Goal: Communication & Community: Answer question/provide support

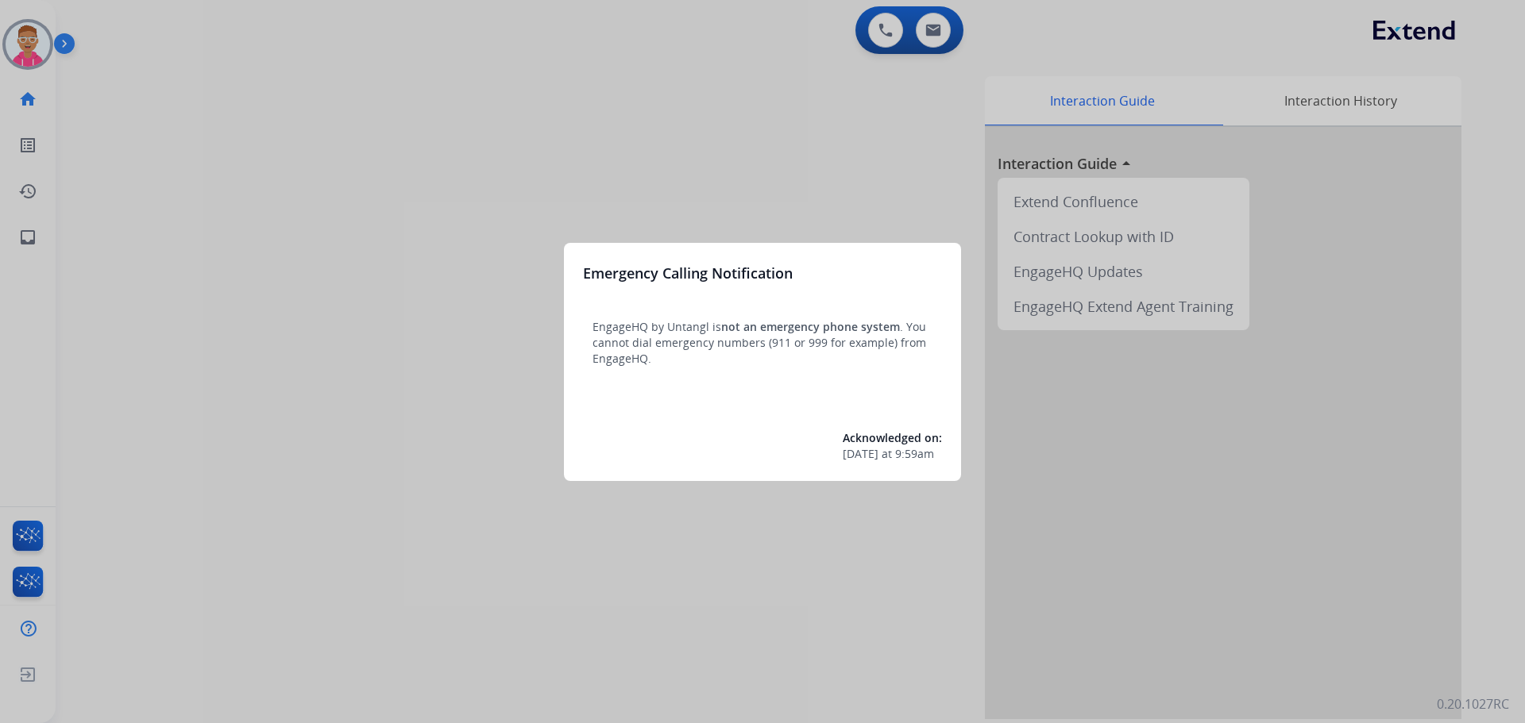
click at [37, 42] on div at bounding box center [762, 361] width 1525 height 723
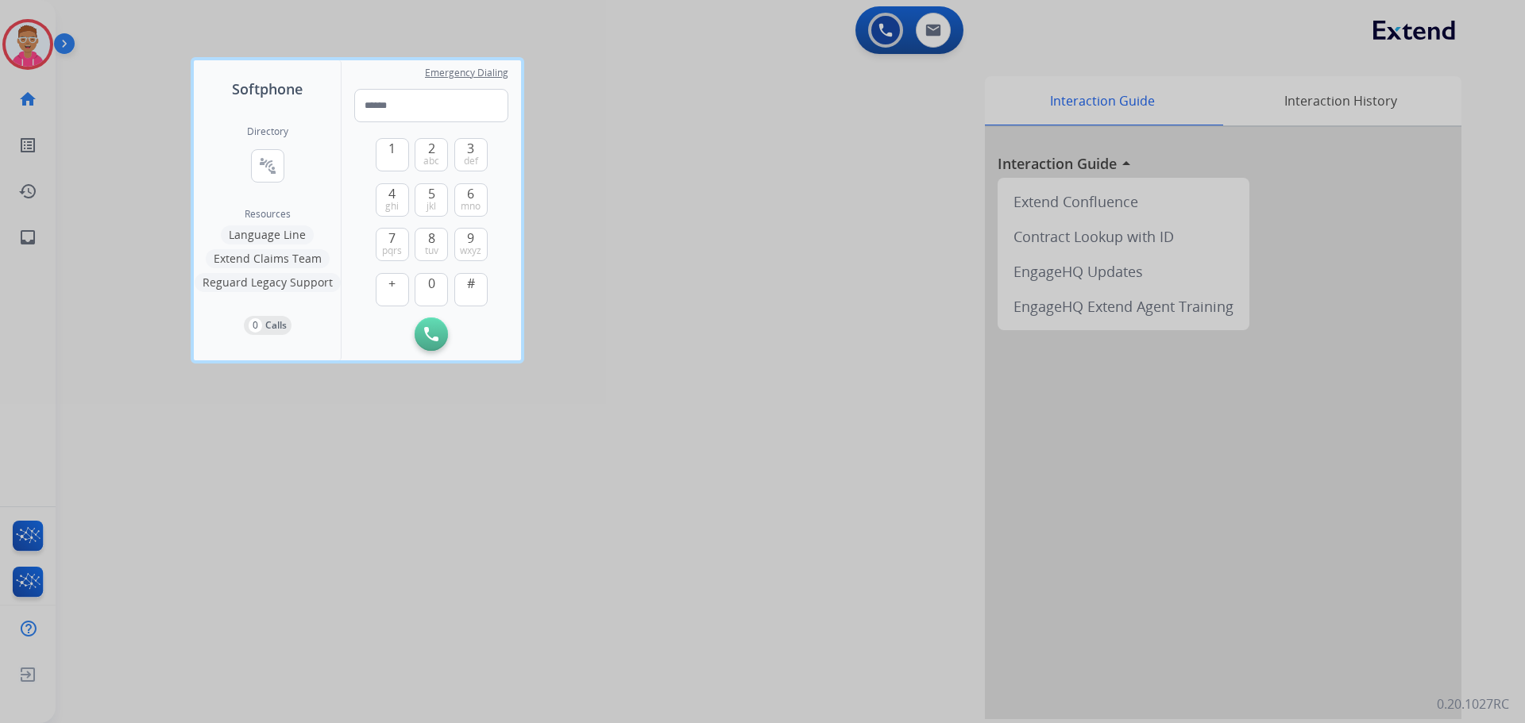
click at [32, 40] on div at bounding box center [762, 361] width 1525 height 723
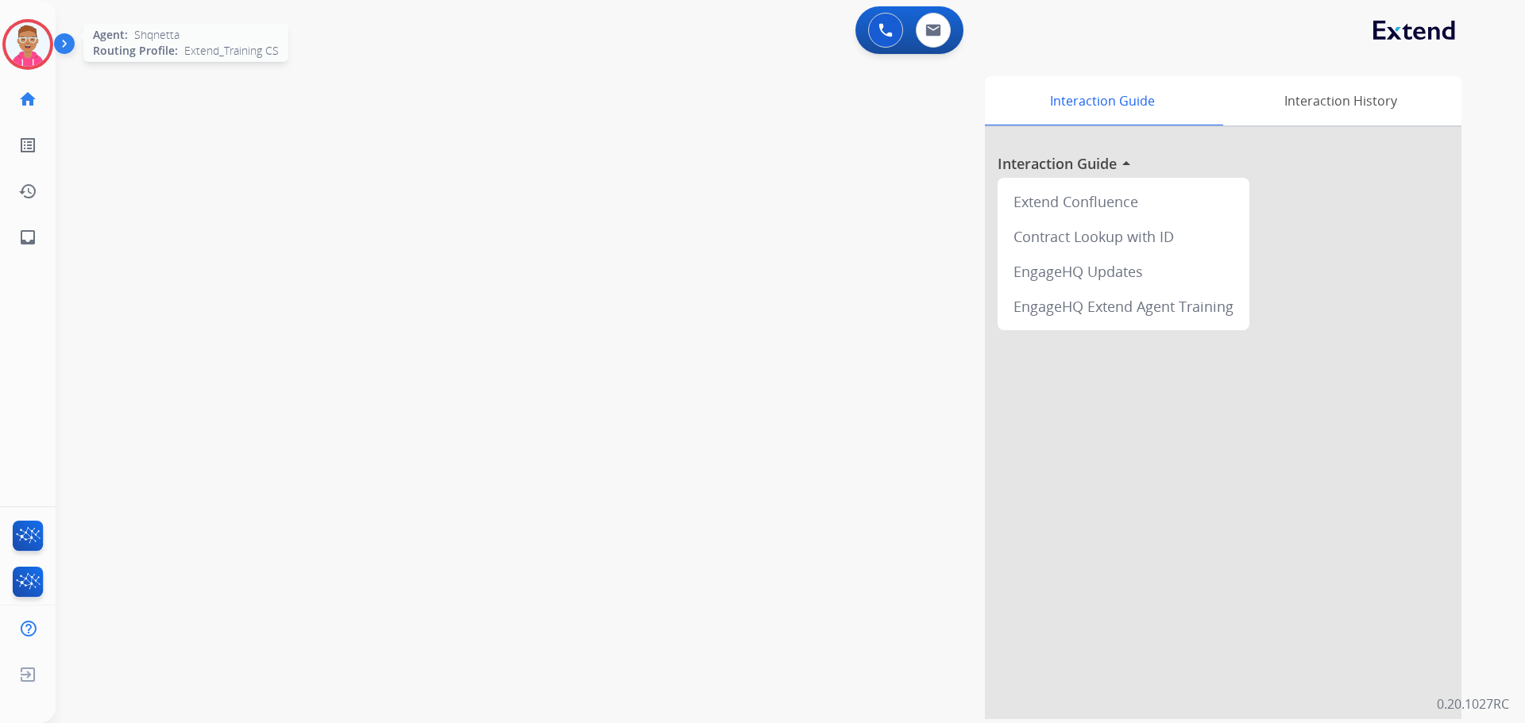
click at [32, 41] on img at bounding box center [28, 44] width 44 height 44
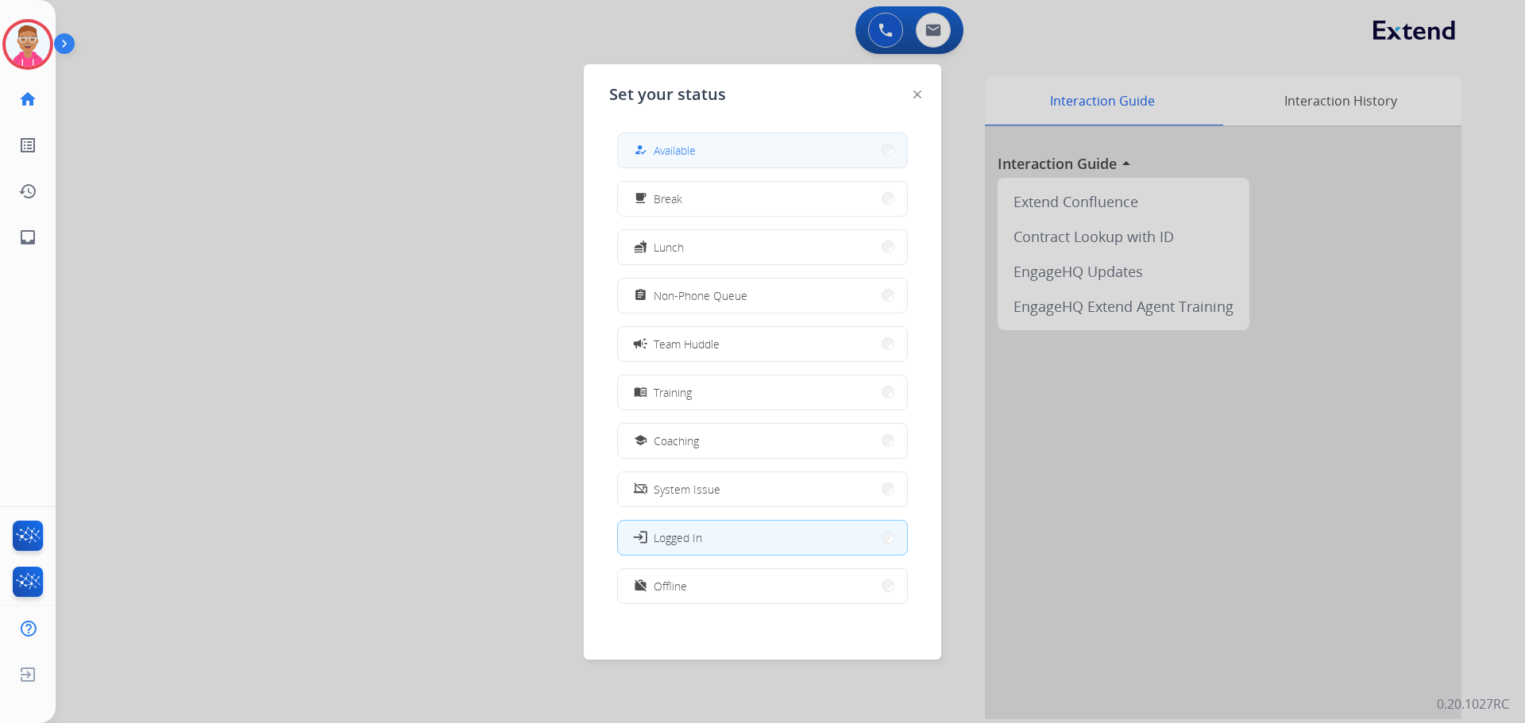
click at [766, 156] on button "how_to_reg Available" at bounding box center [762, 150] width 289 height 34
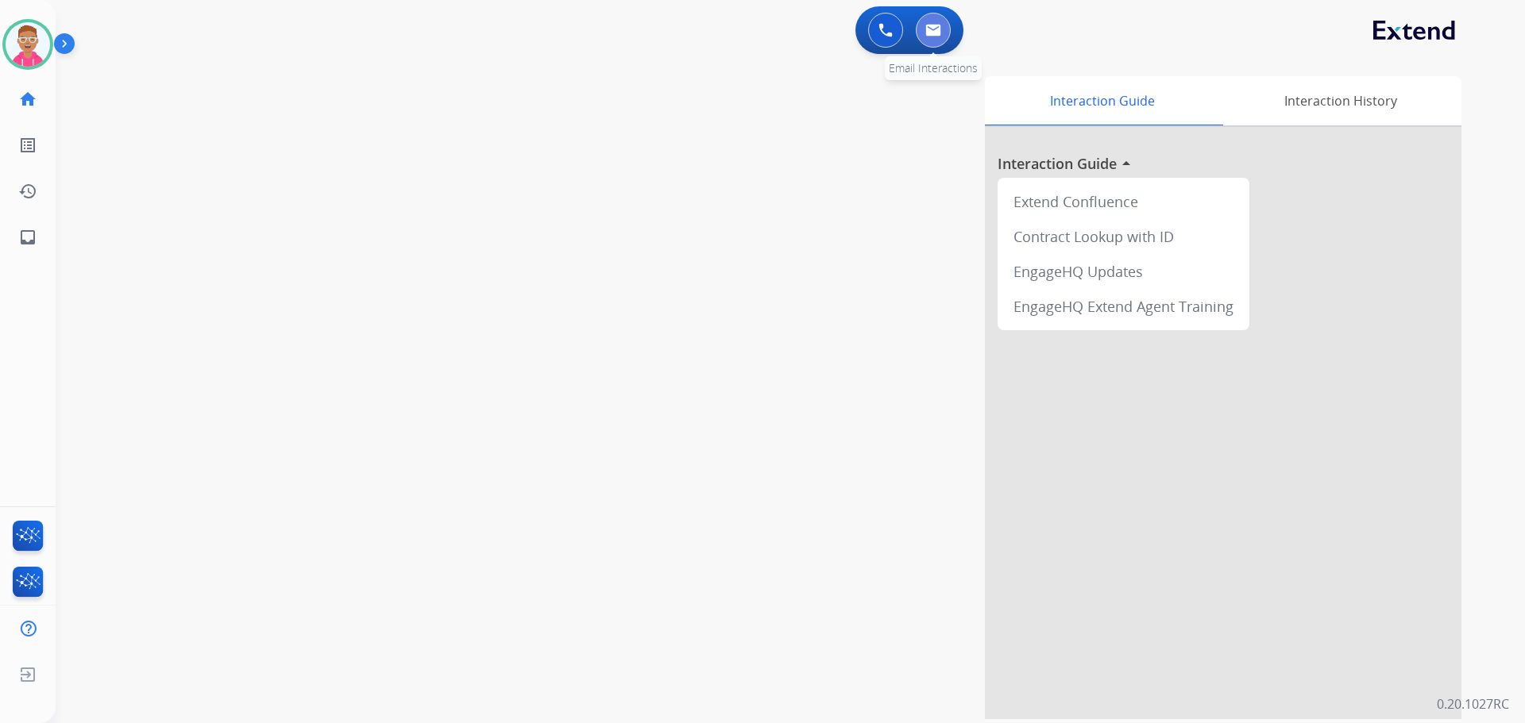
click at [928, 27] on img at bounding box center [933, 30] width 16 height 13
select select "**********"
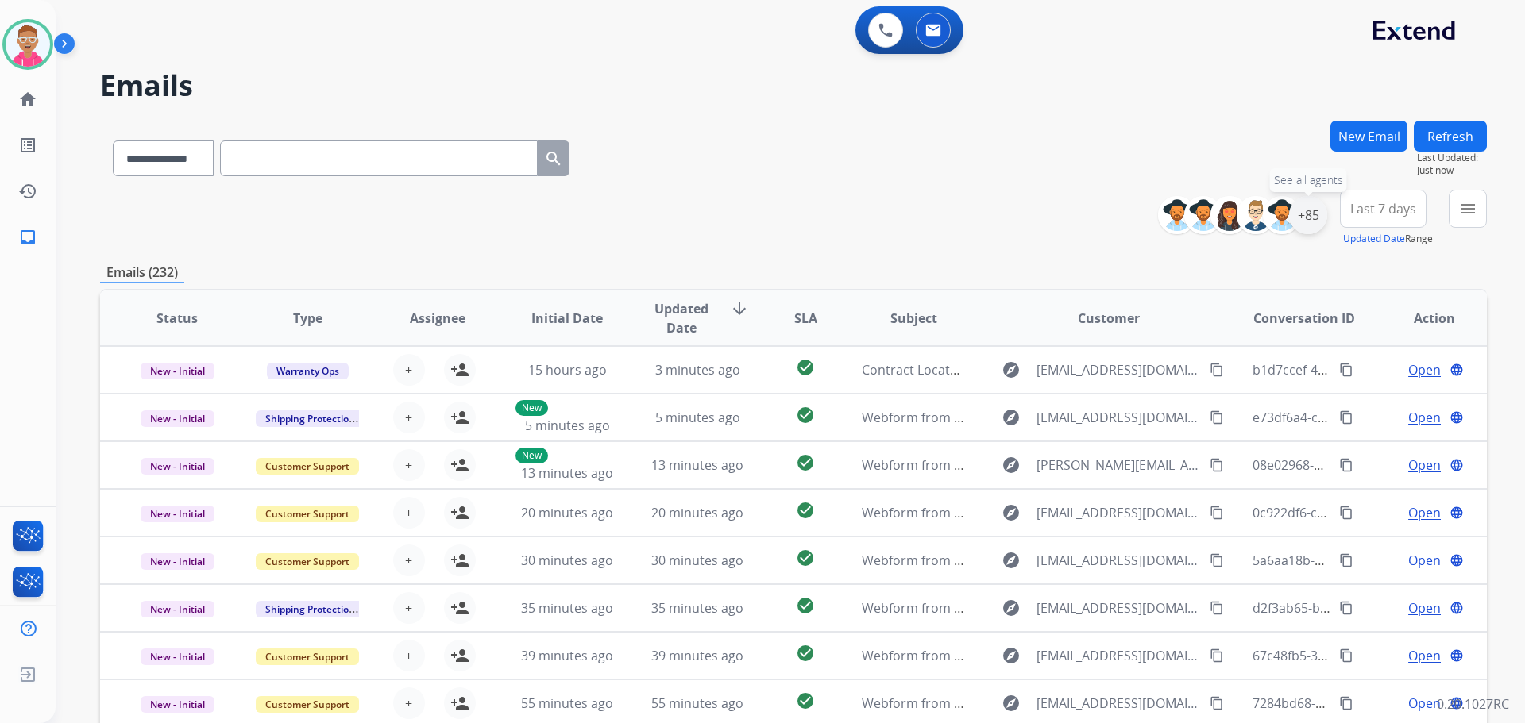
click at [1310, 216] on div "+85" at bounding box center [1308, 215] width 38 height 38
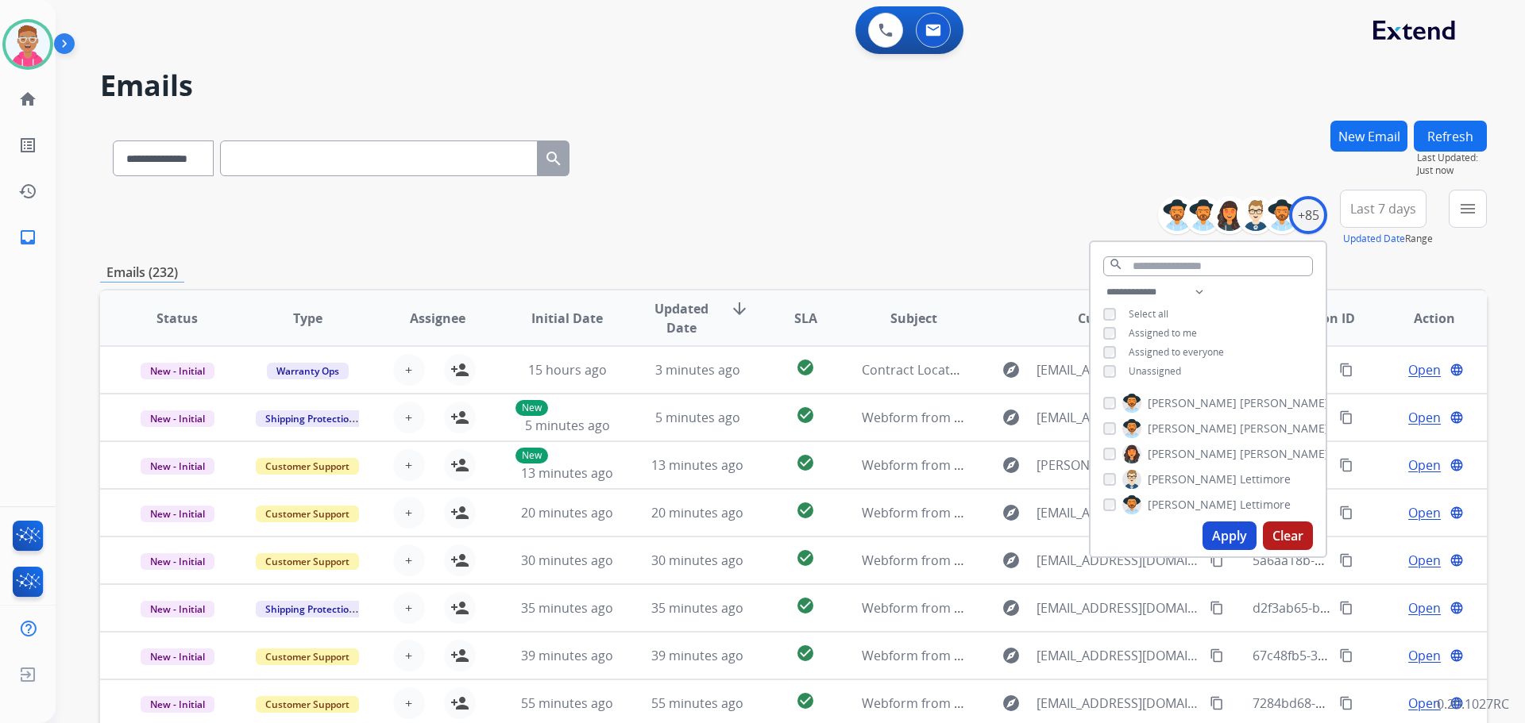
click at [1218, 532] on button "Apply" at bounding box center [1229, 536] width 54 height 29
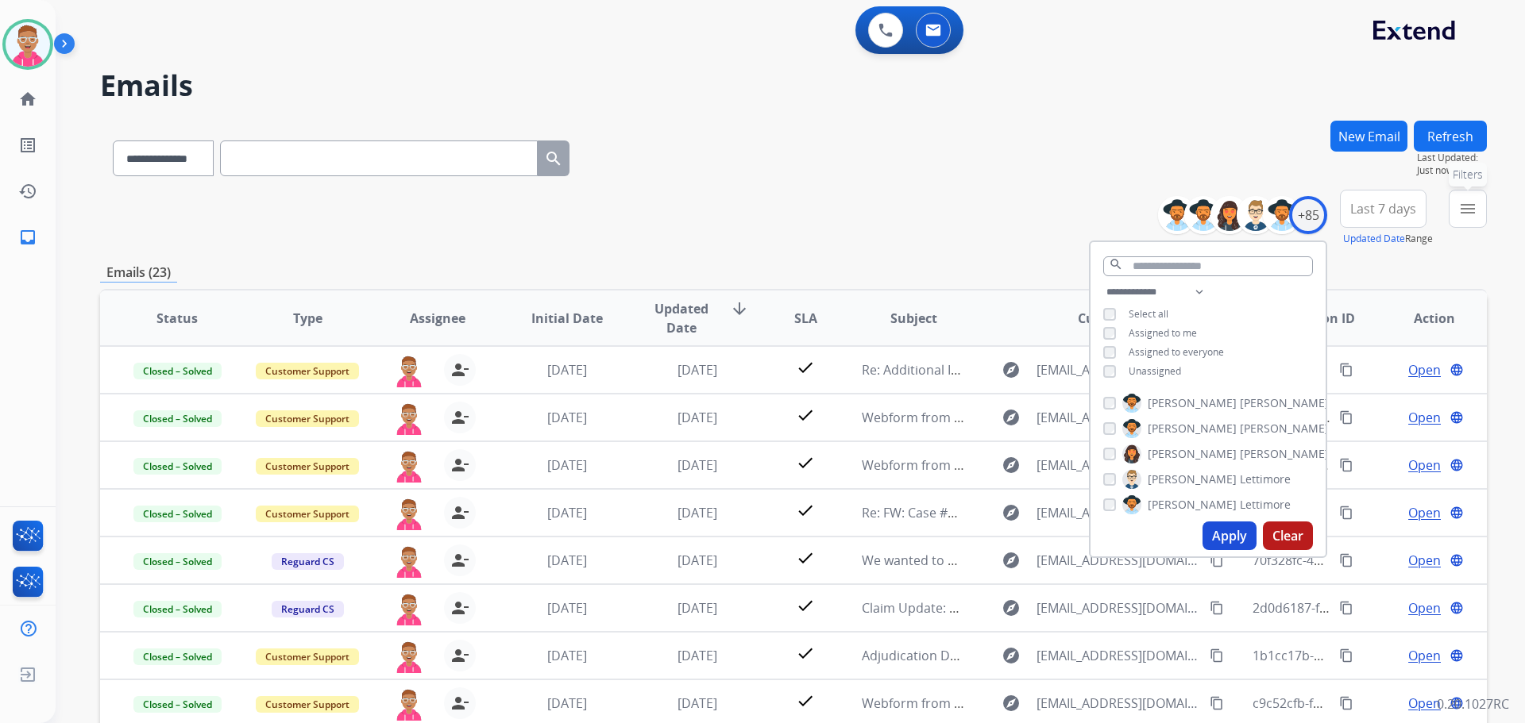
click at [1471, 213] on mat-icon "menu" at bounding box center [1467, 208] width 19 height 19
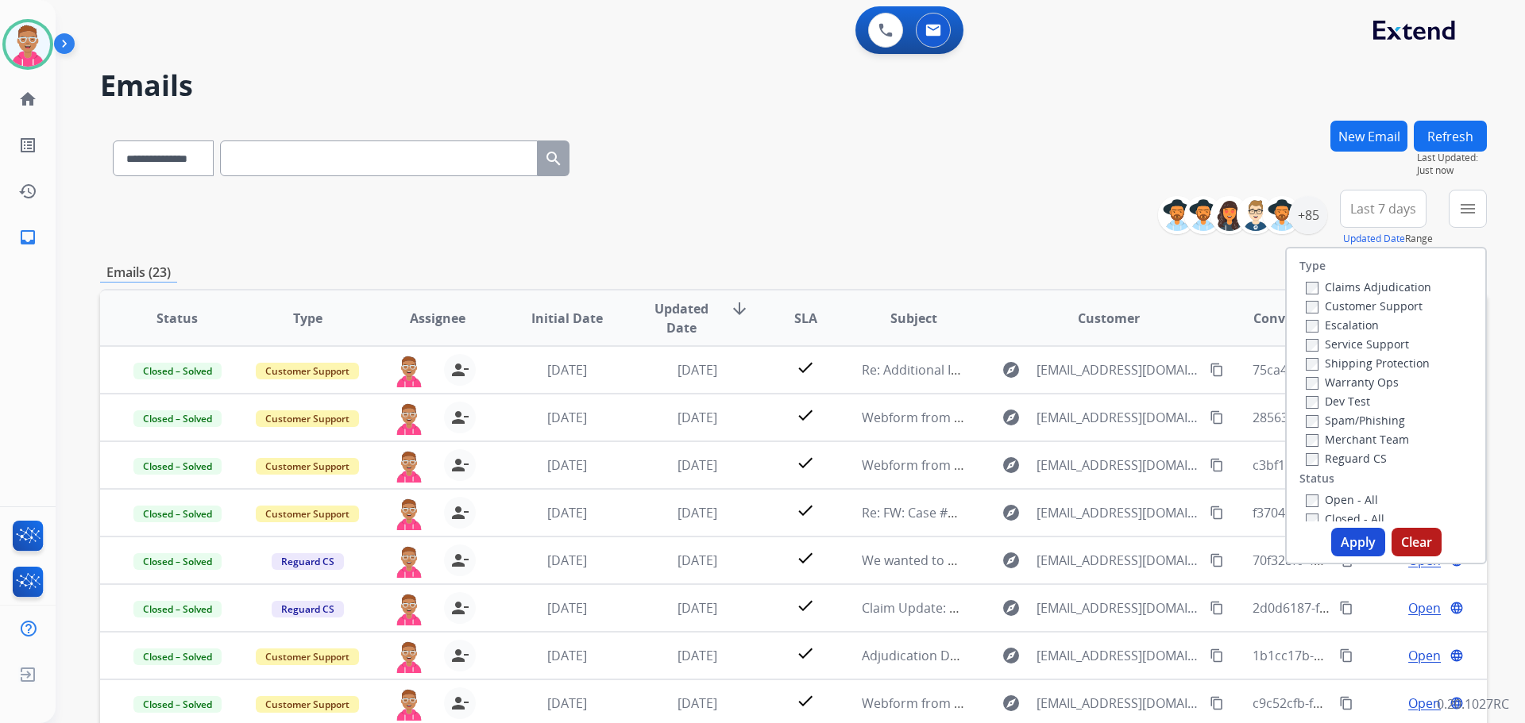
click at [1299, 310] on div "Claims Adjudication Customer Support Escalation Service Support Shipping Protec…" at bounding box center [1365, 372] width 132 height 191
click at [1356, 543] on button "Apply" at bounding box center [1358, 542] width 54 height 29
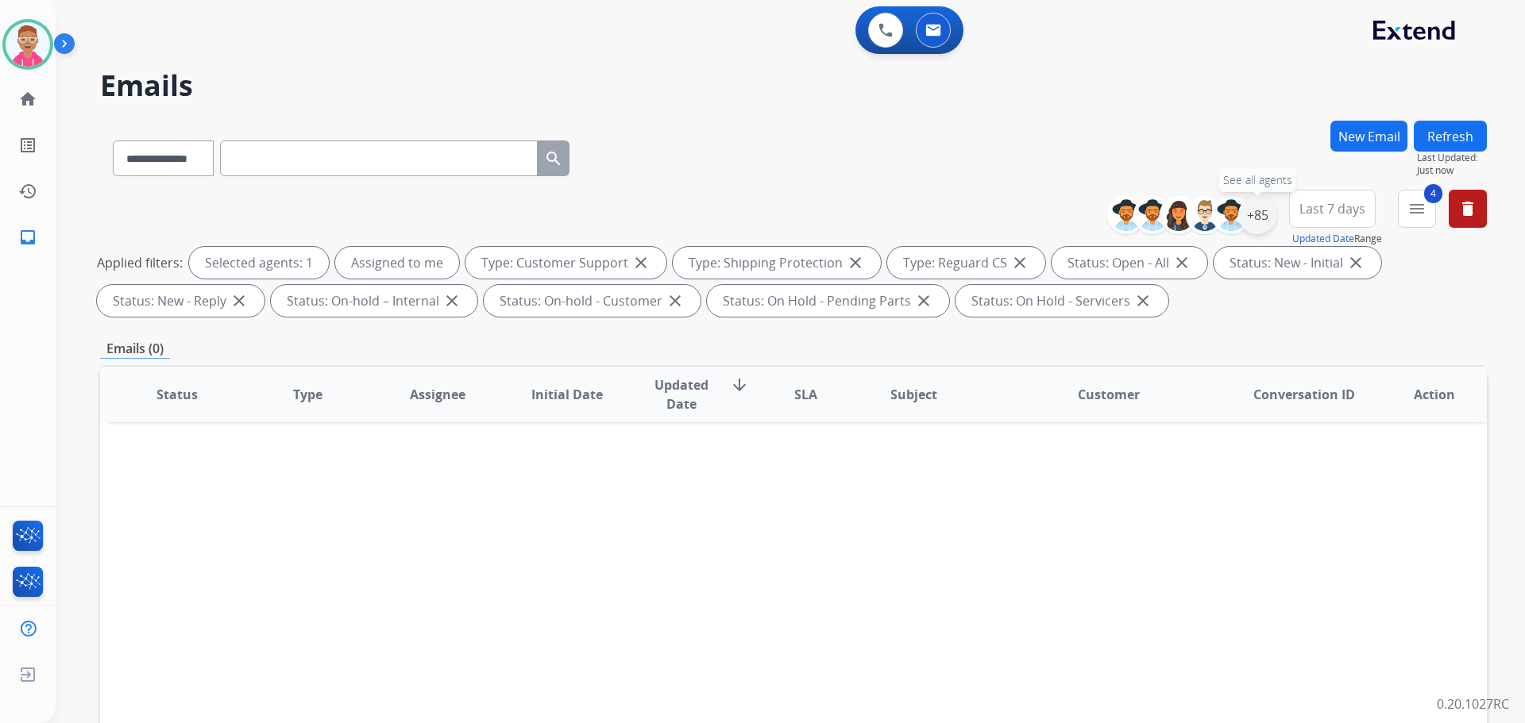
click at [1255, 215] on div "+85" at bounding box center [1257, 215] width 38 height 38
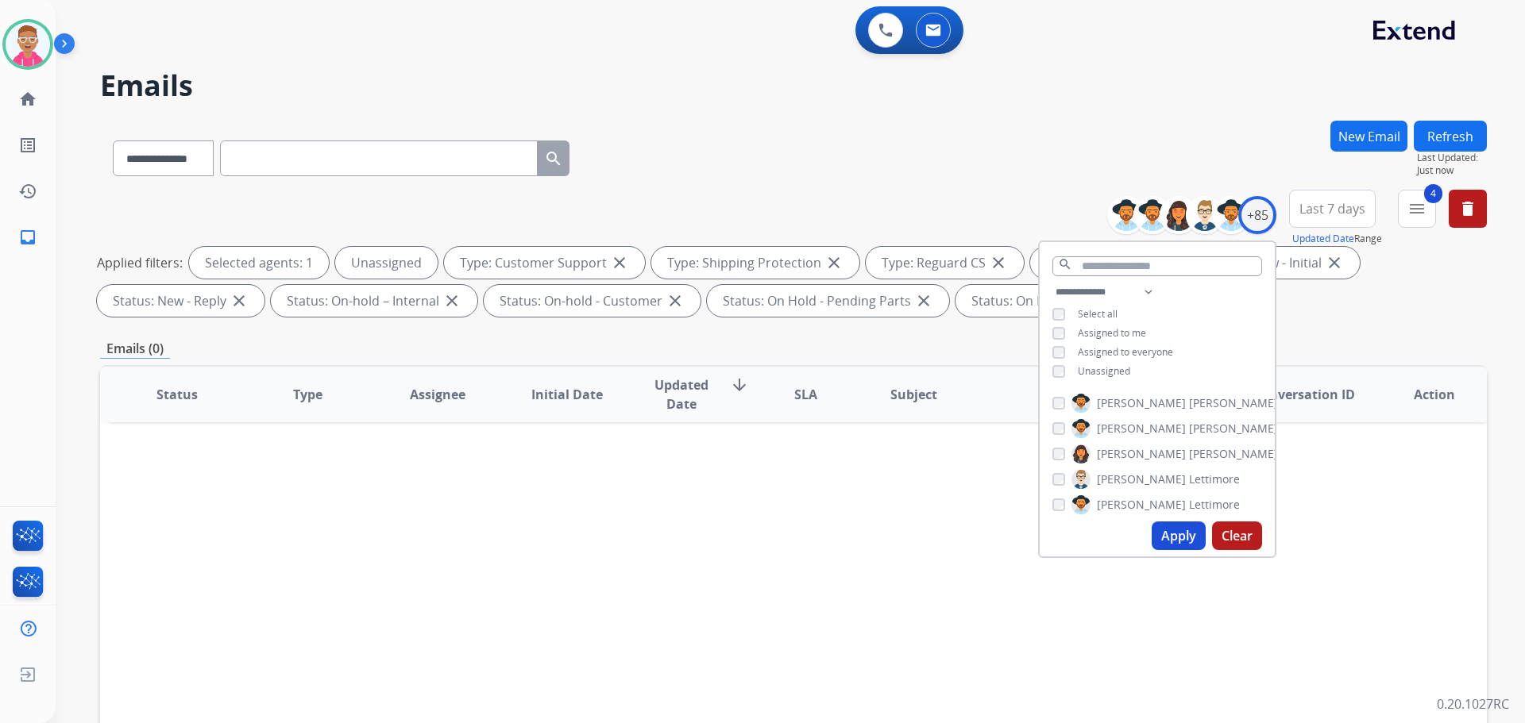
click at [1161, 533] on button "Apply" at bounding box center [1179, 536] width 54 height 29
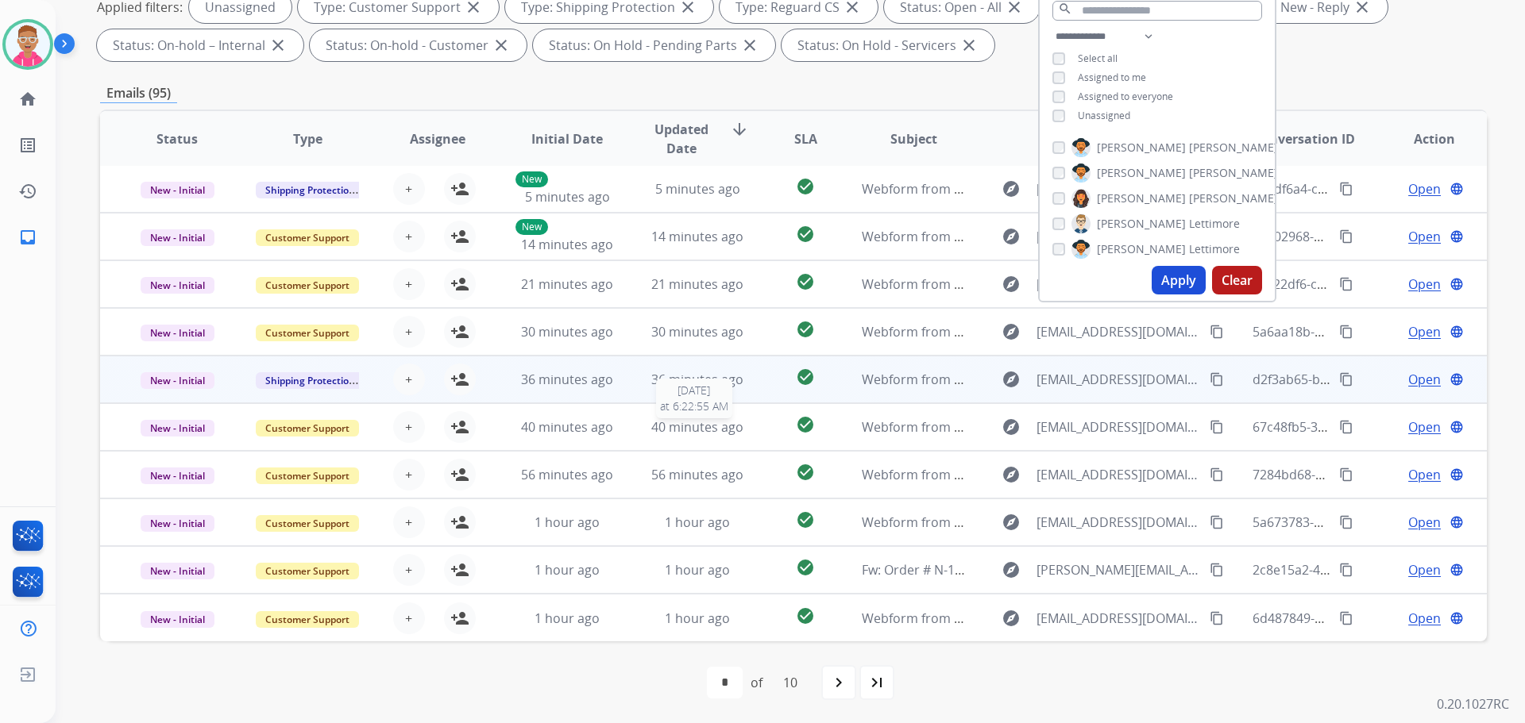
scroll to position [257, 0]
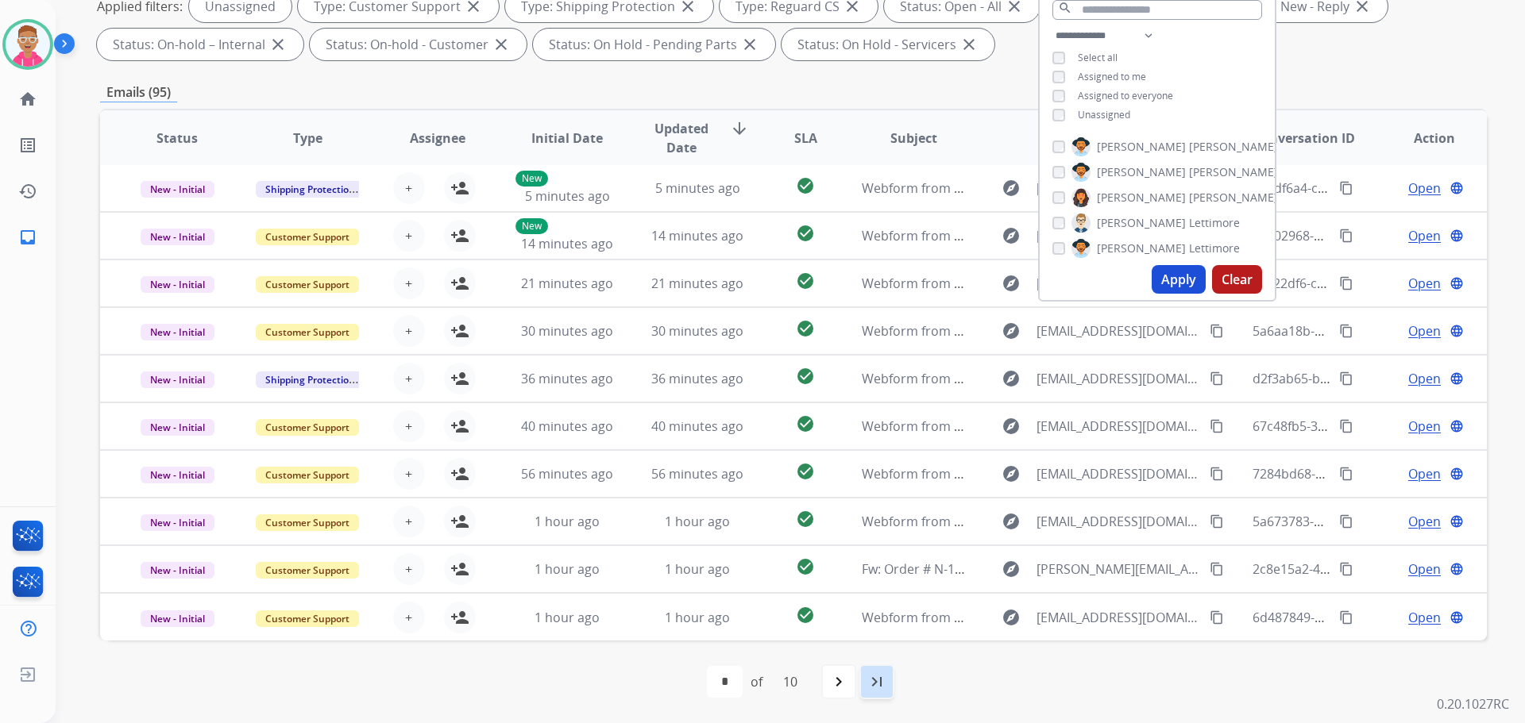
click at [879, 683] on mat-icon "last_page" at bounding box center [876, 682] width 19 height 19
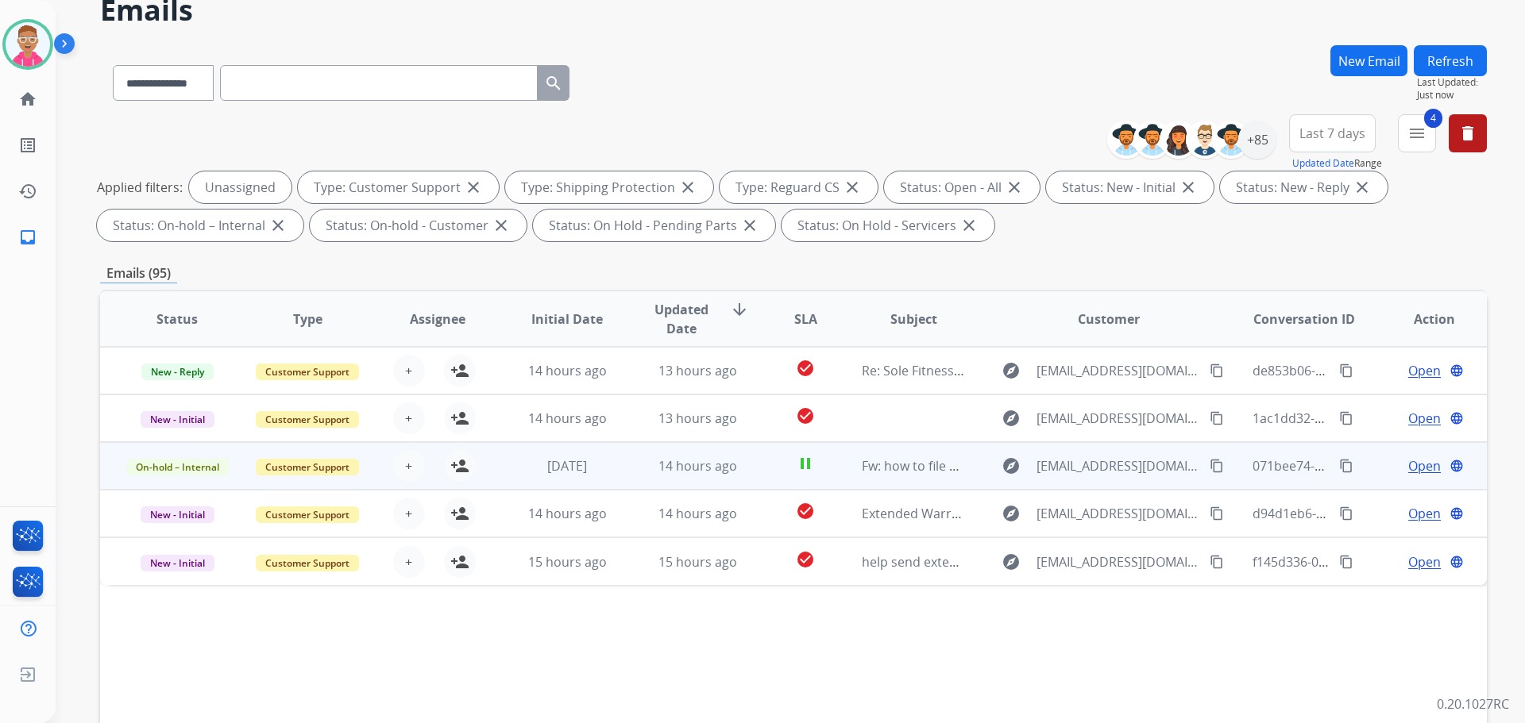
scroll to position [79, 0]
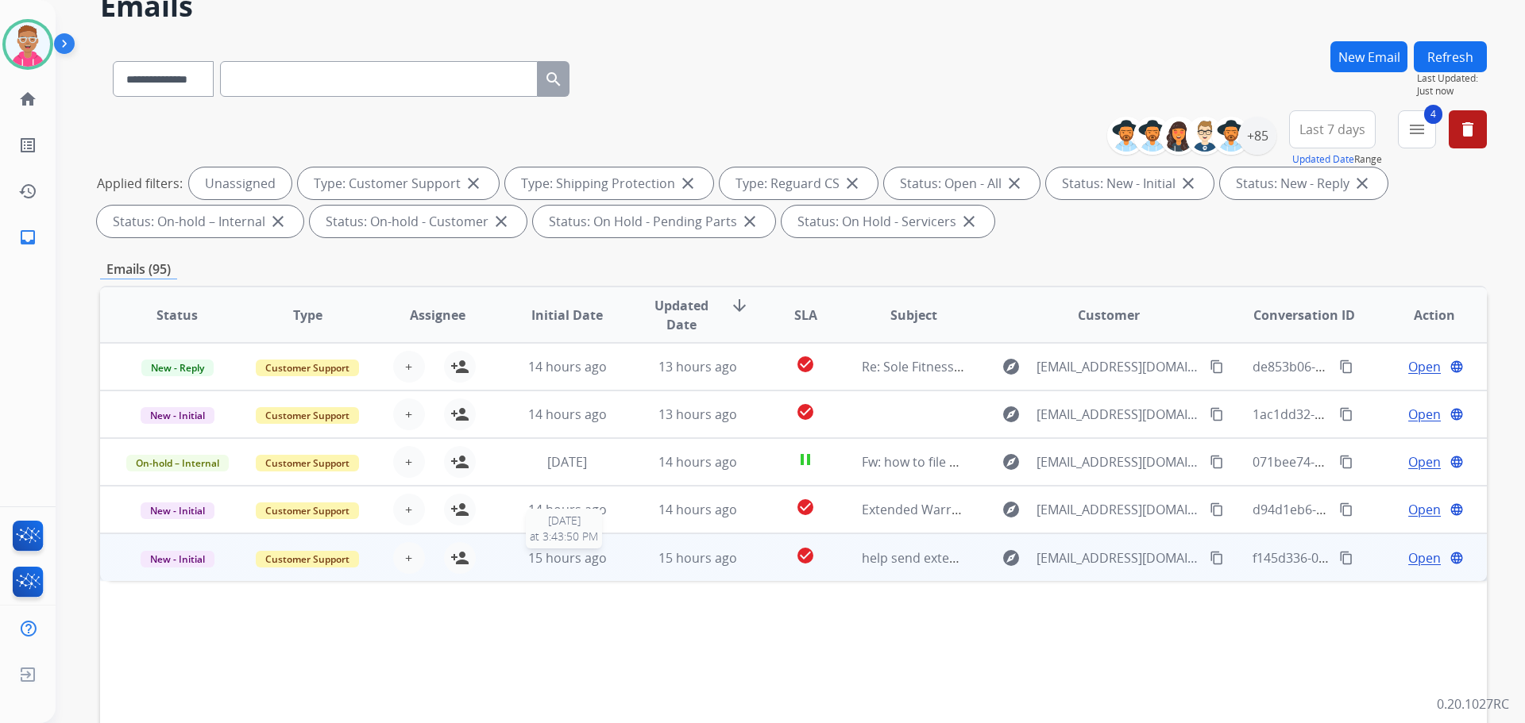
click at [600, 564] on span "15 hours ago" at bounding box center [567, 558] width 79 height 17
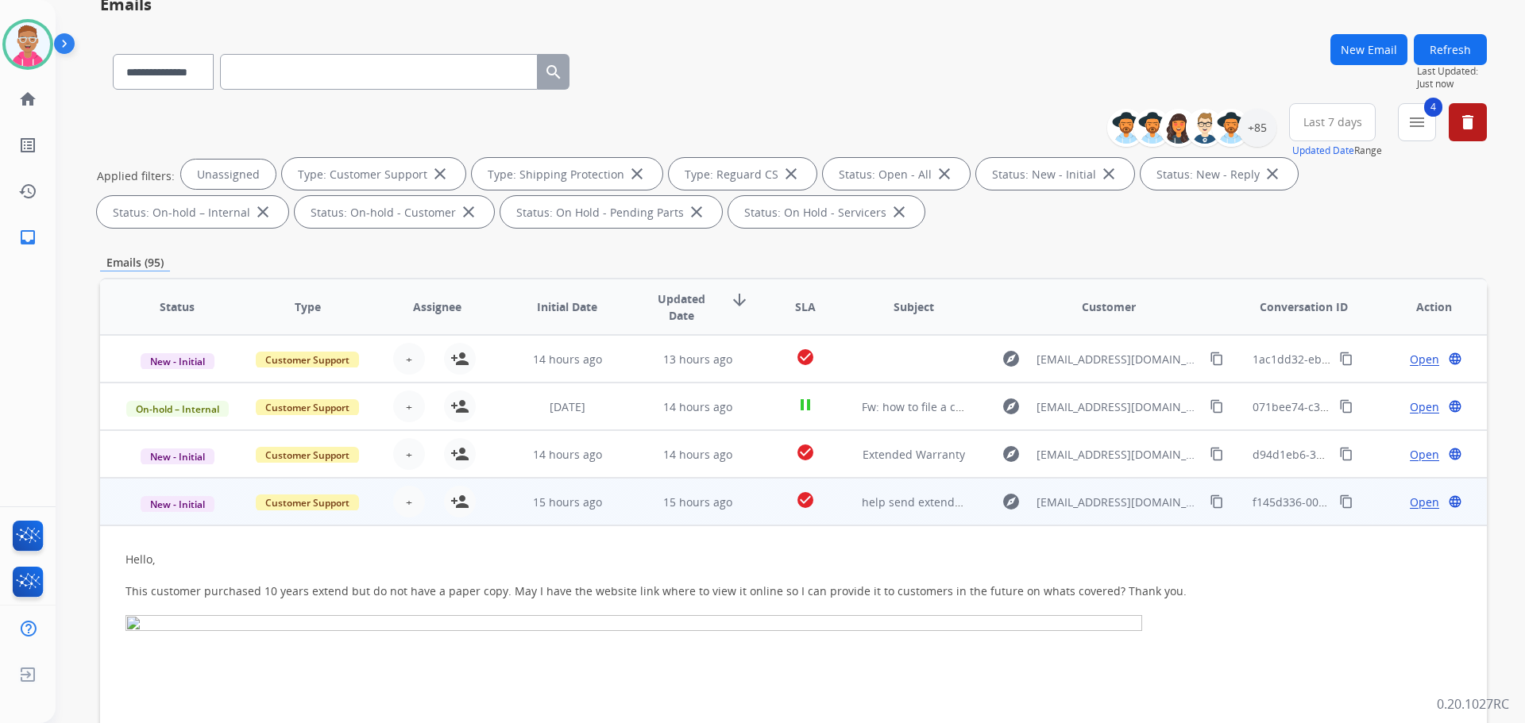
scroll to position [32, 0]
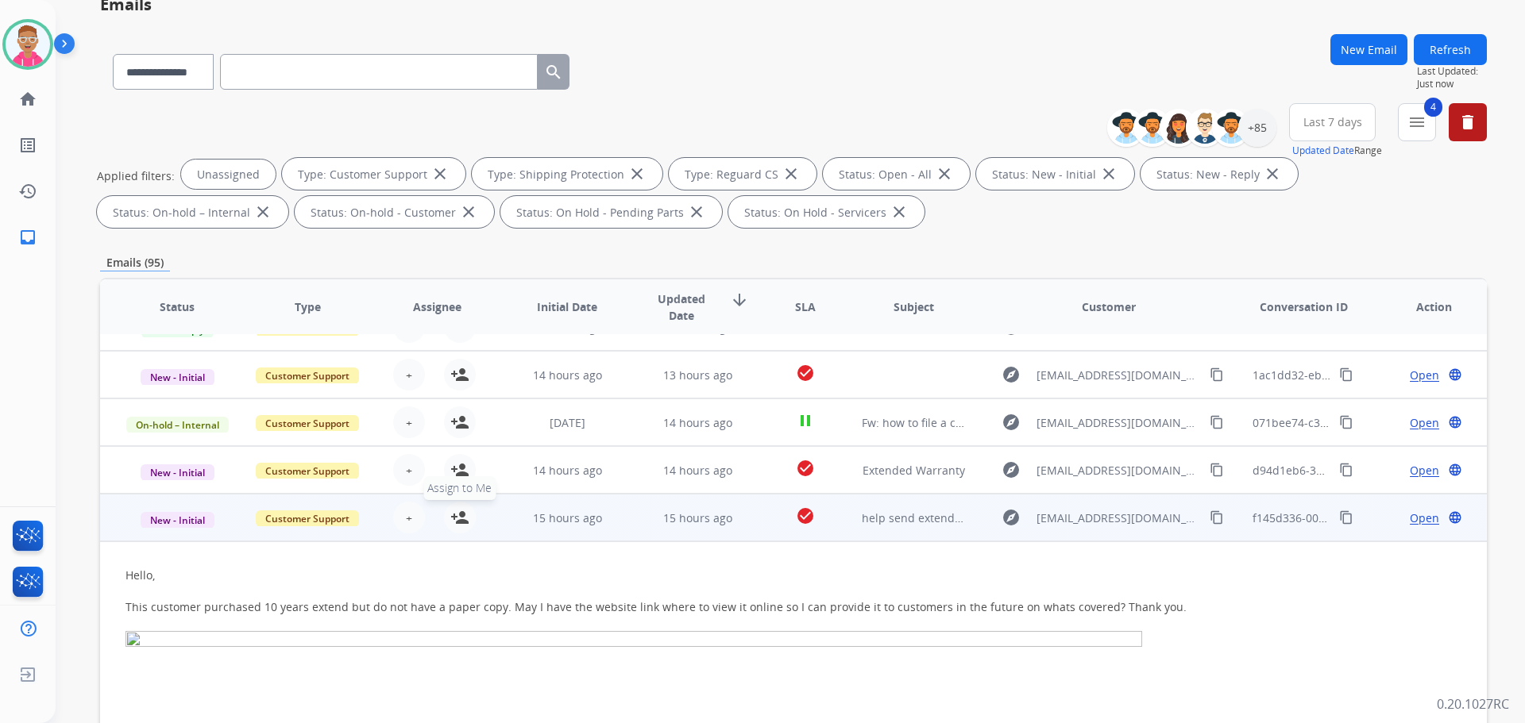
click at [459, 516] on mat-icon "person_add" at bounding box center [459, 517] width 19 height 19
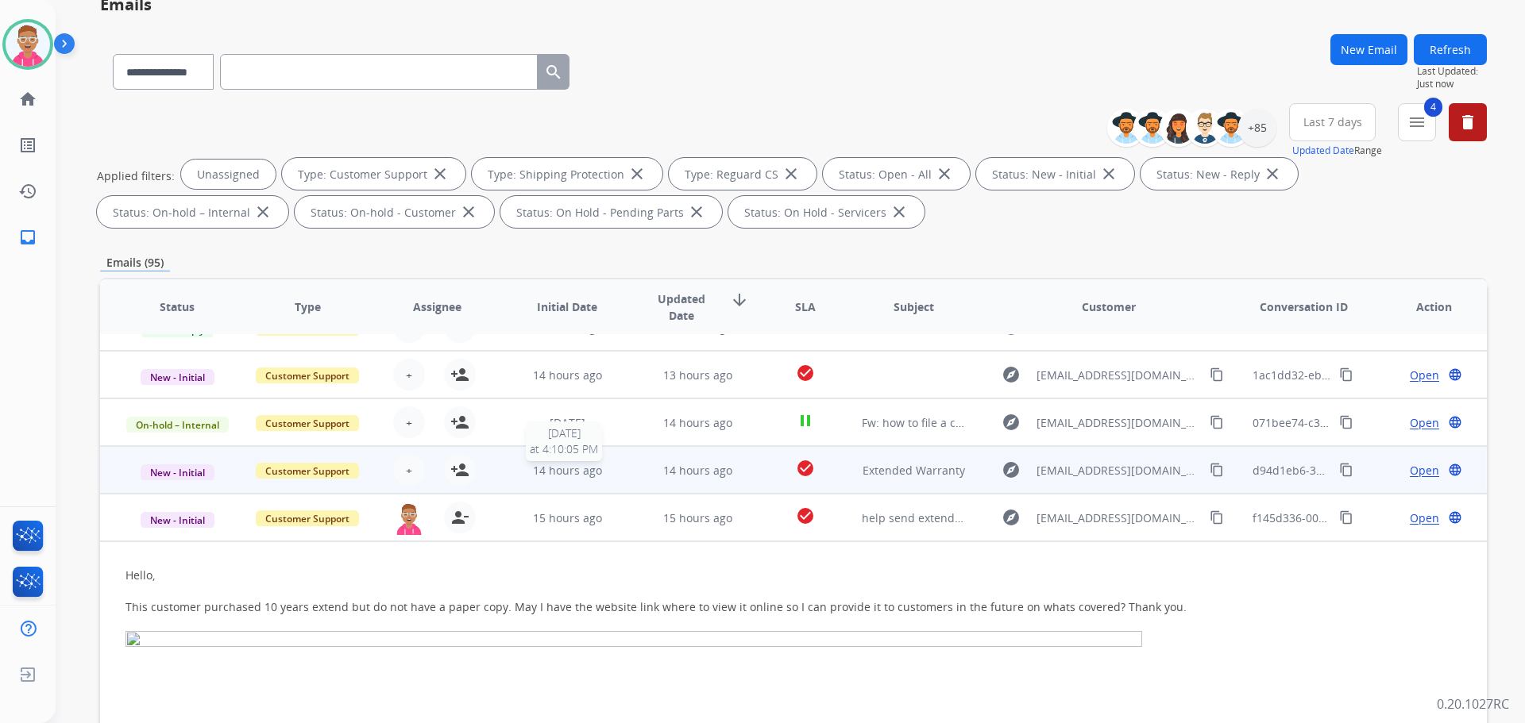
click at [572, 465] on span "14 hours ago" at bounding box center [567, 470] width 69 height 15
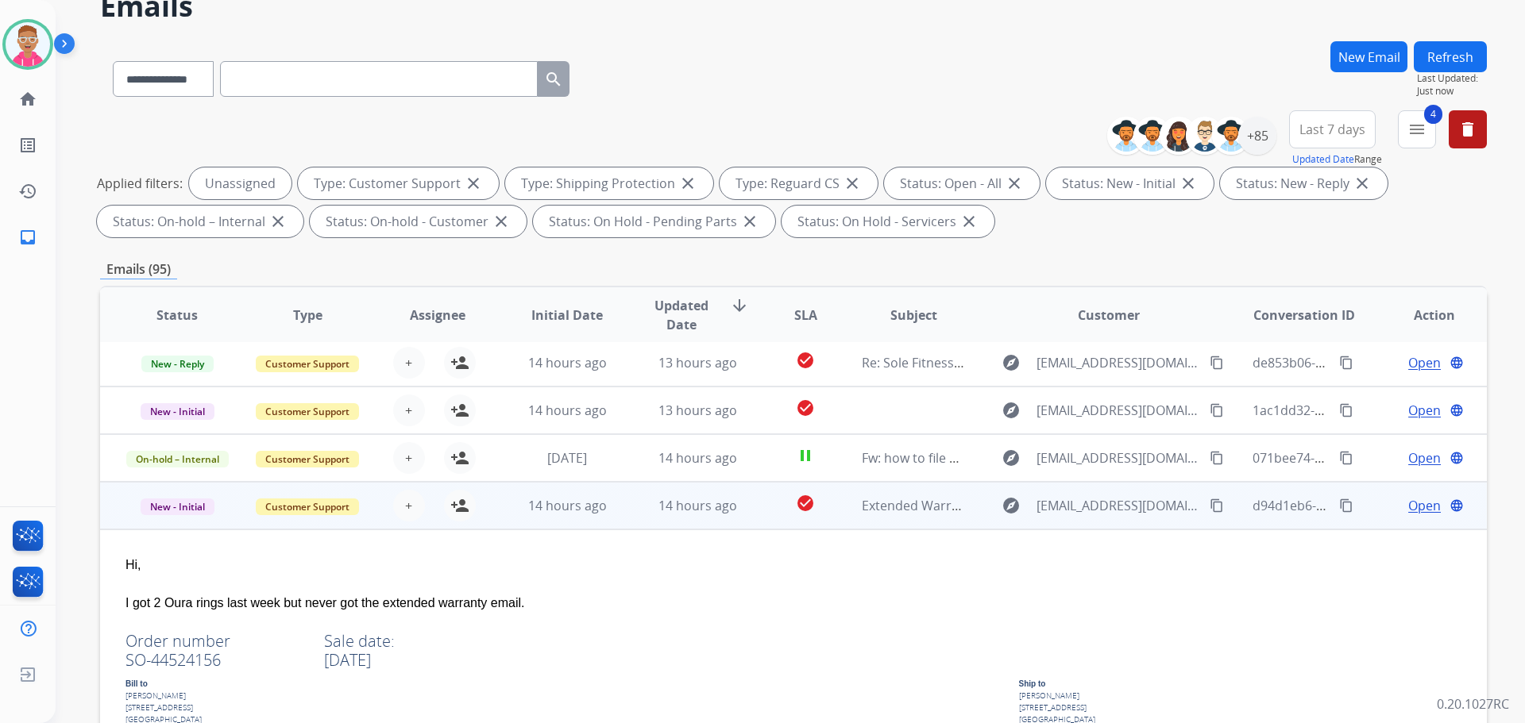
scroll to position [0, 0]
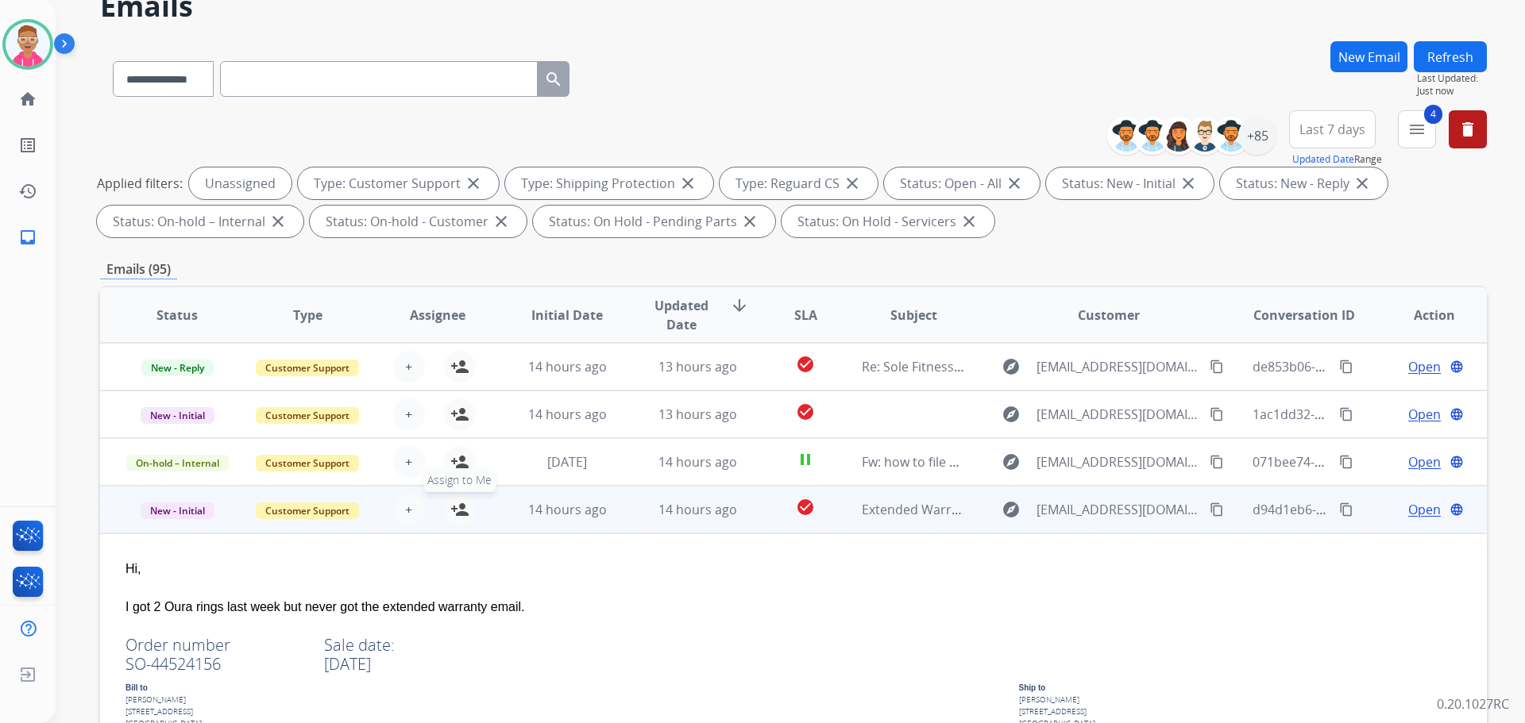
click at [462, 507] on mat-icon "person_add" at bounding box center [459, 509] width 19 height 19
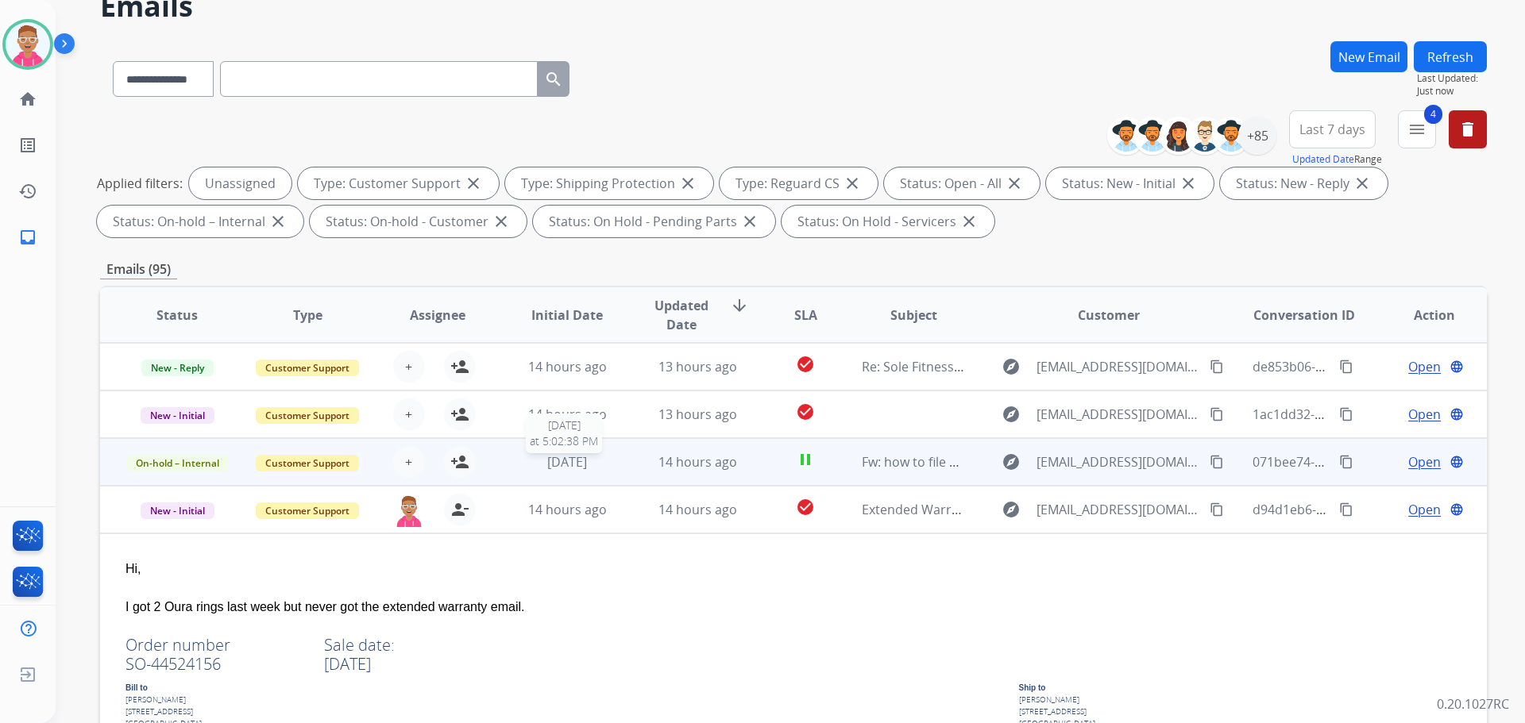
click at [547, 467] on span "4 months ago" at bounding box center [567, 461] width 40 height 17
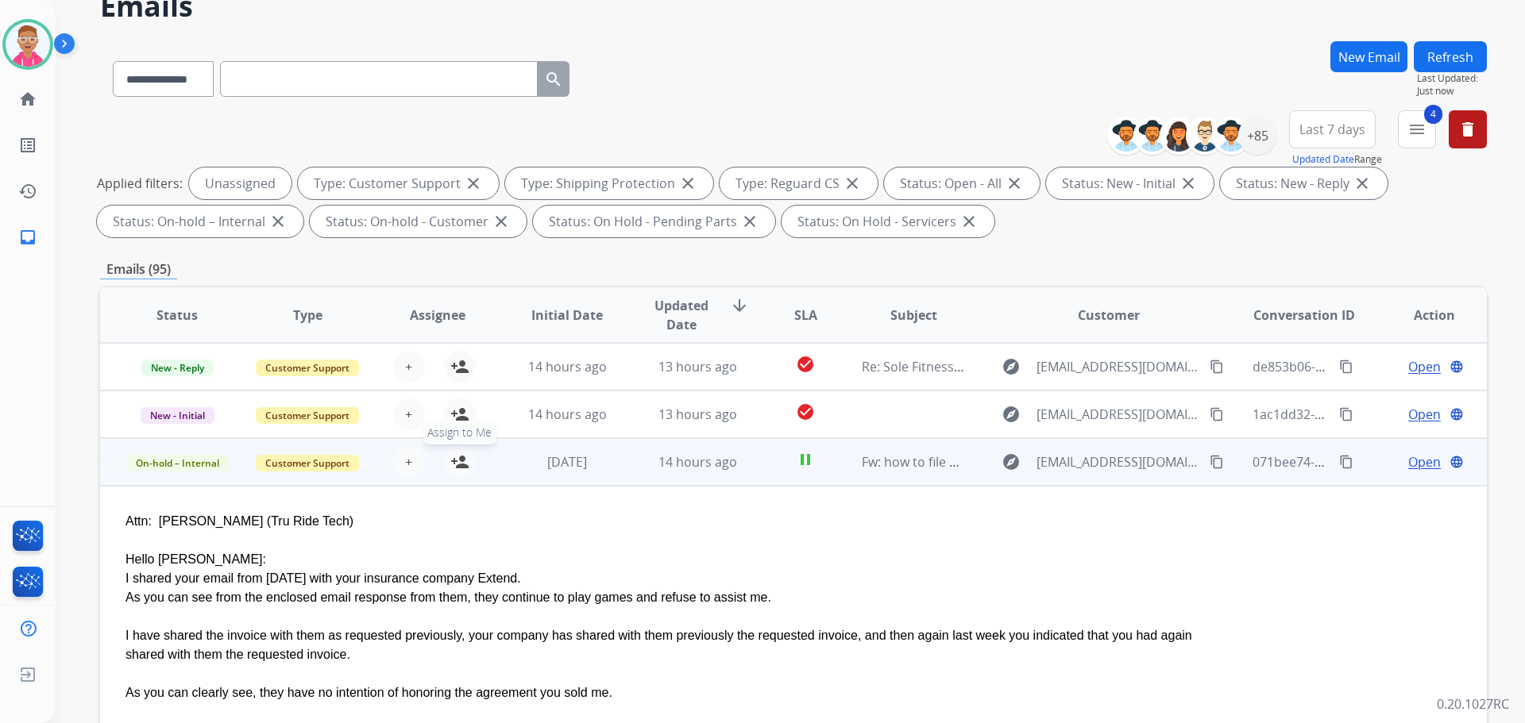
click at [460, 457] on mat-icon "person_add" at bounding box center [459, 462] width 19 height 19
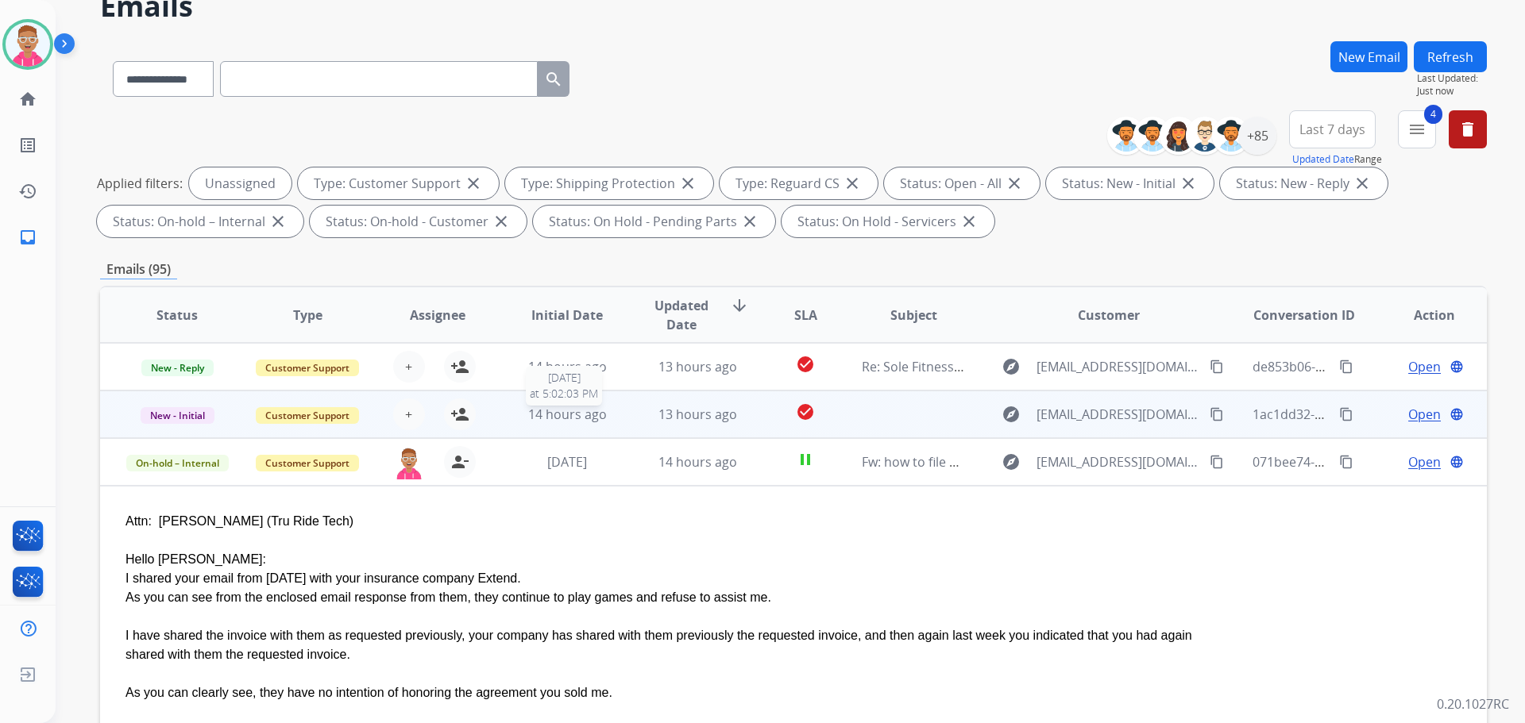
click at [539, 418] on span "14 hours ago" at bounding box center [567, 414] width 79 height 17
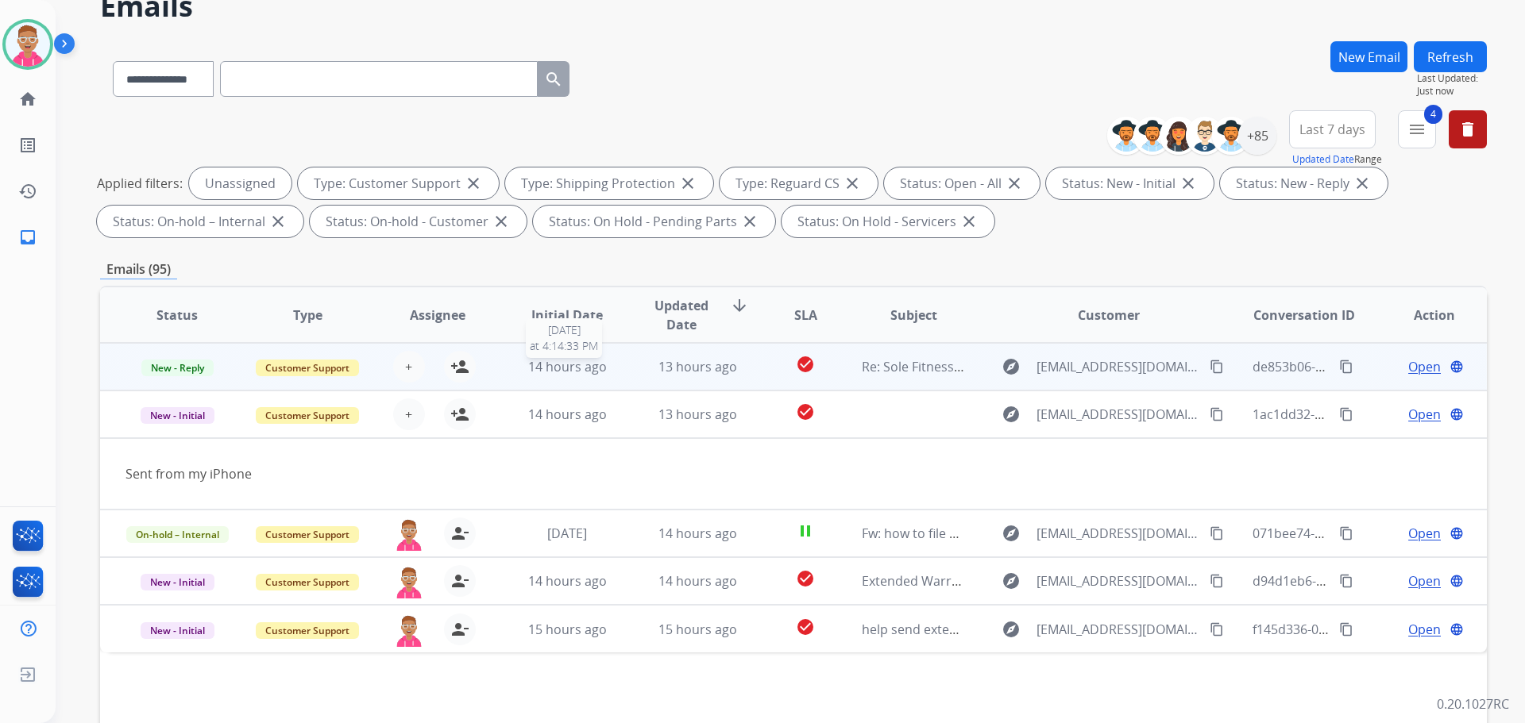
click at [515, 376] on td "14 hours ago 10/6/2025 at 4:14:33 PM" at bounding box center [555, 367] width 130 height 48
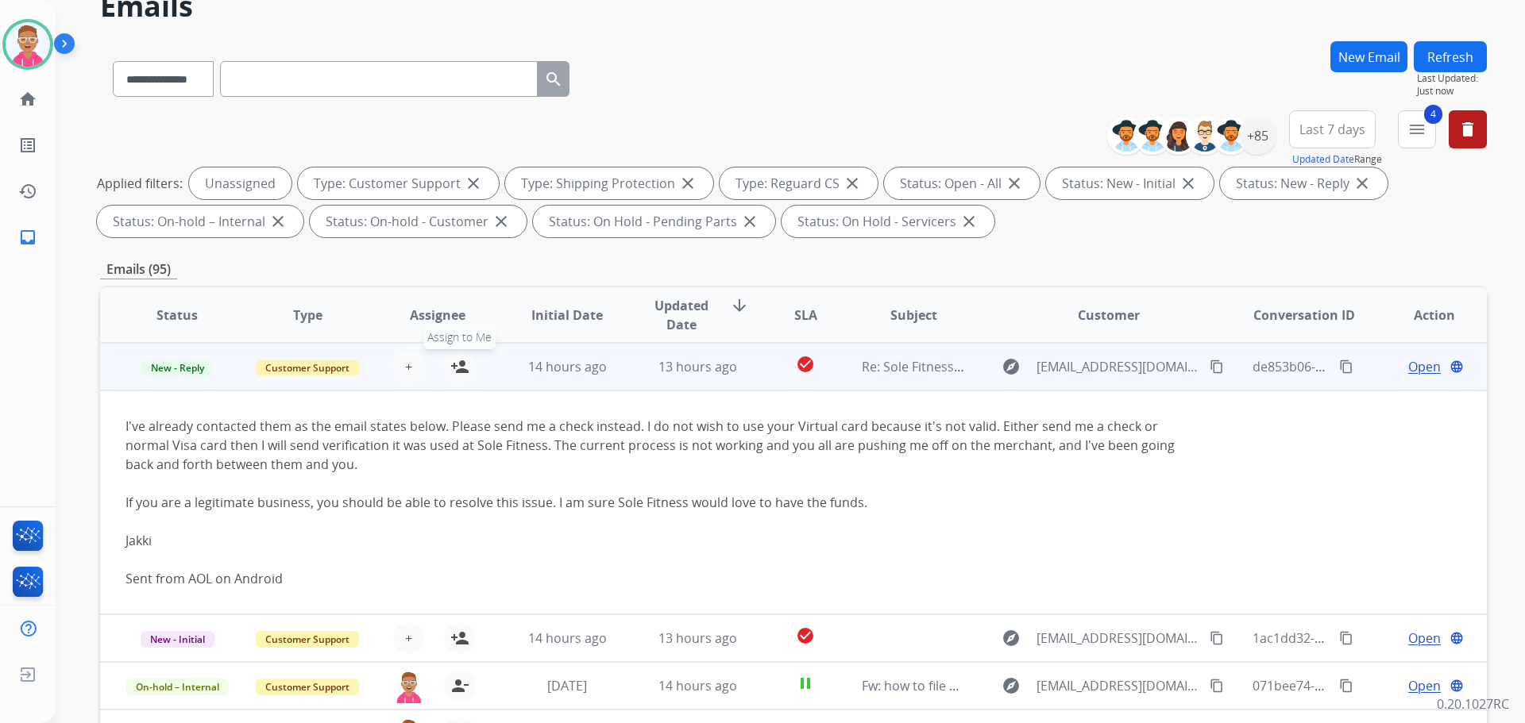
click at [456, 366] on mat-icon "person_add" at bounding box center [459, 366] width 19 height 19
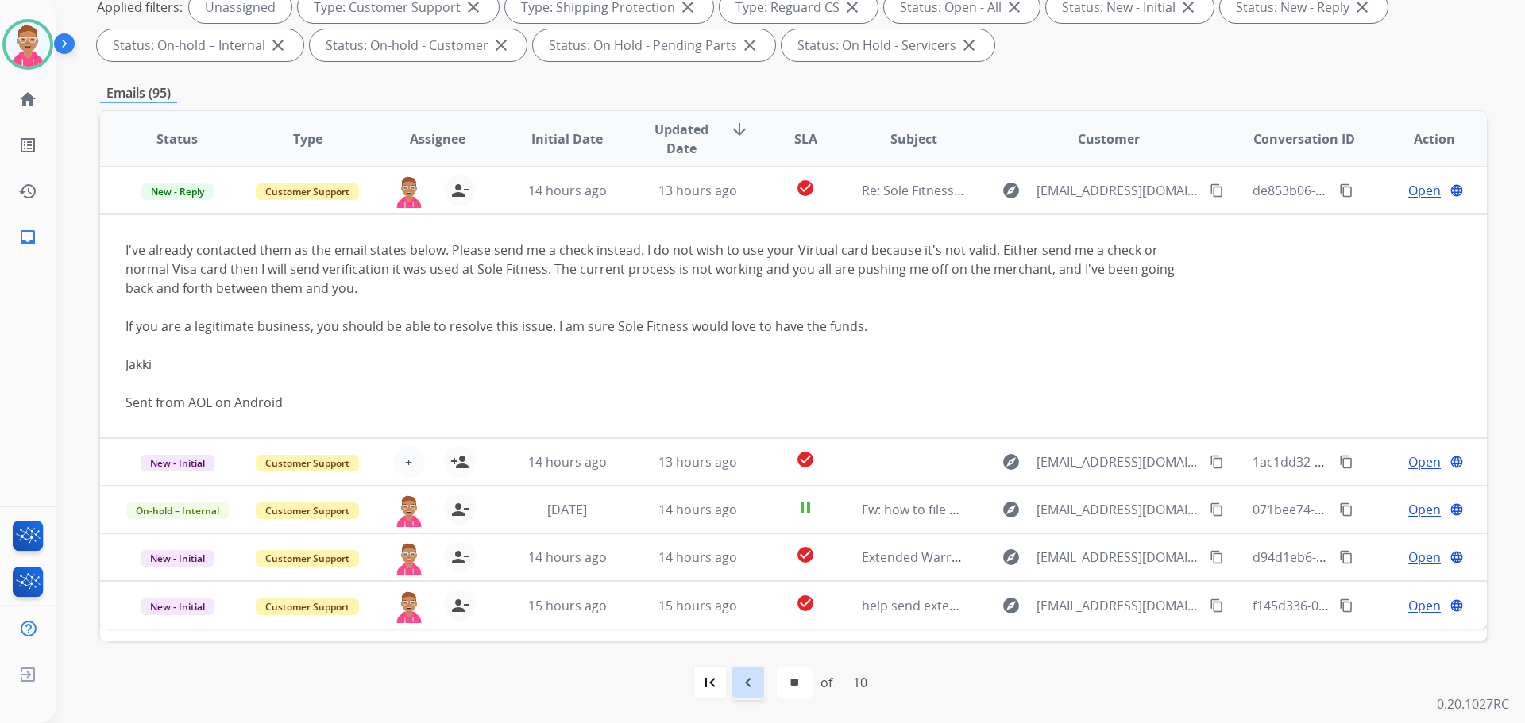
scroll to position [257, 0]
click at [743, 688] on mat-icon "navigate_before" at bounding box center [748, 682] width 19 height 19
select select "*"
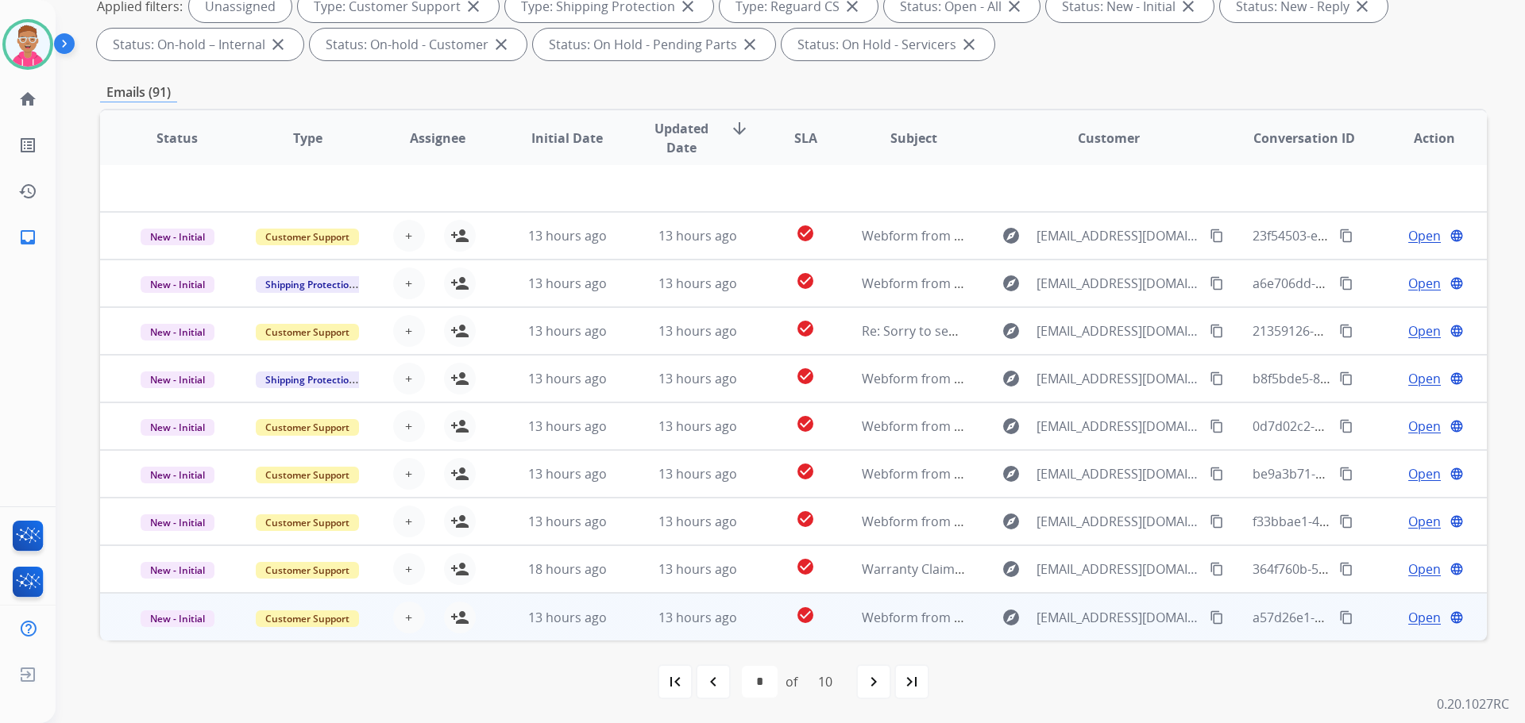
click at [596, 627] on td "13 hours ago" at bounding box center [555, 617] width 130 height 48
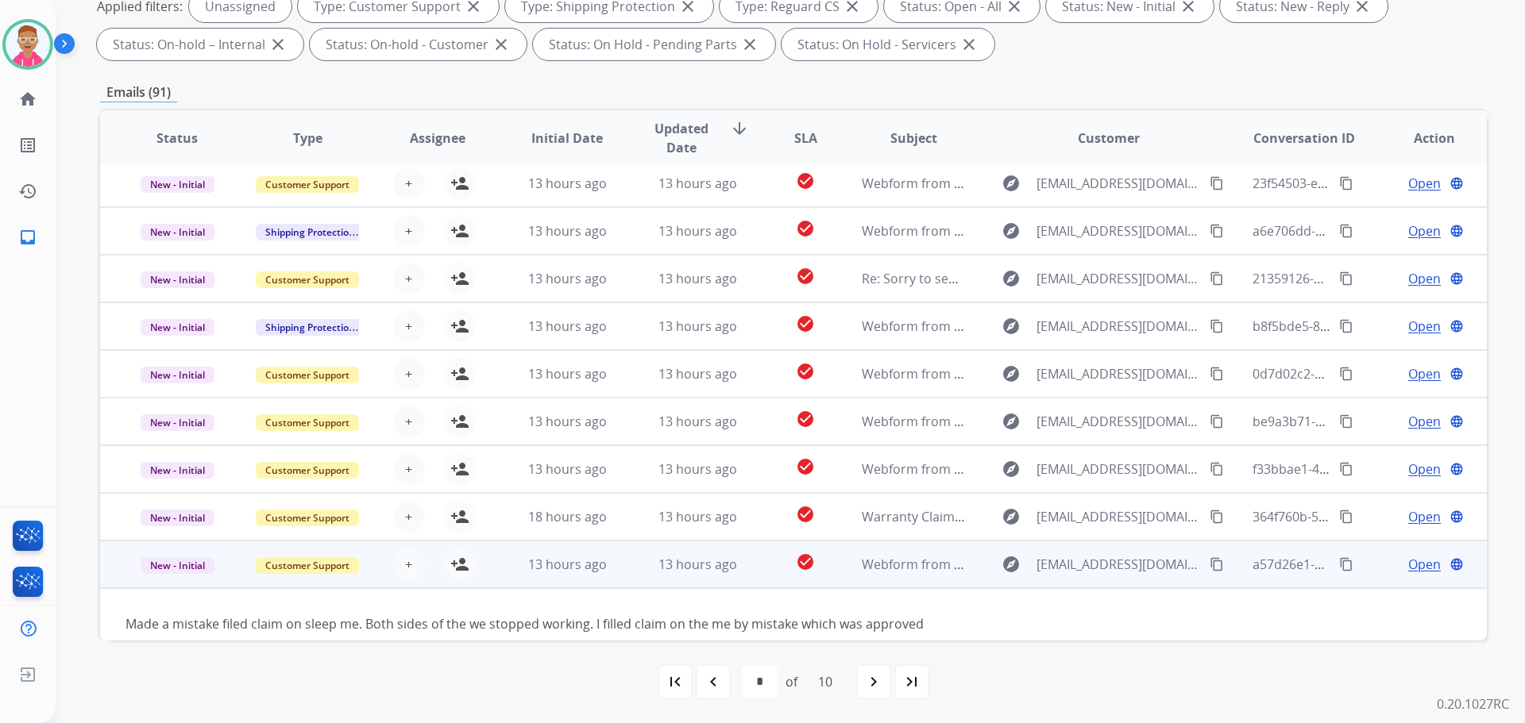
scroll to position [72, 0]
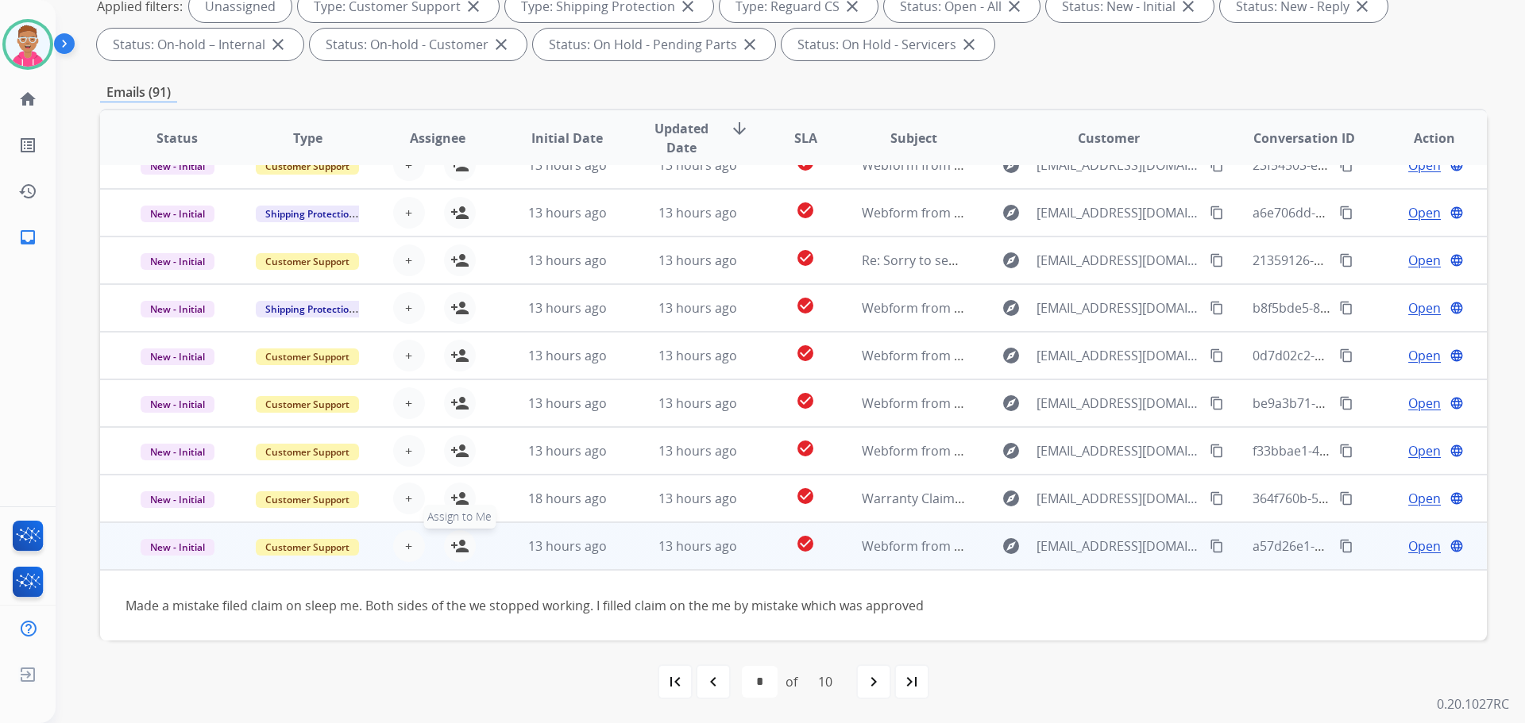
click at [452, 549] on mat-icon "person_add" at bounding box center [459, 546] width 19 height 19
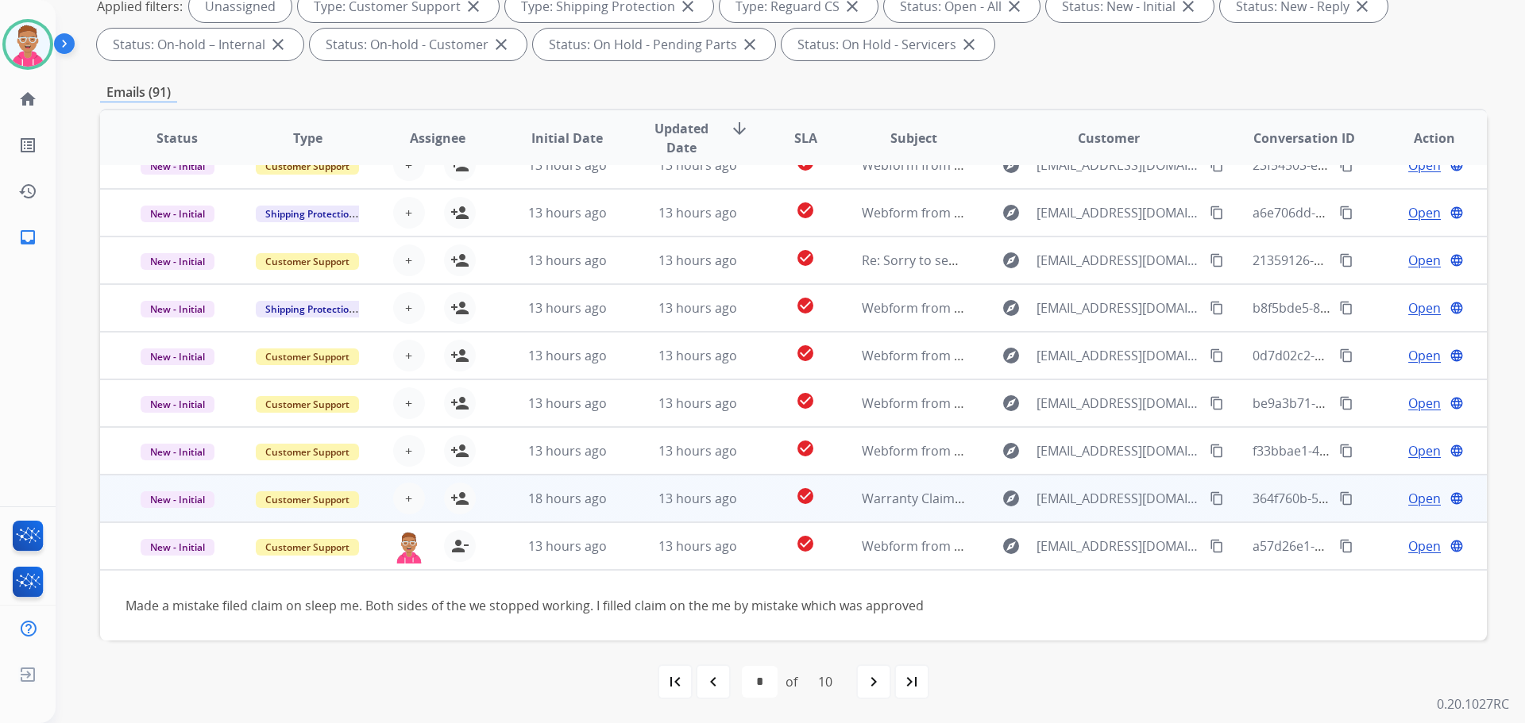
click at [556, 514] on td "18 hours ago" at bounding box center [555, 499] width 130 height 48
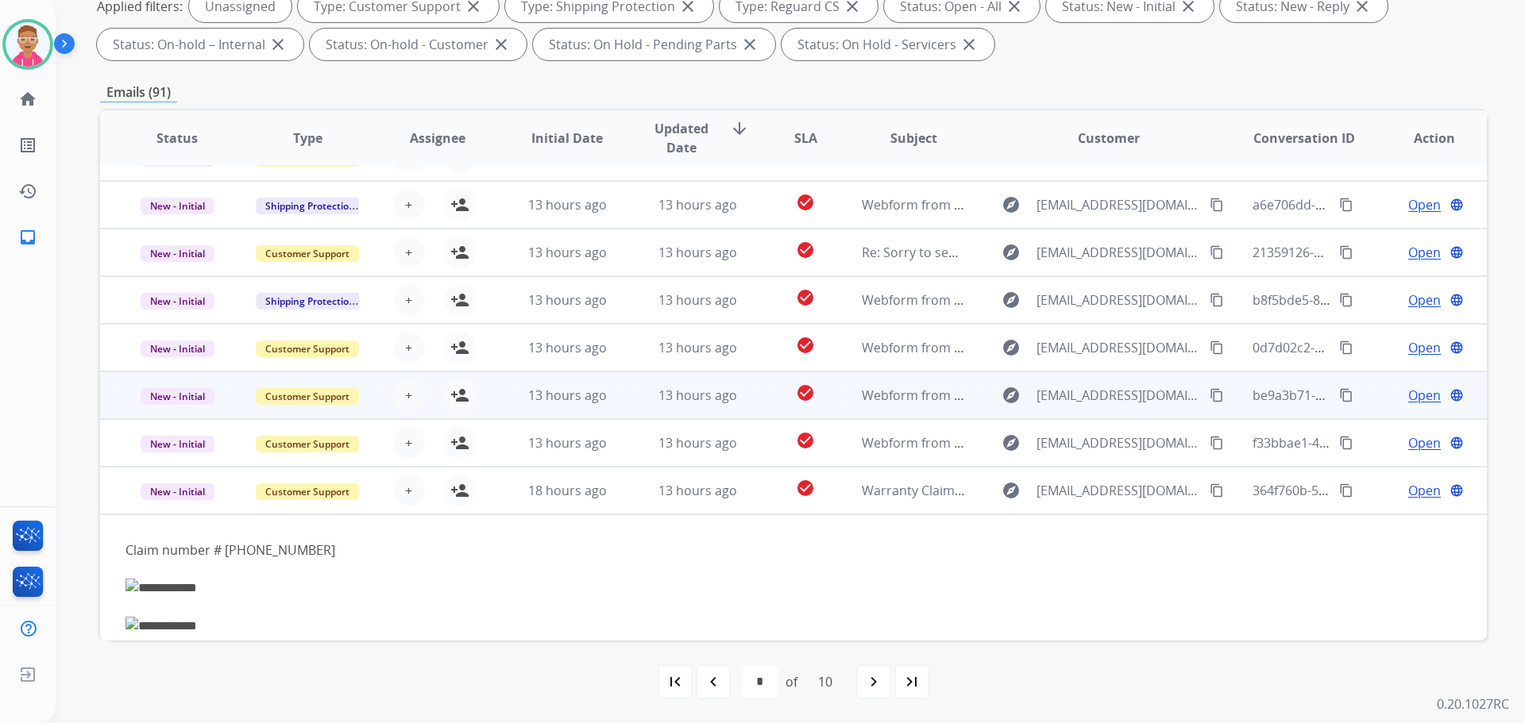
scroll to position [0, 0]
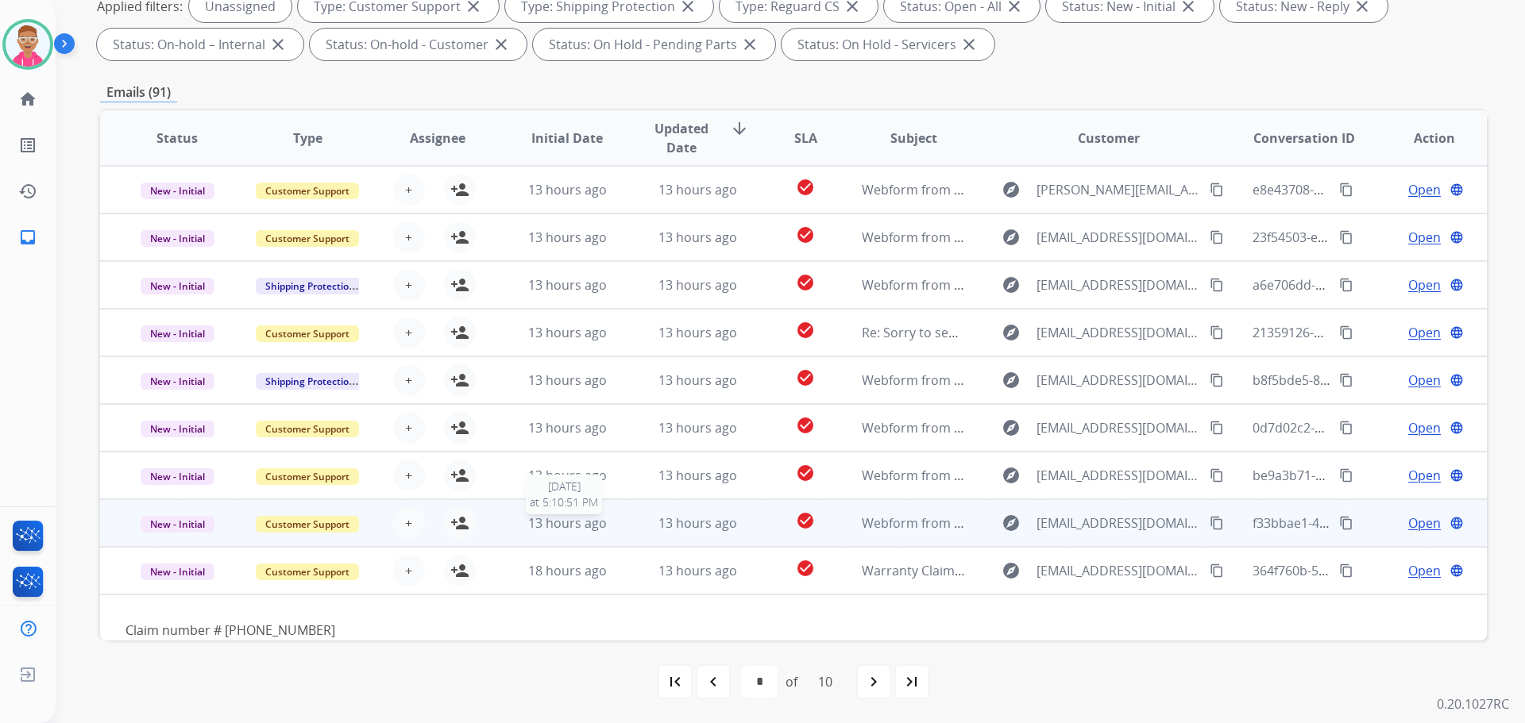
click at [557, 530] on span "13 hours ago" at bounding box center [567, 523] width 79 height 17
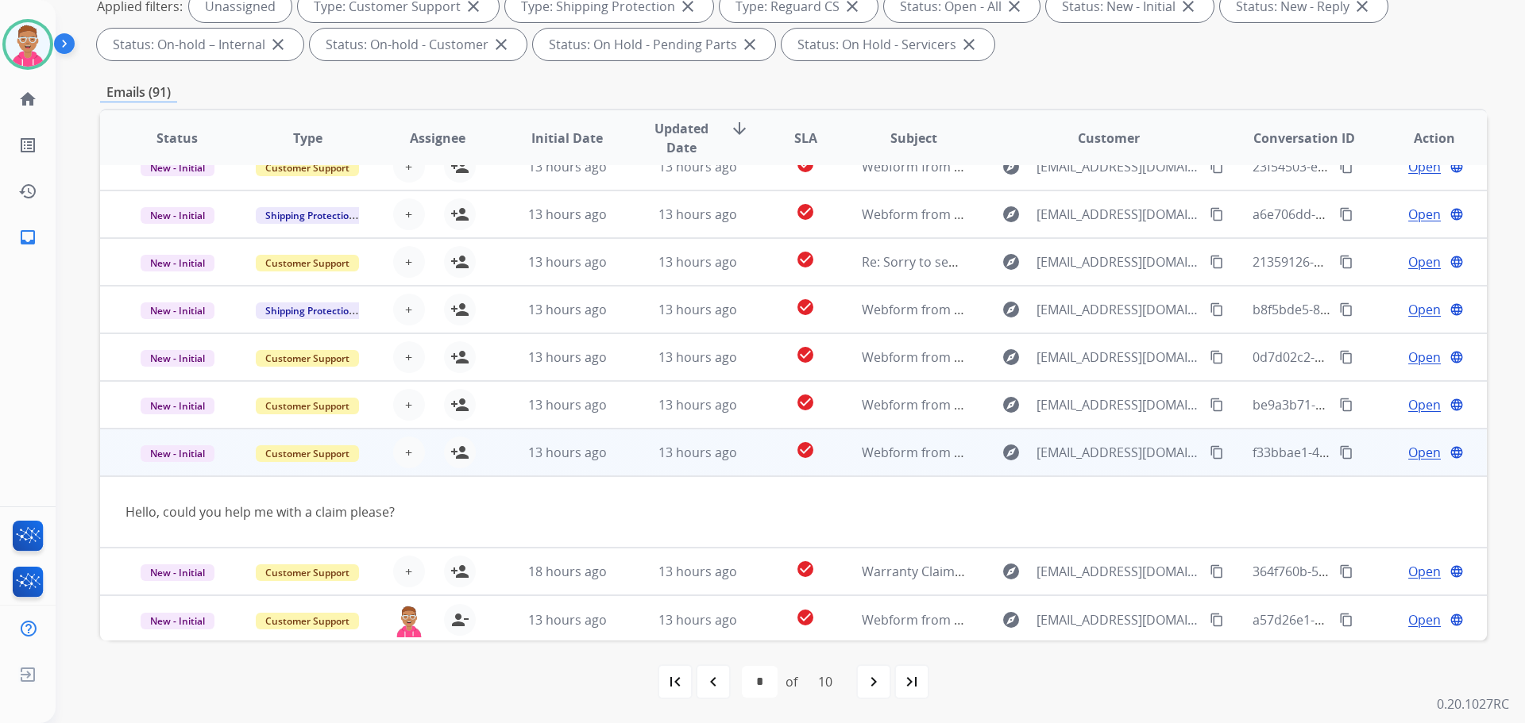
scroll to position [73, 0]
click at [453, 446] on mat-icon "person_add" at bounding box center [459, 450] width 19 height 19
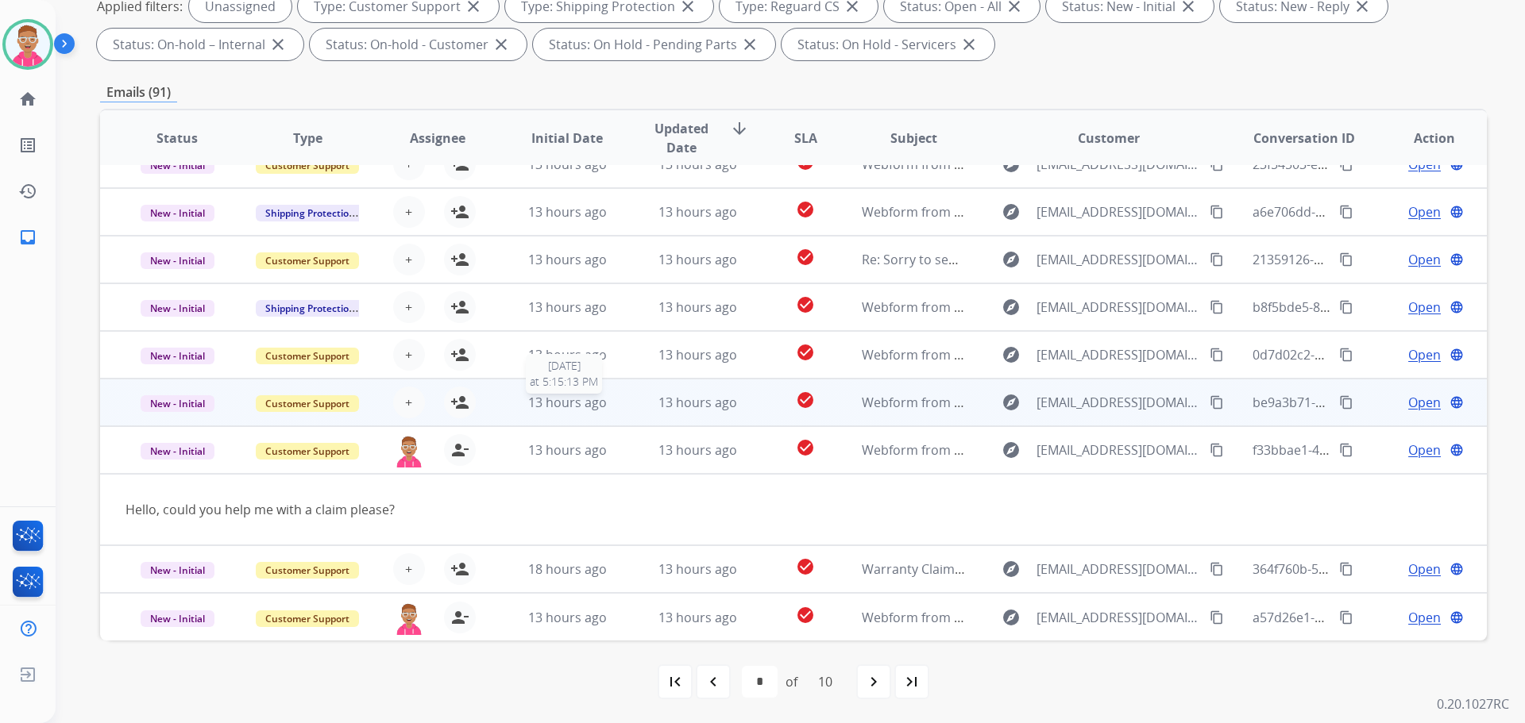
click at [551, 400] on span "13 hours ago" at bounding box center [567, 402] width 79 height 17
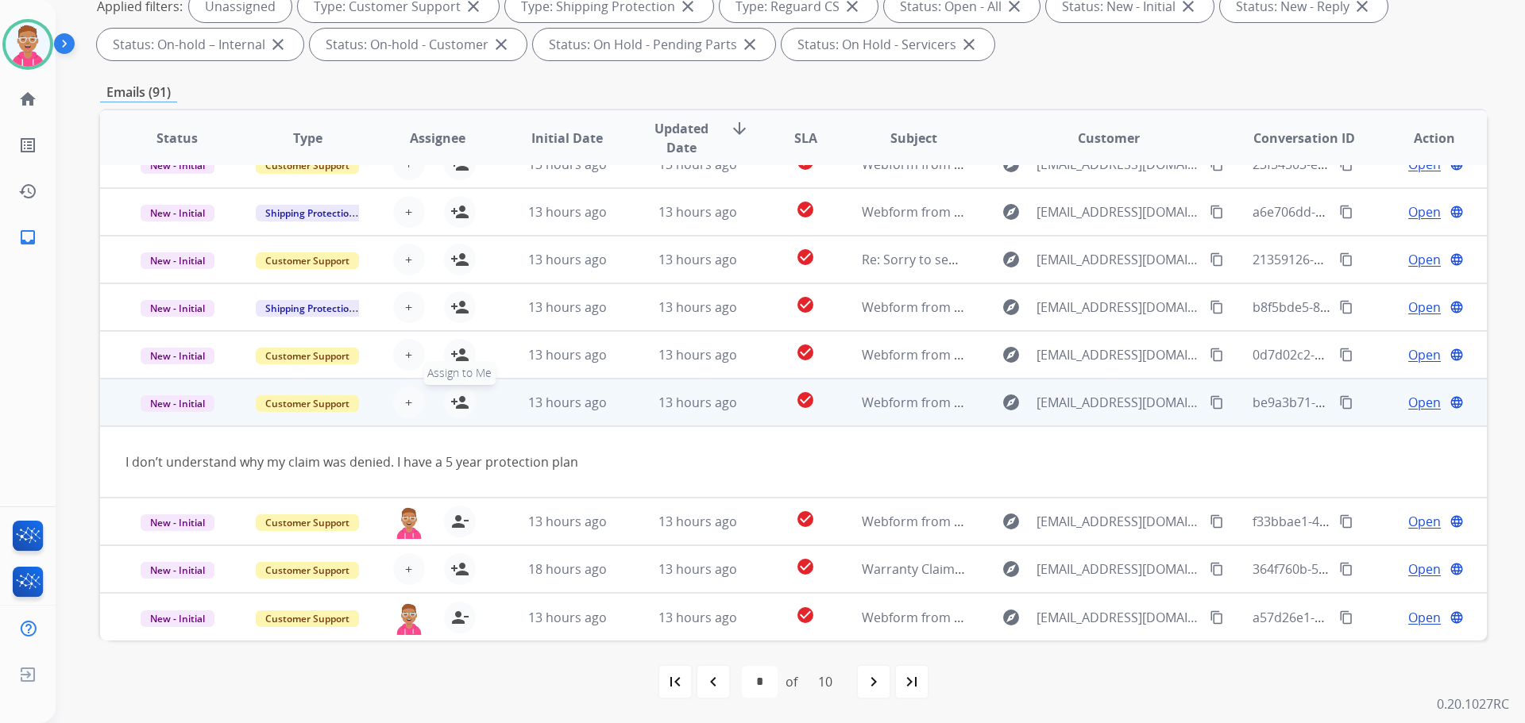
click at [450, 406] on mat-icon "person_add" at bounding box center [459, 402] width 19 height 19
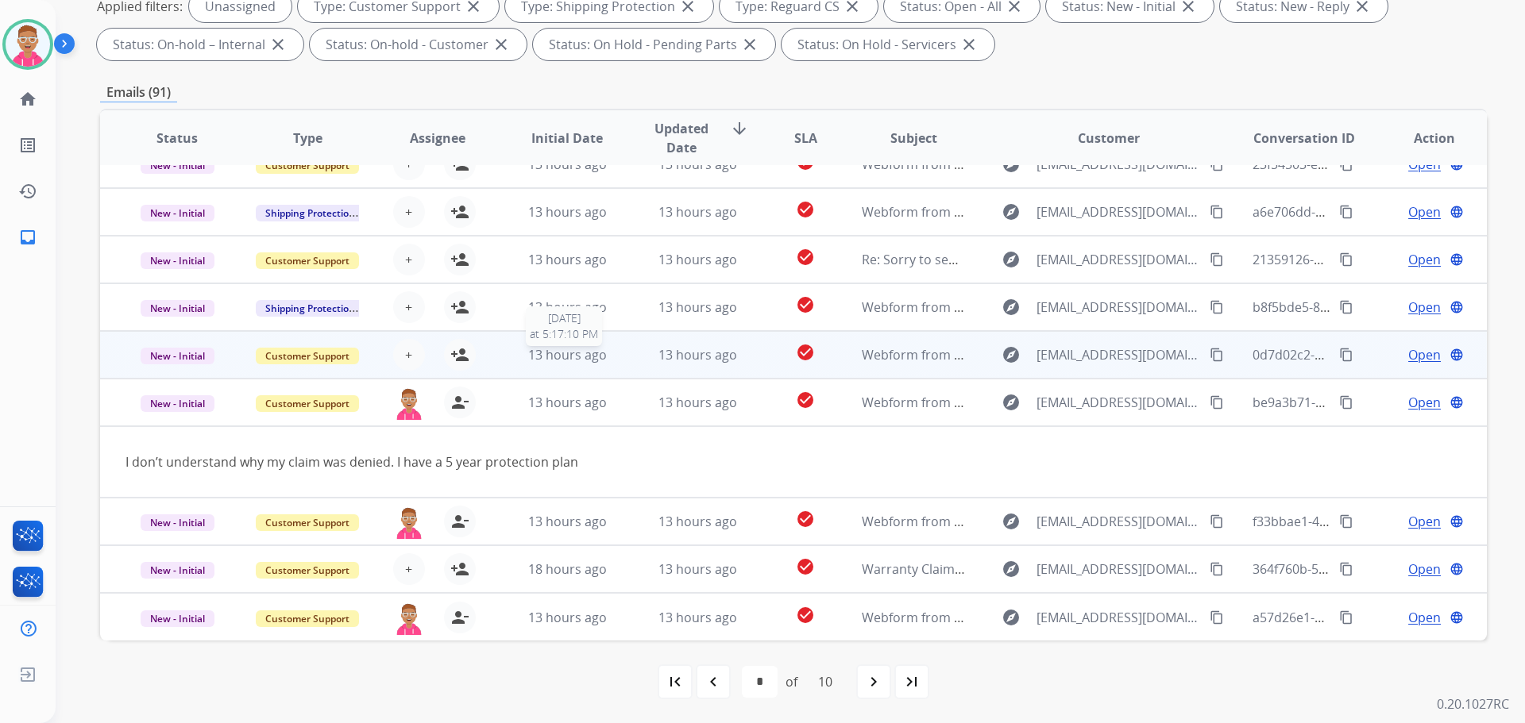
click at [519, 353] on div "13 hours ago" at bounding box center [567, 354] width 104 height 19
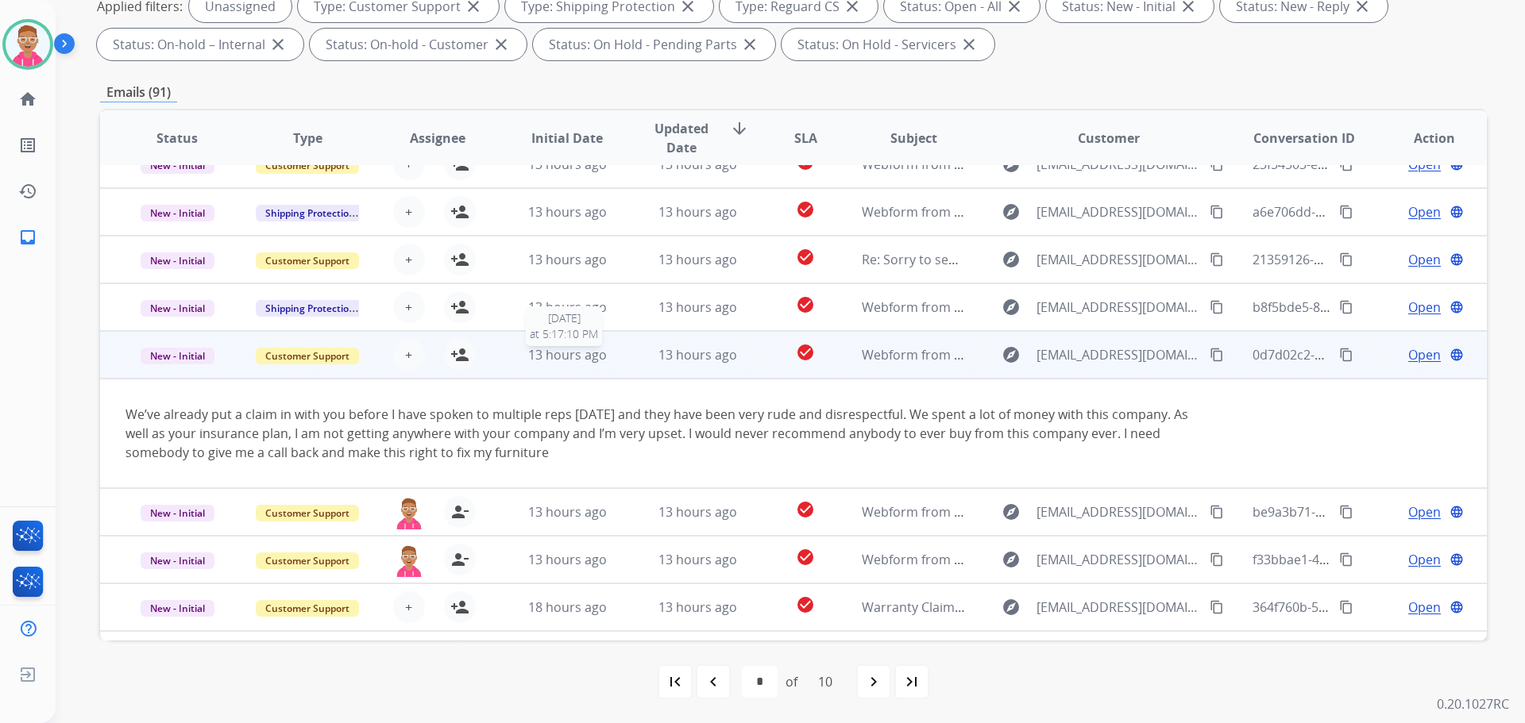
scroll to position [111, 0]
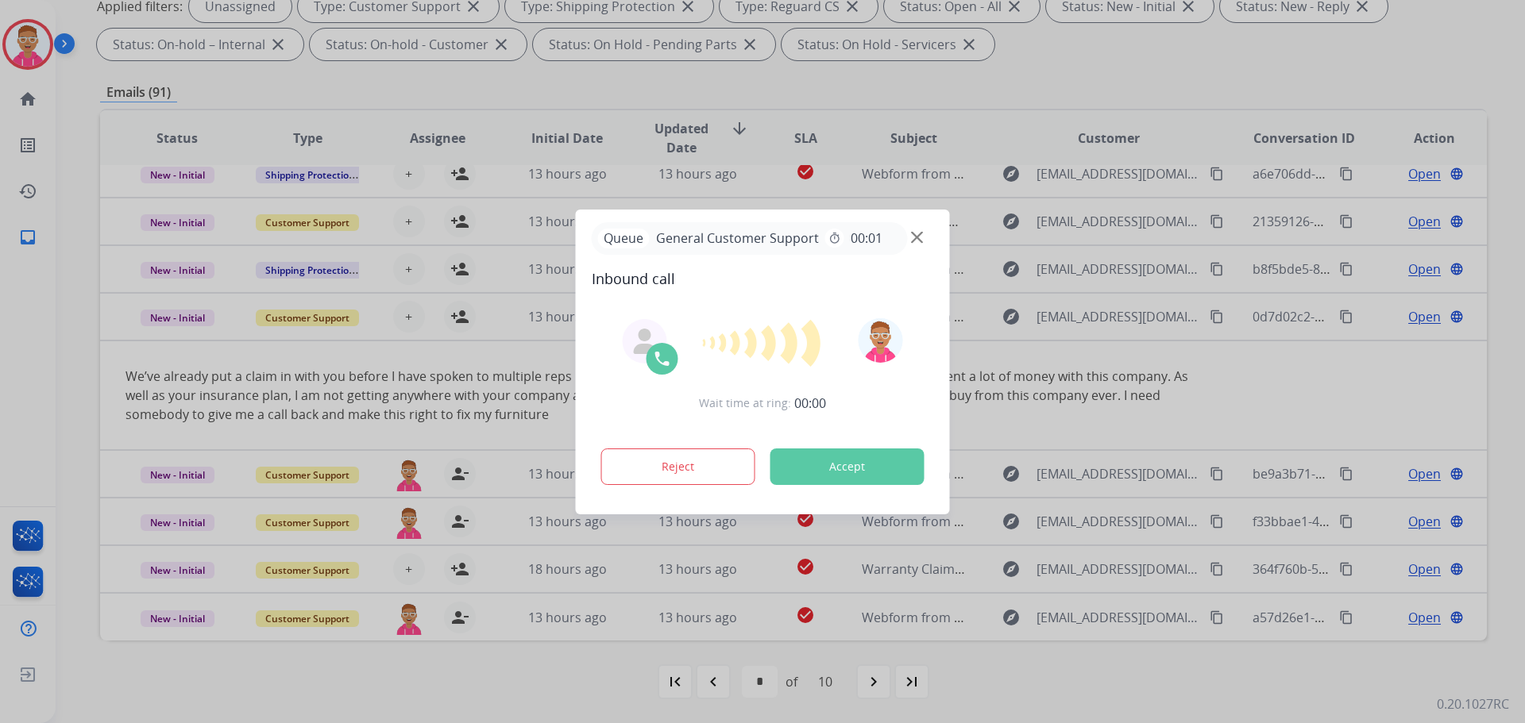
click at [457, 314] on div at bounding box center [762, 361] width 1525 height 723
click at [457, 315] on div at bounding box center [762, 361] width 1525 height 723
click at [453, 318] on div at bounding box center [762, 361] width 1525 height 723
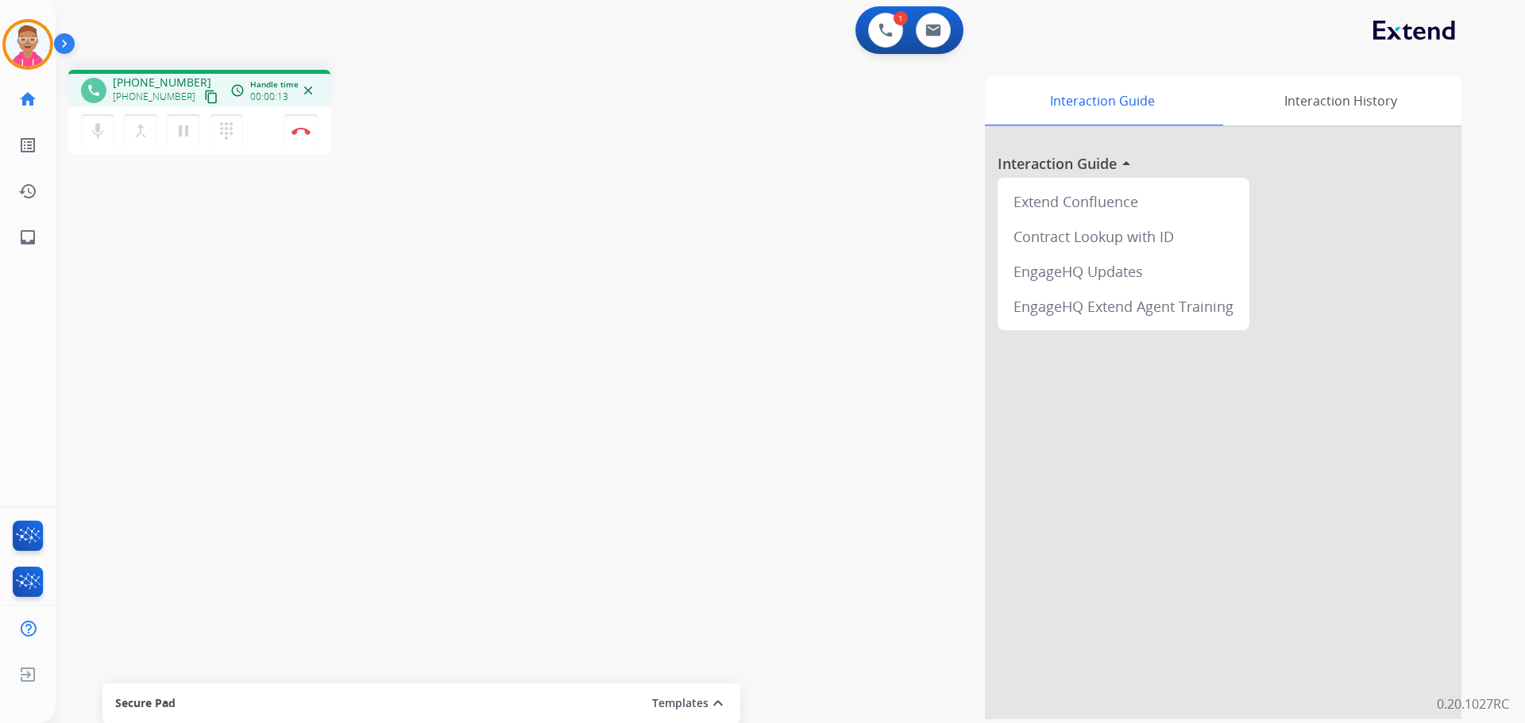
click at [204, 95] on mat-icon "content_copy" at bounding box center [211, 97] width 14 height 14
click at [301, 133] on img at bounding box center [300, 131] width 19 height 8
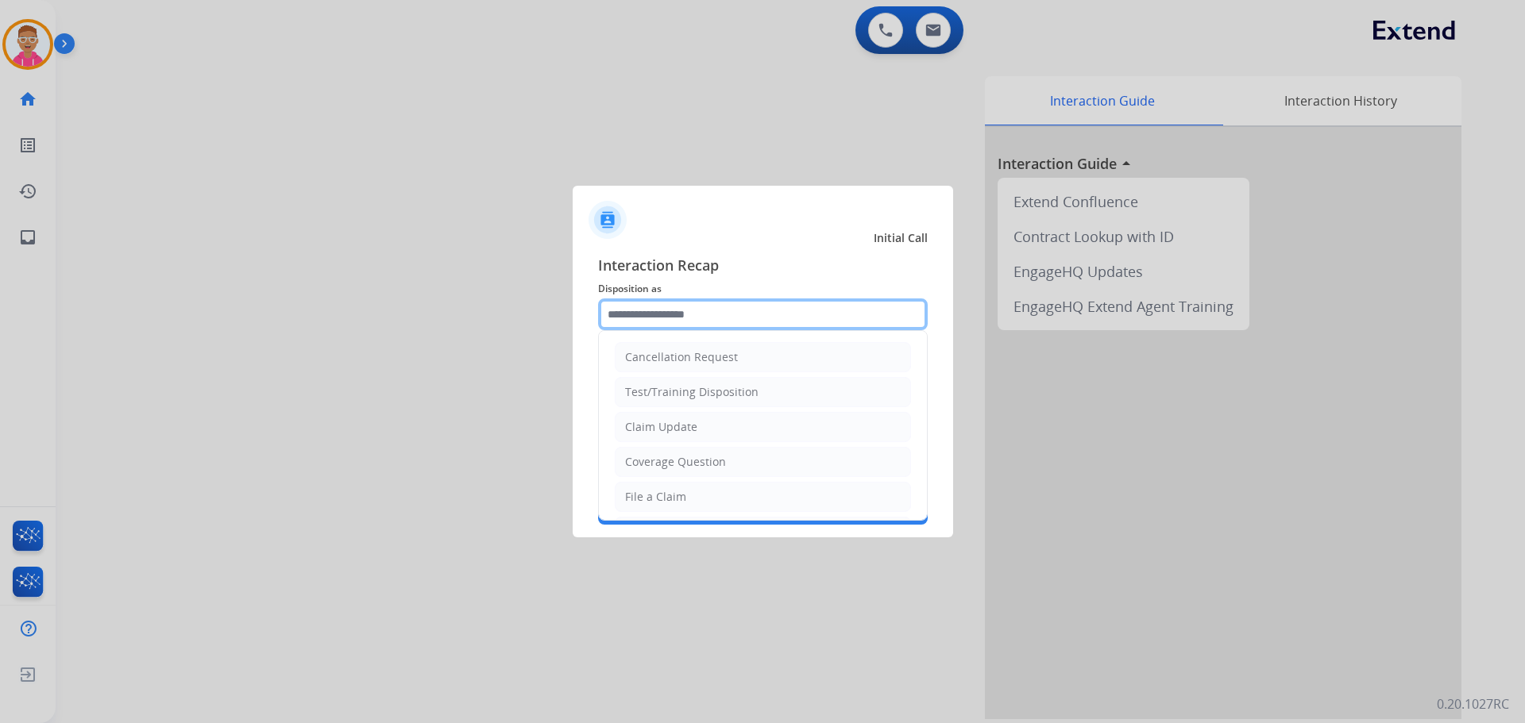
drag, startPoint x: 711, startPoint y: 307, endPoint x: 700, endPoint y: 318, distance: 16.3
click at [700, 318] on input "text" at bounding box center [763, 315] width 330 height 32
click at [677, 430] on div "Claim Update" at bounding box center [661, 427] width 72 height 16
type input "**********"
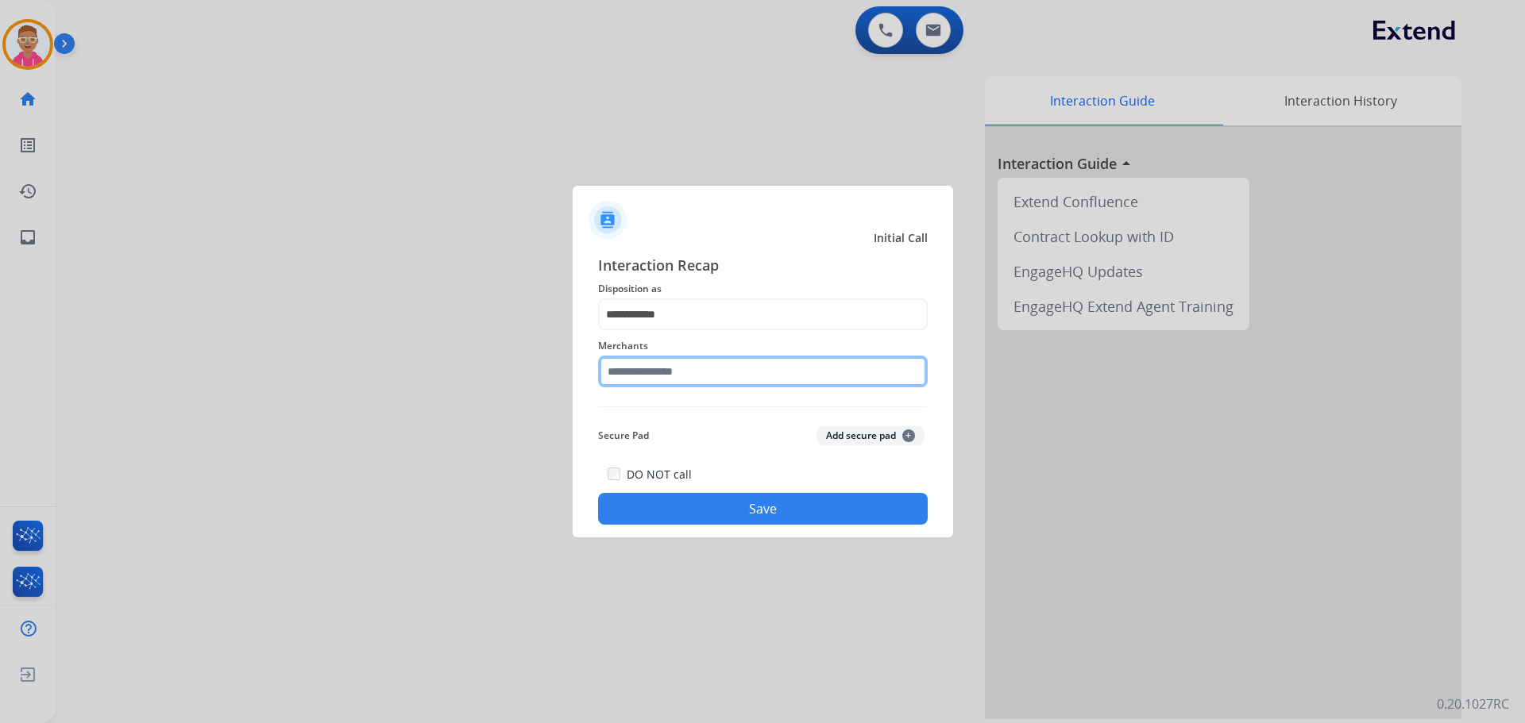
click at [672, 369] on input "text" at bounding box center [763, 372] width 330 height 32
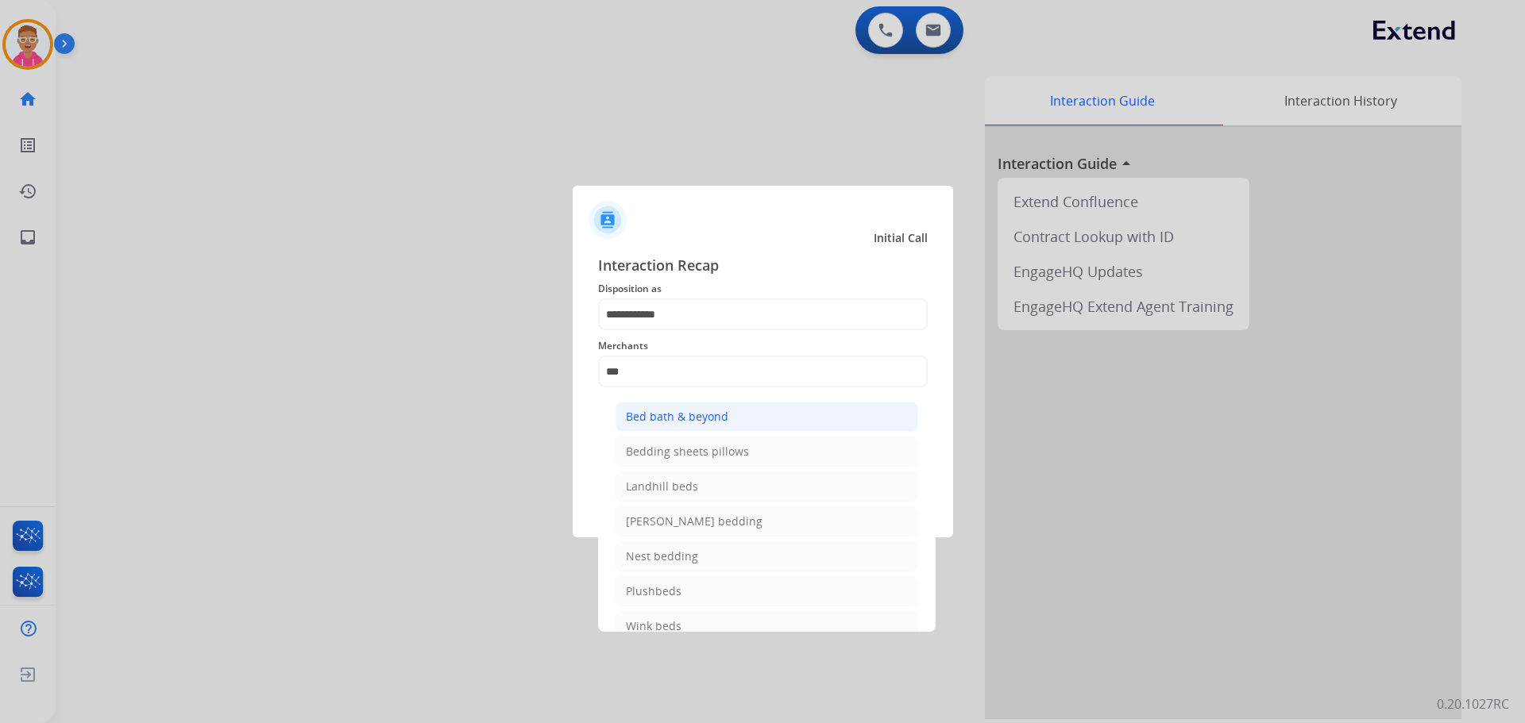
click at [685, 423] on div "Bed bath & beyond" at bounding box center [677, 417] width 102 height 16
type input "**********"
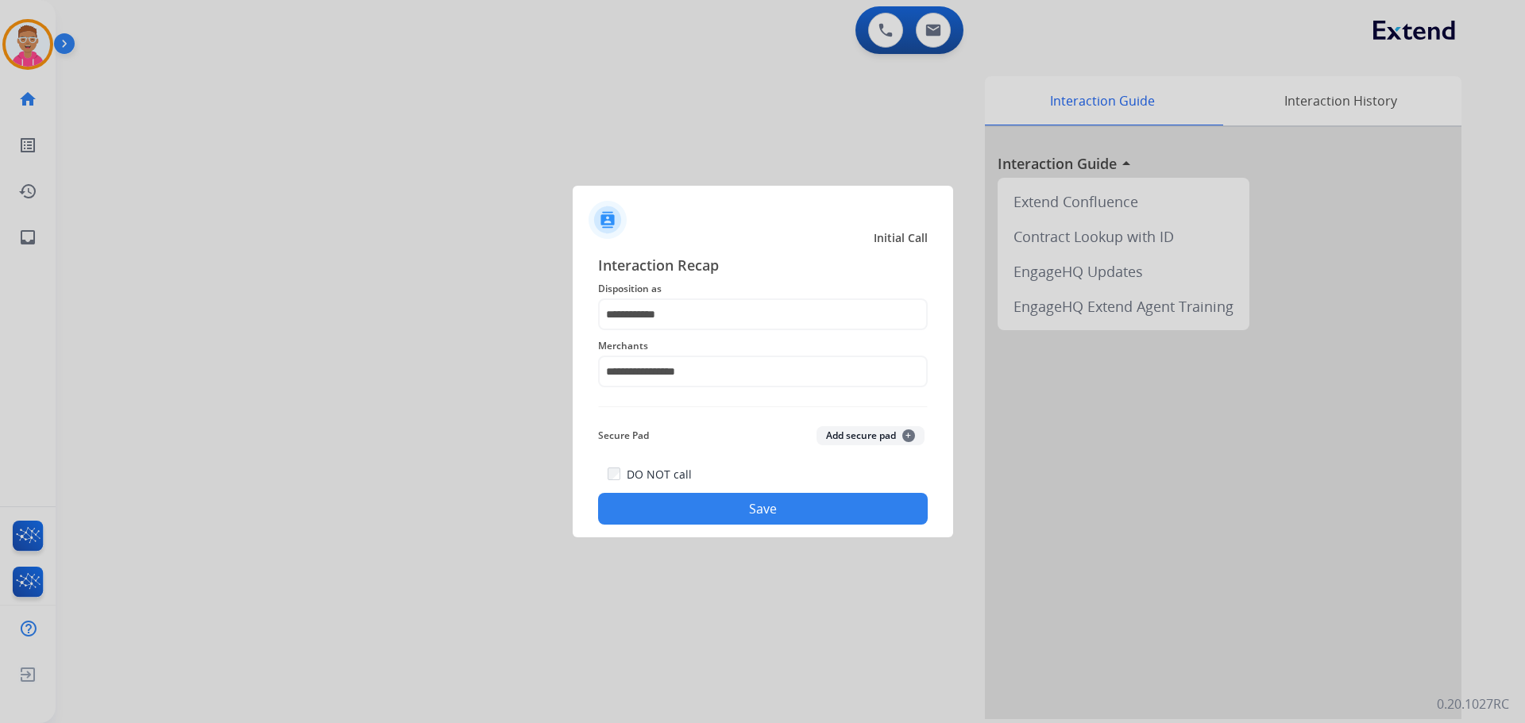
click at [696, 511] on button "Save" at bounding box center [763, 509] width 330 height 32
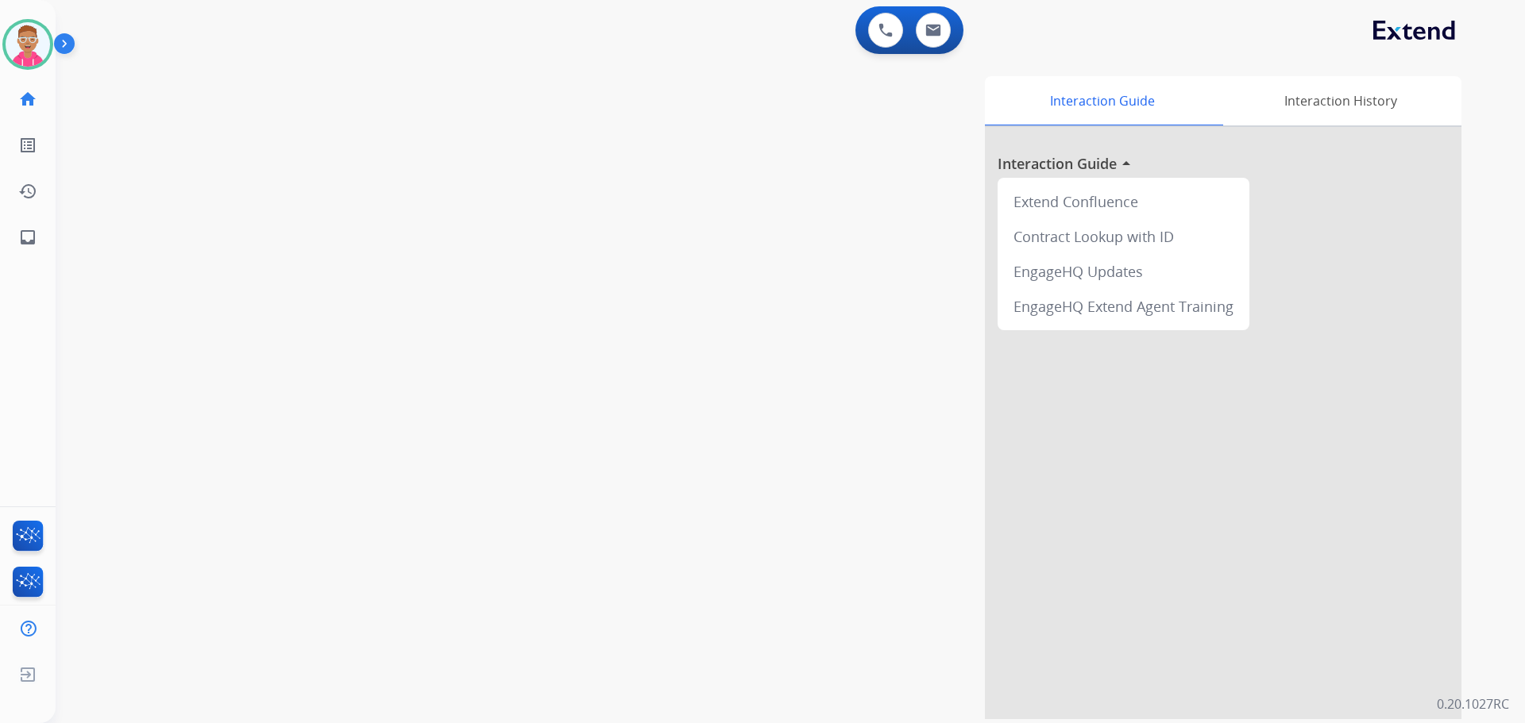
click at [491, 190] on div "swap_horiz Break voice bridge close_fullscreen Connect 3-Way Call merge_type Se…" at bounding box center [771, 388] width 1431 height 662
click at [32, 61] on img at bounding box center [28, 44] width 44 height 44
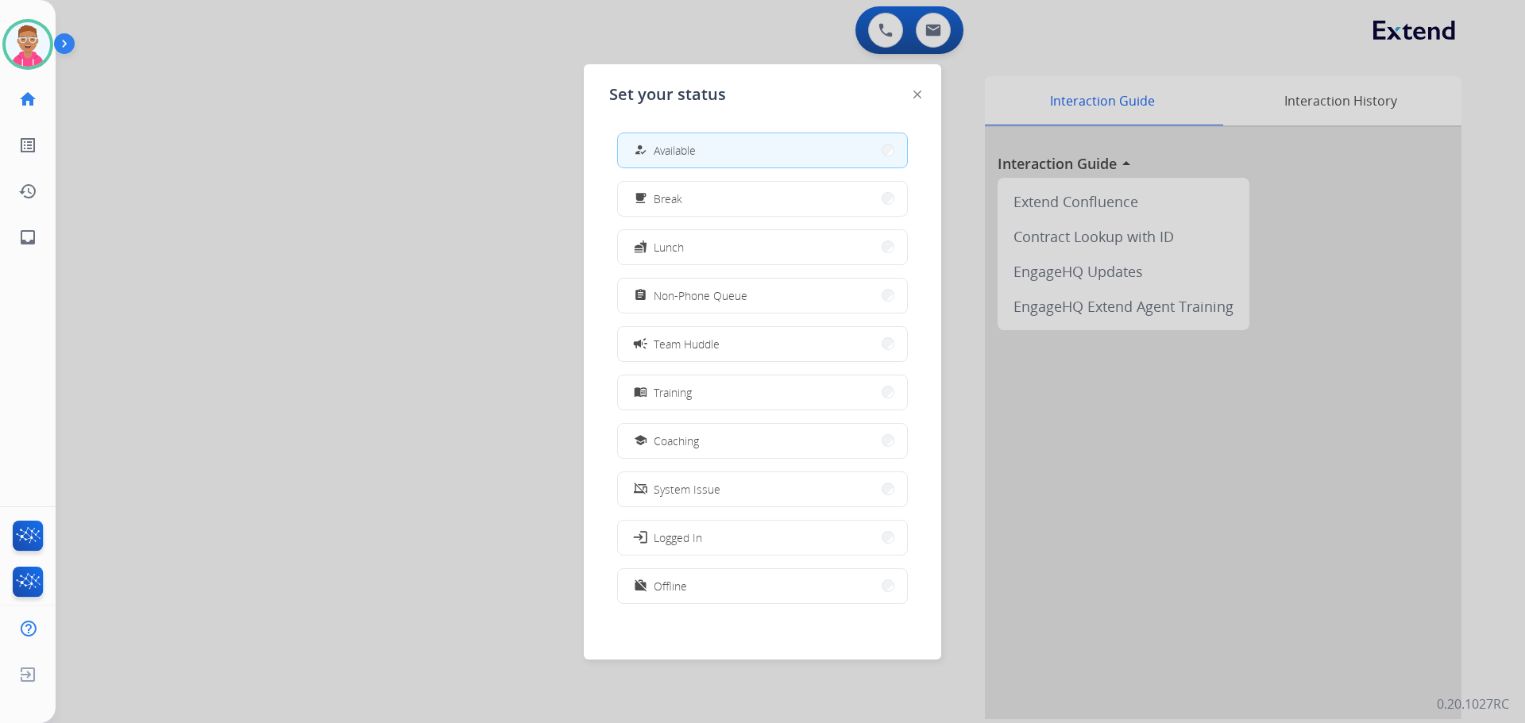
drag, startPoint x: 815, startPoint y: 294, endPoint x: 801, endPoint y: 284, distance: 16.5
click at [814, 294] on button "assignment Non-Phone Queue" at bounding box center [762, 296] width 289 height 34
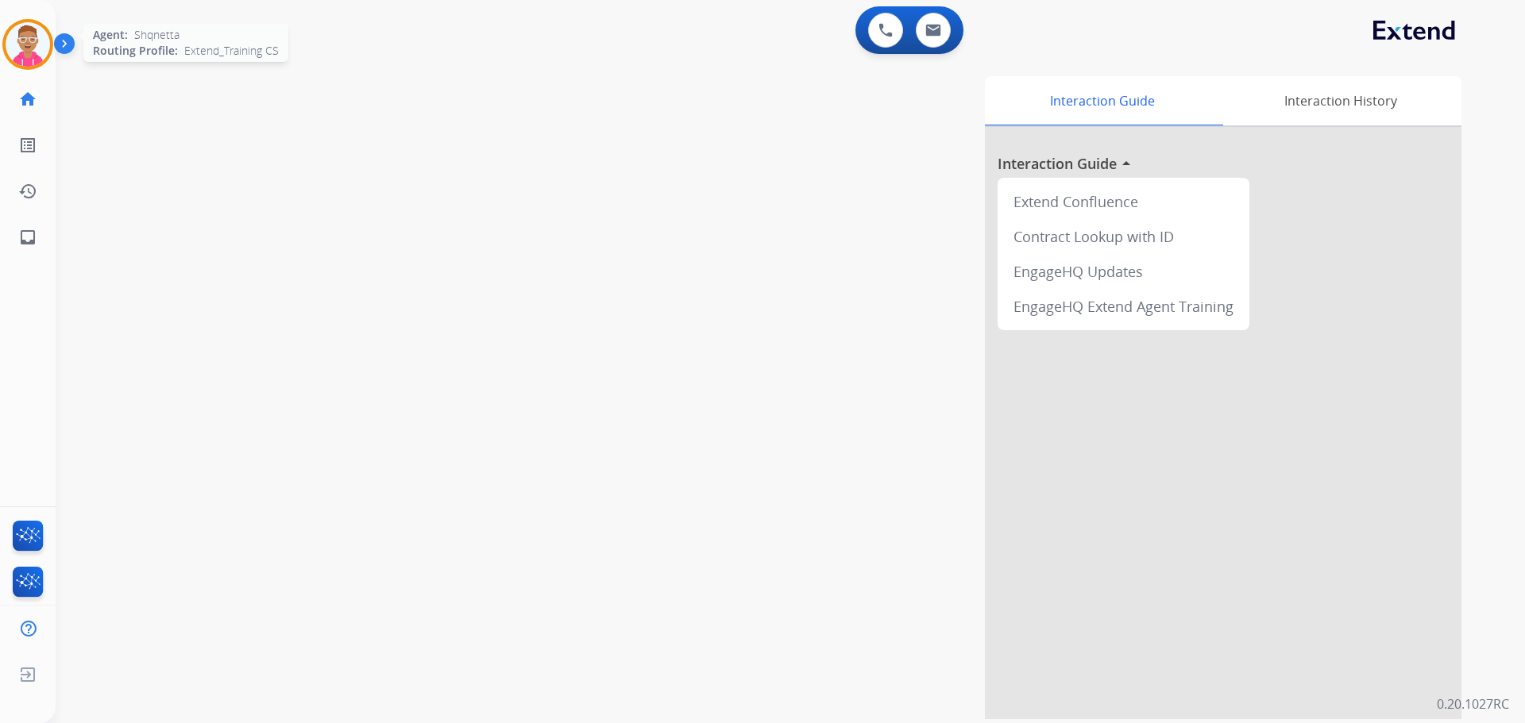
click at [25, 41] on img at bounding box center [28, 44] width 44 height 44
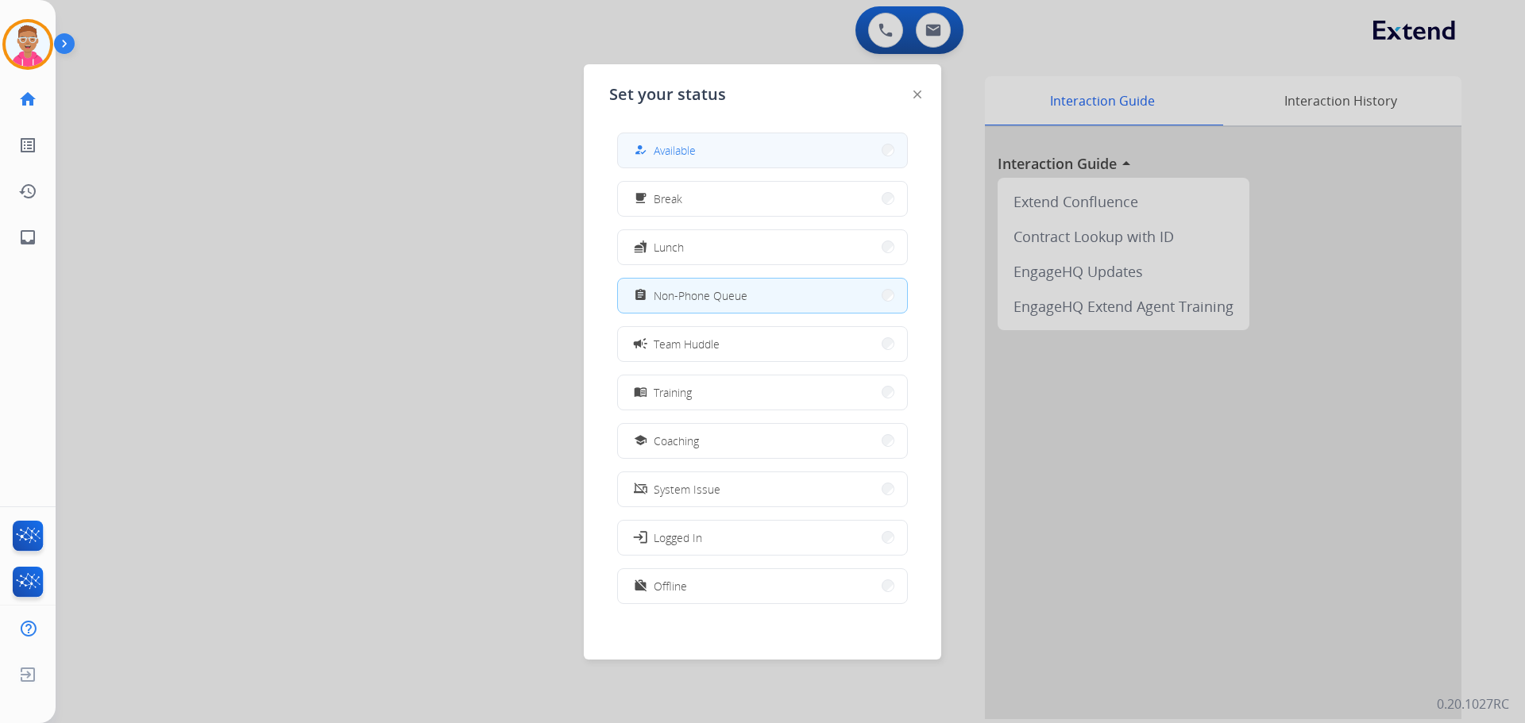
click at [678, 155] on span "Available" at bounding box center [675, 150] width 42 height 17
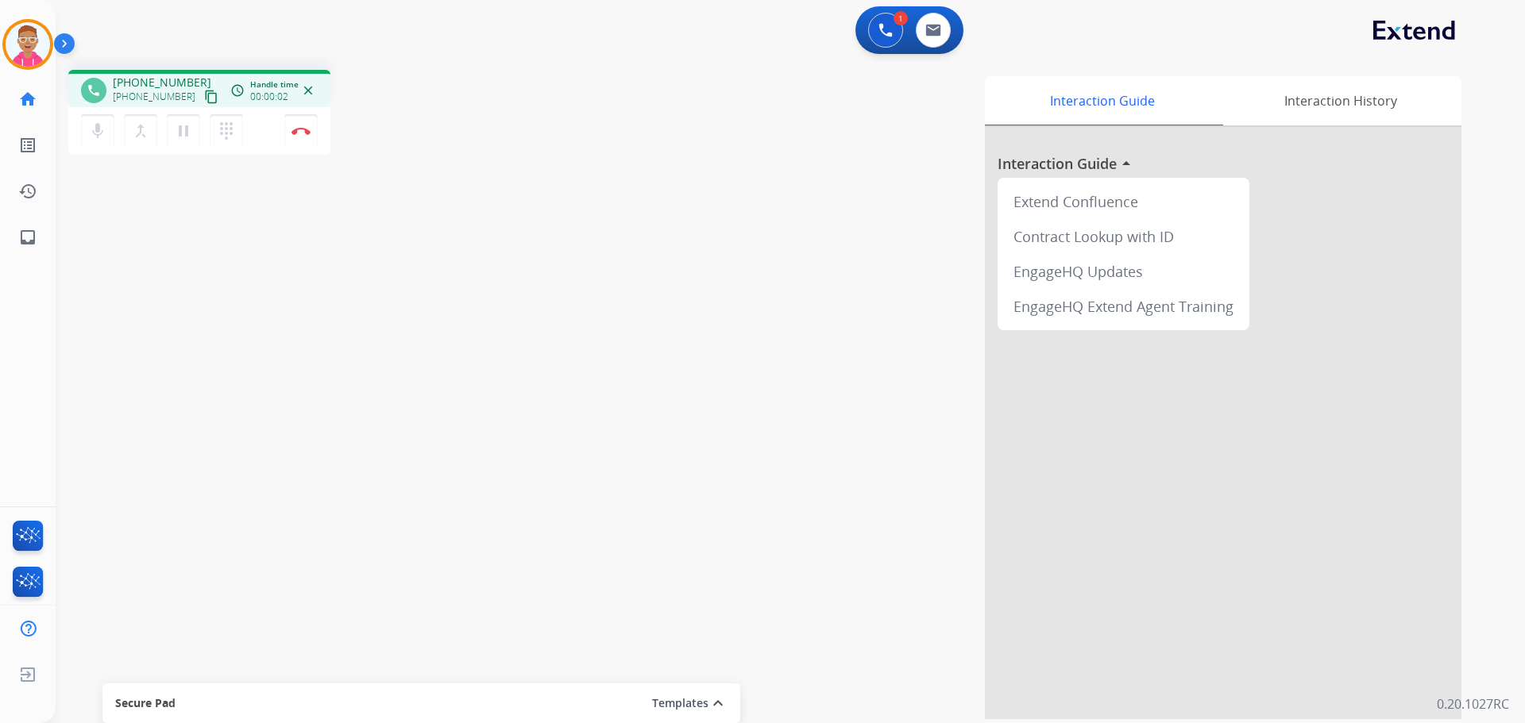
click at [222, 396] on div "phone +18137100450 +18137100450 content_copy access_time Call metrics Queue 00:…" at bounding box center [771, 388] width 1431 height 662
click at [204, 93] on mat-icon "content_copy" at bounding box center [211, 97] width 14 height 14
click at [295, 131] on img at bounding box center [300, 131] width 19 height 8
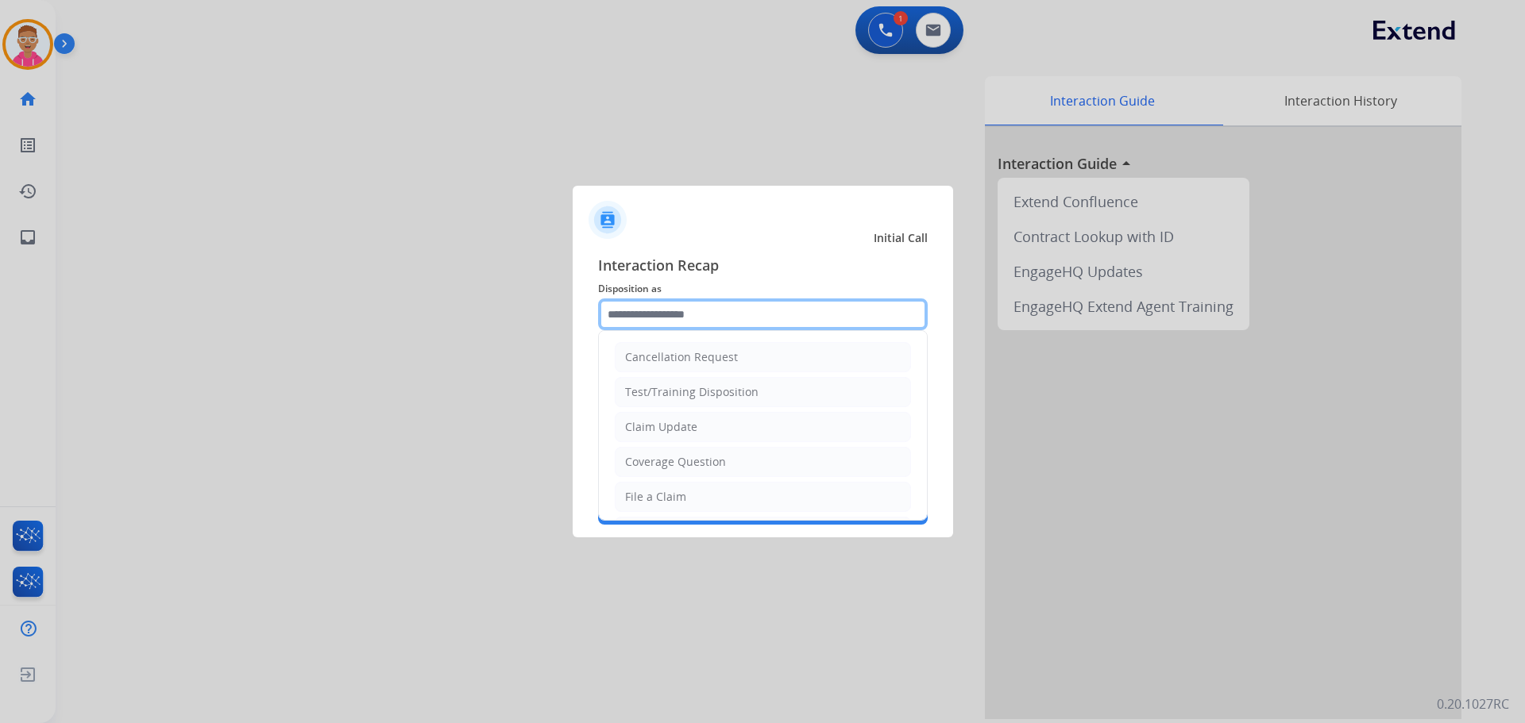
click at [698, 307] on input "text" at bounding box center [763, 315] width 330 height 32
drag, startPoint x: 662, startPoint y: 455, endPoint x: 665, endPoint y: 400, distance: 54.9
click at [660, 454] on li "Other" at bounding box center [763, 459] width 296 height 30
type input "*****"
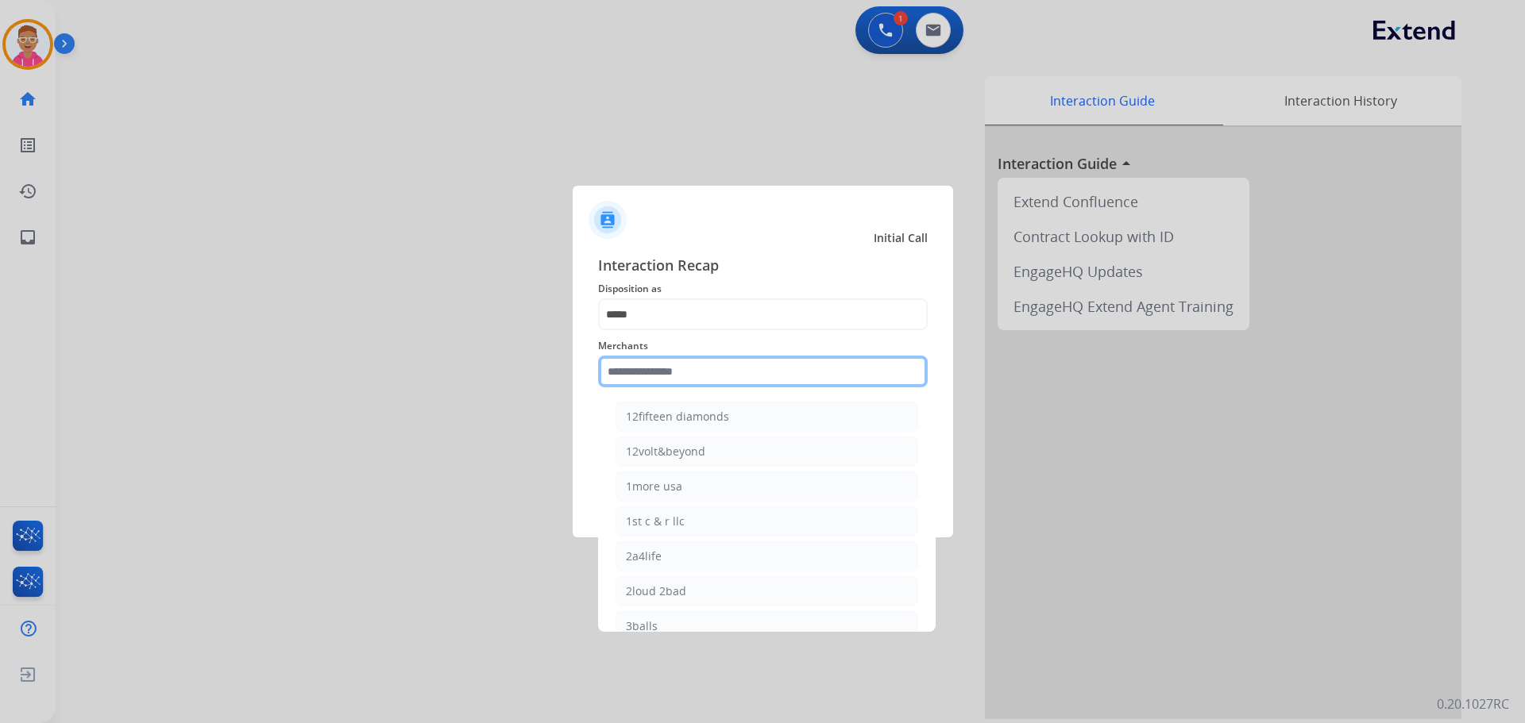
click at [674, 369] on input "text" at bounding box center [763, 372] width 330 height 32
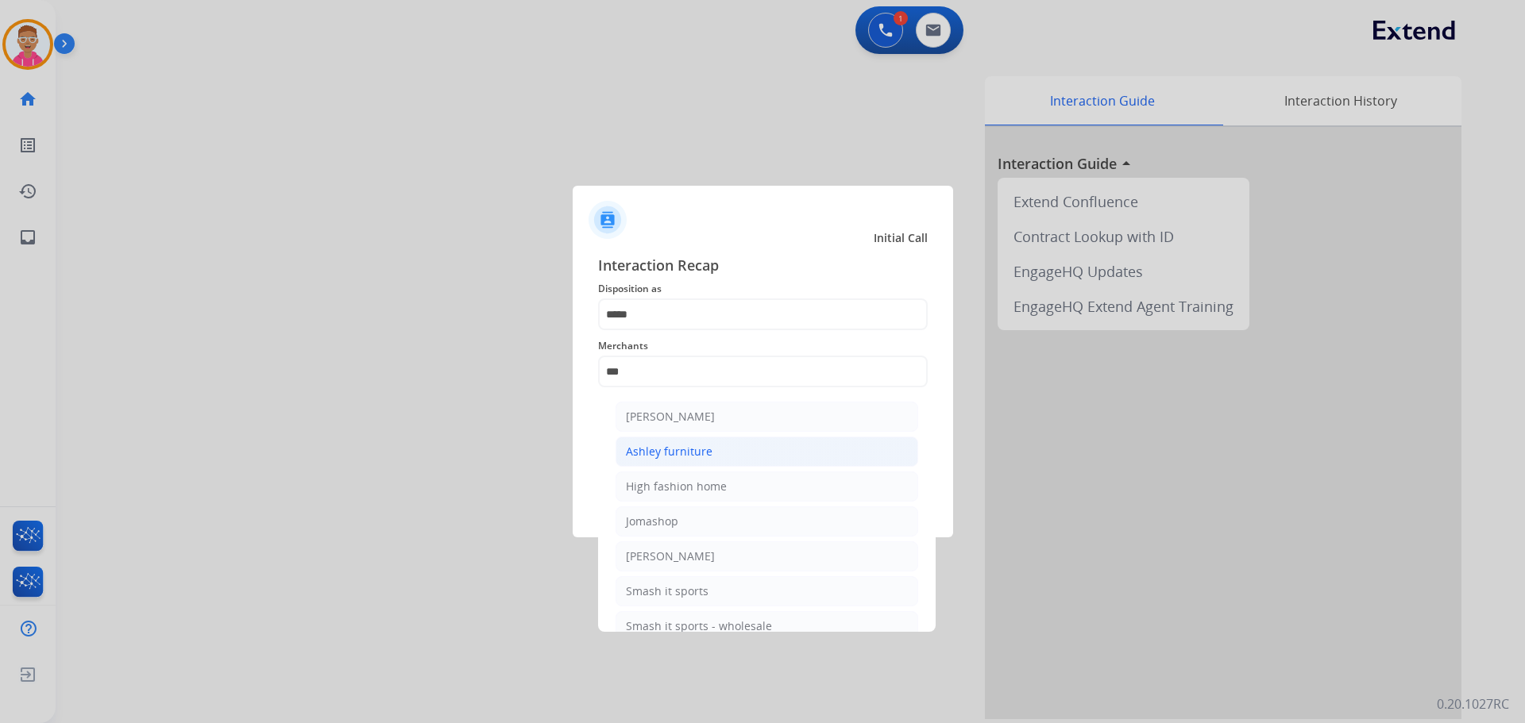
click at [716, 452] on li "Ashley furniture" at bounding box center [766, 452] width 303 height 30
type input "**********"
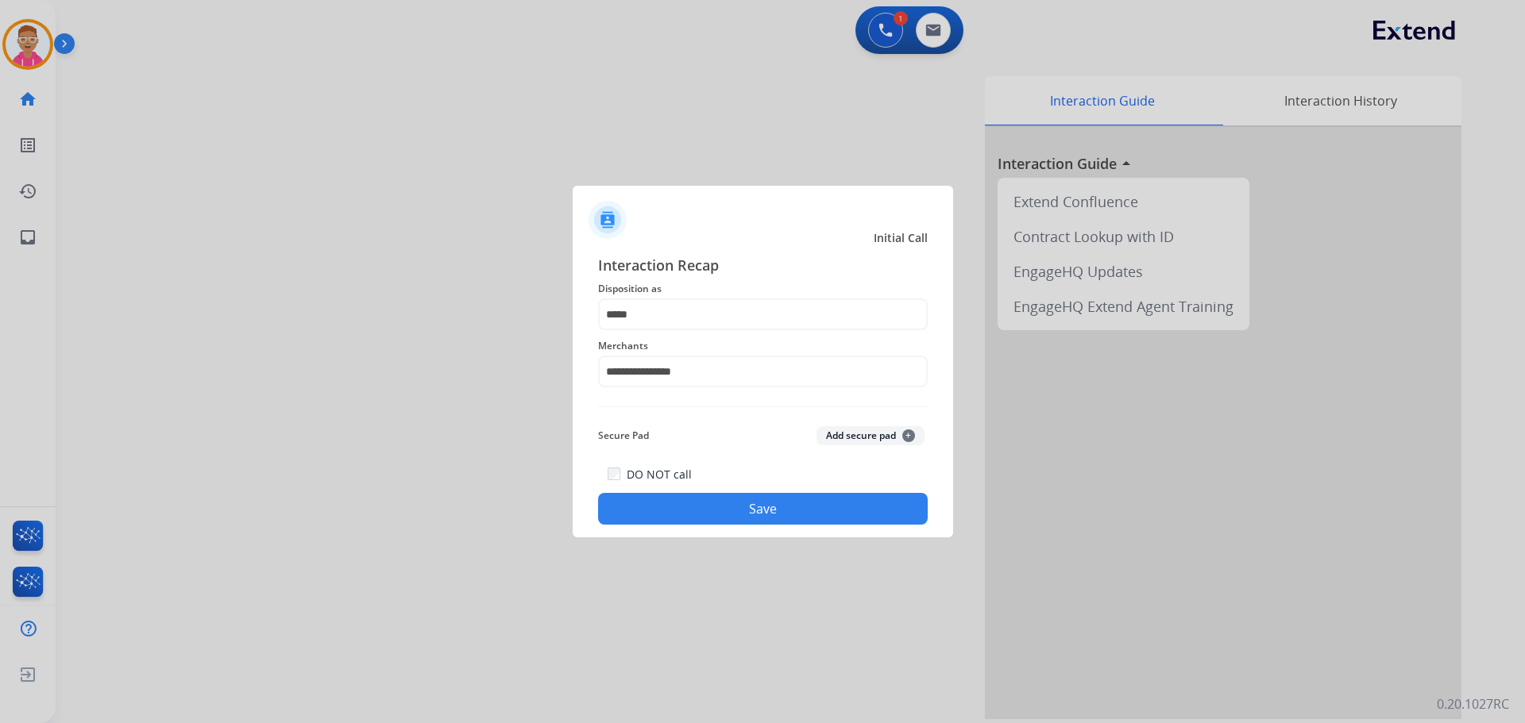
click at [706, 496] on button "Save" at bounding box center [763, 509] width 330 height 32
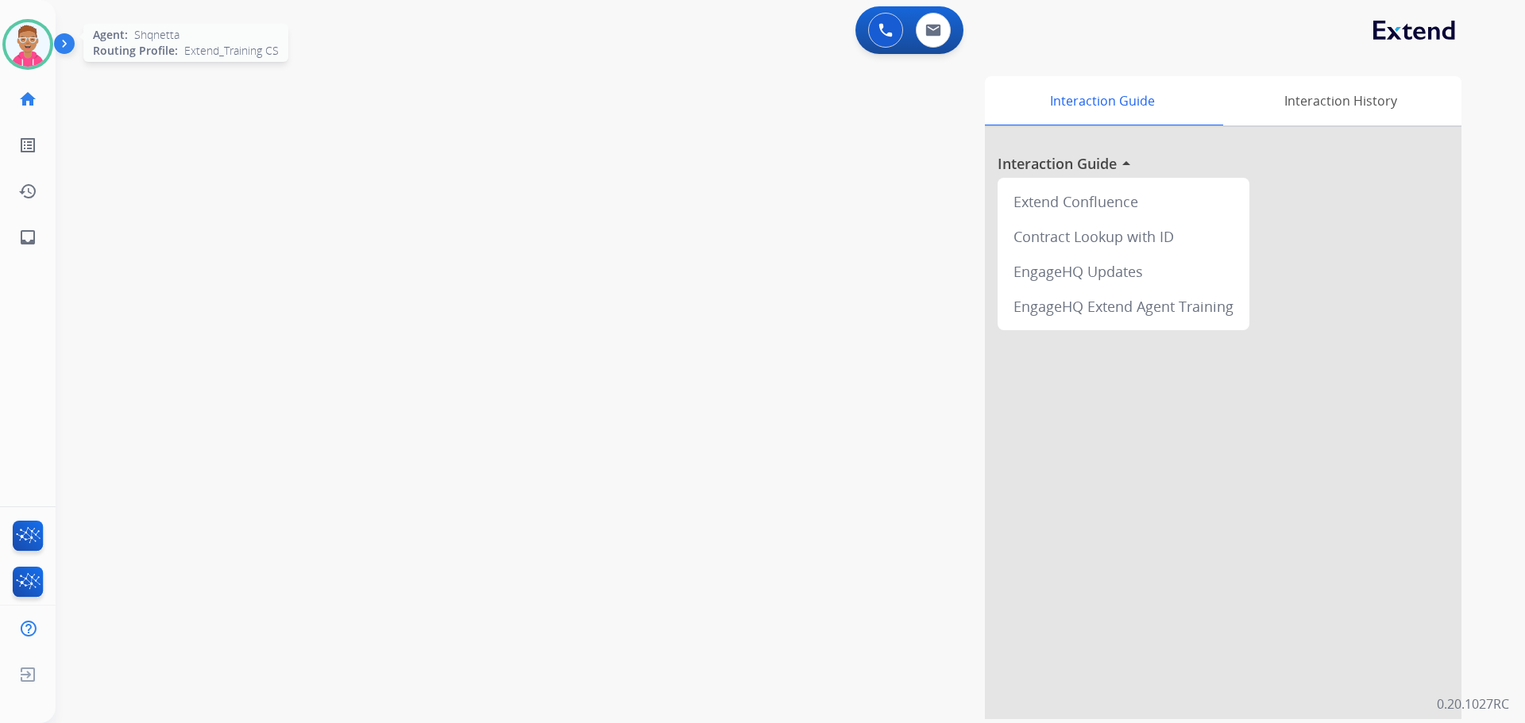
click at [28, 42] on img at bounding box center [28, 44] width 44 height 44
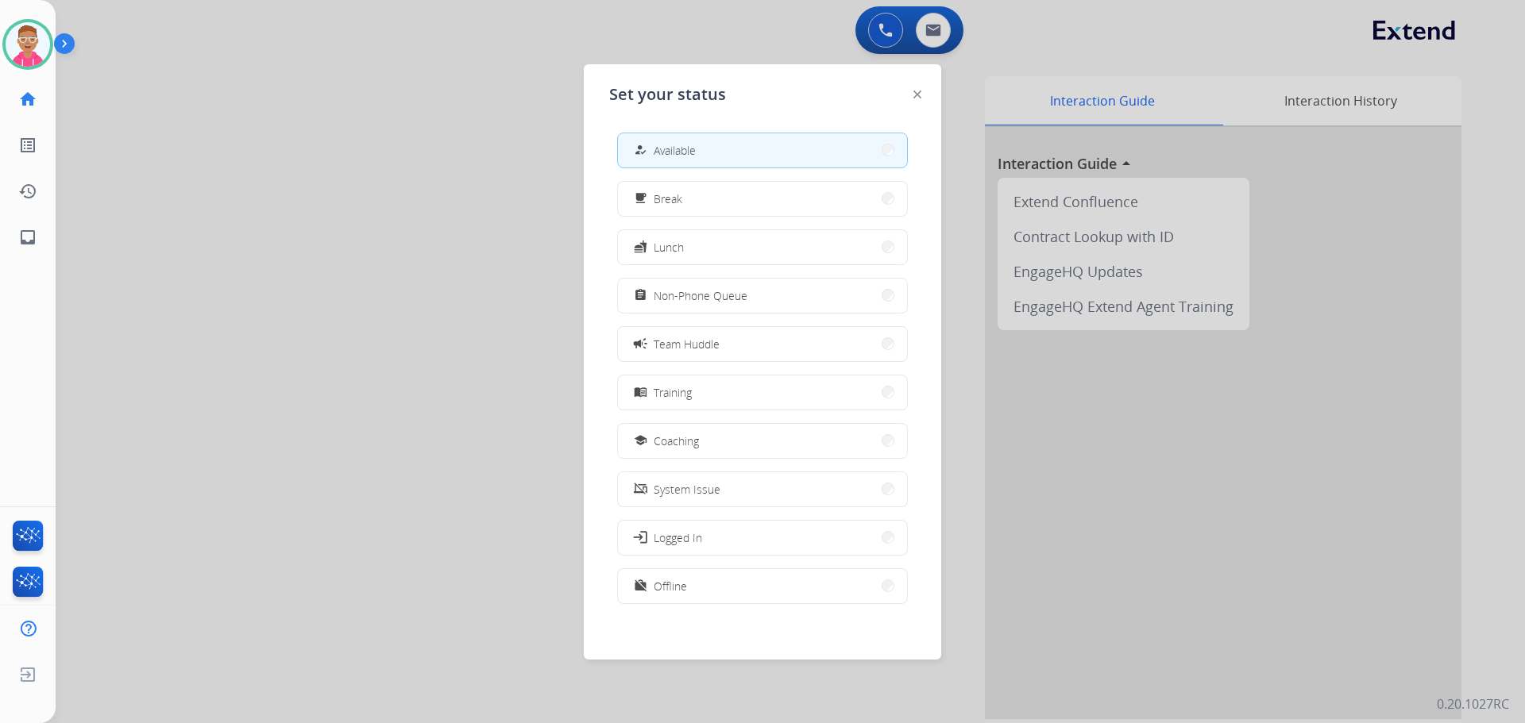
click at [677, 288] on span "Non-Phone Queue" at bounding box center [701, 295] width 94 height 17
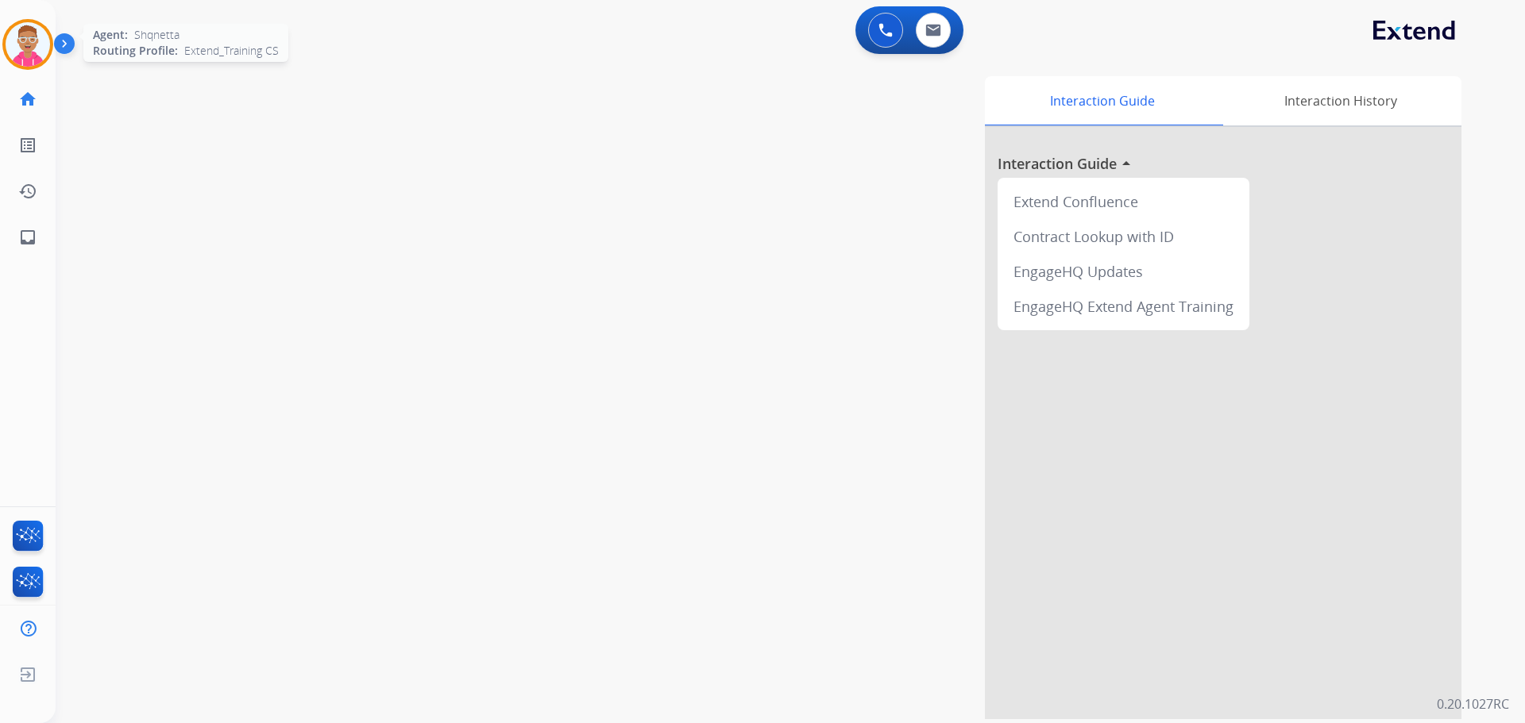
click at [37, 49] on img at bounding box center [28, 44] width 44 height 44
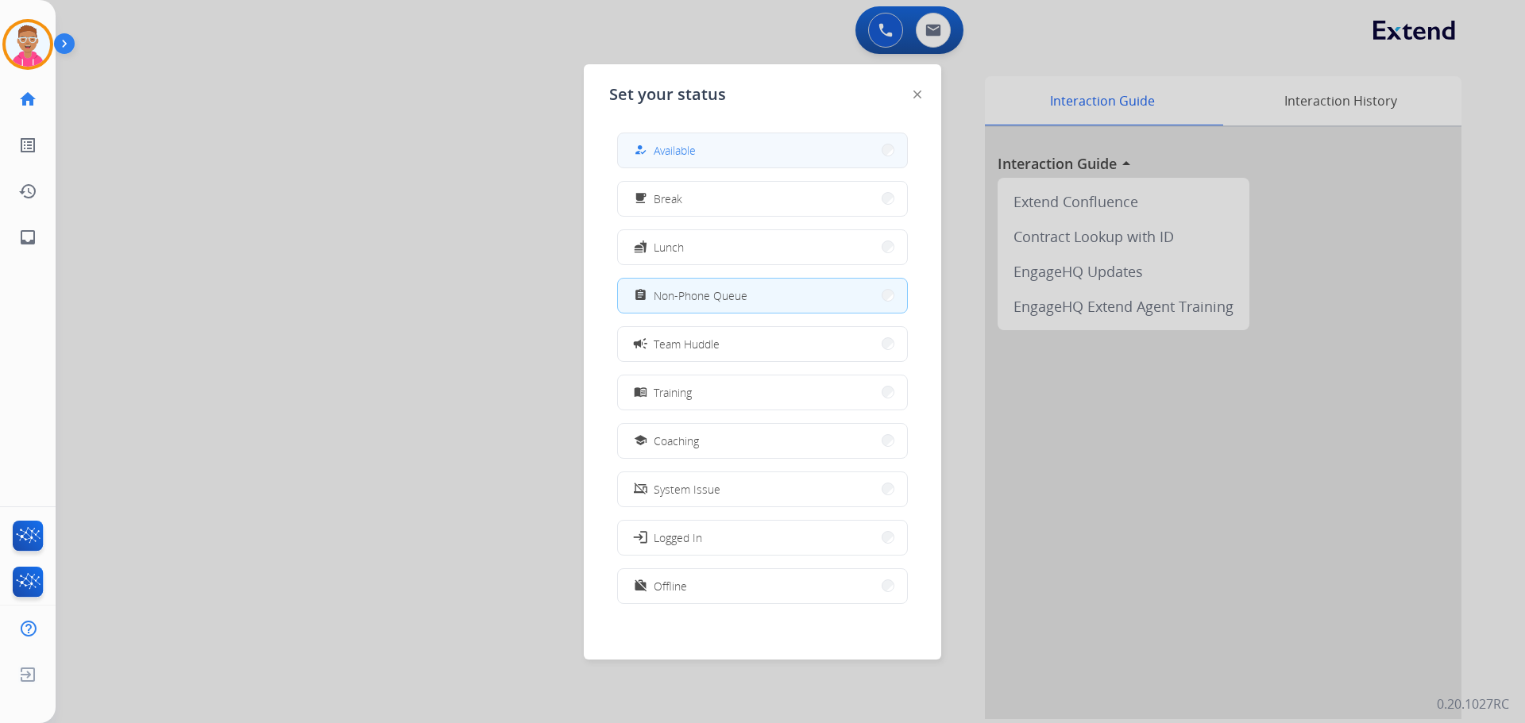
click at [698, 142] on button "how_to_reg Available" at bounding box center [762, 150] width 289 height 34
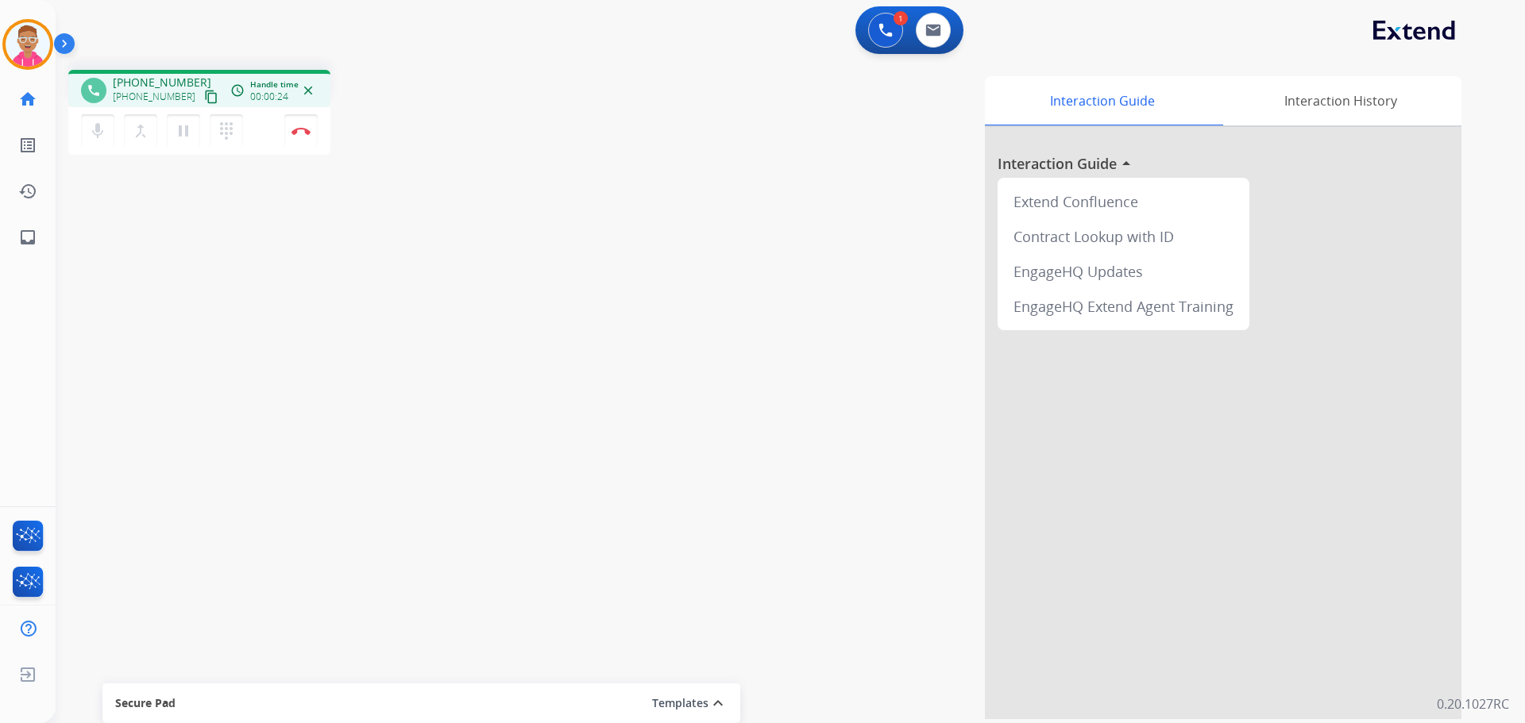
click at [204, 96] on mat-icon "content_copy" at bounding box center [211, 97] width 14 height 14
click at [204, 95] on mat-icon "content_copy" at bounding box center [211, 97] width 14 height 14
click at [302, 134] on img at bounding box center [300, 131] width 19 height 8
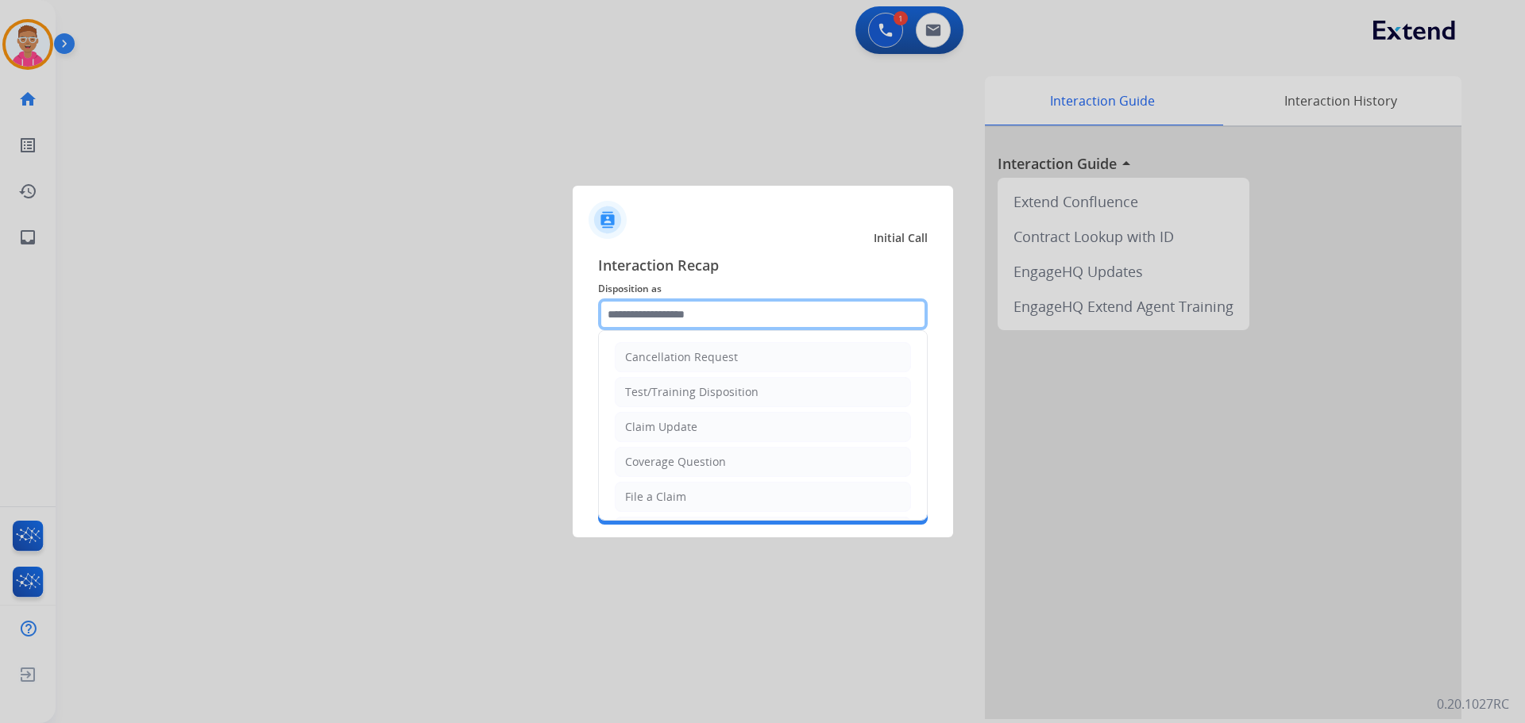
click at [777, 312] on input "text" at bounding box center [763, 315] width 330 height 32
click at [695, 492] on li "File a Claim" at bounding box center [763, 497] width 296 height 30
type input "**********"
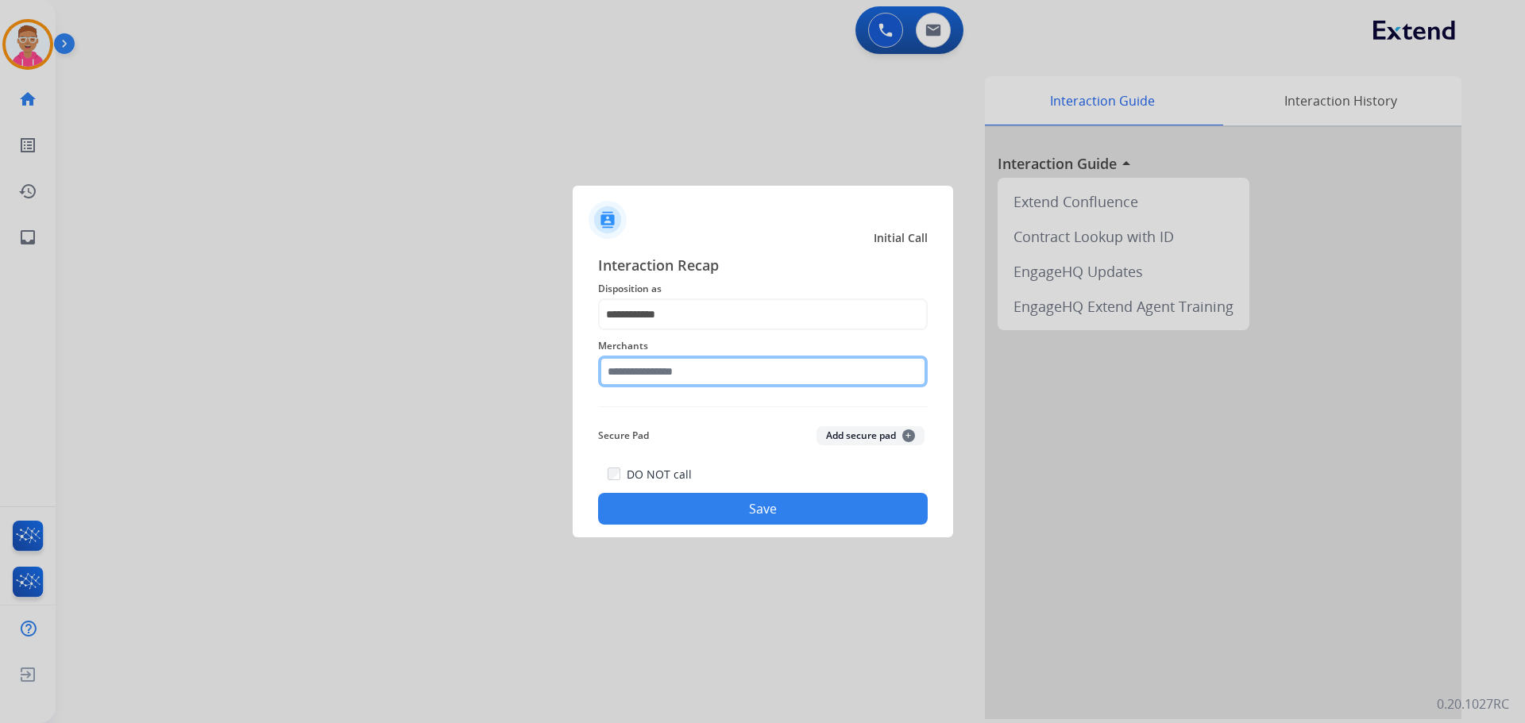
click at [703, 361] on input "text" at bounding box center [763, 372] width 330 height 32
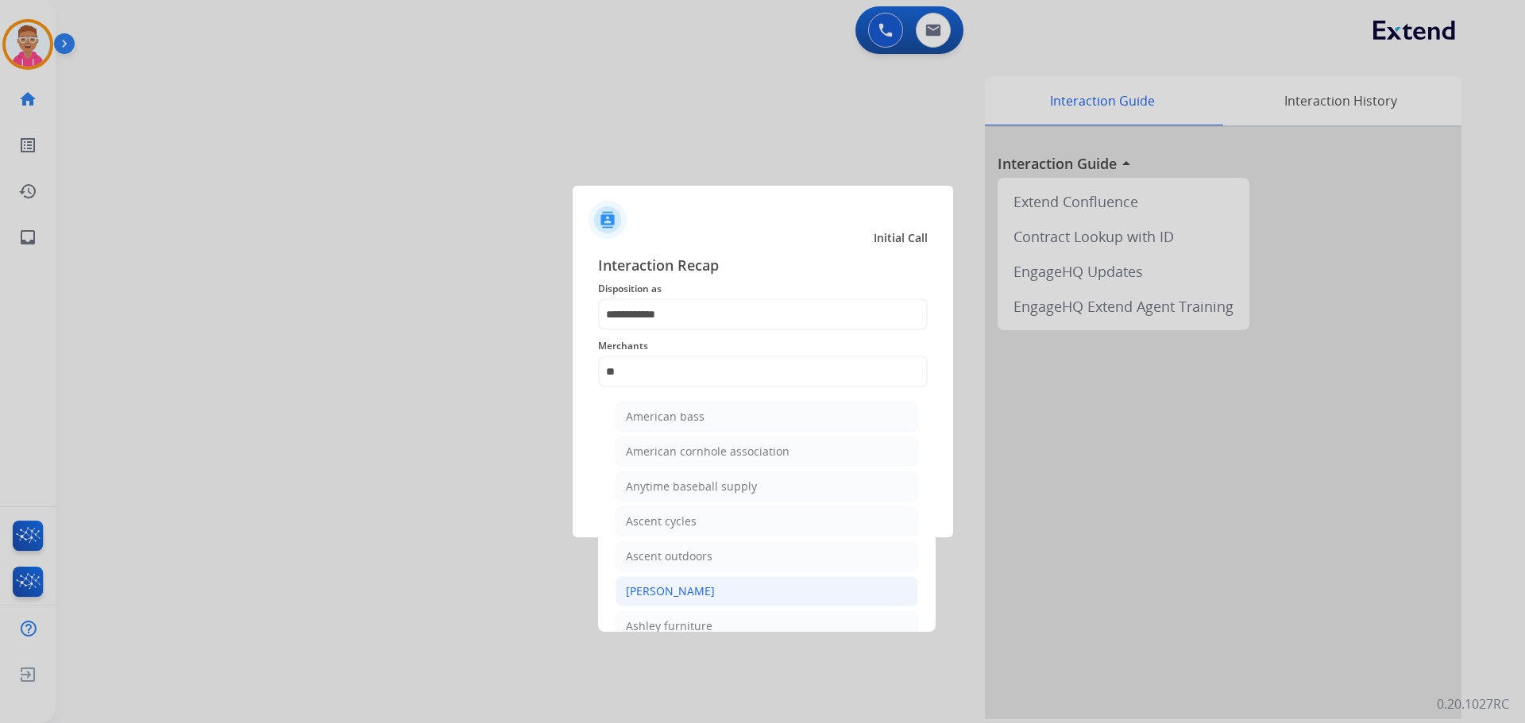
click at [684, 594] on div "[PERSON_NAME]" at bounding box center [670, 592] width 89 height 16
type input "**********"
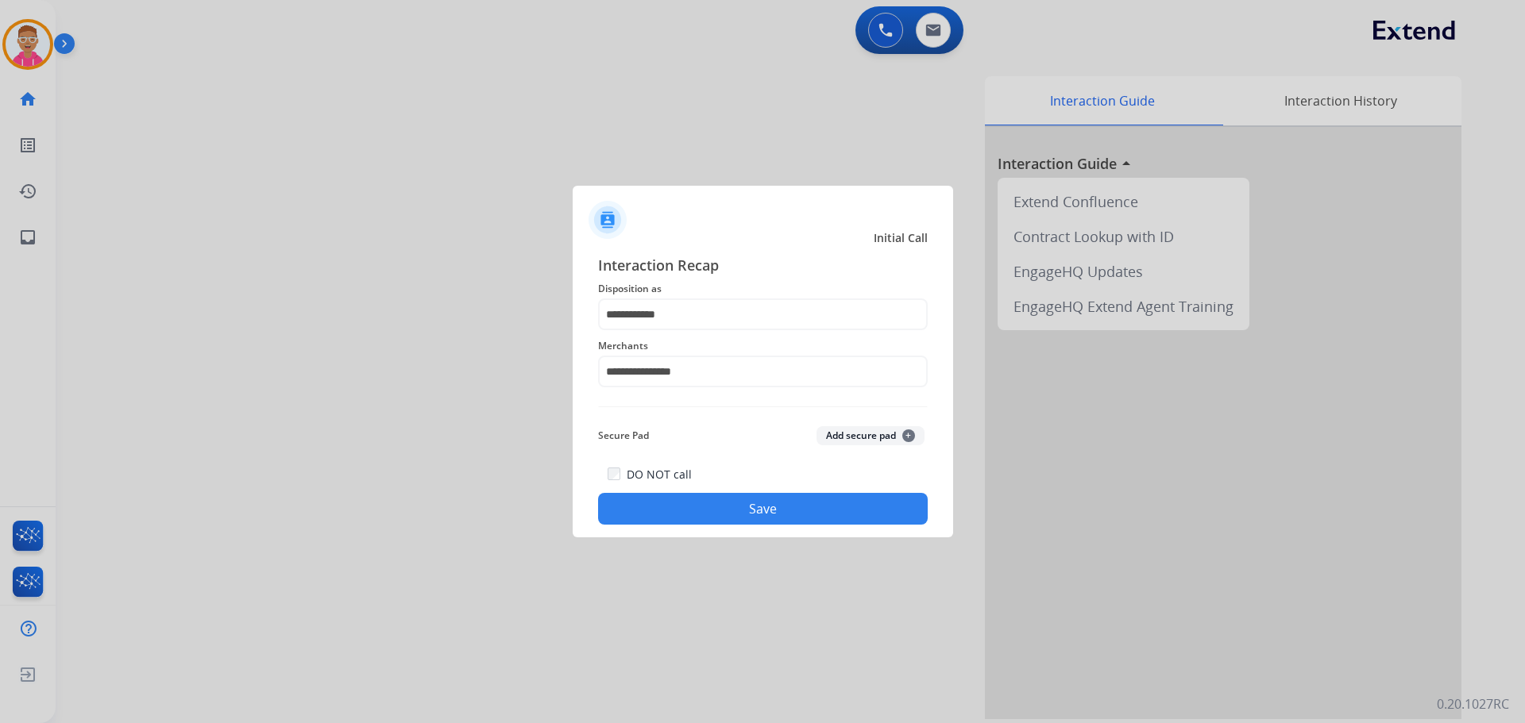
click at [775, 506] on button "Save" at bounding box center [763, 509] width 330 height 32
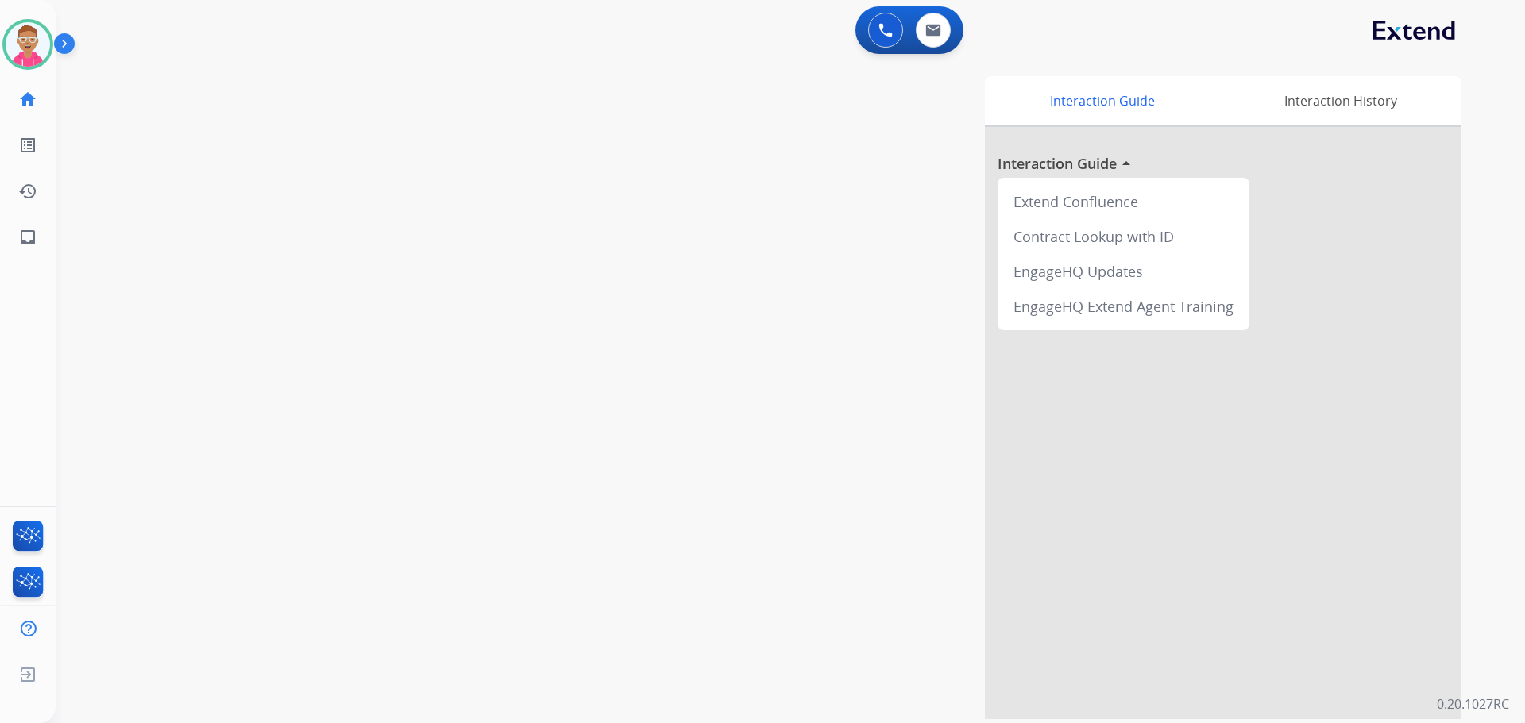
click at [208, 165] on div "swap_horiz Break voice bridge close_fullscreen Connect 3-Way Call merge_type Se…" at bounding box center [771, 388] width 1431 height 662
click at [217, 125] on div "swap_horiz Break voice bridge close_fullscreen Connect 3-Way Call merge_type Se…" at bounding box center [771, 388] width 1431 height 662
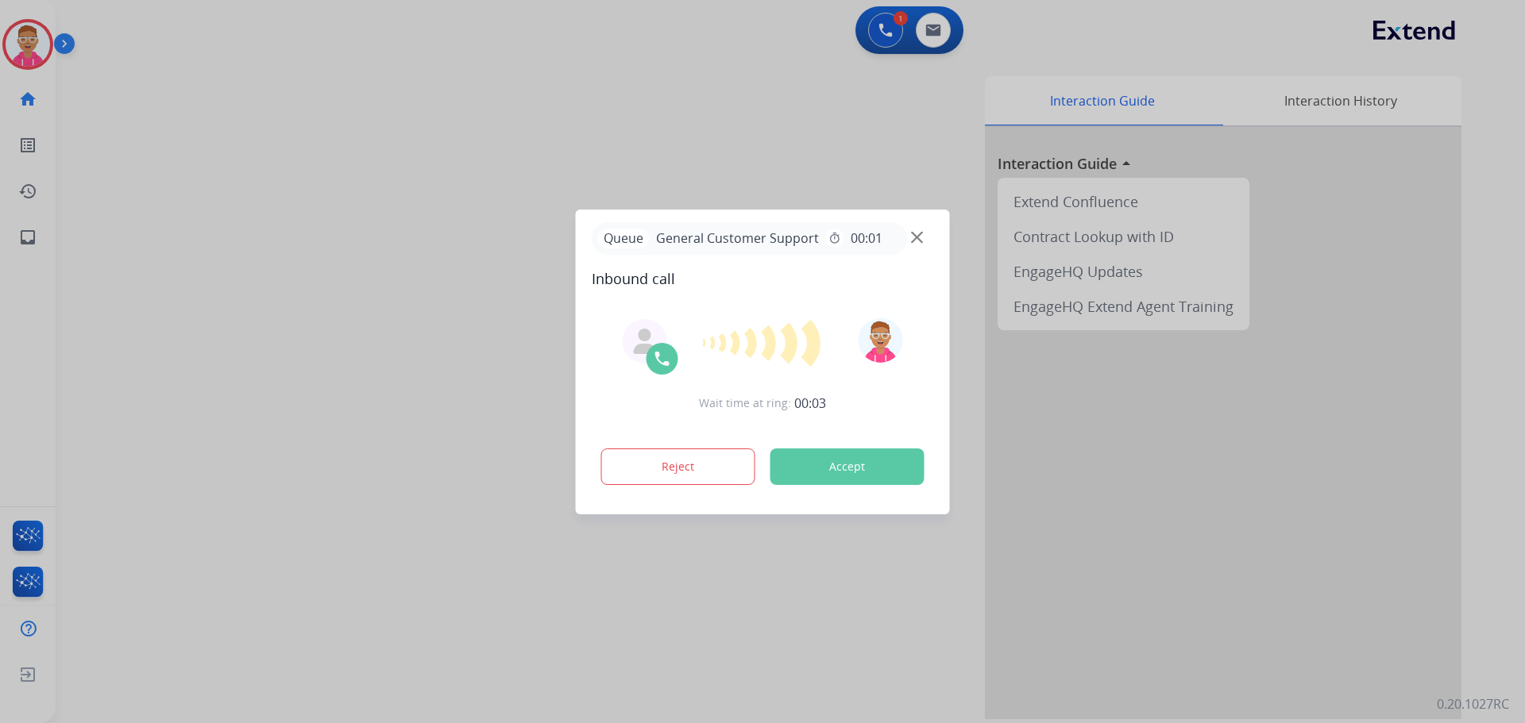
click at [281, 484] on div at bounding box center [762, 361] width 1525 height 723
click at [917, 236] on img at bounding box center [917, 237] width 12 height 12
click at [190, 419] on div at bounding box center [762, 361] width 1525 height 723
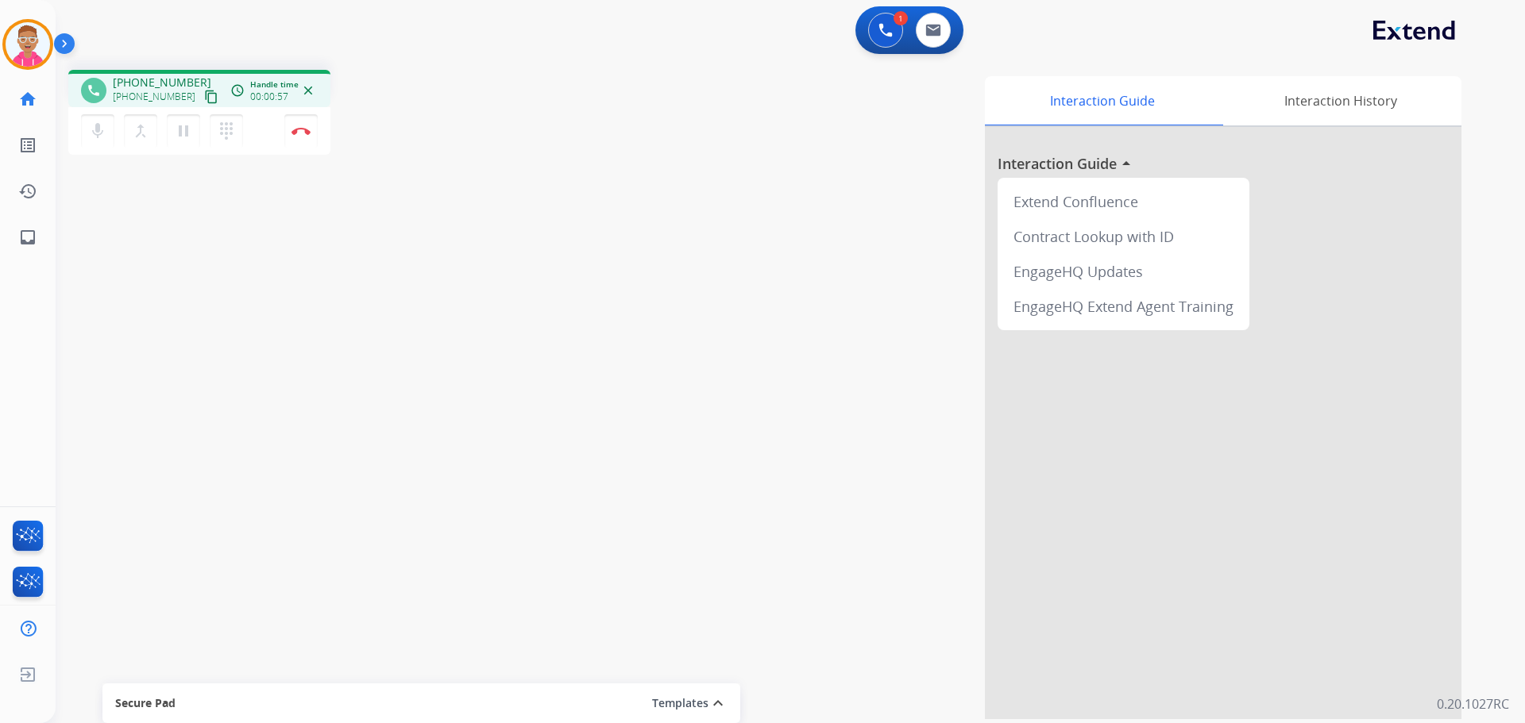
click at [204, 97] on mat-icon "content_copy" at bounding box center [211, 97] width 14 height 14
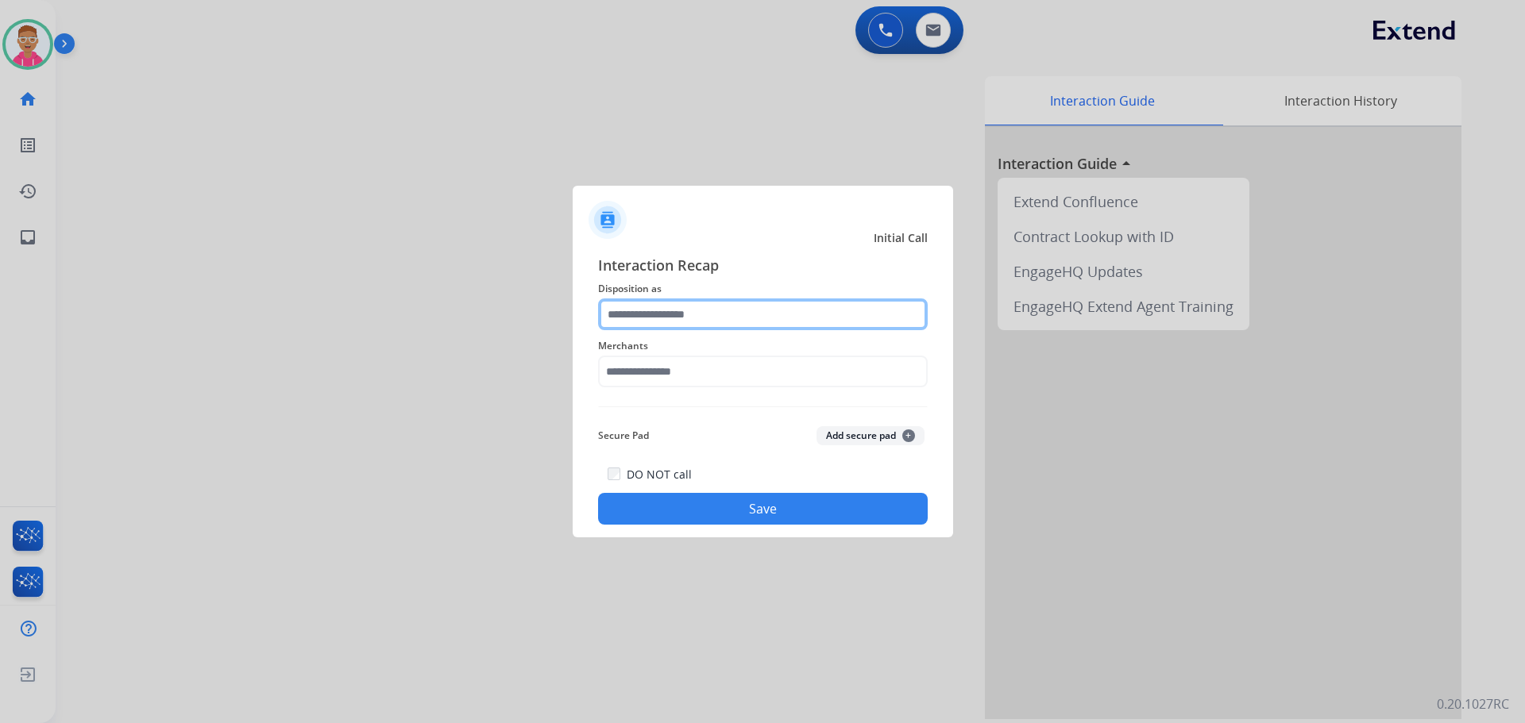
click at [746, 312] on input "text" at bounding box center [763, 315] width 330 height 32
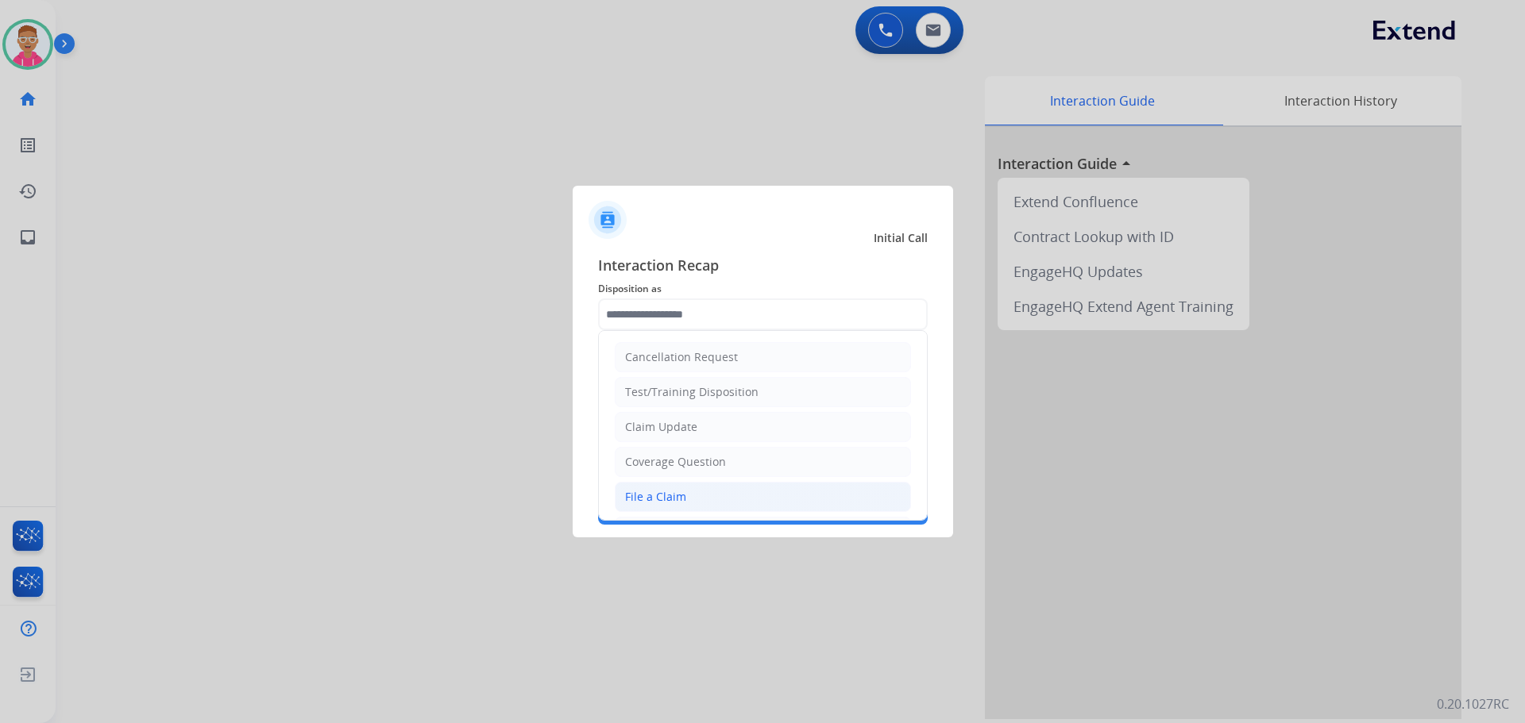
click at [699, 491] on li "File a Claim" at bounding box center [763, 497] width 296 height 30
type input "**********"
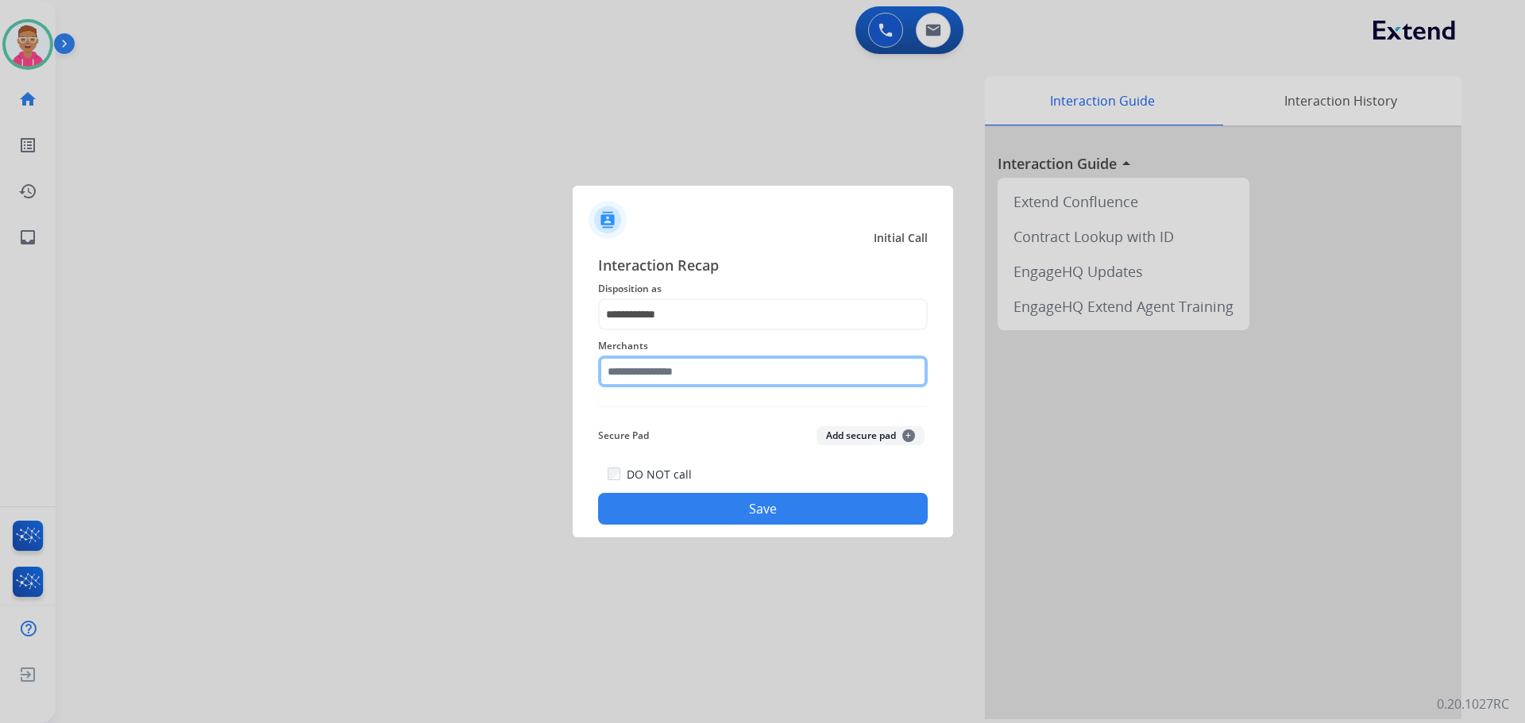
click at [710, 361] on input "text" at bounding box center [763, 372] width 330 height 32
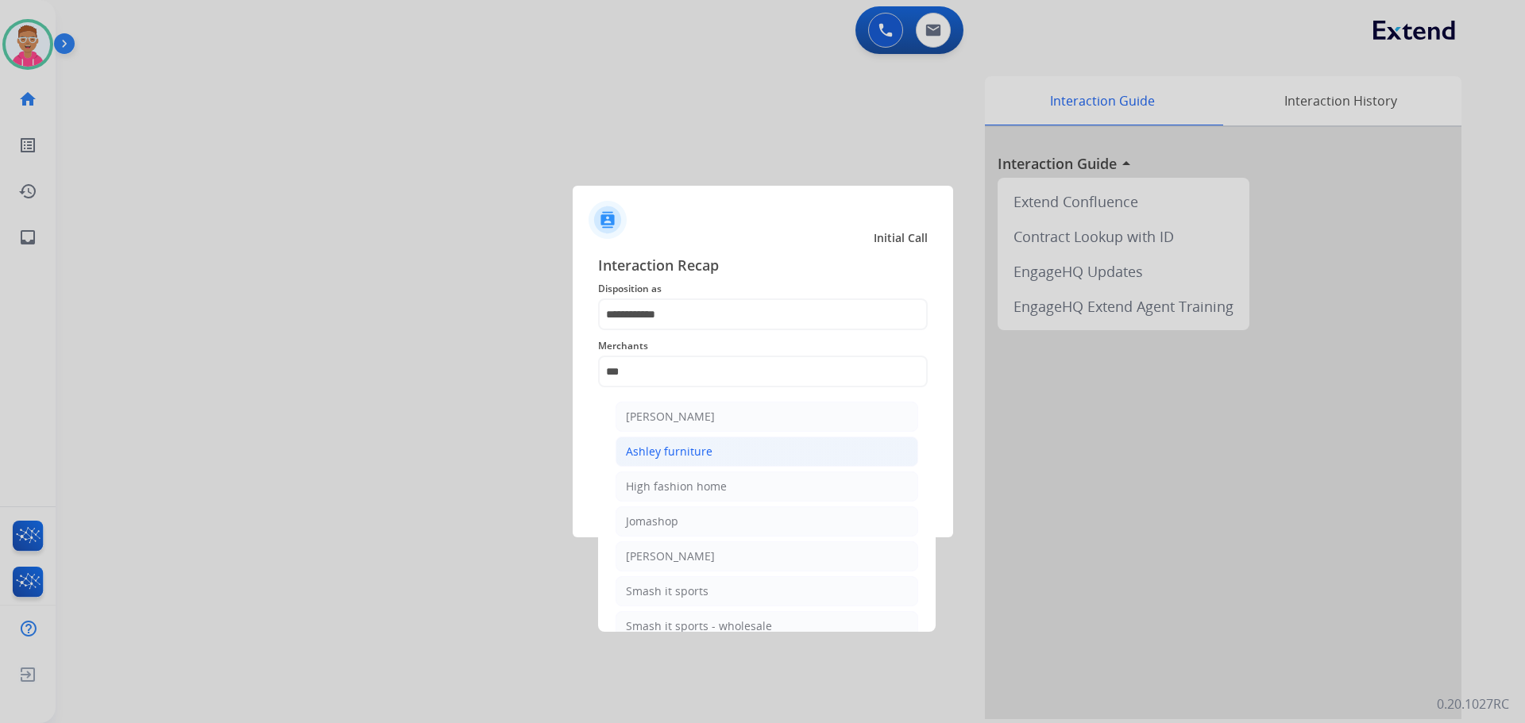
click at [733, 445] on li "Ashley furniture" at bounding box center [766, 452] width 303 height 30
type input "**********"
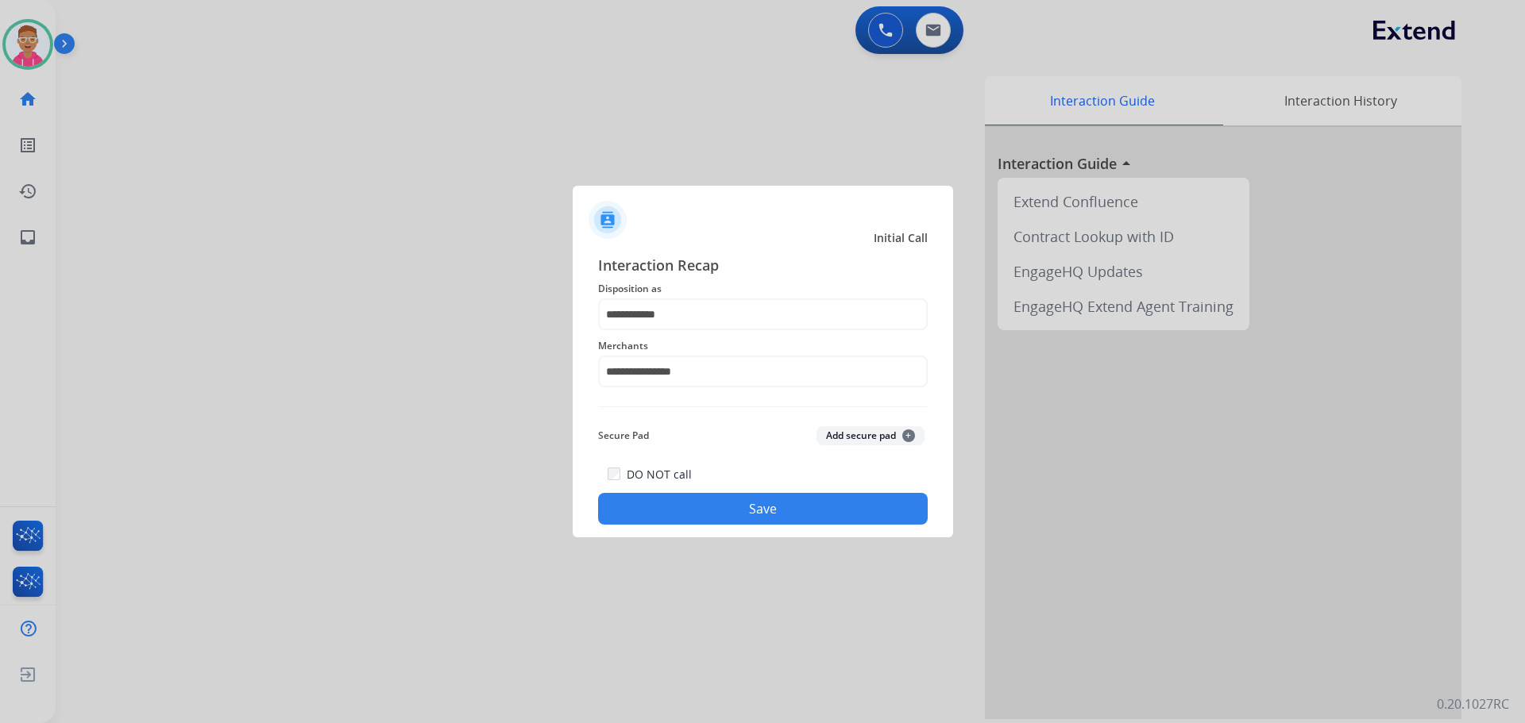
click at [712, 530] on div "**********" at bounding box center [763, 389] width 380 height 296
click at [720, 511] on button "Save" at bounding box center [763, 509] width 330 height 32
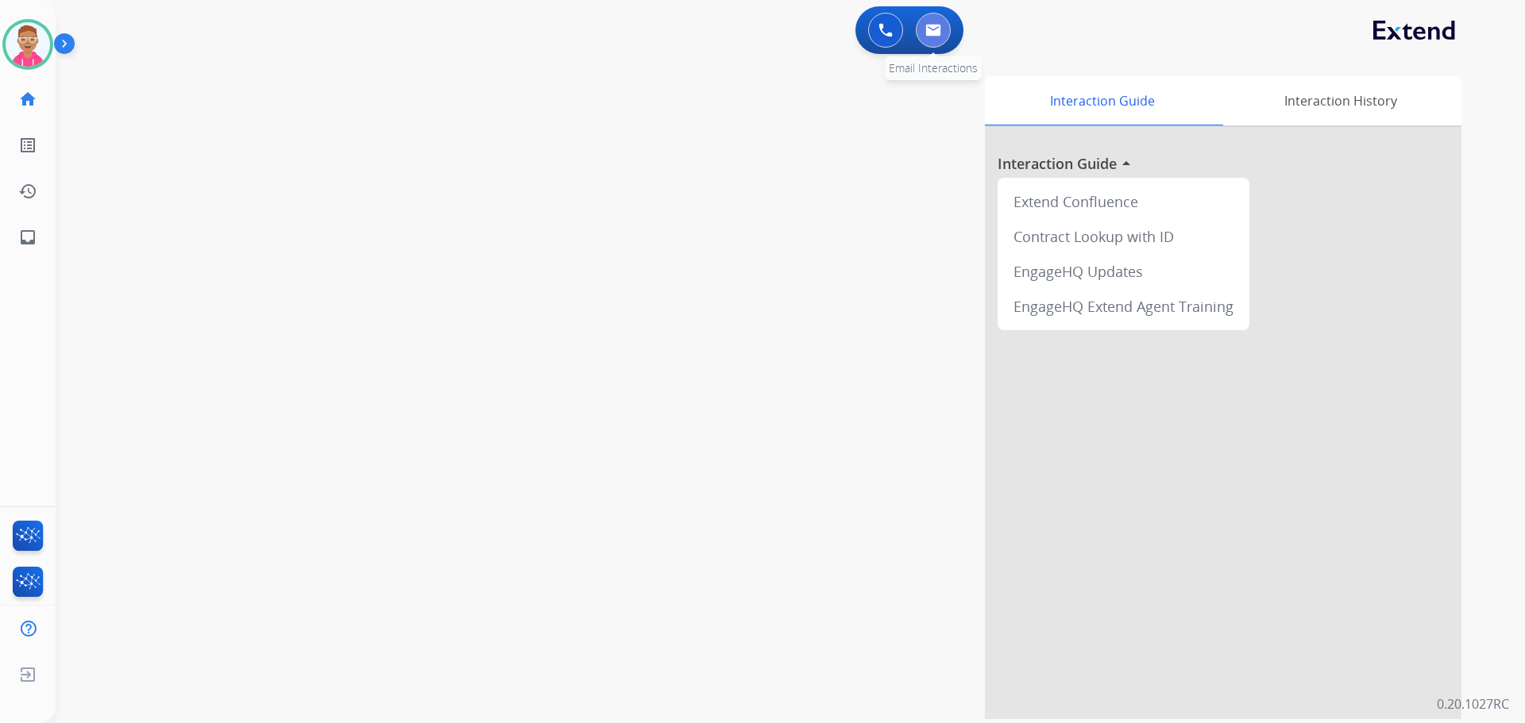
click at [935, 25] on img at bounding box center [933, 30] width 16 height 13
select select "**********"
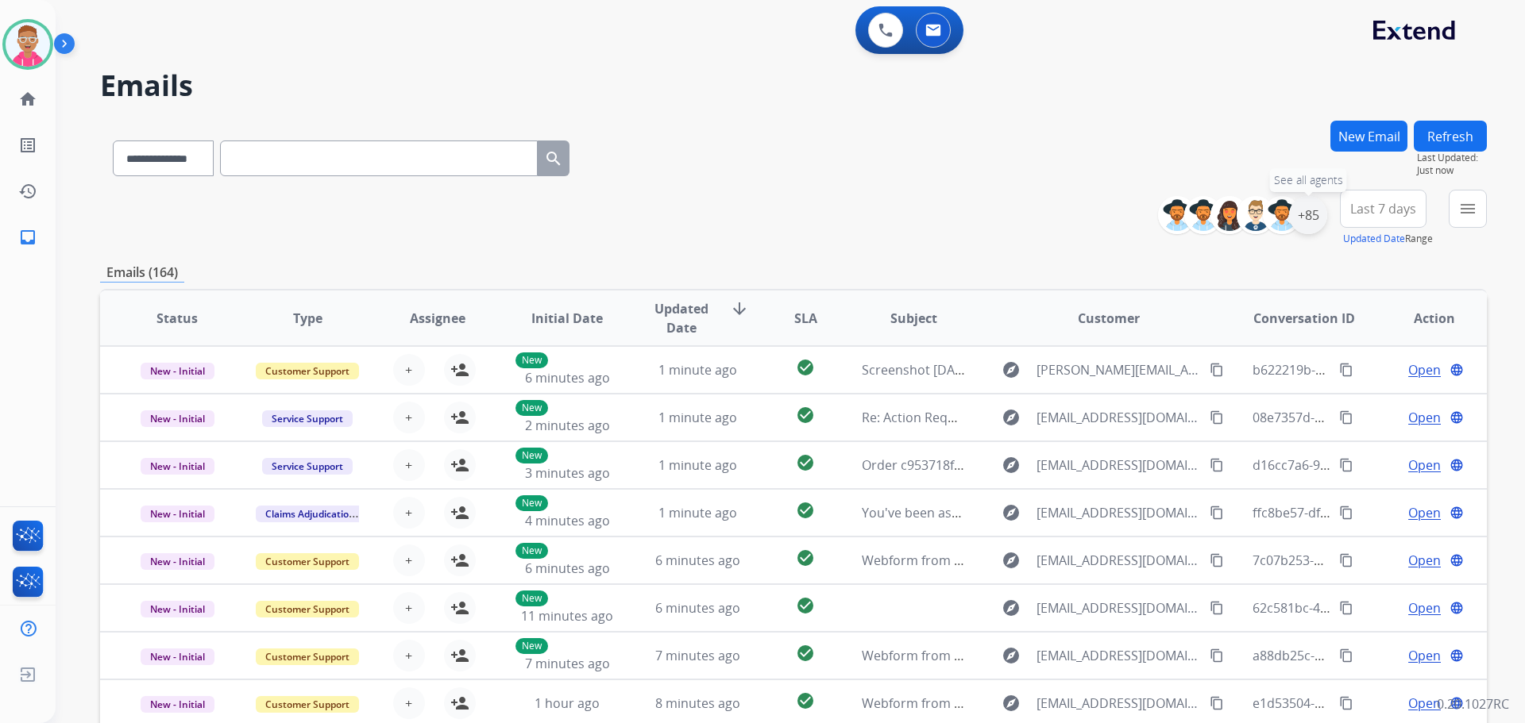
click at [1311, 218] on div "+85" at bounding box center [1308, 215] width 38 height 38
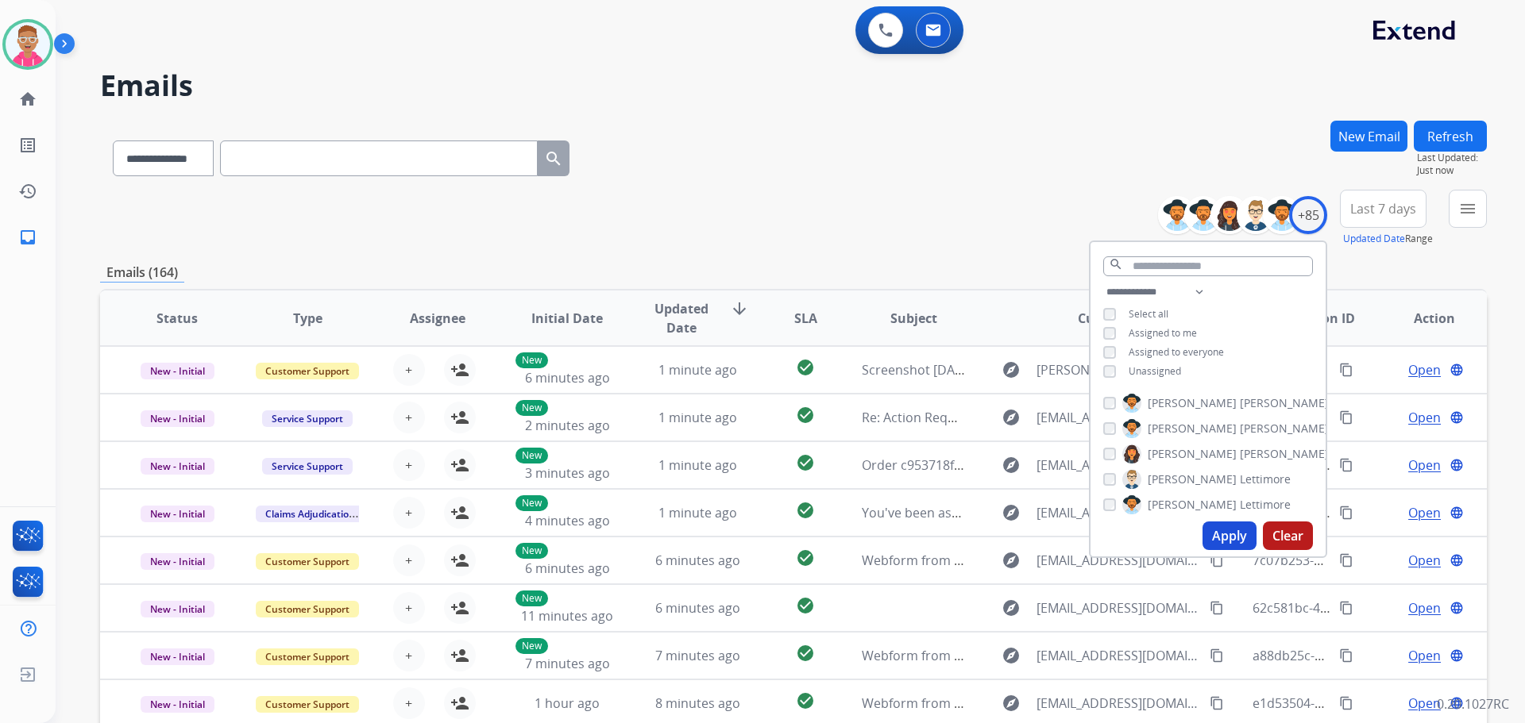
click at [1224, 540] on button "Apply" at bounding box center [1229, 536] width 54 height 29
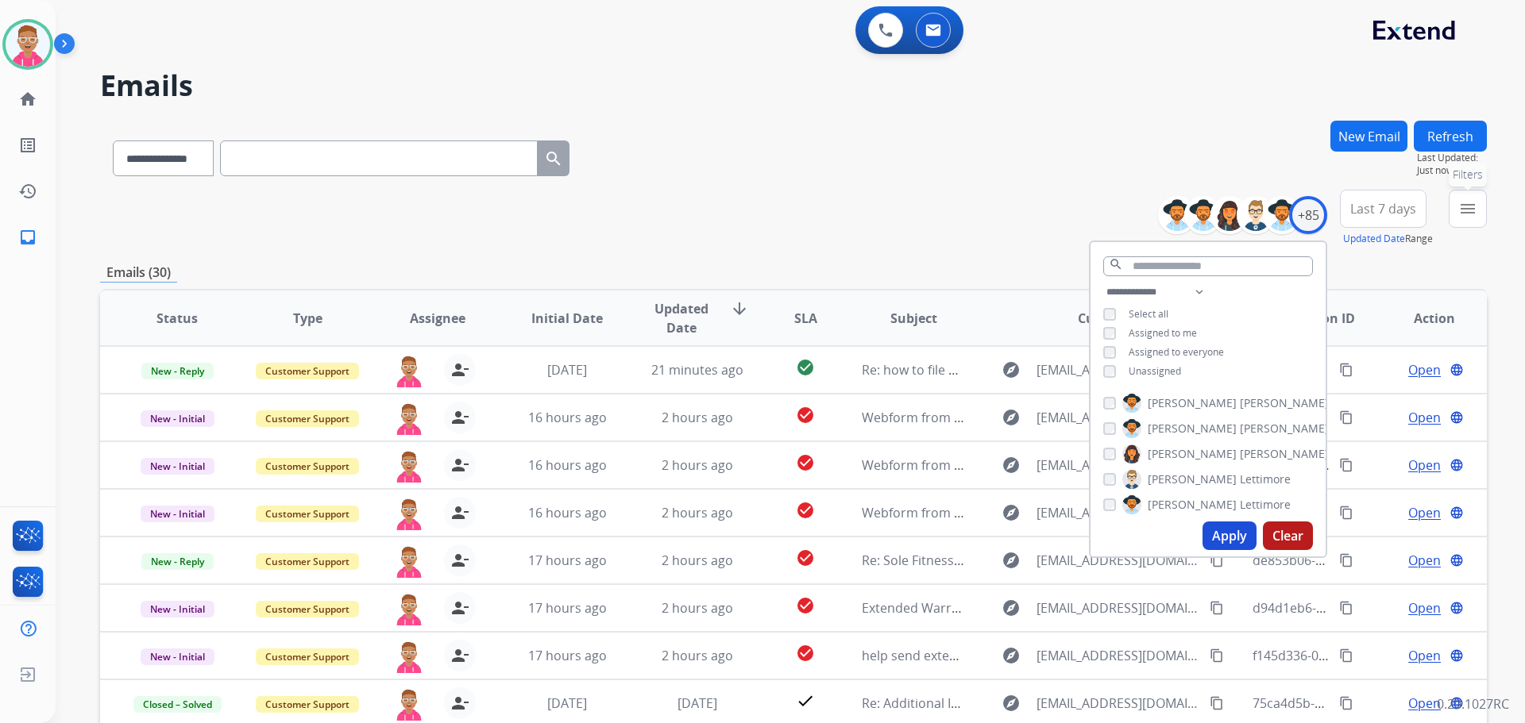
click at [1458, 212] on mat-icon "menu" at bounding box center [1467, 208] width 19 height 19
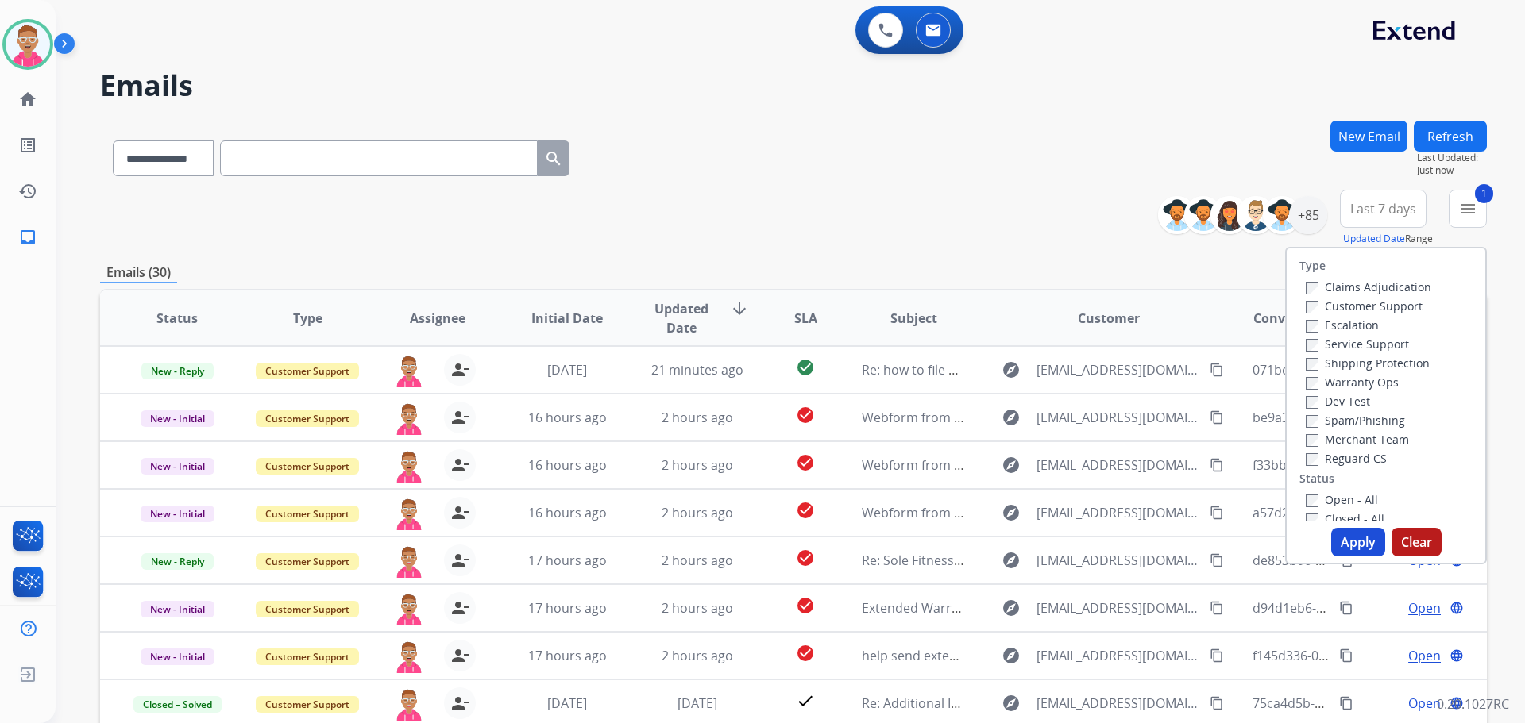
click at [1310, 361] on label "Shipping Protection" at bounding box center [1368, 363] width 124 height 15
click at [1299, 459] on div "Claims Adjudication Customer Support Escalation Service Support Shipping Protec…" at bounding box center [1365, 372] width 132 height 191
click at [1350, 542] on button "Apply" at bounding box center [1358, 542] width 54 height 29
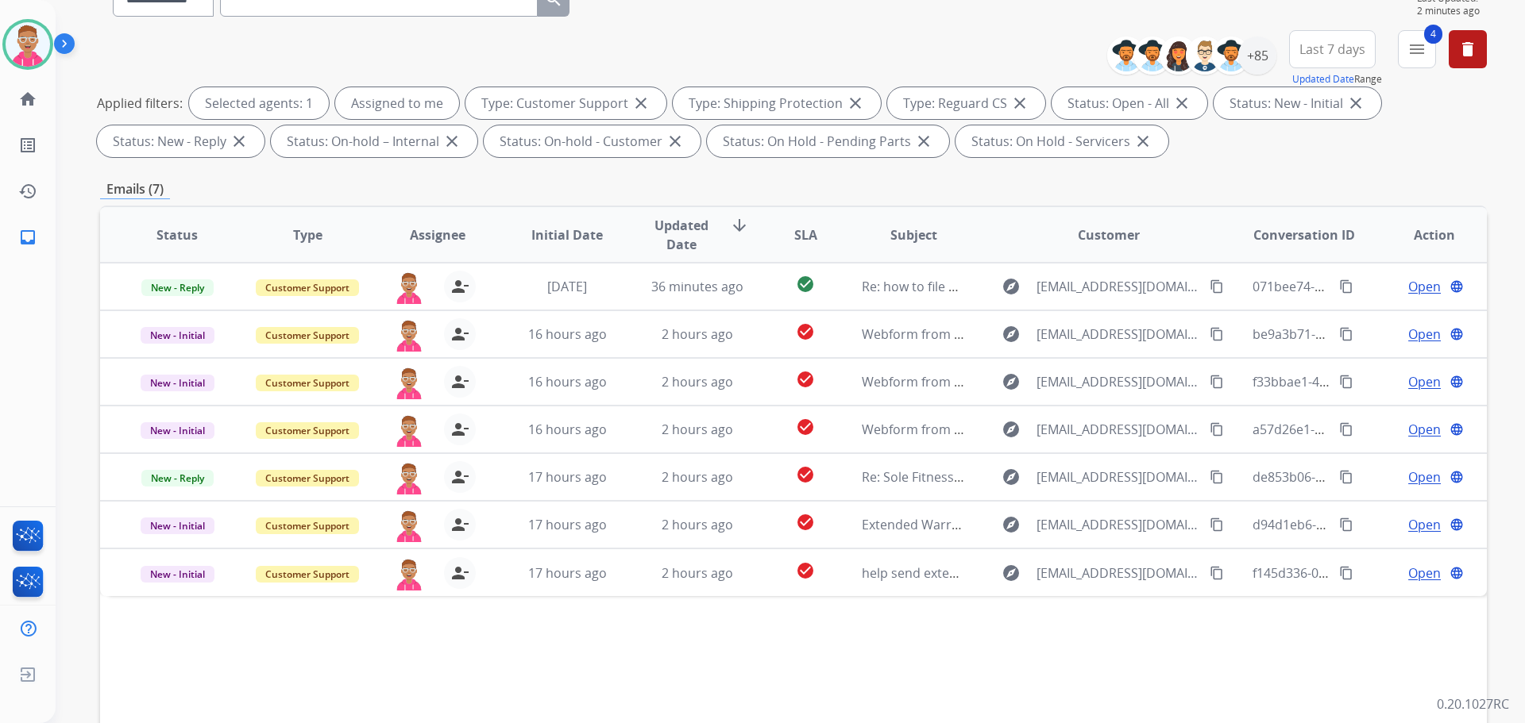
scroll to position [257, 0]
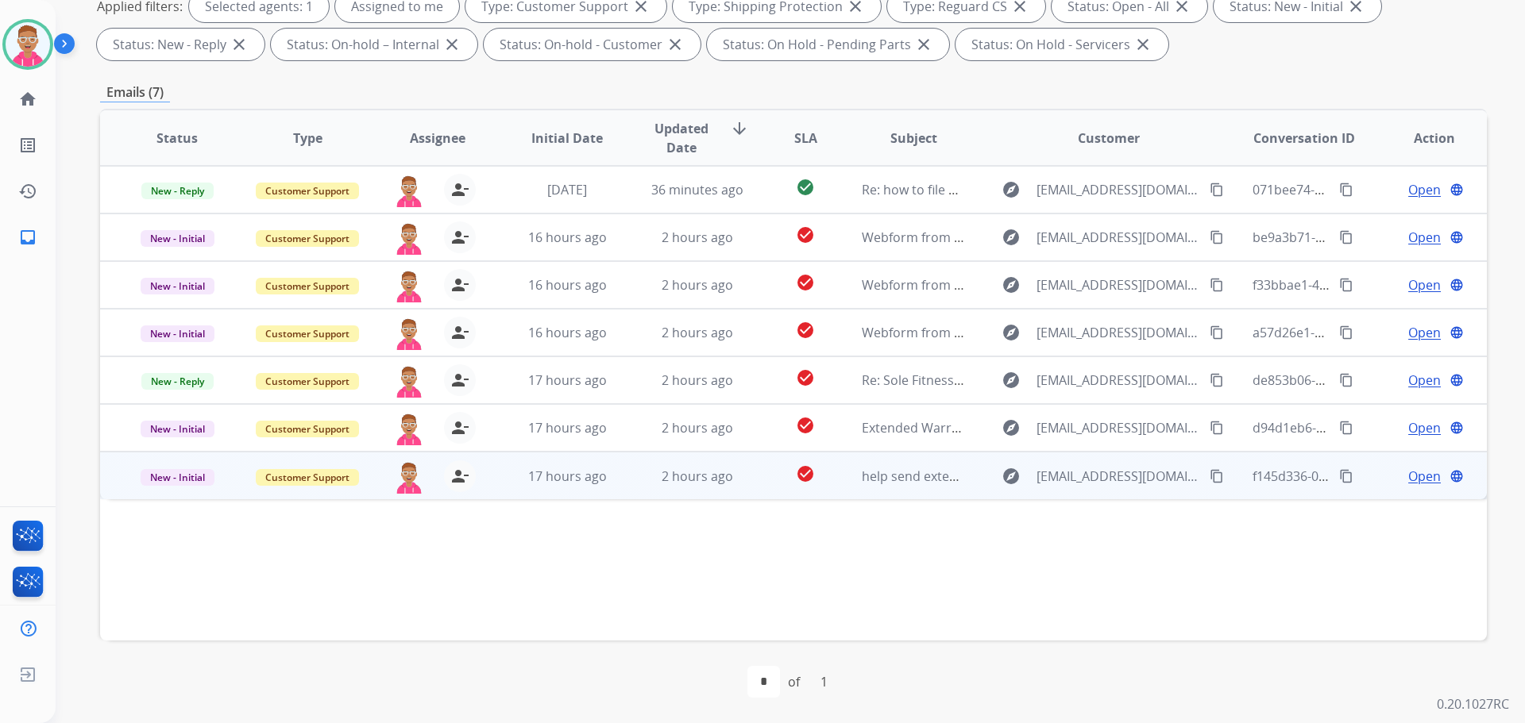
click at [1410, 474] on span "Open" at bounding box center [1424, 476] width 33 height 19
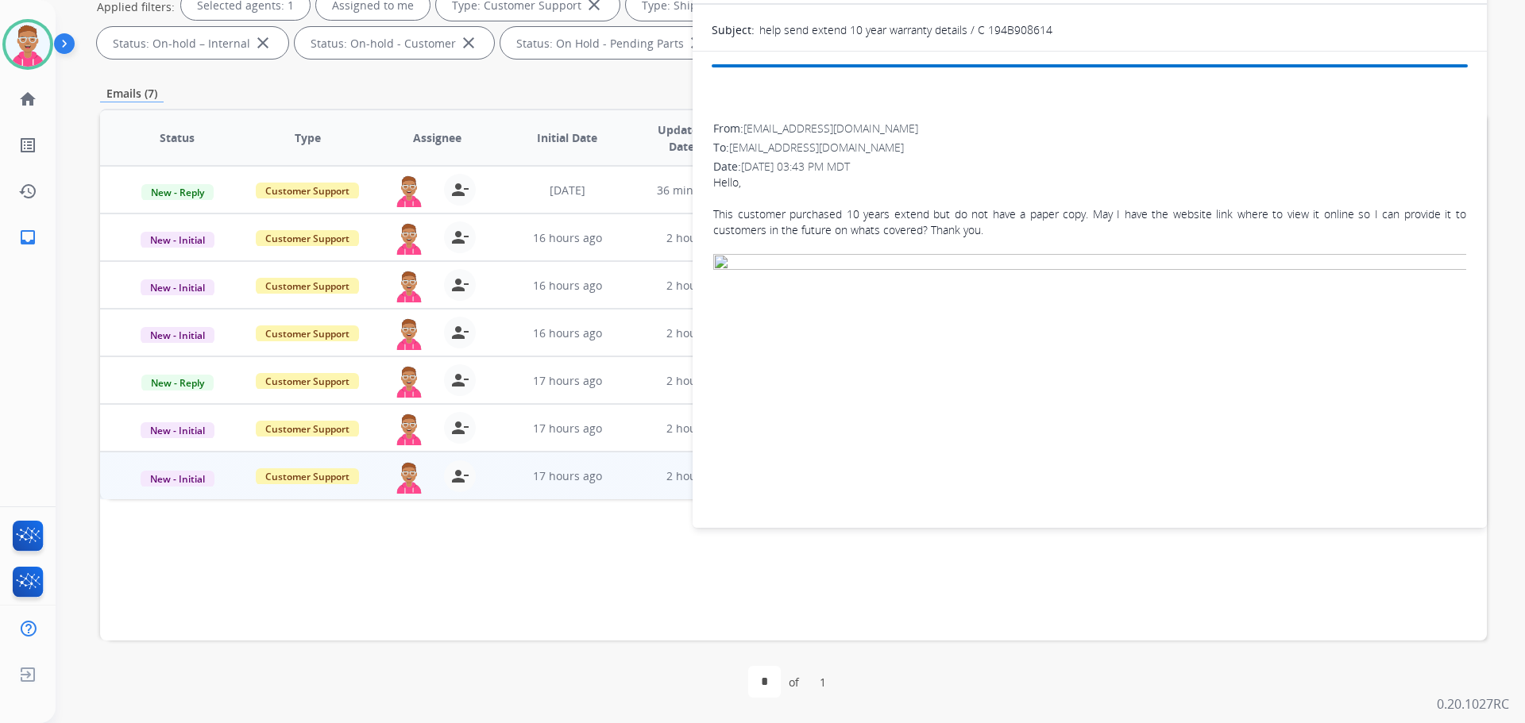
scroll to position [249, 0]
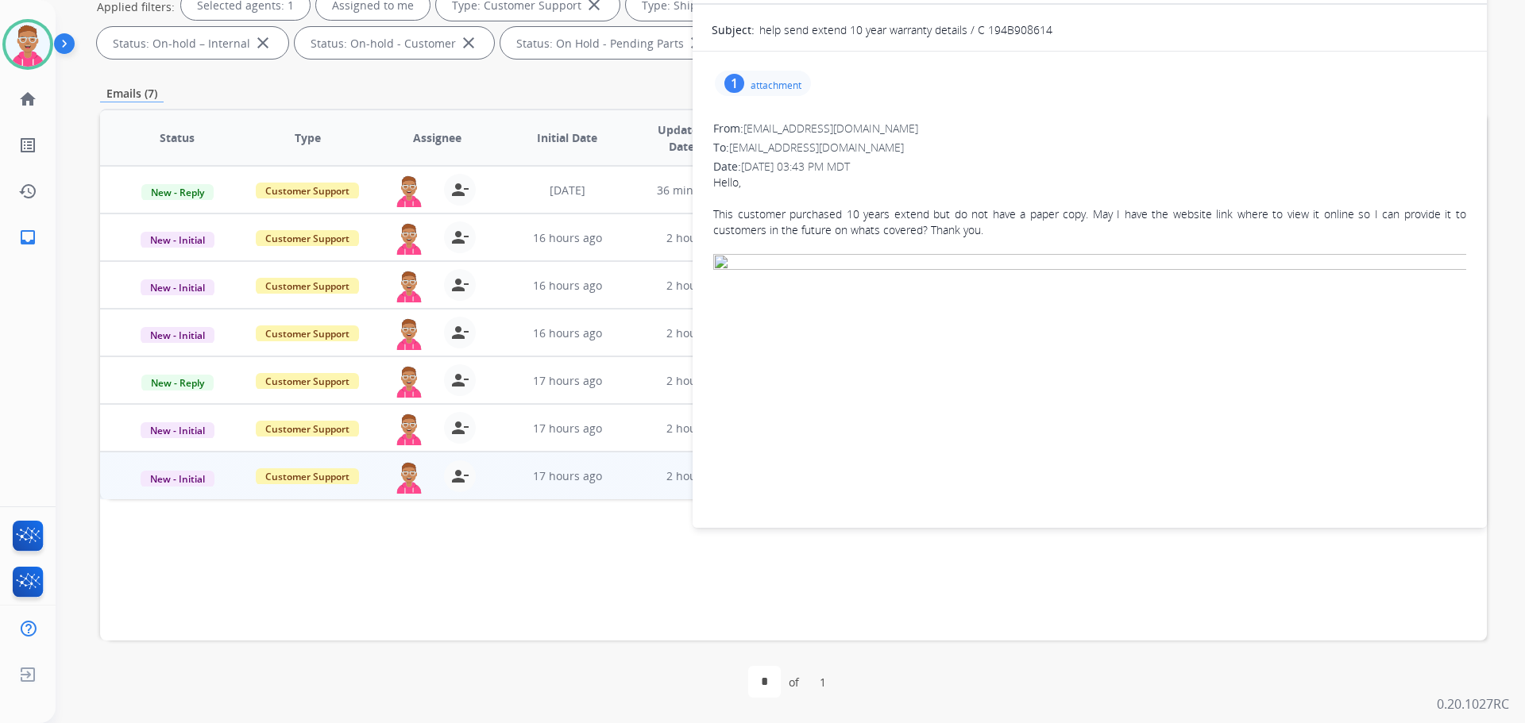
click at [770, 80] on p "attachment" at bounding box center [775, 85] width 51 height 13
click at [772, 130] on div at bounding box center [770, 127] width 79 height 56
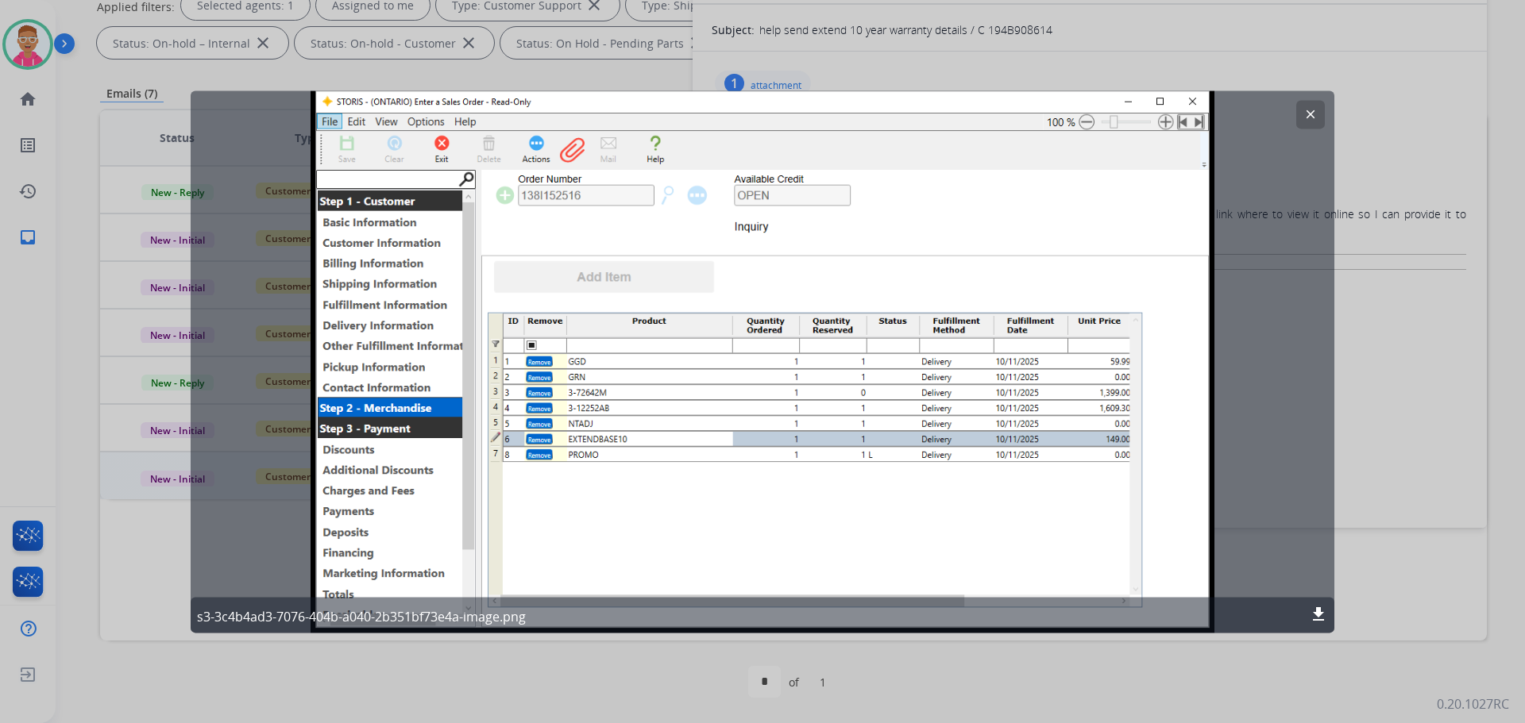
click at [1305, 114] on mat-icon "clear" at bounding box center [1310, 114] width 14 height 14
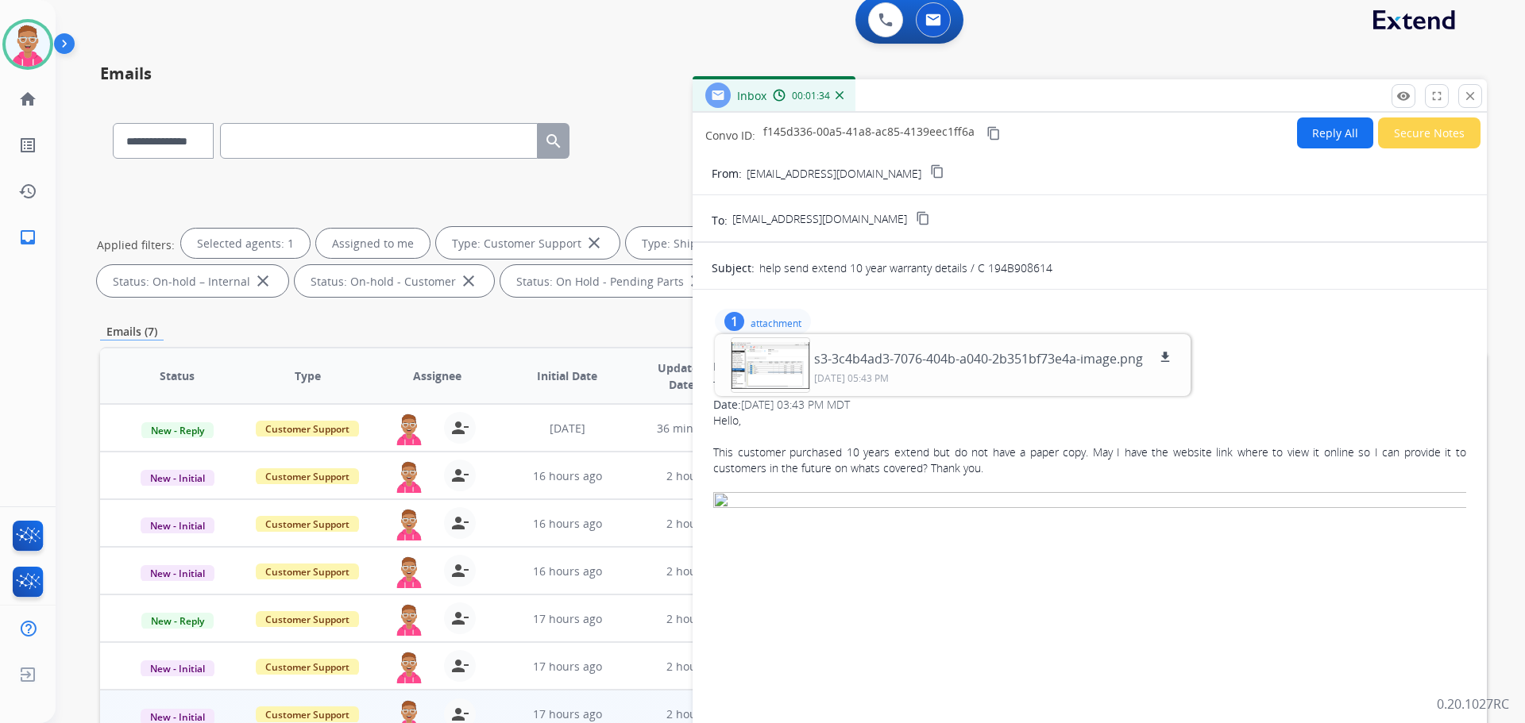
scroll to position [0, 0]
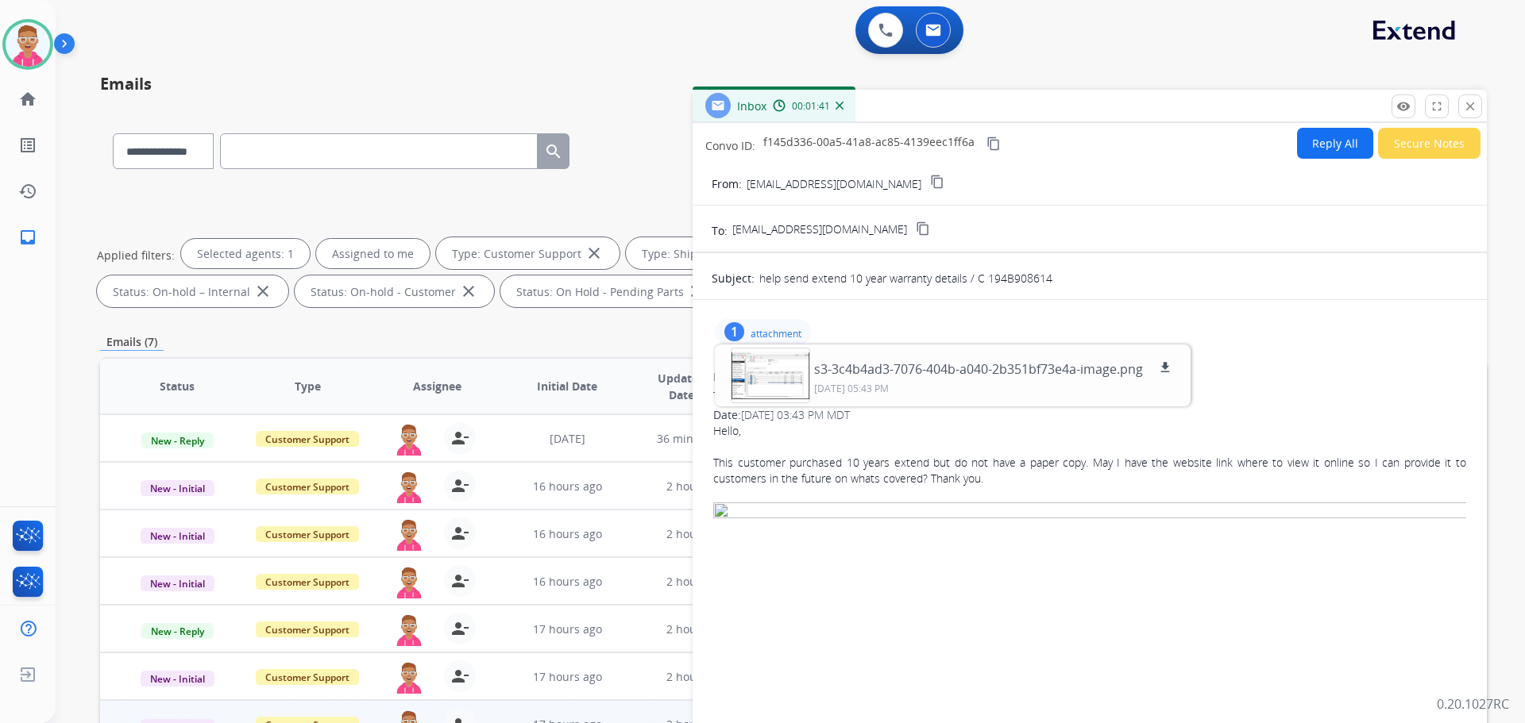
click at [930, 179] on mat-icon "content_copy" at bounding box center [937, 182] width 14 height 14
click at [1324, 139] on button "Reply All" at bounding box center [1335, 143] width 76 height 31
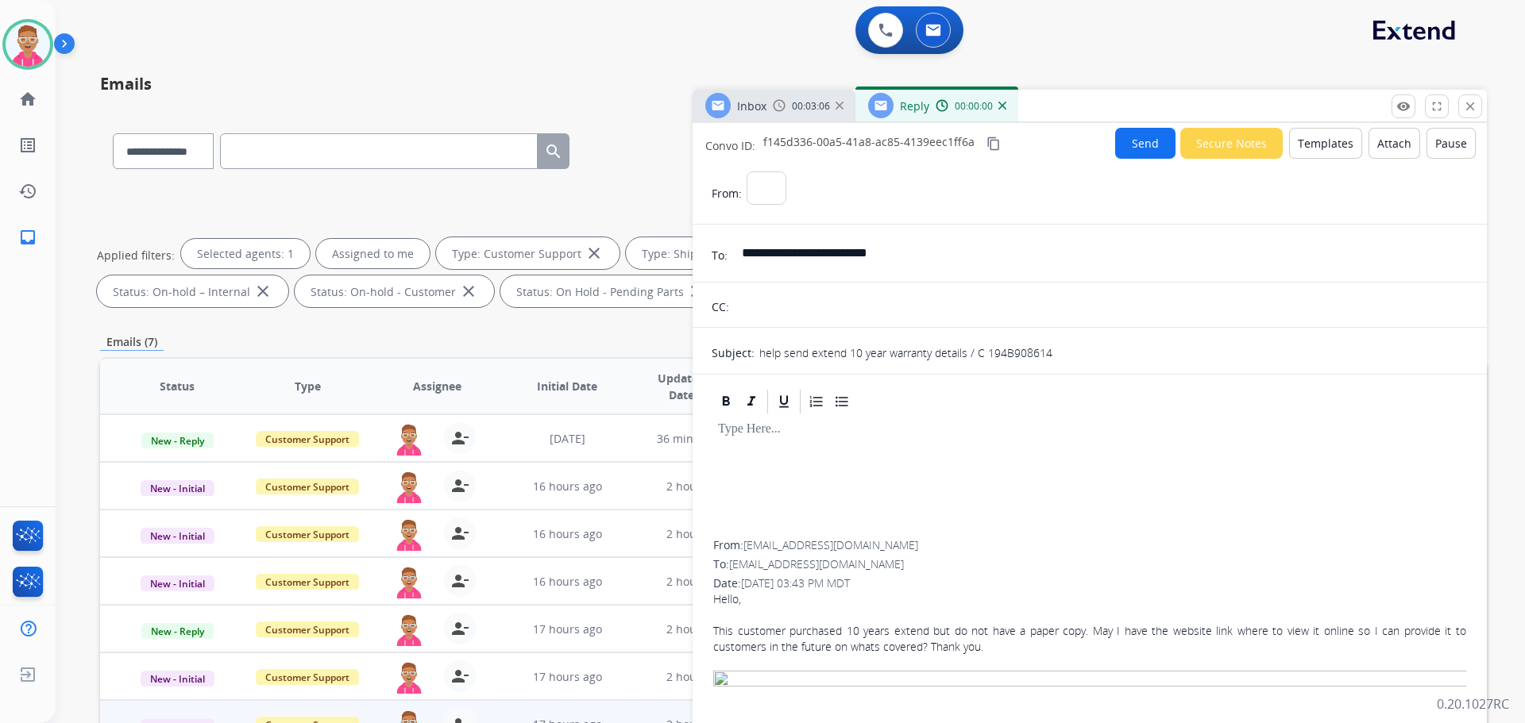
select select "**********"
click at [1329, 142] on button "Templates" at bounding box center [1325, 143] width 73 height 31
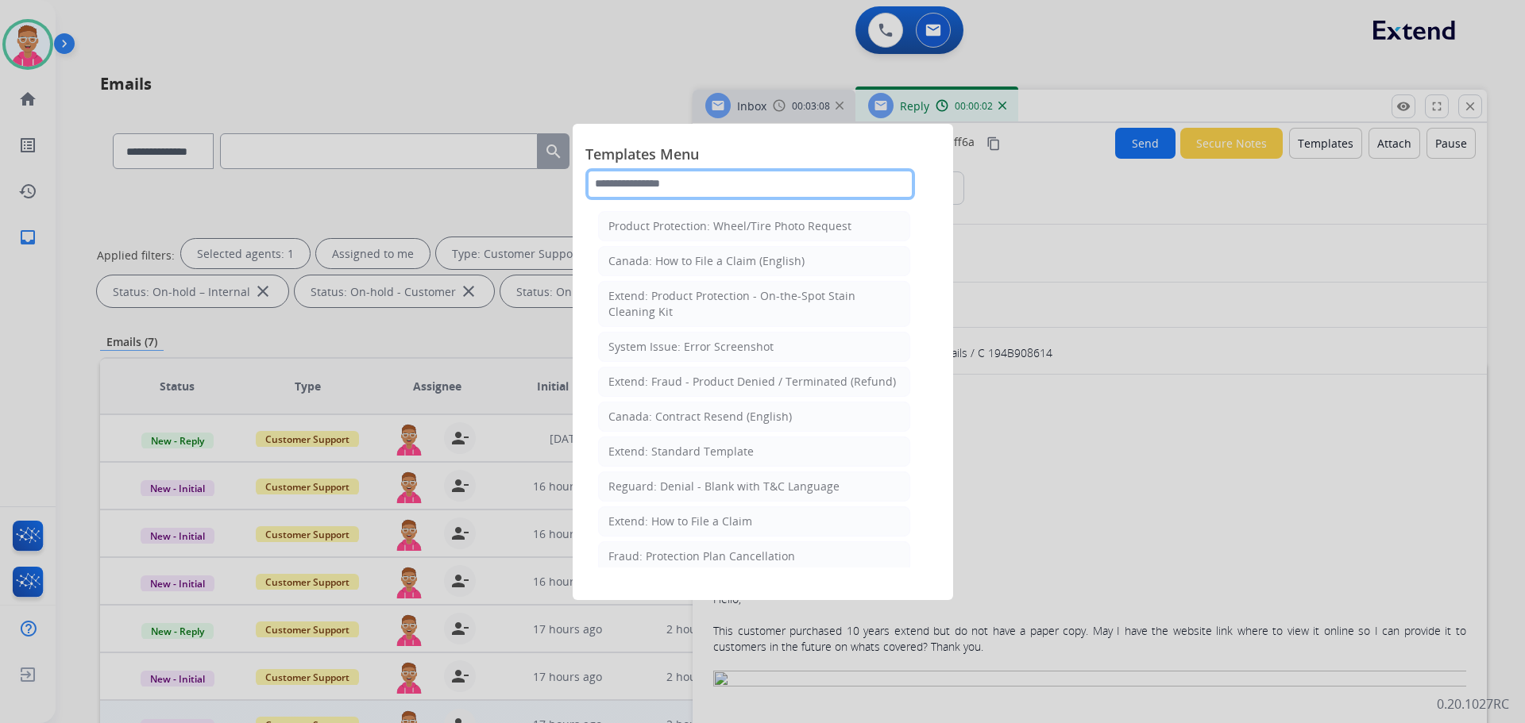
click at [704, 187] on input "text" at bounding box center [750, 184] width 330 height 32
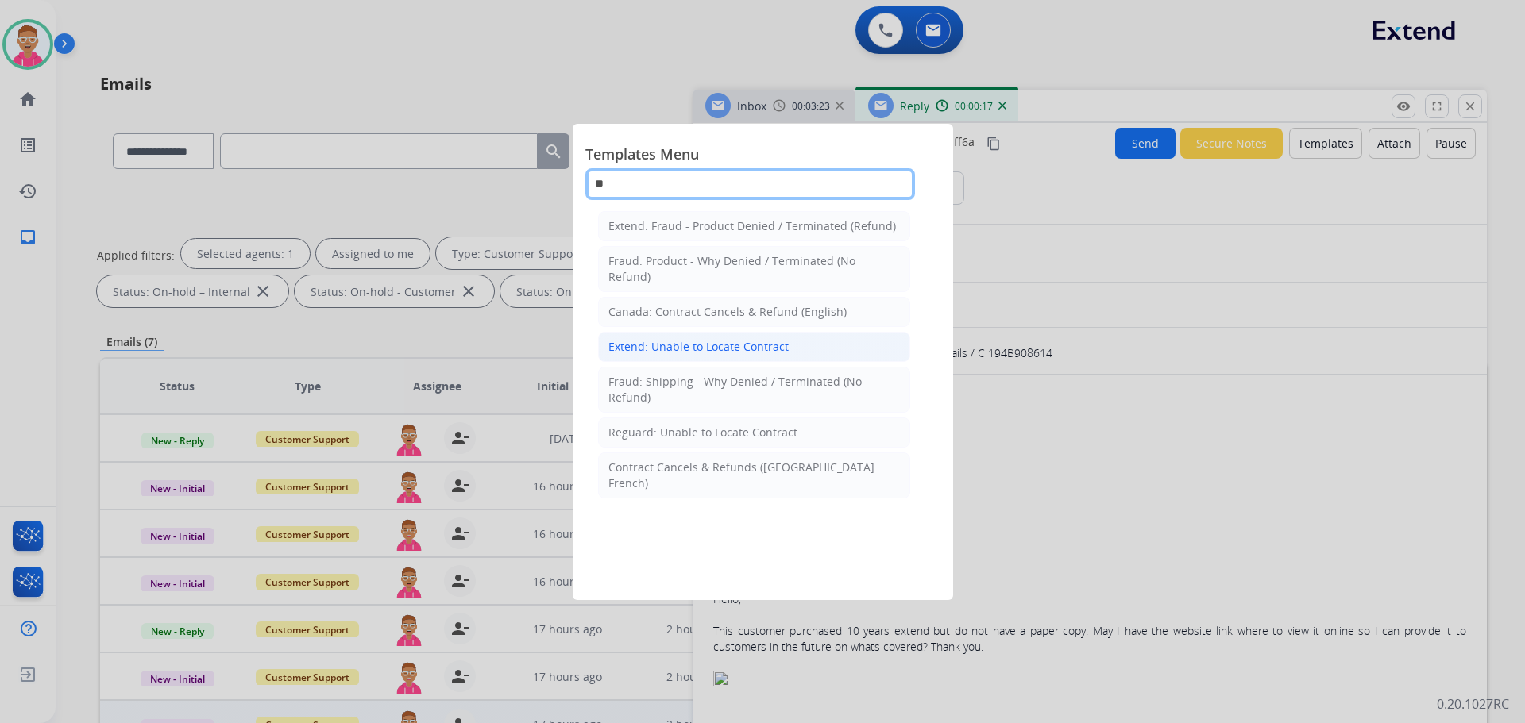
type input "**"
click at [728, 344] on div "Extend: Unable to Locate Contract" at bounding box center [698, 347] width 180 height 16
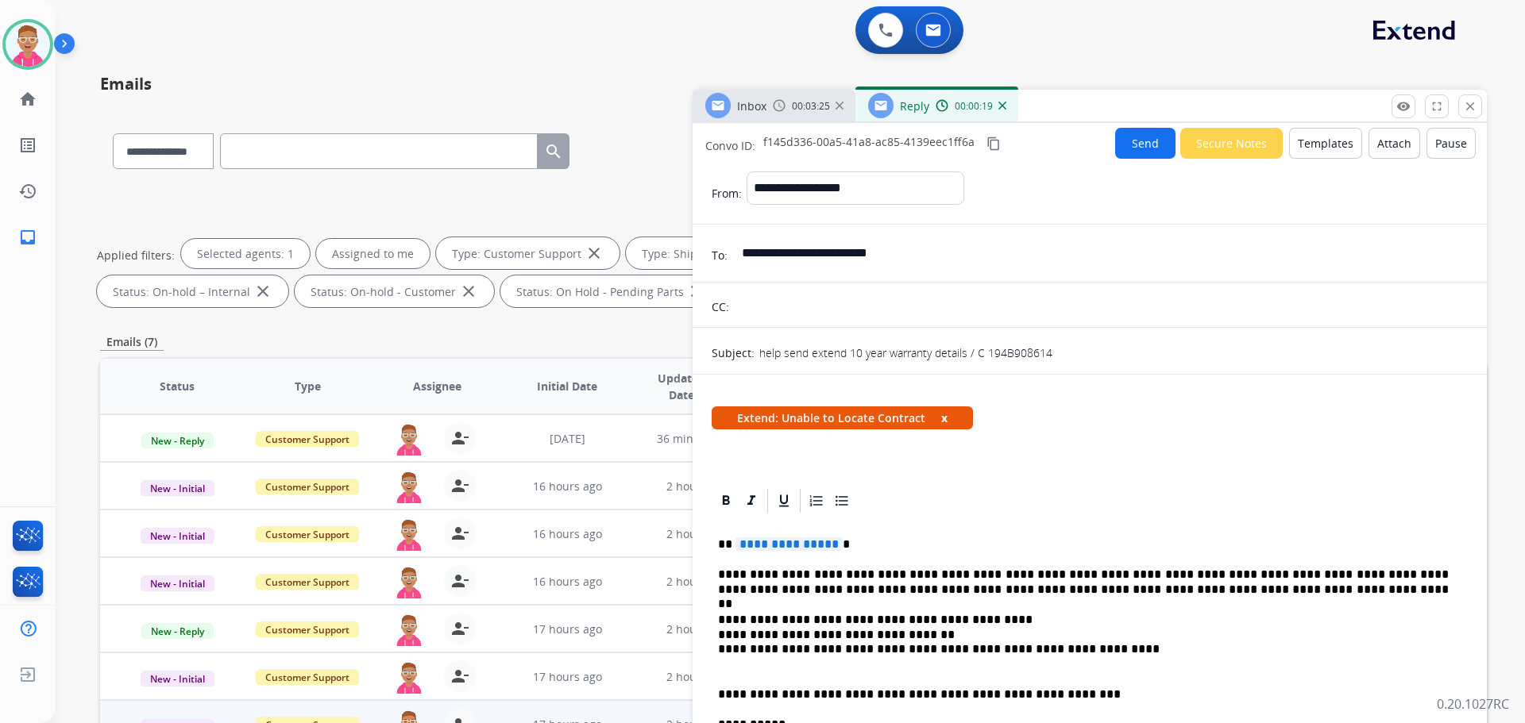
click at [828, 543] on span "**********" at bounding box center [788, 545] width 107 height 14
click at [1144, 141] on button "Send" at bounding box center [1145, 143] width 60 height 31
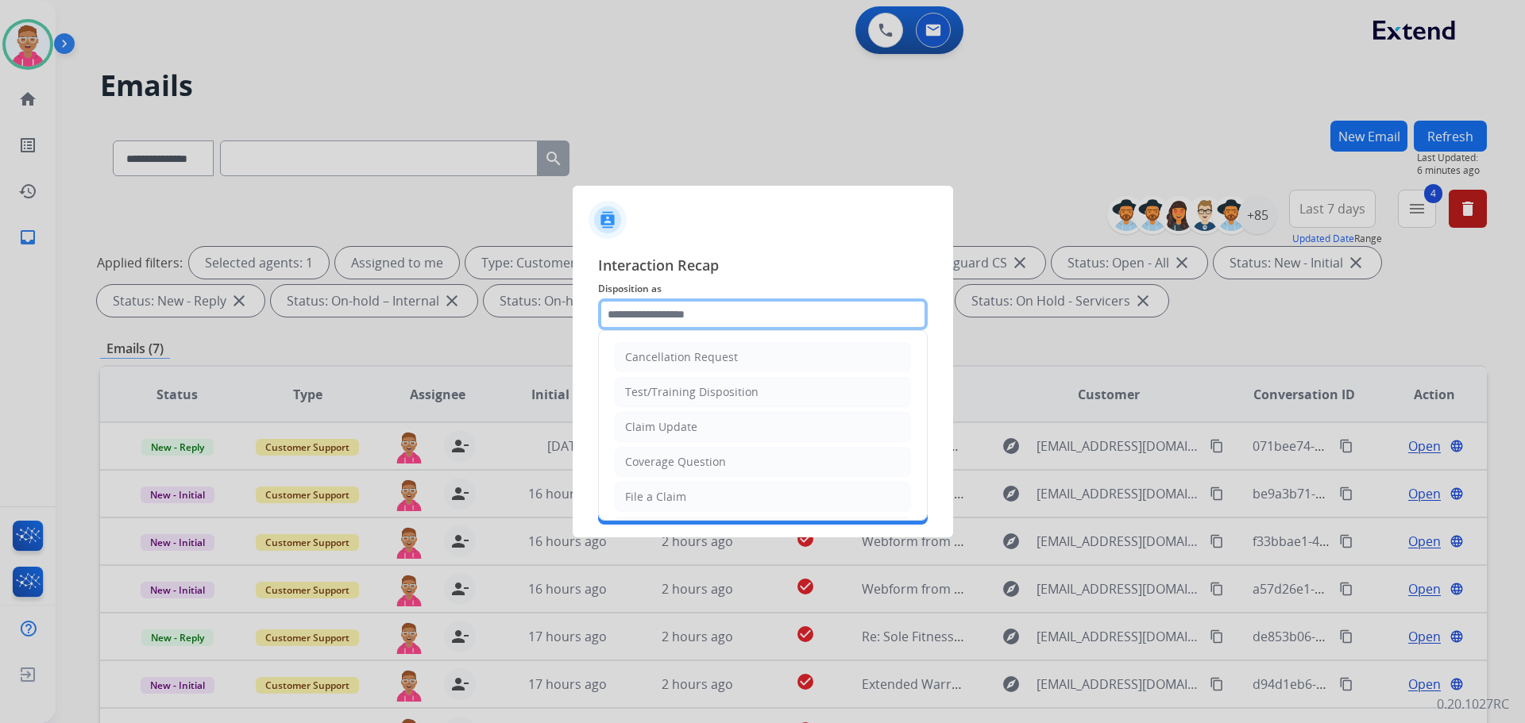
click at [737, 313] on input "text" at bounding box center [763, 315] width 330 height 32
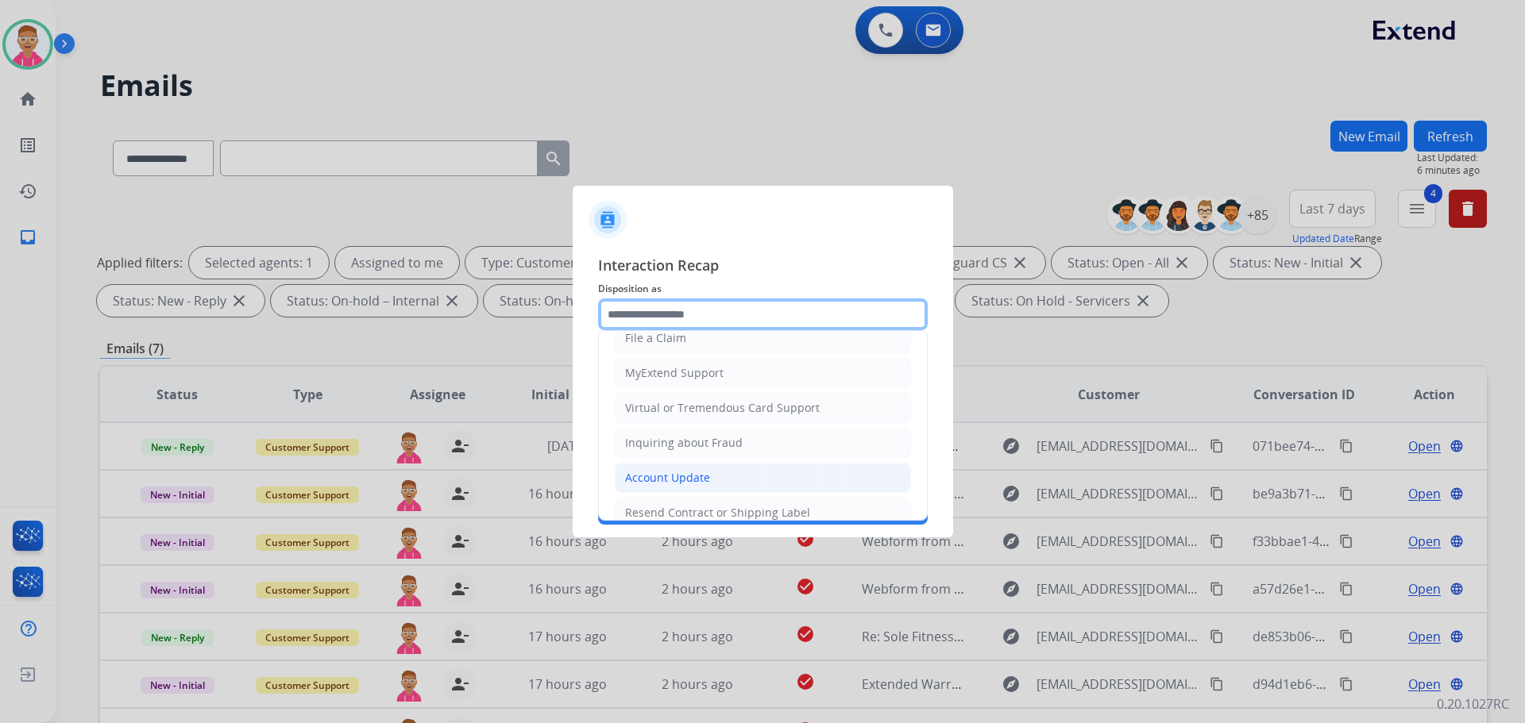
scroll to position [248, 0]
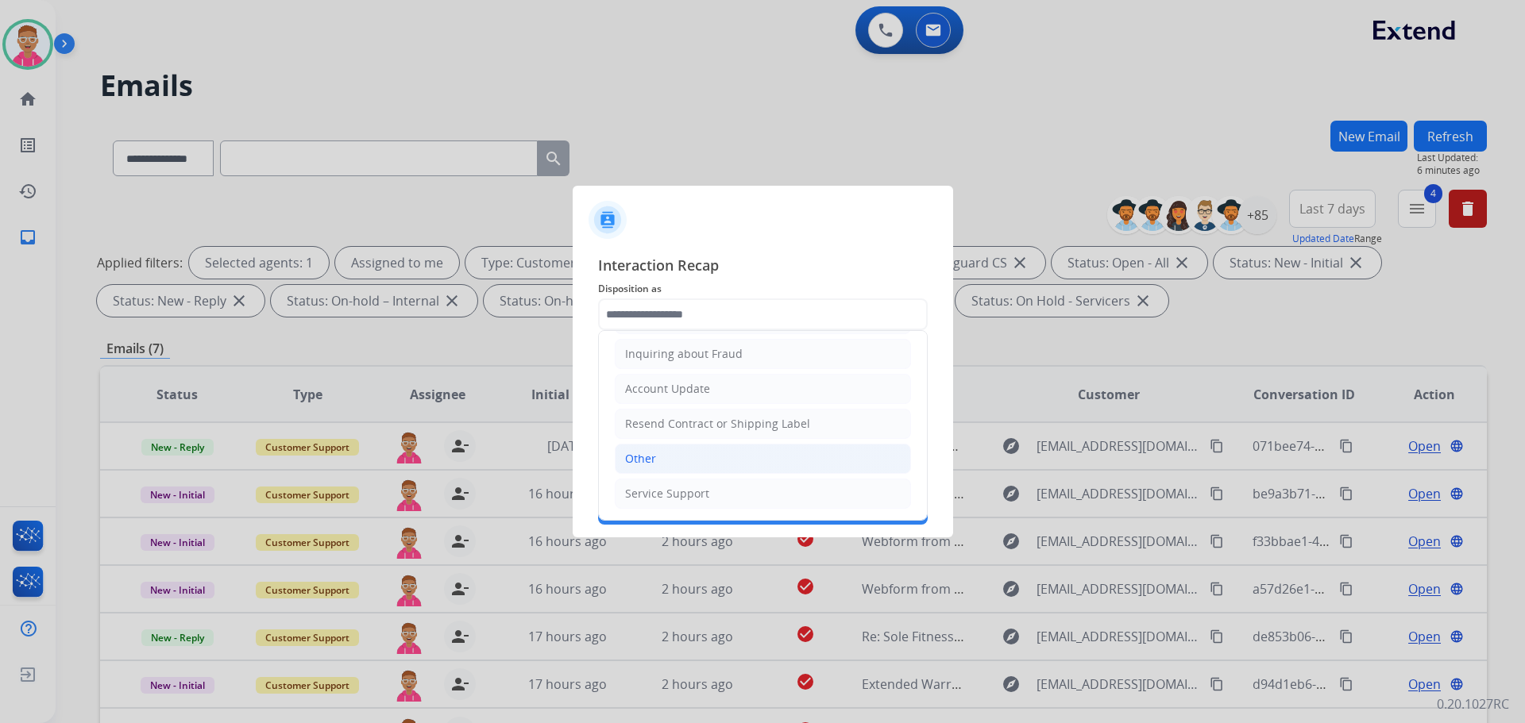
click at [700, 469] on li "Other" at bounding box center [763, 459] width 296 height 30
type input "*****"
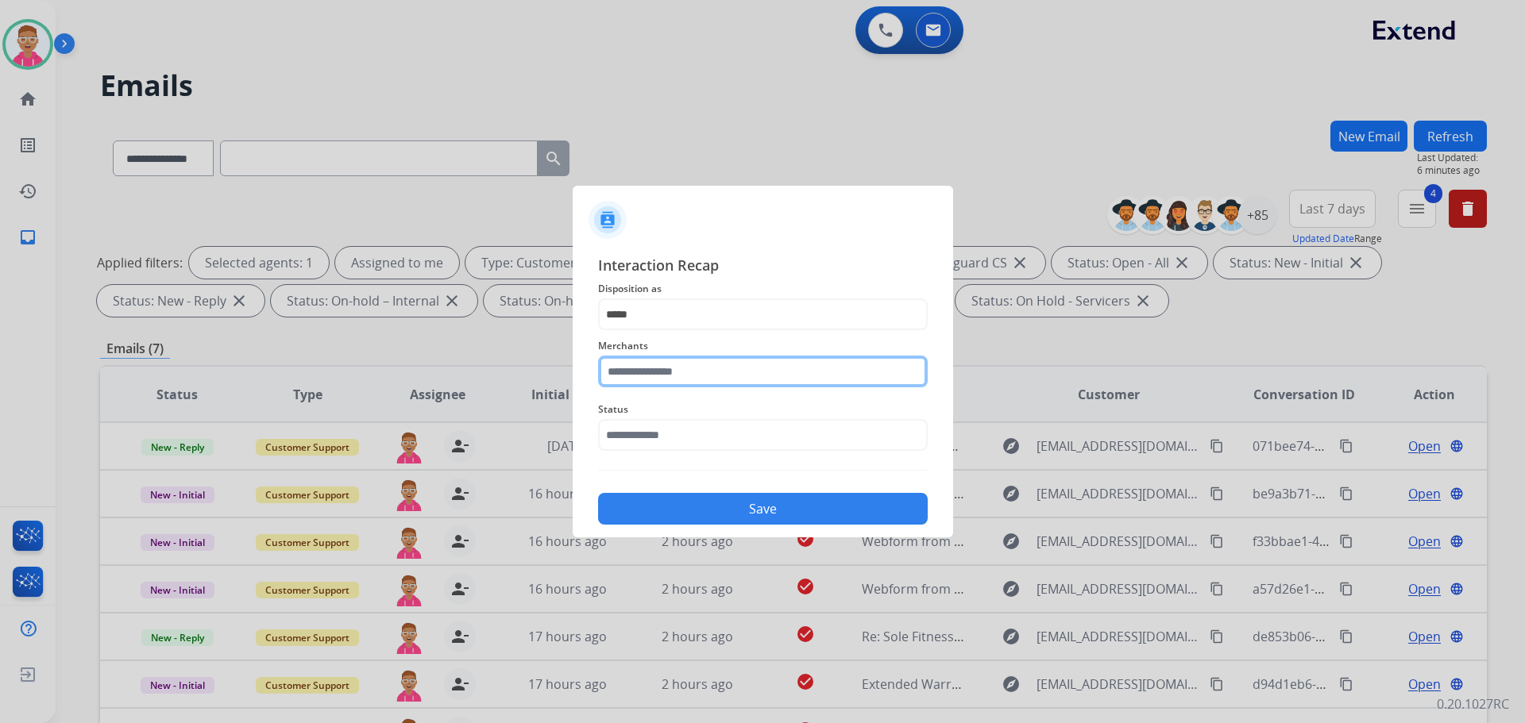
click at [689, 379] on input "text" at bounding box center [763, 372] width 330 height 32
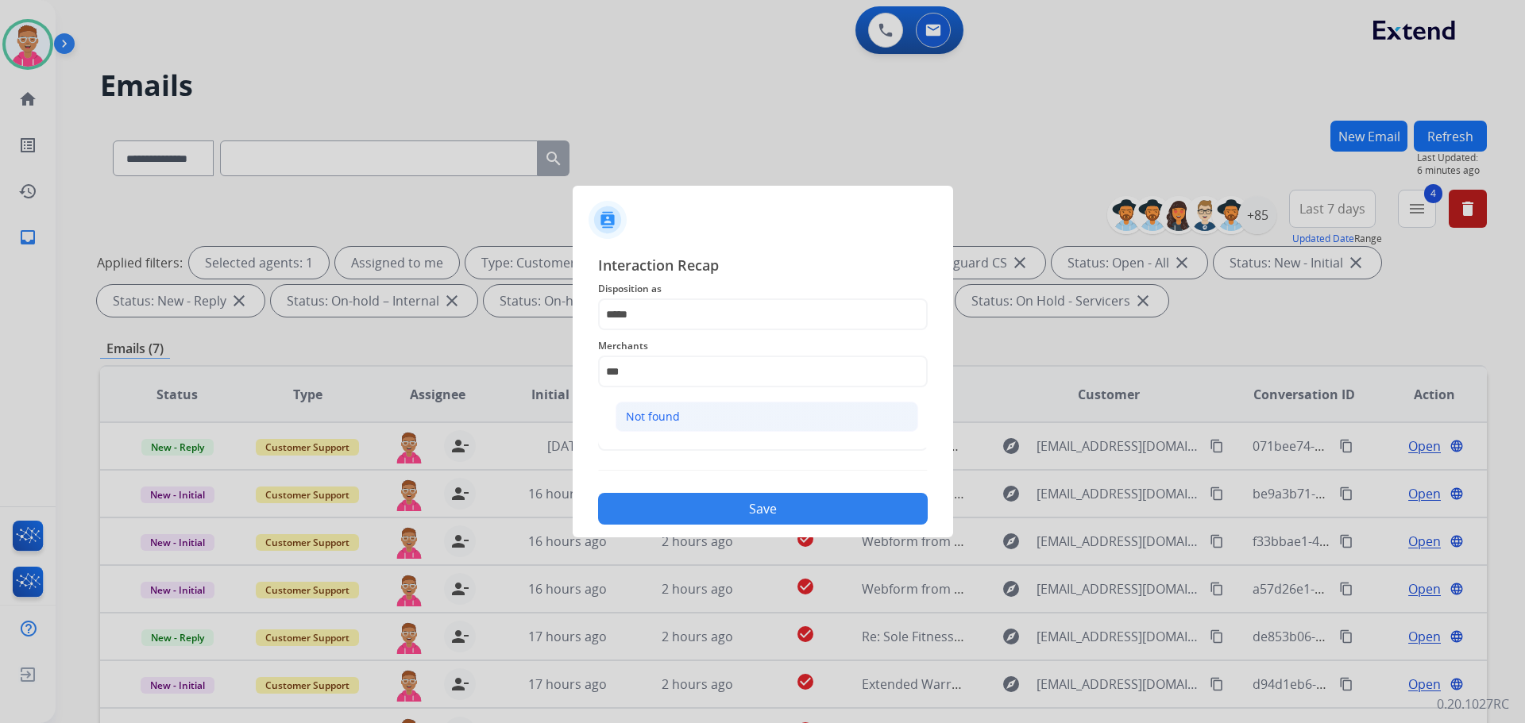
click at [703, 407] on li "Not found" at bounding box center [766, 417] width 303 height 30
type input "*********"
click at [714, 440] on input "text" at bounding box center [763, 435] width 330 height 32
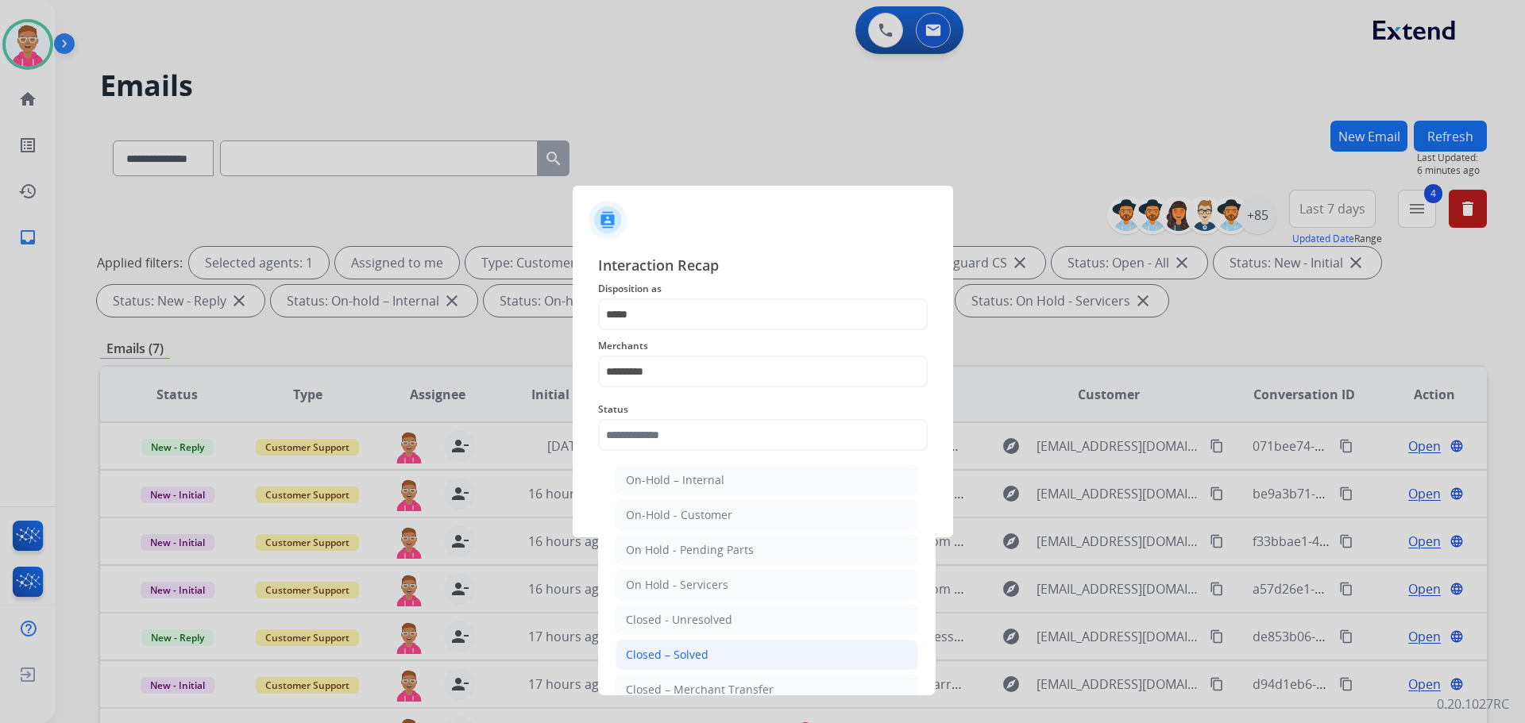
click at [740, 660] on li "Closed – Solved" at bounding box center [766, 655] width 303 height 30
type input "**********"
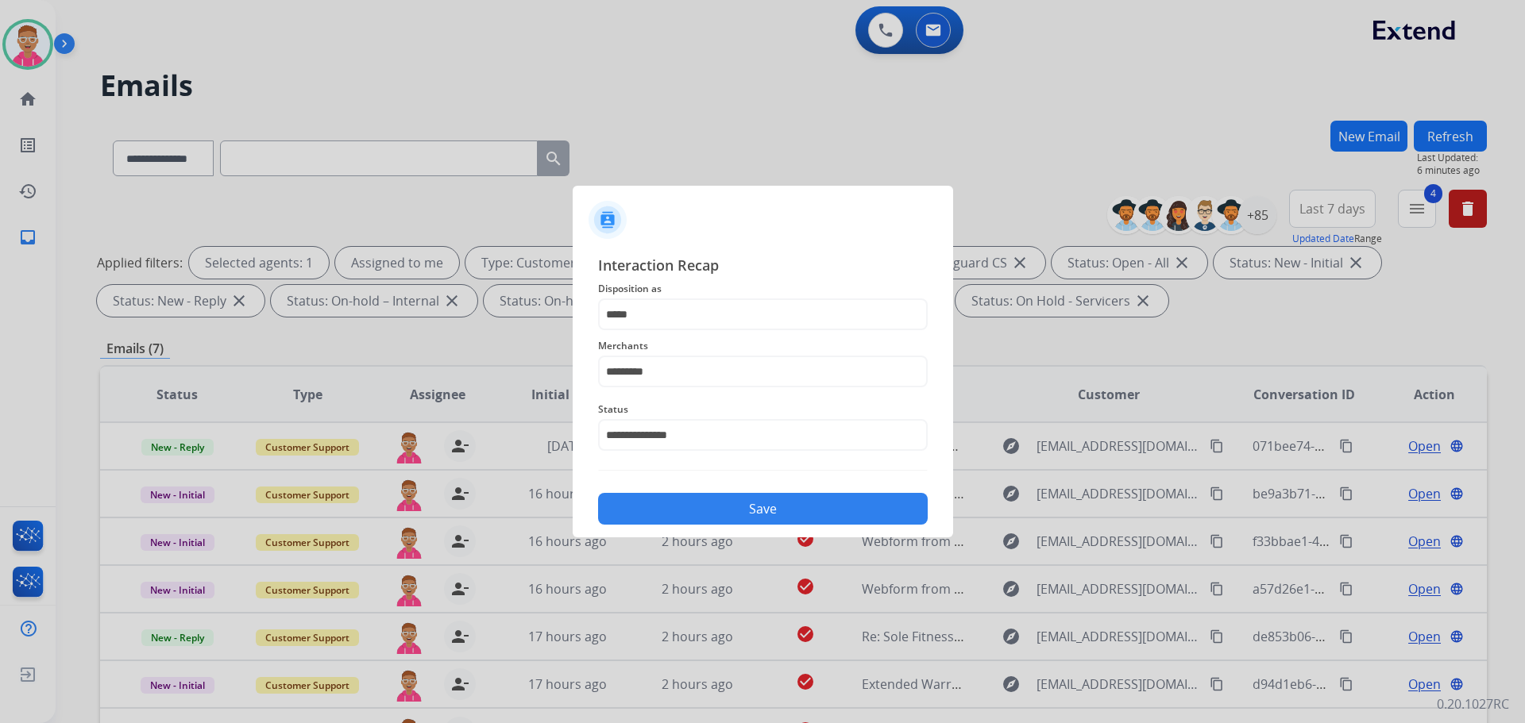
click at [747, 506] on button "Save" at bounding box center [763, 509] width 330 height 32
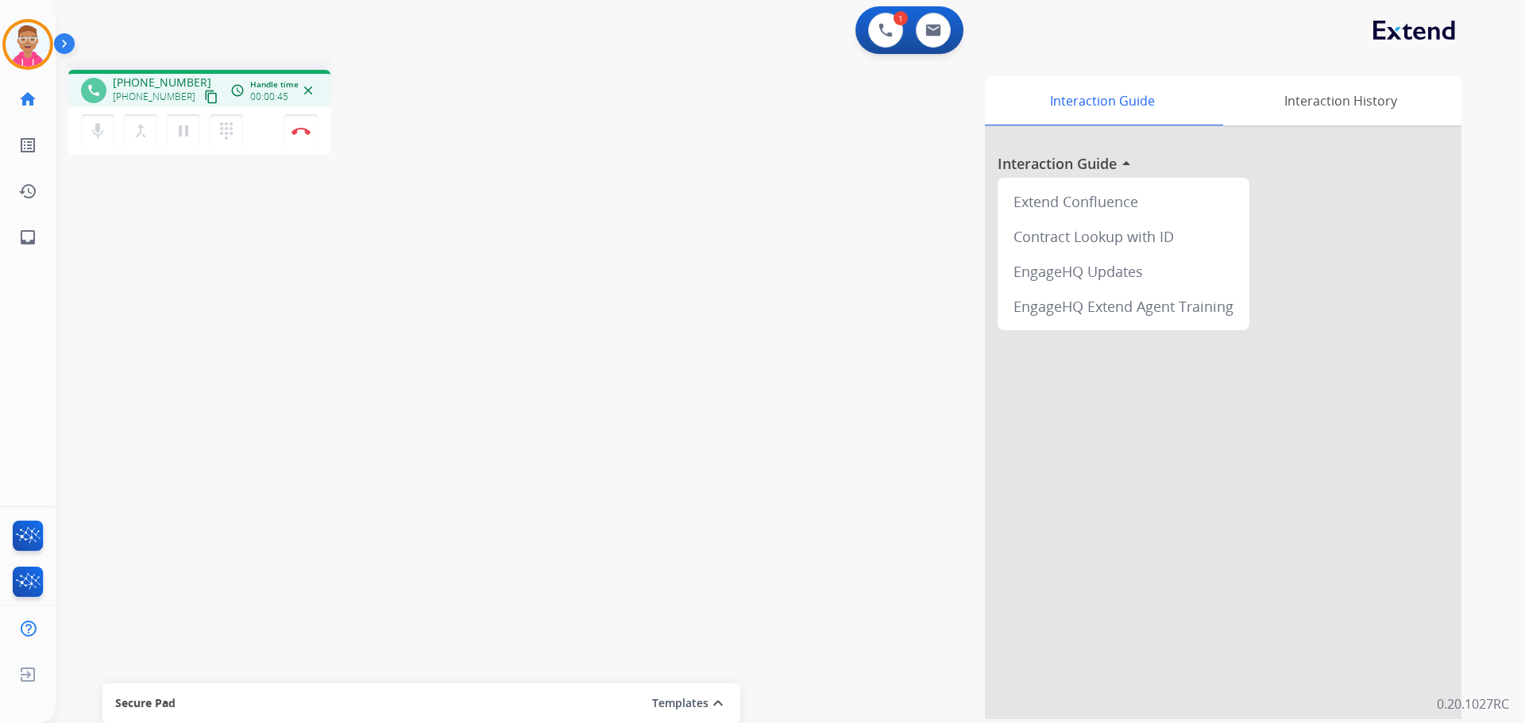
click at [204, 95] on mat-icon "content_copy" at bounding box center [211, 97] width 14 height 14
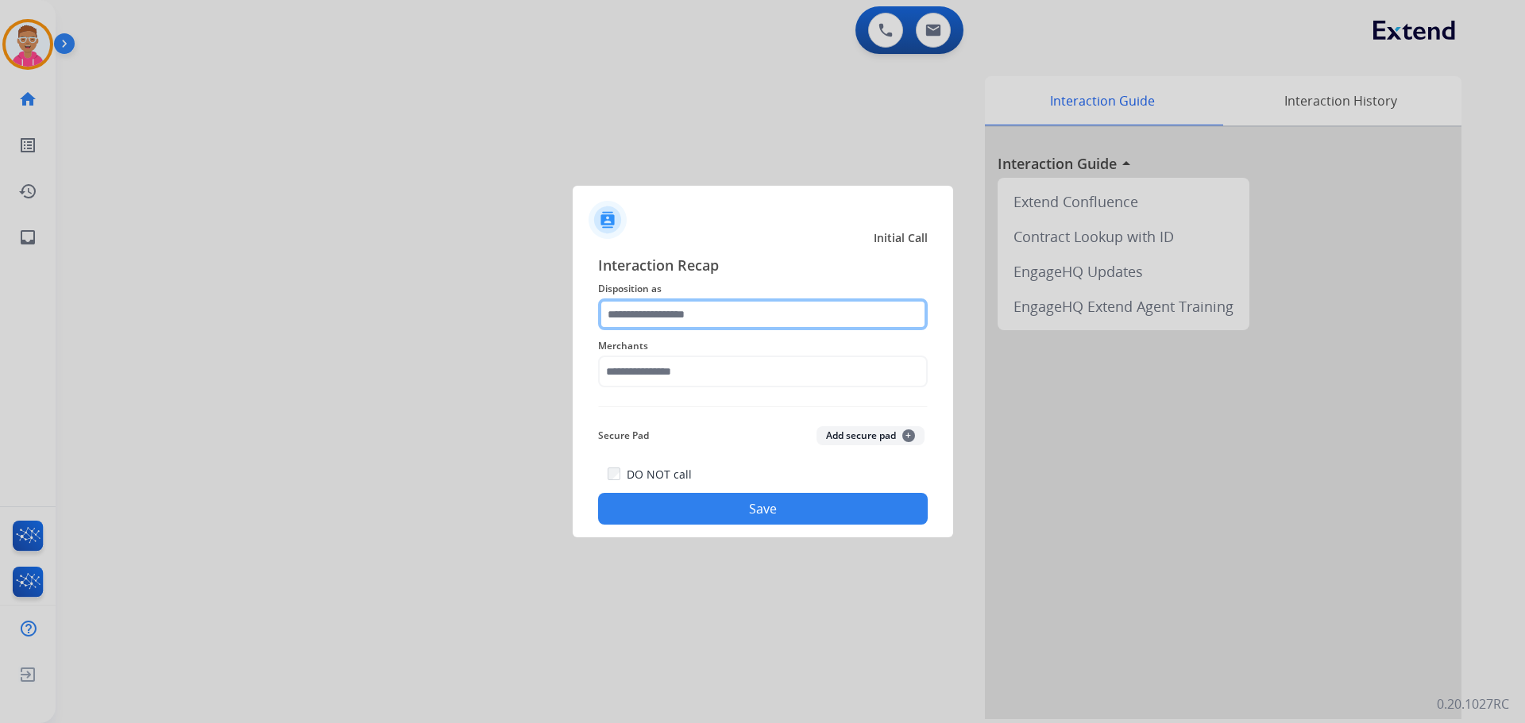
click at [794, 303] on input "text" at bounding box center [763, 315] width 330 height 32
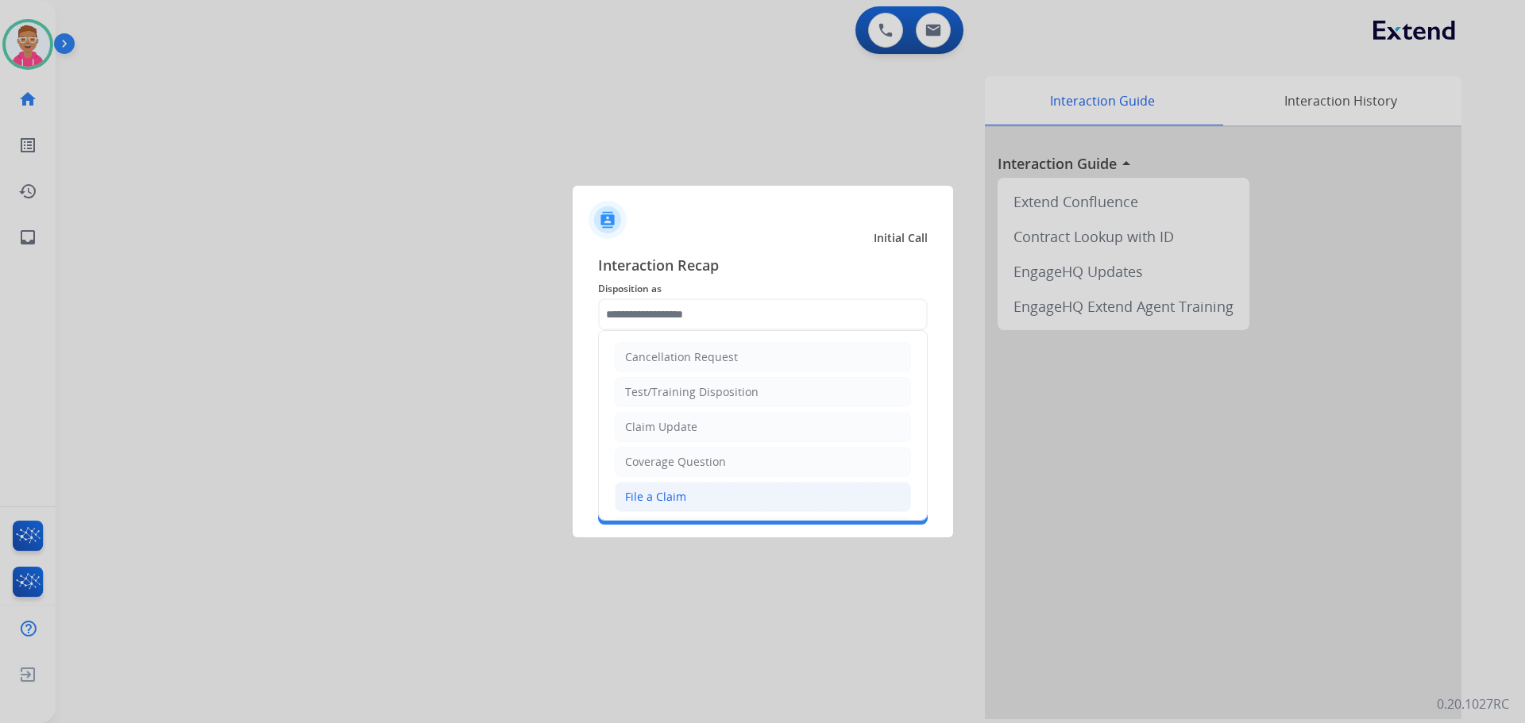
click at [664, 504] on div "File a Claim" at bounding box center [655, 497] width 61 height 16
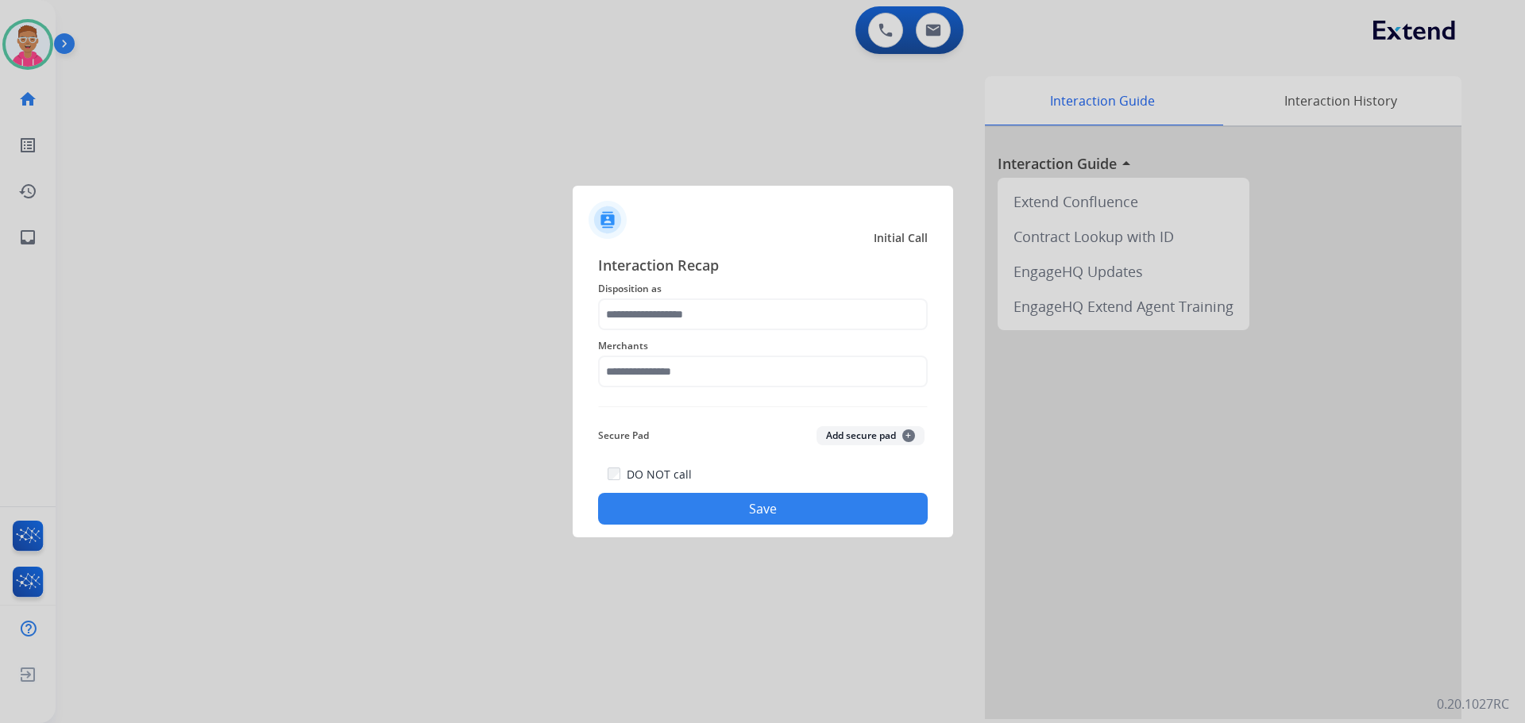
type input "**********"
click at [681, 372] on input "text" at bounding box center [763, 372] width 330 height 32
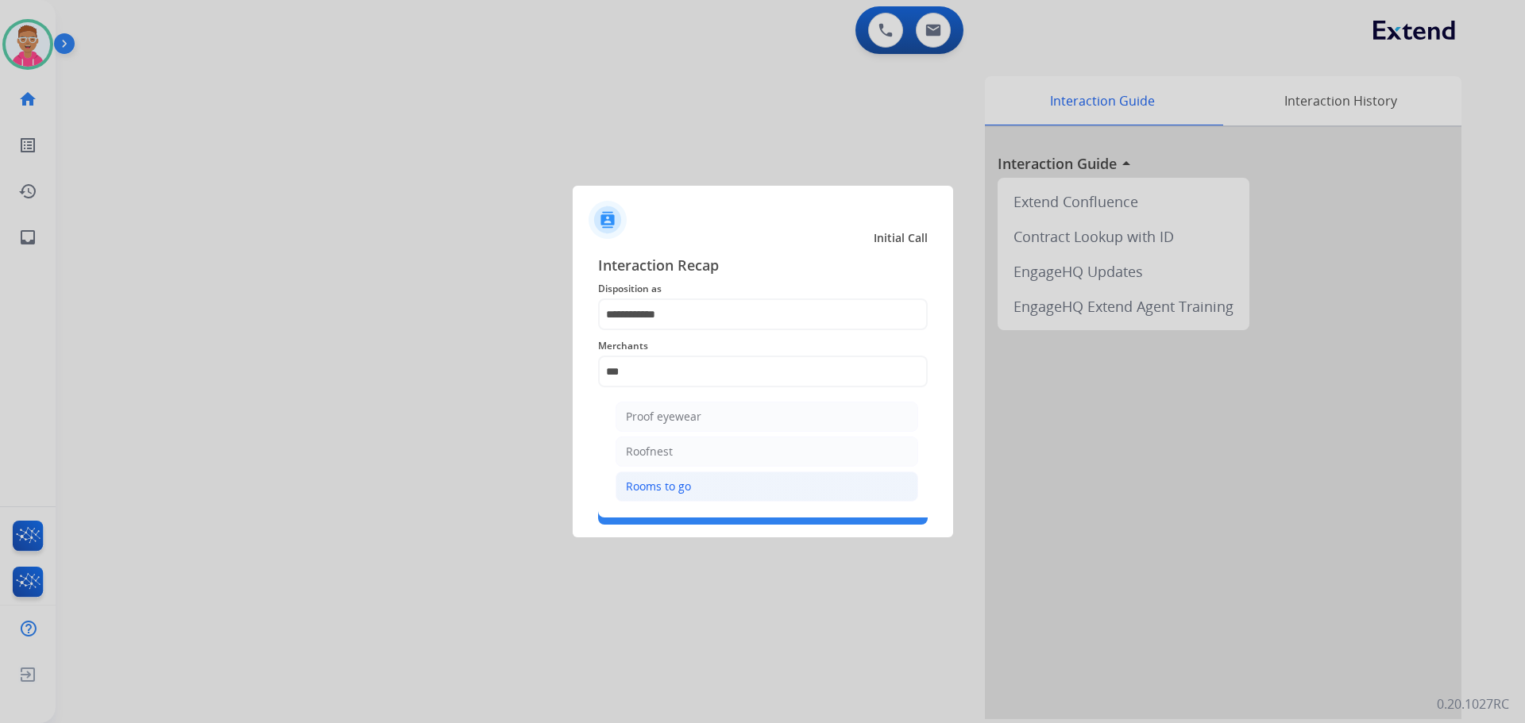
click at [697, 491] on li "Rooms to go" at bounding box center [766, 487] width 303 height 30
type input "**********"
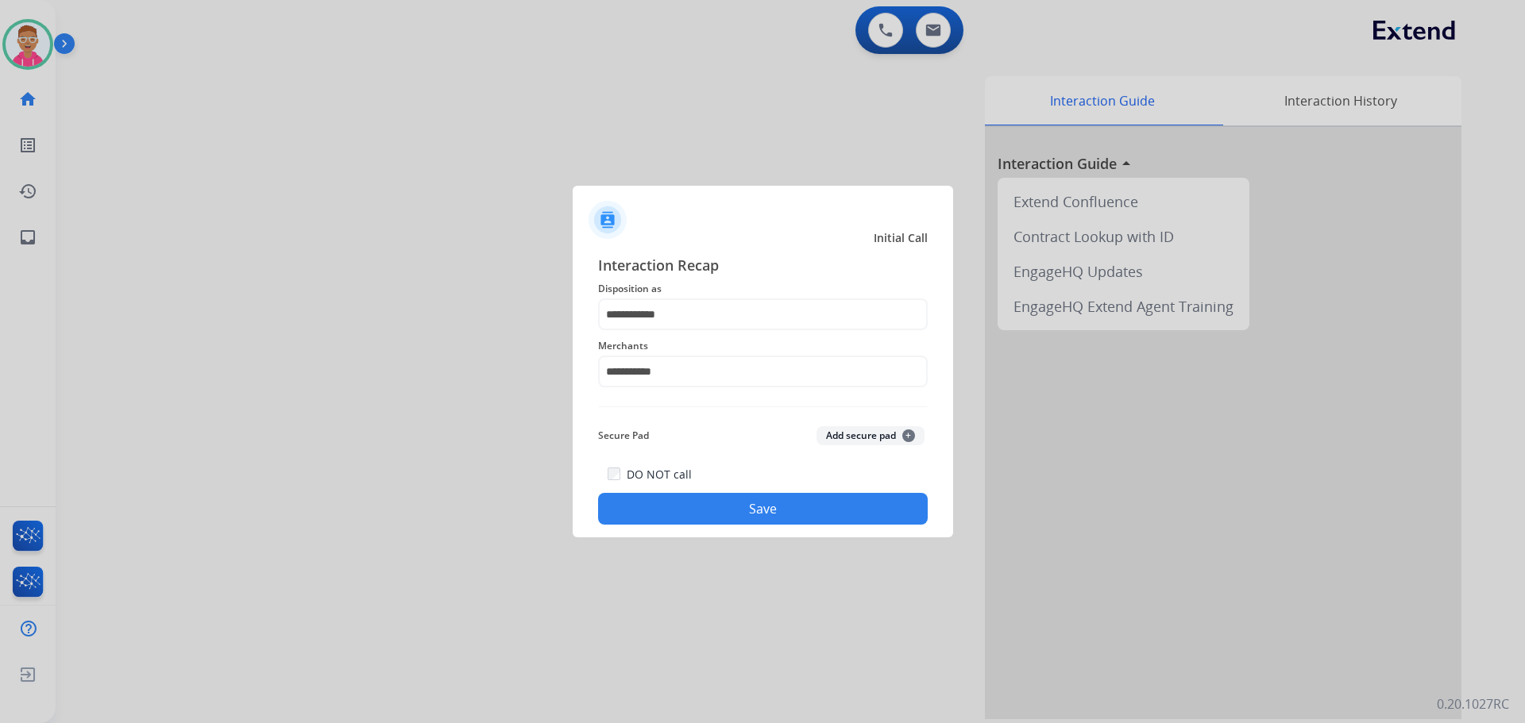
click at [680, 505] on button "Save" at bounding box center [763, 509] width 330 height 32
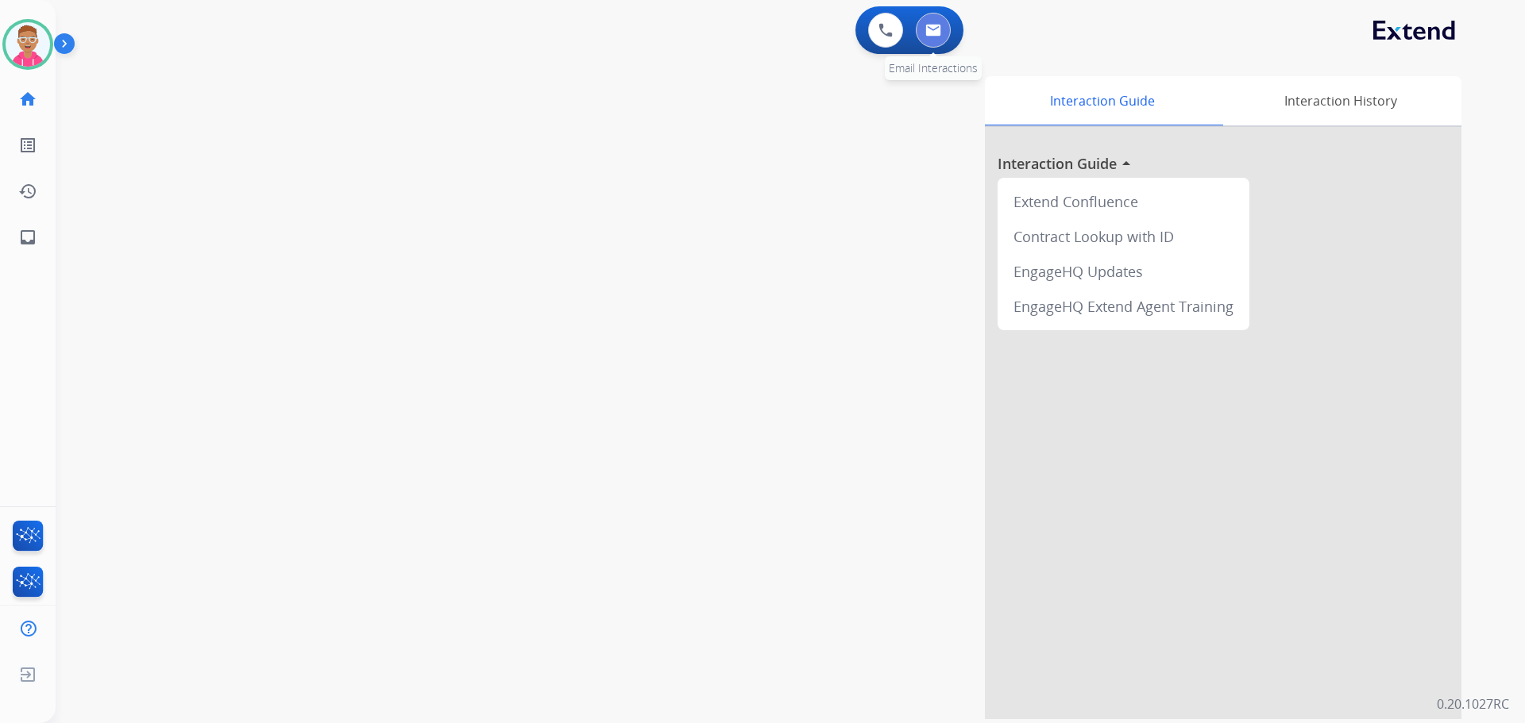
click at [930, 29] on img at bounding box center [933, 30] width 16 height 13
select select "**********"
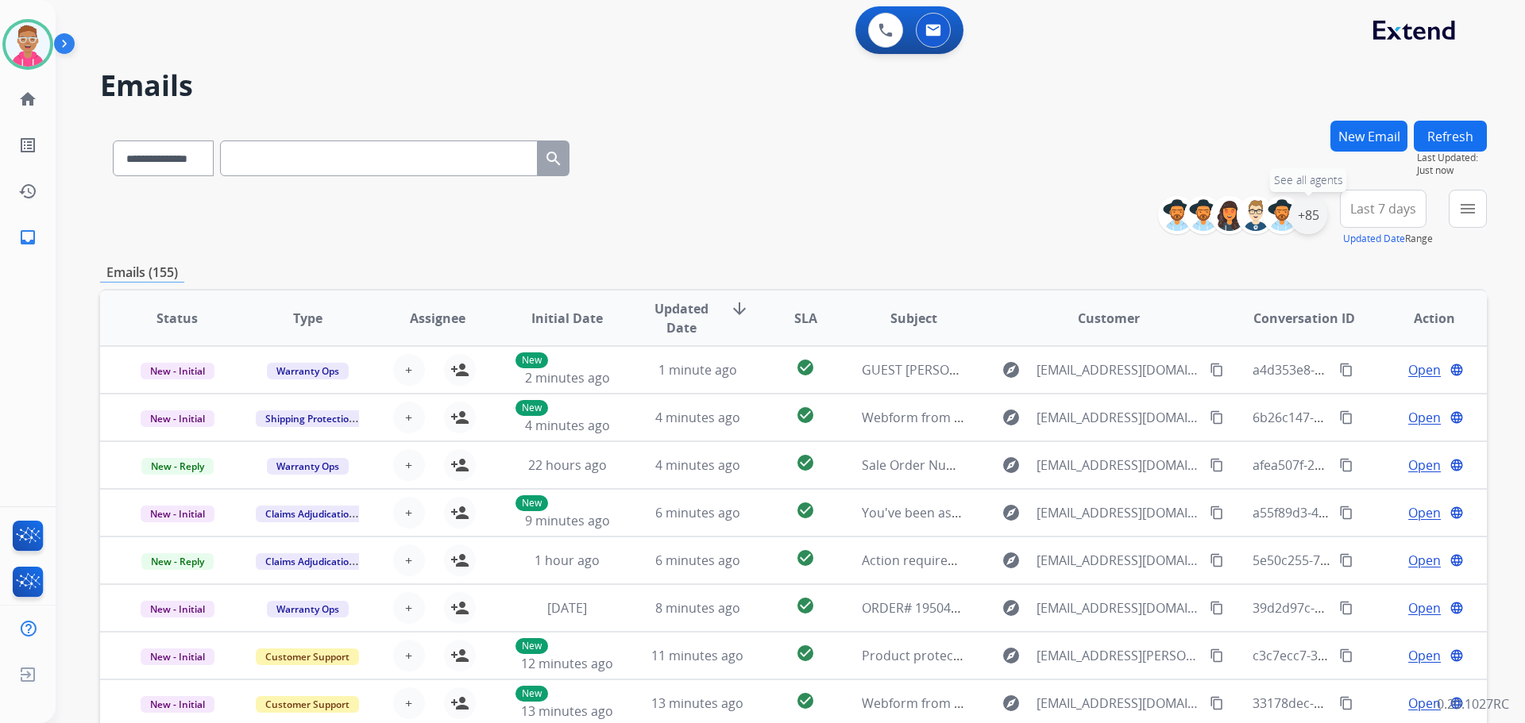
click at [1314, 217] on div "+85" at bounding box center [1308, 215] width 38 height 38
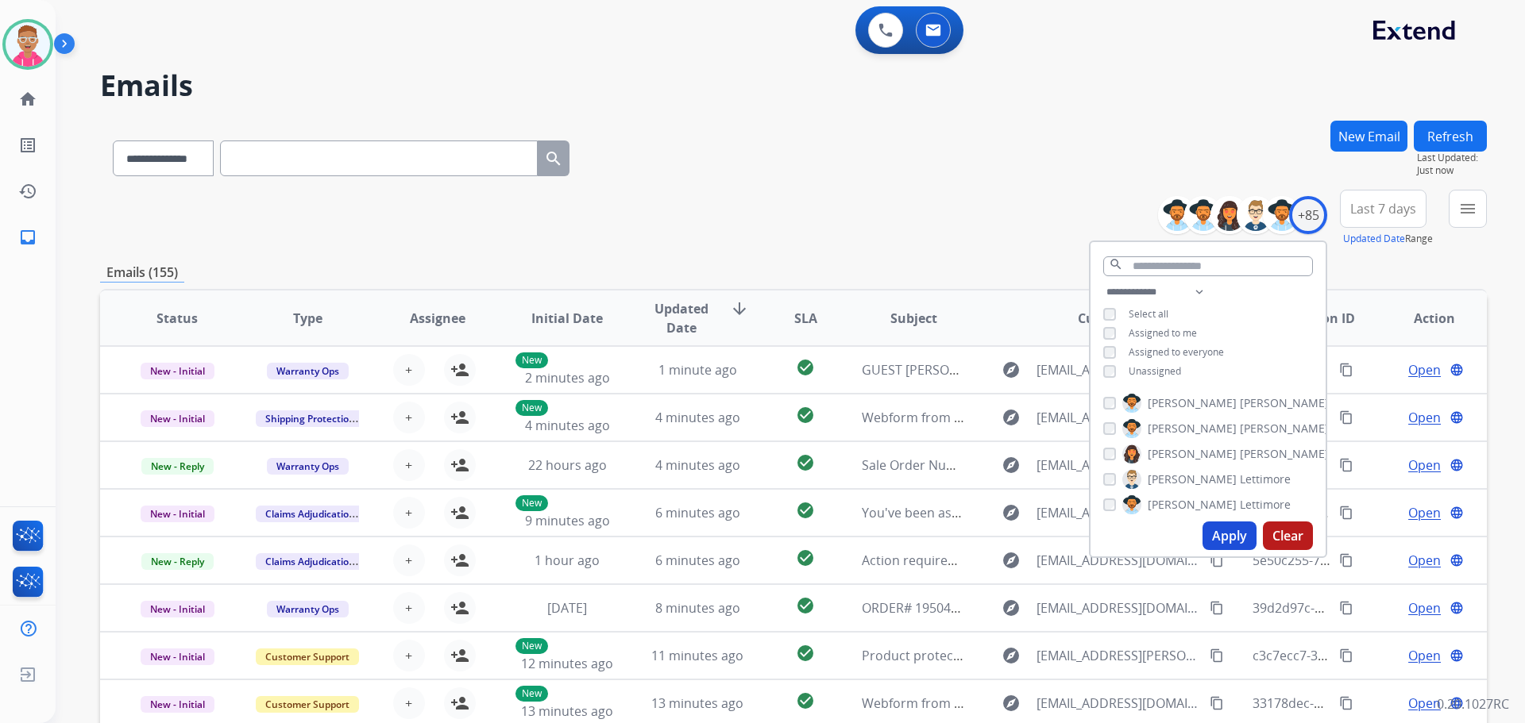
click at [1224, 537] on button "Apply" at bounding box center [1229, 536] width 54 height 29
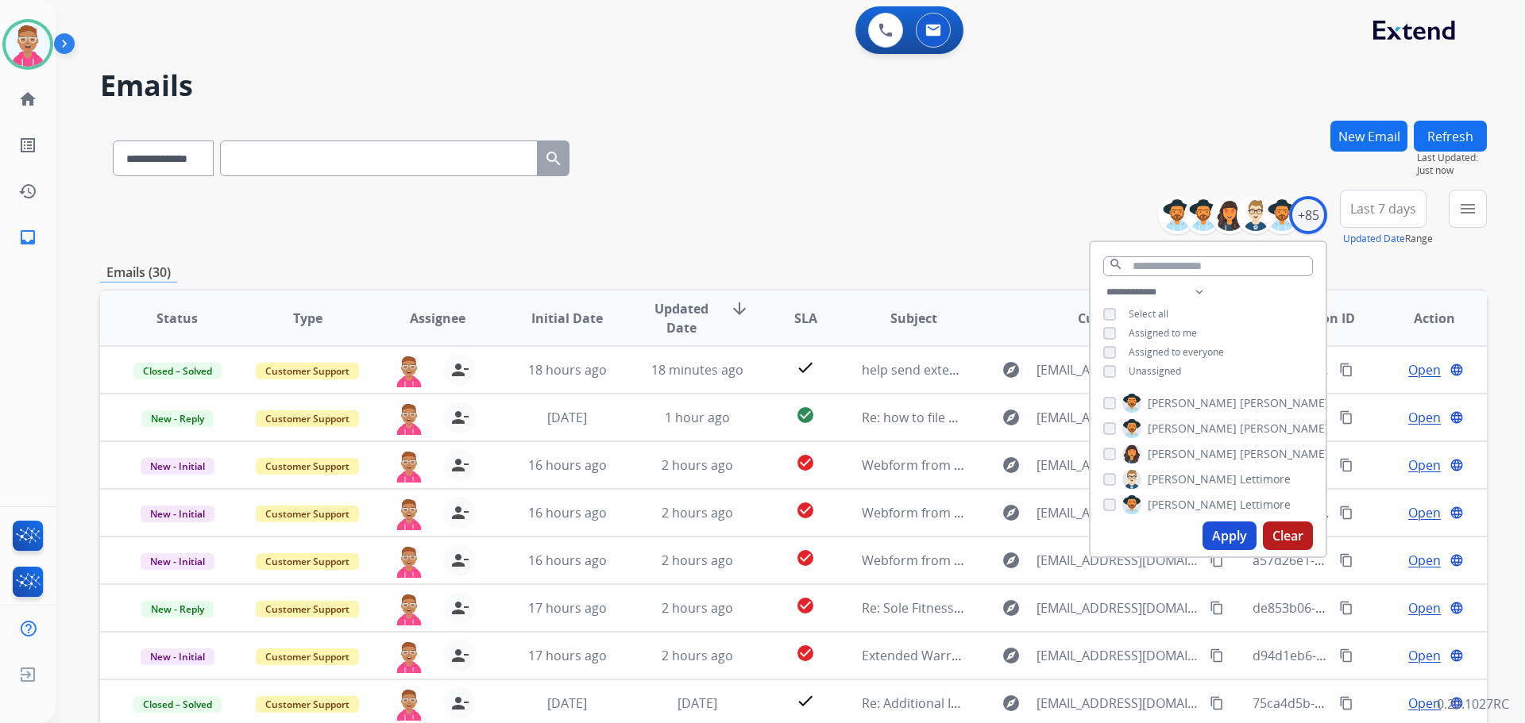
click at [1229, 534] on button "Apply" at bounding box center [1229, 536] width 54 height 29
click at [1225, 531] on button "Apply" at bounding box center [1229, 536] width 54 height 29
click at [1474, 220] on button "menu Filters" at bounding box center [1468, 209] width 38 height 38
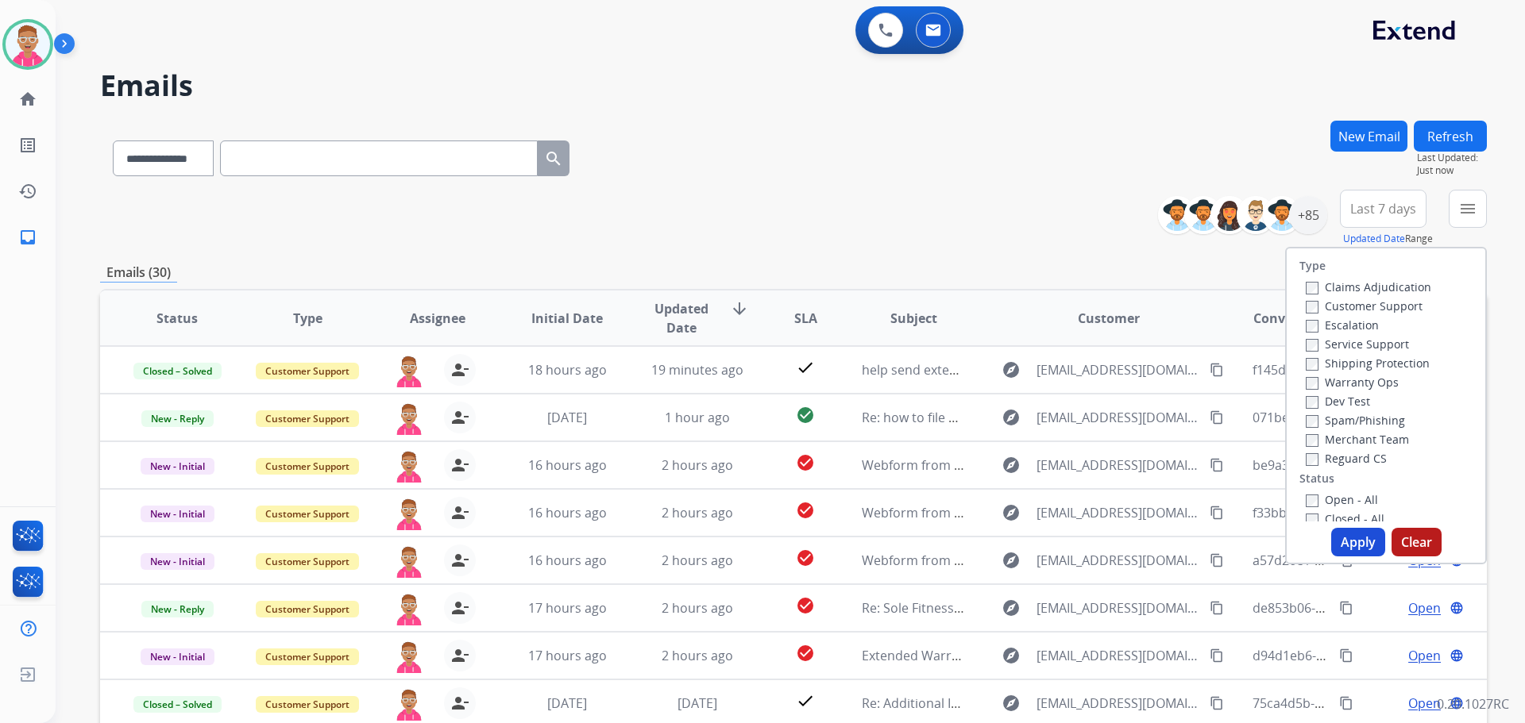
click at [1299, 306] on div "Claims Adjudication Customer Support Escalation Service Support Shipping Protec…" at bounding box center [1365, 372] width 132 height 191
click at [1355, 546] on button "Apply" at bounding box center [1358, 542] width 54 height 29
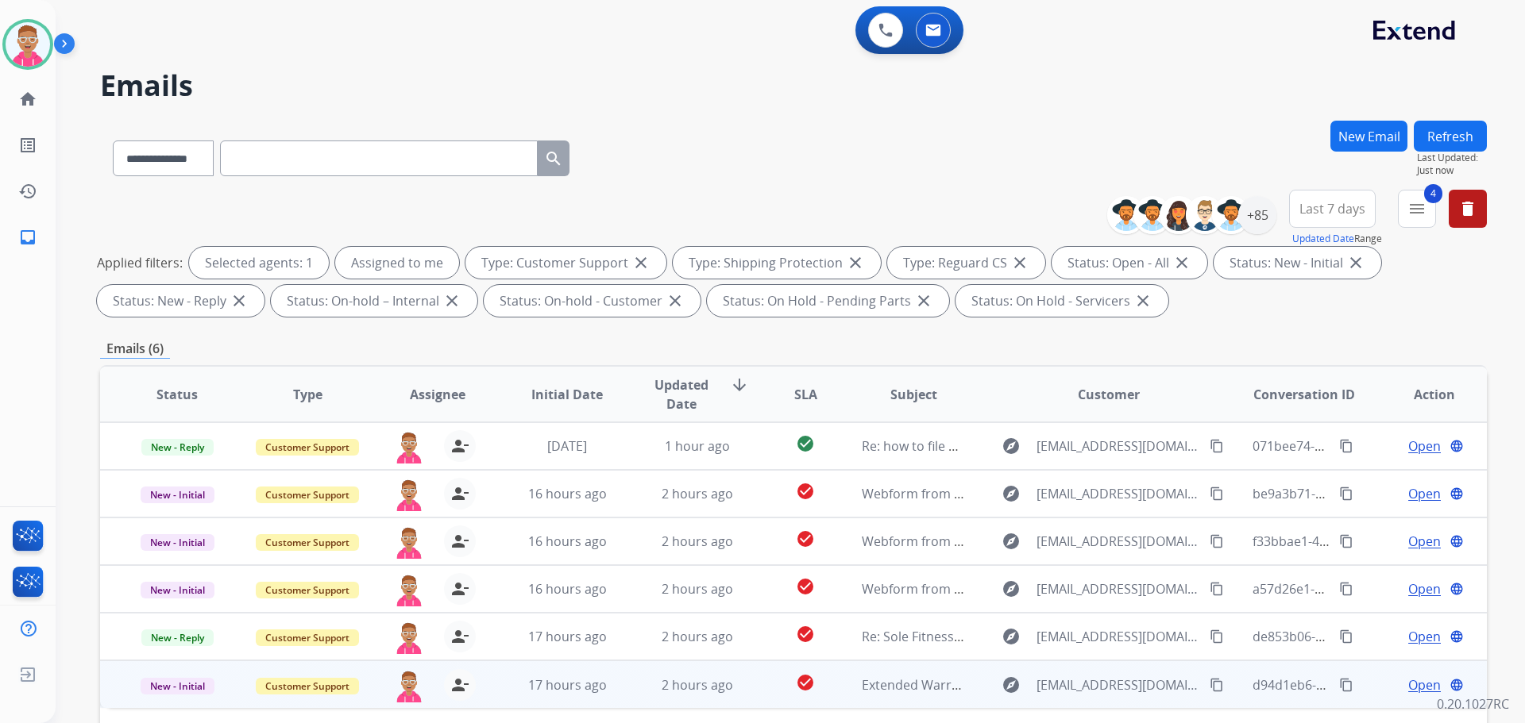
scroll to position [257, 0]
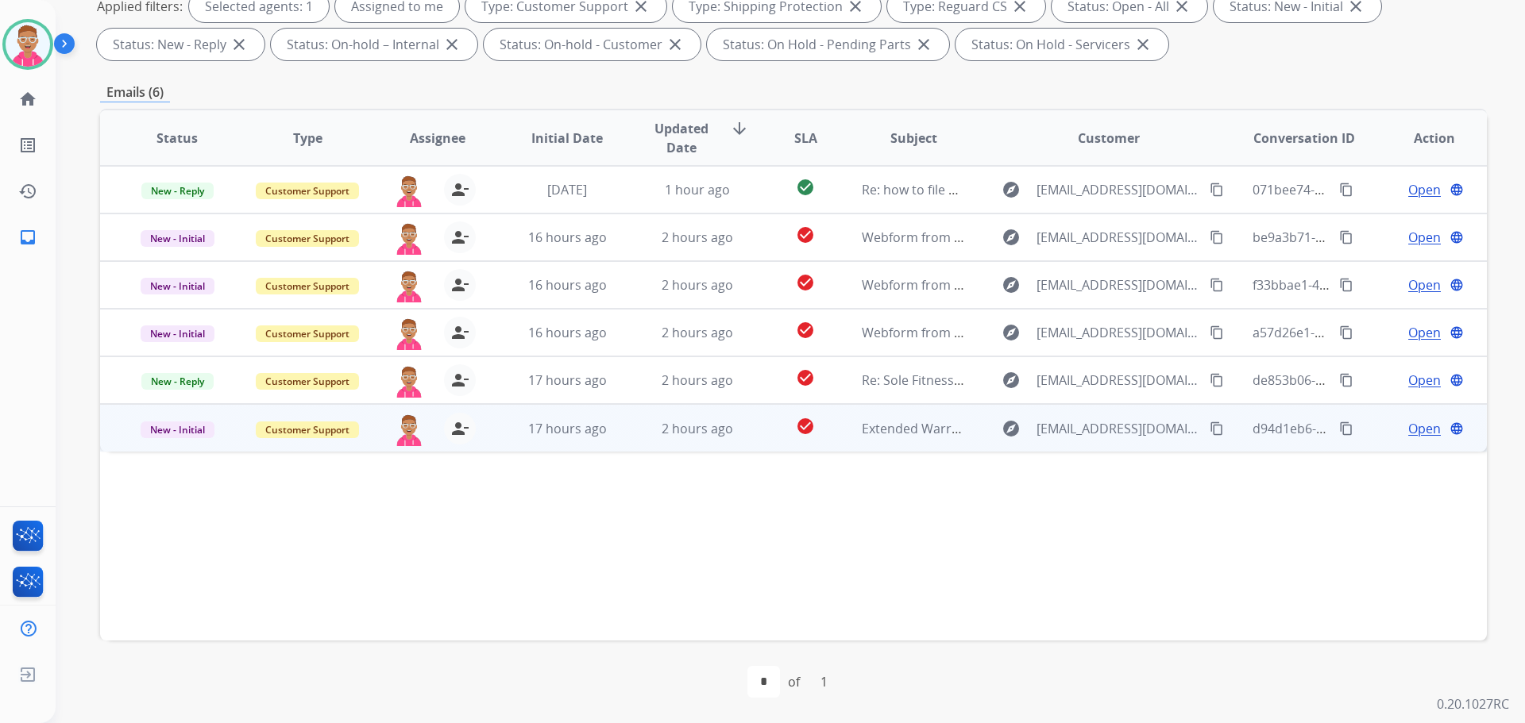
click at [1413, 430] on span "Open" at bounding box center [1424, 428] width 33 height 19
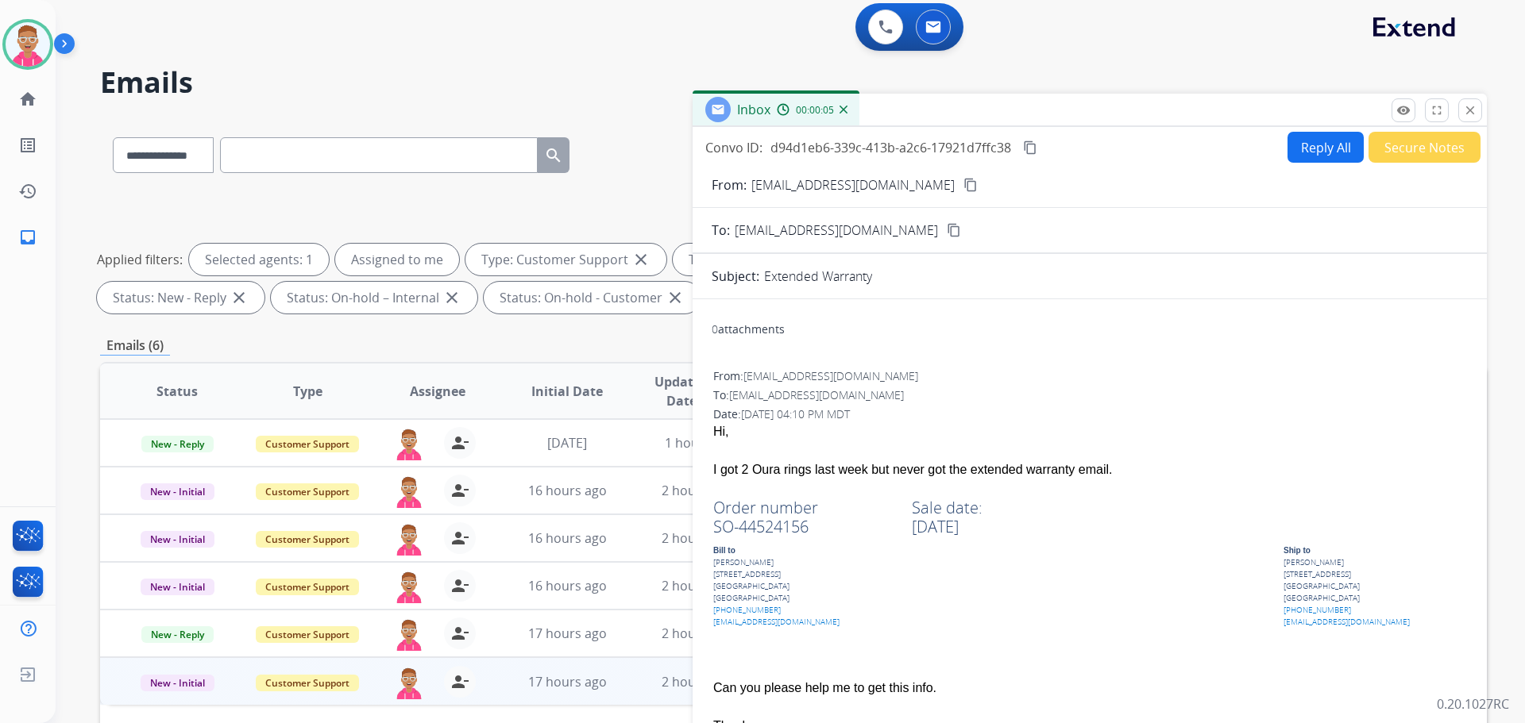
scroll to position [0, 0]
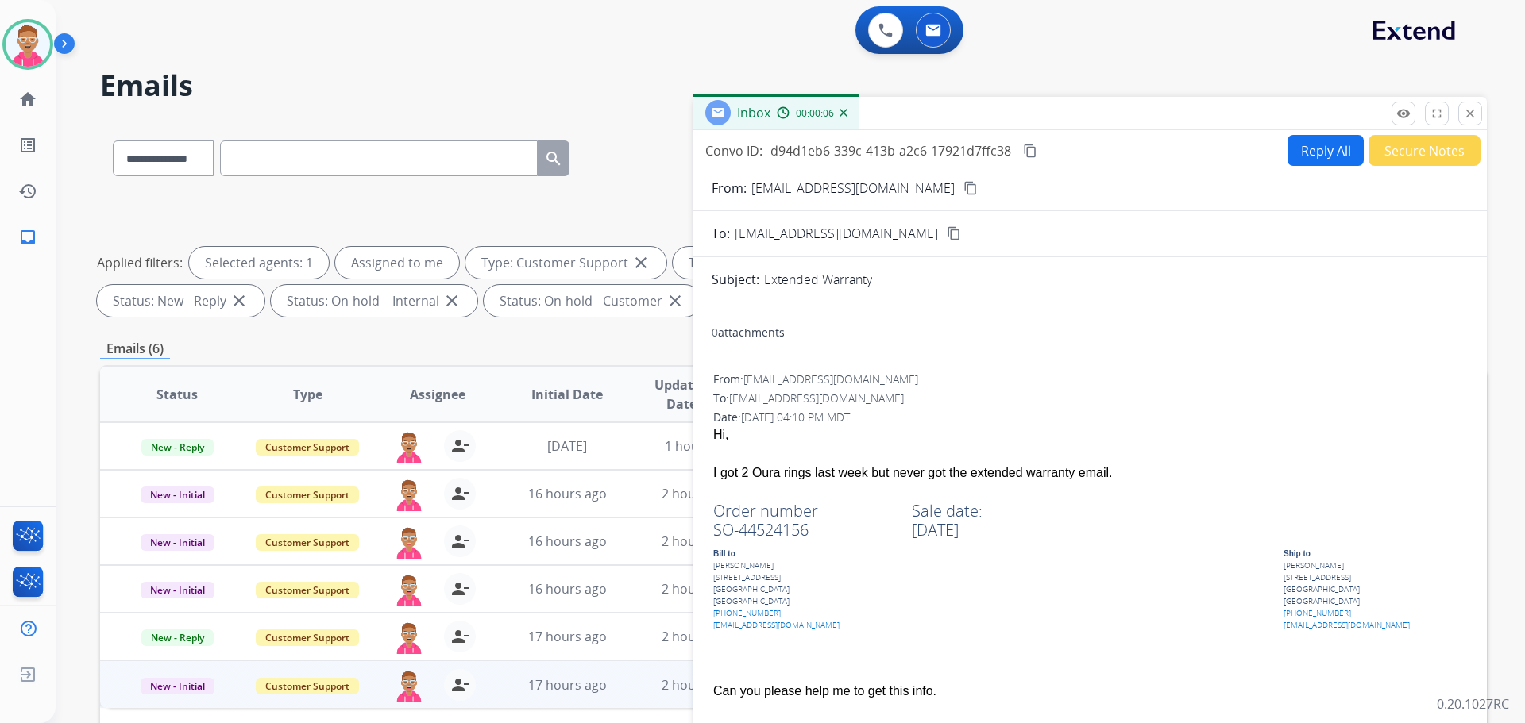
click at [1318, 146] on button "Reply All" at bounding box center [1325, 150] width 76 height 31
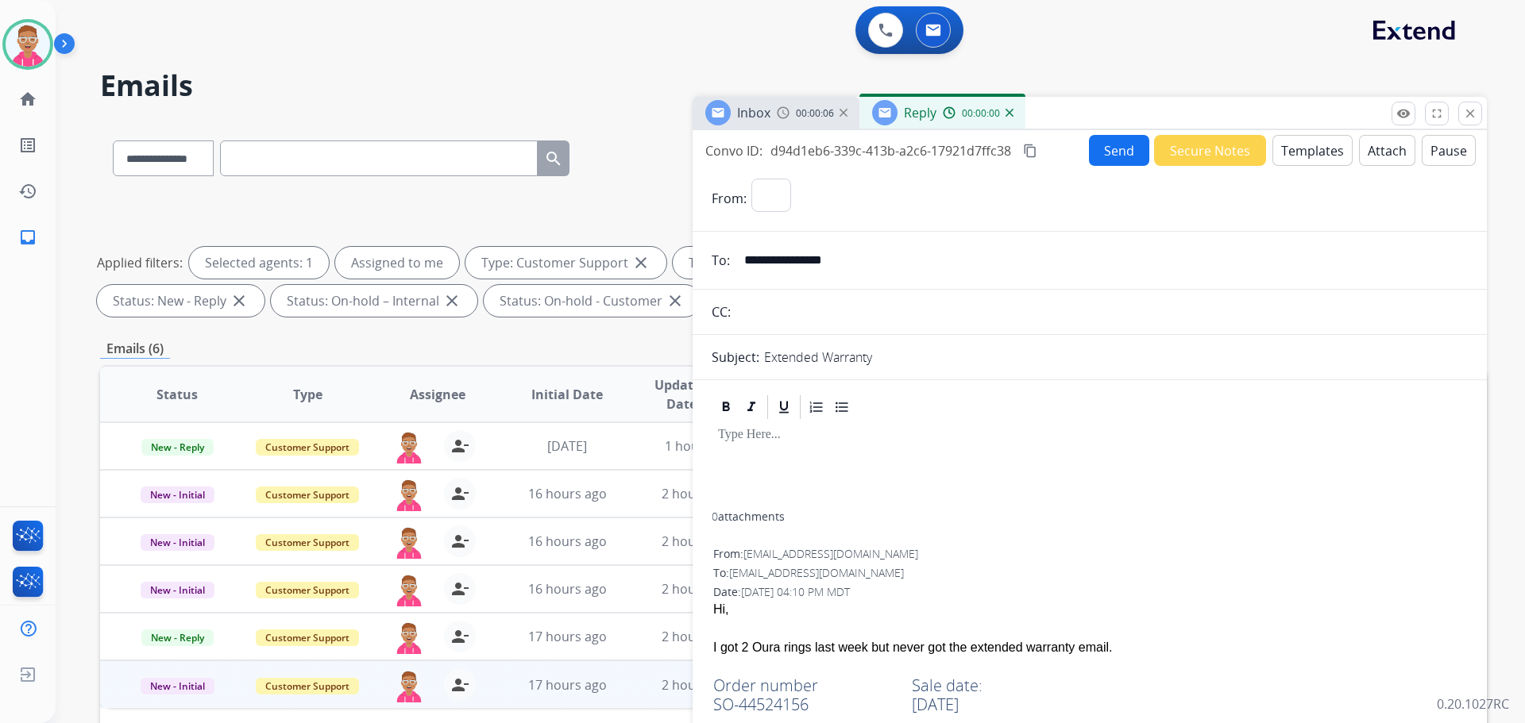
select select "**********"
click at [1294, 150] on button "Templates" at bounding box center [1312, 150] width 80 height 31
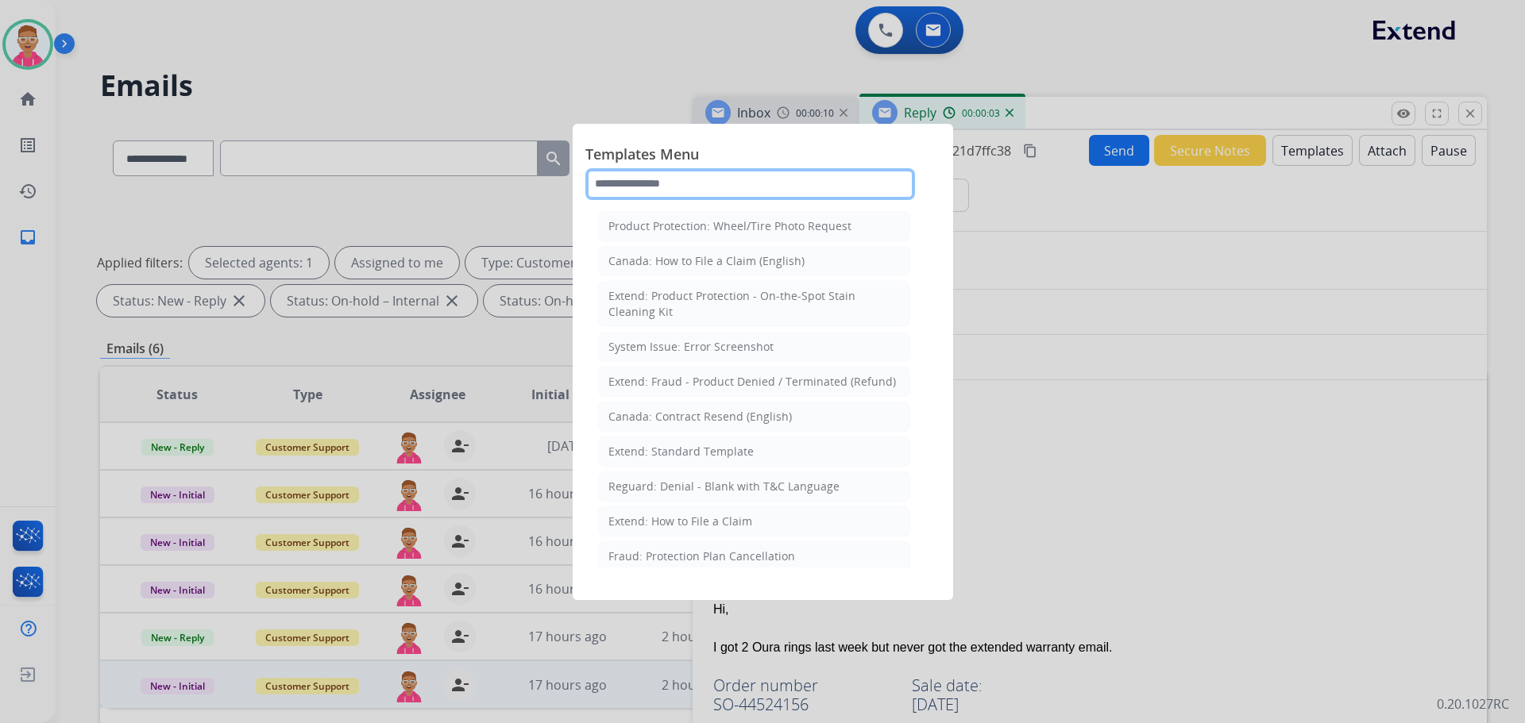
click at [689, 187] on input "text" at bounding box center [750, 184] width 330 height 32
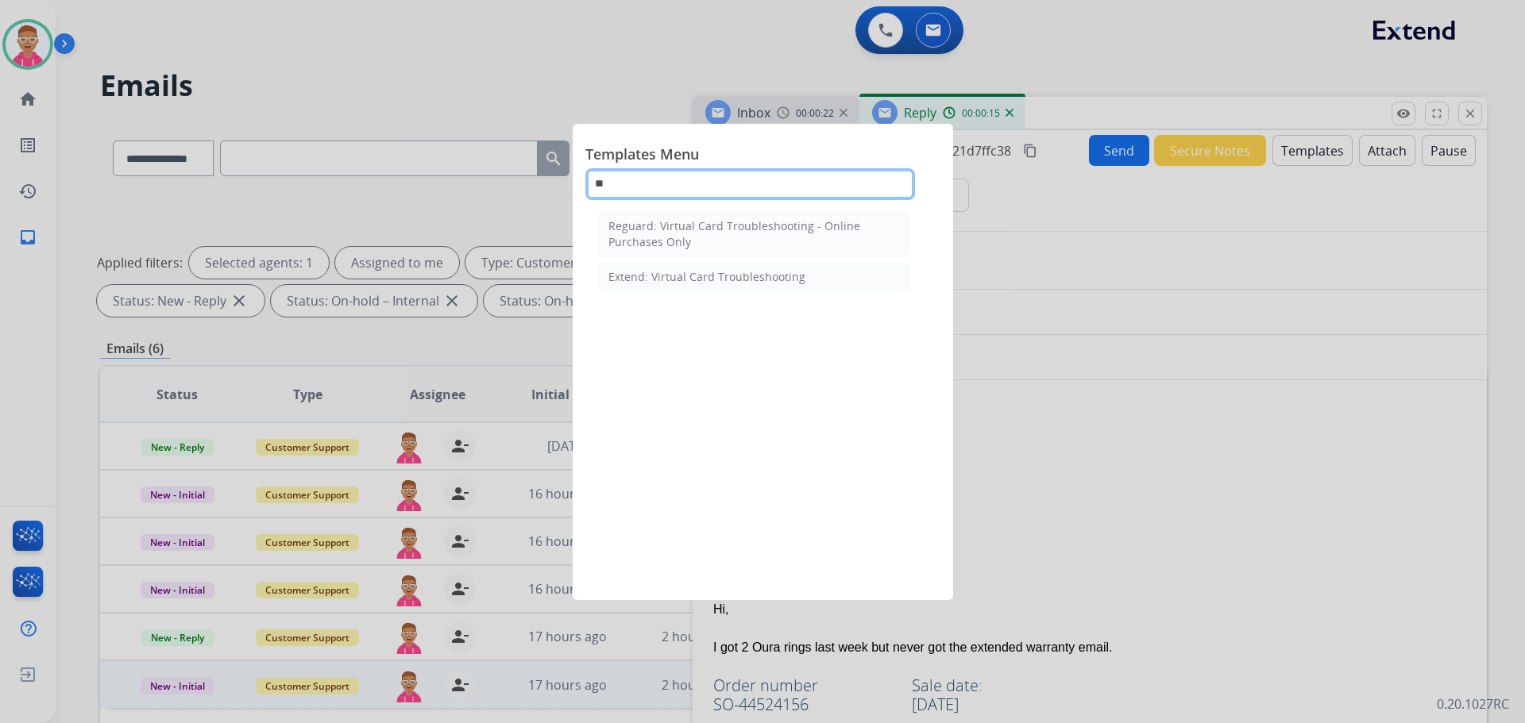
type input "*"
type input "******"
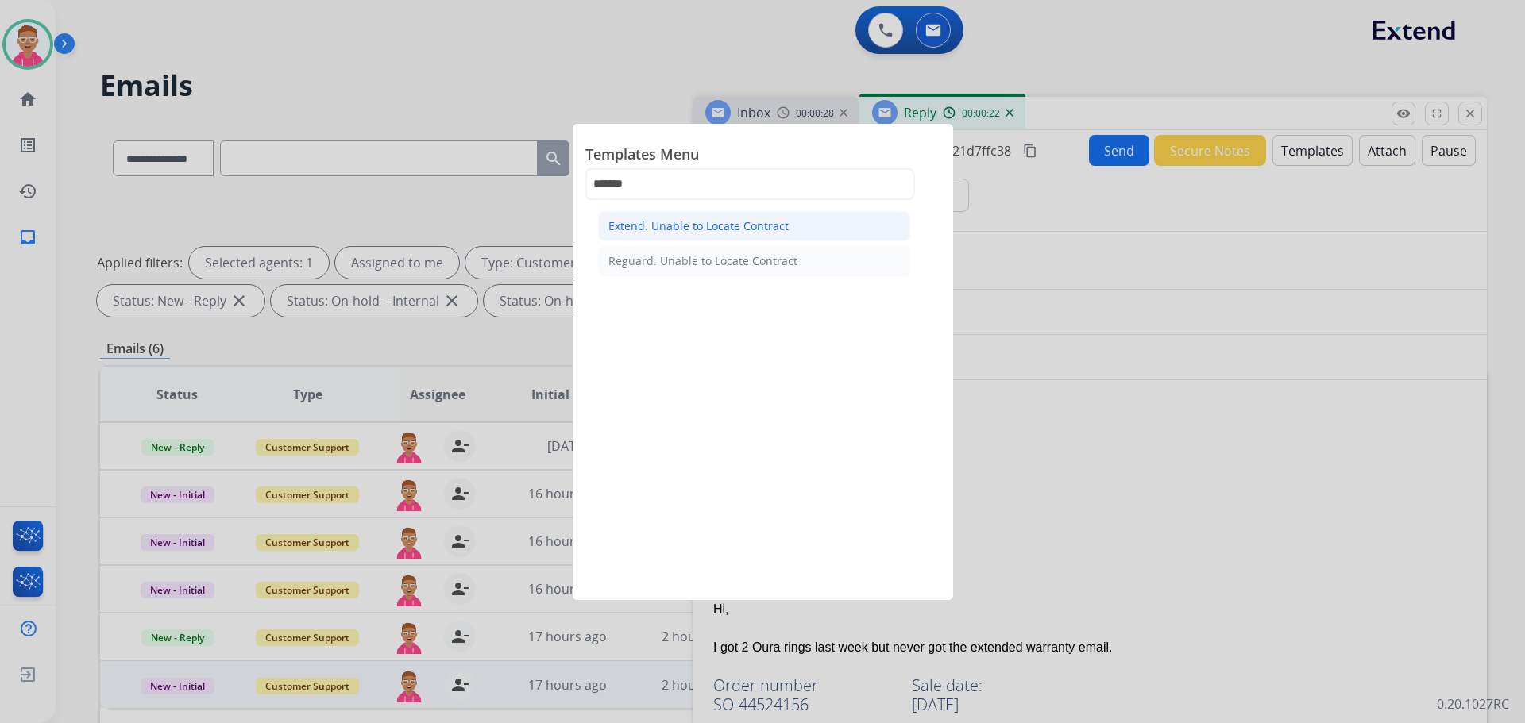
click at [722, 222] on div "Extend: Unable to Locate Contract" at bounding box center [698, 226] width 180 height 16
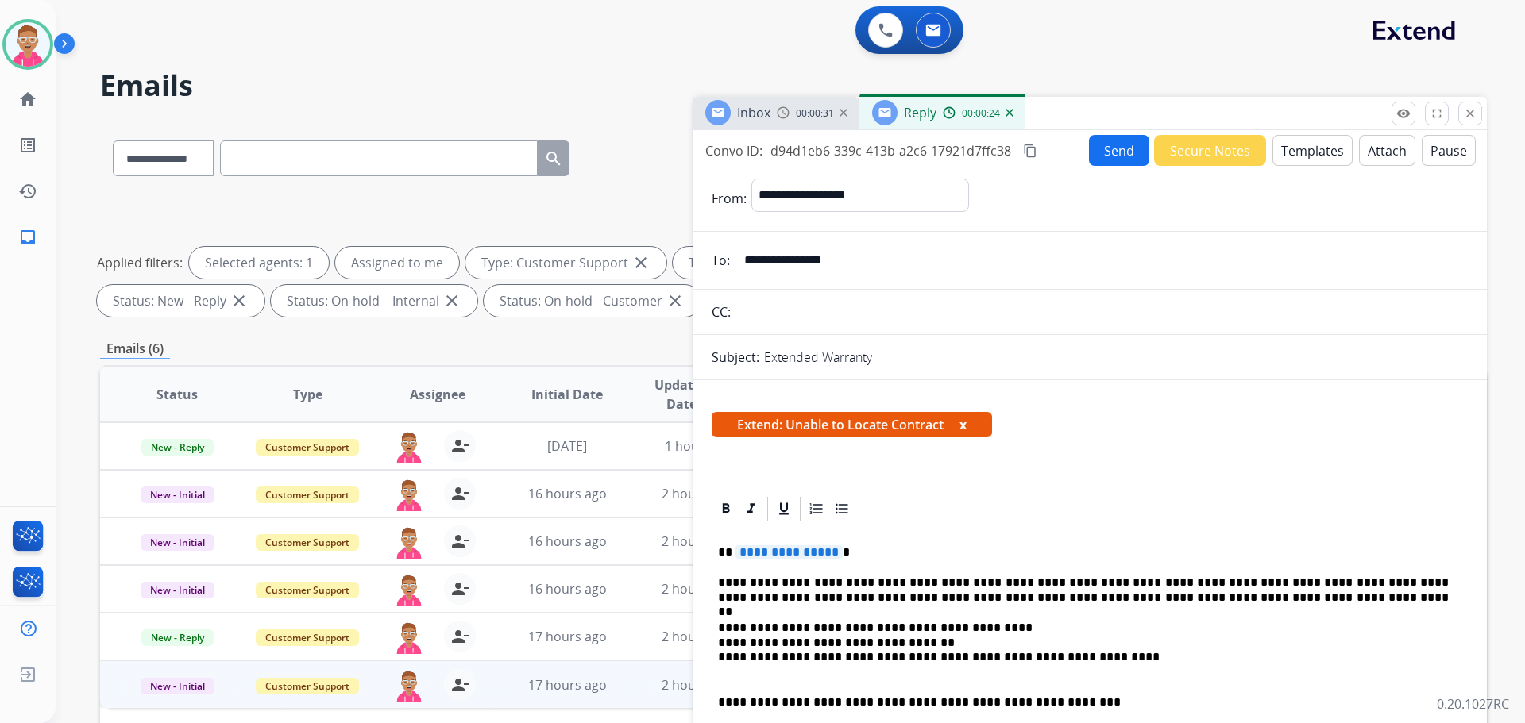
scroll to position [159, 0]
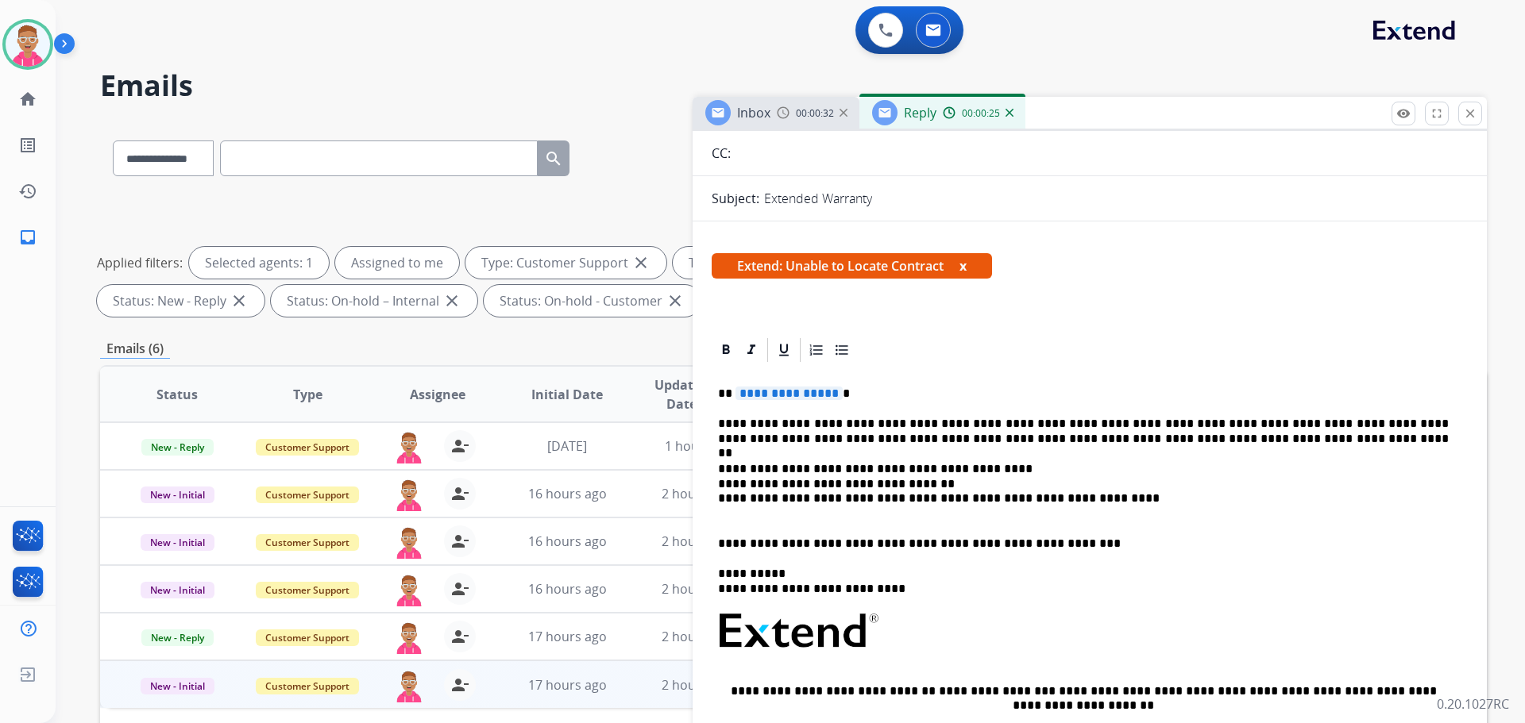
click at [831, 395] on span "**********" at bounding box center [788, 394] width 107 height 14
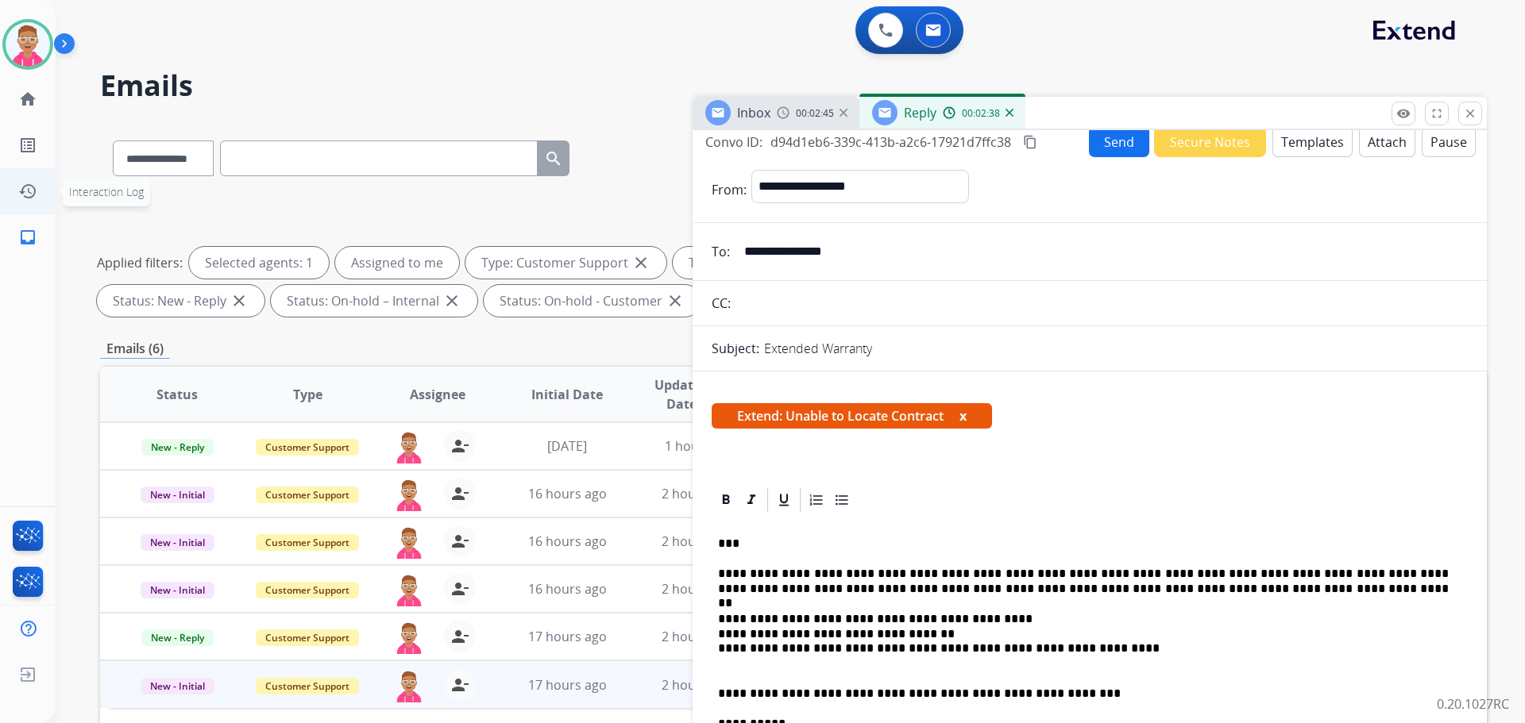
scroll to position [0, 0]
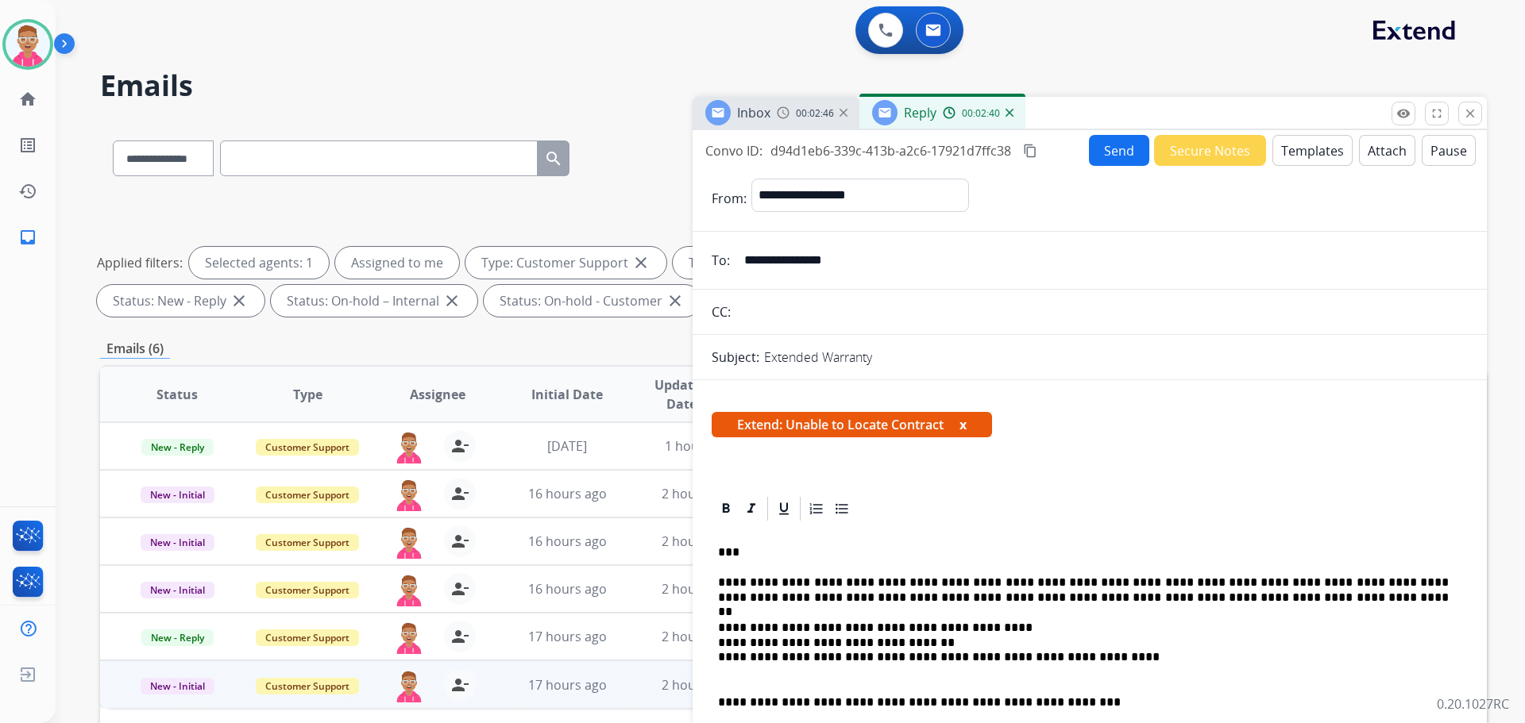
click at [1120, 151] on button "Send" at bounding box center [1119, 150] width 60 height 31
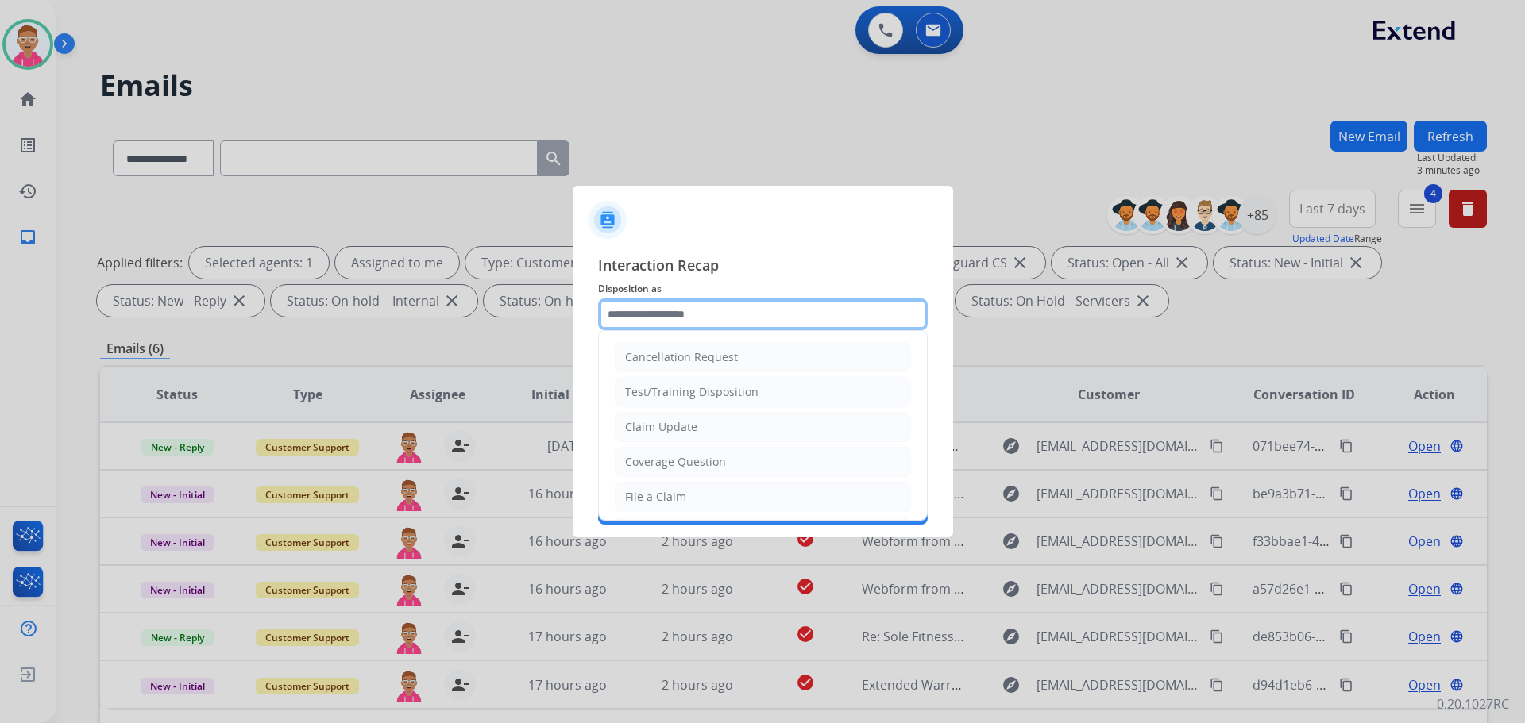
click at [704, 321] on input "text" at bounding box center [763, 315] width 330 height 32
click at [704, 500] on li "File a Claim" at bounding box center [763, 497] width 296 height 30
type input "**********"
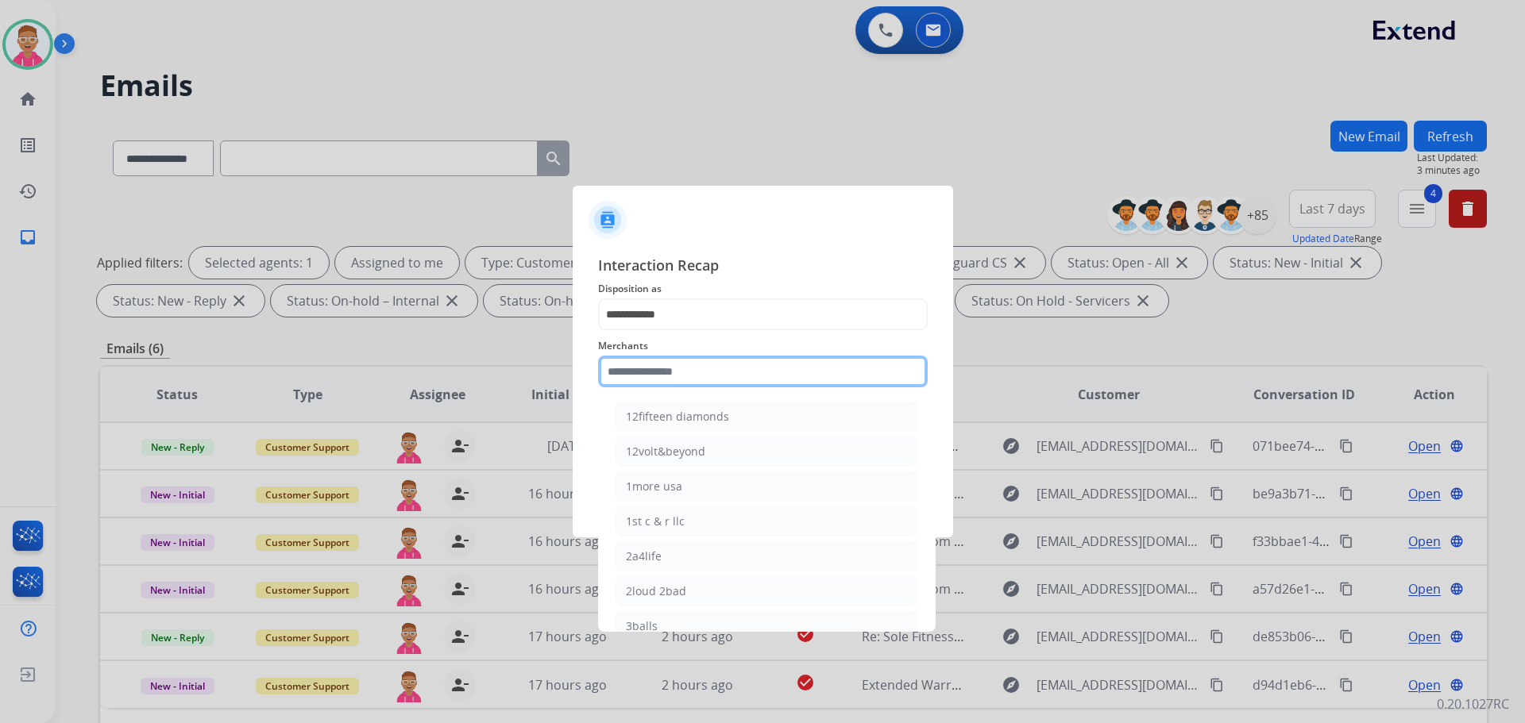
click at [704, 370] on input "text" at bounding box center [763, 372] width 330 height 32
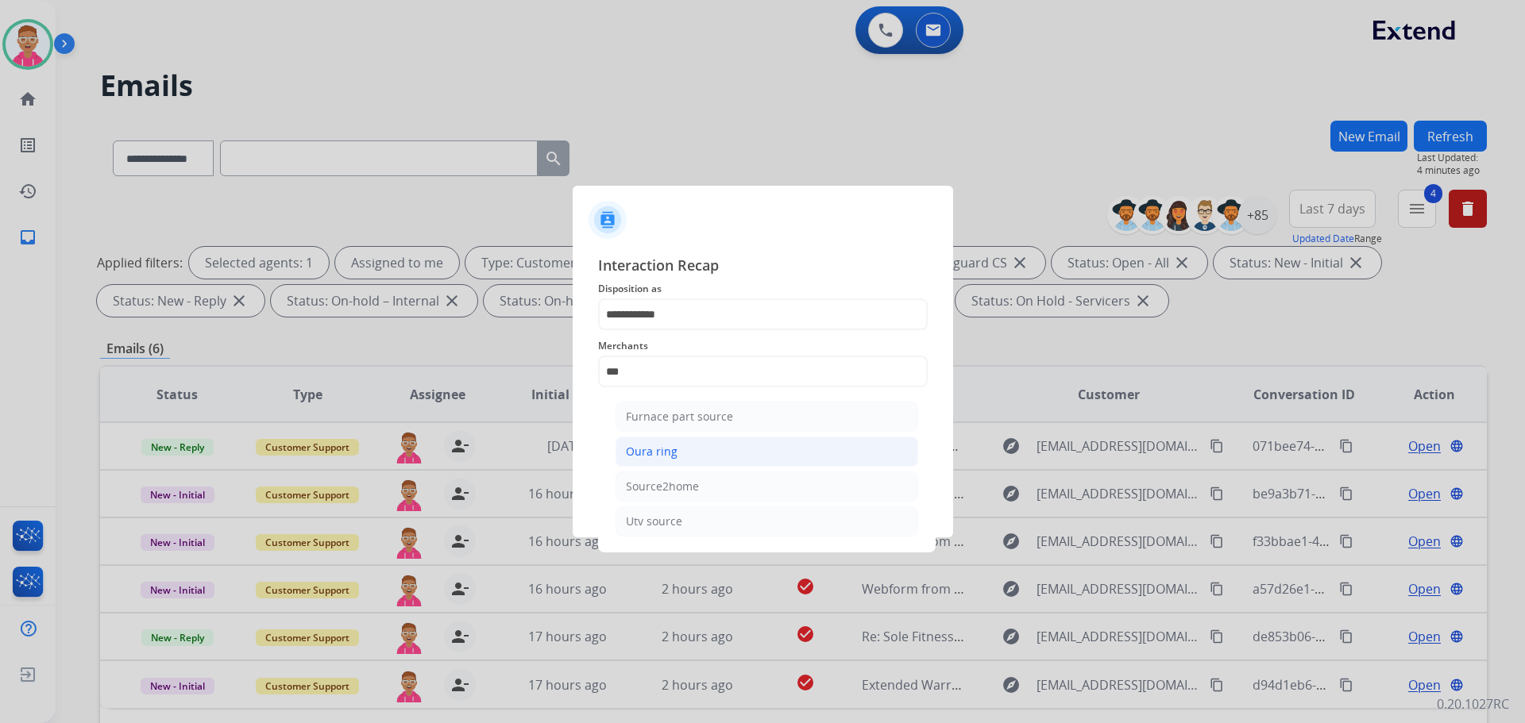
click at [714, 452] on li "Oura ring" at bounding box center [766, 452] width 303 height 30
type input "*********"
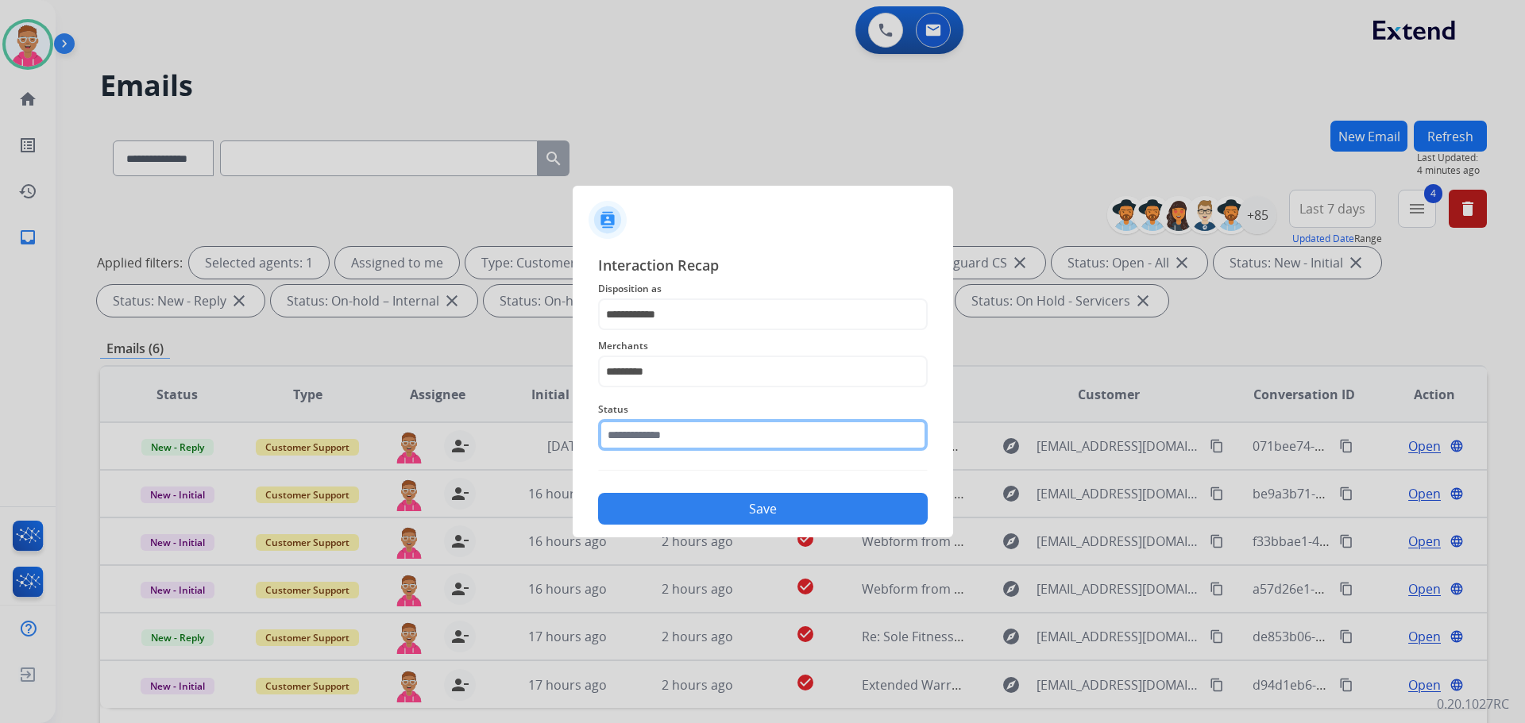
click at [707, 435] on input "text" at bounding box center [763, 435] width 330 height 32
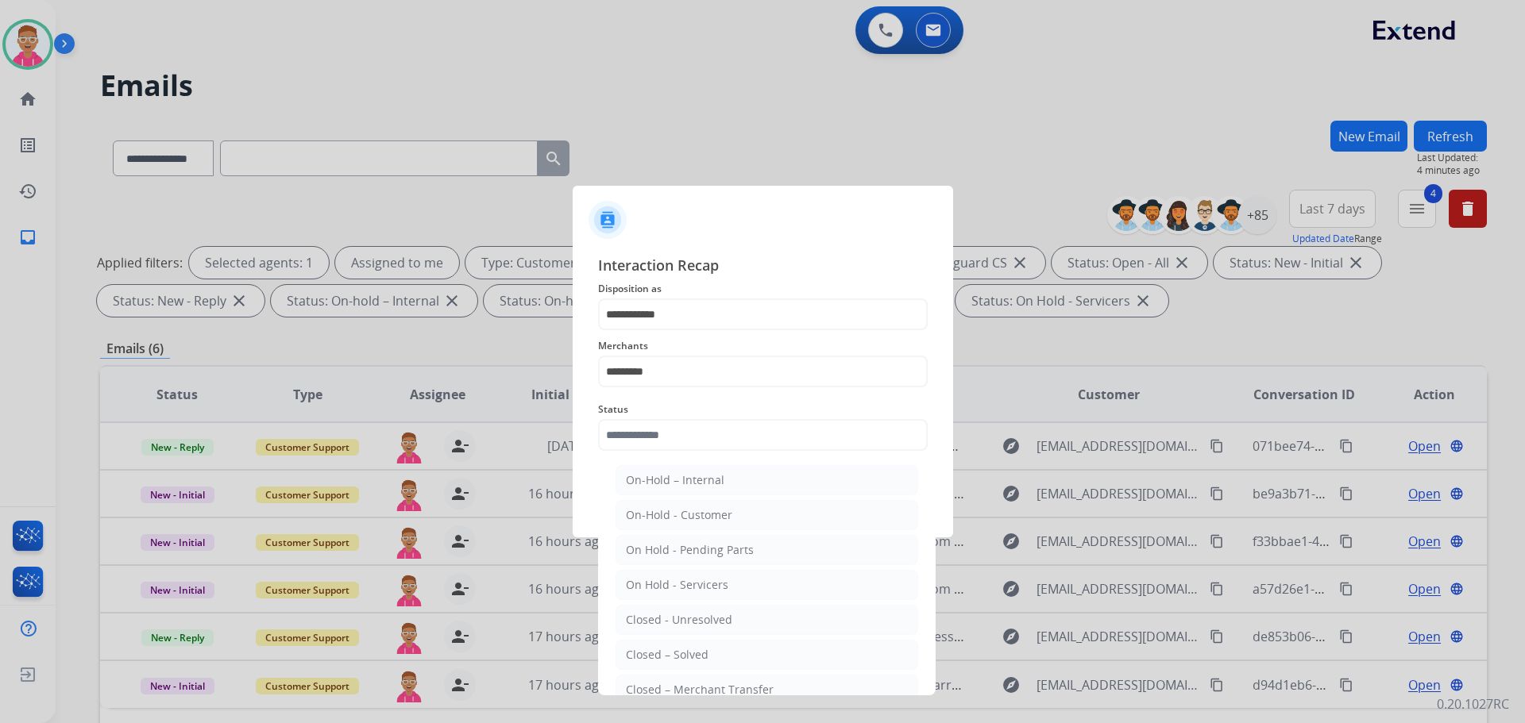
drag, startPoint x: 704, startPoint y: 656, endPoint x: 679, endPoint y: 494, distance: 163.9
click at [703, 655] on div "Closed – Solved" at bounding box center [667, 655] width 83 height 16
type input "**********"
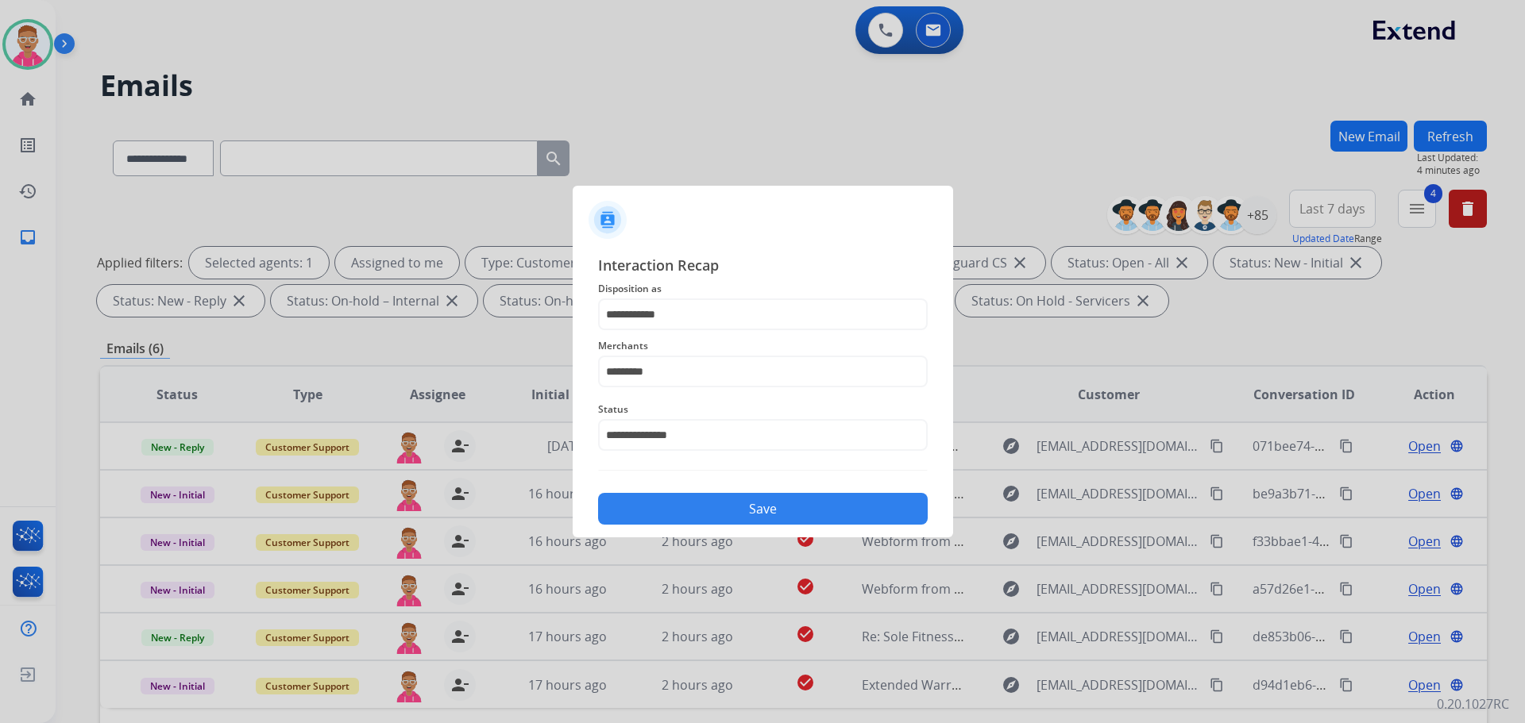
click at [691, 505] on button "Save" at bounding box center [763, 509] width 330 height 32
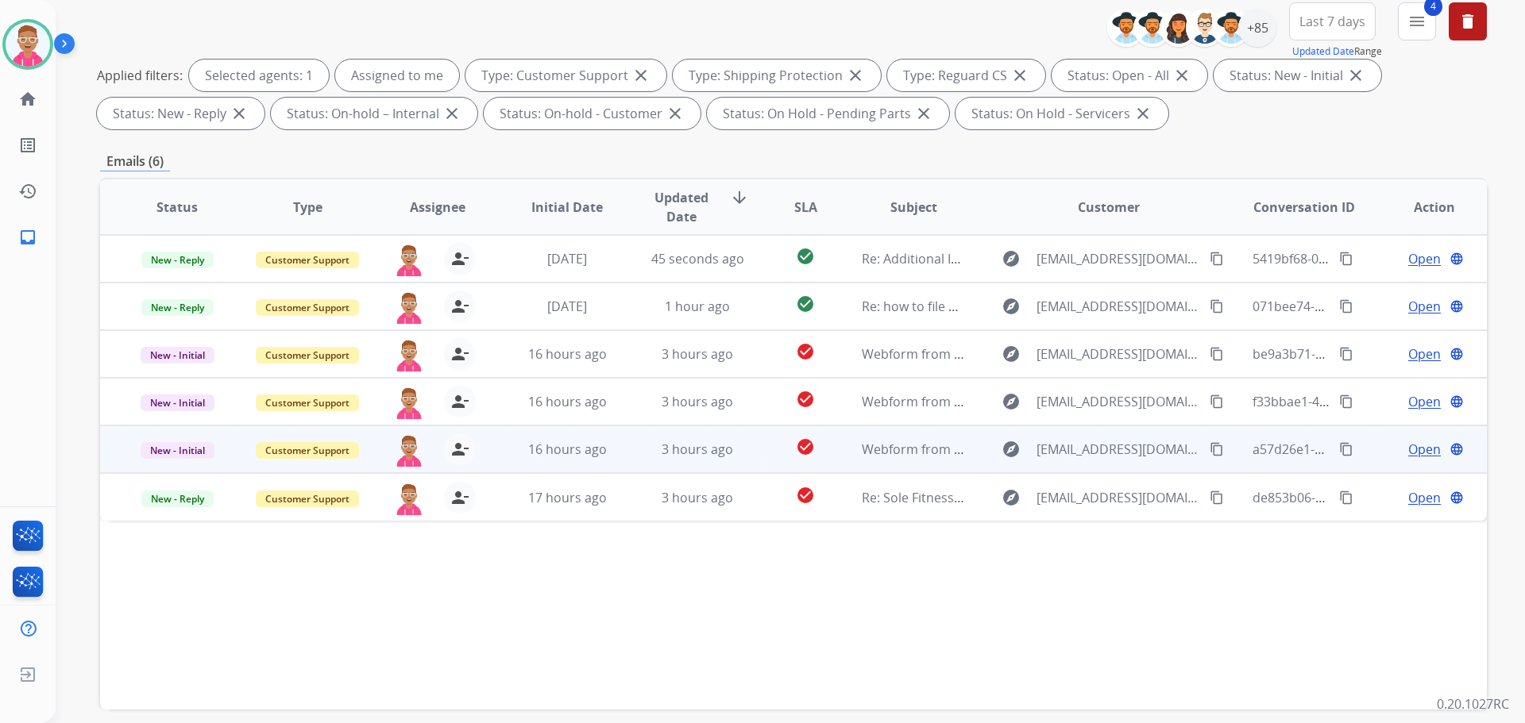
scroll to position [238, 0]
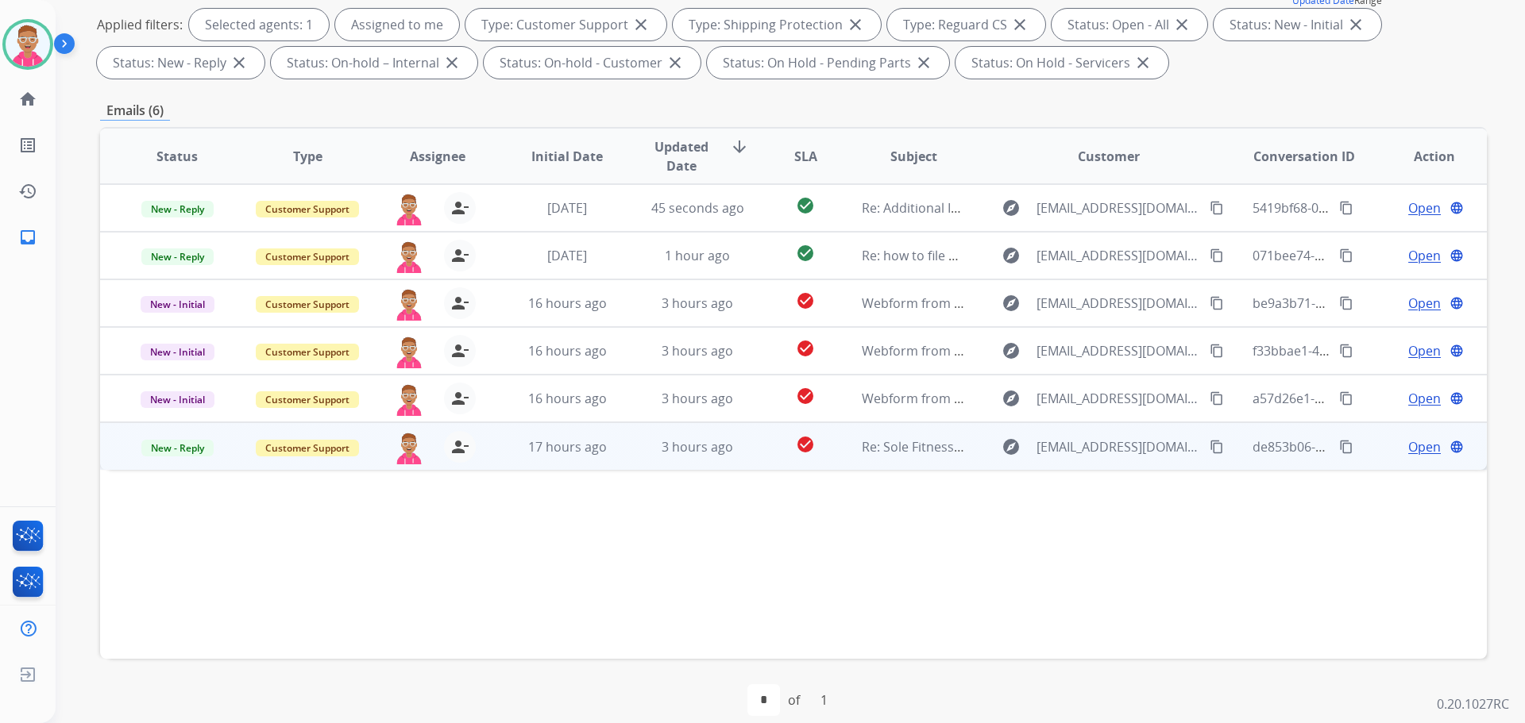
click at [1418, 448] on span "Open" at bounding box center [1424, 447] width 33 height 19
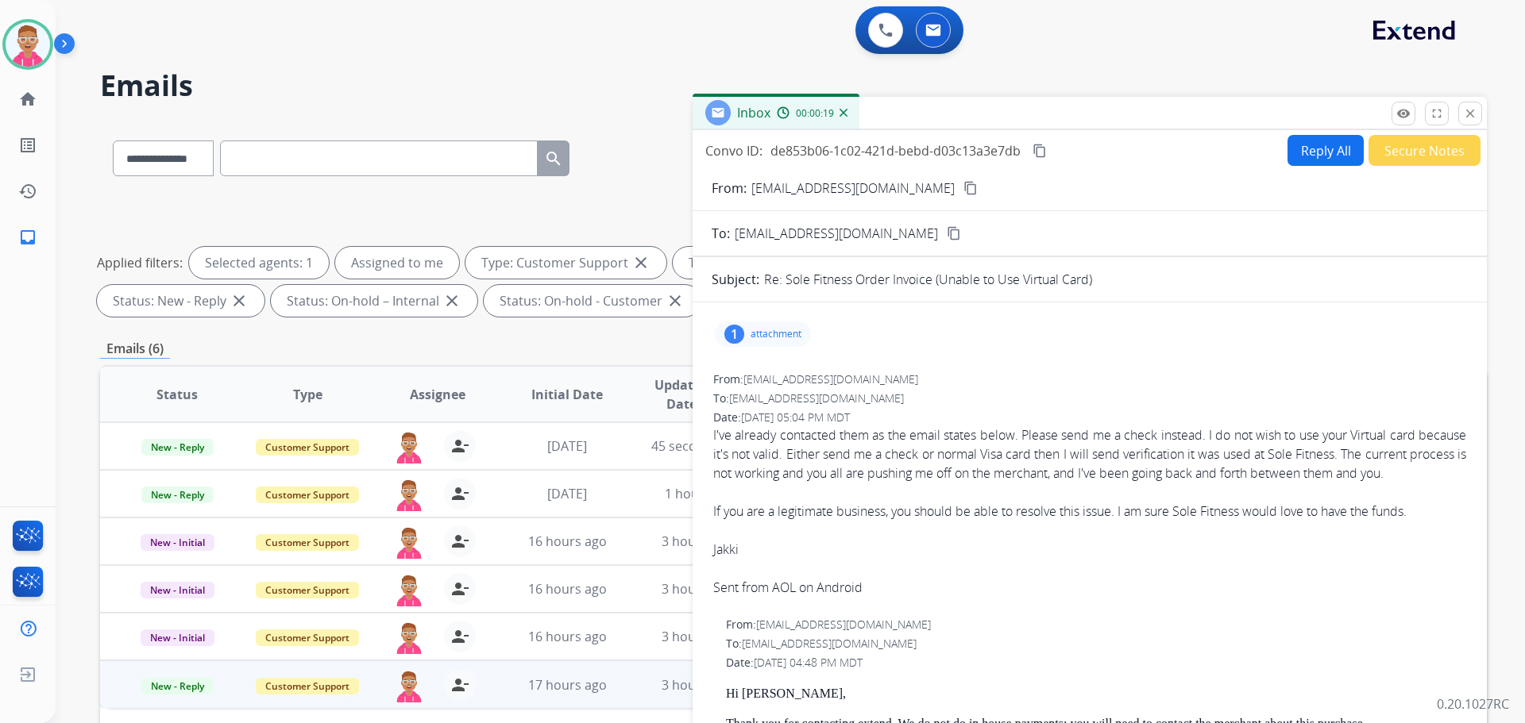
scroll to position [79, 0]
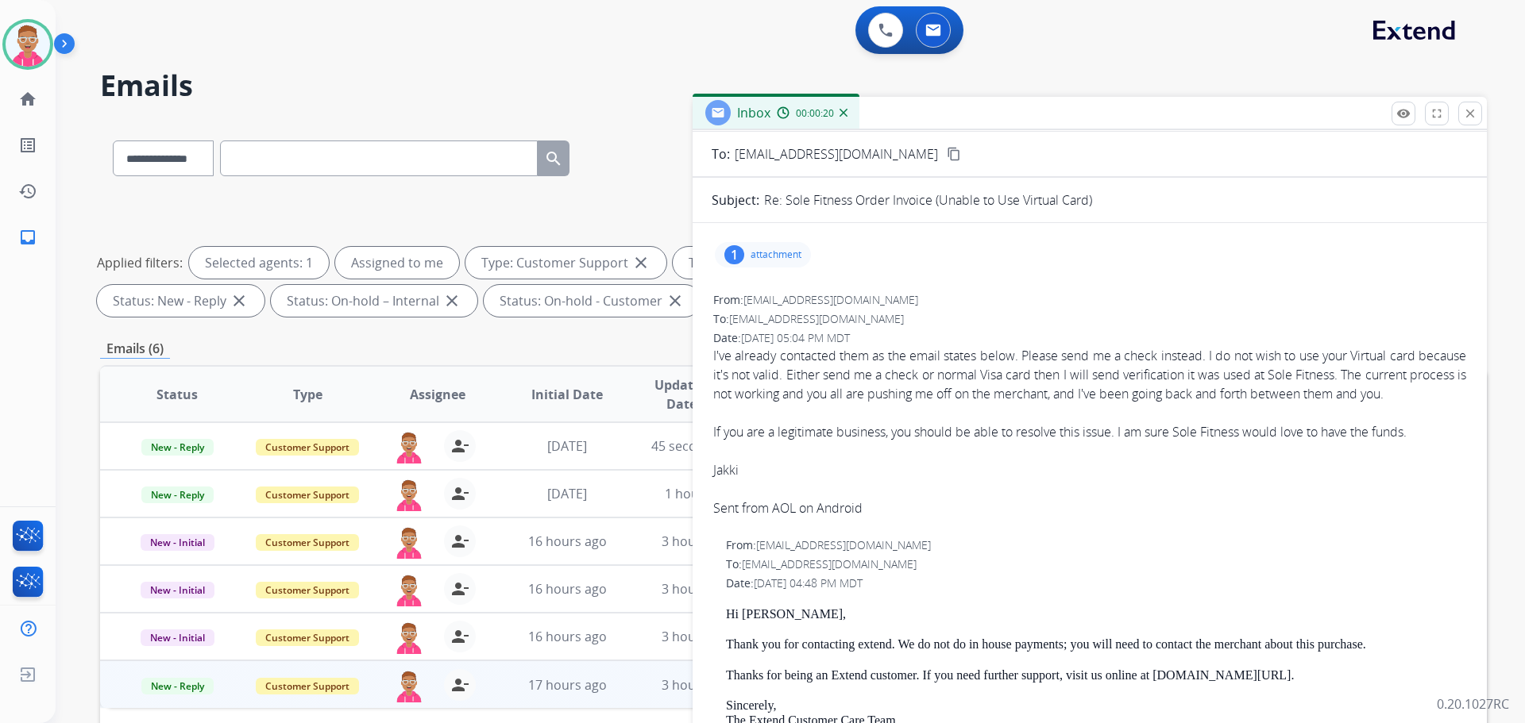
click at [792, 260] on p "attachment" at bounding box center [775, 255] width 51 height 13
click at [1145, 310] on div "From: jakki.grant@verizon.net To: support@extend.com Date: 10/06/2025 - 05:04 P…" at bounding box center [1090, 411] width 756 height 241
click at [777, 261] on div "1 attachment 1759790285614blob.jpg download 10/06/2025, 06:38 PM" at bounding box center [763, 254] width 96 height 25
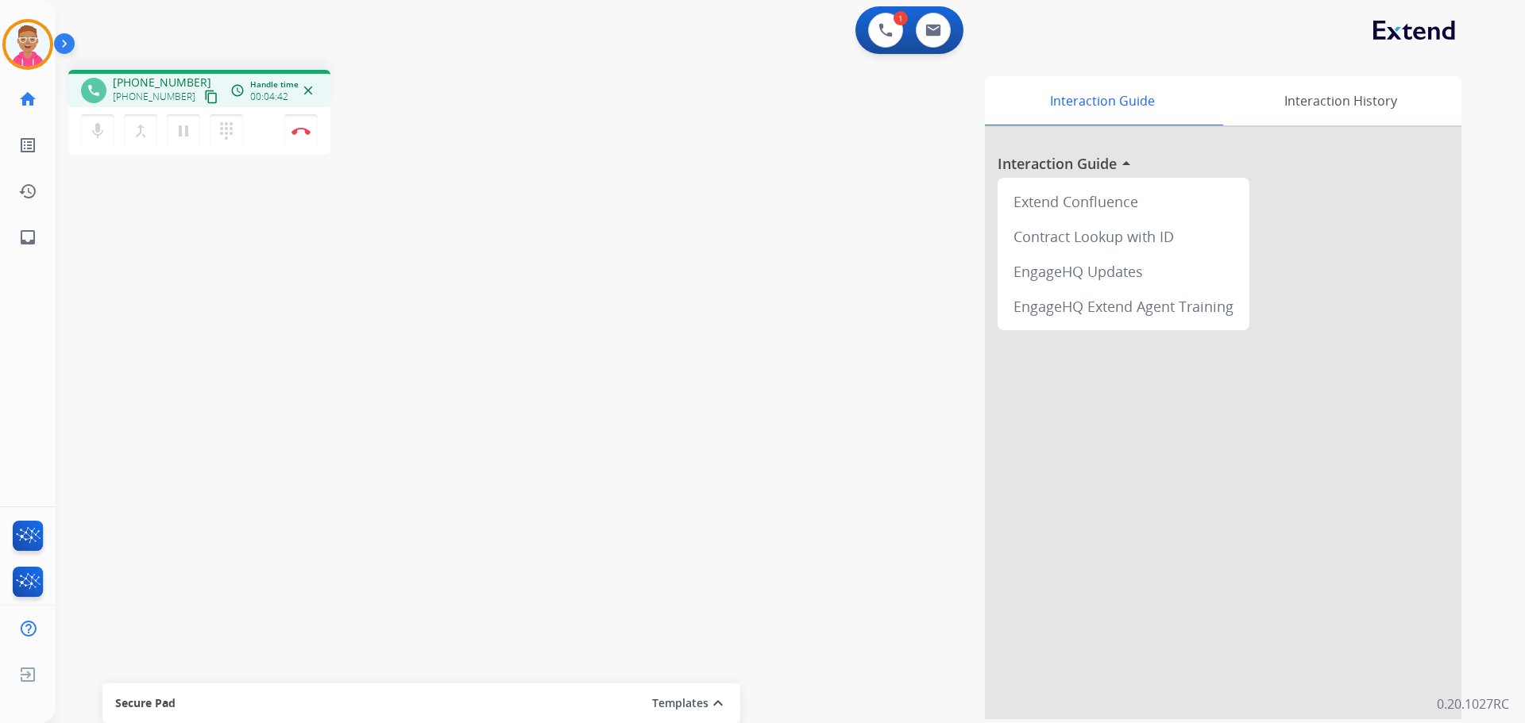
click at [204, 95] on mat-icon "content_copy" at bounding box center [211, 97] width 14 height 14
click at [309, 131] on img at bounding box center [300, 131] width 19 height 8
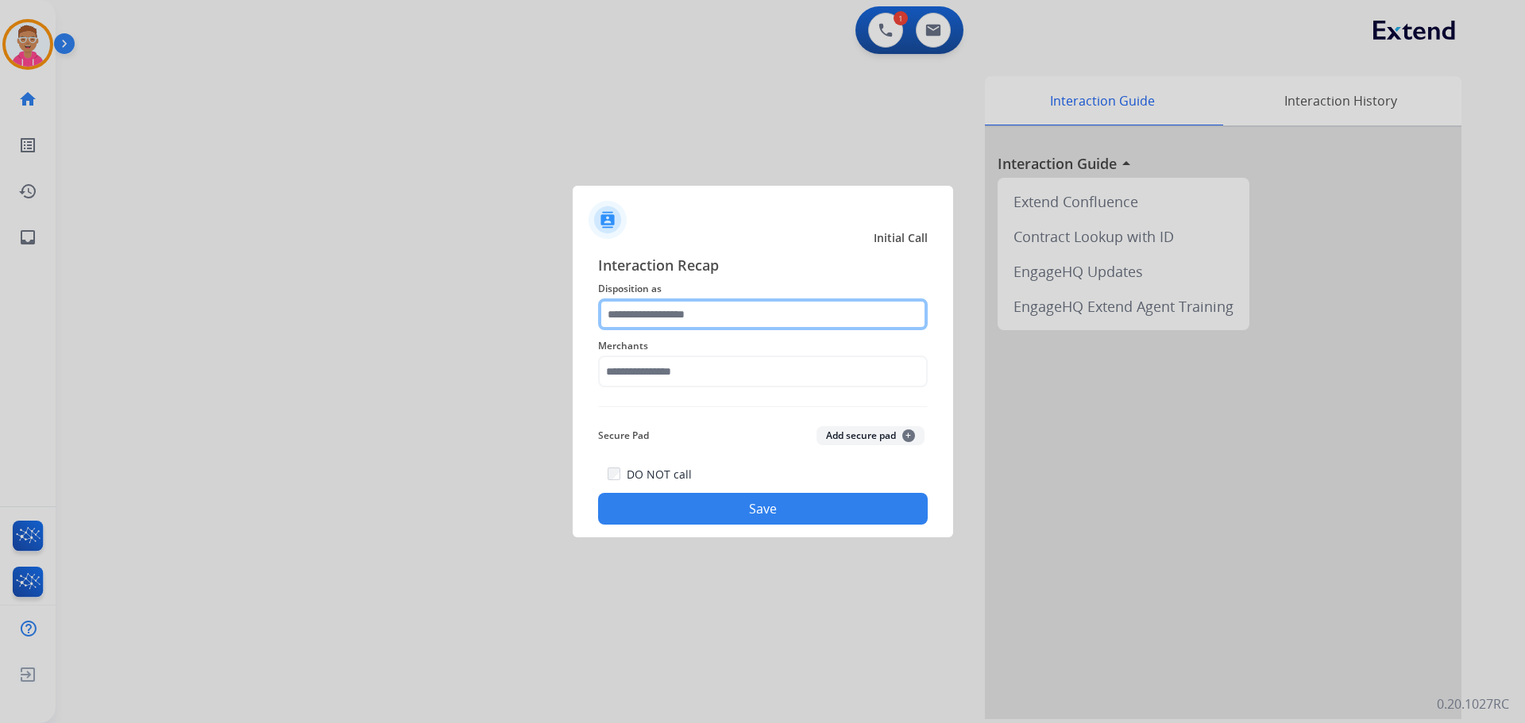
click at [727, 312] on input "text" at bounding box center [763, 315] width 330 height 32
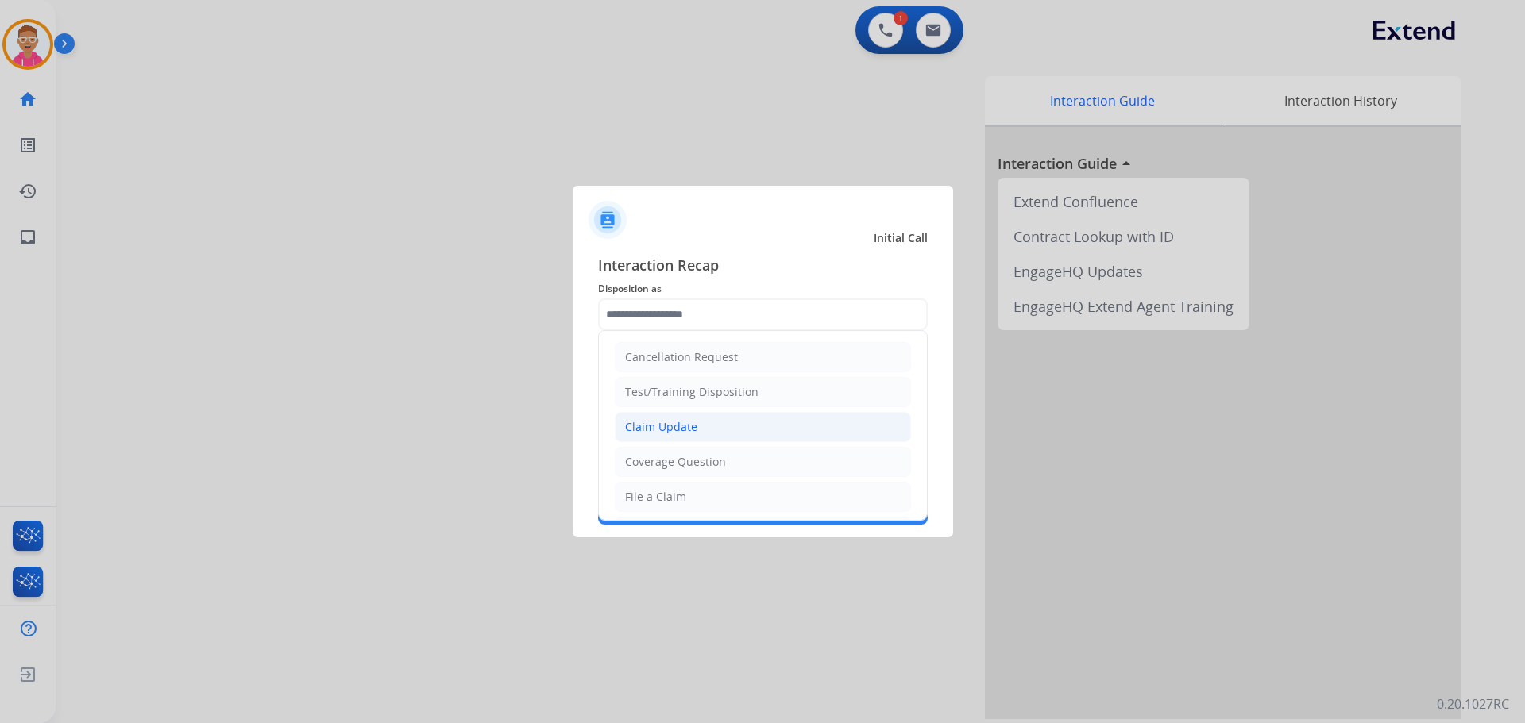
click at [687, 426] on div "Claim Update" at bounding box center [661, 427] width 72 height 16
type input "**********"
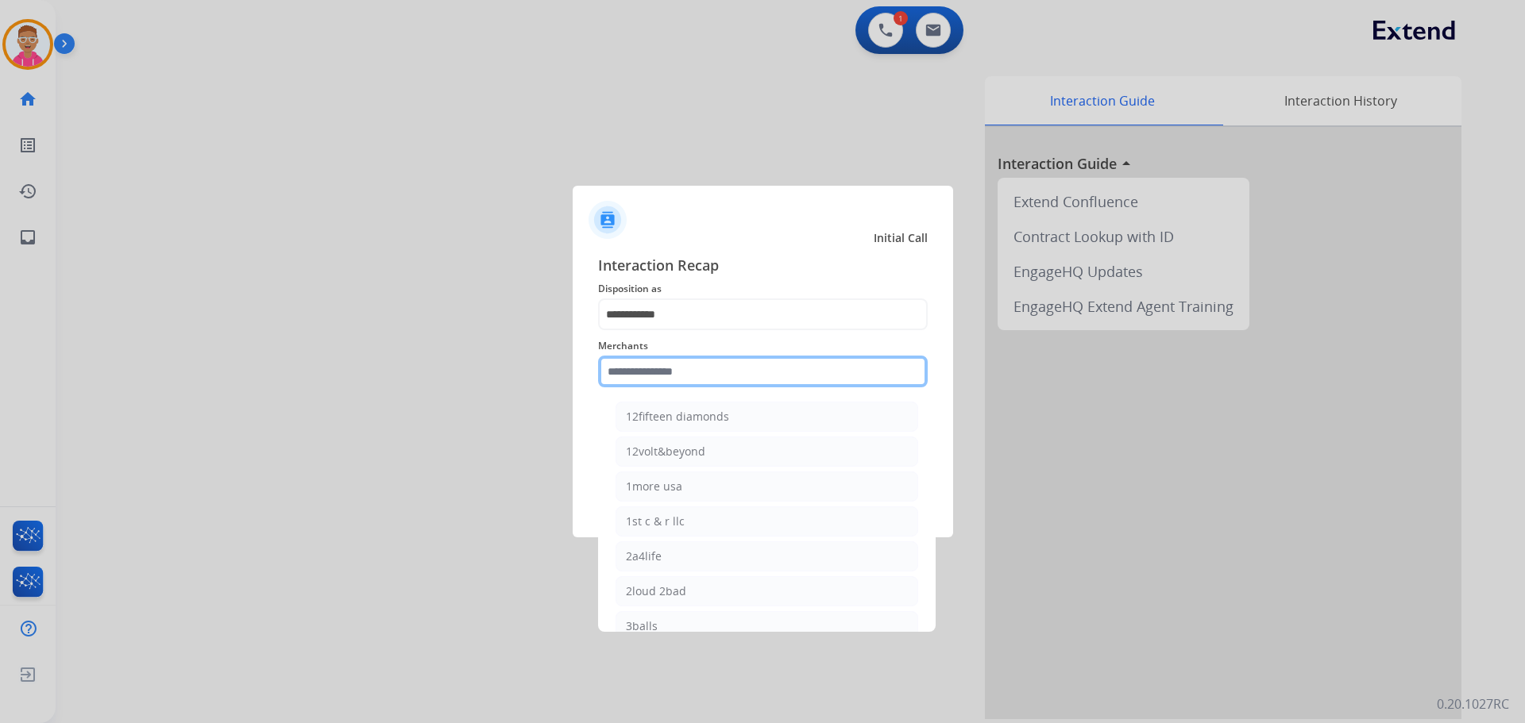
click at [656, 372] on input "text" at bounding box center [763, 372] width 330 height 32
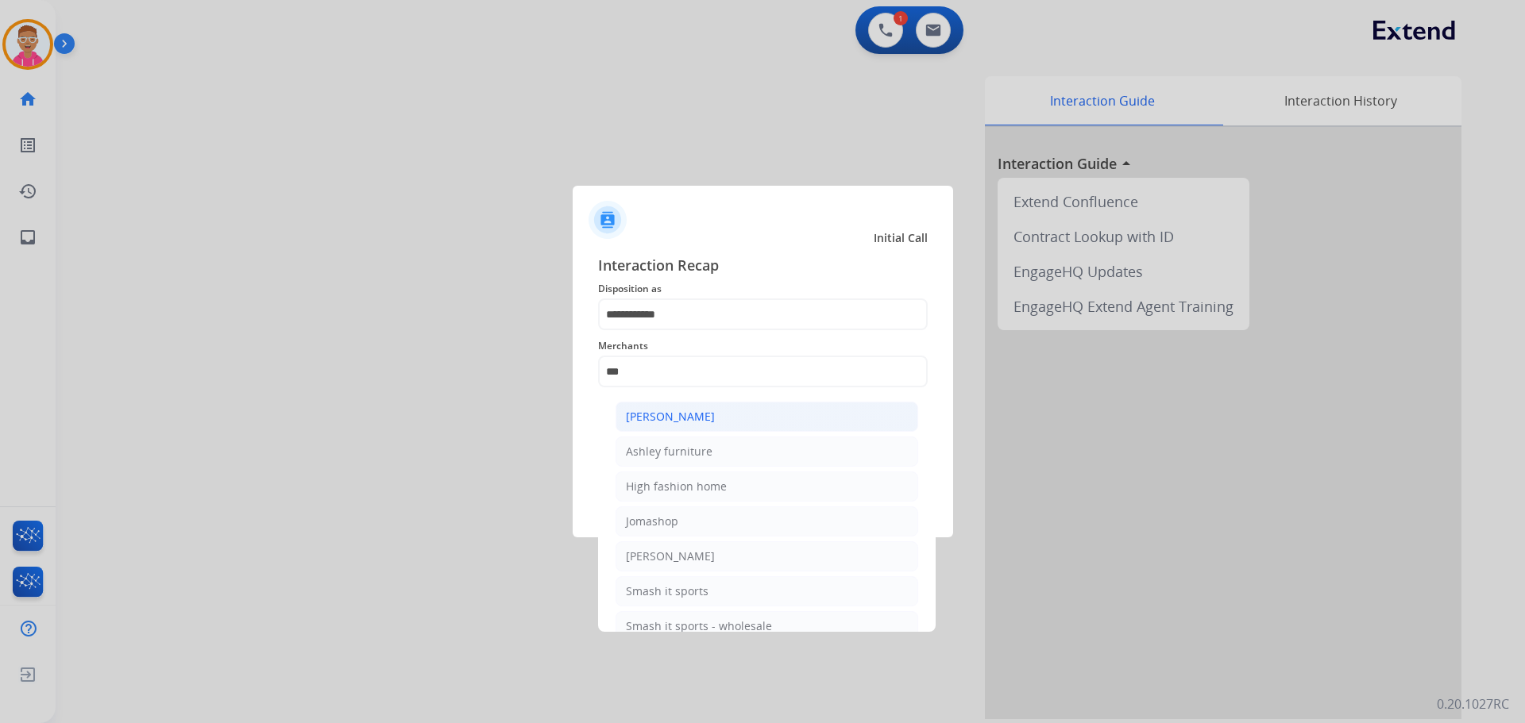
click at [719, 417] on li "[PERSON_NAME]" at bounding box center [766, 417] width 303 height 30
type input "**********"
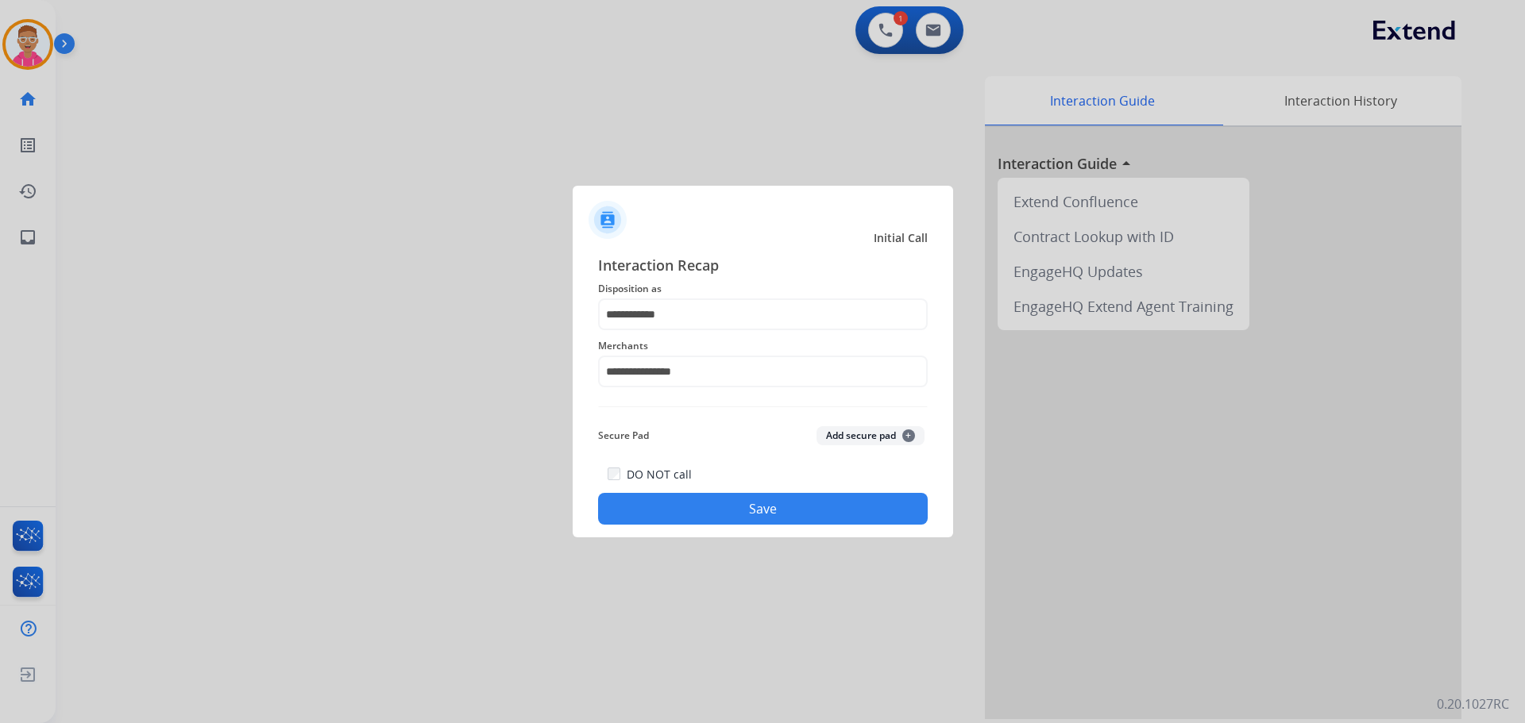
click at [709, 509] on button "Save" at bounding box center [763, 509] width 330 height 32
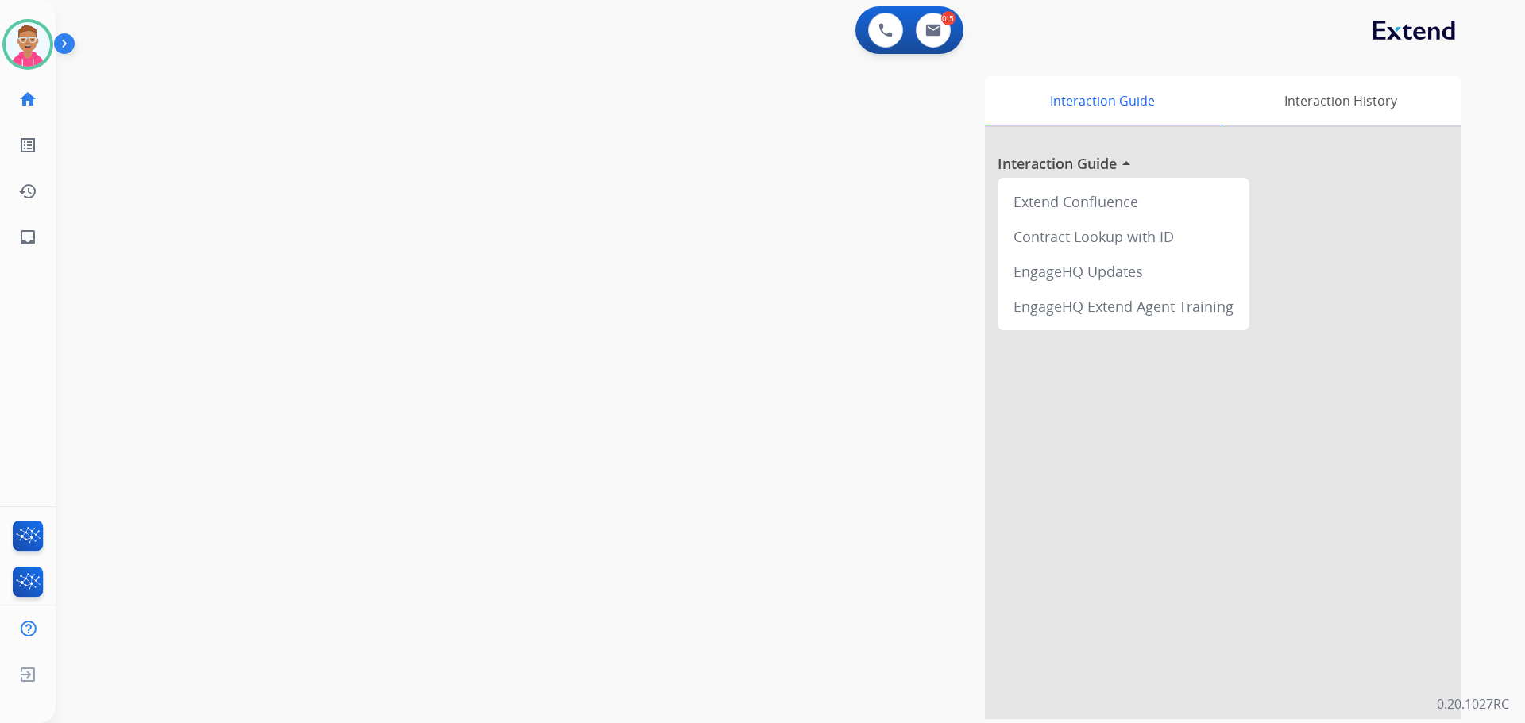
click at [187, 136] on div "swap_horiz Break voice bridge close_fullscreen Connect 3-Way Call merge_type Se…" at bounding box center [771, 388] width 1431 height 662
click at [928, 33] on img at bounding box center [933, 30] width 16 height 13
select select "**********"
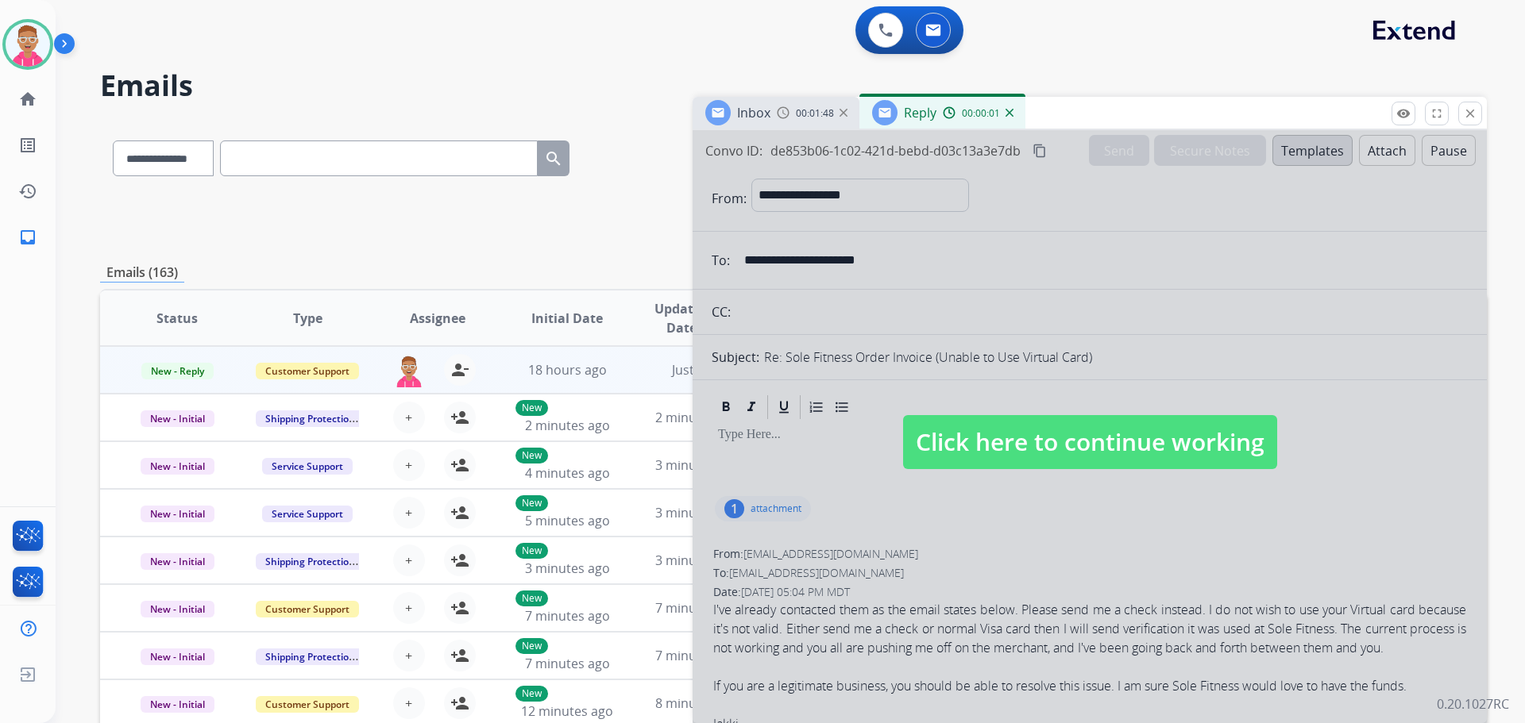
select select "**********"
click at [1018, 437] on span "Click here to continue working" at bounding box center [1090, 442] width 374 height 54
select select
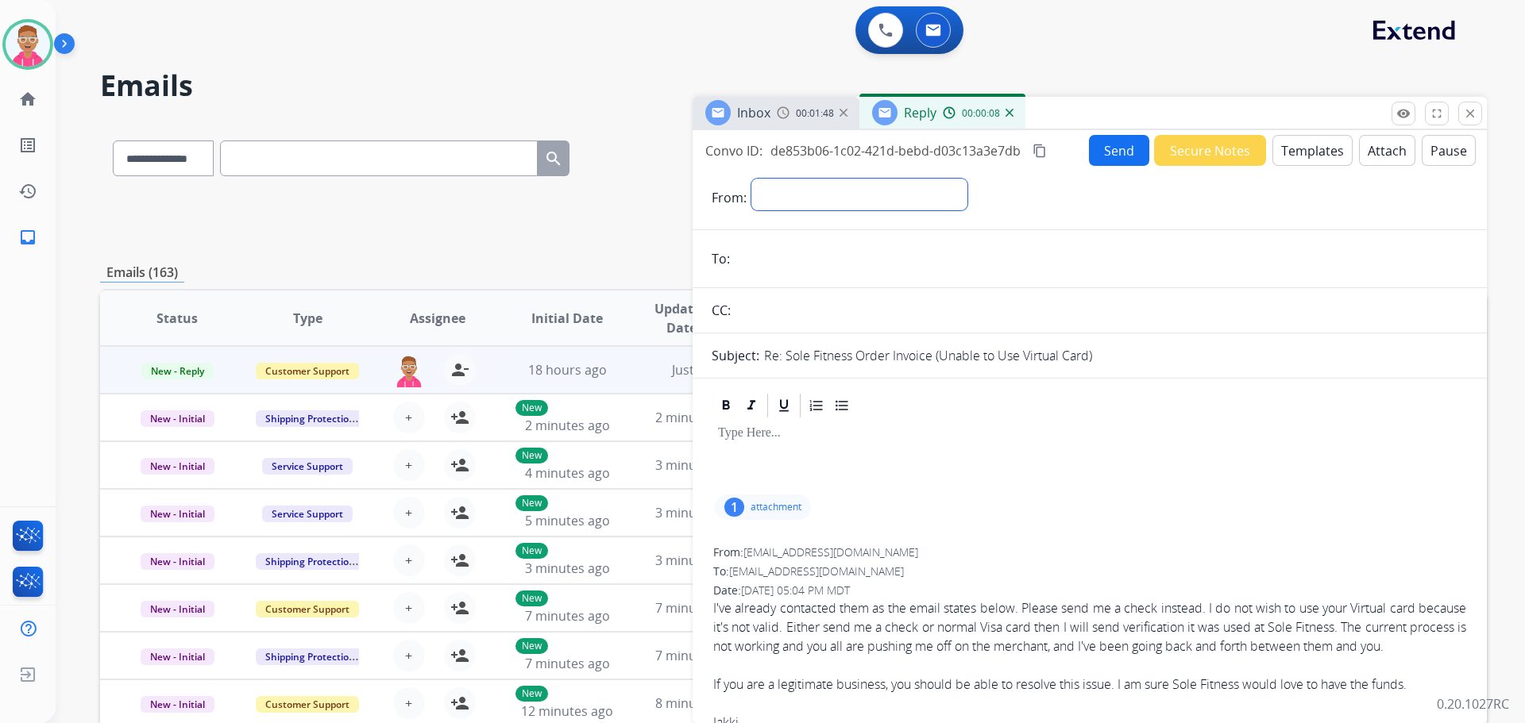
click at [788, 192] on select "**********" at bounding box center [859, 195] width 216 height 32
select select "**********"
click at [751, 179] on select "**********" at bounding box center [859, 195] width 216 height 32
click at [784, 255] on input "email" at bounding box center [1101, 261] width 733 height 32
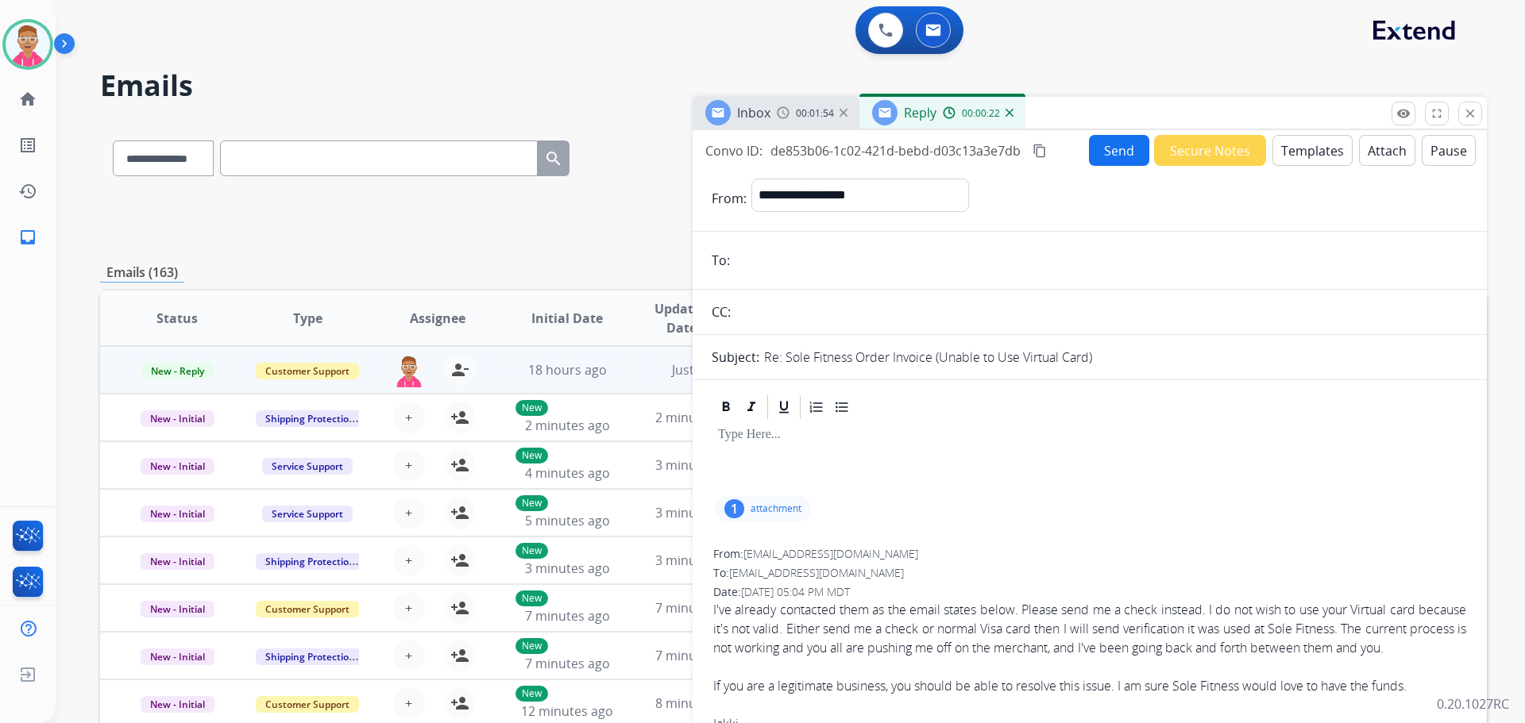
click at [1084, 506] on div "1 attachment" at bounding box center [1090, 509] width 756 height 38
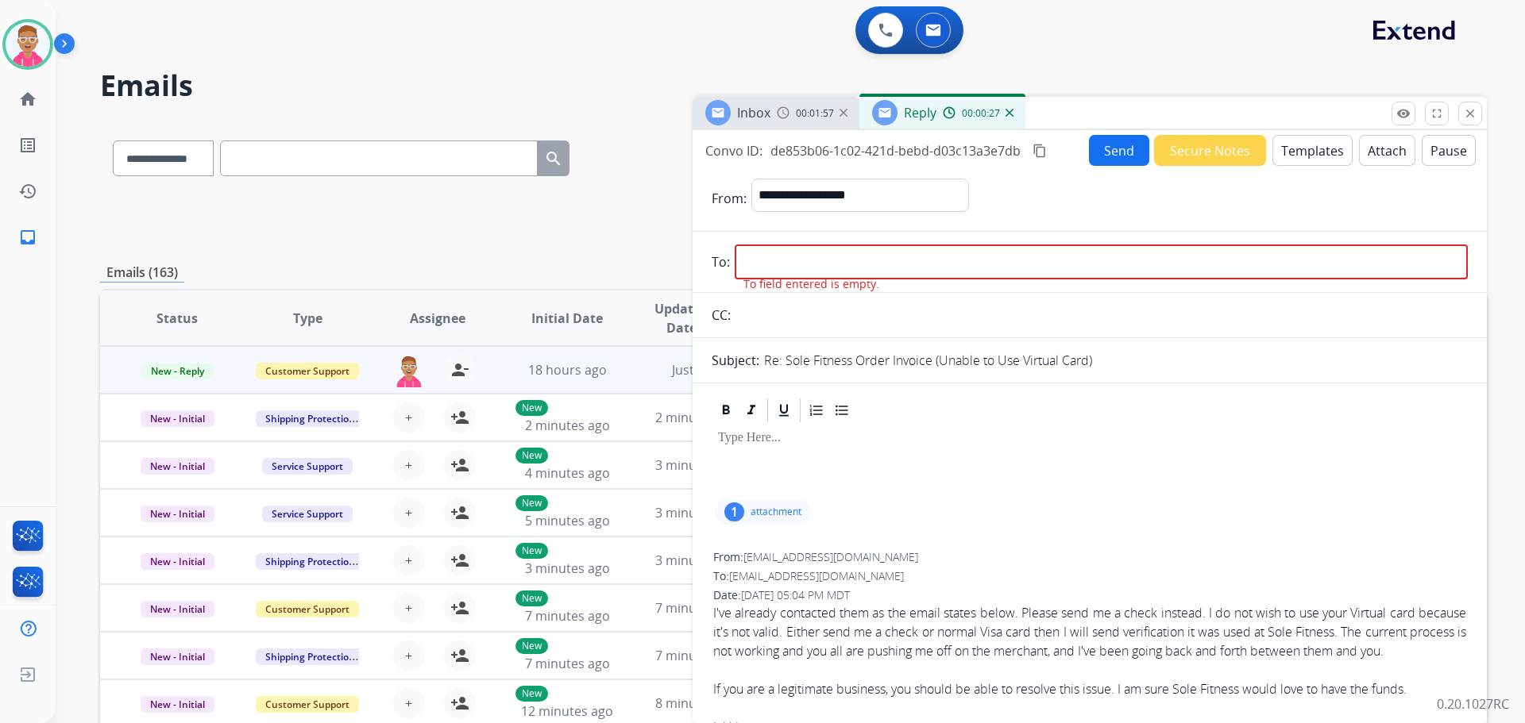
drag, startPoint x: 744, startPoint y: 559, endPoint x: 866, endPoint y: 554, distance: 121.6
click at [866, 554] on div "From: jakki.grant@verizon.net" at bounding box center [1089, 558] width 753 height 16
copy div "[EMAIL_ADDRESS][DOMAIN_NAME]"
click at [762, 250] on input "email" at bounding box center [1101, 262] width 733 height 35
paste input "**********"
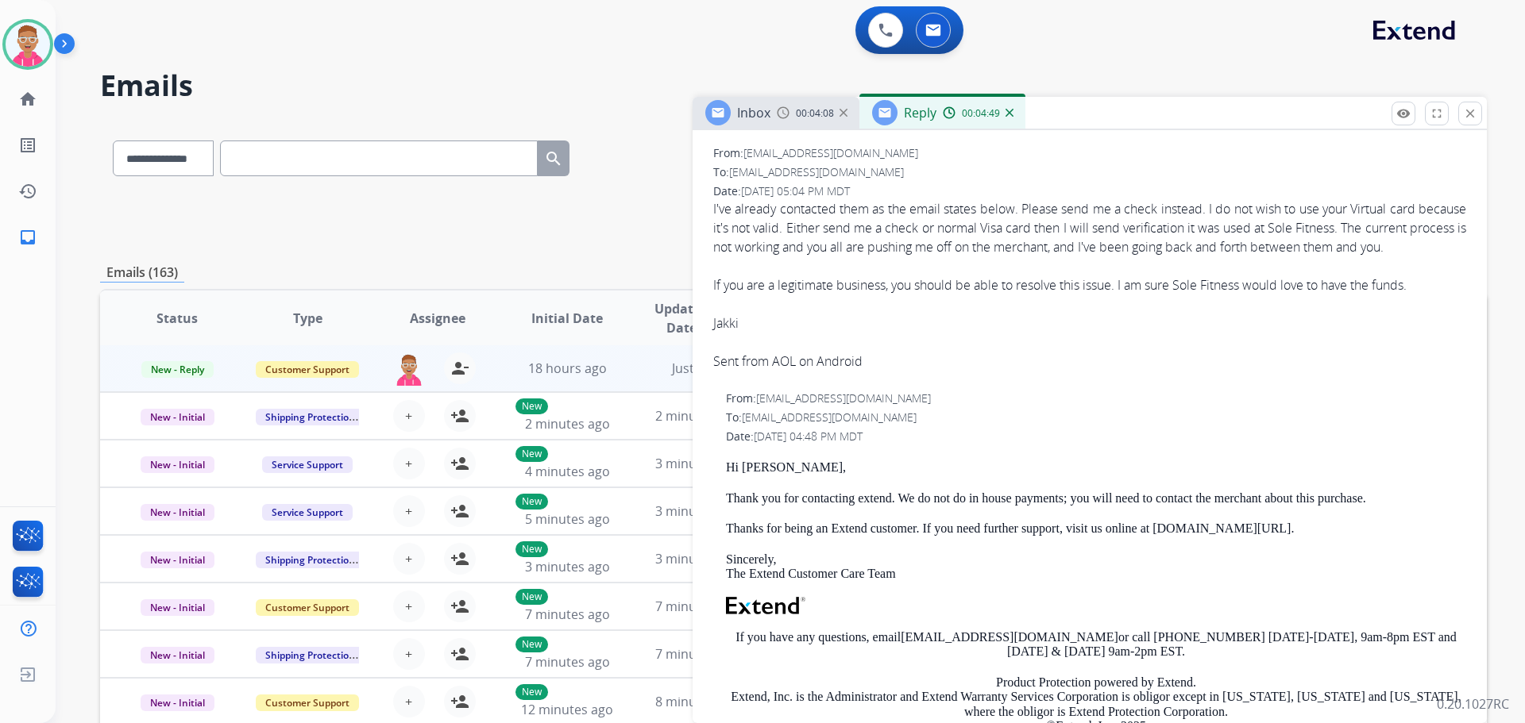
scroll to position [476, 0]
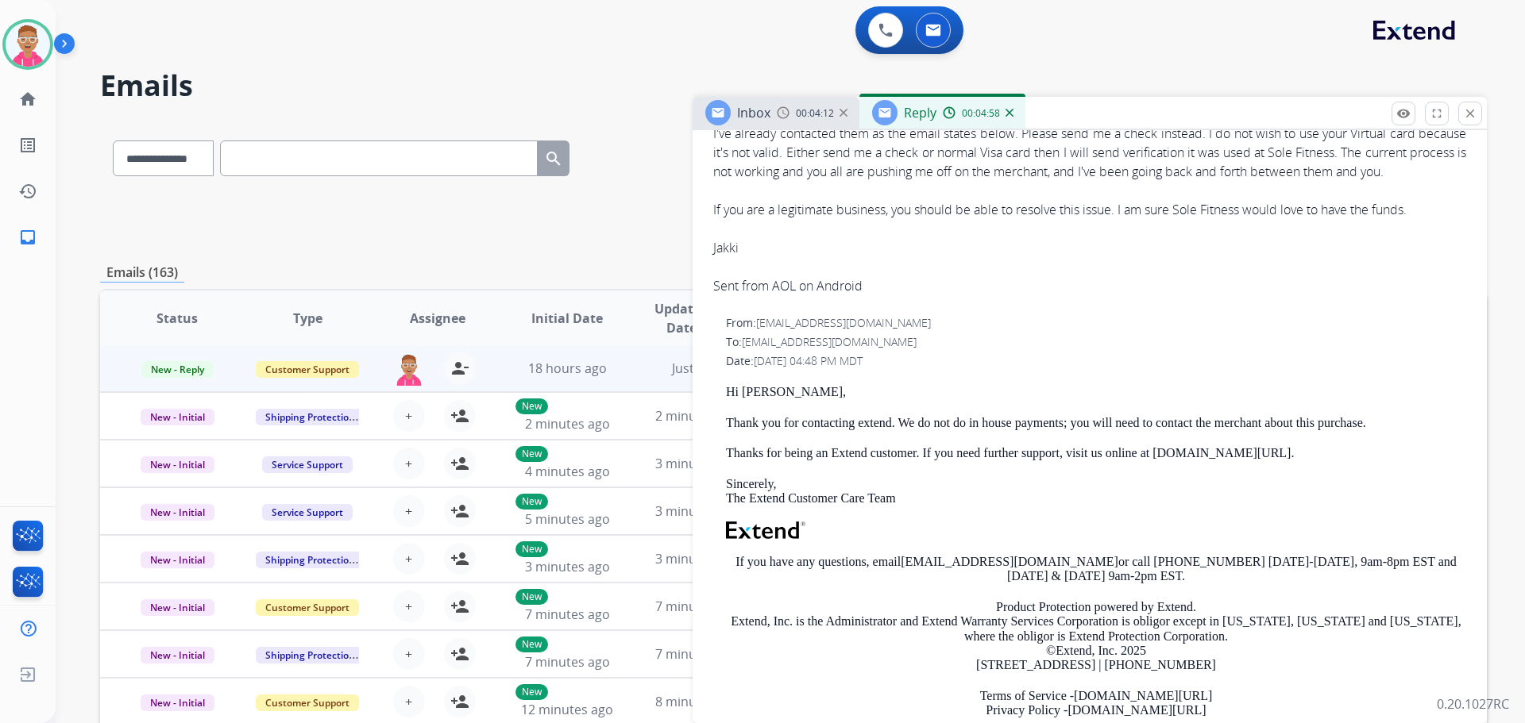
type input "**********"
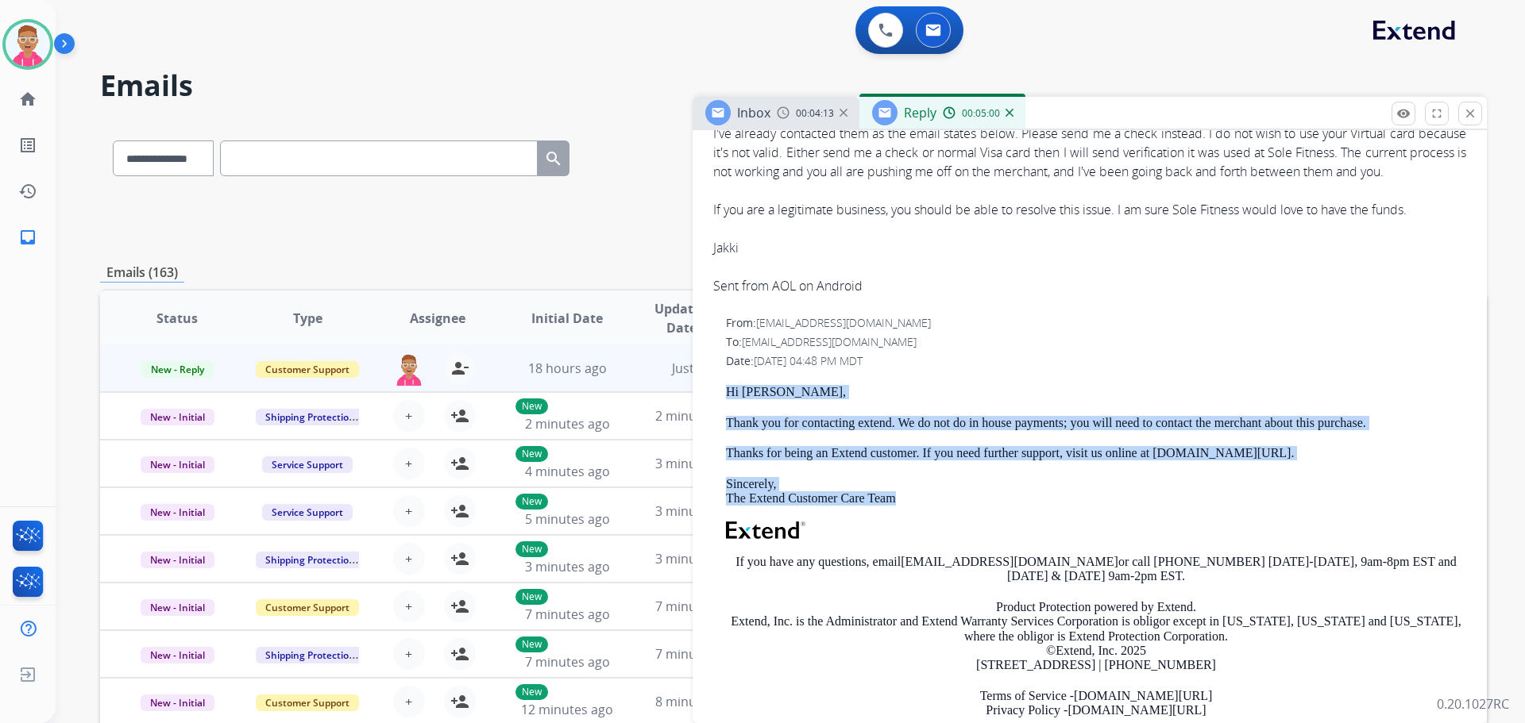
drag, startPoint x: 725, startPoint y: 405, endPoint x: 932, endPoint y: 520, distance: 236.4
click at [932, 520] on div "From: support@extend.com To: jakki.grant@verizon.net Date: 10/06/2025 - 04:48 P…" at bounding box center [1090, 536] width 756 height 444
copy div "Hi Jacqueline, Thank you for contacting extend. We do not do in house payments;…"
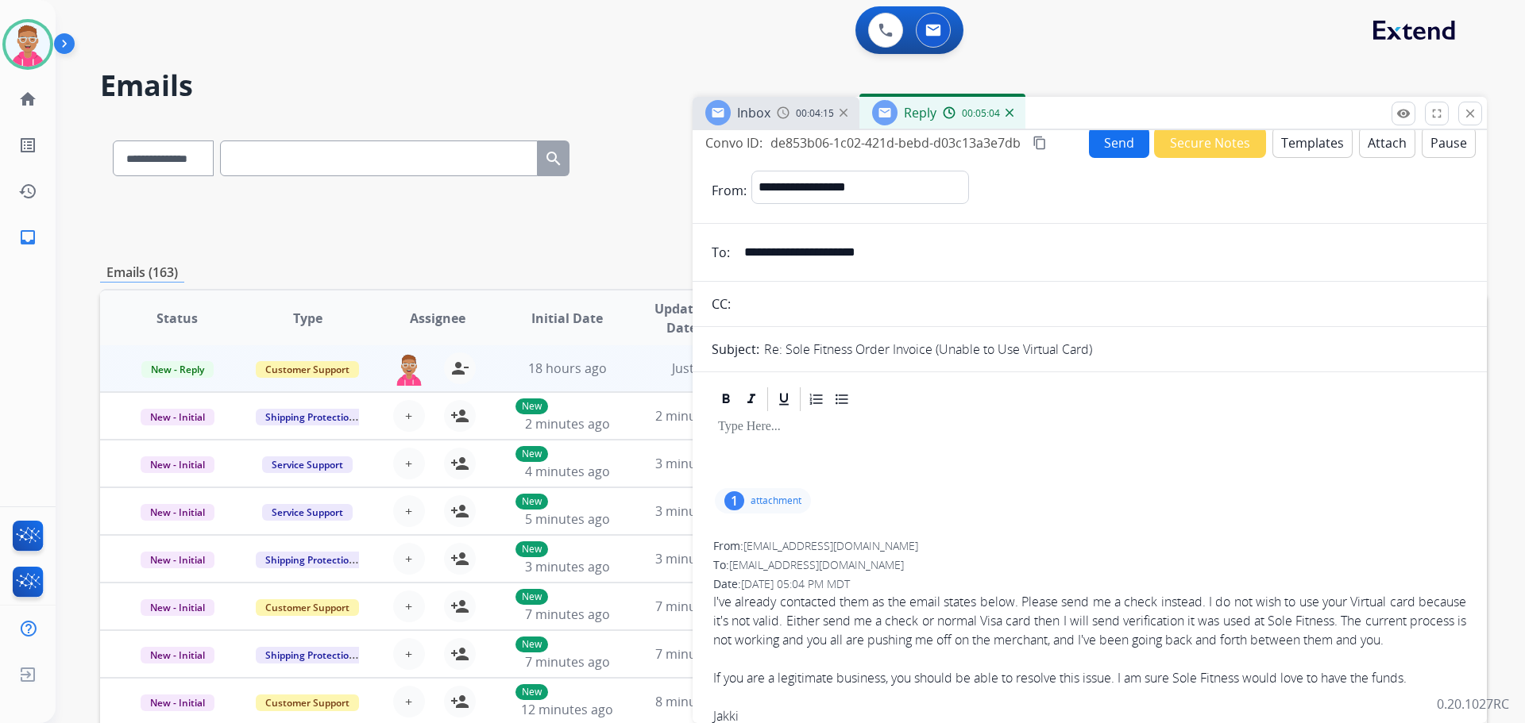
scroll to position [0, 0]
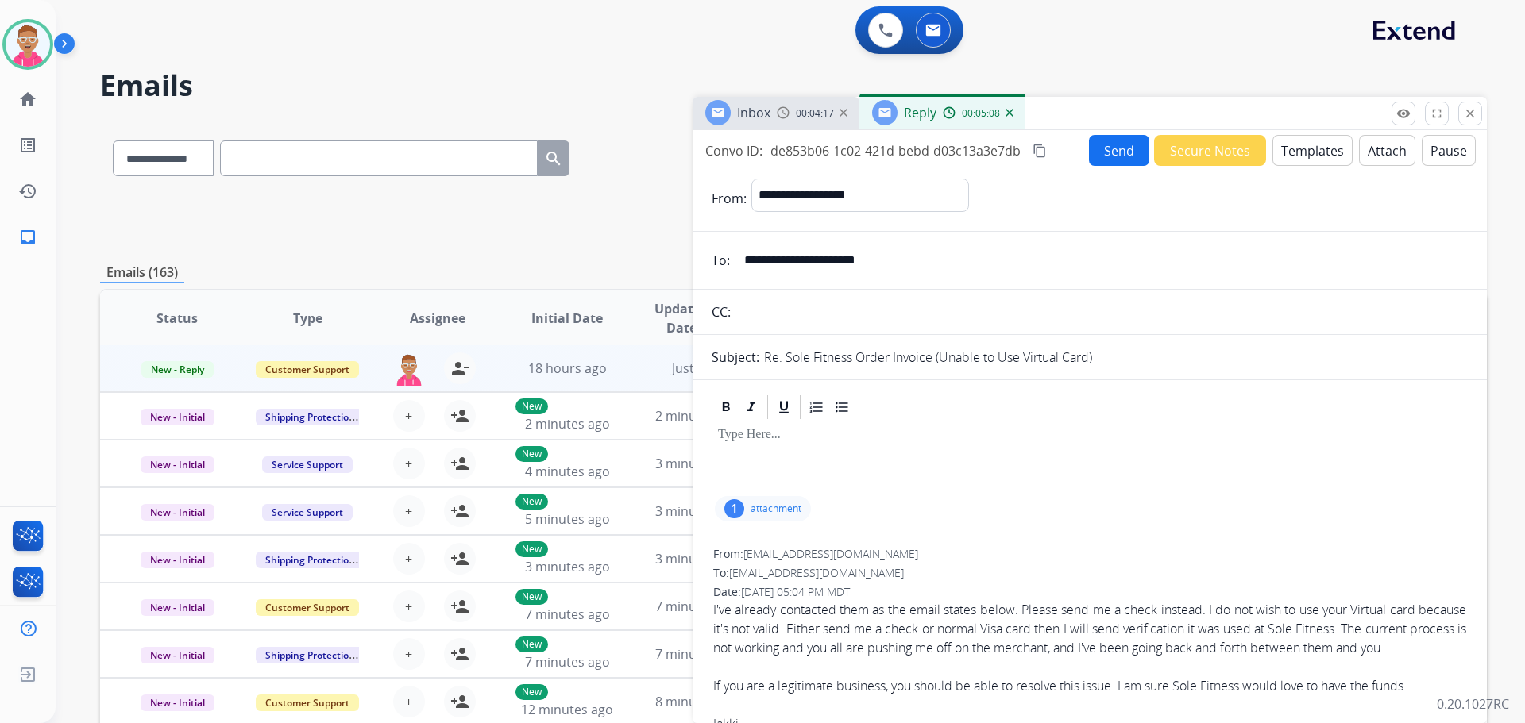
click at [1221, 152] on button "Secure Notes" at bounding box center [1210, 150] width 112 height 31
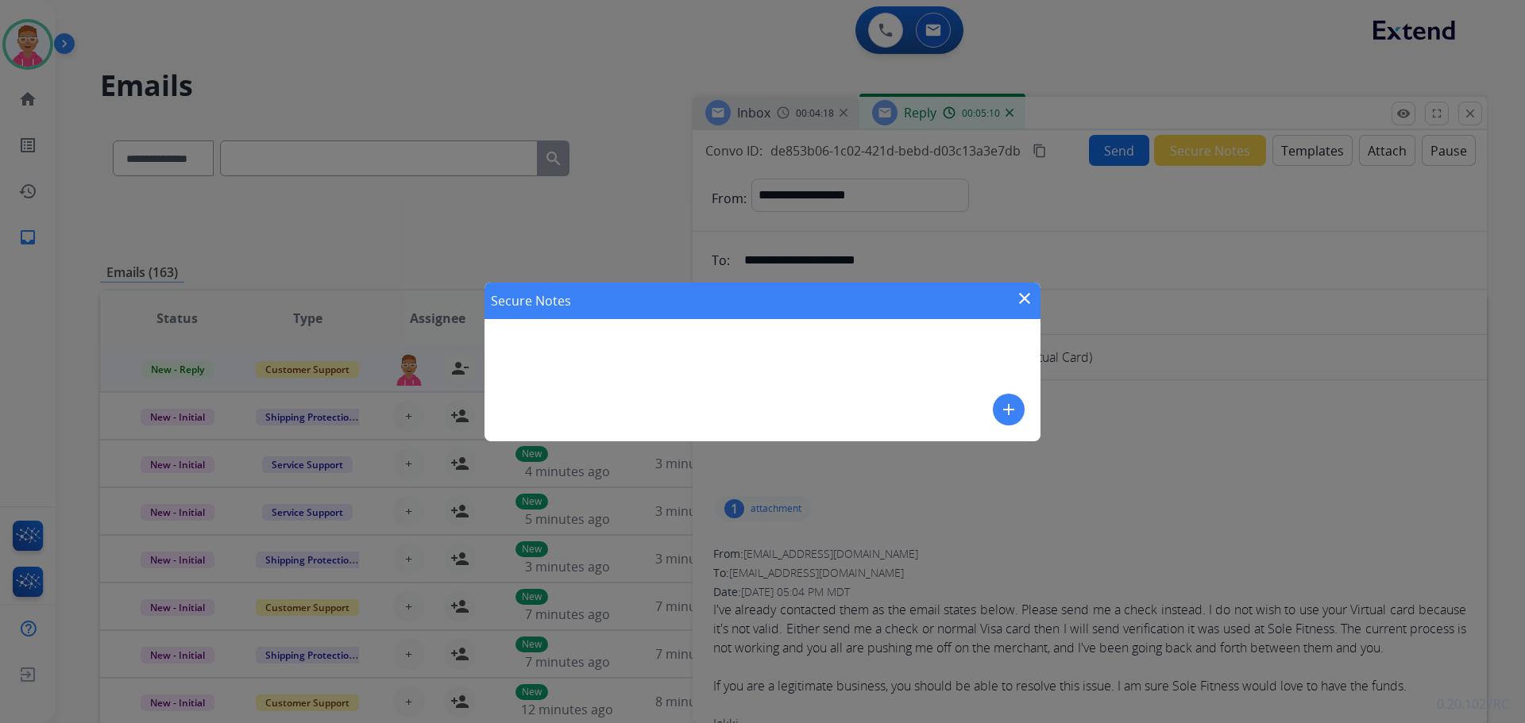
click at [1028, 287] on div "Secure Notes close" at bounding box center [762, 301] width 556 height 37
click at [1022, 294] on mat-icon "close" at bounding box center [1024, 298] width 19 height 19
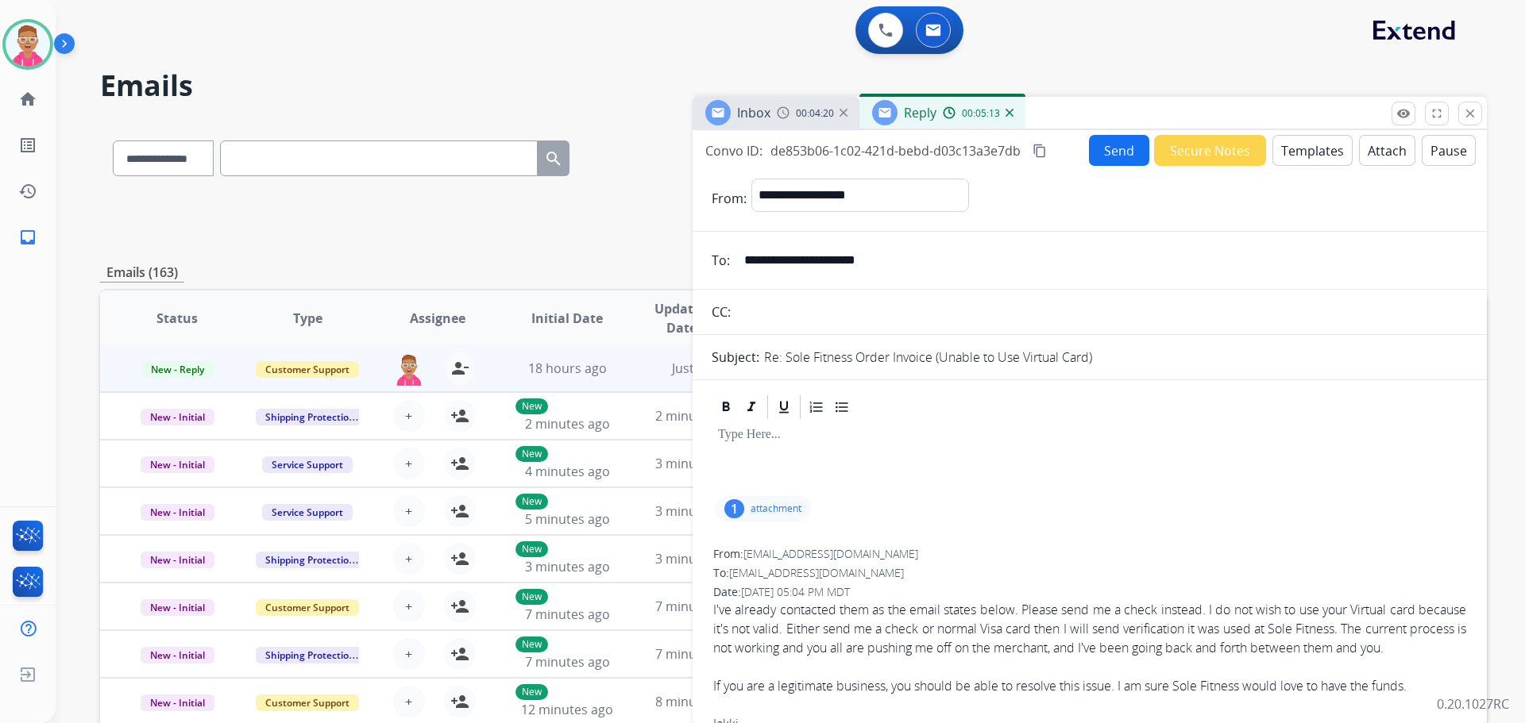
click at [1302, 149] on button "Templates" at bounding box center [1312, 150] width 80 height 31
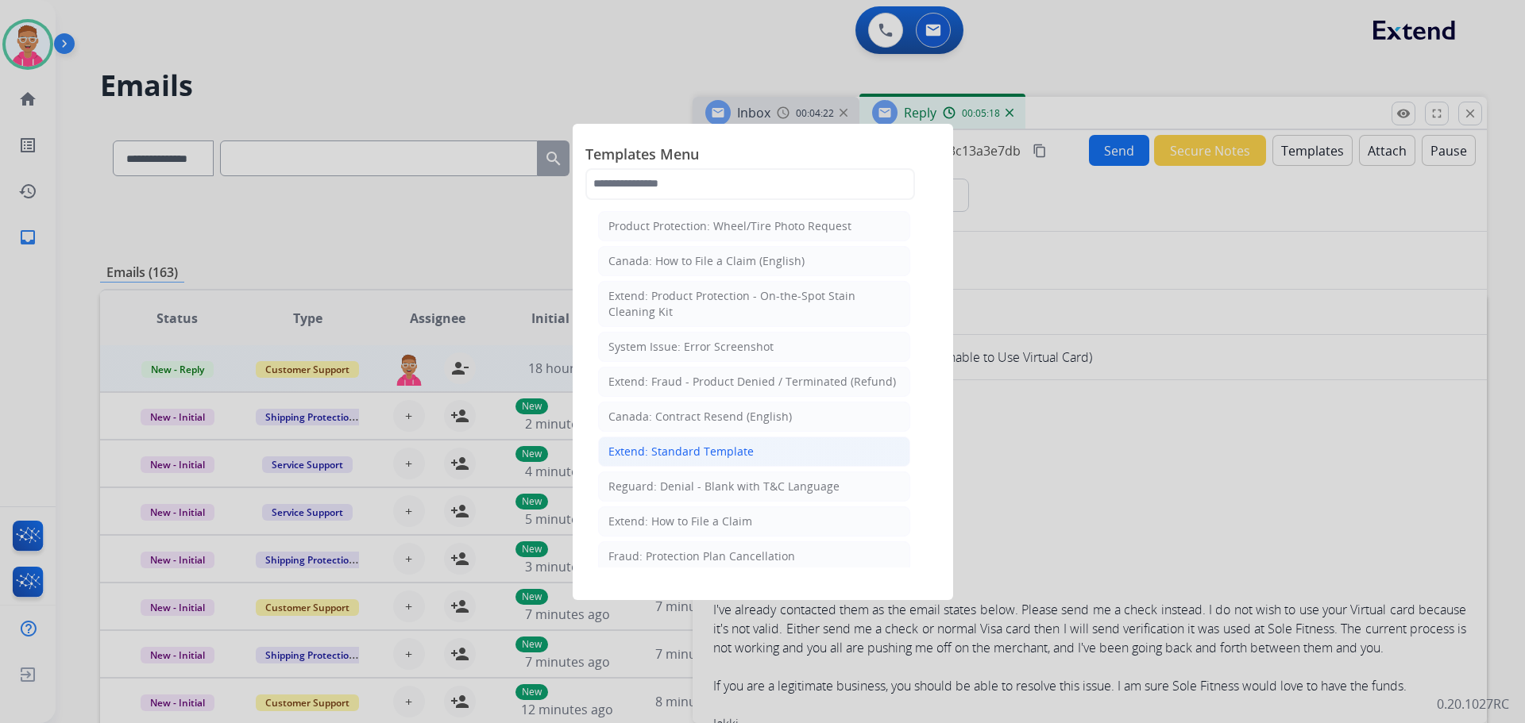
click at [716, 448] on div "Extend: Standard Template" at bounding box center [680, 452] width 145 height 16
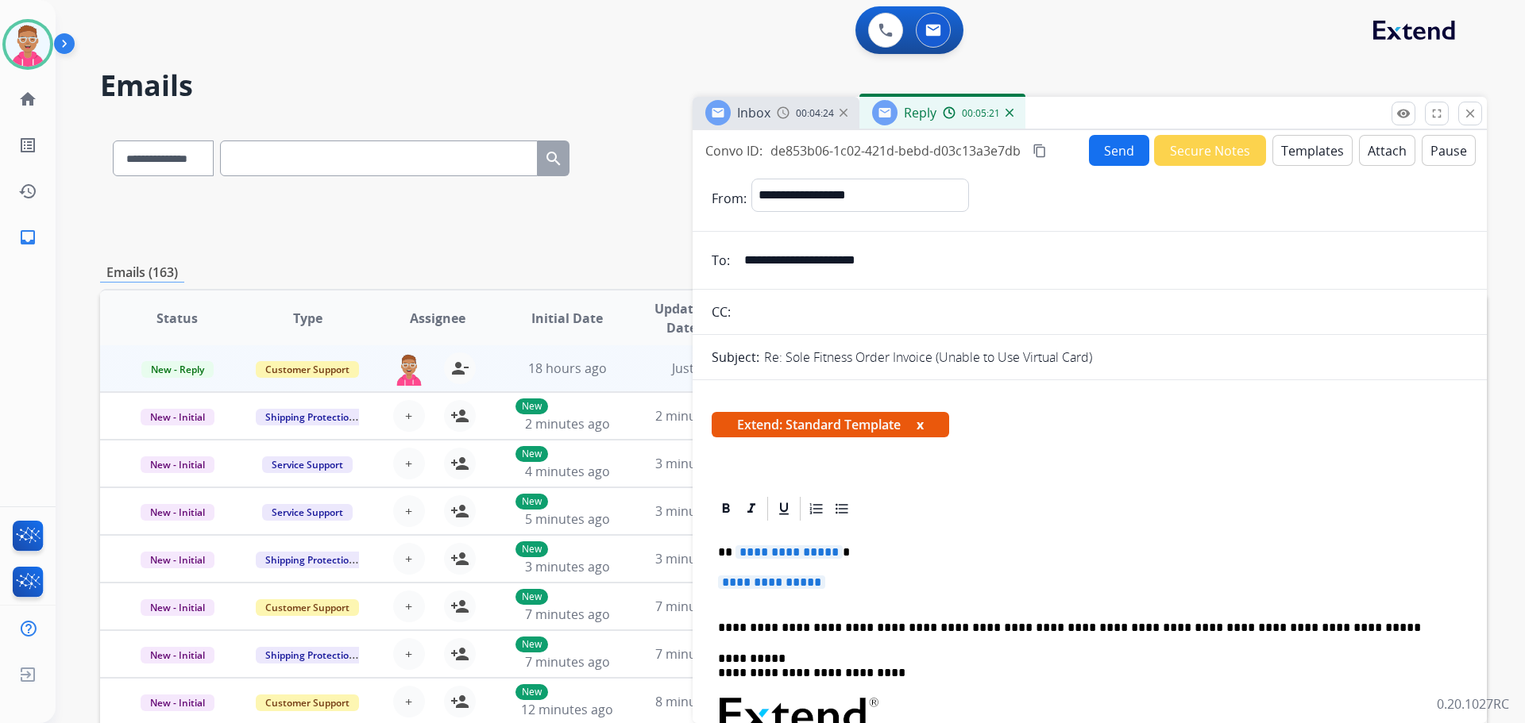
scroll to position [79, 0]
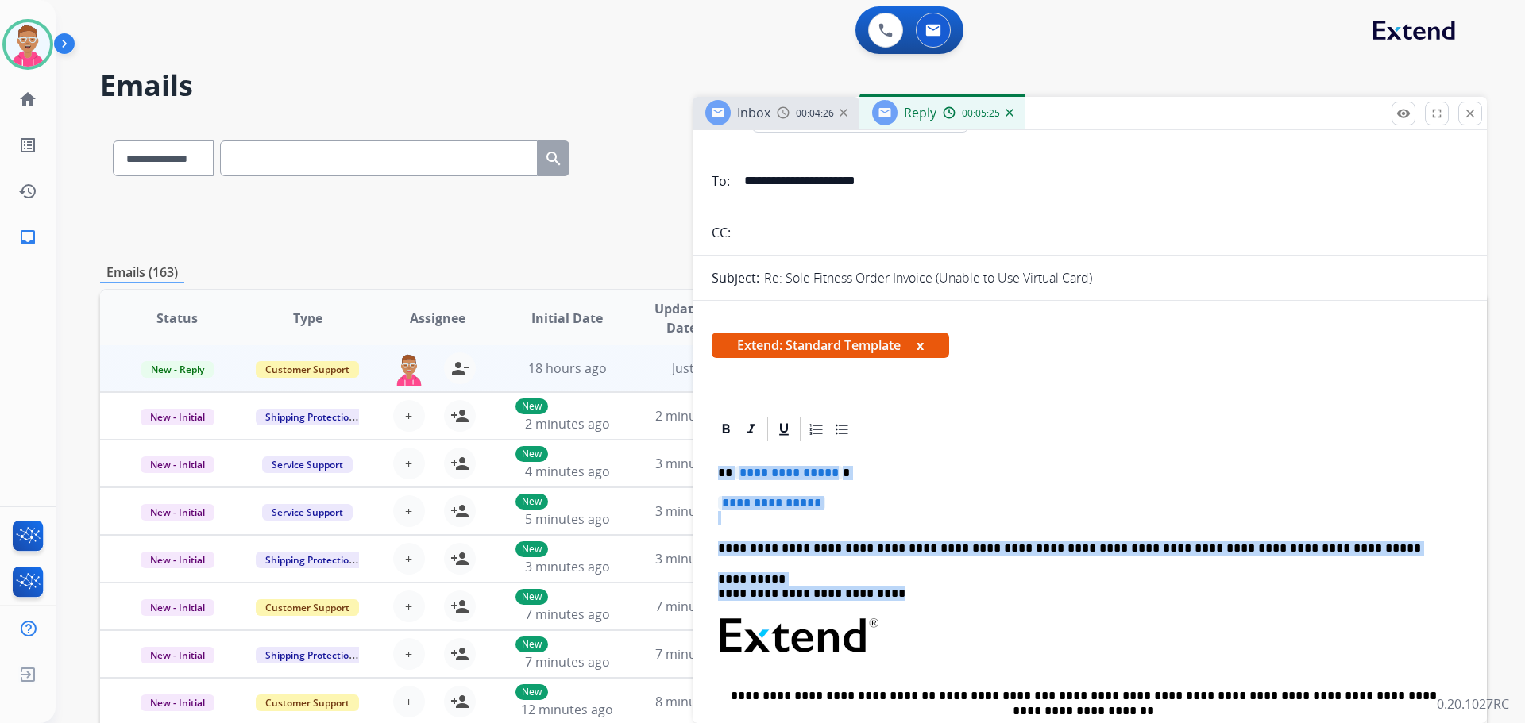
drag, startPoint x: 716, startPoint y: 469, endPoint x: 905, endPoint y: 596, distance: 228.2
click at [905, 596] on div "**********" at bounding box center [1090, 674] width 756 height 460
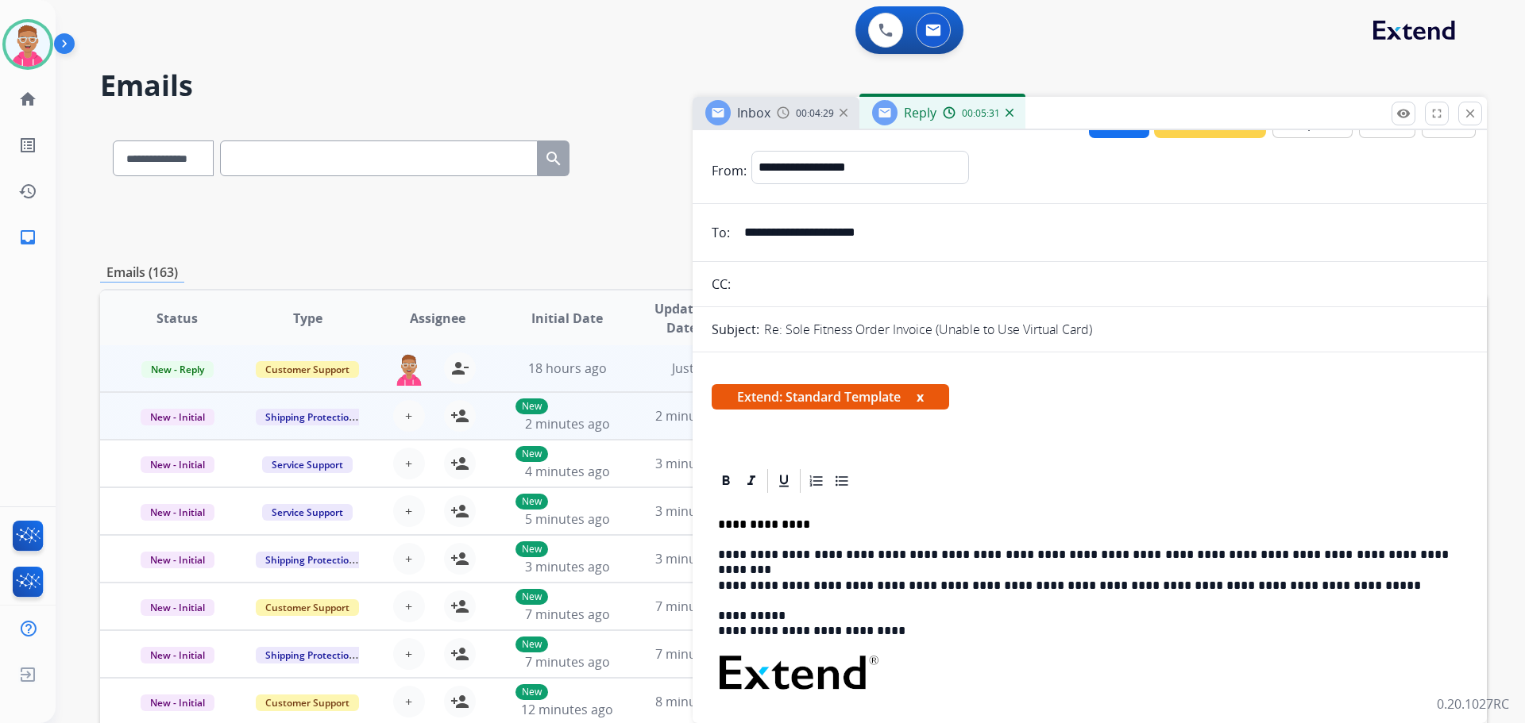
scroll to position [0, 0]
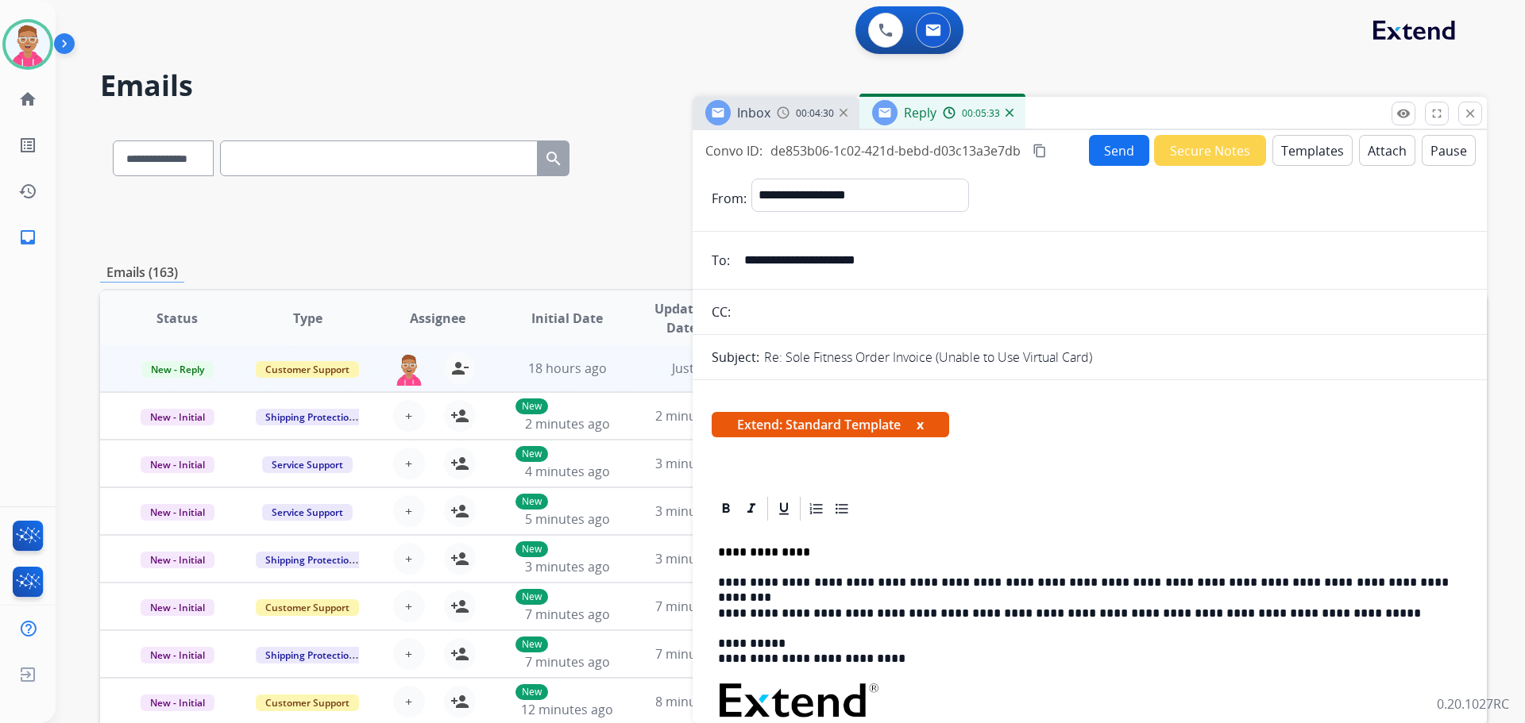
click at [1105, 148] on button "Send" at bounding box center [1119, 150] width 60 height 31
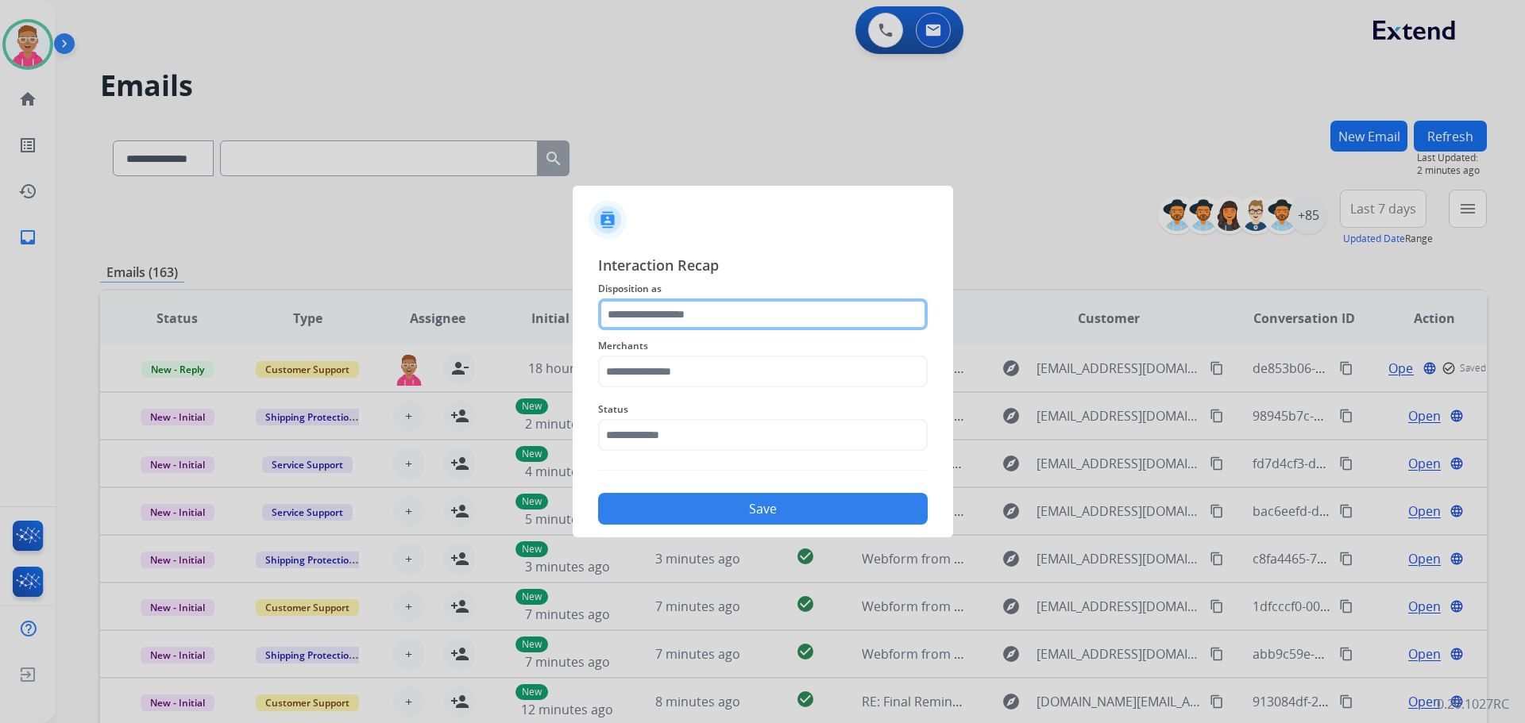
click at [735, 311] on input "text" at bounding box center [763, 315] width 330 height 32
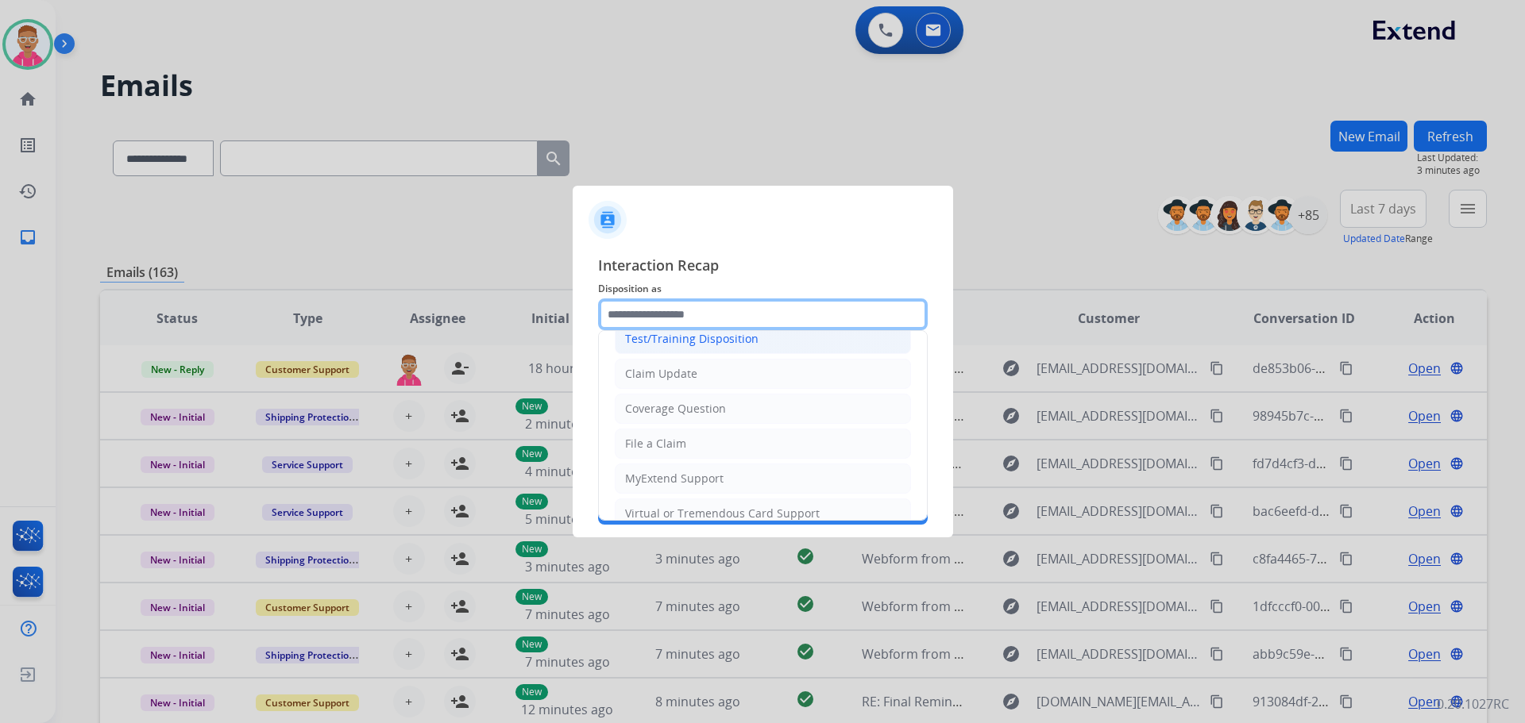
scroll to position [79, 0]
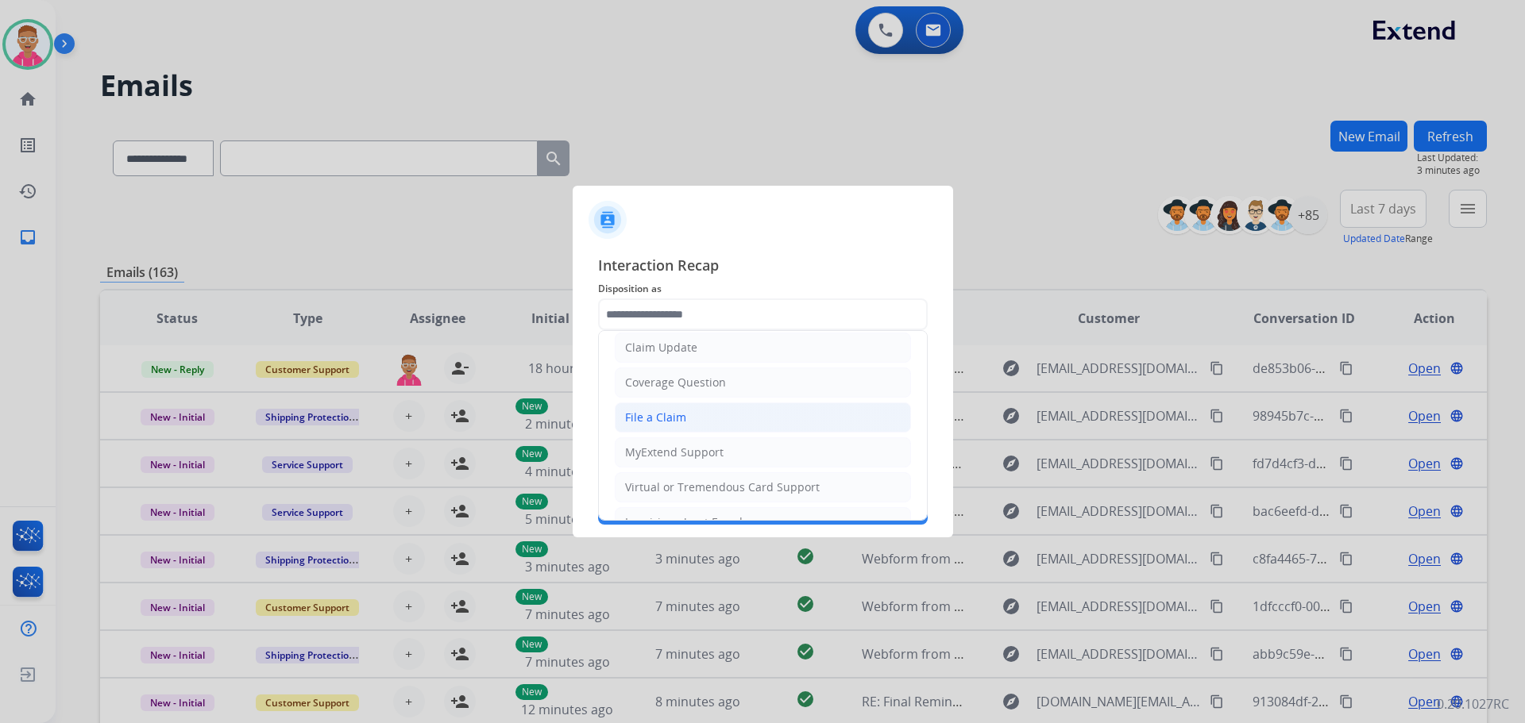
click at [731, 429] on li "File a Claim" at bounding box center [763, 418] width 296 height 30
type input "**********"
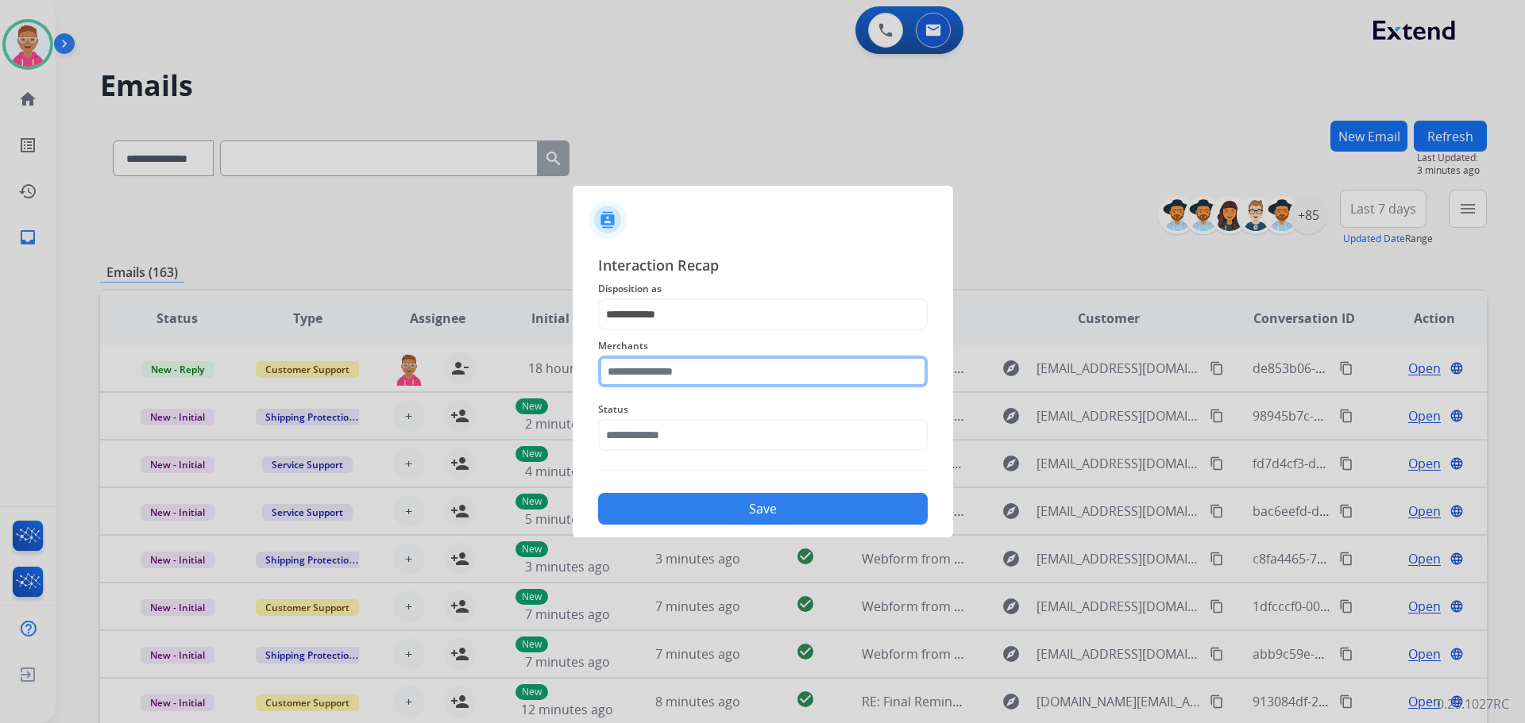
click at [710, 379] on input "text" at bounding box center [763, 372] width 330 height 32
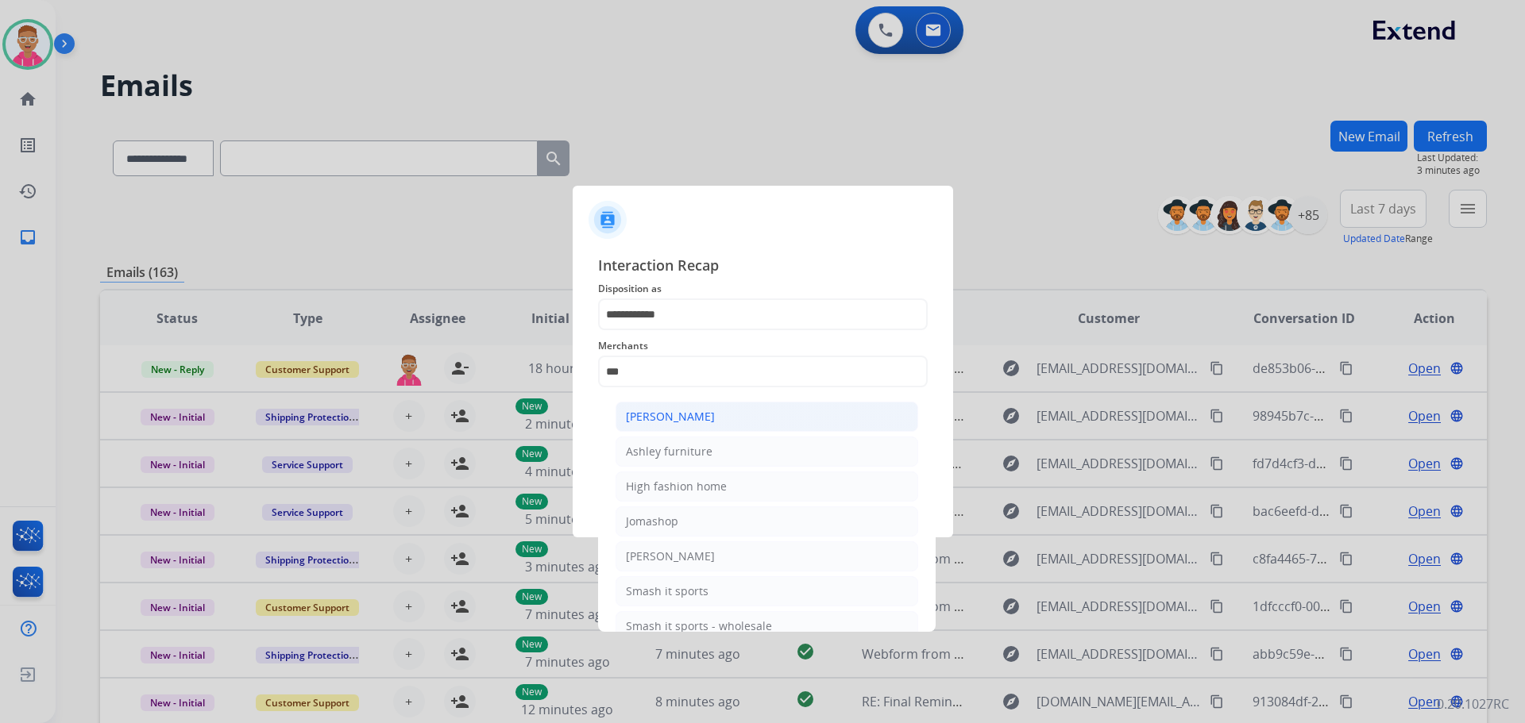
click at [723, 420] on li "[PERSON_NAME]" at bounding box center [766, 417] width 303 height 30
type input "**********"
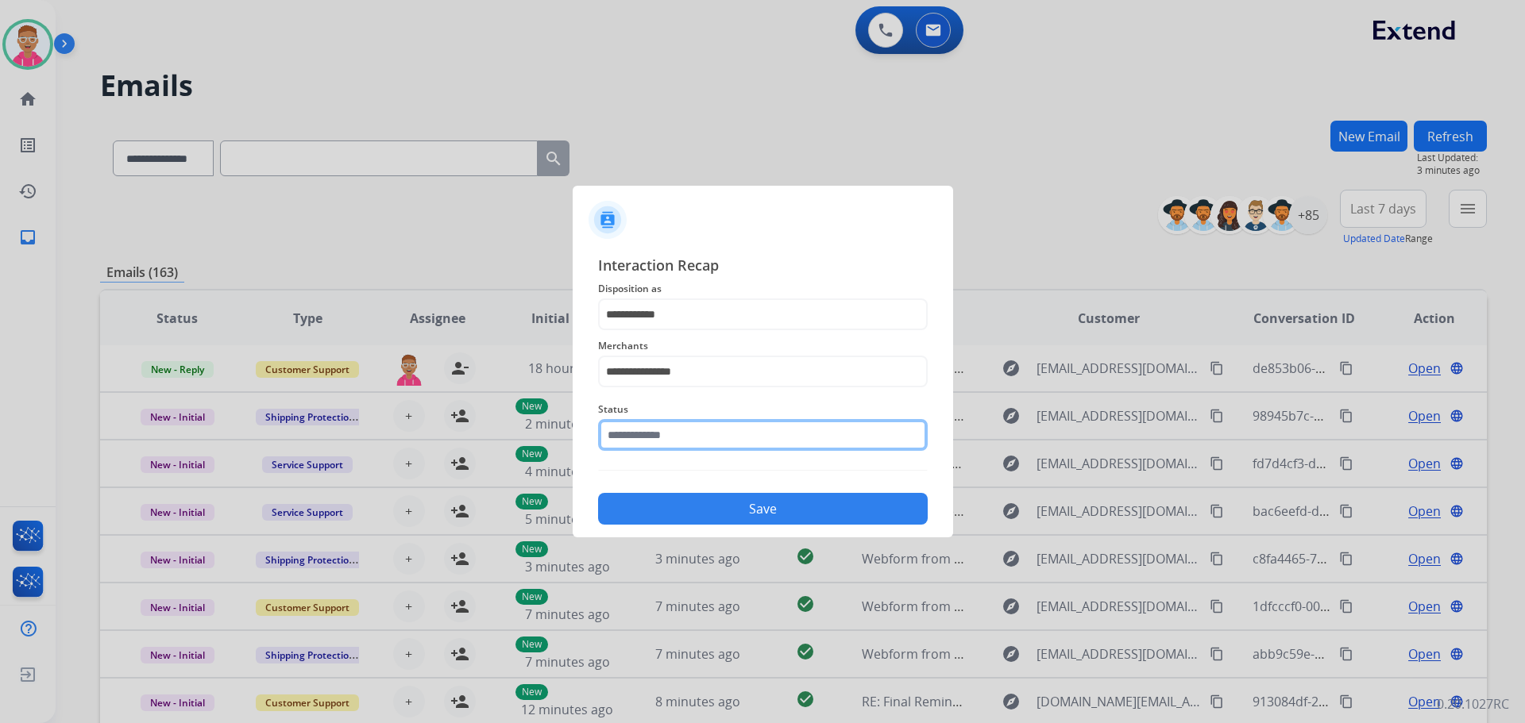
click at [687, 434] on input "text" at bounding box center [763, 435] width 330 height 32
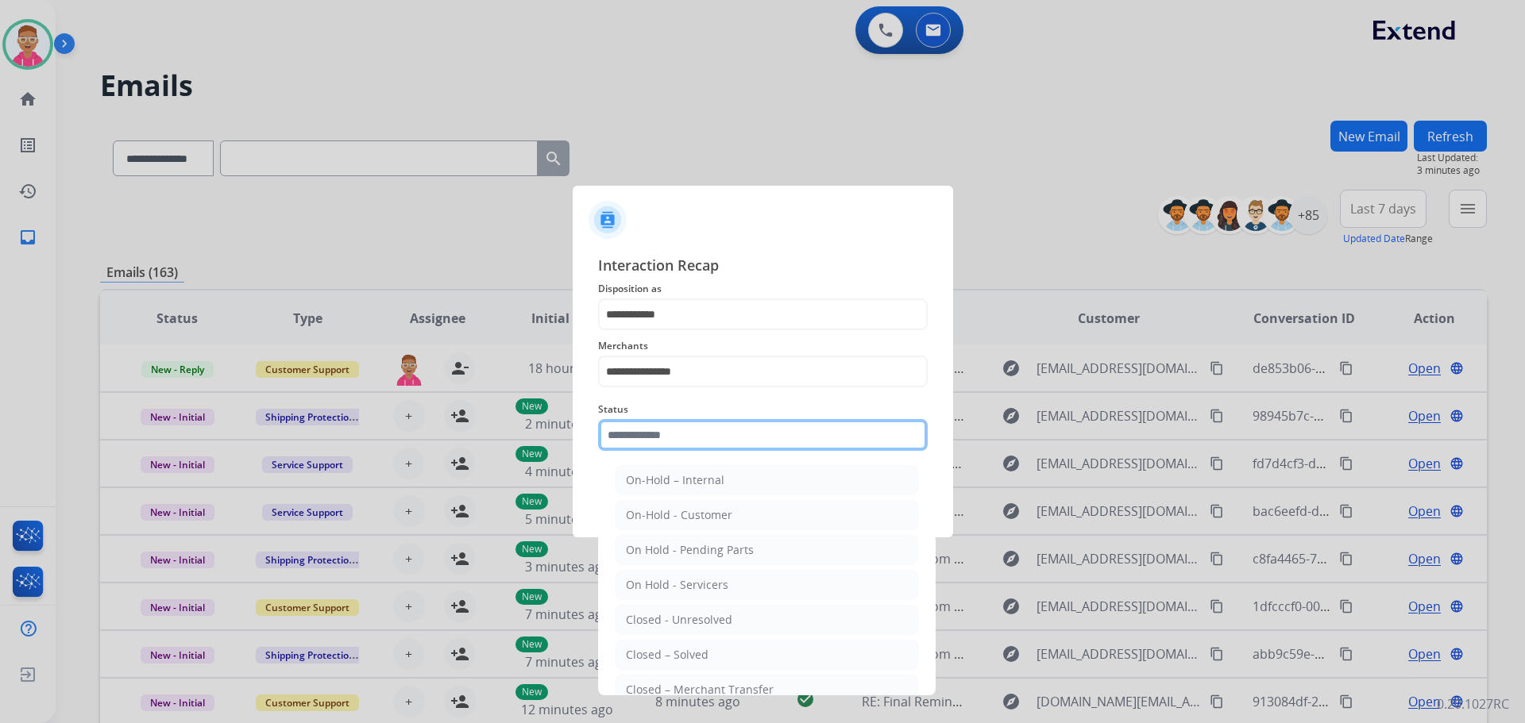
click at [689, 432] on input "text" at bounding box center [763, 435] width 330 height 32
click at [710, 658] on li "Closed – Solved" at bounding box center [766, 655] width 303 height 30
type input "**********"
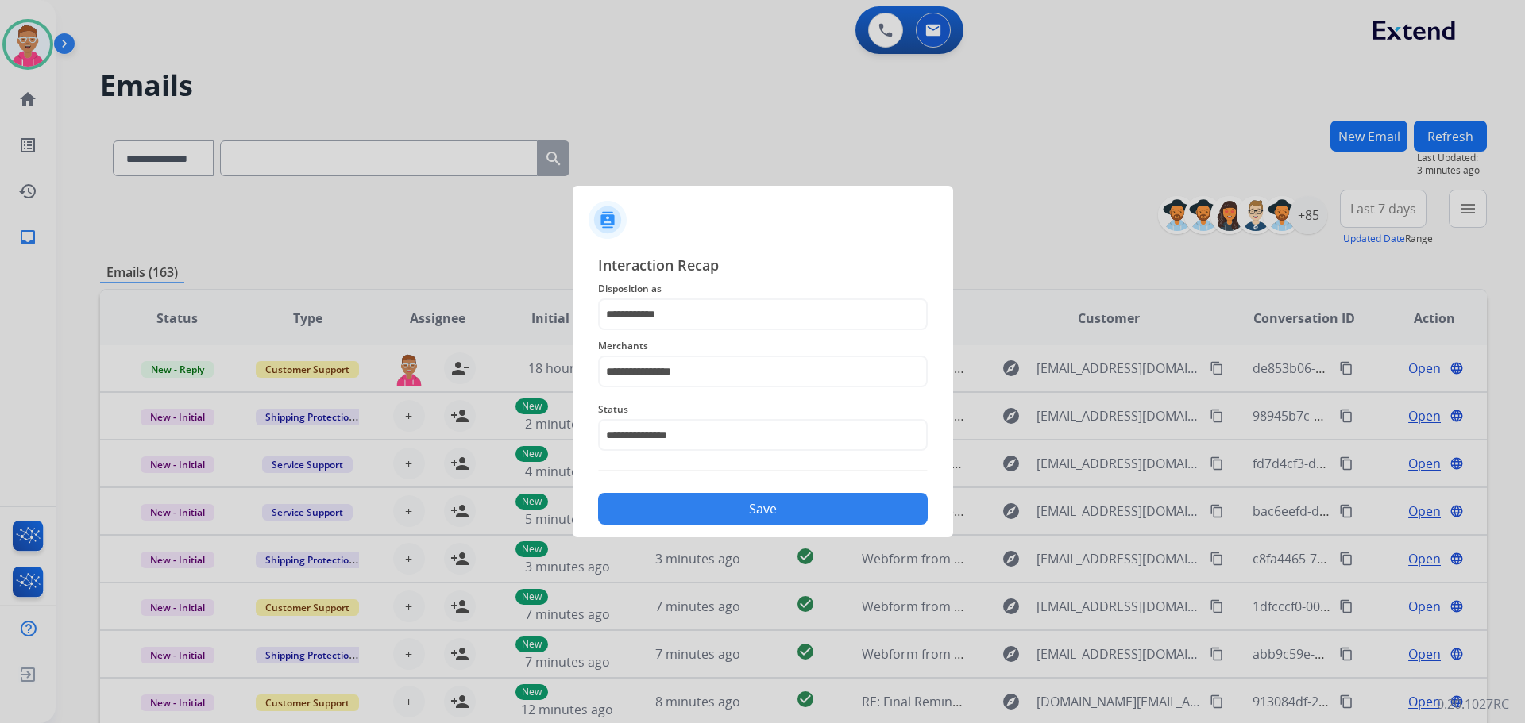
click at [774, 501] on button "Save" at bounding box center [763, 509] width 330 height 32
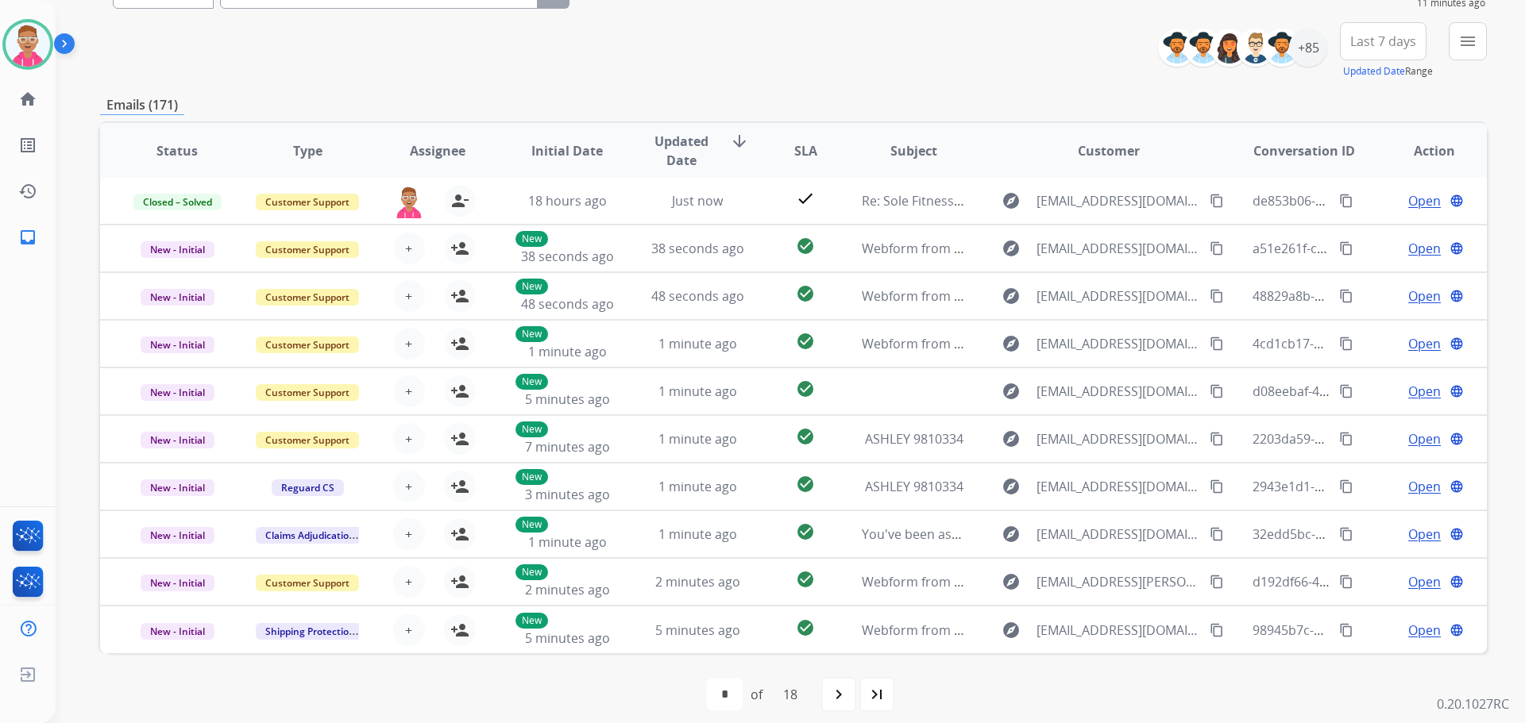
scroll to position [180, 0]
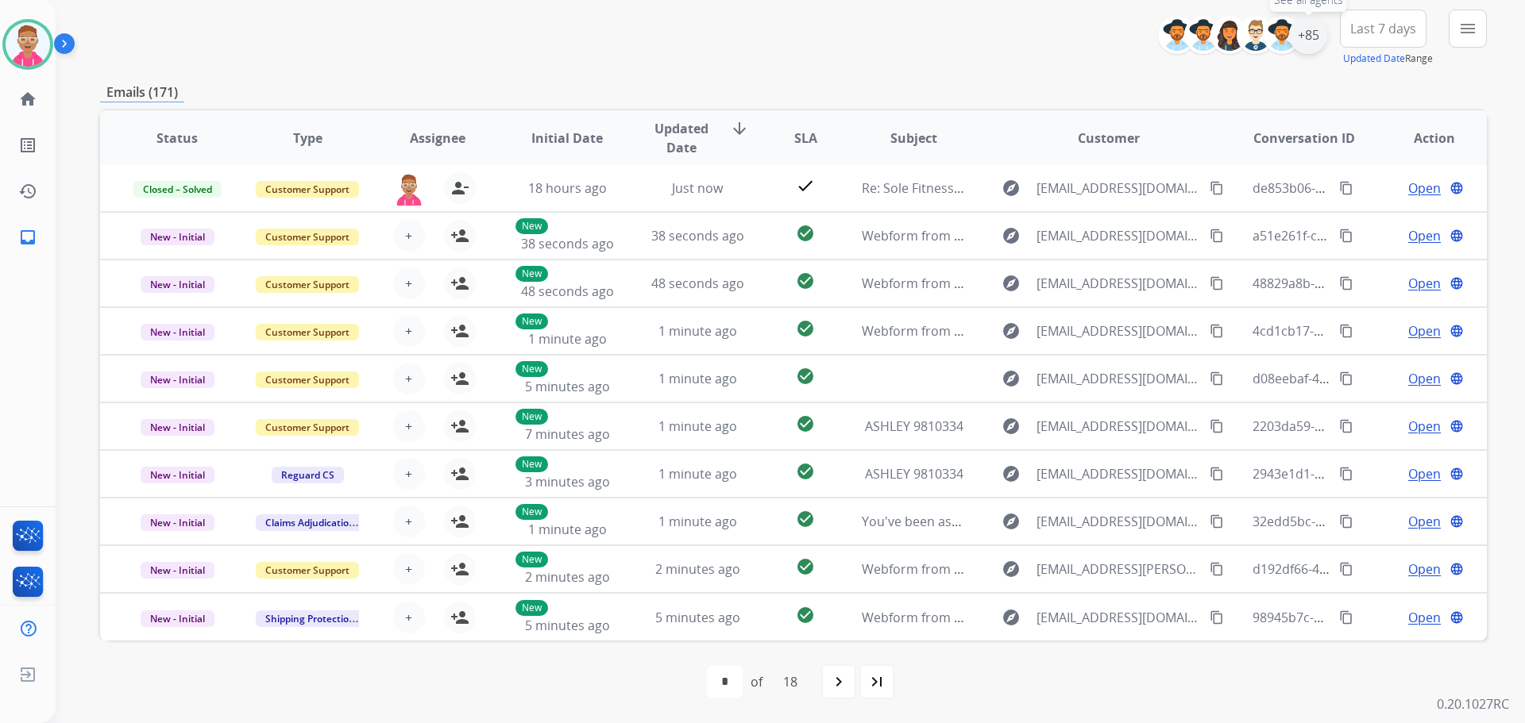
click at [1305, 29] on div "+85" at bounding box center [1308, 35] width 38 height 38
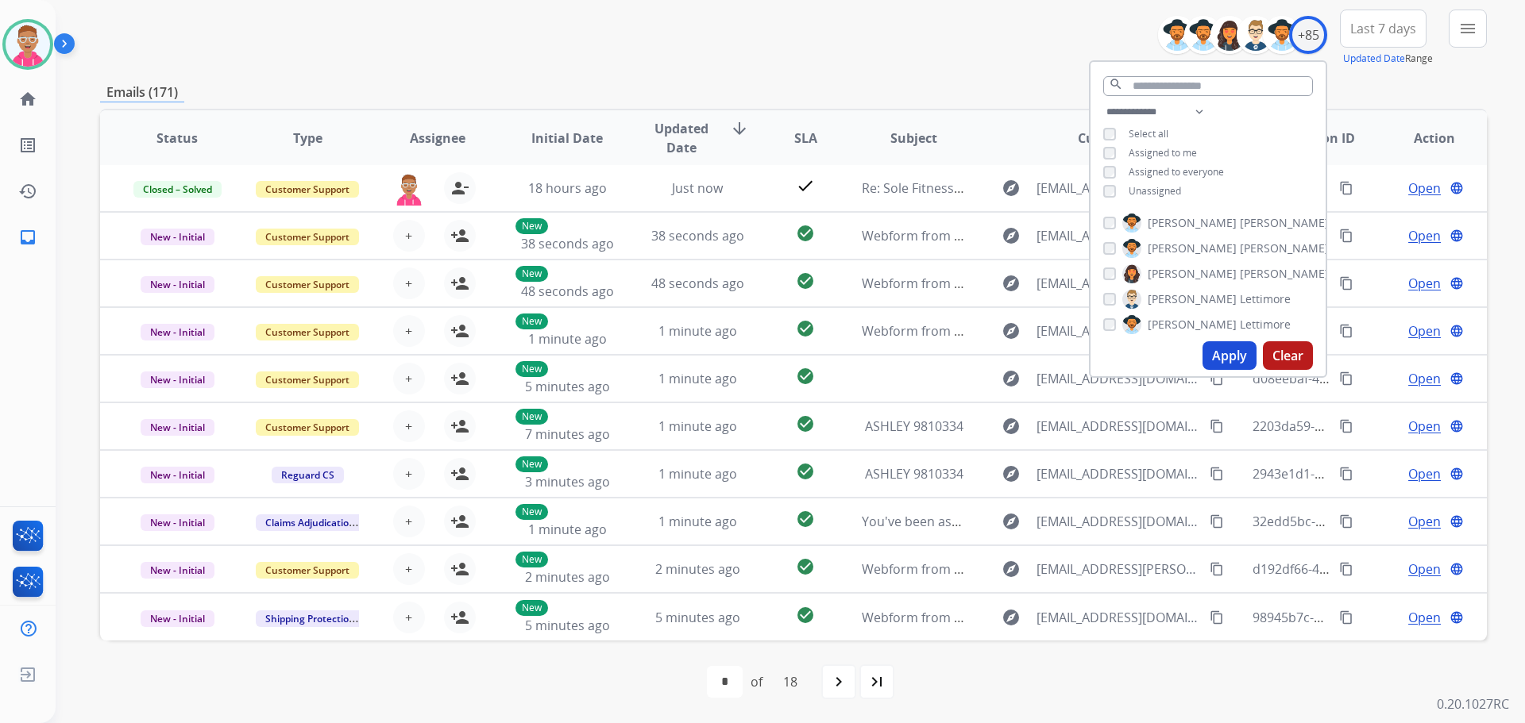
click at [1229, 357] on button "Apply" at bounding box center [1229, 355] width 54 height 29
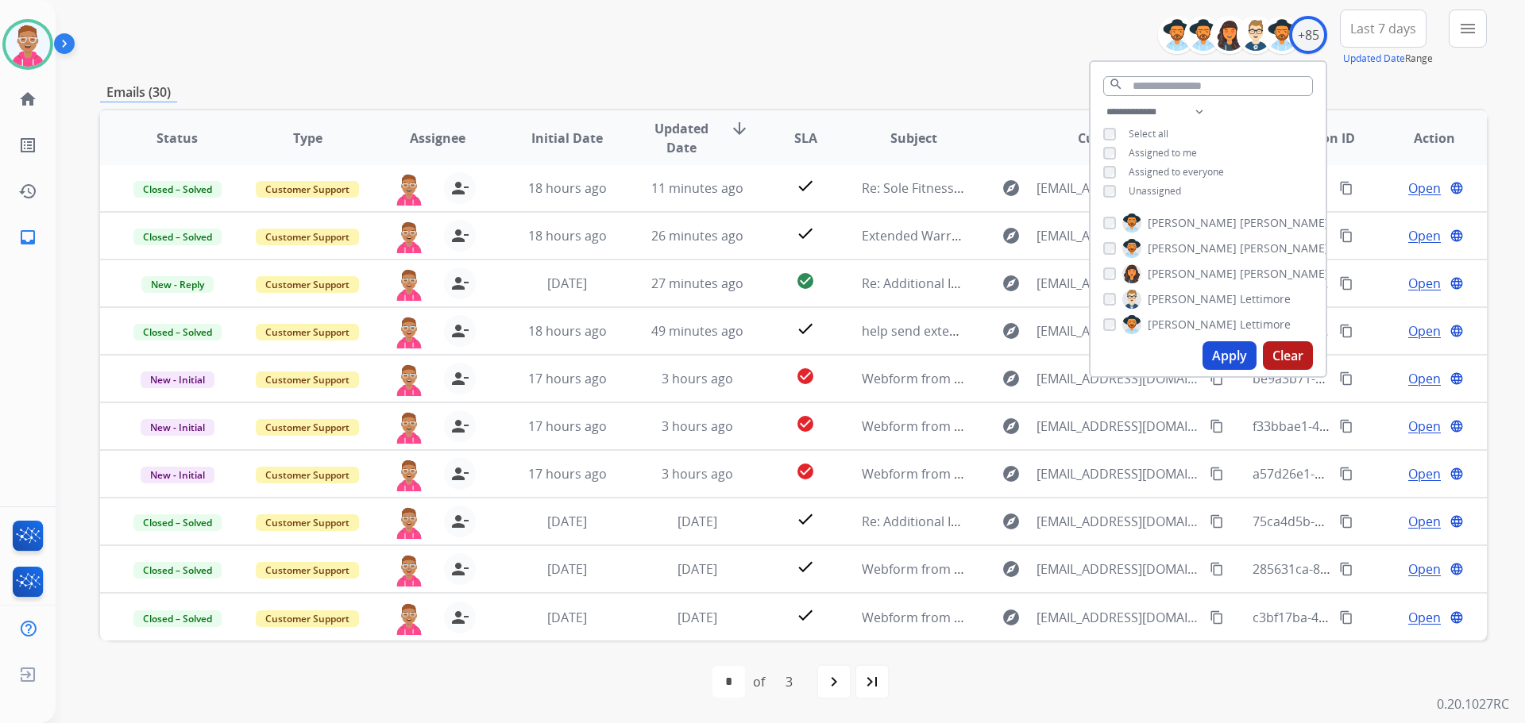
click at [1229, 352] on button "Apply" at bounding box center [1229, 355] width 54 height 29
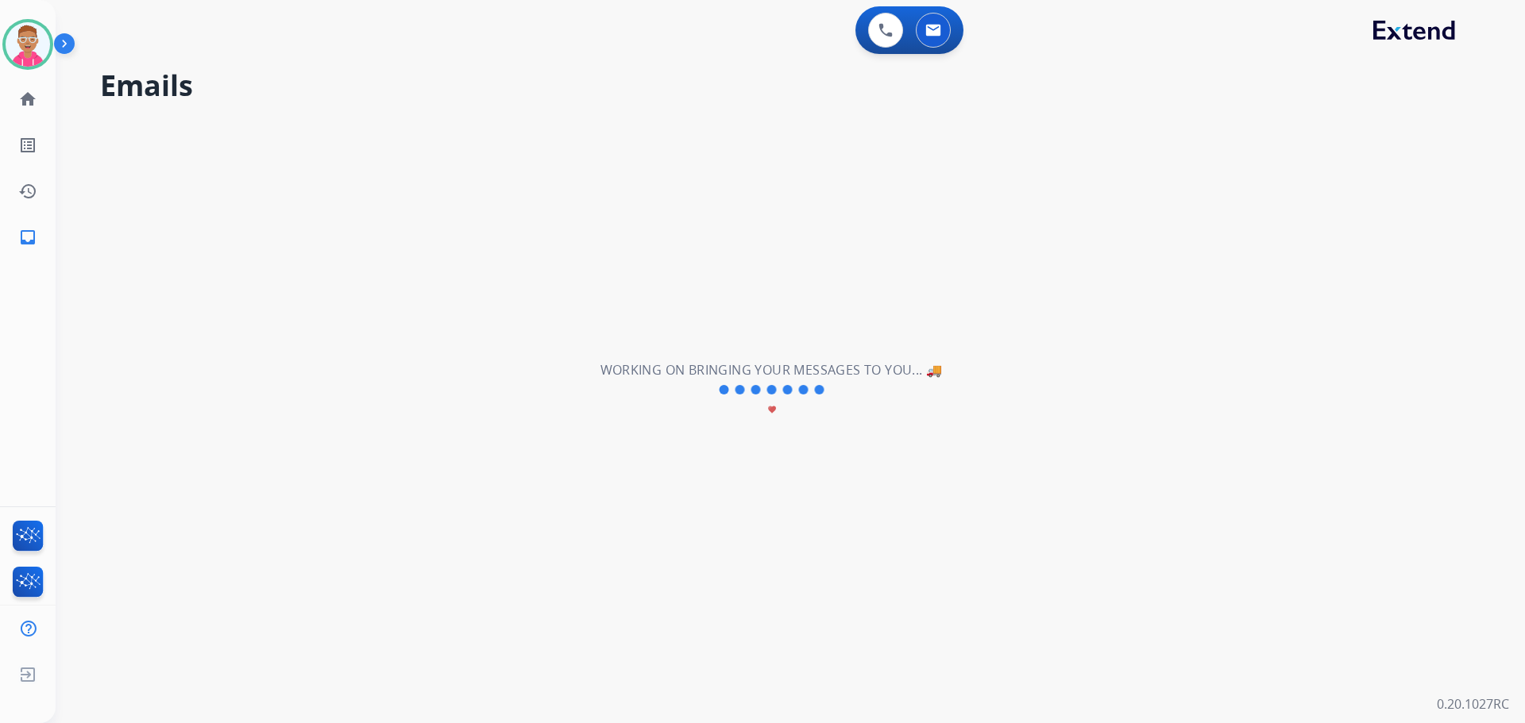
scroll to position [0, 0]
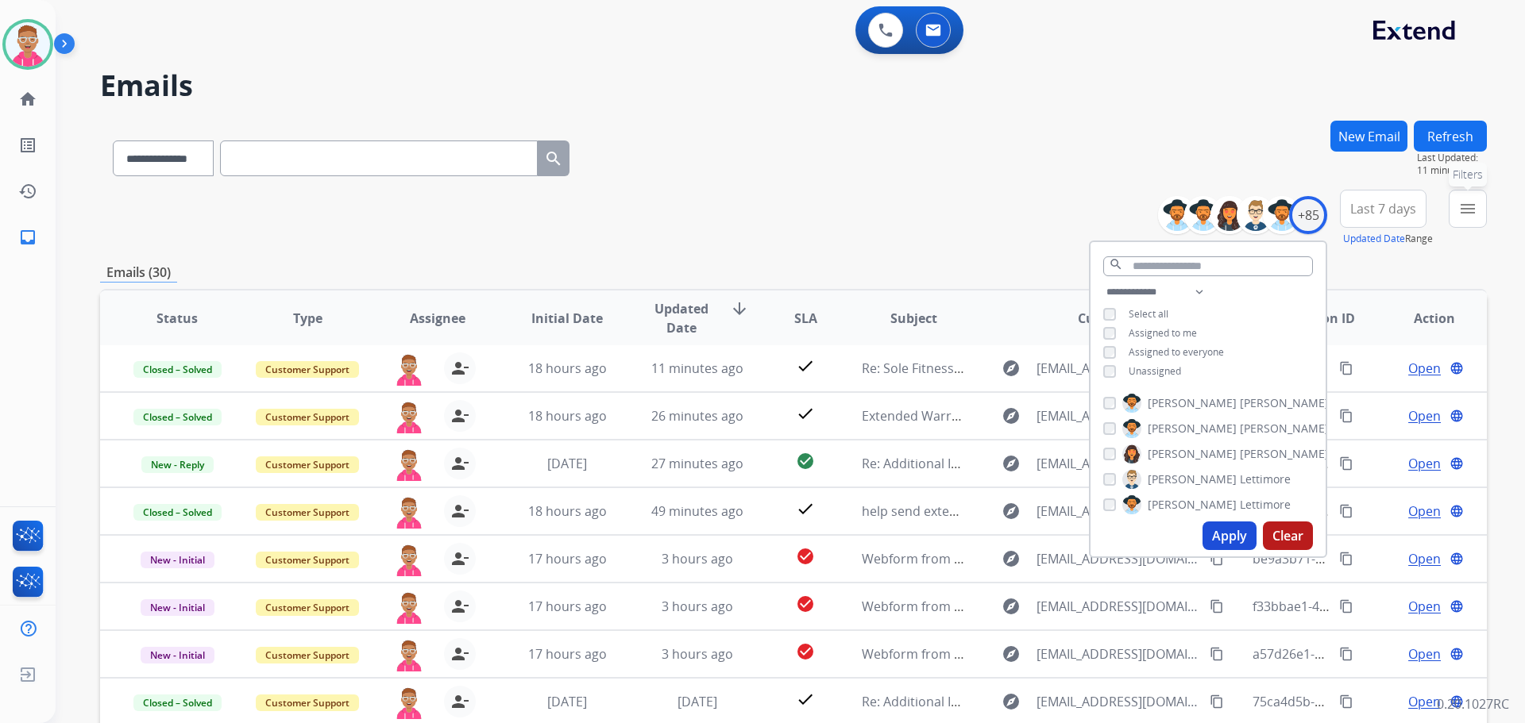
click at [1460, 218] on mat-icon "menu" at bounding box center [1467, 208] width 19 height 19
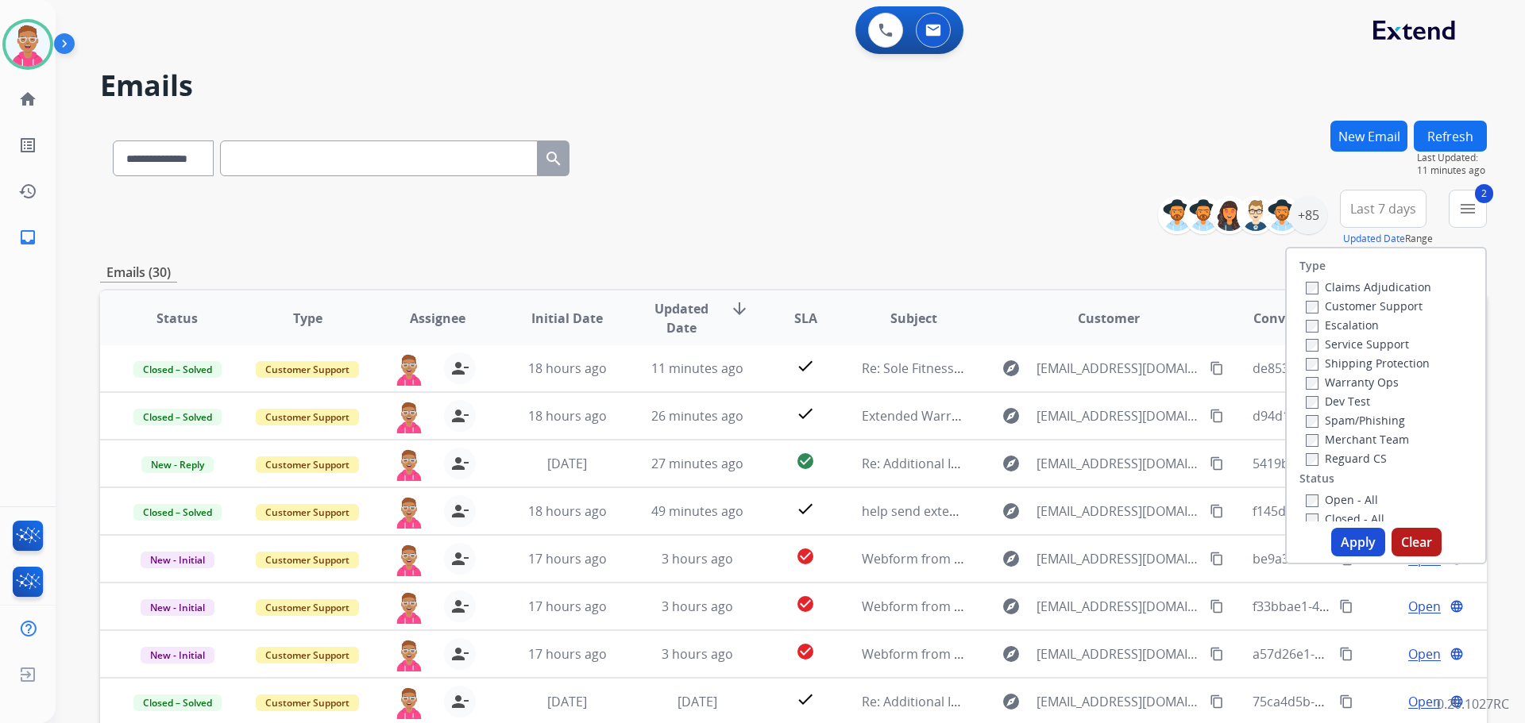
click at [1307, 455] on label "Reguard CS" at bounding box center [1346, 458] width 81 height 15
click at [1340, 543] on button "Apply" at bounding box center [1358, 542] width 54 height 29
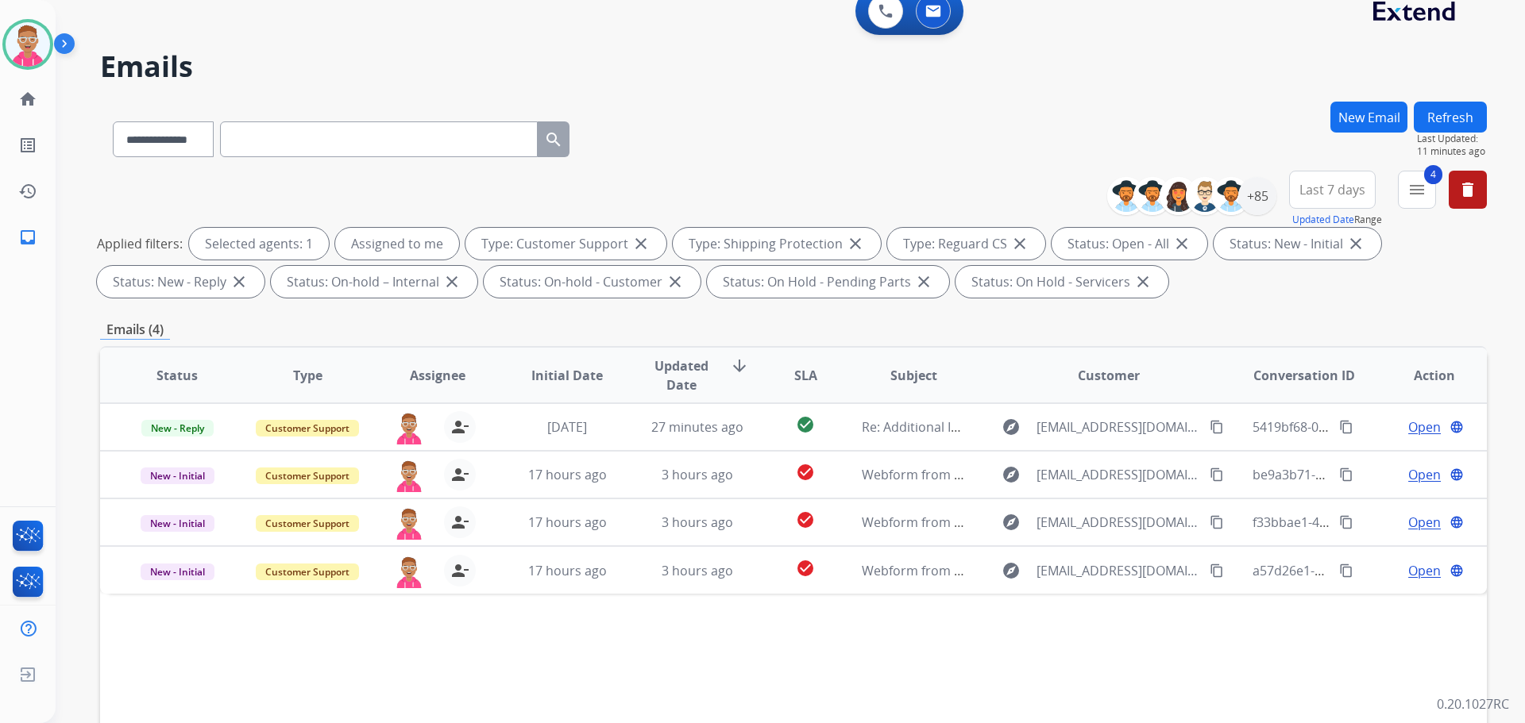
scroll to position [79, 0]
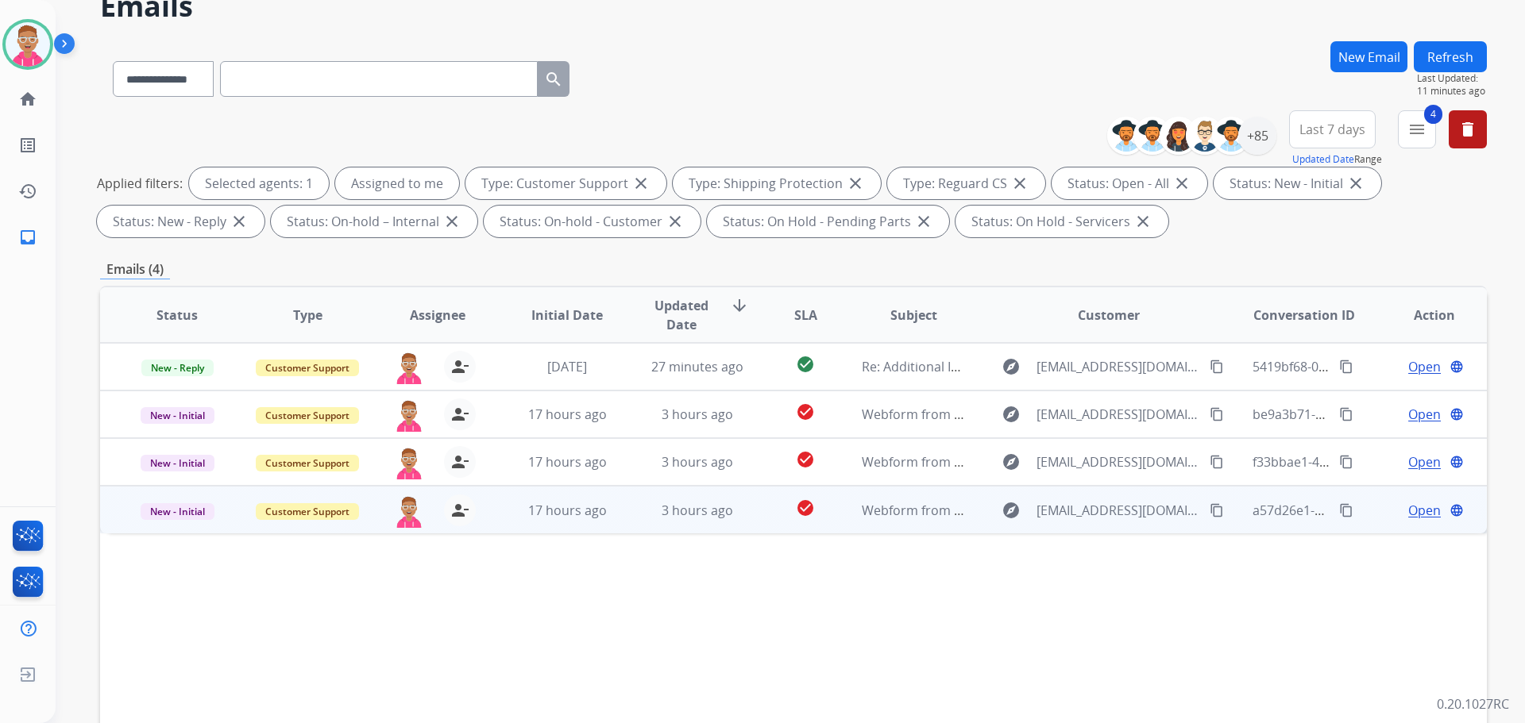
click at [1422, 507] on span "Open" at bounding box center [1424, 510] width 33 height 19
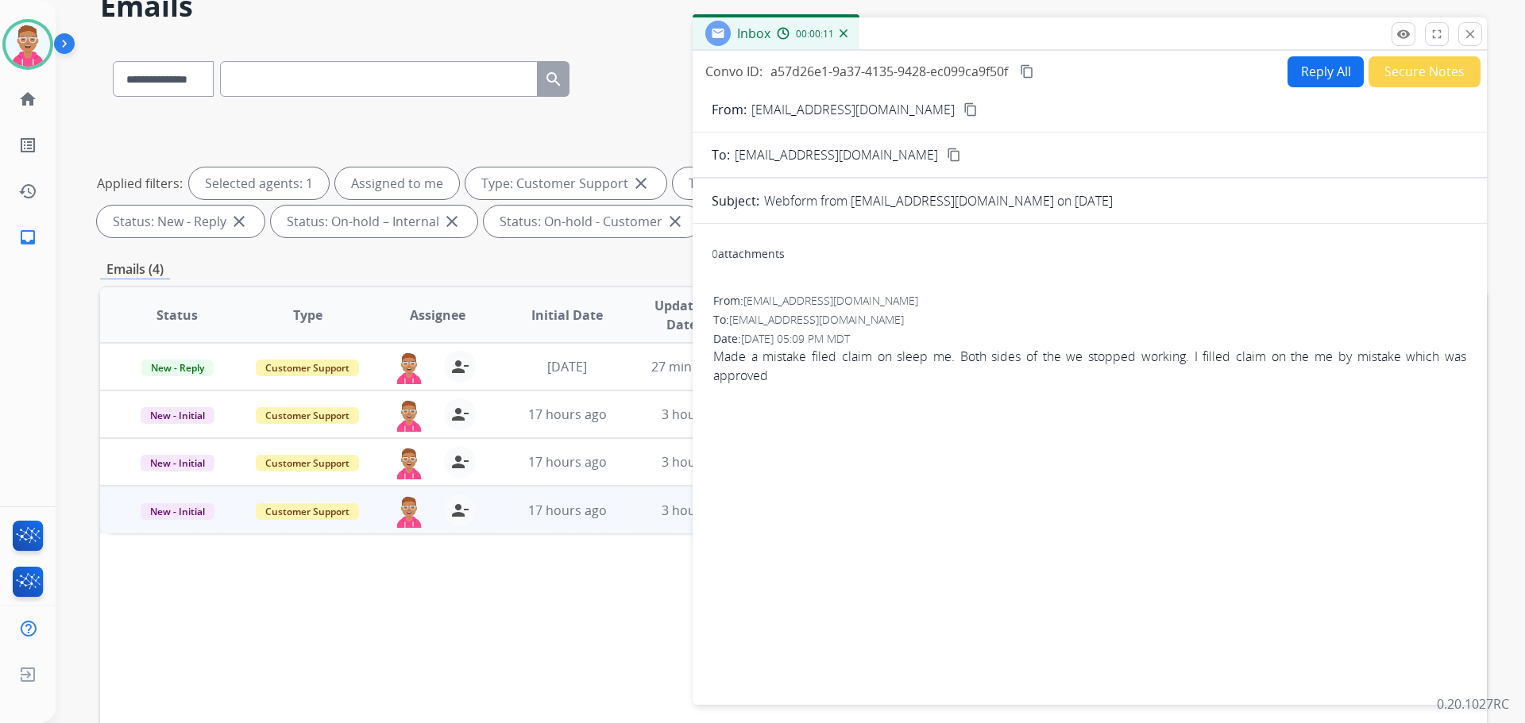
click at [1312, 60] on button "Reply All" at bounding box center [1325, 71] width 76 height 31
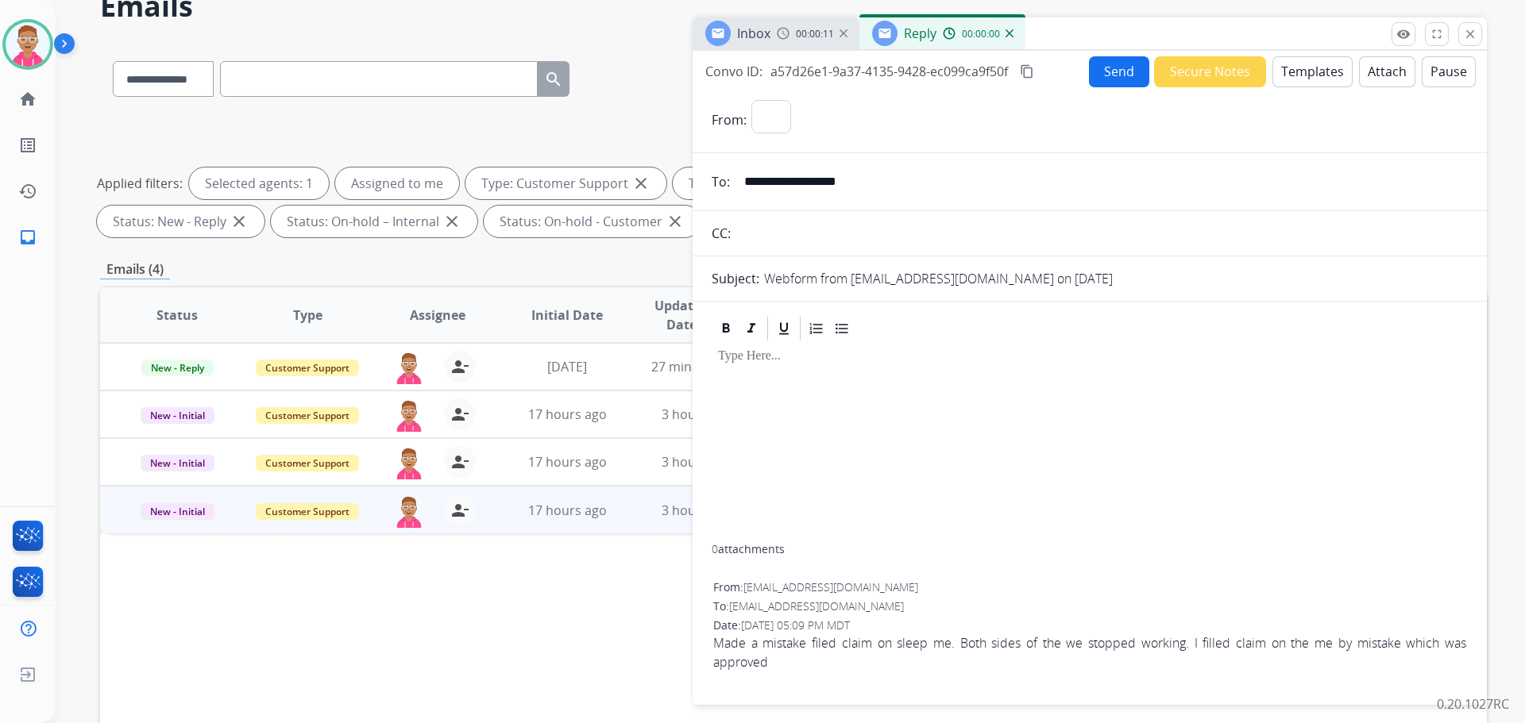
select select "**********"
click at [1317, 75] on button "Templates" at bounding box center [1312, 71] width 80 height 31
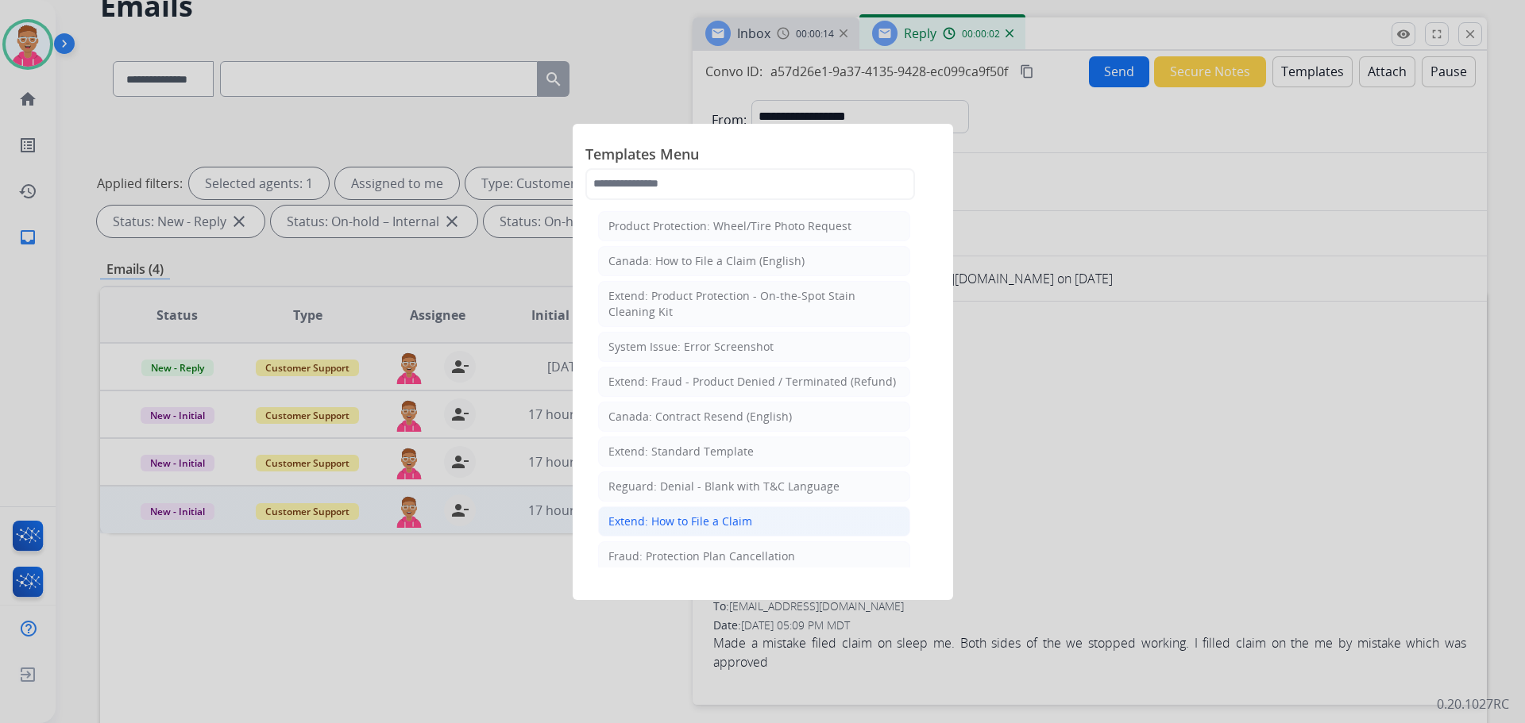
click at [753, 530] on li "Extend: How to File a Claim" at bounding box center [754, 522] width 312 height 30
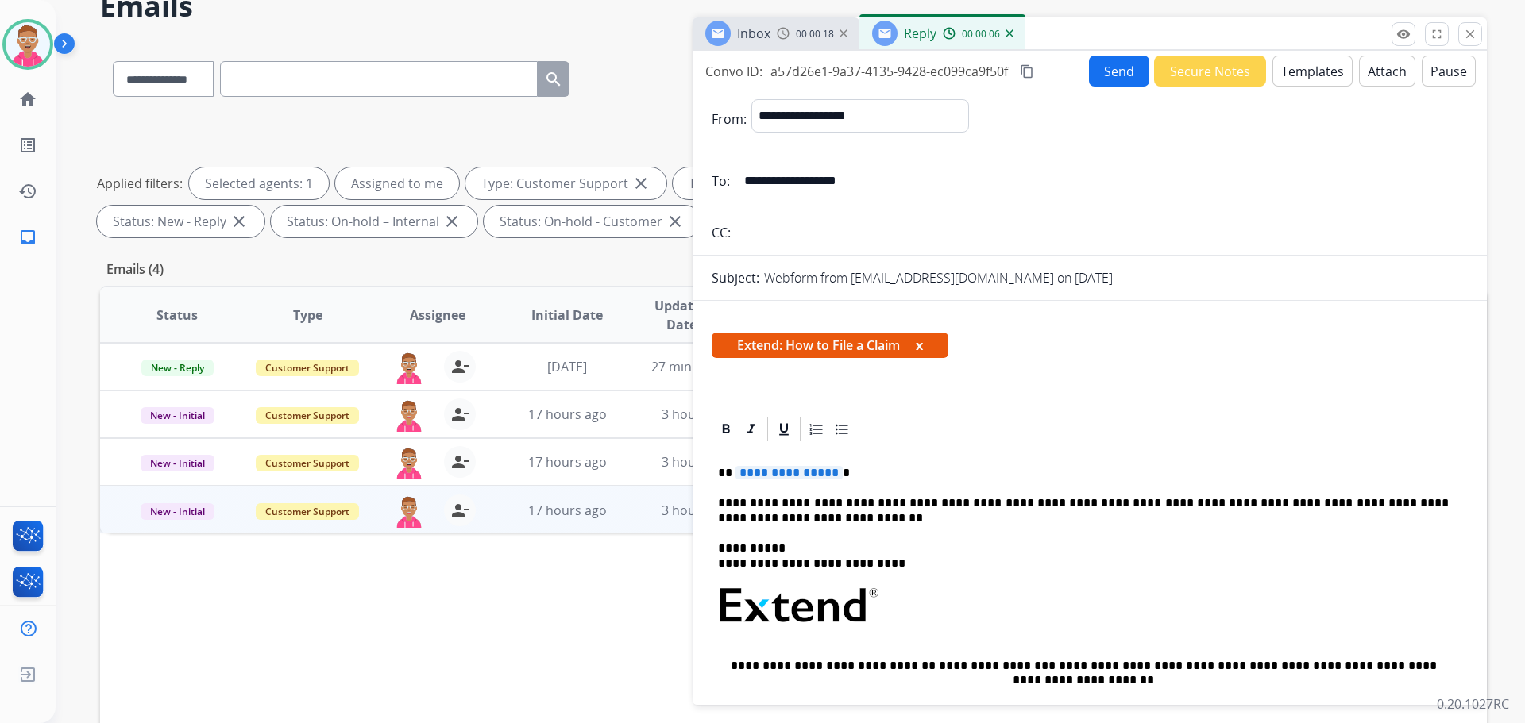
drag, startPoint x: 743, startPoint y: 183, endPoint x: 928, endPoint y: 189, distance: 184.4
click at [928, 189] on input "**********" at bounding box center [1101, 181] width 733 height 32
click at [793, 476] on span "**********" at bounding box center [788, 473] width 107 height 14
click at [757, 475] on span "**********" at bounding box center [788, 473] width 107 height 14
click at [1309, 73] on button "Templates" at bounding box center [1312, 71] width 80 height 31
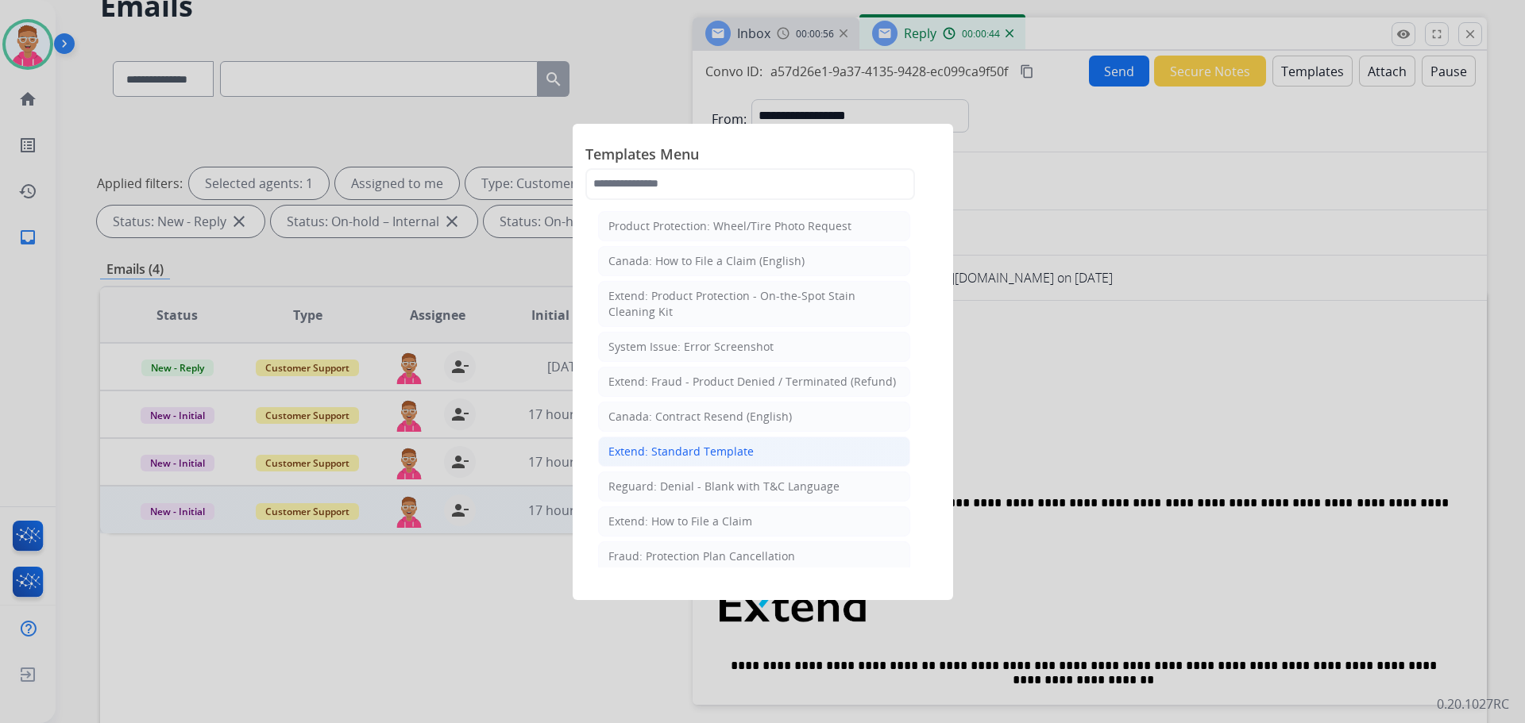
click at [733, 454] on div "Extend: Standard Template" at bounding box center [680, 452] width 145 height 16
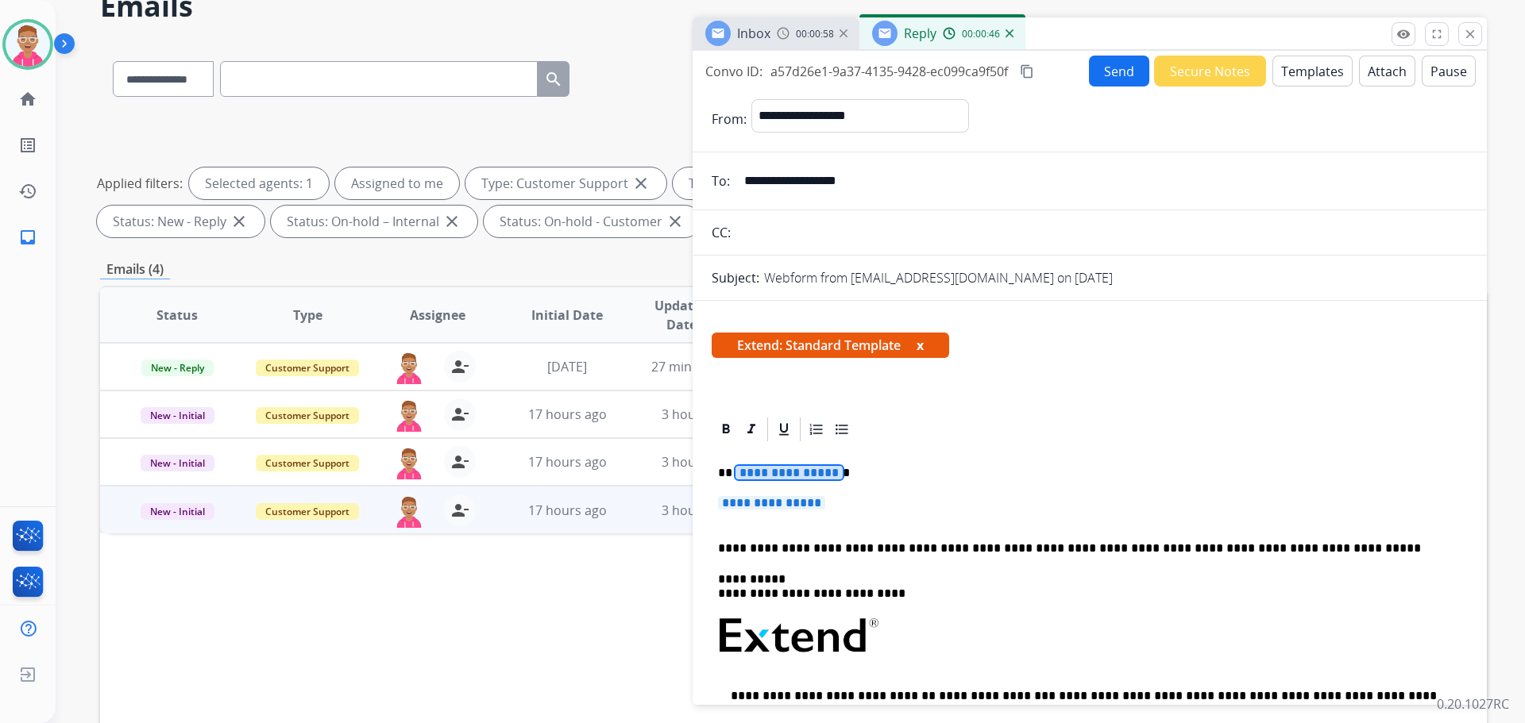
click at [744, 474] on span "**********" at bounding box center [788, 473] width 107 height 14
click at [739, 503] on span "**********" at bounding box center [771, 503] width 107 height 14
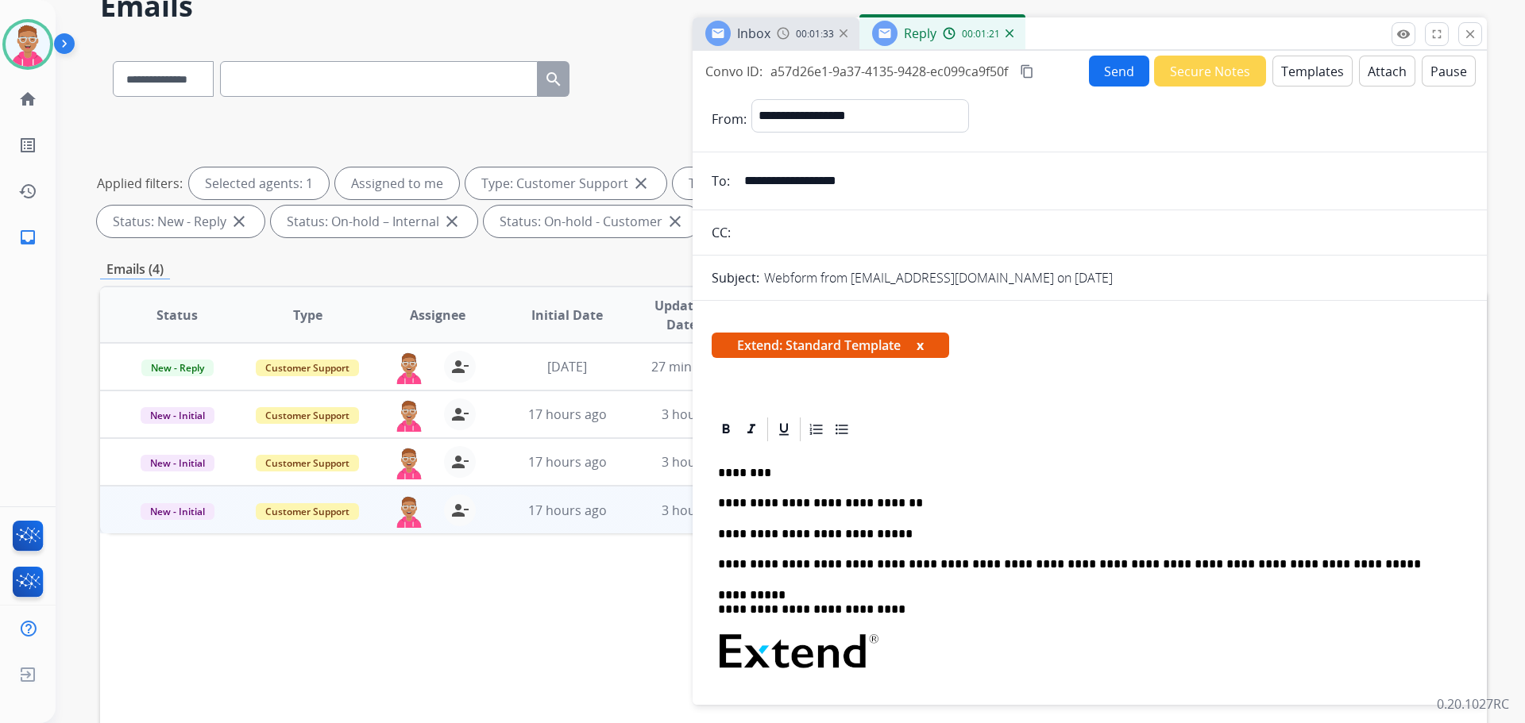
click at [1089, 75] on div "Send Secure Notes Templates Attach Pause" at bounding box center [1282, 71] width 387 height 31
click at [1094, 72] on button "Send" at bounding box center [1119, 71] width 60 height 31
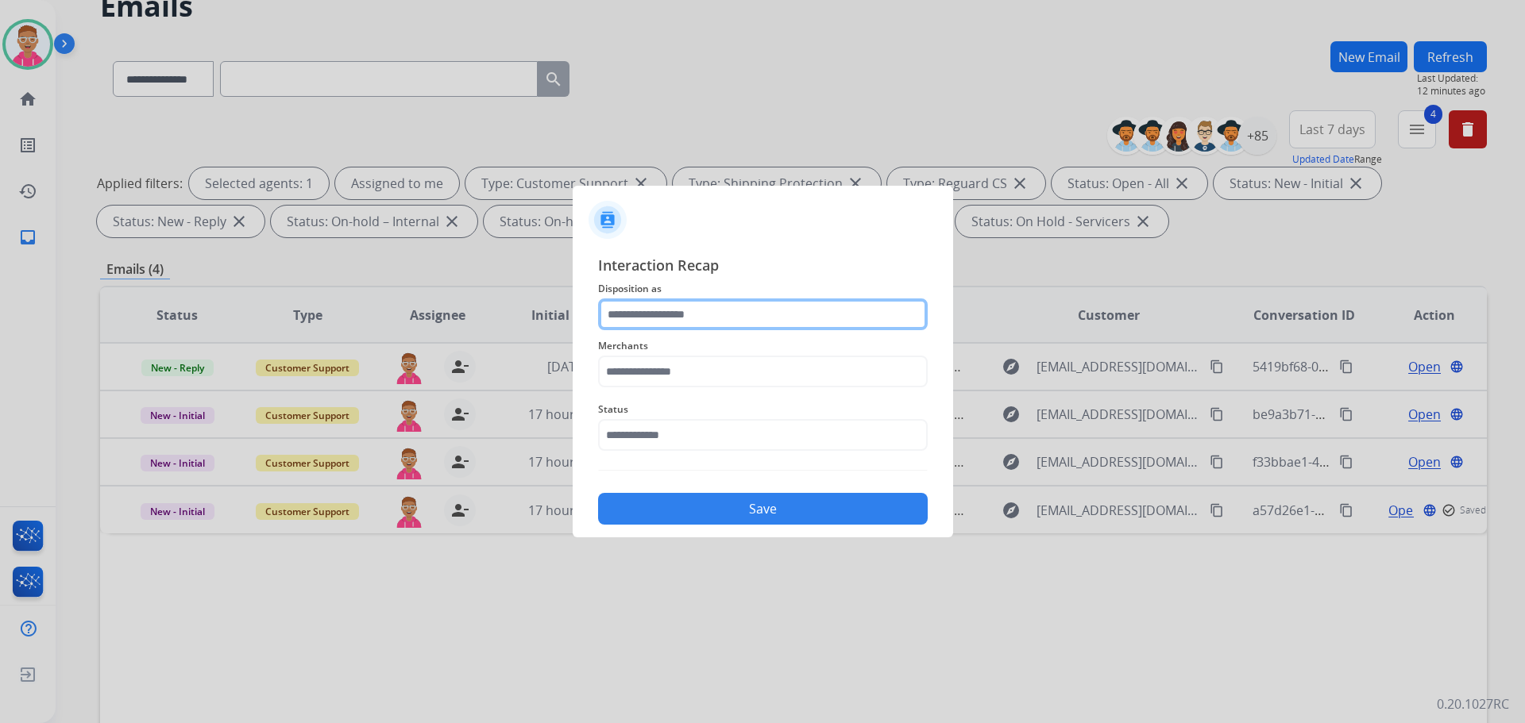
click at [681, 311] on input "text" at bounding box center [763, 315] width 330 height 32
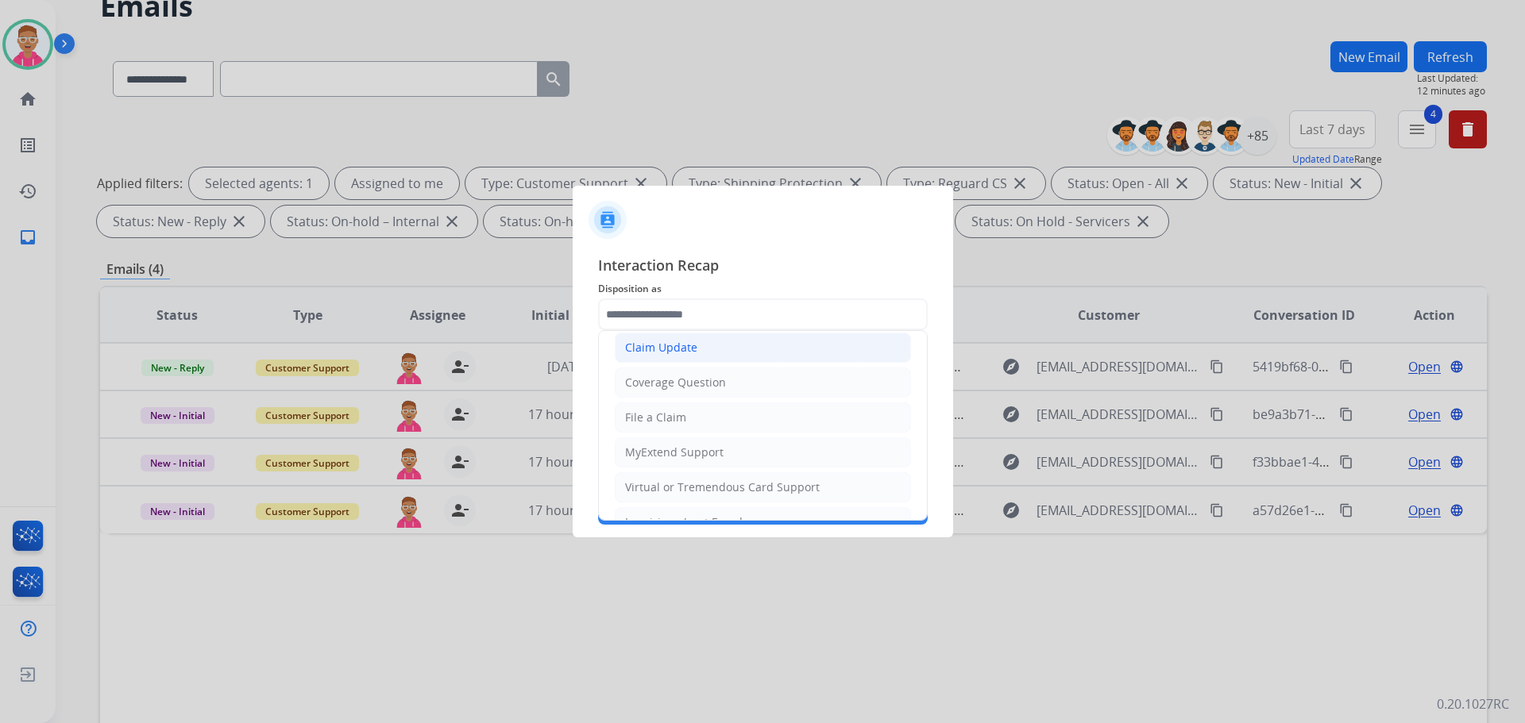
click at [695, 353] on li "Claim Update" at bounding box center [763, 348] width 296 height 30
type input "**********"
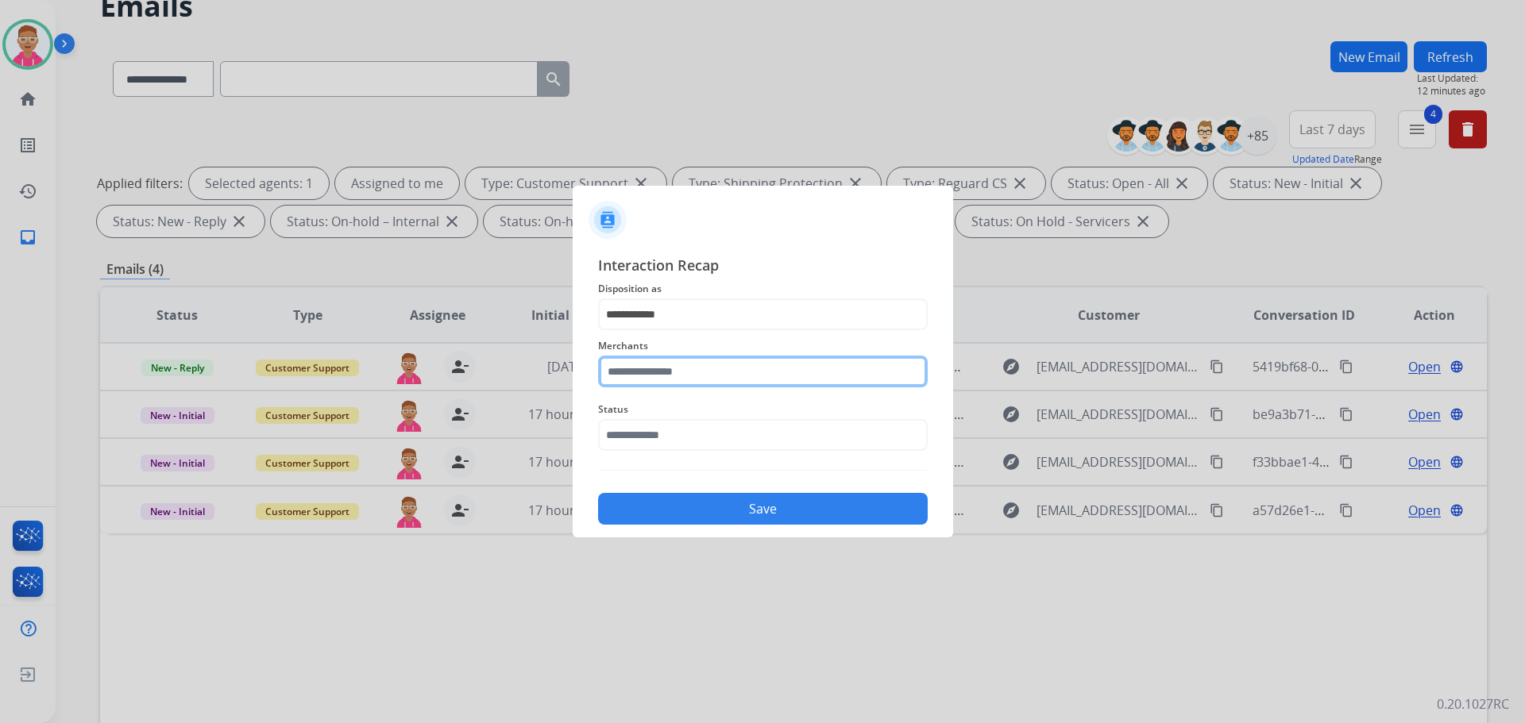
click at [689, 376] on input "text" at bounding box center [763, 372] width 330 height 32
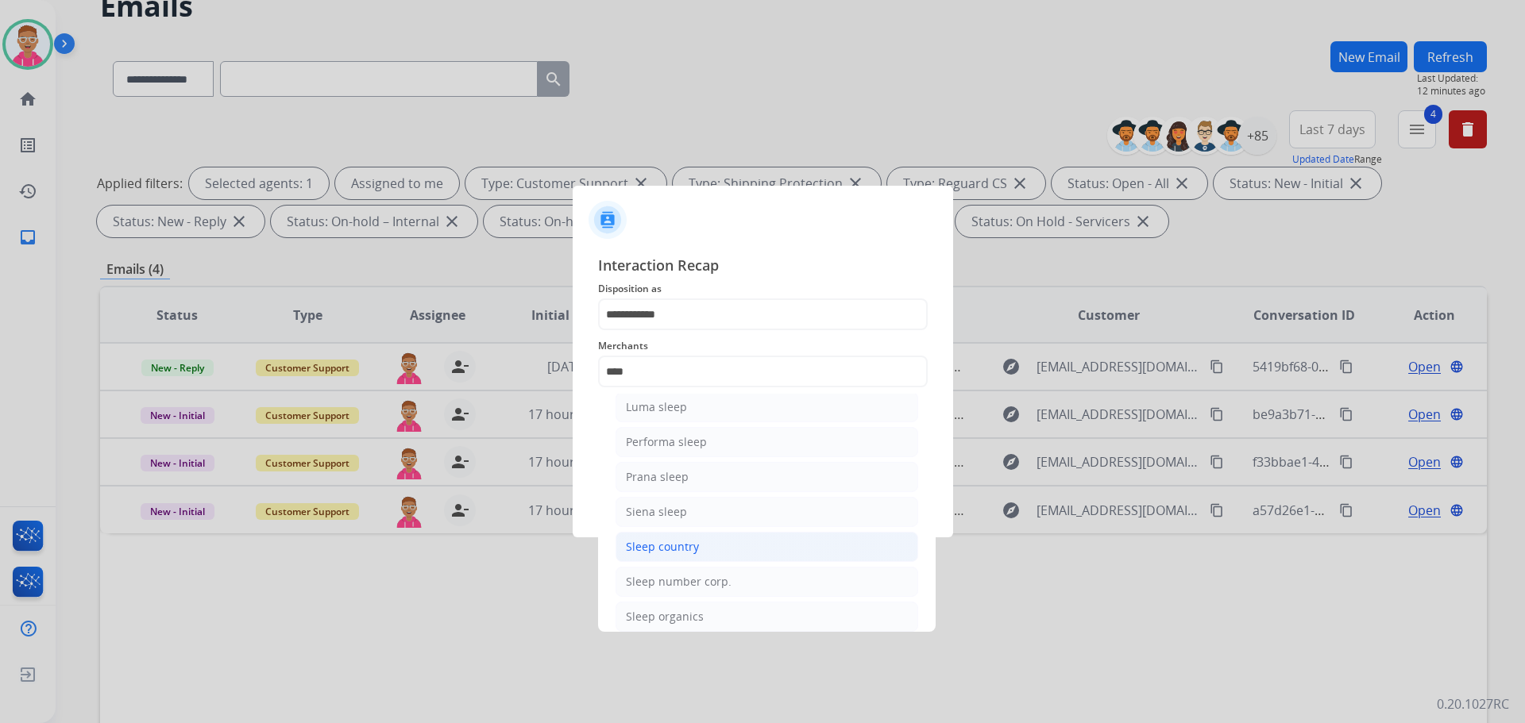
click at [697, 550] on li "Sleep country" at bounding box center [766, 547] width 303 height 30
type input "**********"
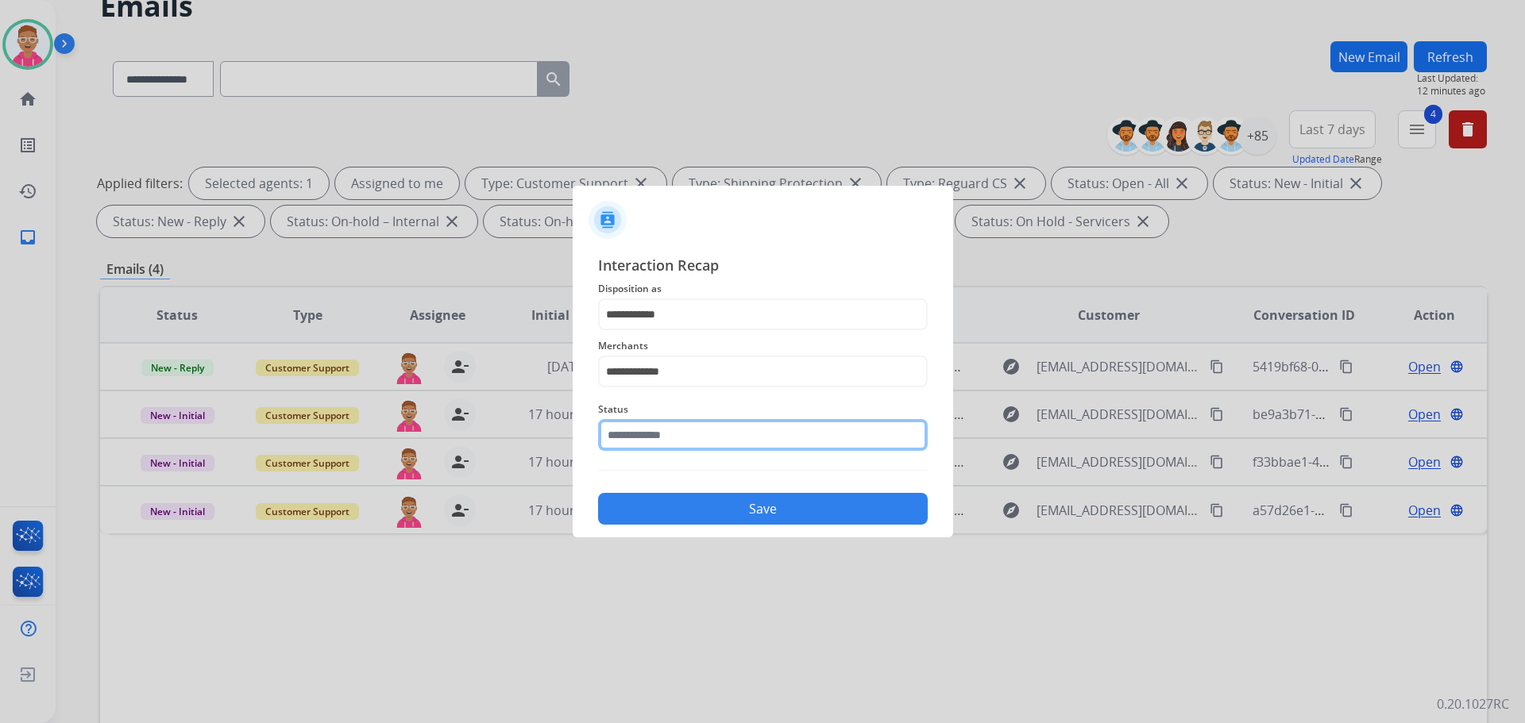
click at [717, 442] on input "text" at bounding box center [763, 435] width 330 height 32
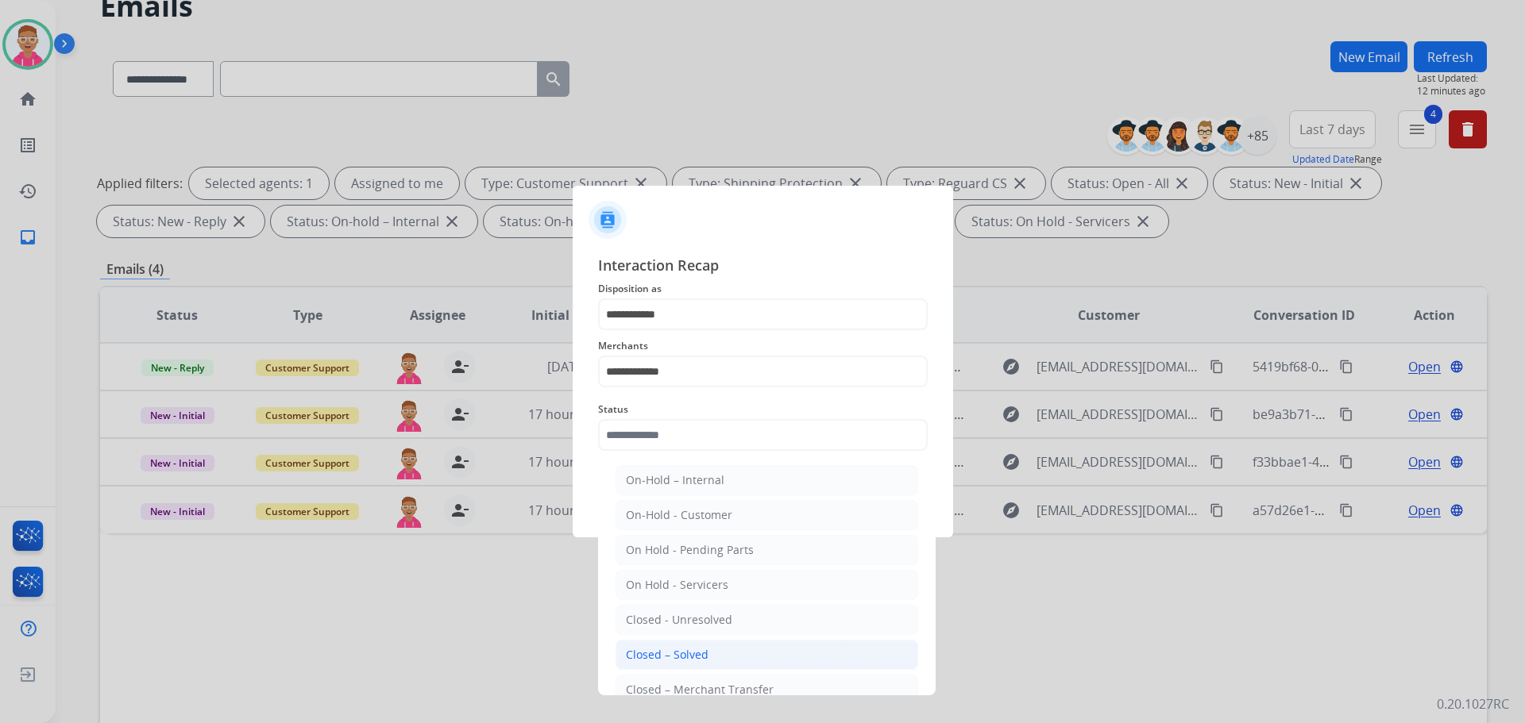
click at [716, 665] on li "Closed – Solved" at bounding box center [766, 655] width 303 height 30
type input "**********"
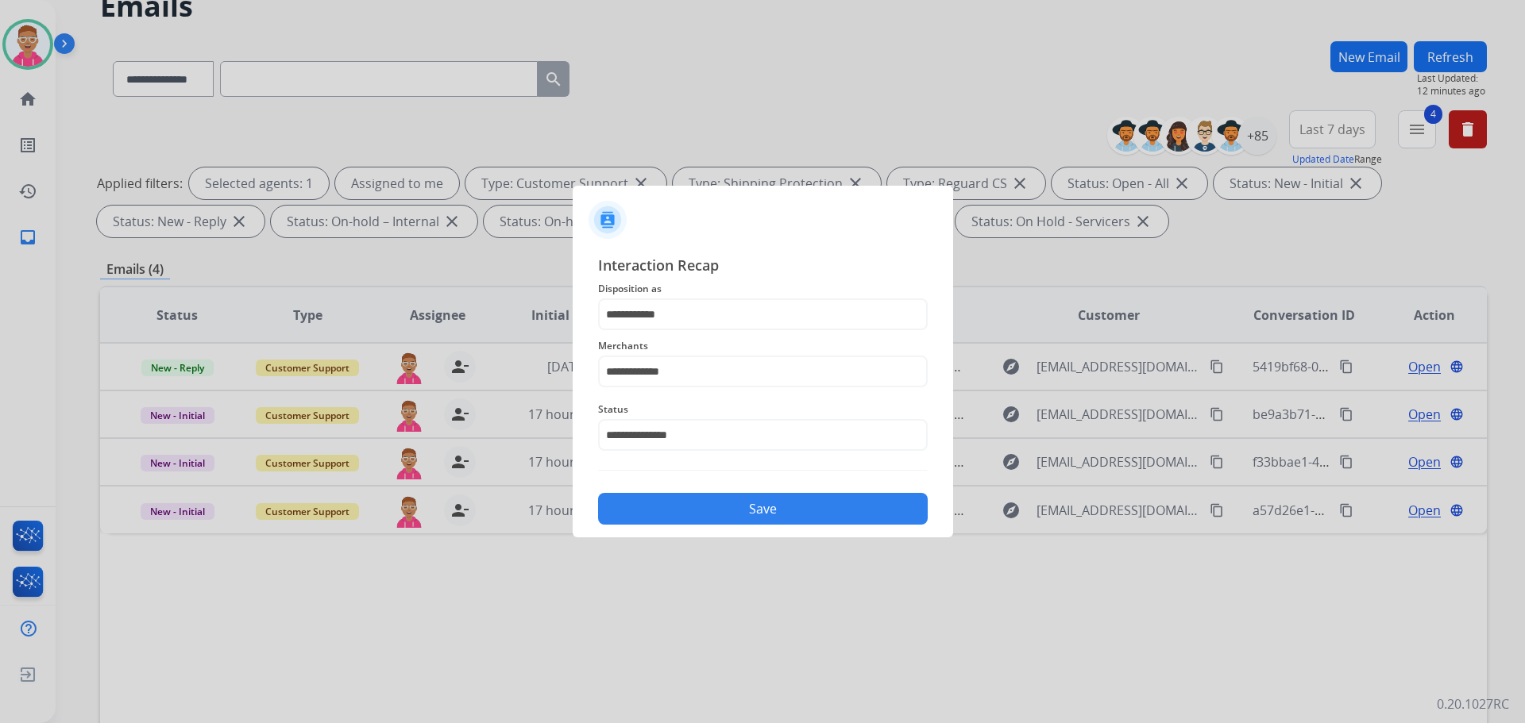
click at [740, 510] on button "Save" at bounding box center [763, 509] width 330 height 32
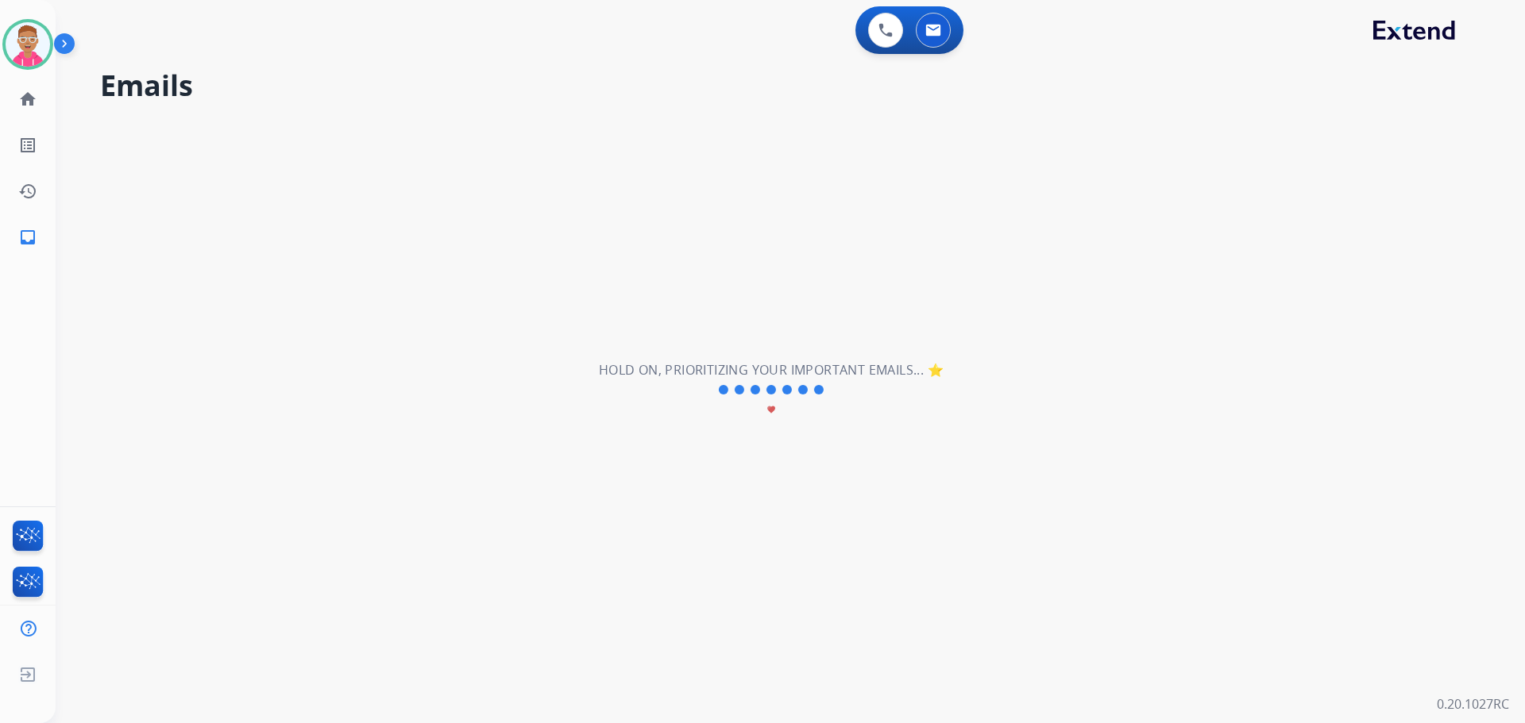
scroll to position [0, 0]
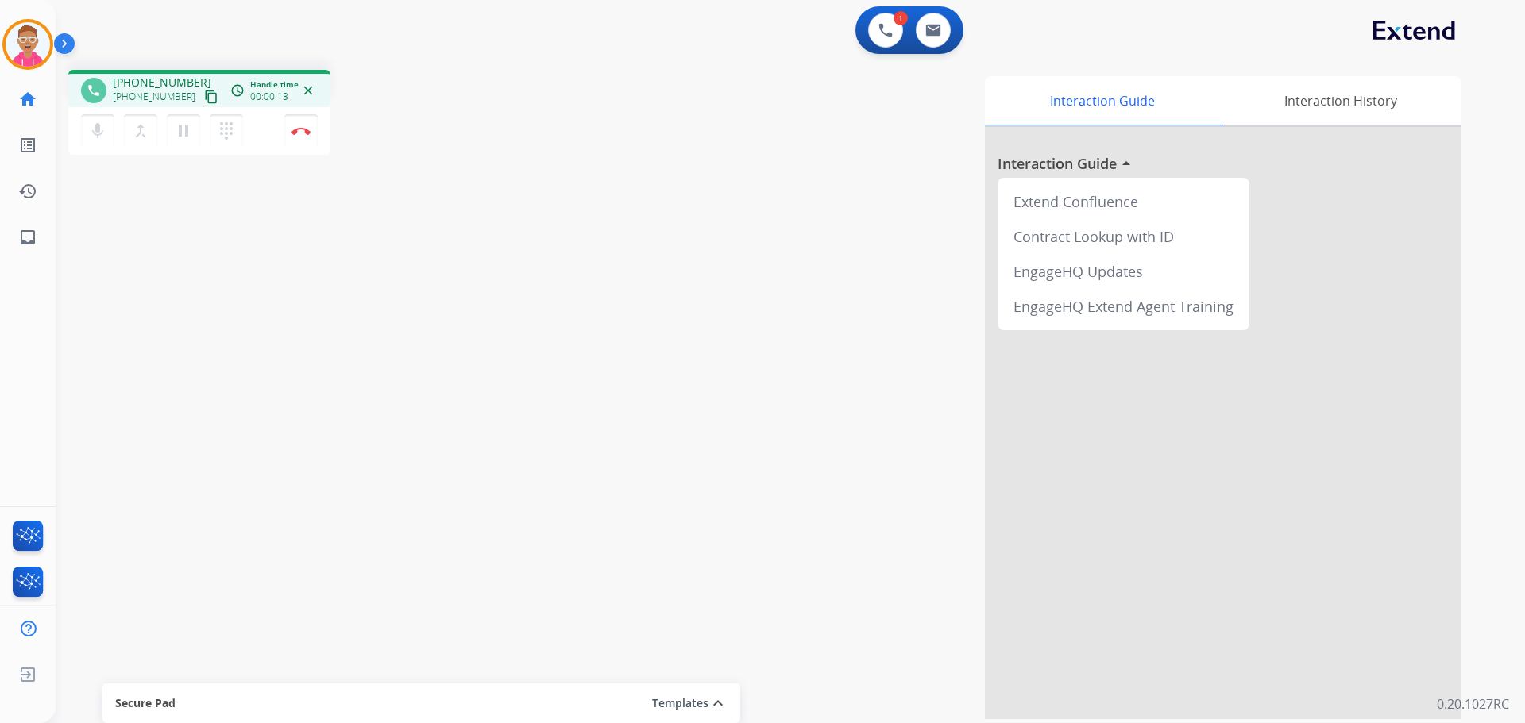
click at [204, 91] on mat-icon "content_copy" at bounding box center [211, 97] width 14 height 14
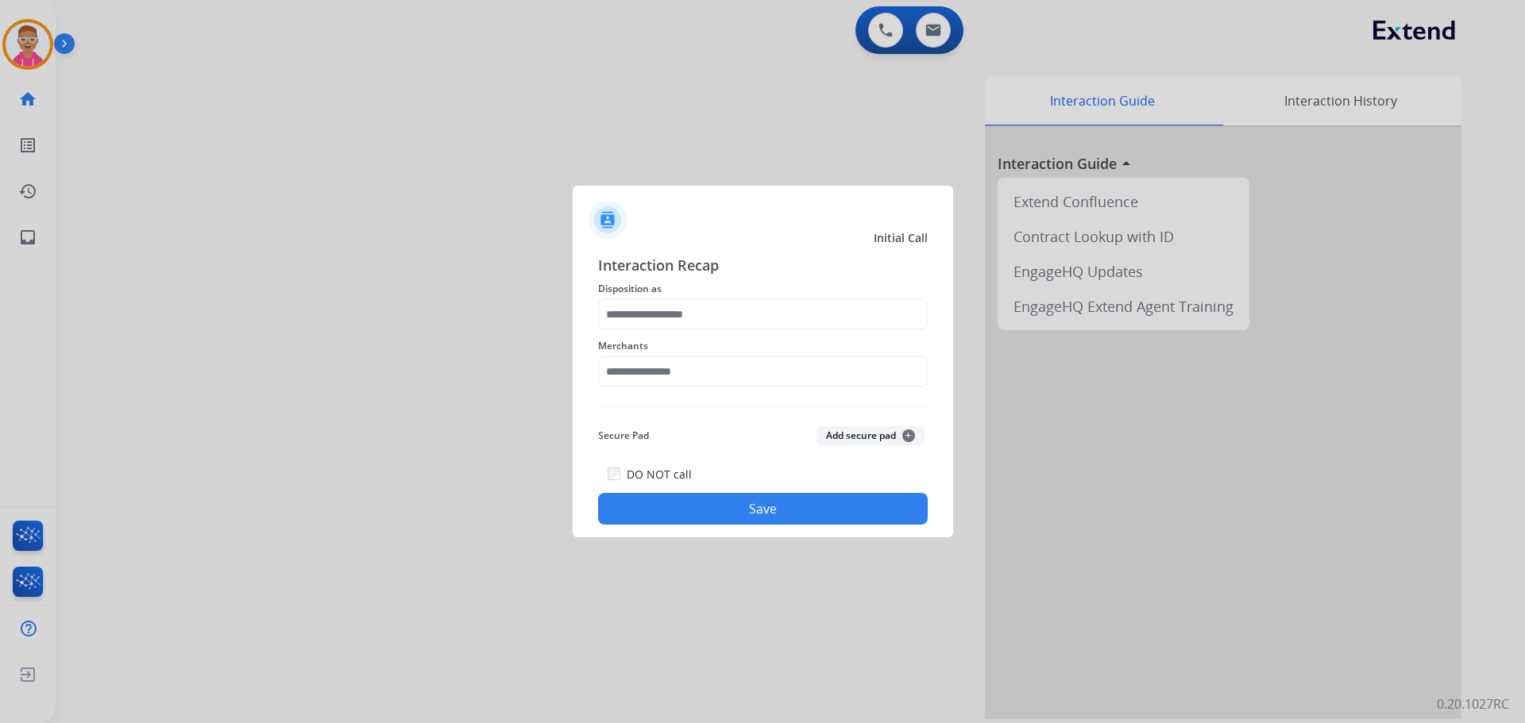
click at [114, 409] on div at bounding box center [762, 361] width 1525 height 723
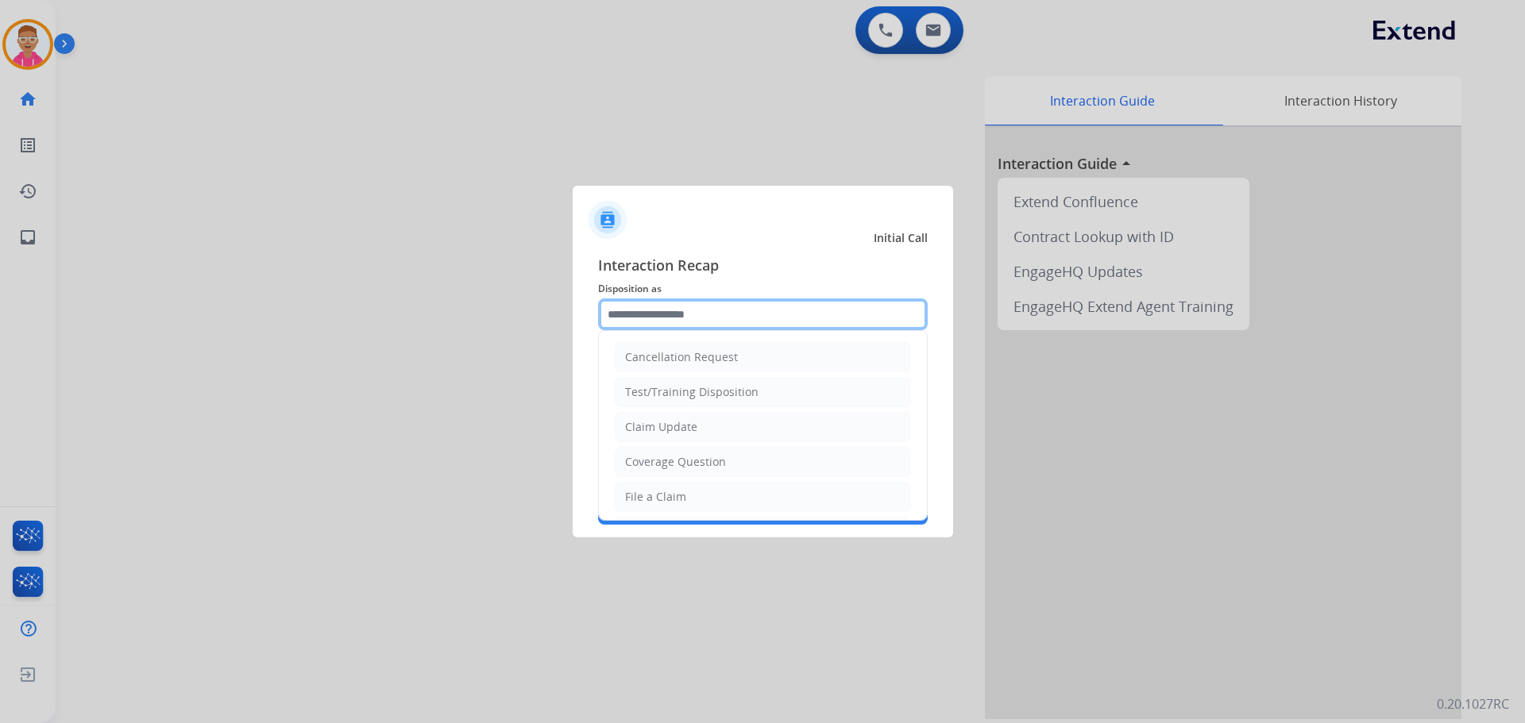
click at [752, 316] on input "text" at bounding box center [763, 315] width 330 height 32
click at [689, 426] on div "Claim Update" at bounding box center [661, 427] width 72 height 16
type input "**********"
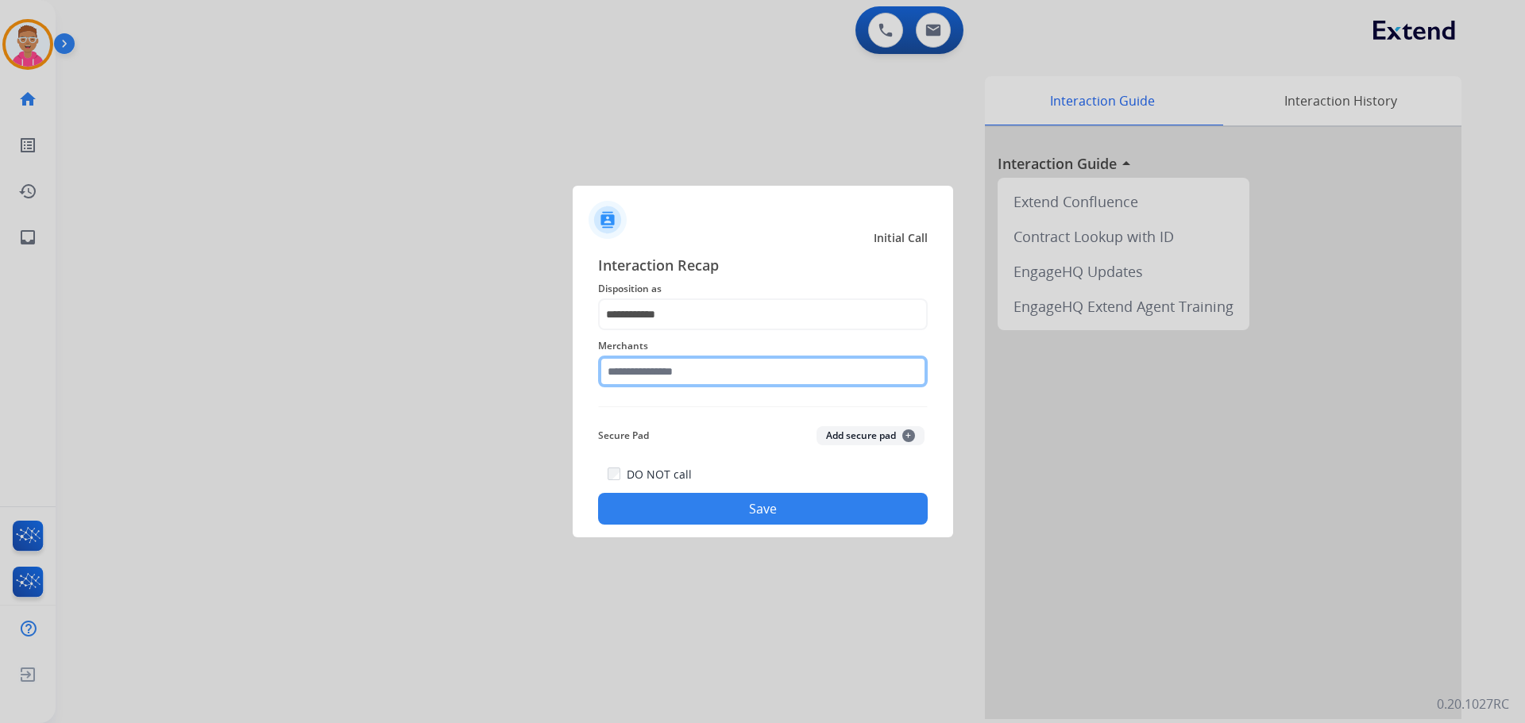
click at [708, 373] on input "text" at bounding box center [763, 372] width 330 height 32
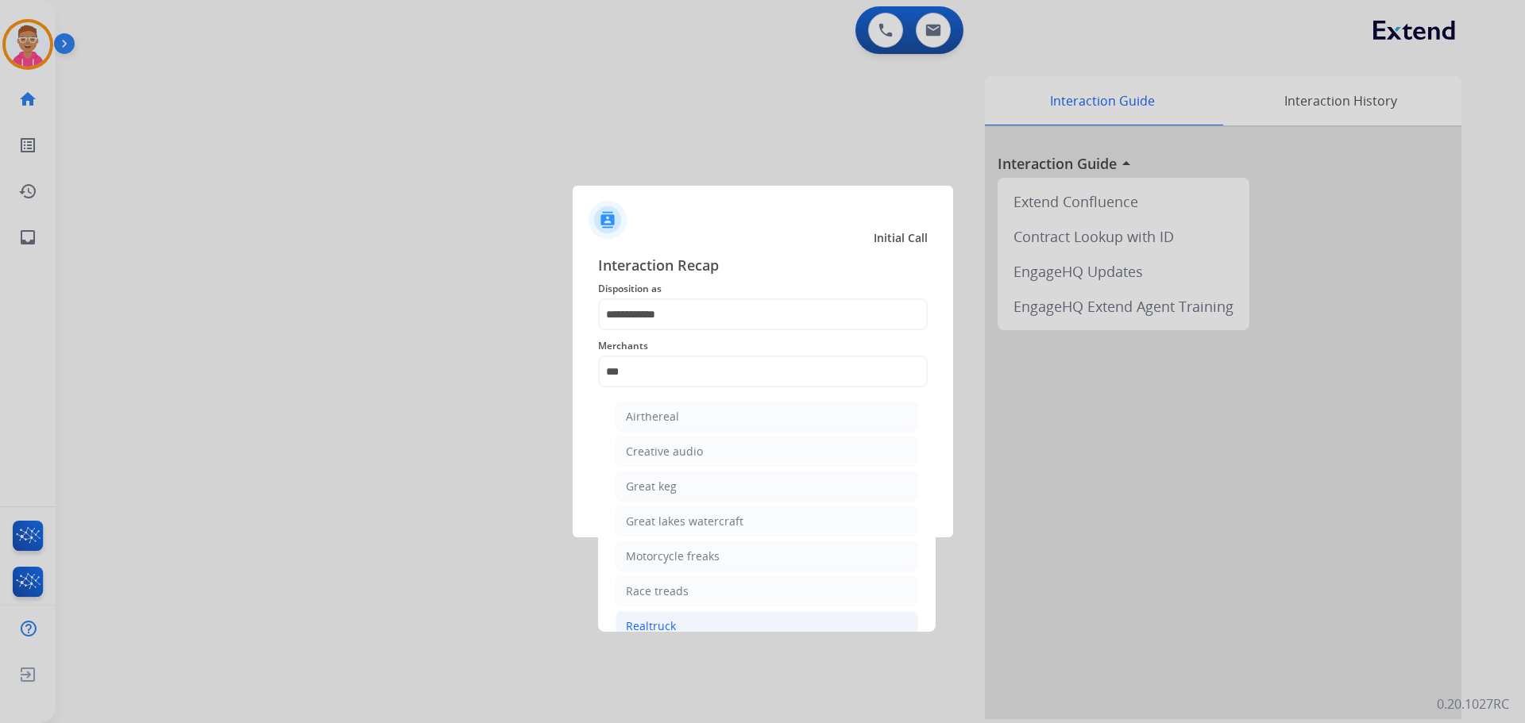
click at [686, 628] on li "Realtruck" at bounding box center [766, 626] width 303 height 30
type input "*********"
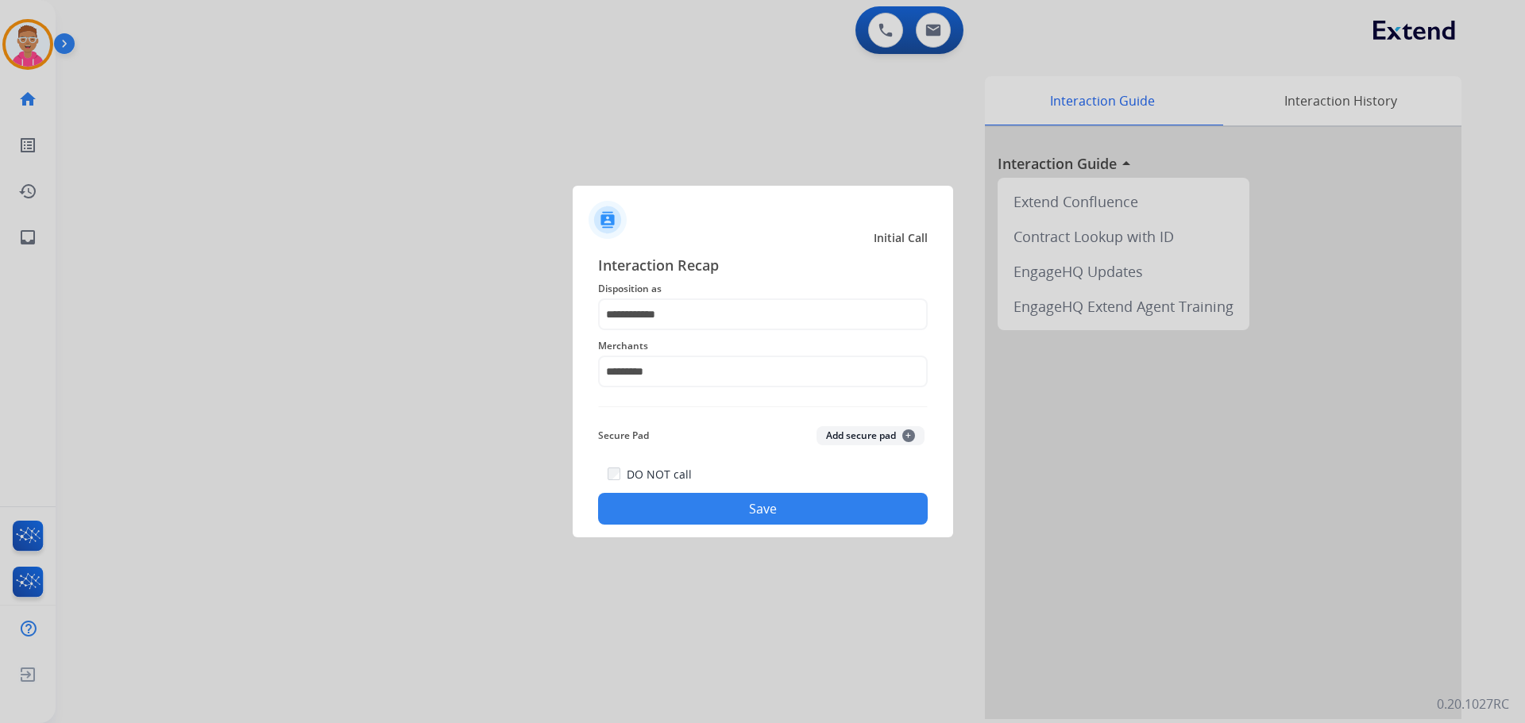
click at [682, 523] on button "Save" at bounding box center [763, 509] width 330 height 32
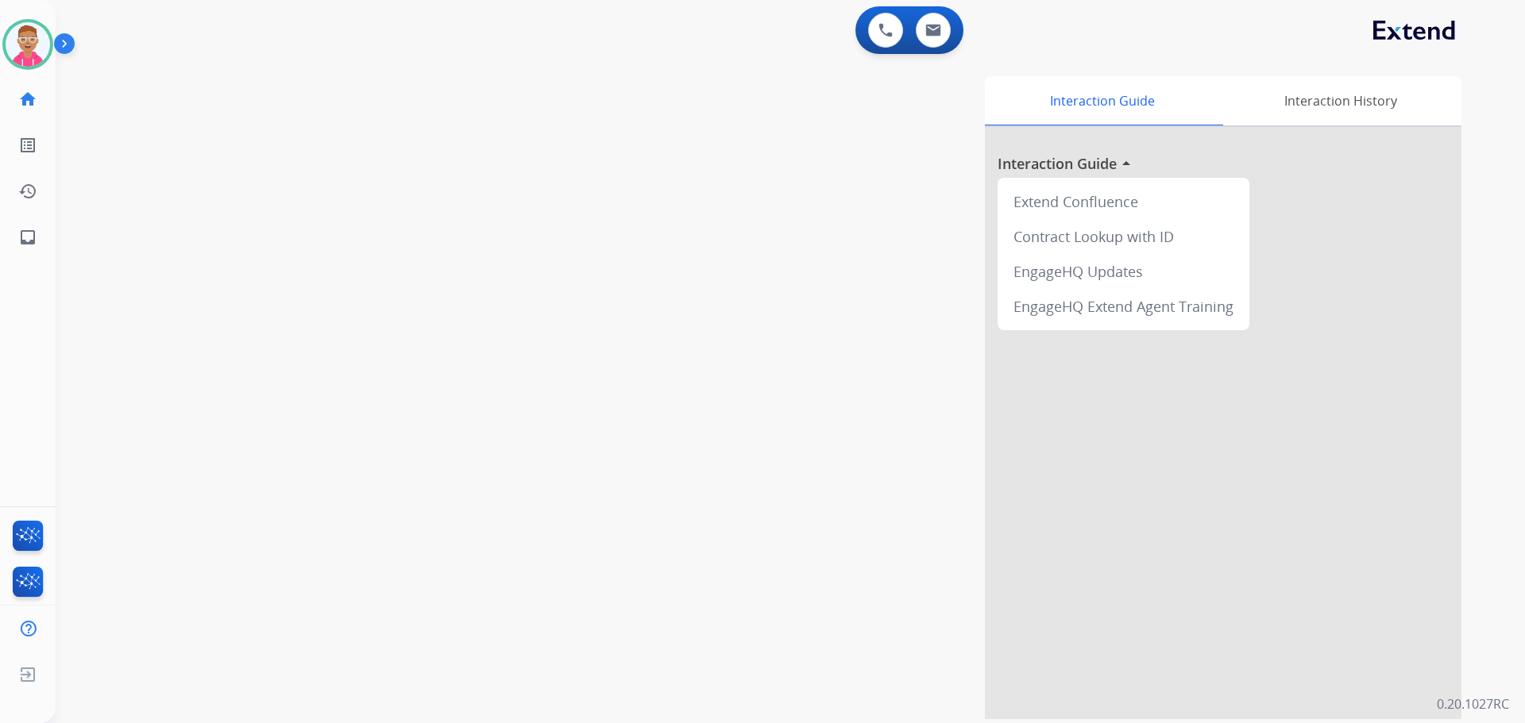
click at [1240, 594] on div at bounding box center [1223, 423] width 476 height 592
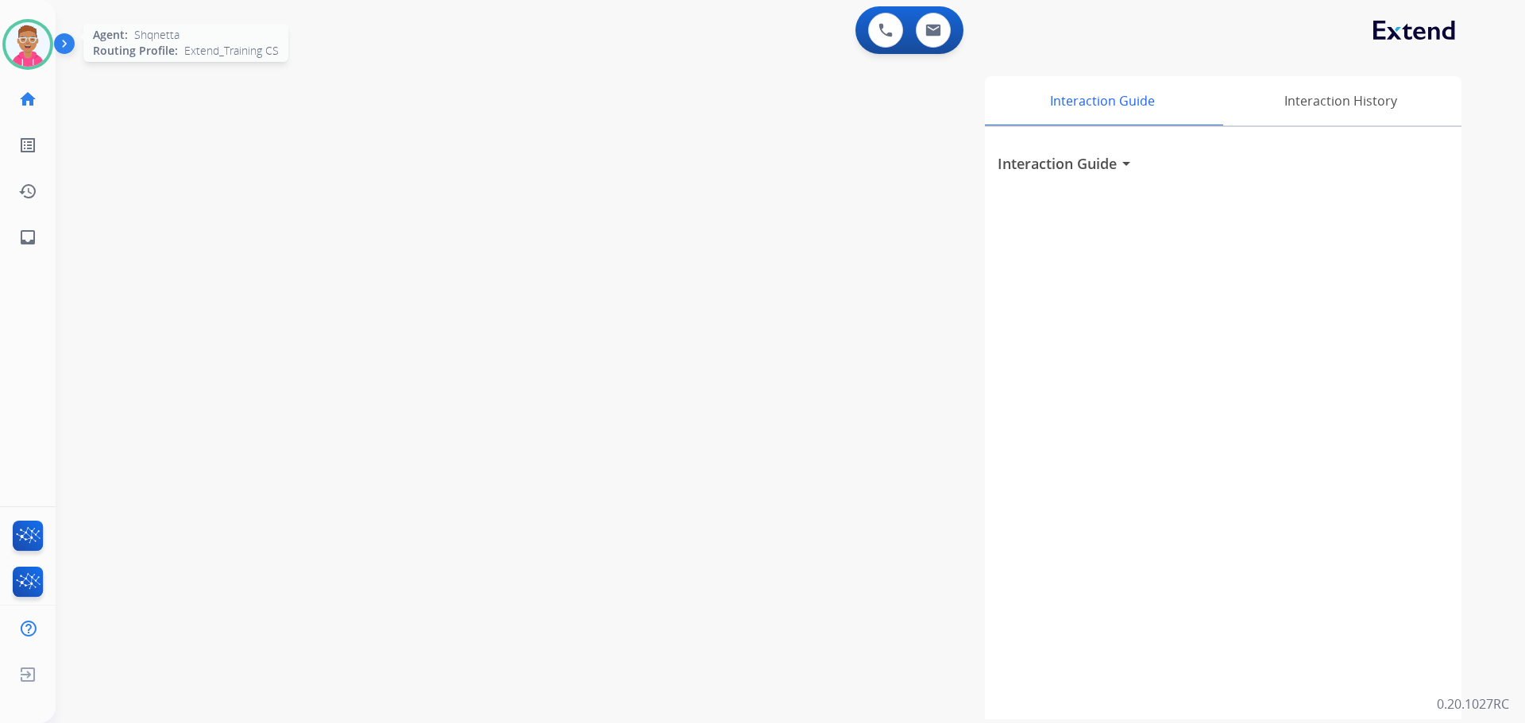
click at [6, 40] on img at bounding box center [28, 44] width 44 height 44
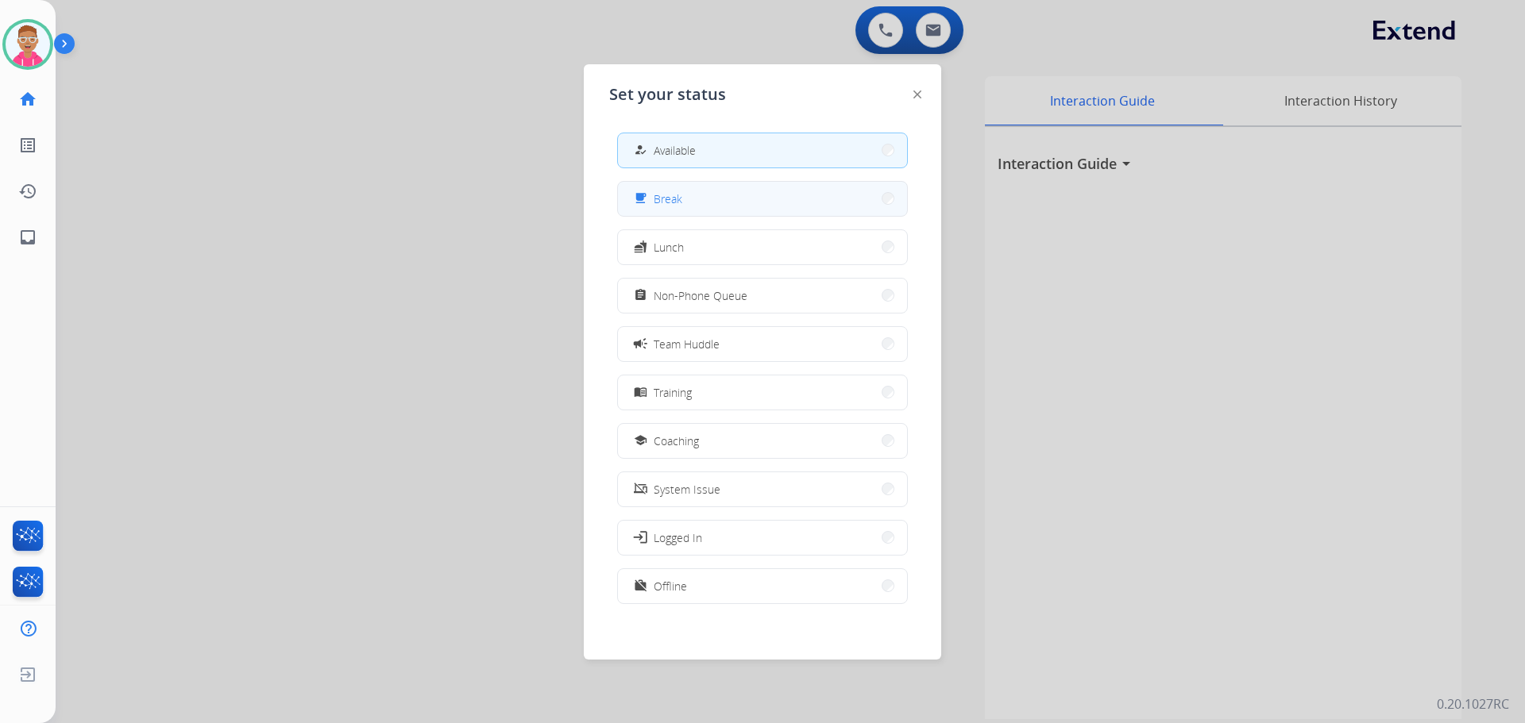
click at [733, 206] on button "free_breakfast Break" at bounding box center [762, 199] width 289 height 34
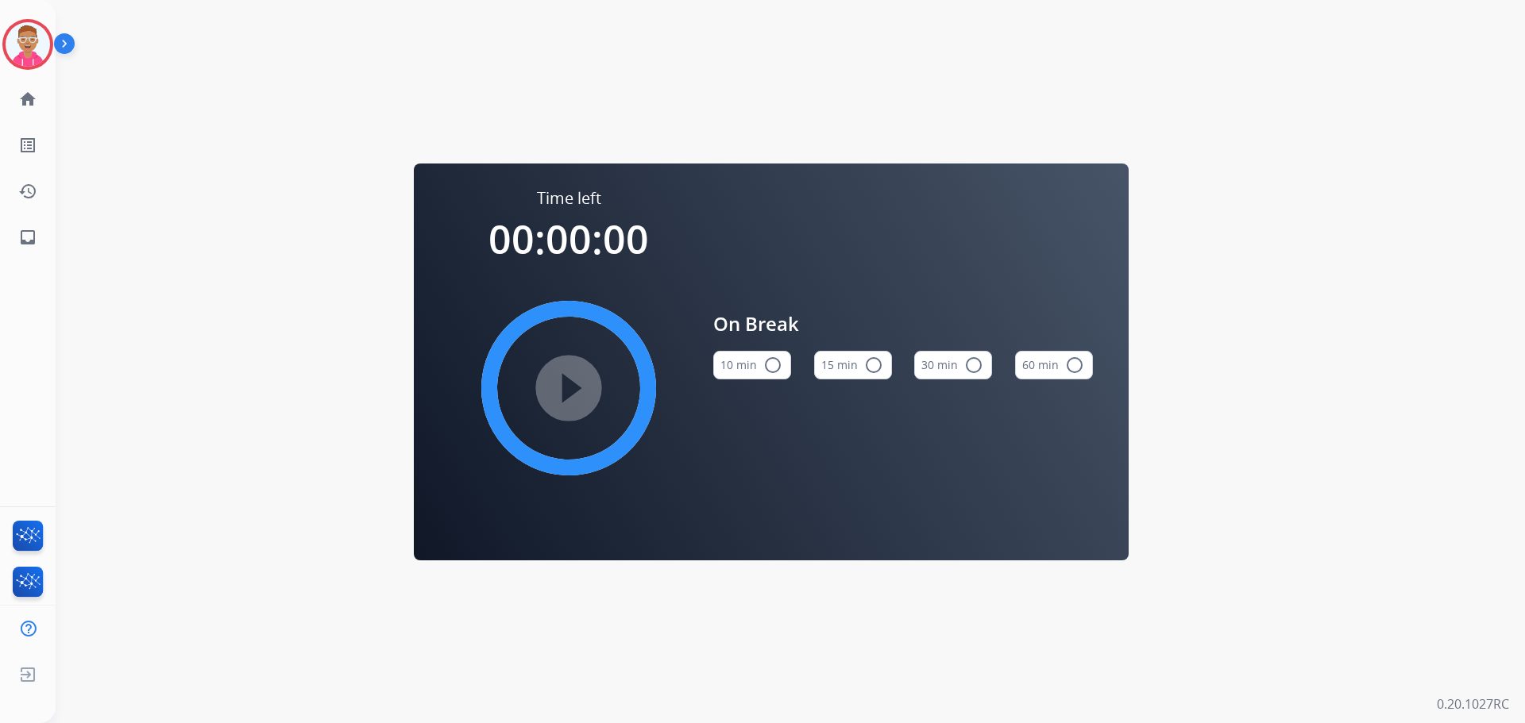
click at [869, 368] on mat-icon "radio_button_unchecked" at bounding box center [873, 365] width 19 height 19
click at [569, 379] on mat-icon "play_circle_filled" at bounding box center [568, 388] width 19 height 19
click at [13, 50] on img at bounding box center [28, 44] width 44 height 44
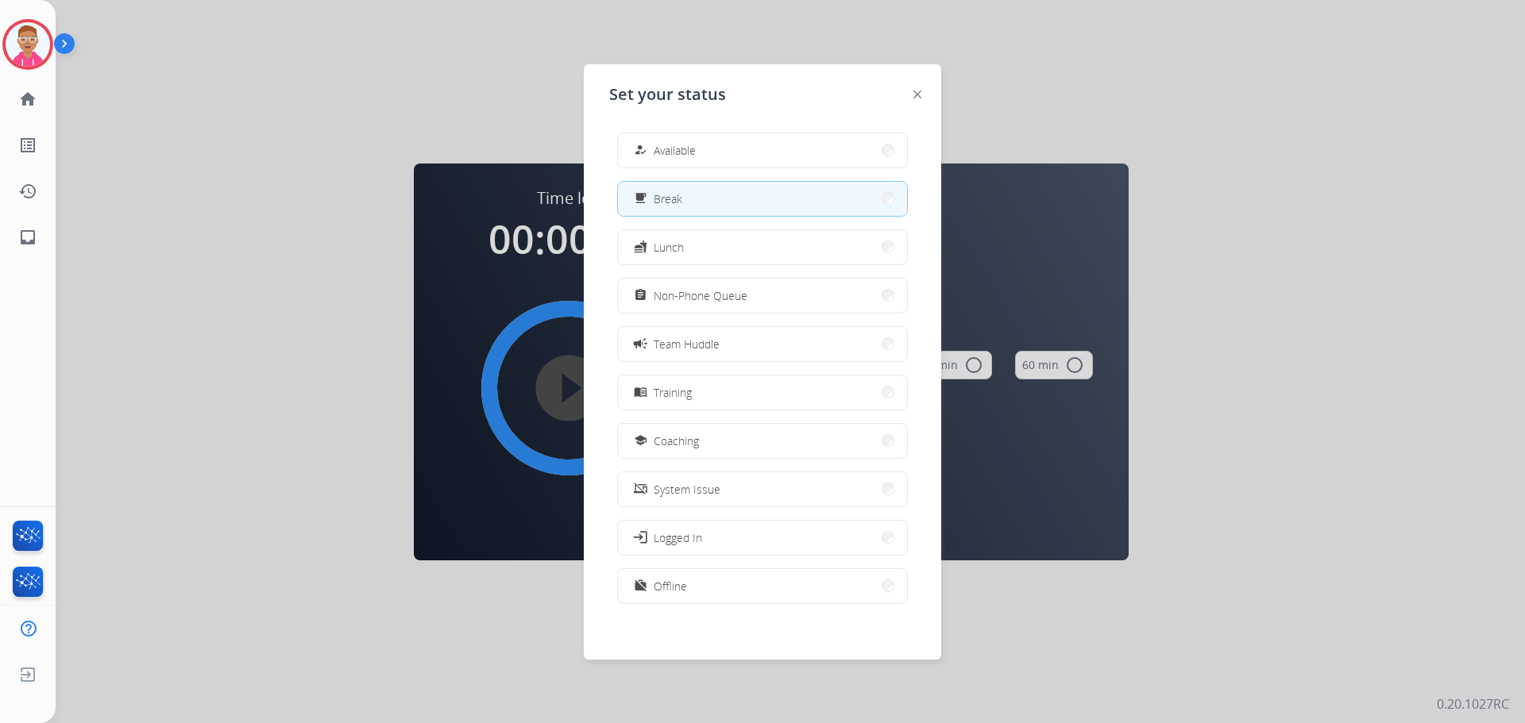
click at [747, 168] on div "how_to_reg Available free_breakfast Break fastfood Lunch assignment Non-Phone Q…" at bounding box center [762, 370] width 307 height 500
click at [745, 161] on button "how_to_reg Available" at bounding box center [762, 150] width 289 height 34
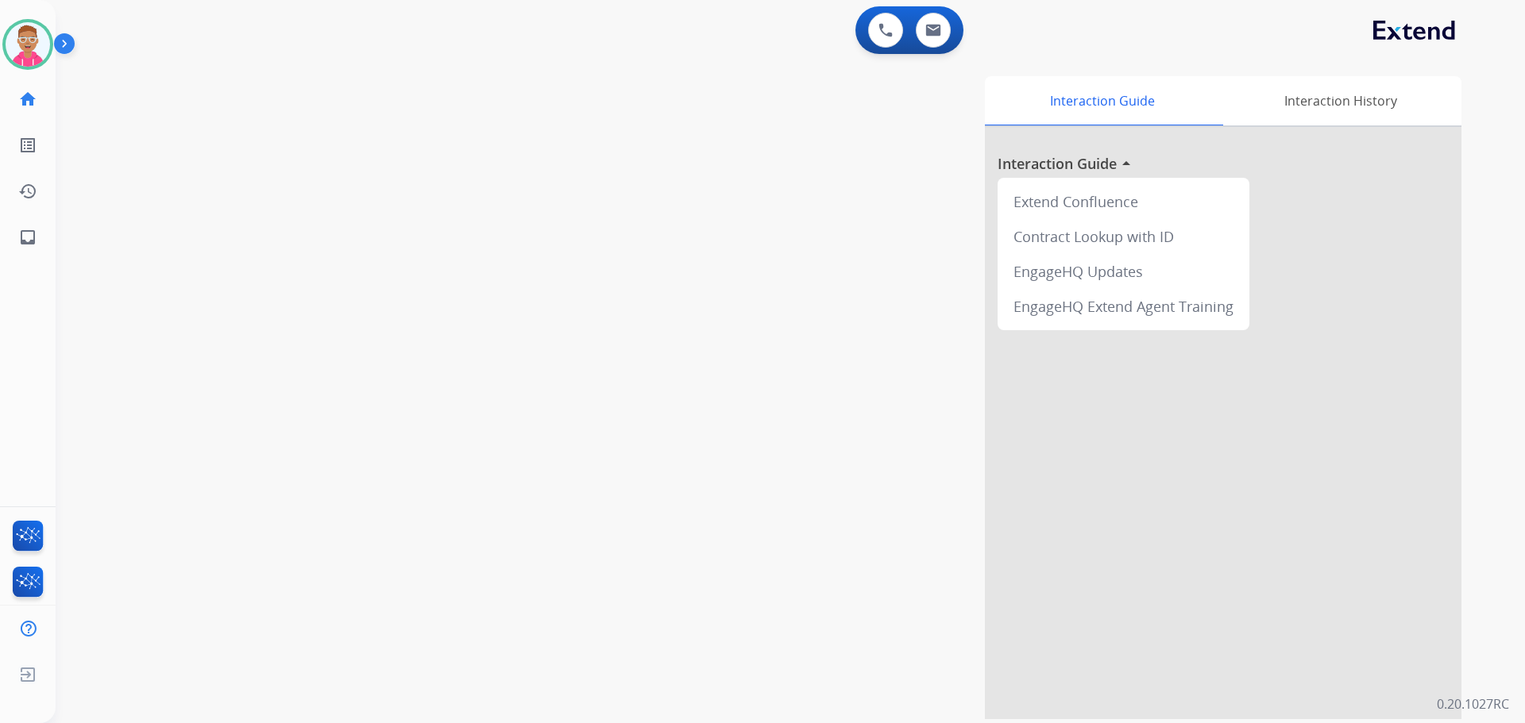
click at [58, 171] on div "swap_horiz Break voice bridge close_fullscreen Connect 3-Way Call merge_type Se…" at bounding box center [771, 388] width 1431 height 662
click at [940, 28] on img at bounding box center [933, 30] width 16 height 13
select select "**********"
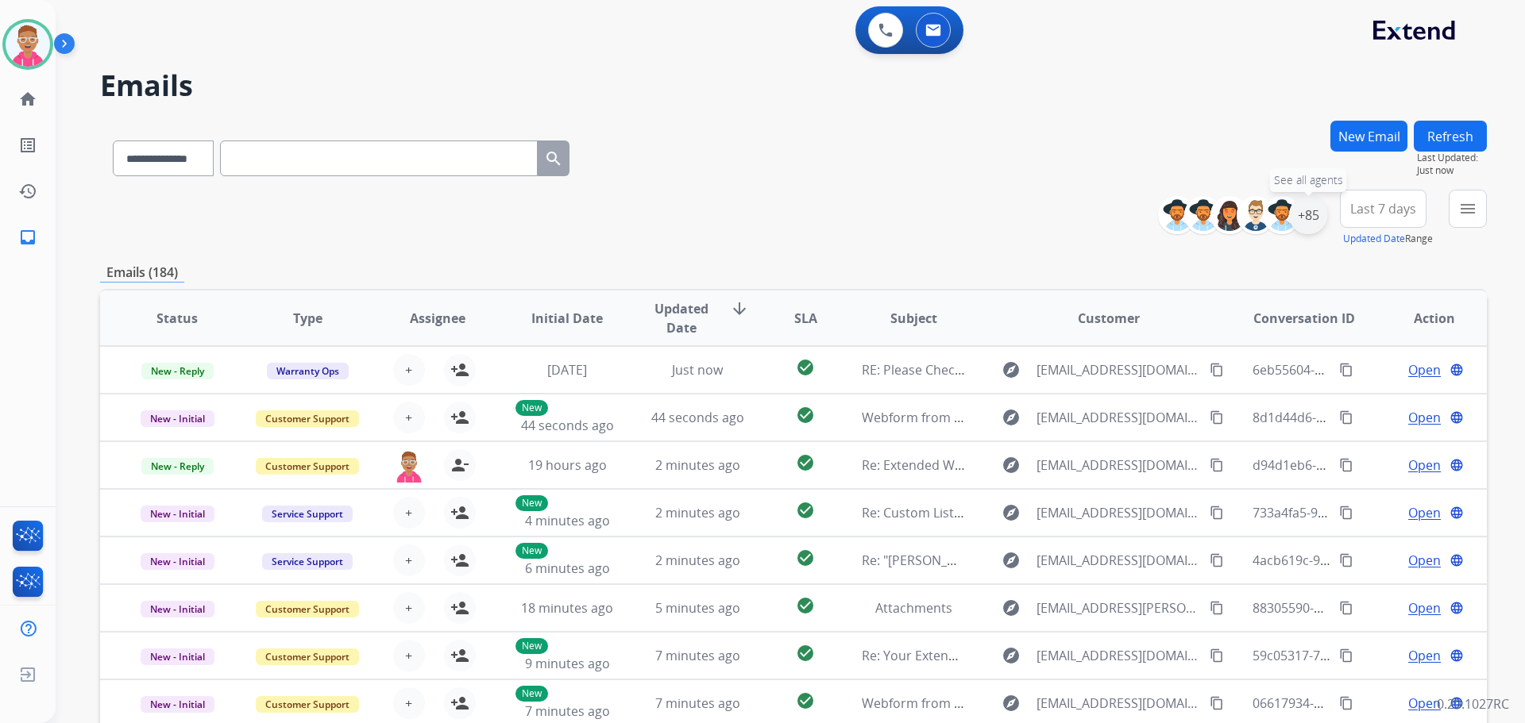
click at [1315, 220] on div "+85" at bounding box center [1308, 215] width 38 height 38
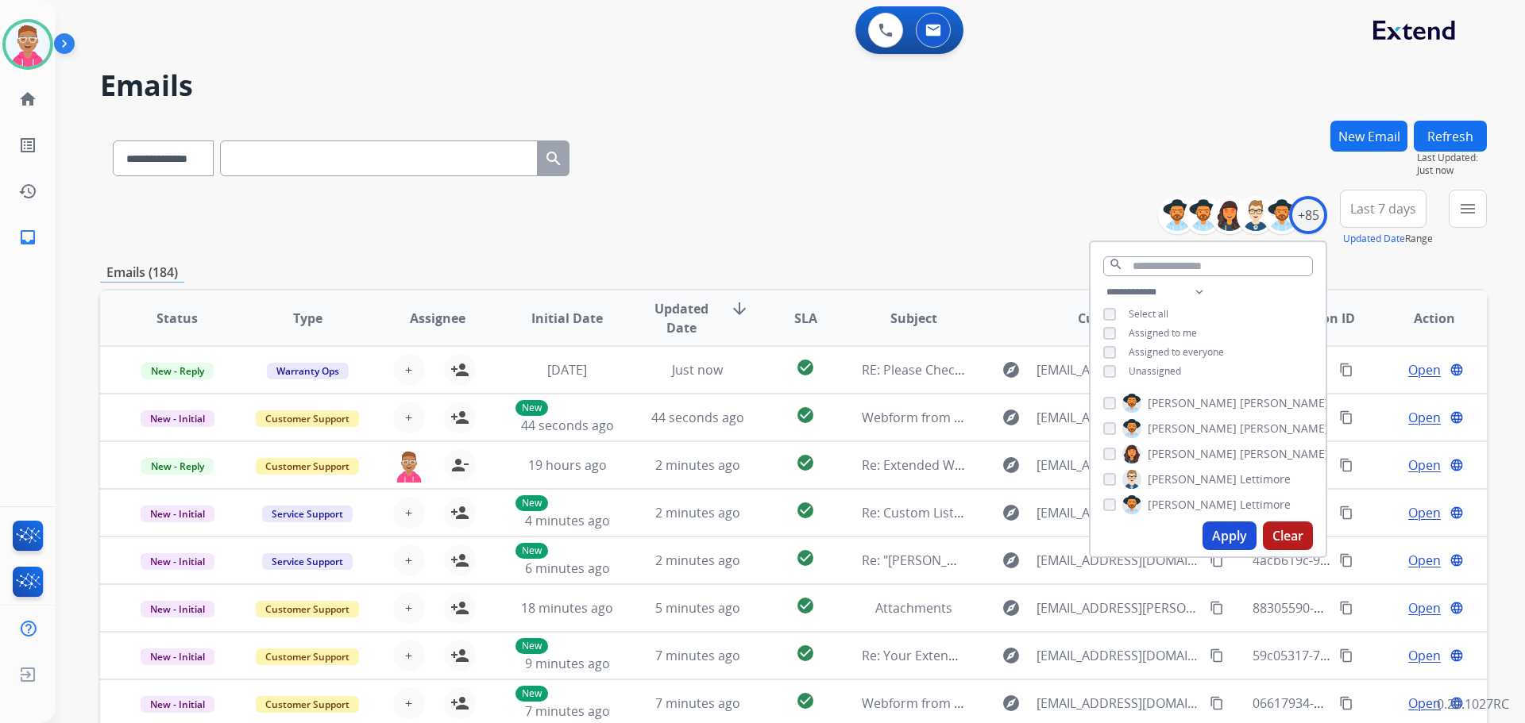
click at [1223, 530] on button "Apply" at bounding box center [1229, 536] width 54 height 29
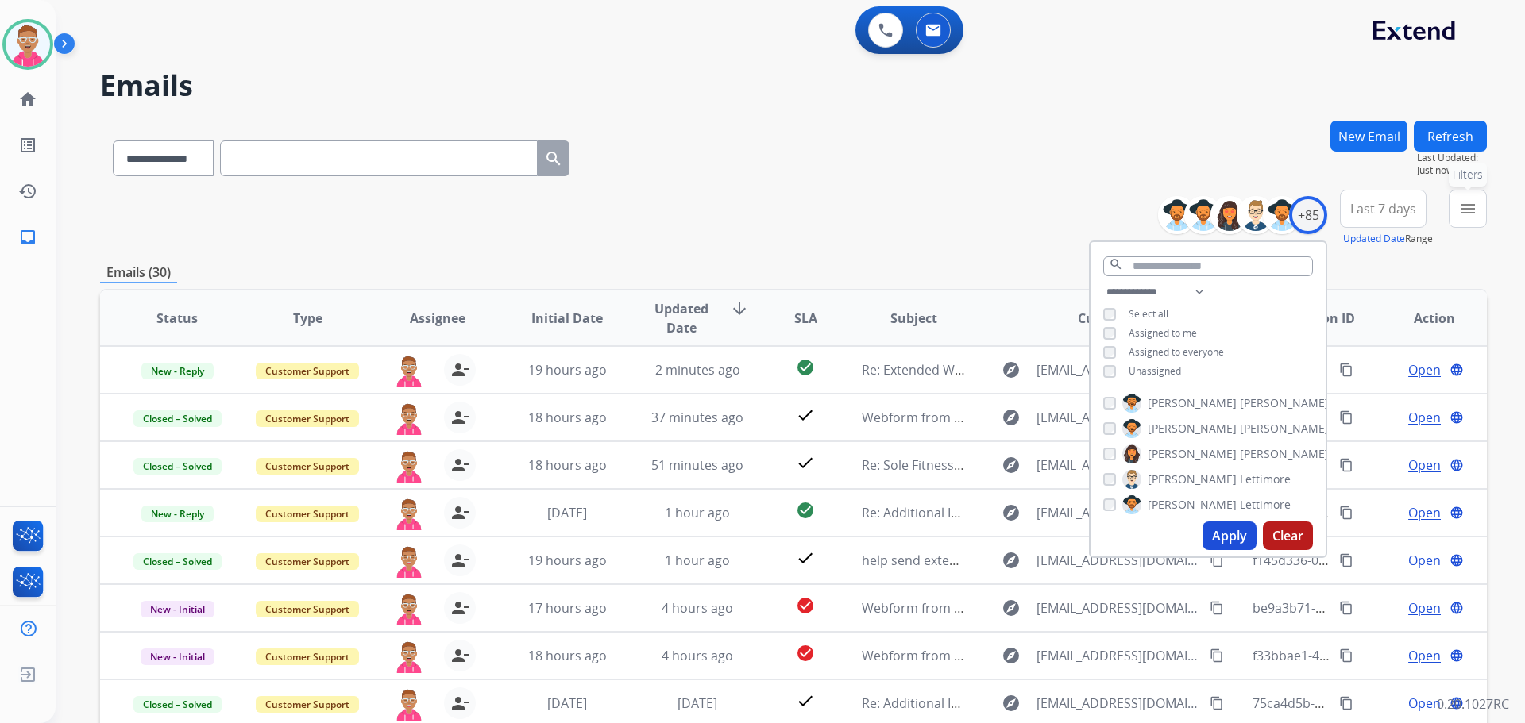
click at [1457, 218] on button "menu Filters" at bounding box center [1468, 209] width 38 height 38
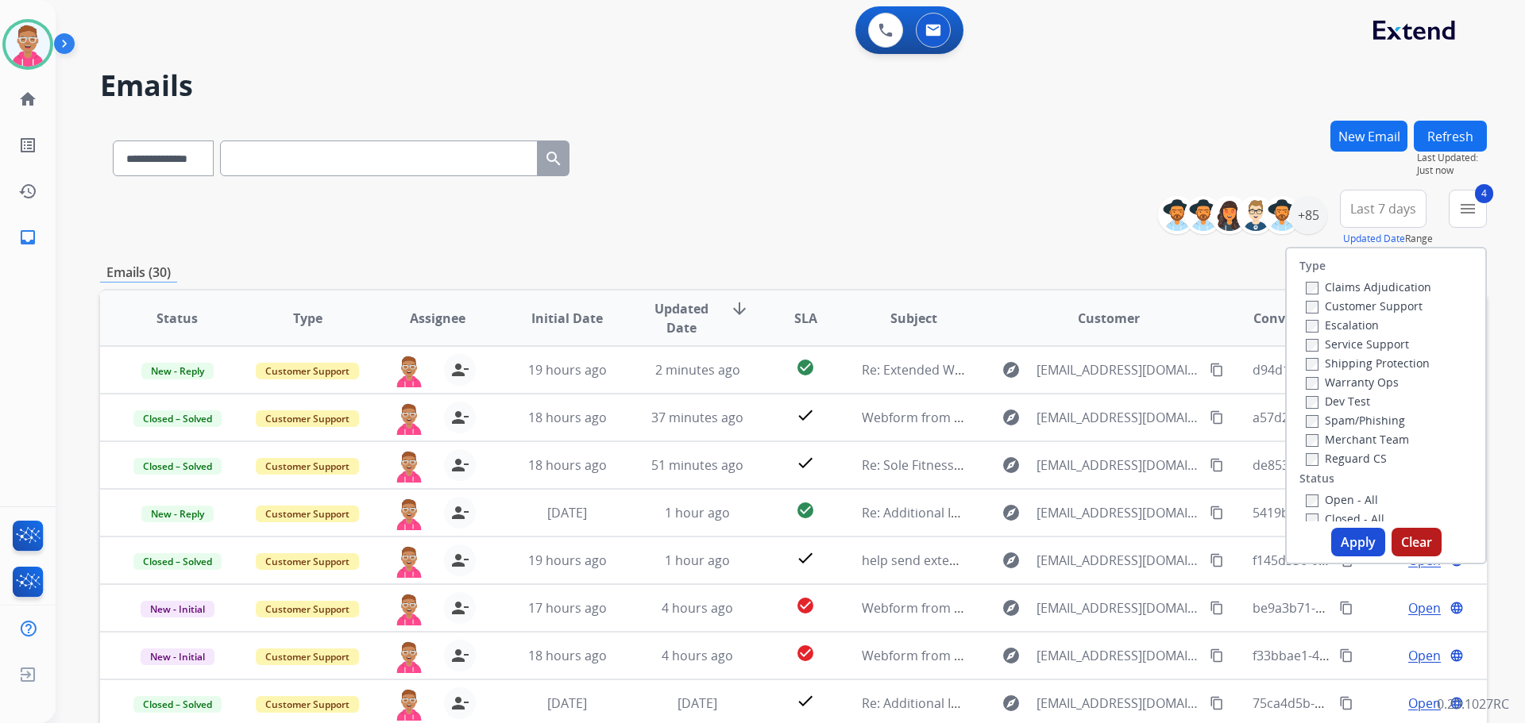
click at [1365, 542] on button "Apply" at bounding box center [1358, 542] width 54 height 29
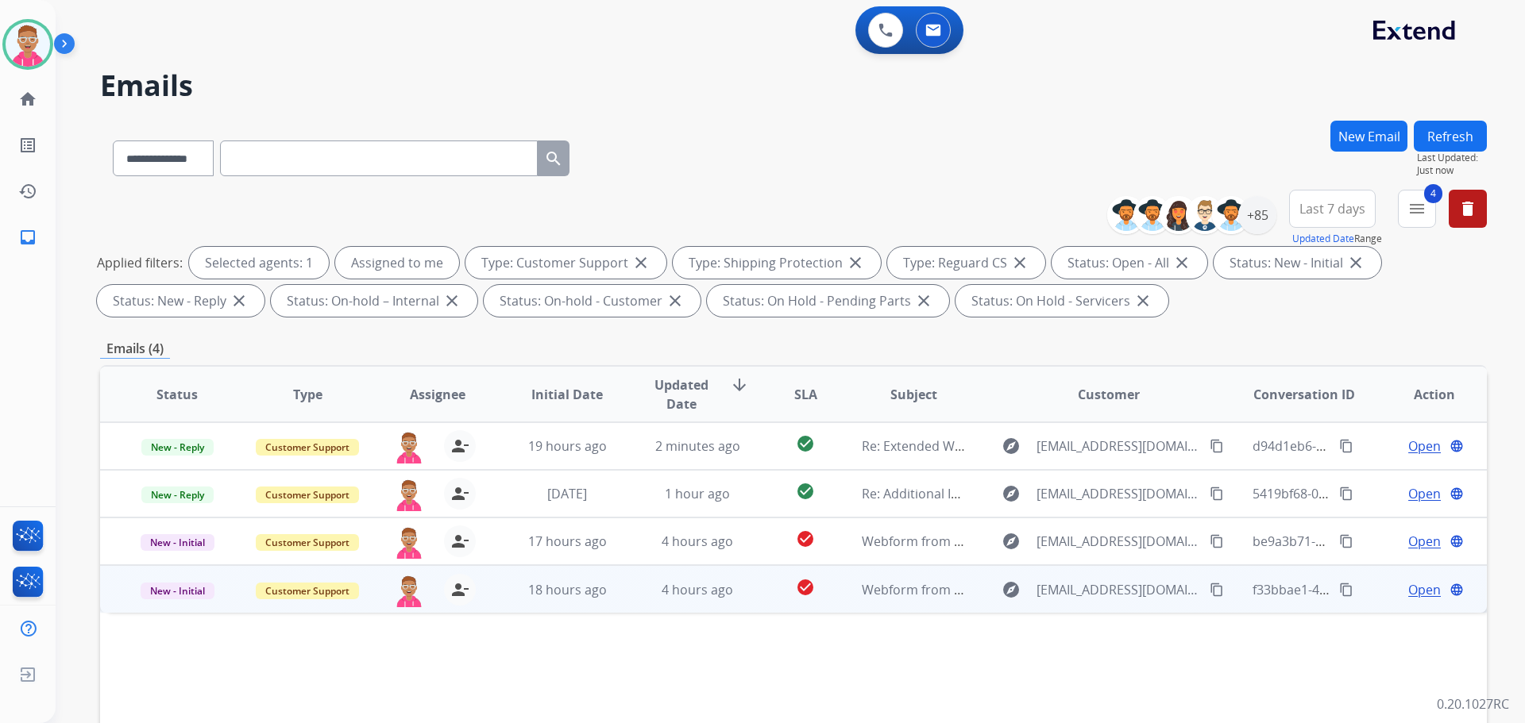
click at [1409, 591] on span "Open" at bounding box center [1424, 590] width 33 height 19
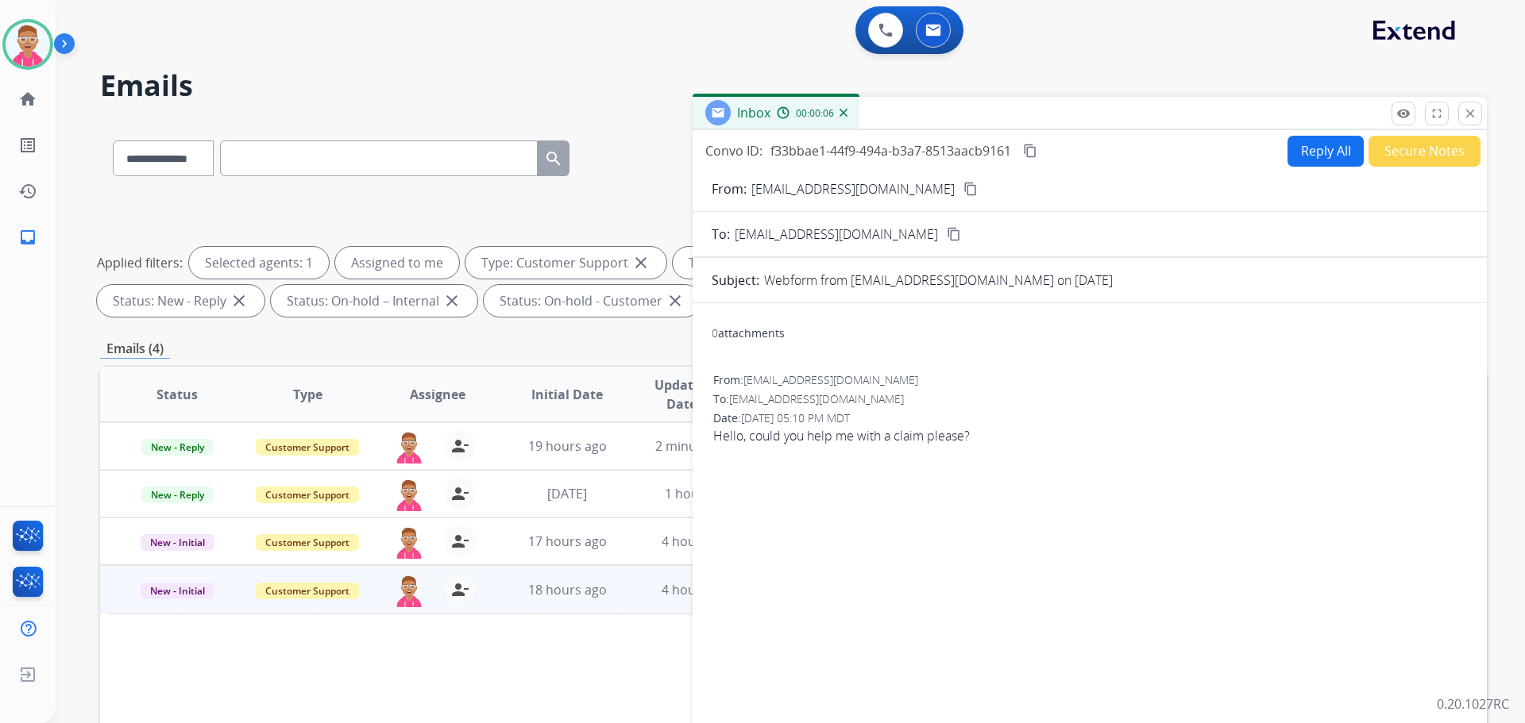
click at [1314, 152] on button "Reply All" at bounding box center [1325, 151] width 76 height 31
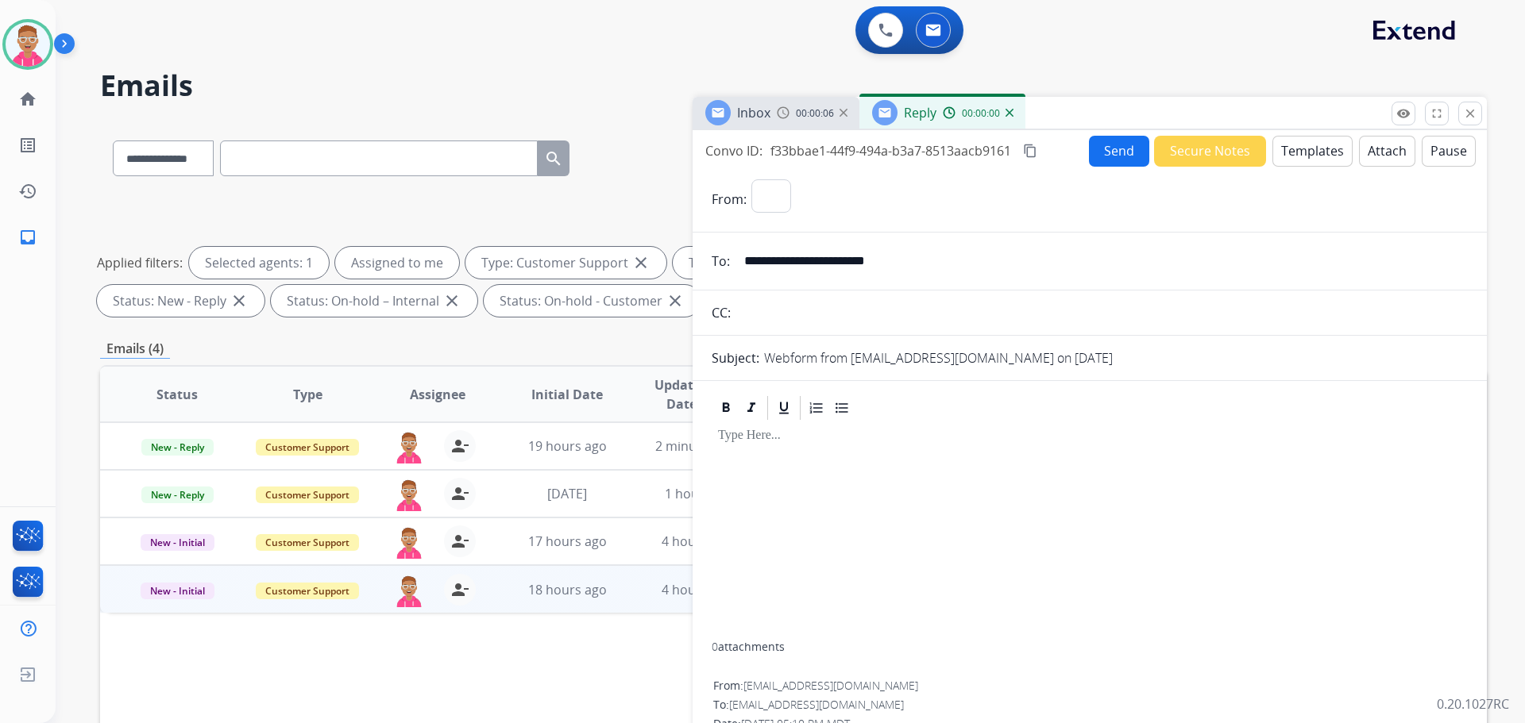
select select "**********"
click at [1324, 150] on button "Templates" at bounding box center [1312, 151] width 80 height 31
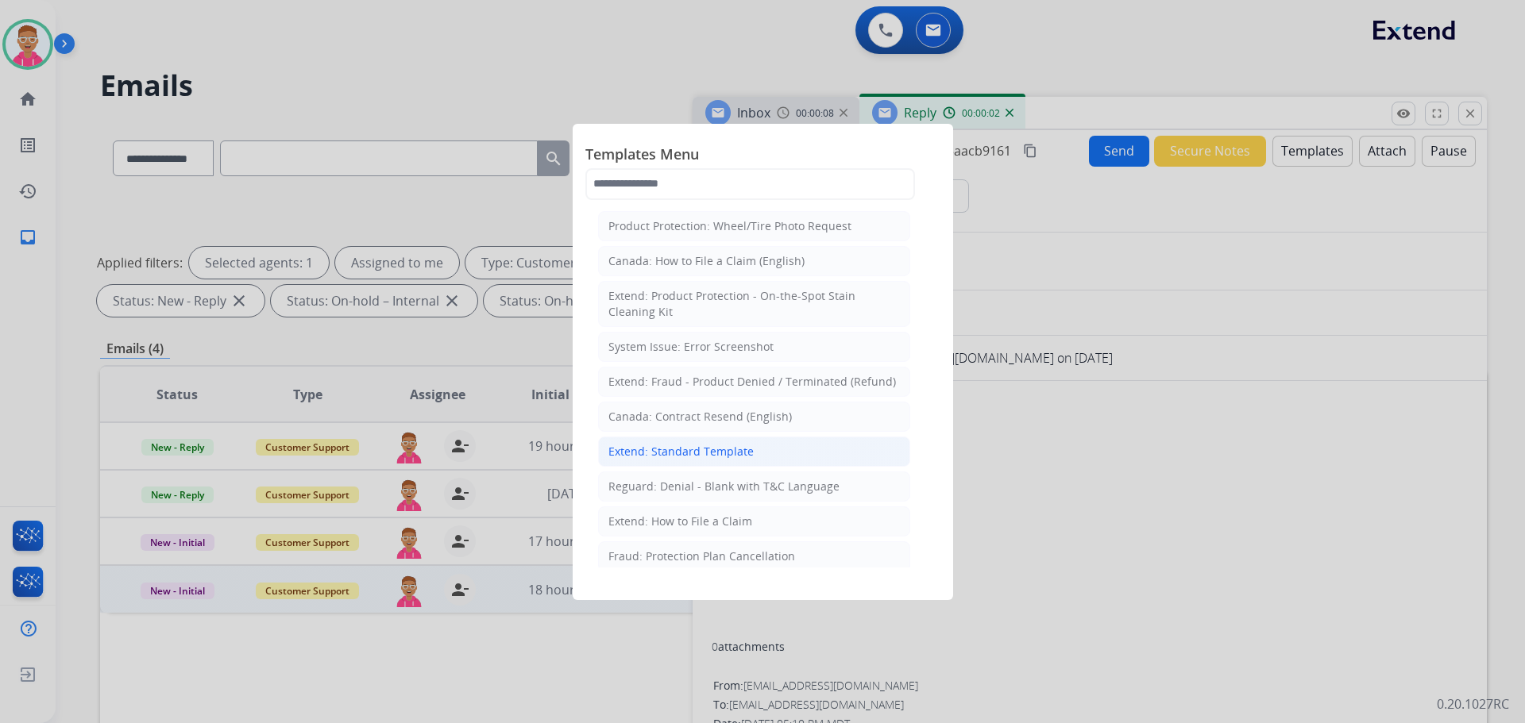
click at [727, 453] on div "Extend: Standard Template" at bounding box center [680, 452] width 145 height 16
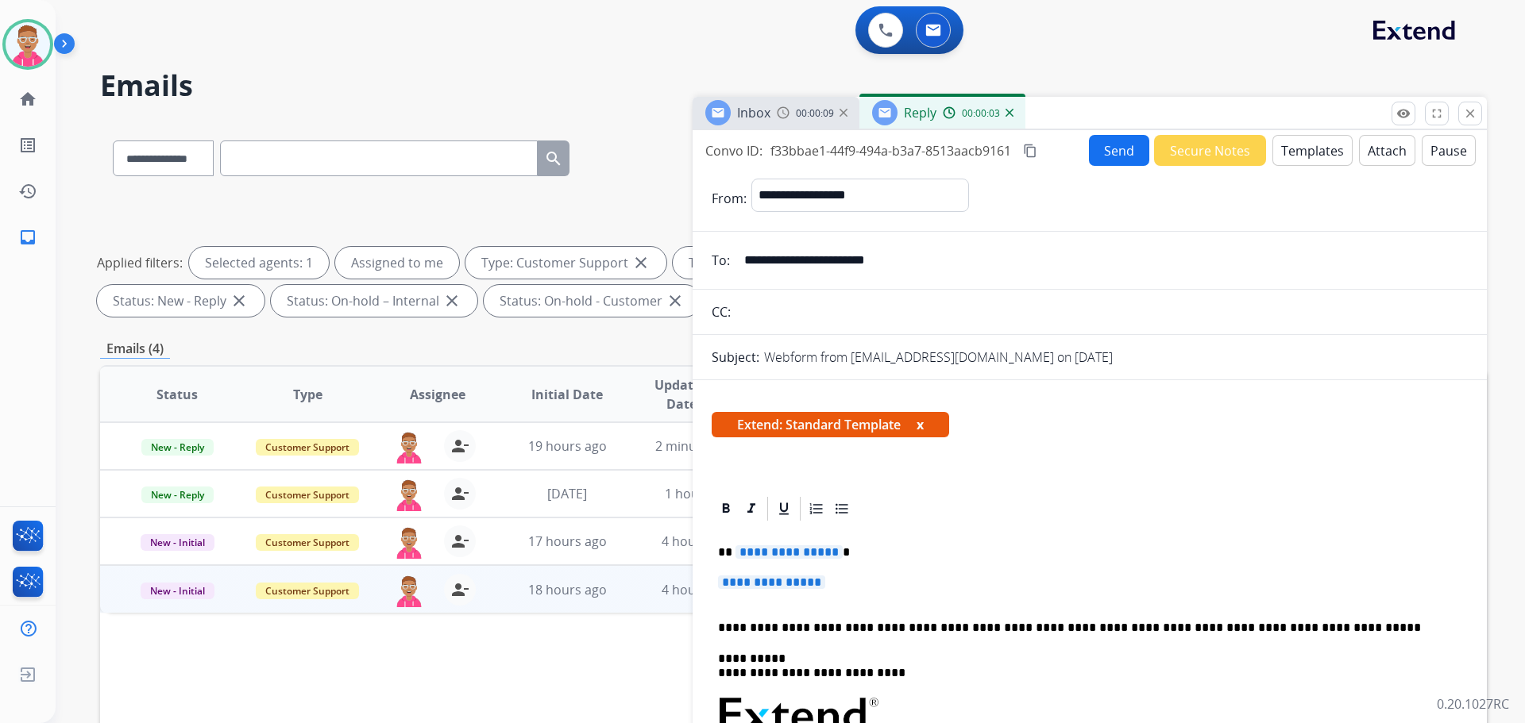
click at [794, 550] on span "**********" at bounding box center [788, 553] width 107 height 14
click at [793, 577] on span "**********" at bounding box center [771, 583] width 107 height 14
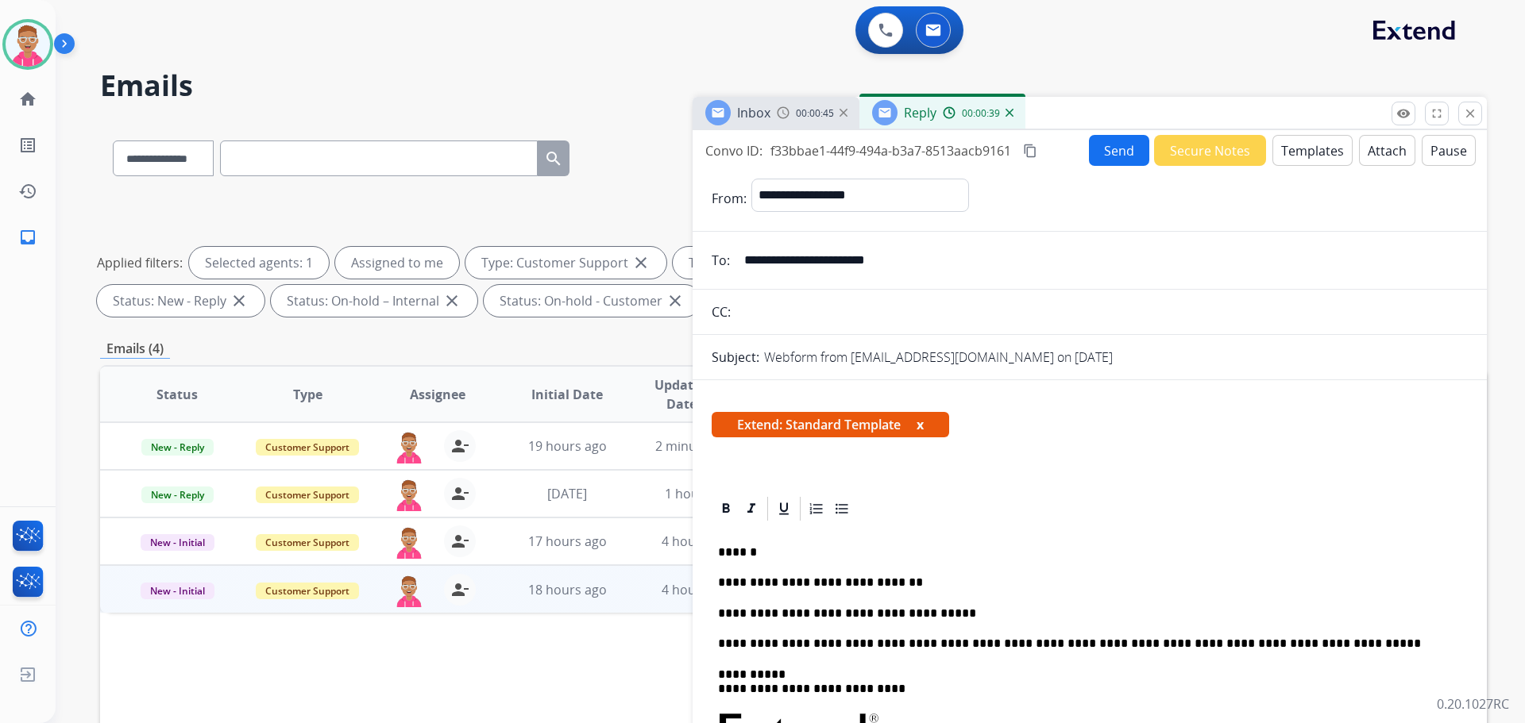
click at [1116, 138] on button "Send" at bounding box center [1119, 150] width 60 height 31
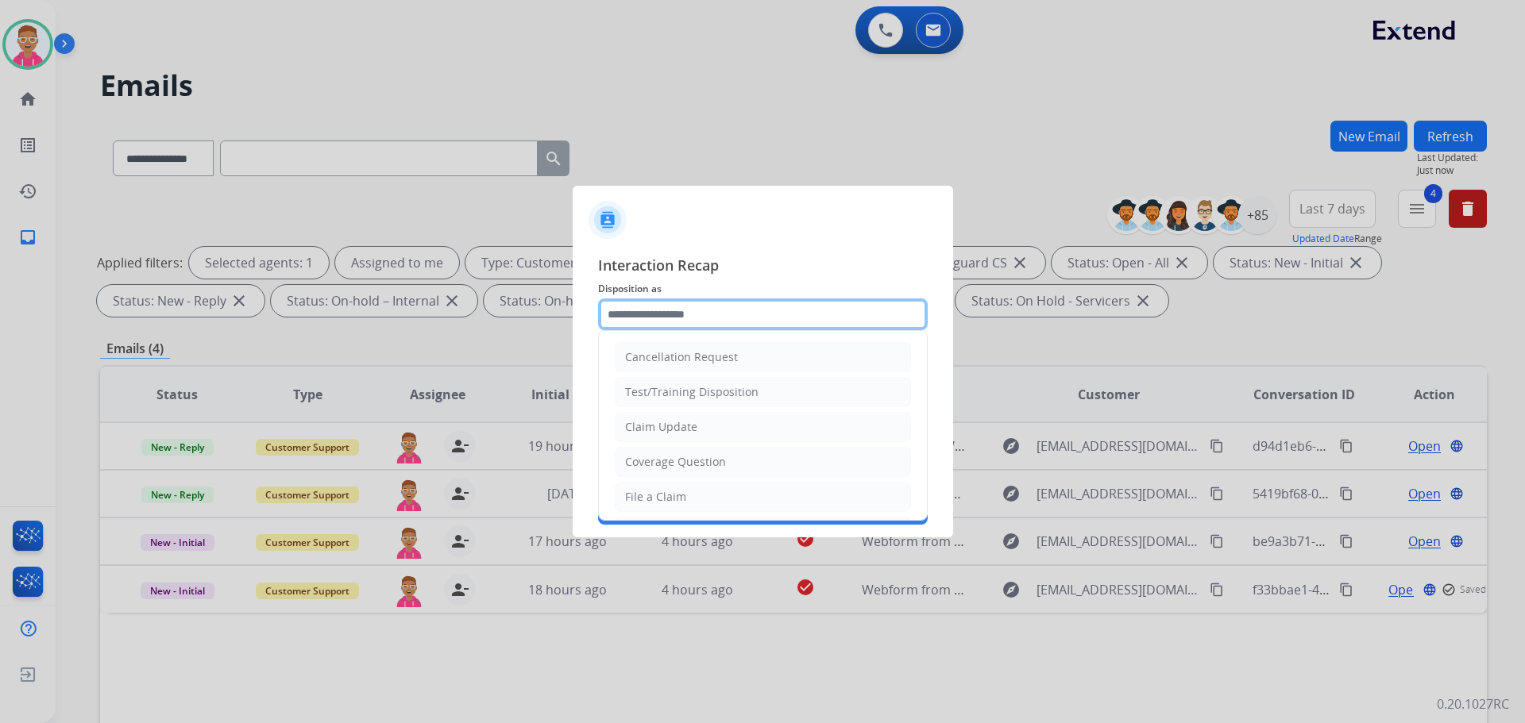
click at [740, 317] on input "text" at bounding box center [763, 315] width 330 height 32
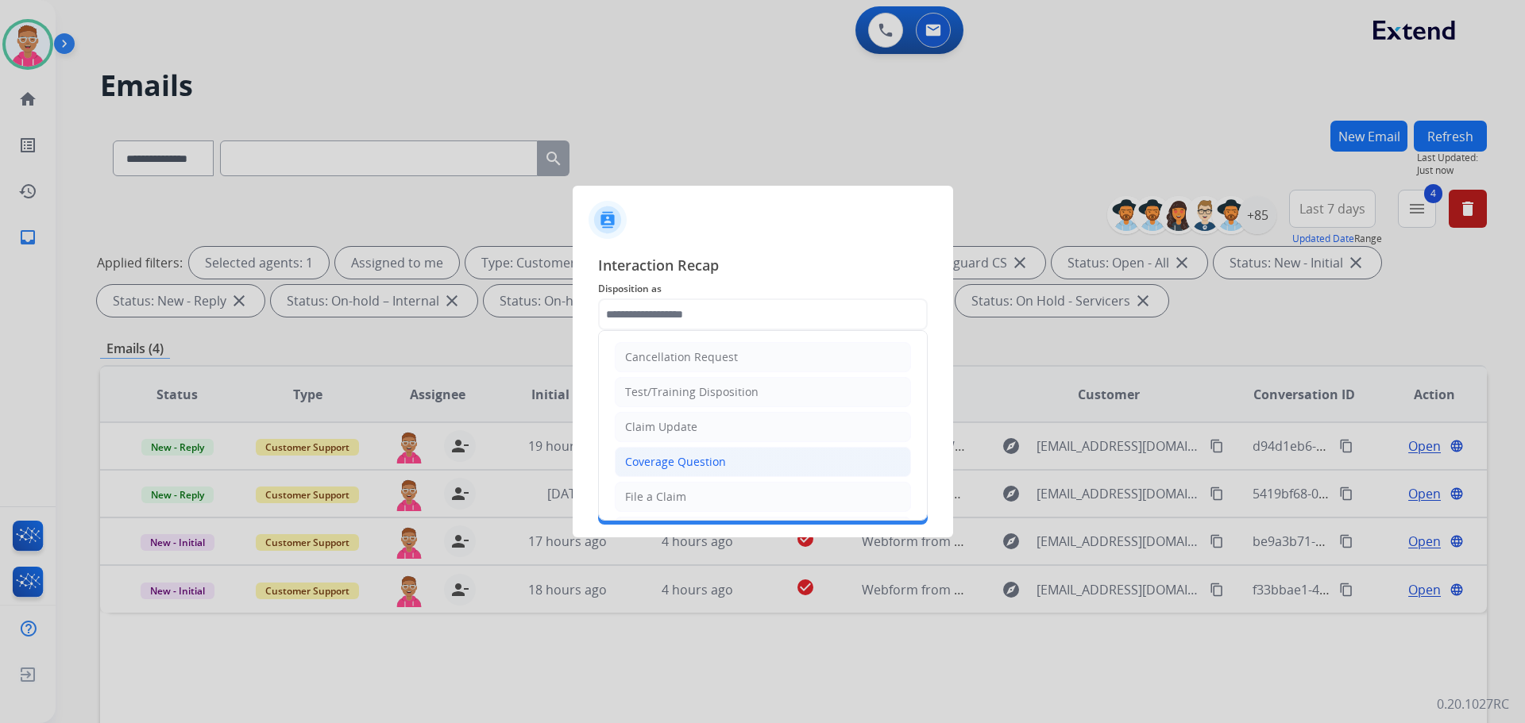
click at [696, 465] on div "Coverage Question" at bounding box center [675, 462] width 101 height 16
type input "**********"
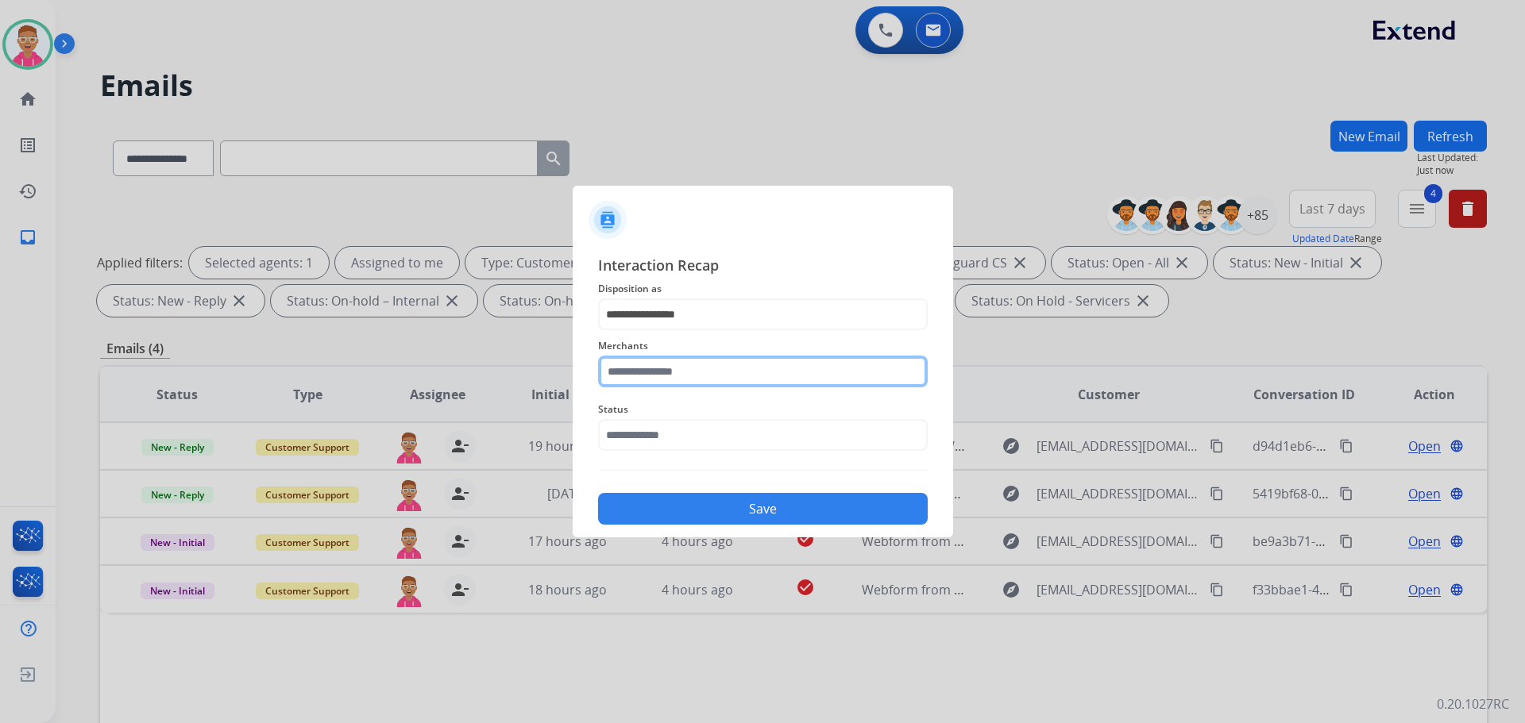
click at [700, 373] on input "text" at bounding box center [763, 372] width 330 height 32
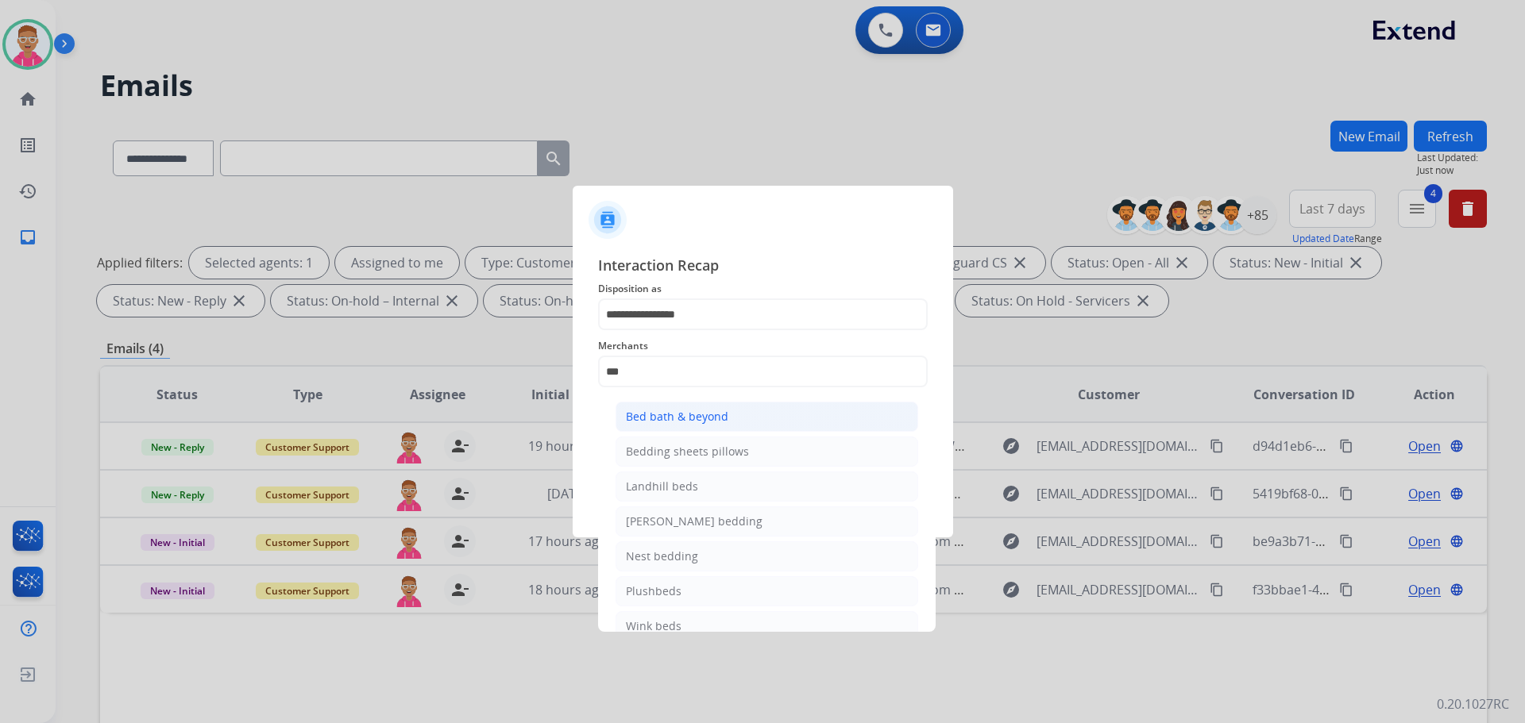
click at [716, 415] on div "Bed bath & beyond" at bounding box center [677, 417] width 102 height 16
type input "**********"
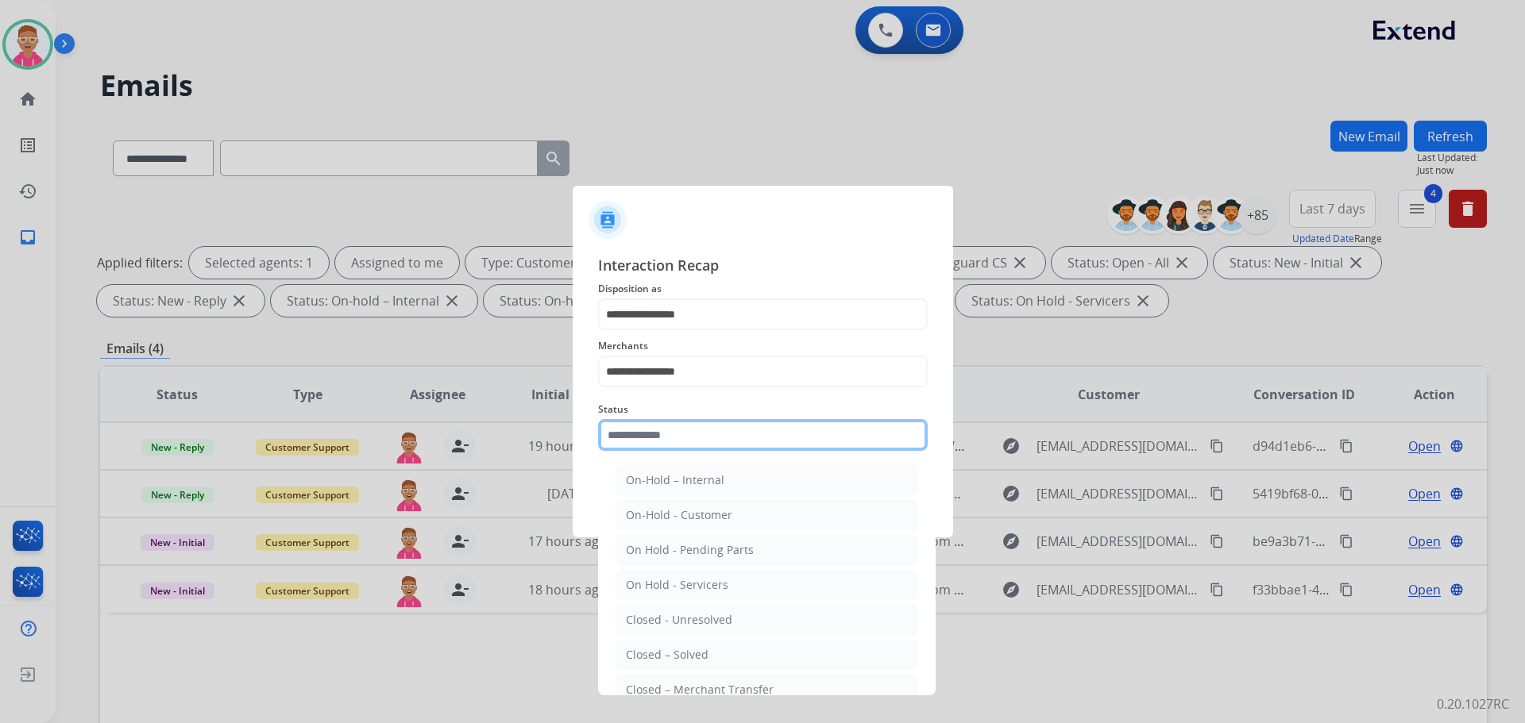
click at [704, 438] on input "text" at bounding box center [763, 435] width 330 height 32
drag, startPoint x: 712, startPoint y: 652, endPoint x: 708, endPoint y: 631, distance: 22.0
click at [712, 652] on li "Closed – Solved" at bounding box center [766, 655] width 303 height 30
type input "**********"
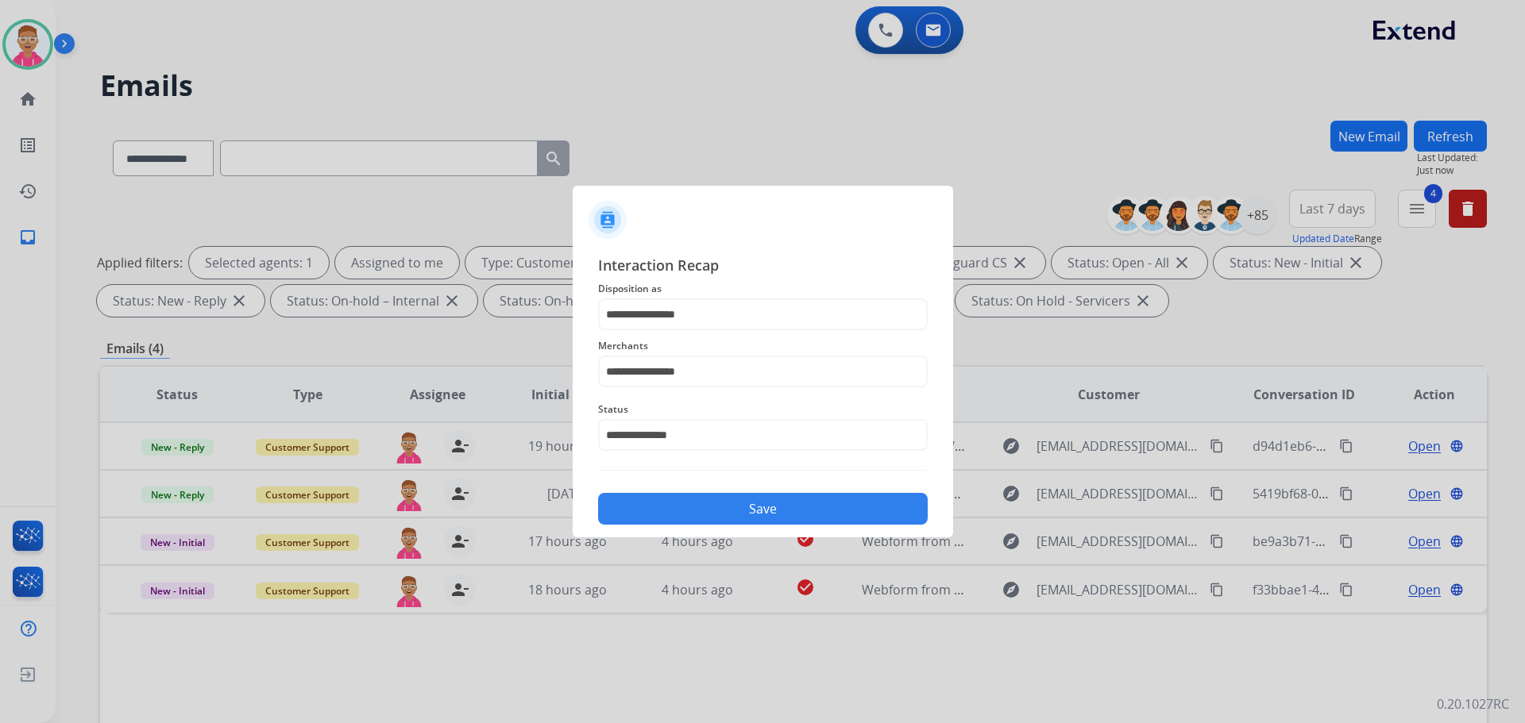
click at [727, 504] on button "Save" at bounding box center [763, 509] width 330 height 32
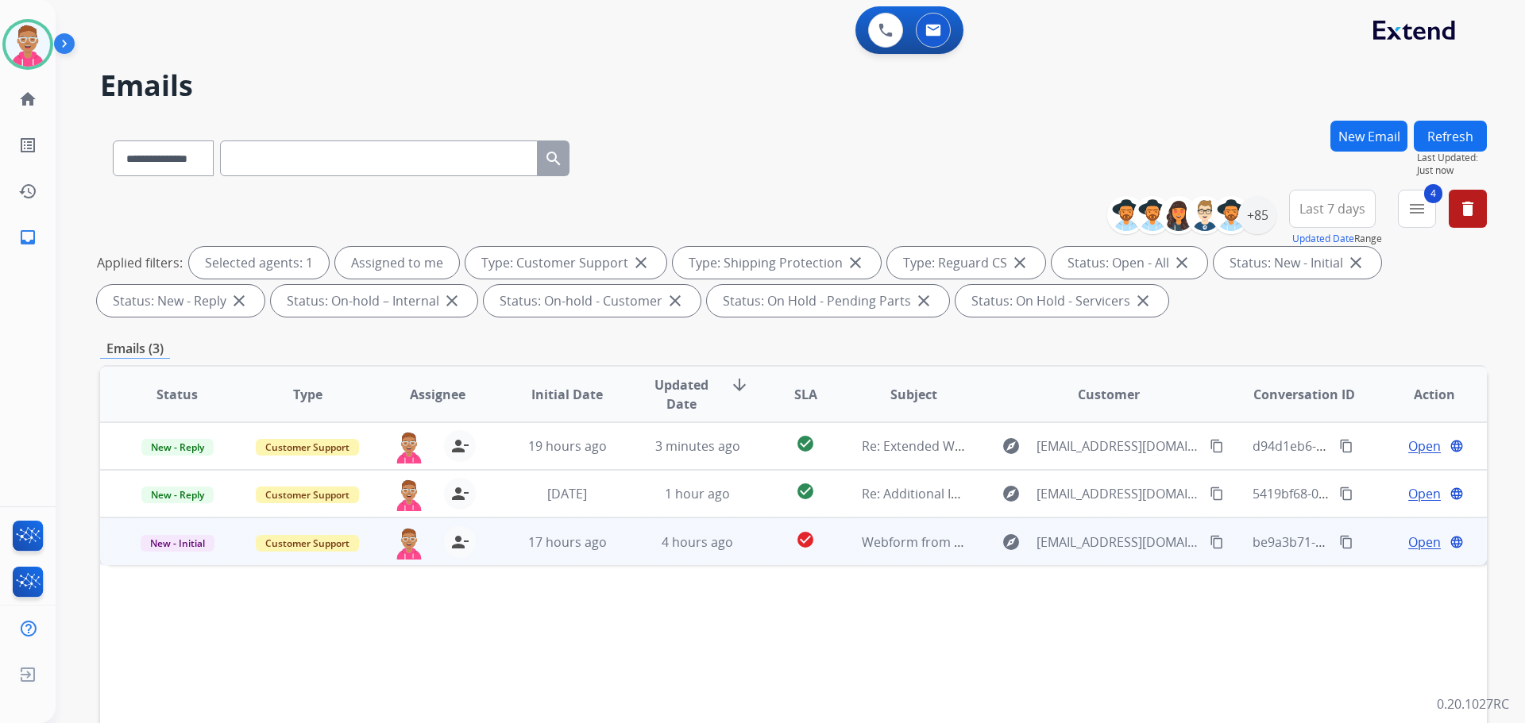
click at [1414, 538] on span "Open" at bounding box center [1424, 542] width 33 height 19
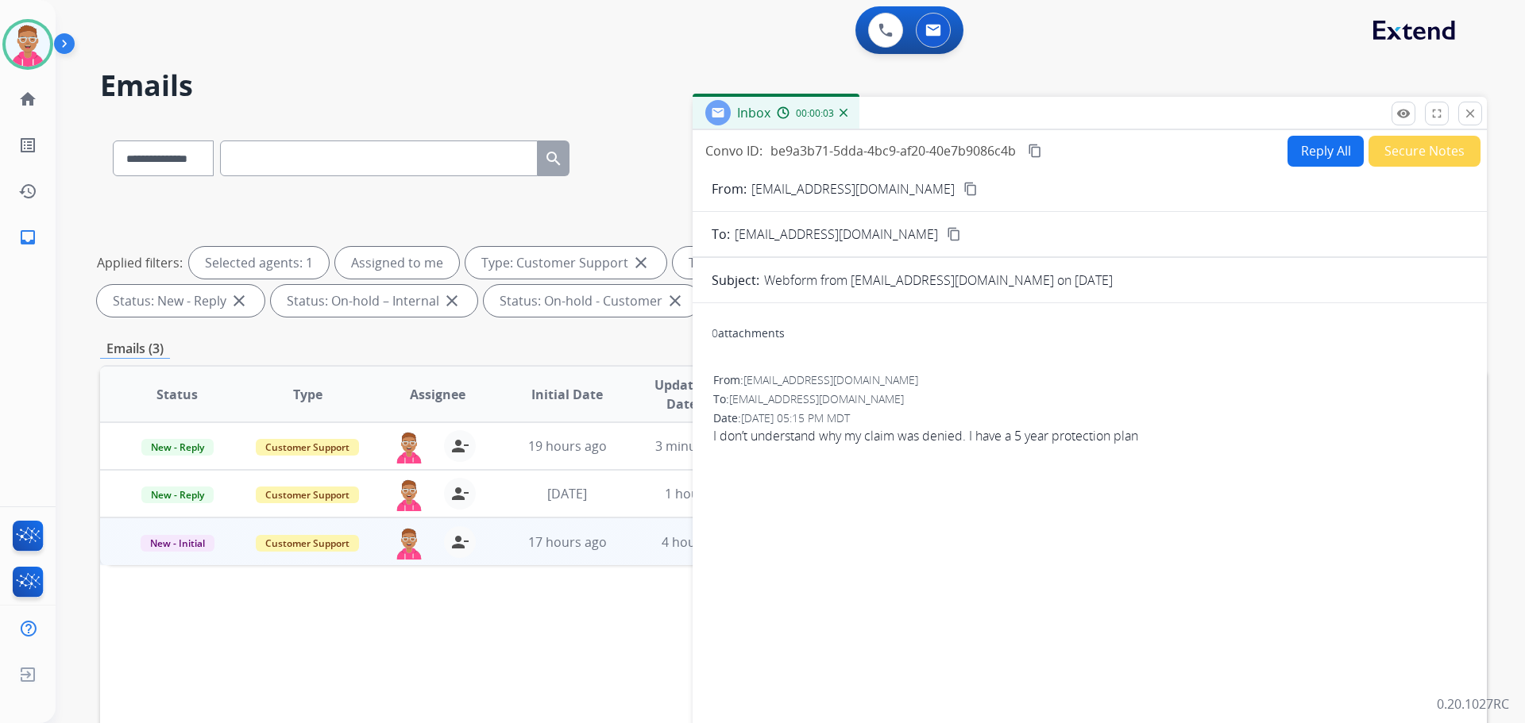
click at [963, 190] on mat-icon "content_copy" at bounding box center [970, 189] width 14 height 14
click at [1307, 145] on button "Reply All" at bounding box center [1325, 151] width 76 height 31
select select "**********"
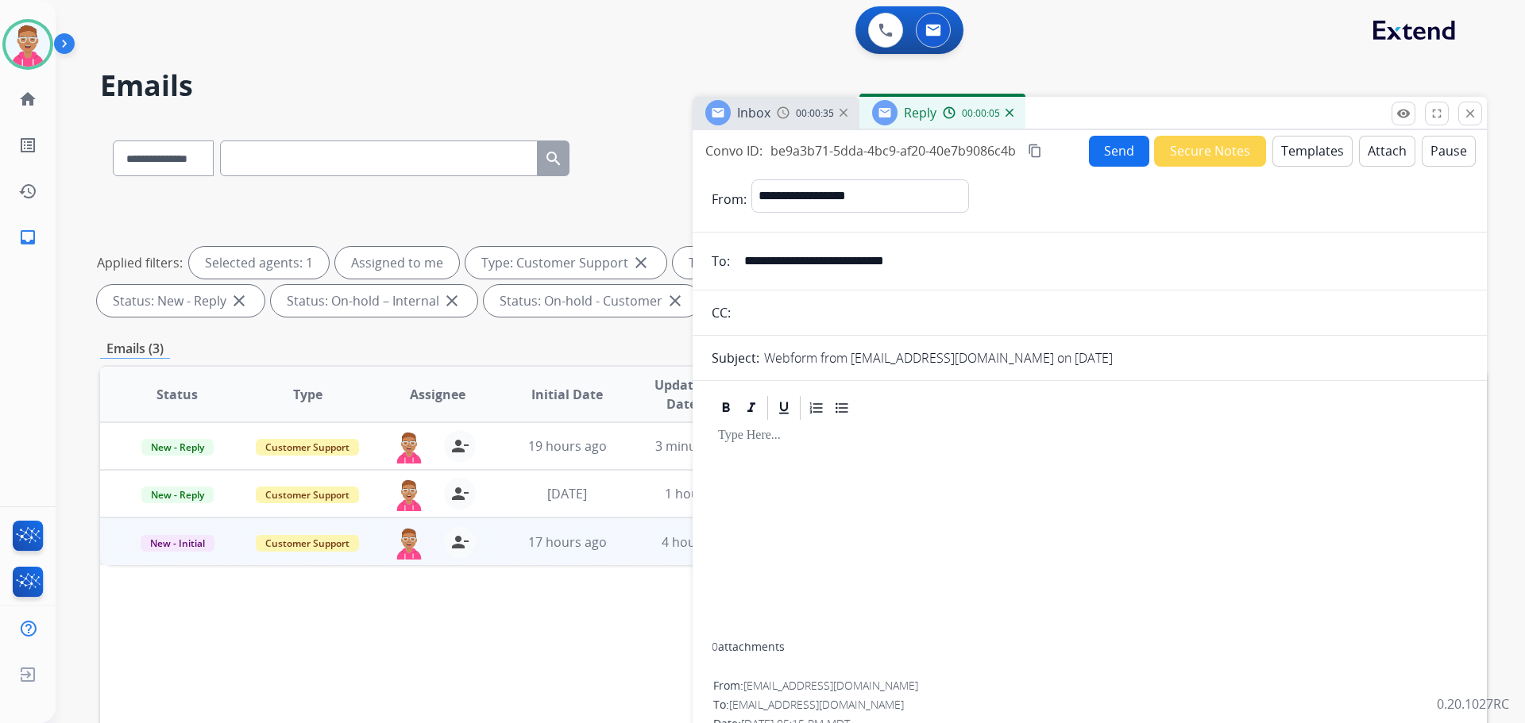
click at [1305, 150] on button "Templates" at bounding box center [1312, 151] width 80 height 31
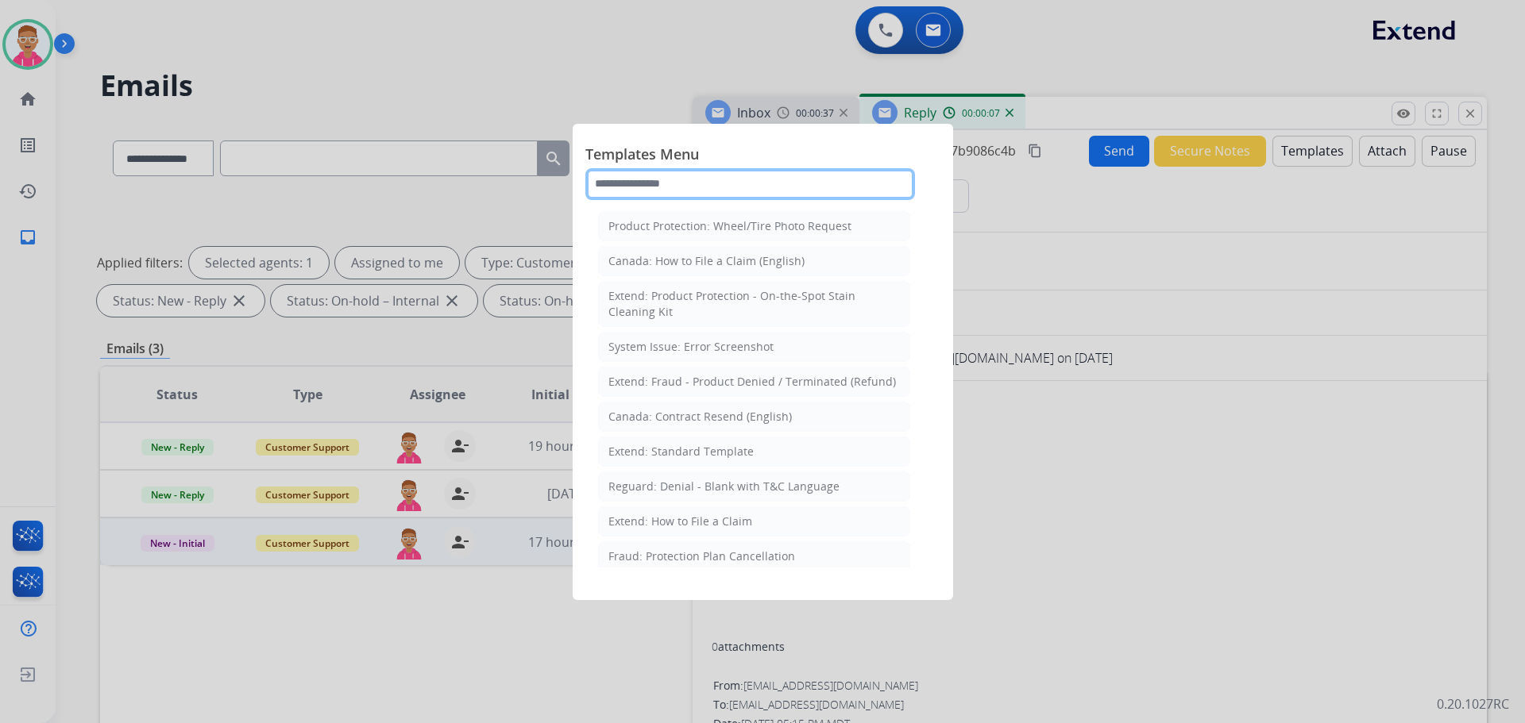
click at [704, 181] on input "text" at bounding box center [750, 184] width 330 height 32
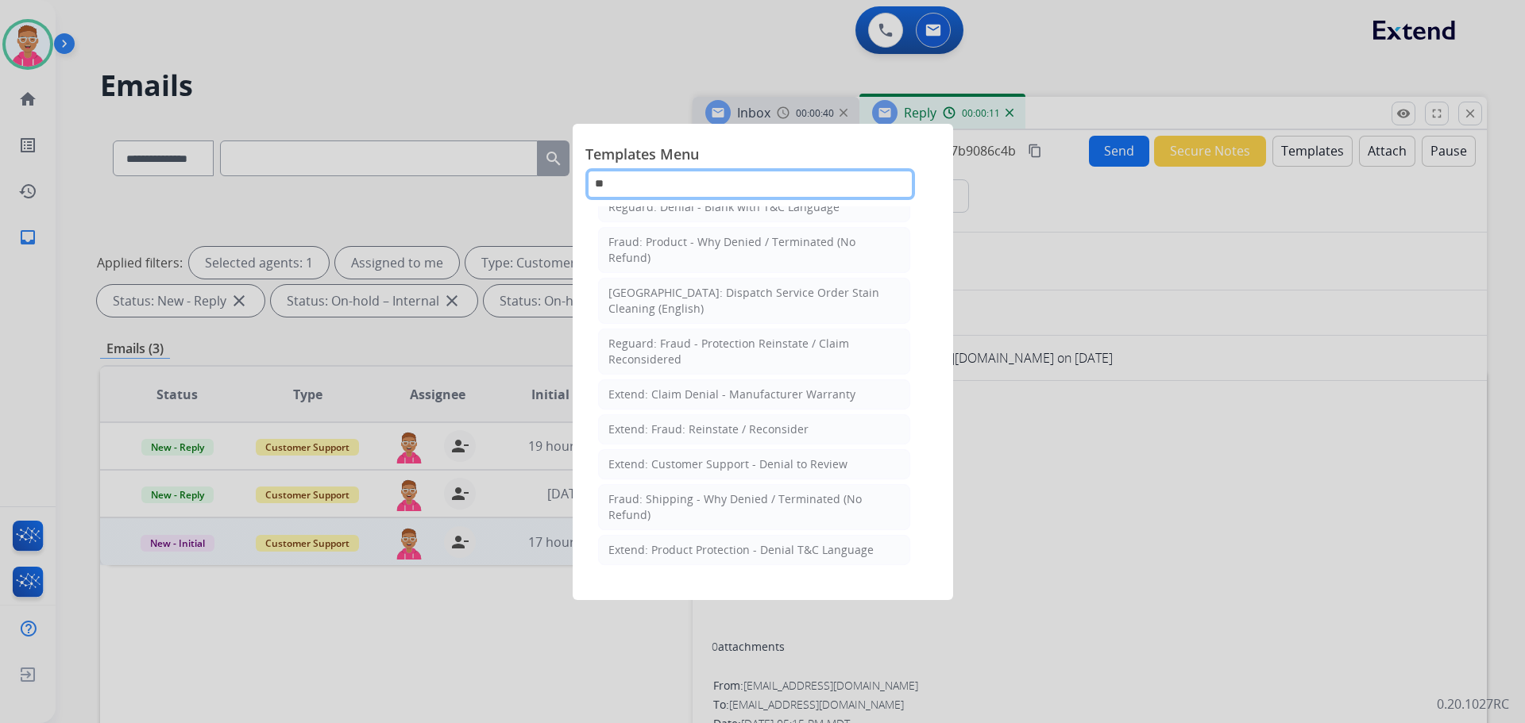
scroll to position [79, 0]
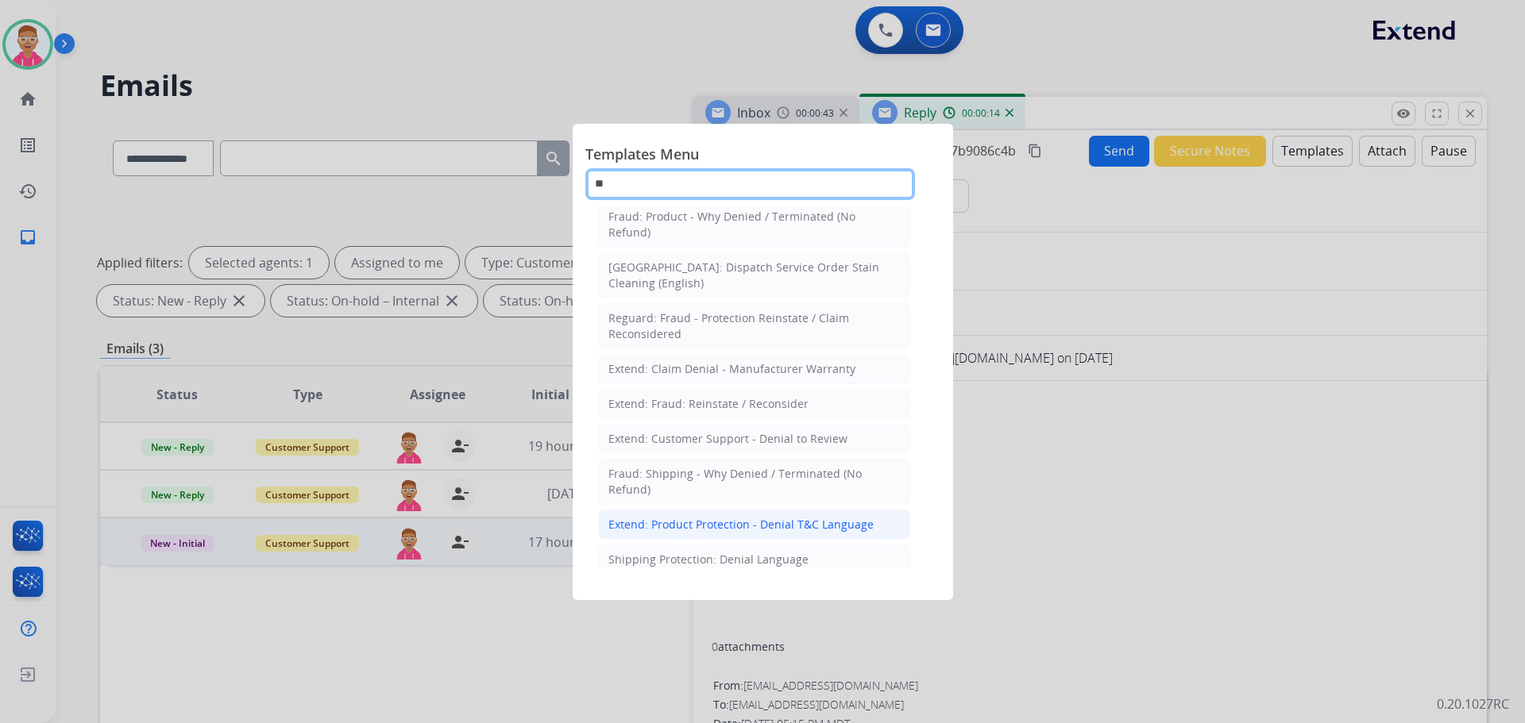
type input "**"
click at [797, 530] on div "Extend: Product Protection - Denial T&C Language" at bounding box center [740, 525] width 265 height 16
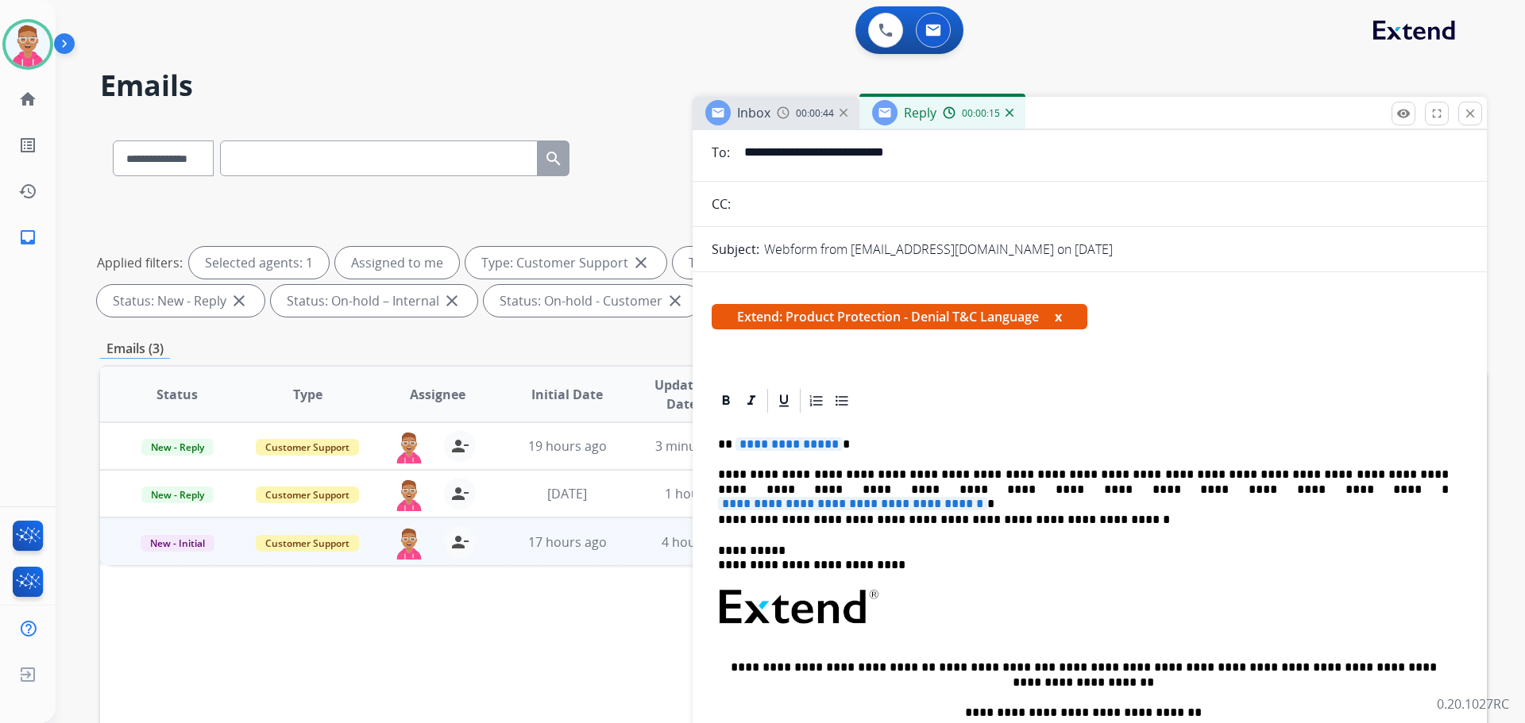
scroll to position [159, 0]
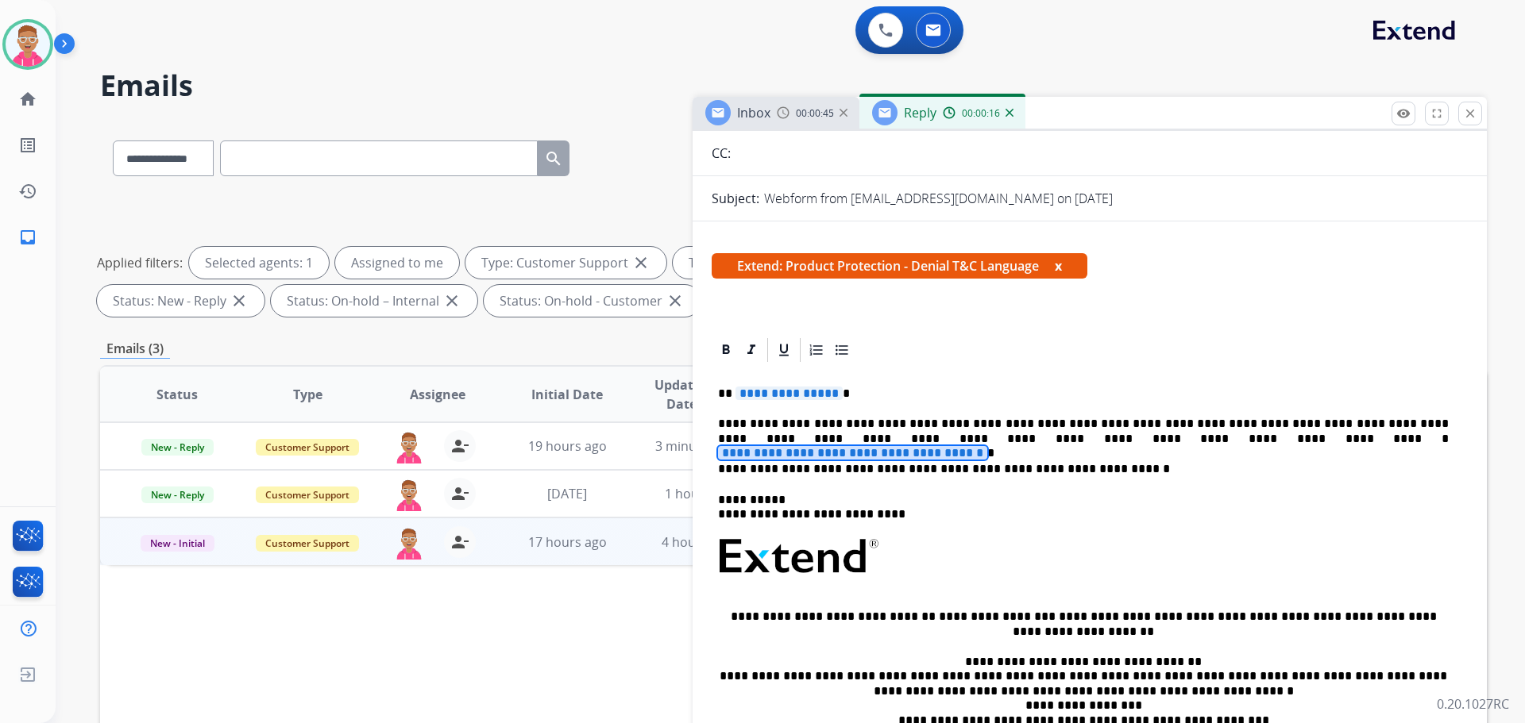
click at [987, 446] on span "**********" at bounding box center [852, 453] width 269 height 14
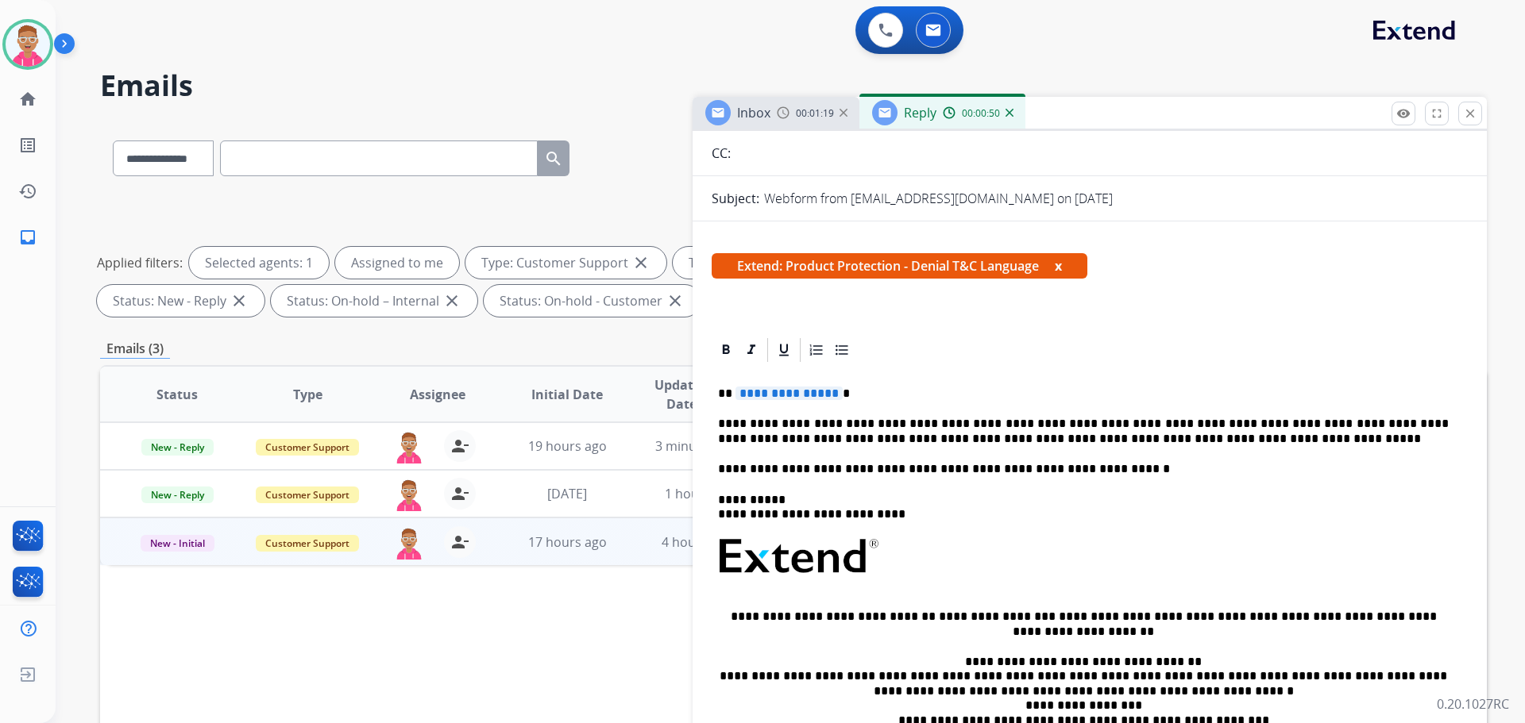
click at [781, 397] on span "**********" at bounding box center [788, 394] width 107 height 14
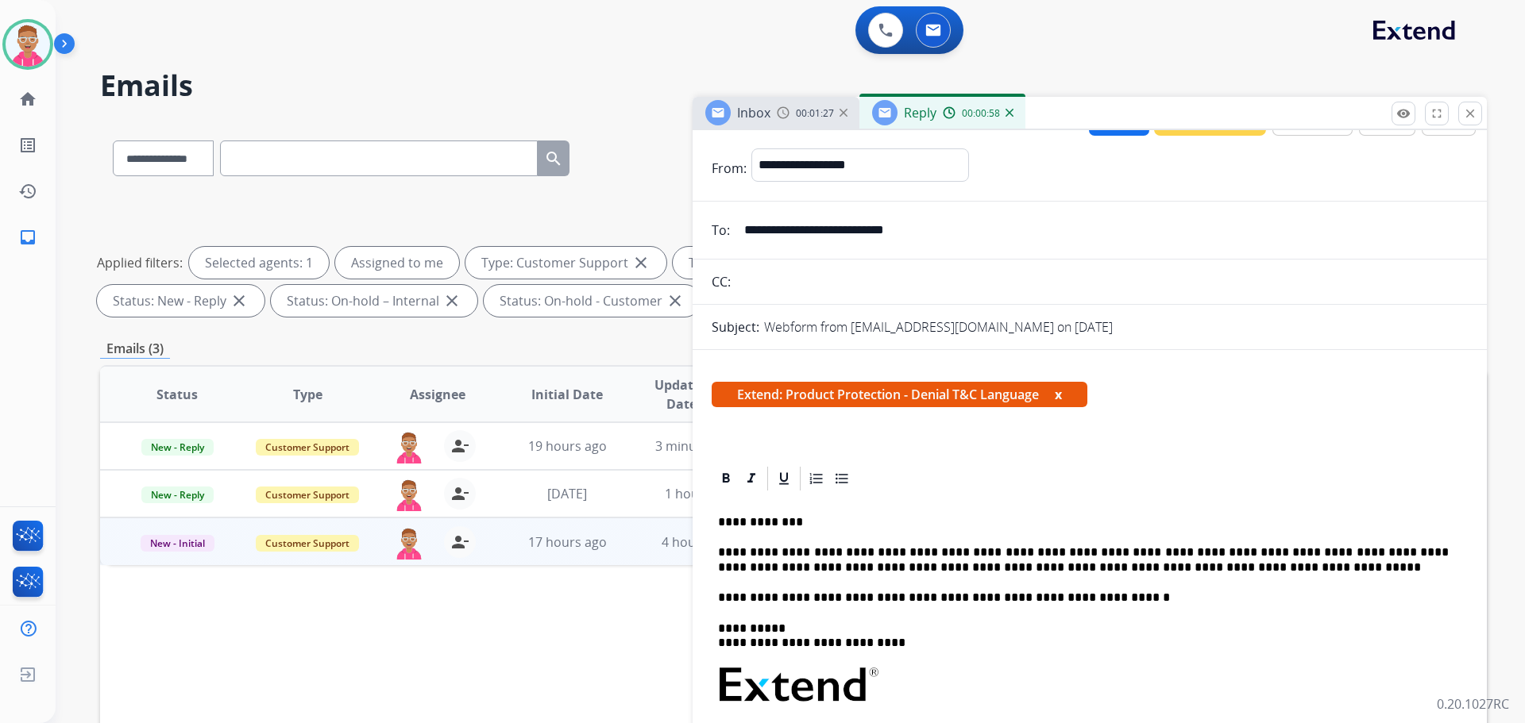
scroll to position [0, 0]
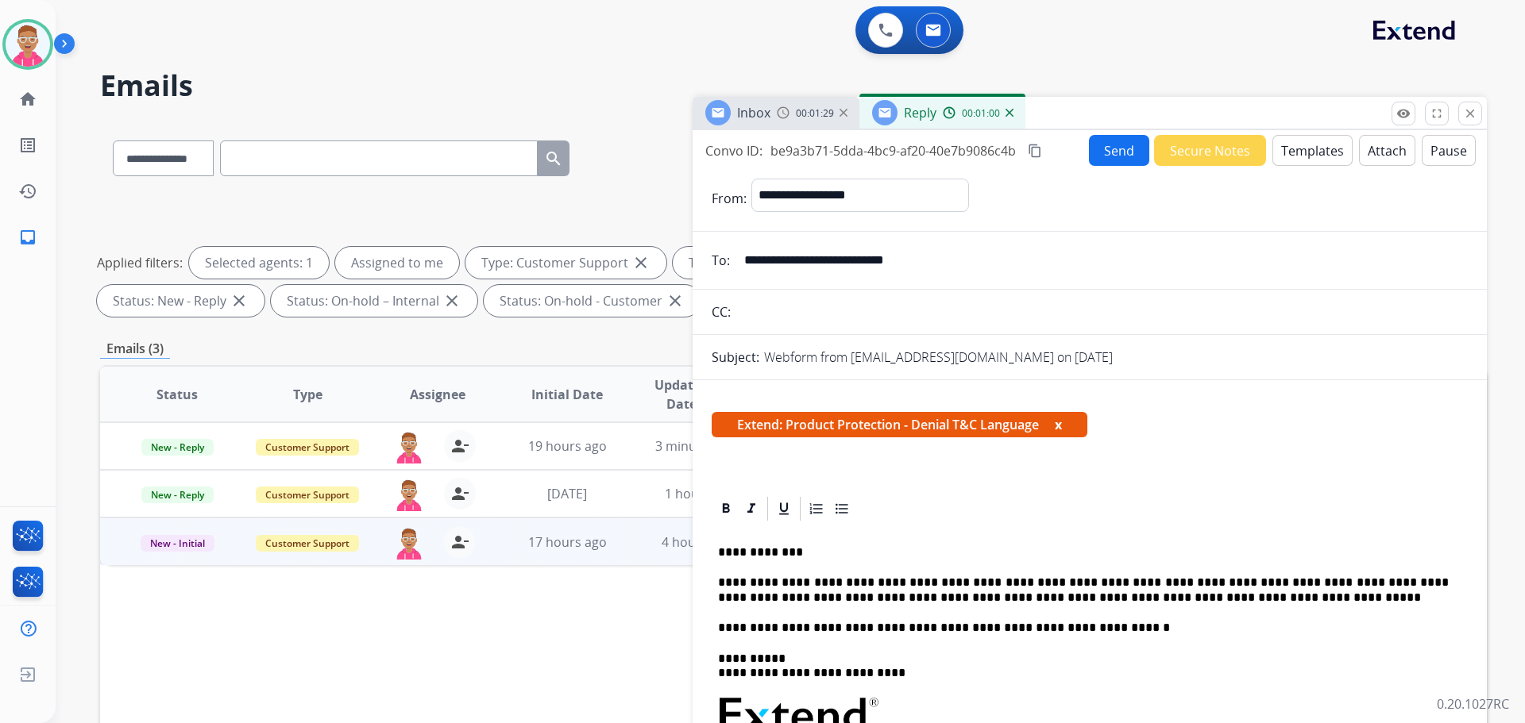
click at [1037, 150] on mat-icon "content_copy" at bounding box center [1035, 151] width 14 height 14
click at [1157, 193] on div "**********" at bounding box center [1109, 199] width 716 height 40
click at [1038, 149] on mat-icon "content_copy" at bounding box center [1035, 151] width 14 height 14
click at [1109, 149] on button "Send" at bounding box center [1119, 150] width 60 height 31
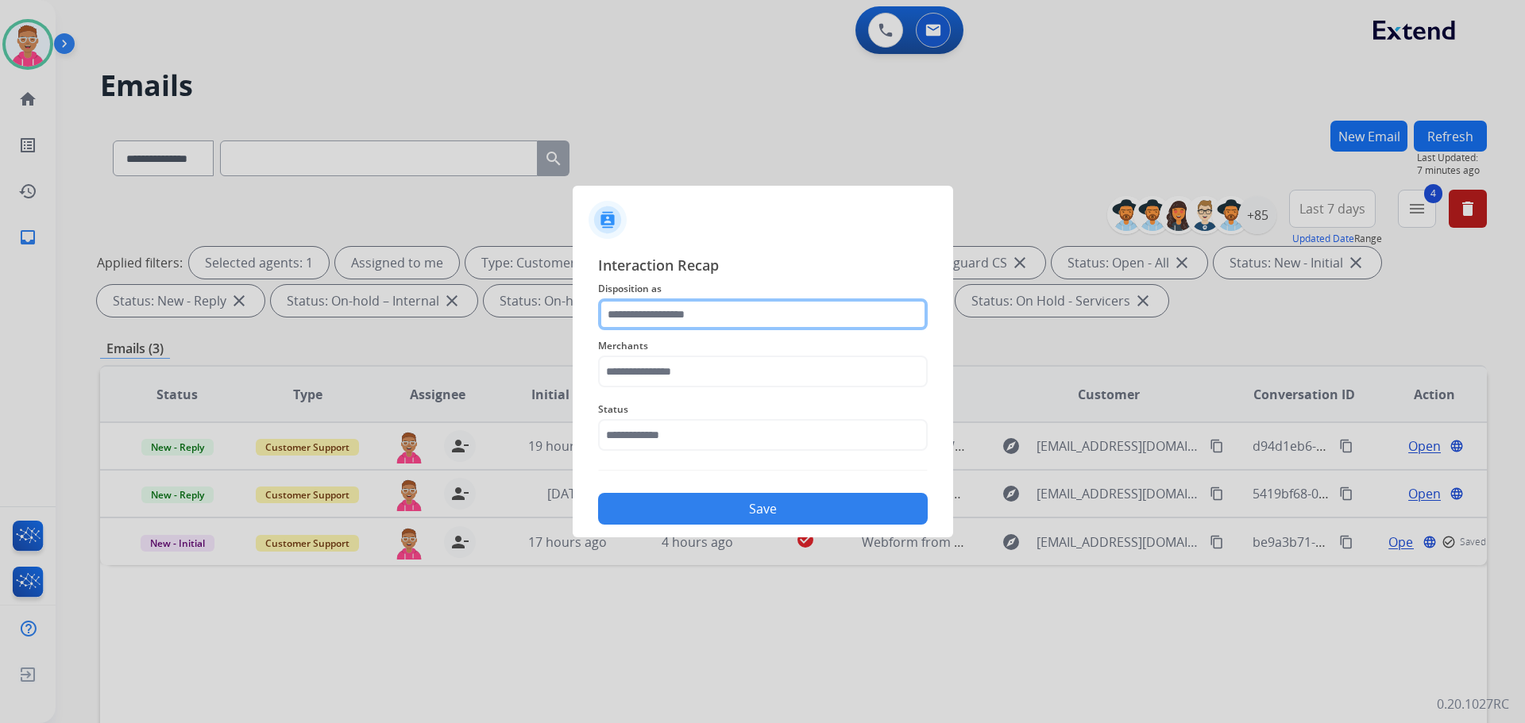
click at [668, 314] on input "text" at bounding box center [763, 315] width 330 height 32
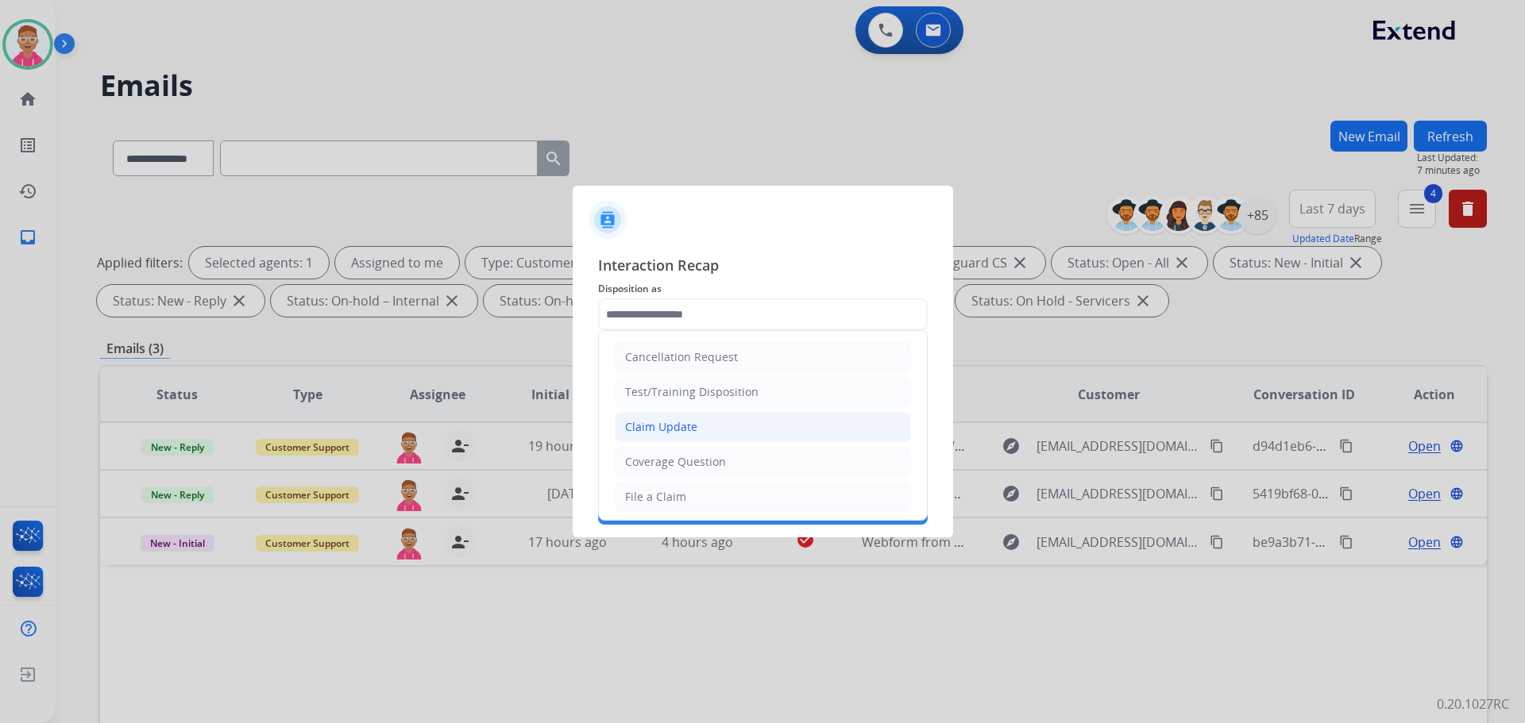
click at [689, 433] on div "Claim Update" at bounding box center [661, 427] width 72 height 16
type input "**********"
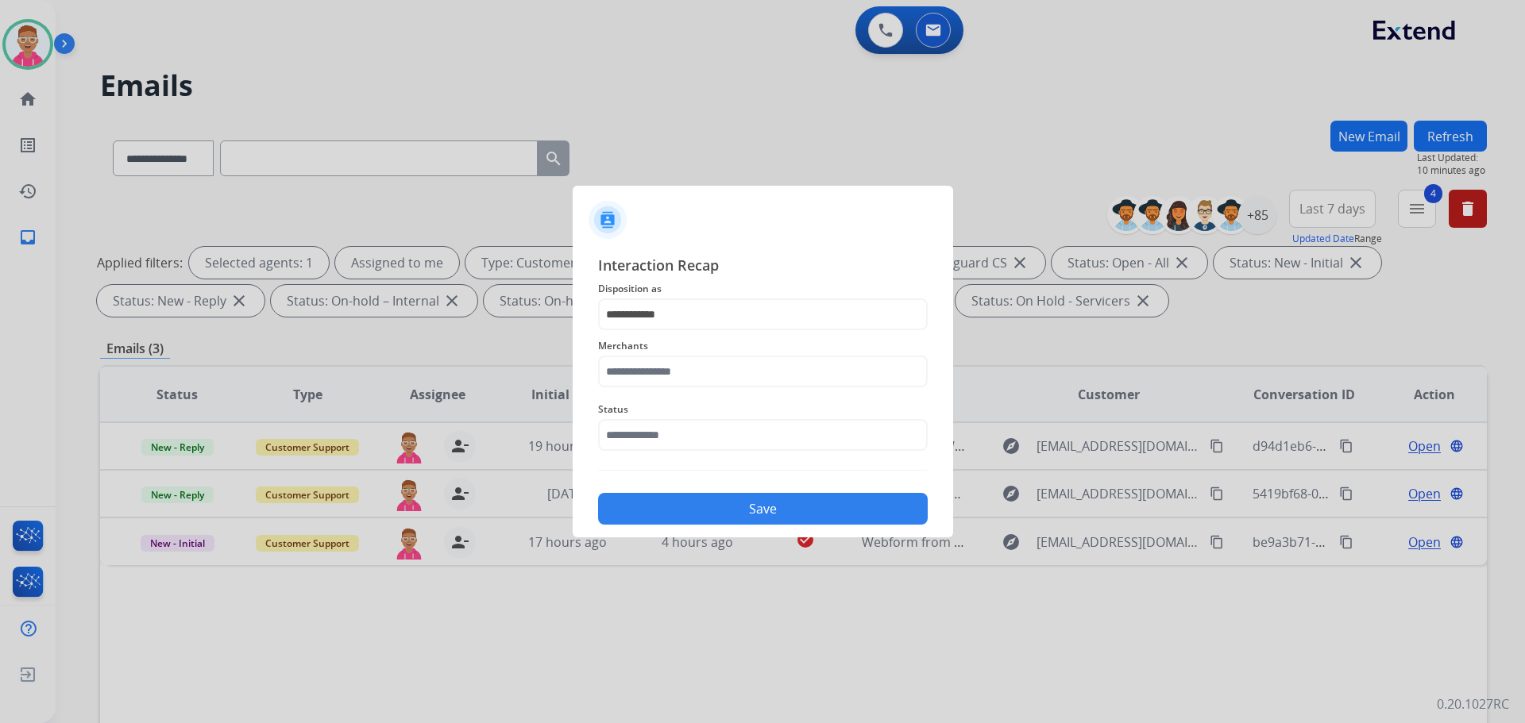
click at [31, 44] on div at bounding box center [762, 361] width 1525 height 723
click at [33, 51] on div at bounding box center [762, 361] width 1525 height 723
click at [699, 308] on input "**********" at bounding box center [763, 315] width 330 height 32
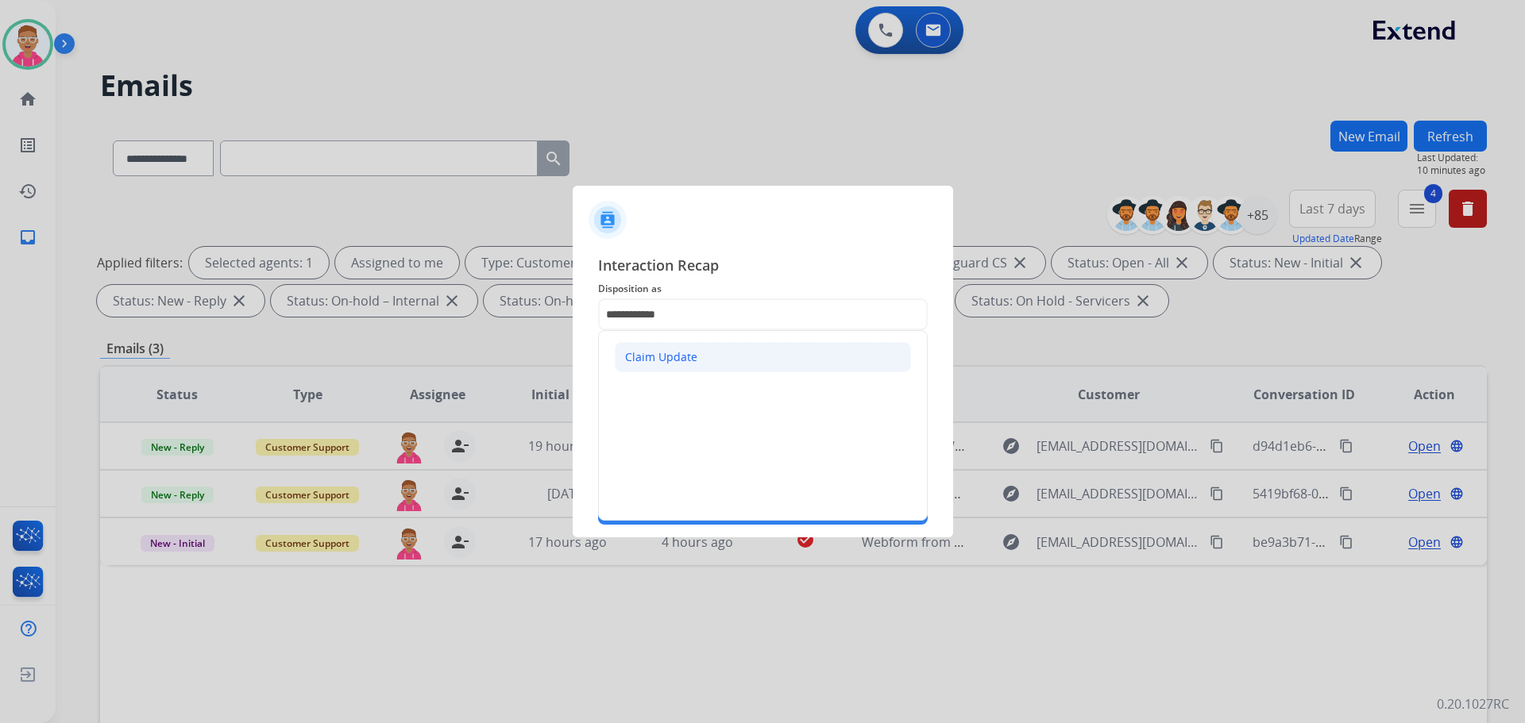
click at [712, 356] on li "Claim Update" at bounding box center [763, 357] width 296 height 30
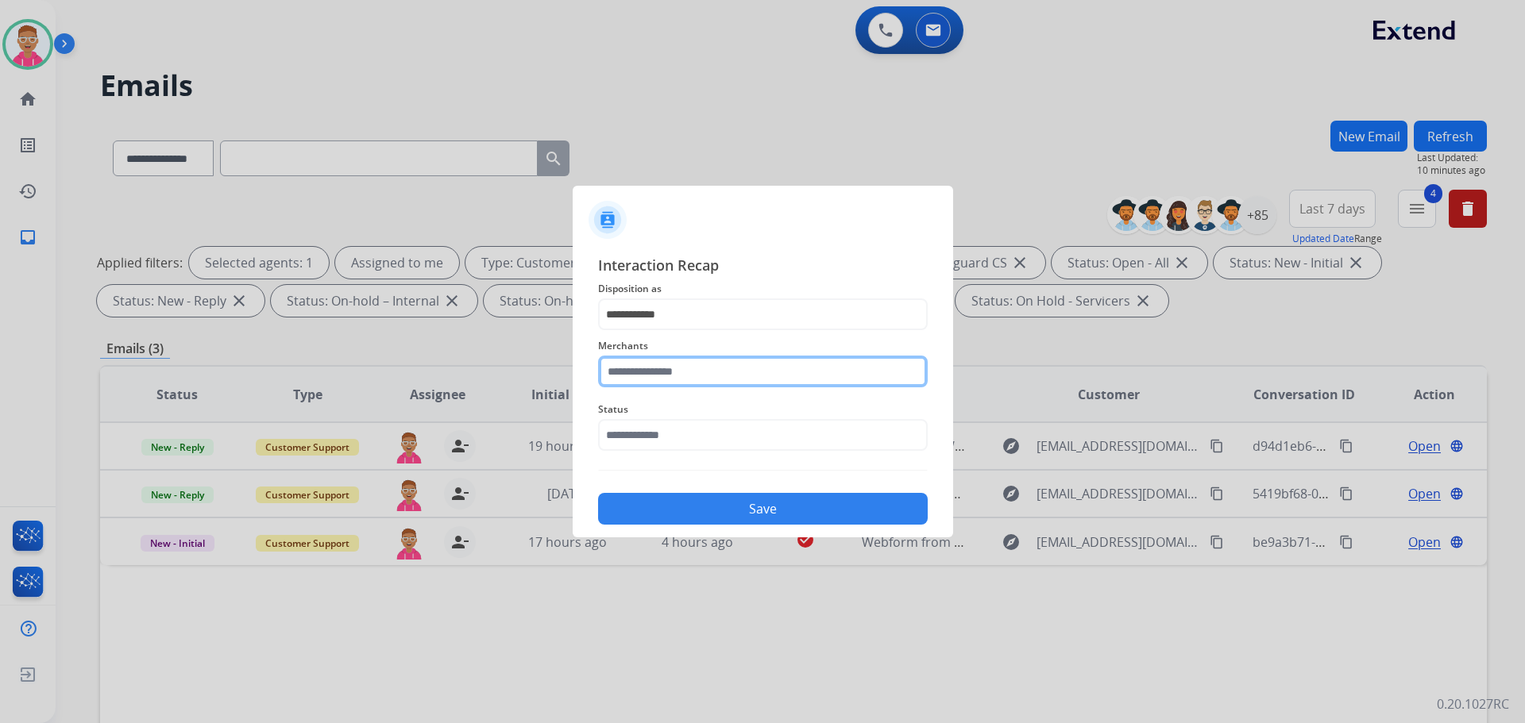
click at [689, 375] on input "text" at bounding box center [763, 372] width 330 height 32
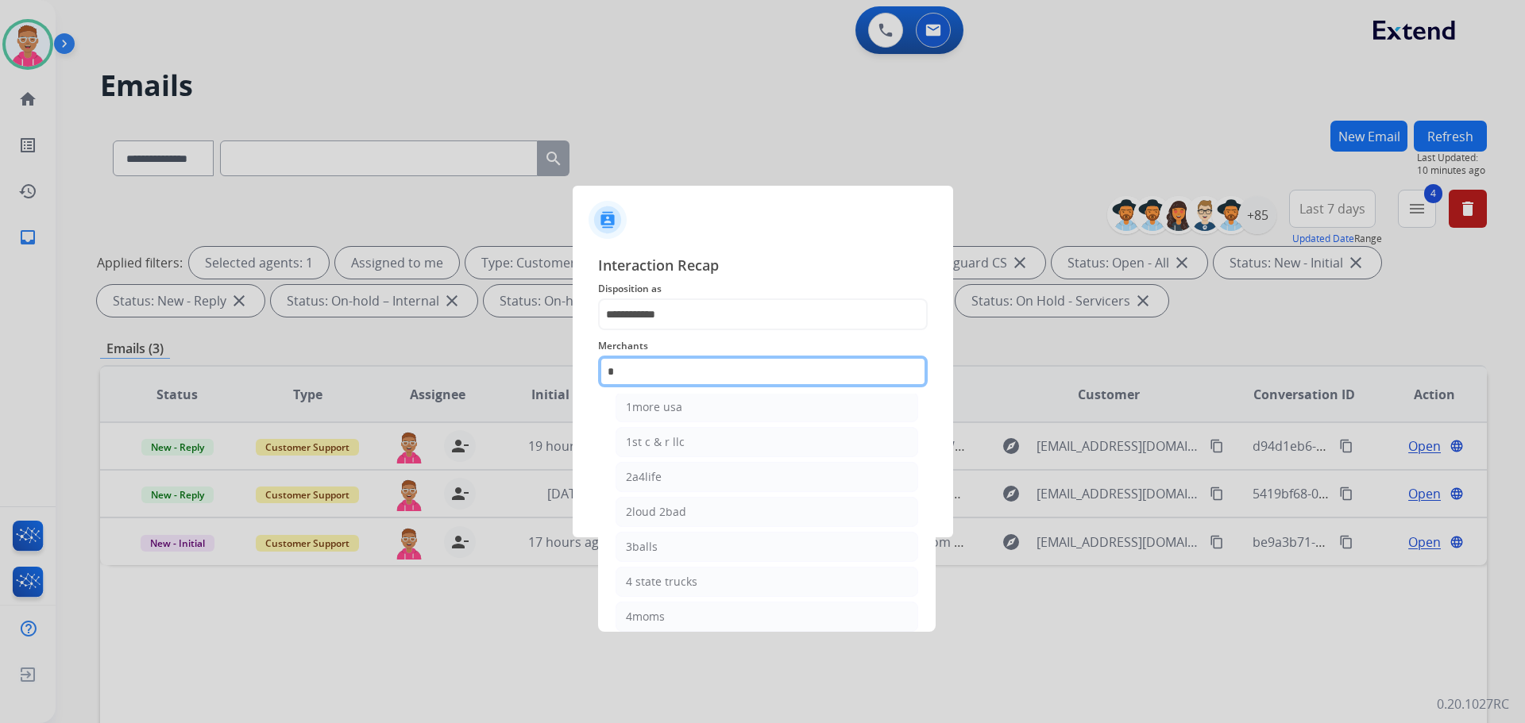
scroll to position [44, 0]
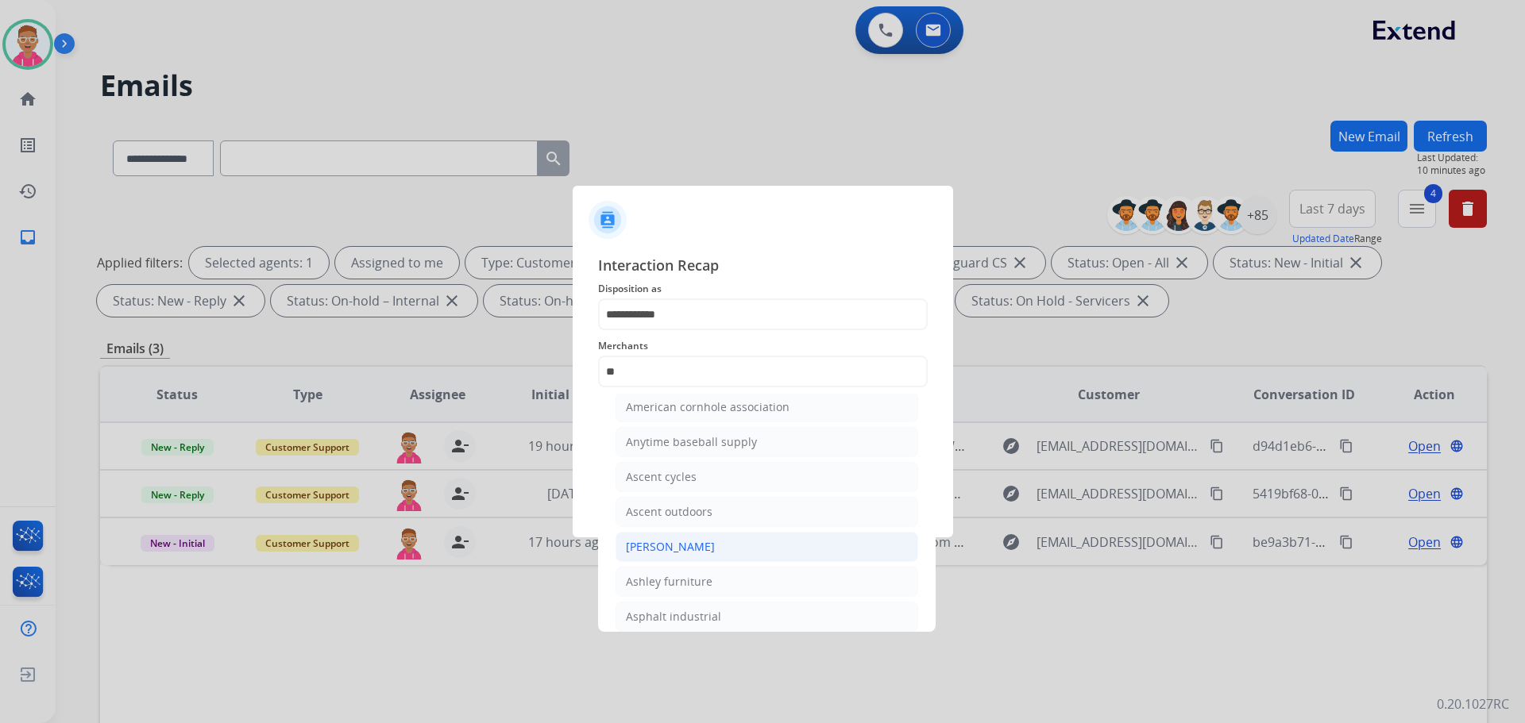
click at [710, 546] on div "[PERSON_NAME]" at bounding box center [670, 547] width 89 height 16
type input "**********"
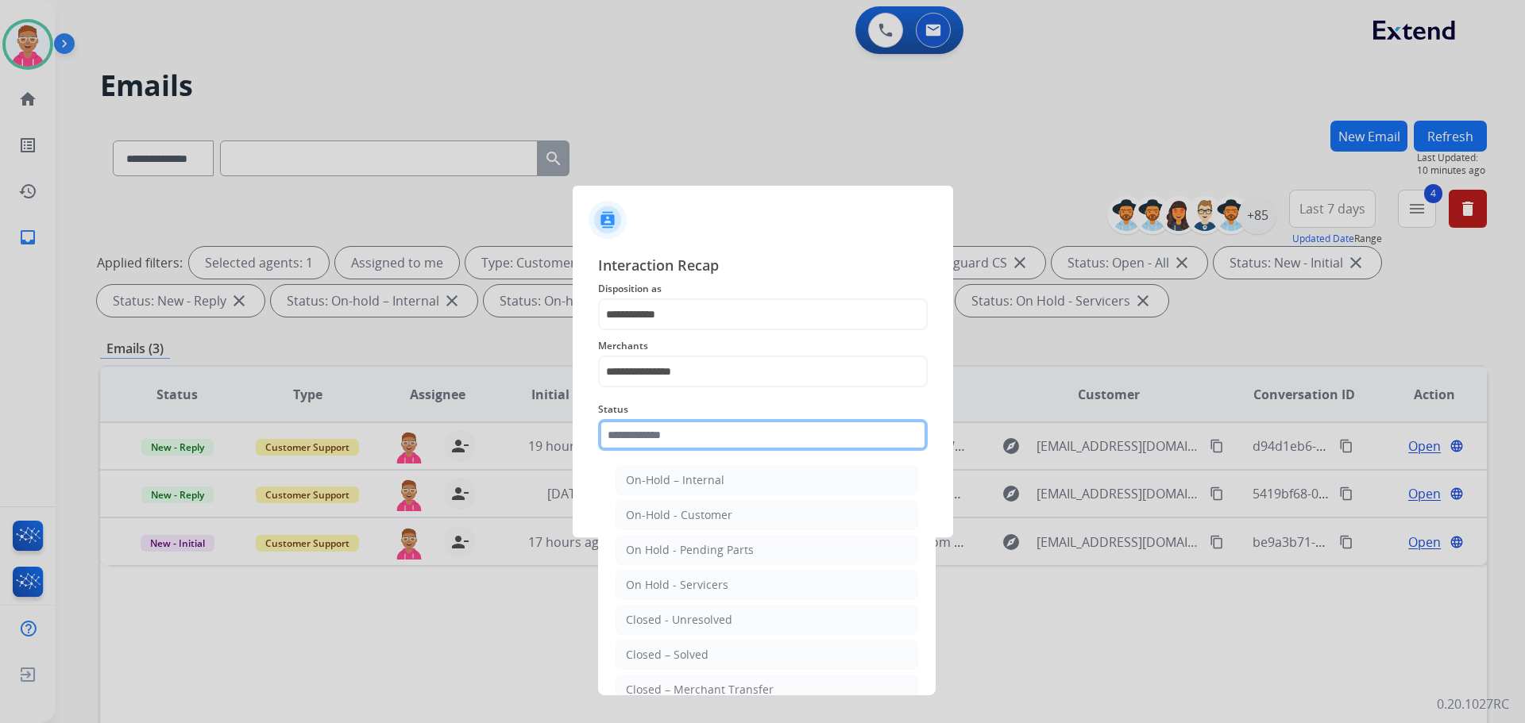
click at [679, 435] on input "text" at bounding box center [763, 435] width 330 height 32
click at [705, 649] on div "Closed – Solved" at bounding box center [667, 655] width 83 height 16
type input "**********"
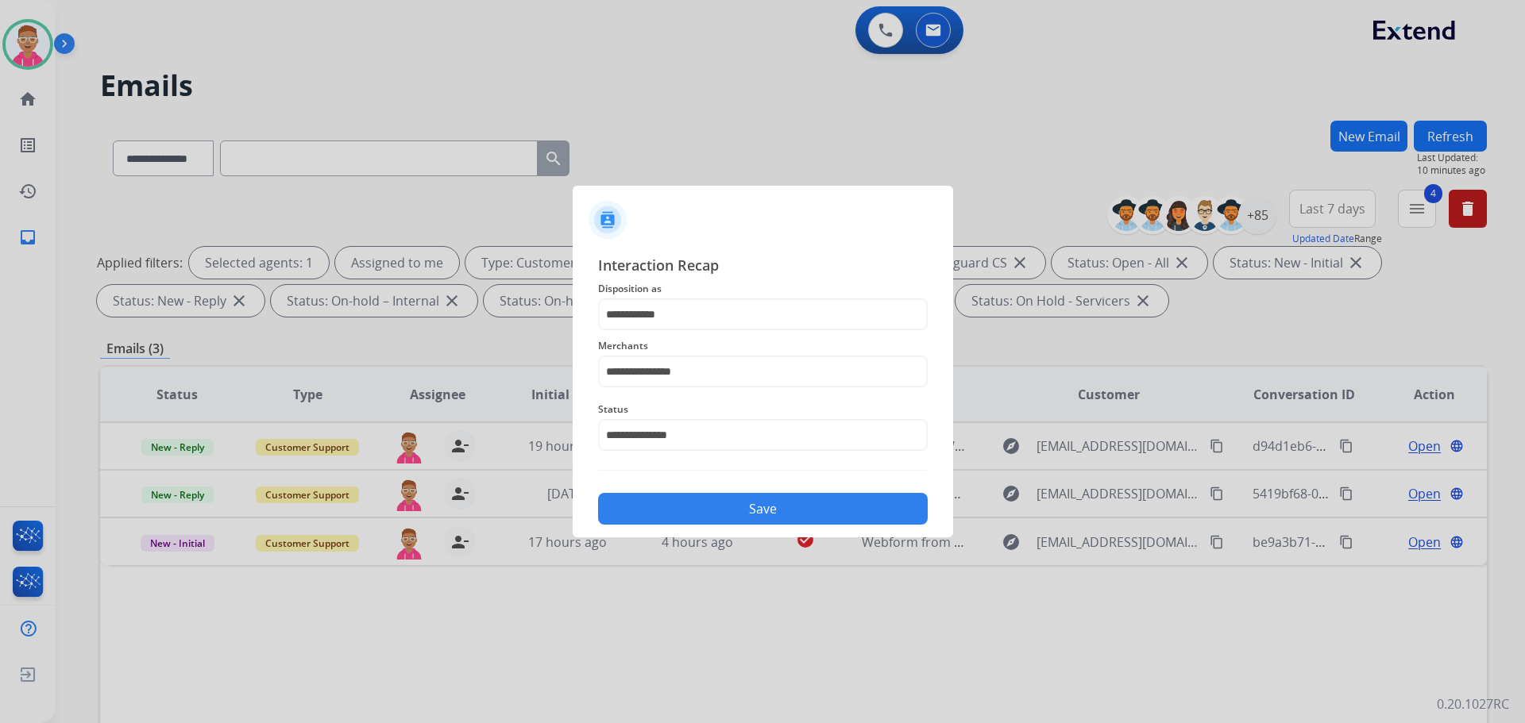
click at [693, 503] on button "Save" at bounding box center [763, 509] width 330 height 32
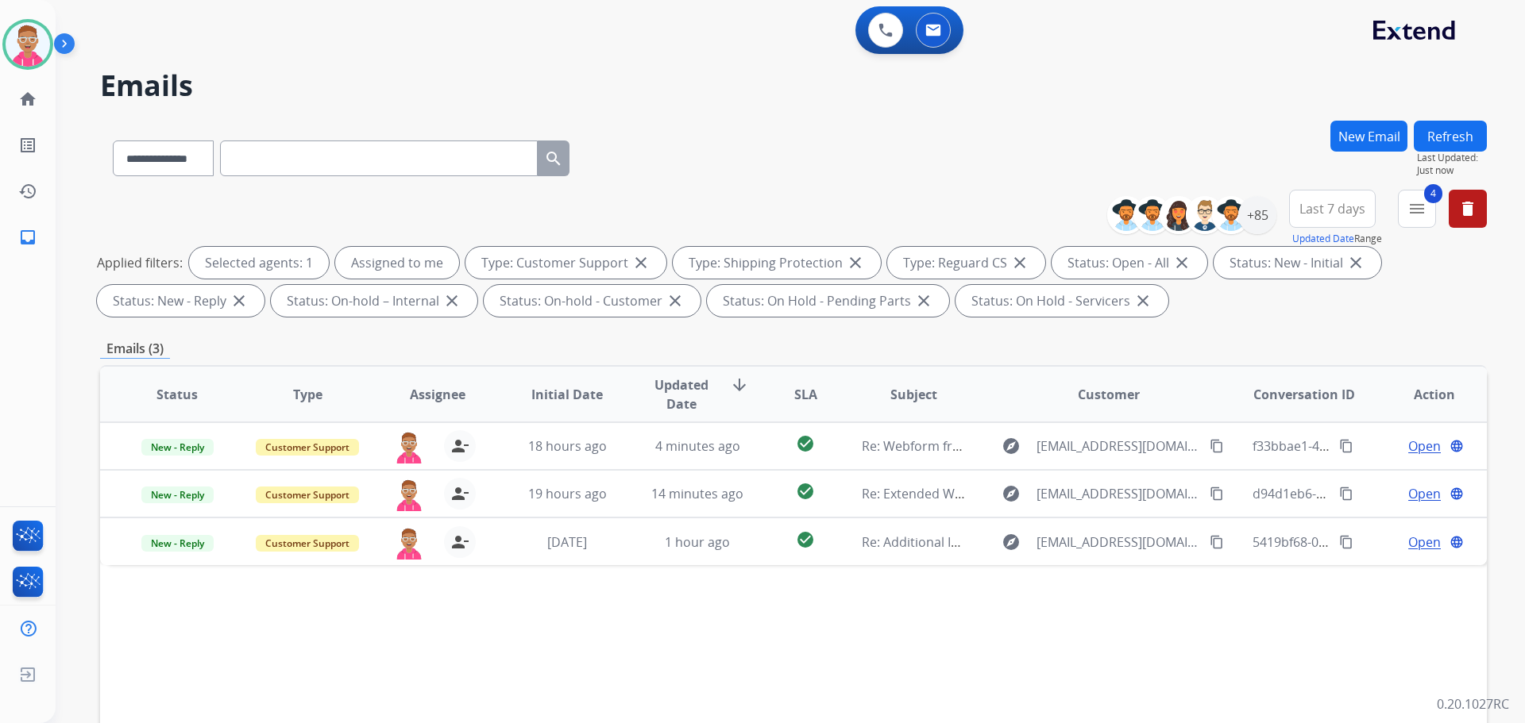
click at [358, 338] on div "**********" at bounding box center [793, 550] width 1387 height 859
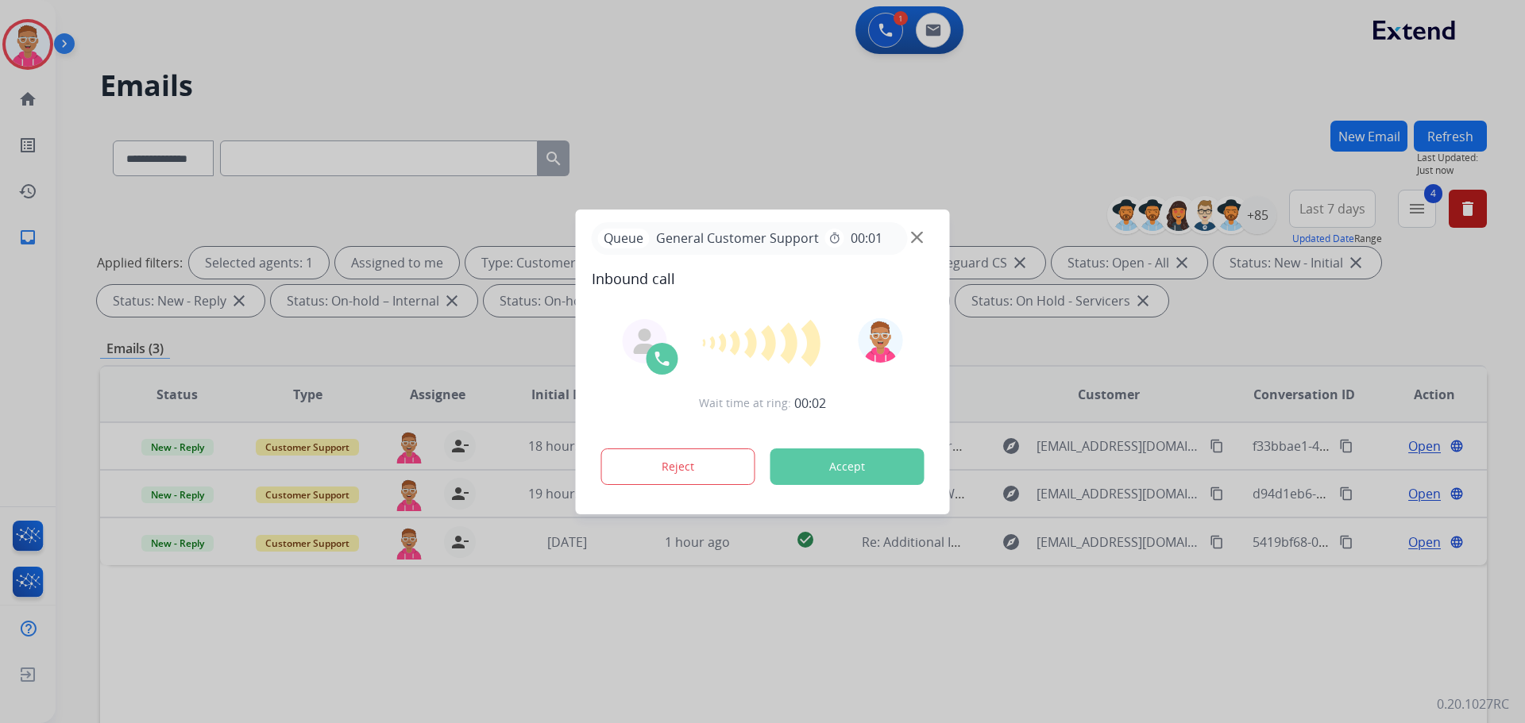
click at [915, 233] on img at bounding box center [917, 237] width 12 height 12
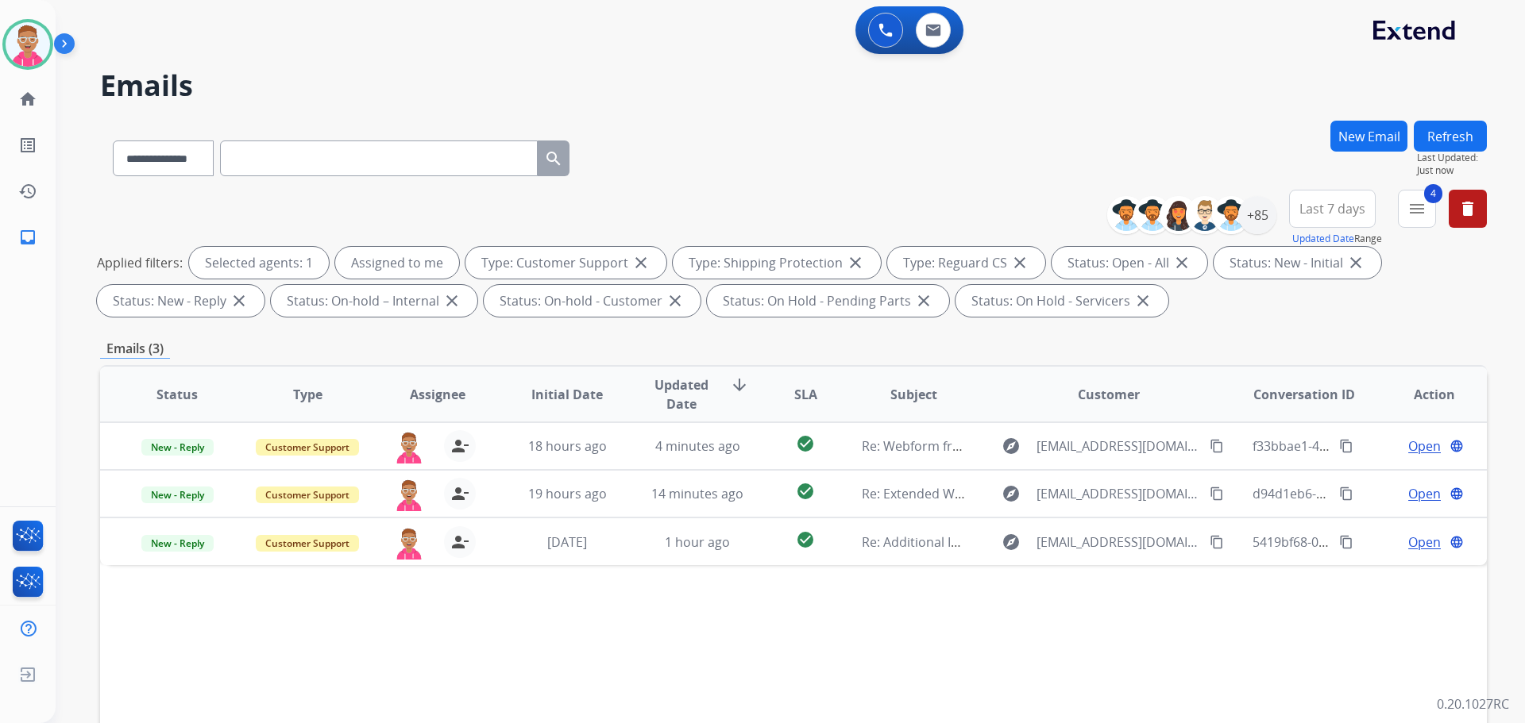
click at [428, 0] on app-navbar "0 Voice Interactions 0 Email Interactions" at bounding box center [771, 28] width 1431 height 57
click at [248, 23] on div "0 Voice Interactions 0 Email Interactions" at bounding box center [781, 31] width 1412 height 51
click at [272, 57] on div "**********" at bounding box center [771, 418] width 1431 height 723
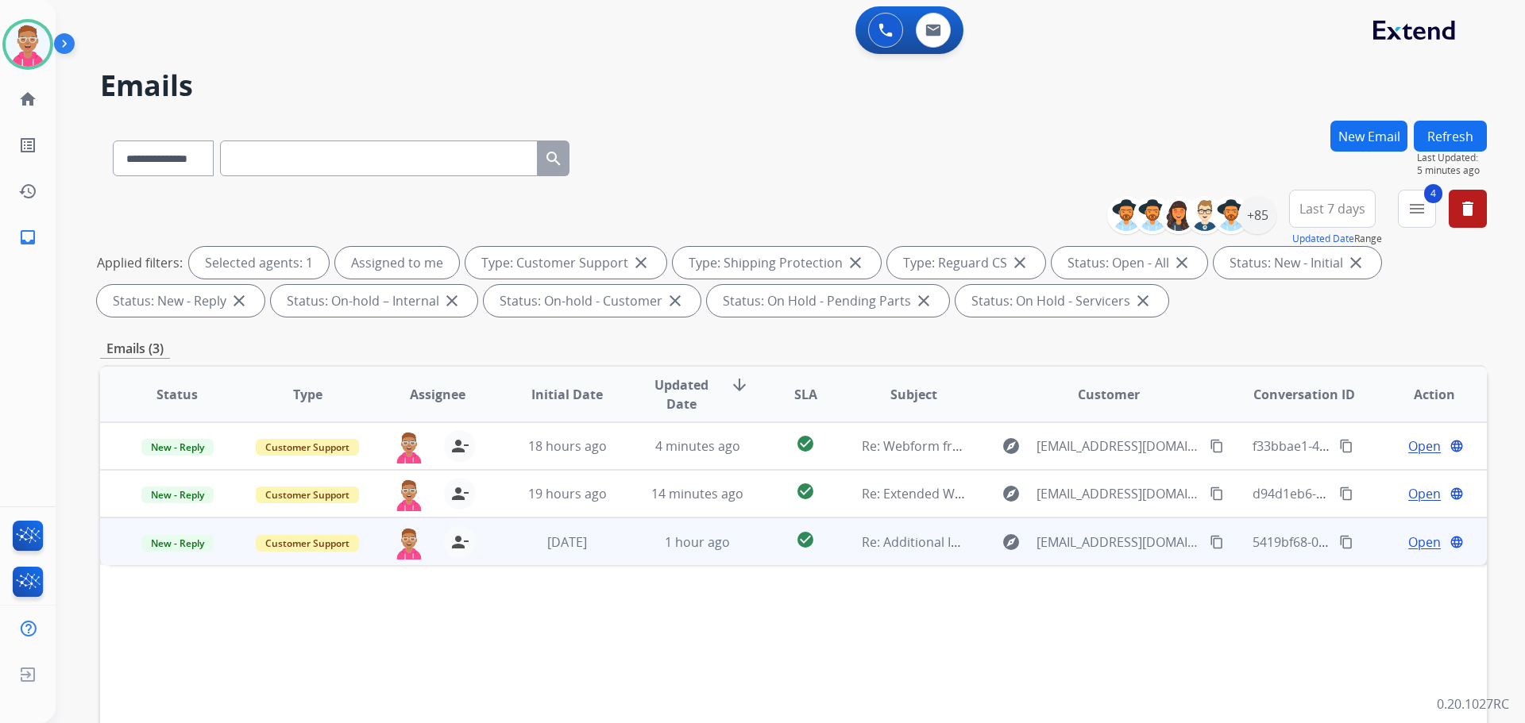
click at [1413, 537] on span "Open" at bounding box center [1424, 542] width 33 height 19
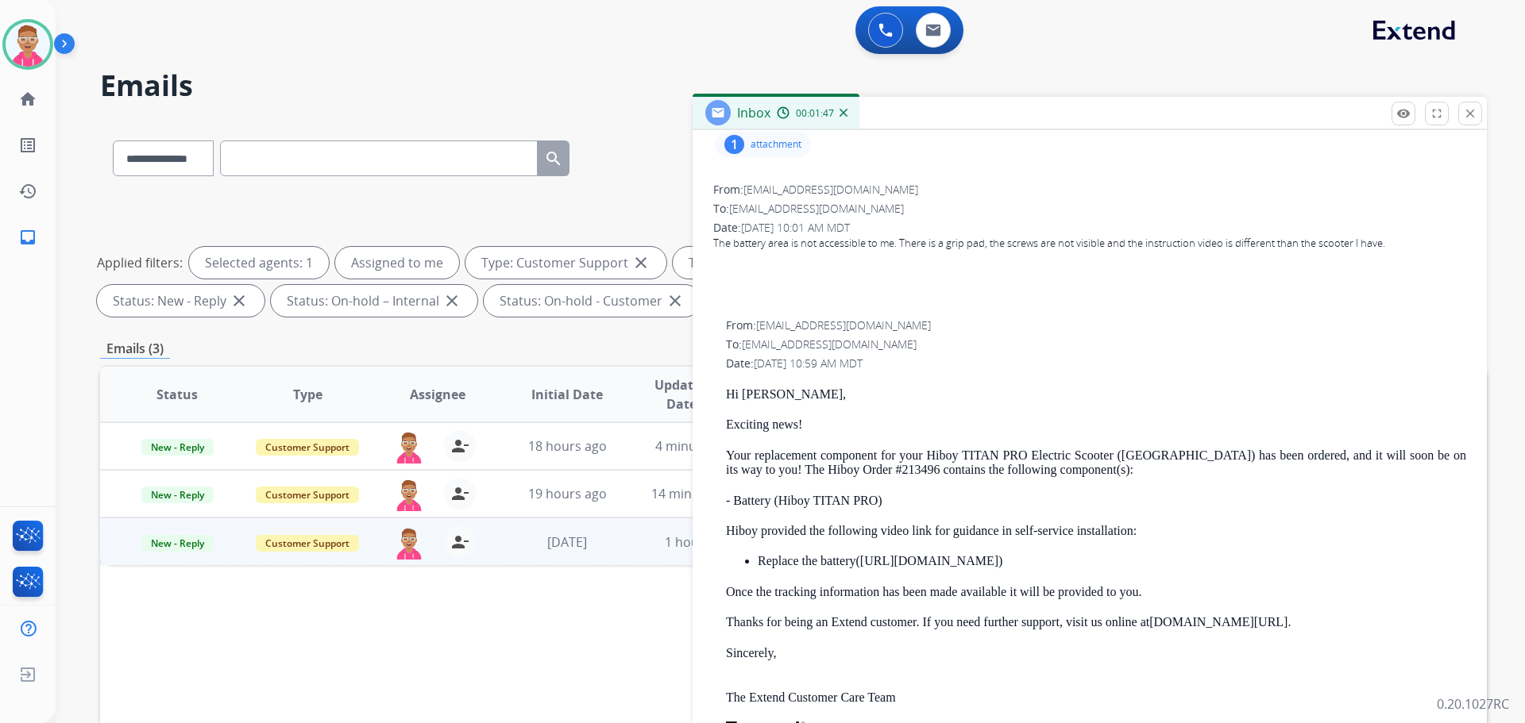
scroll to position [238, 0]
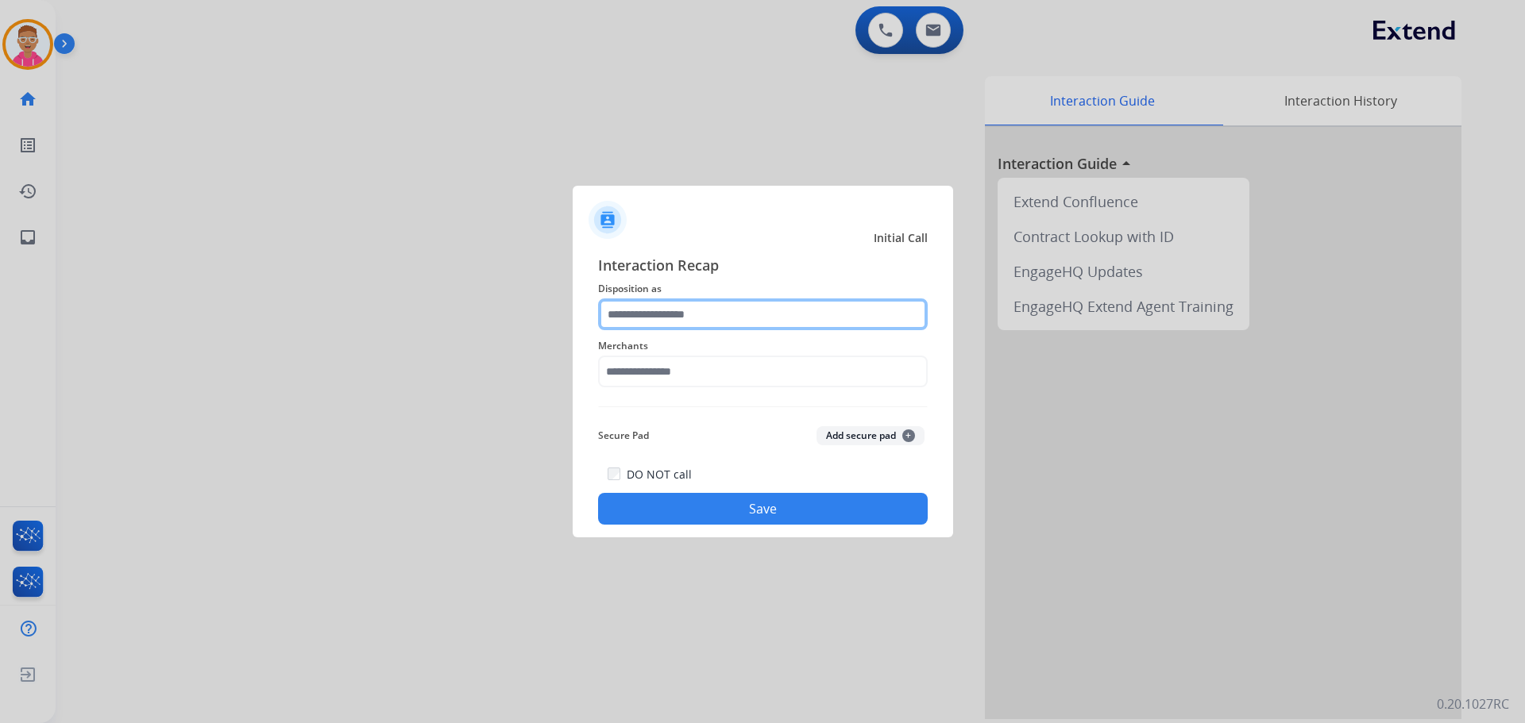
click at [723, 311] on input "text" at bounding box center [763, 315] width 330 height 32
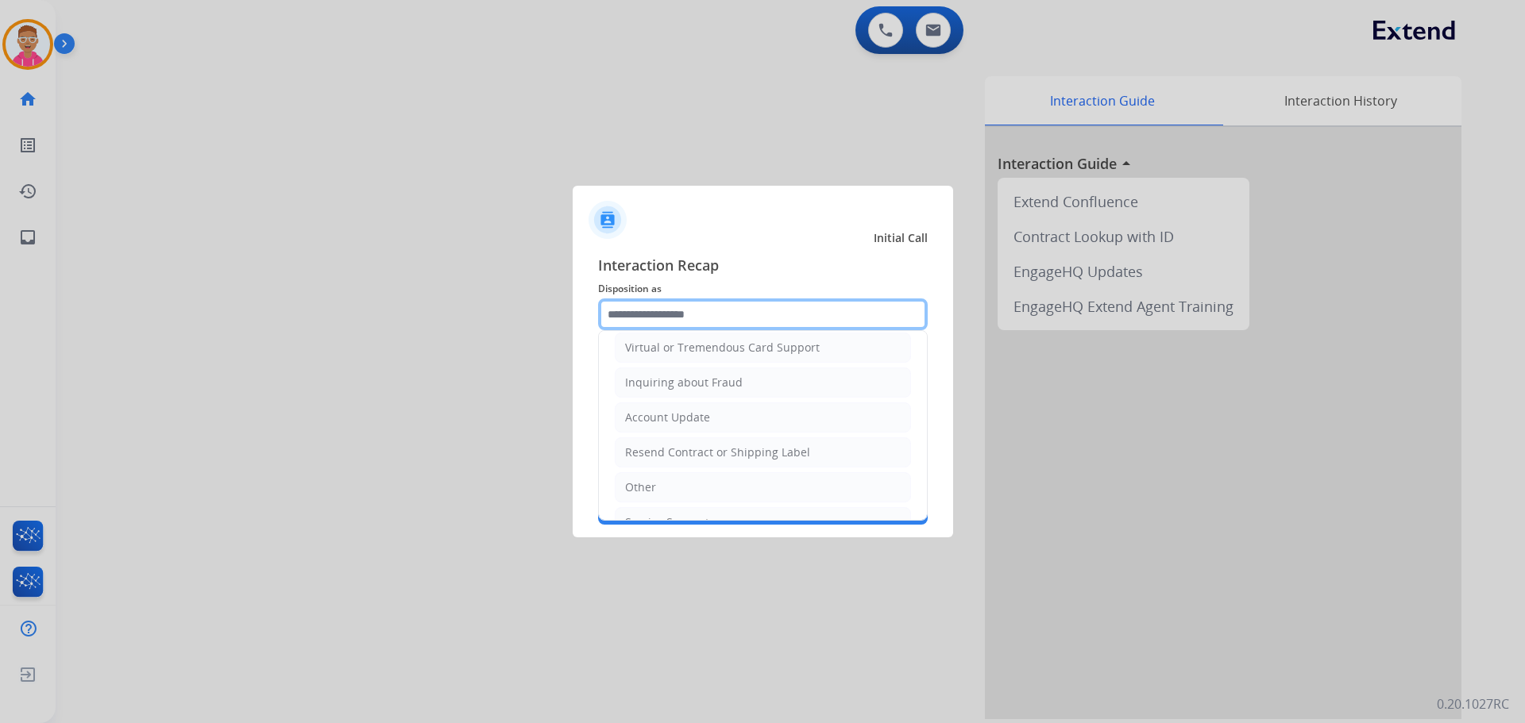
scroll to position [248, 0]
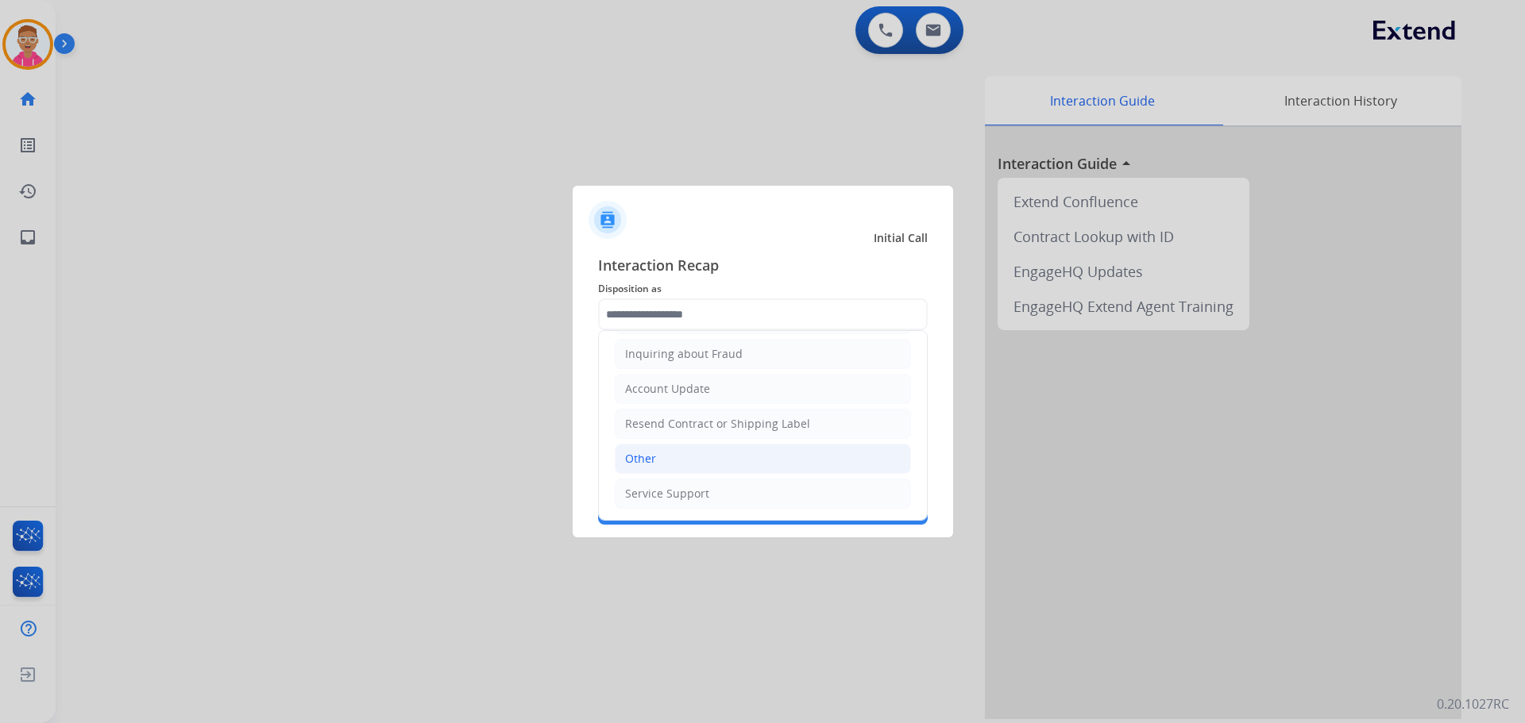
click at [665, 460] on li "Other" at bounding box center [763, 459] width 296 height 30
type input "*****"
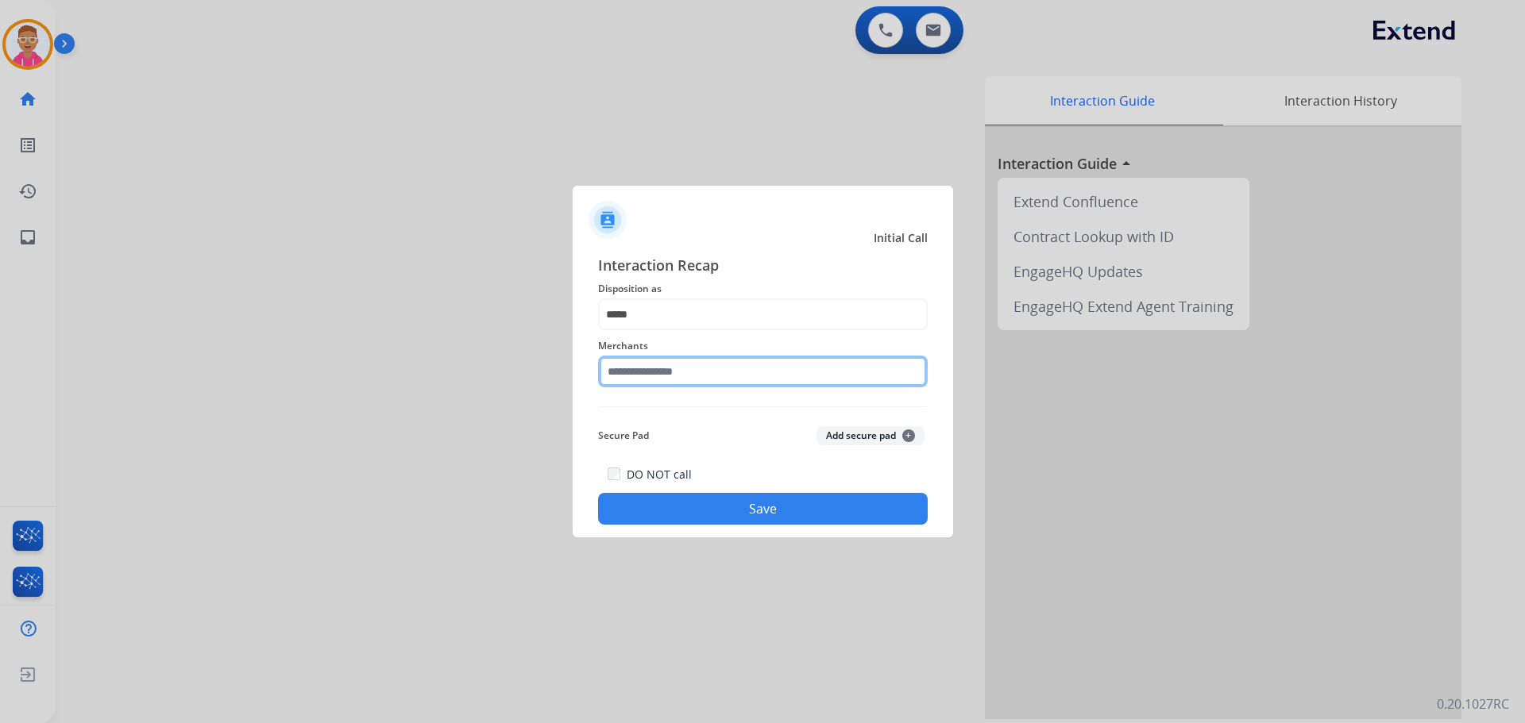
click at [677, 362] on input "text" at bounding box center [763, 372] width 330 height 32
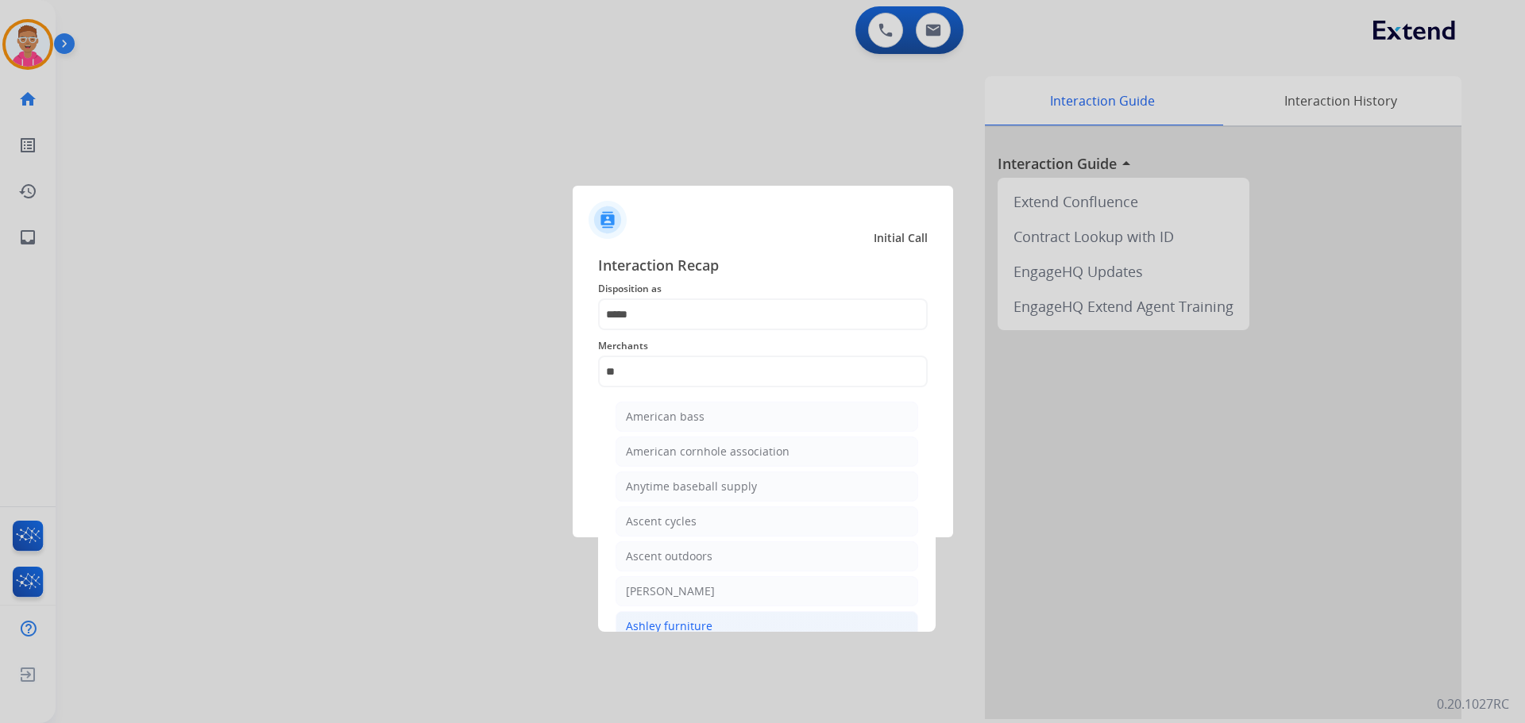
click at [676, 624] on div "Ashley furniture" at bounding box center [669, 627] width 87 height 16
type input "**********"
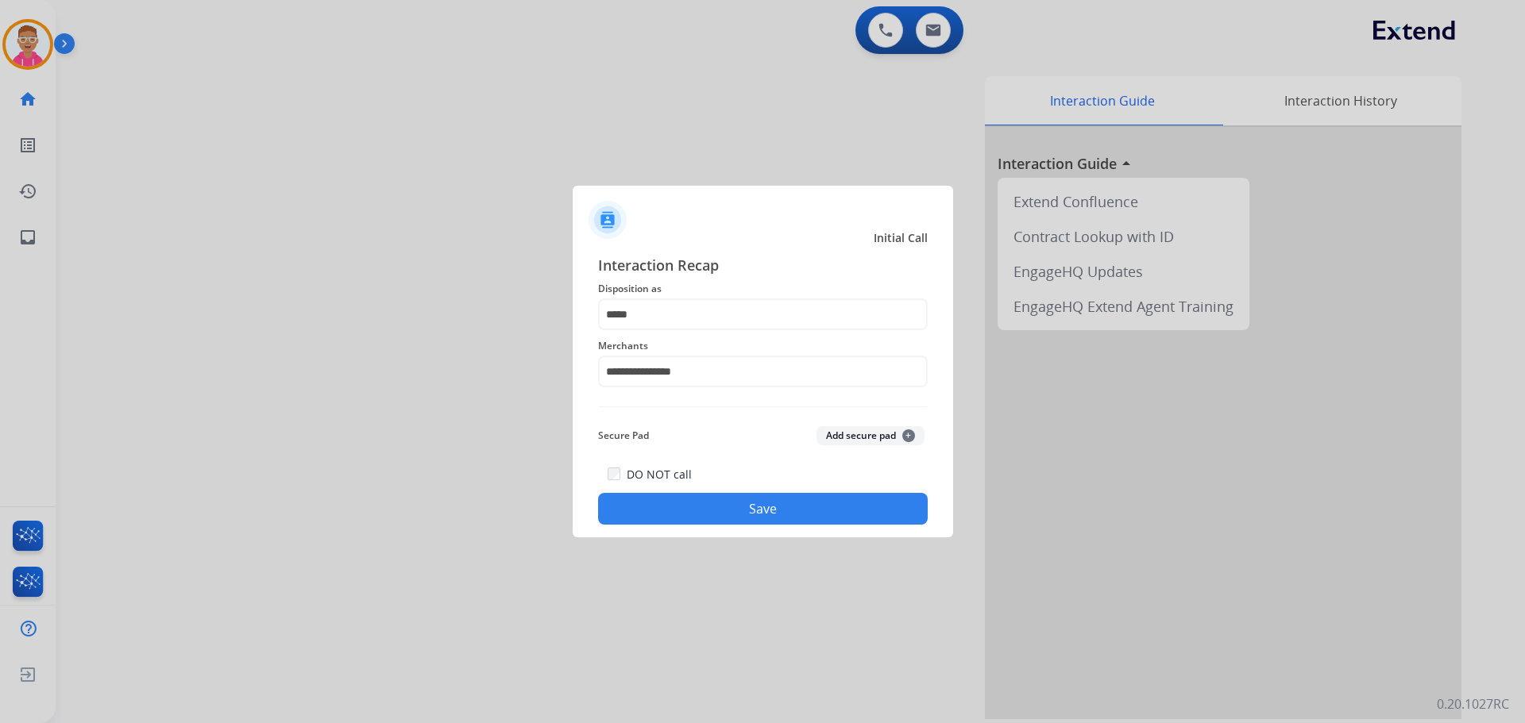
click at [667, 499] on button "Save" at bounding box center [763, 509] width 330 height 32
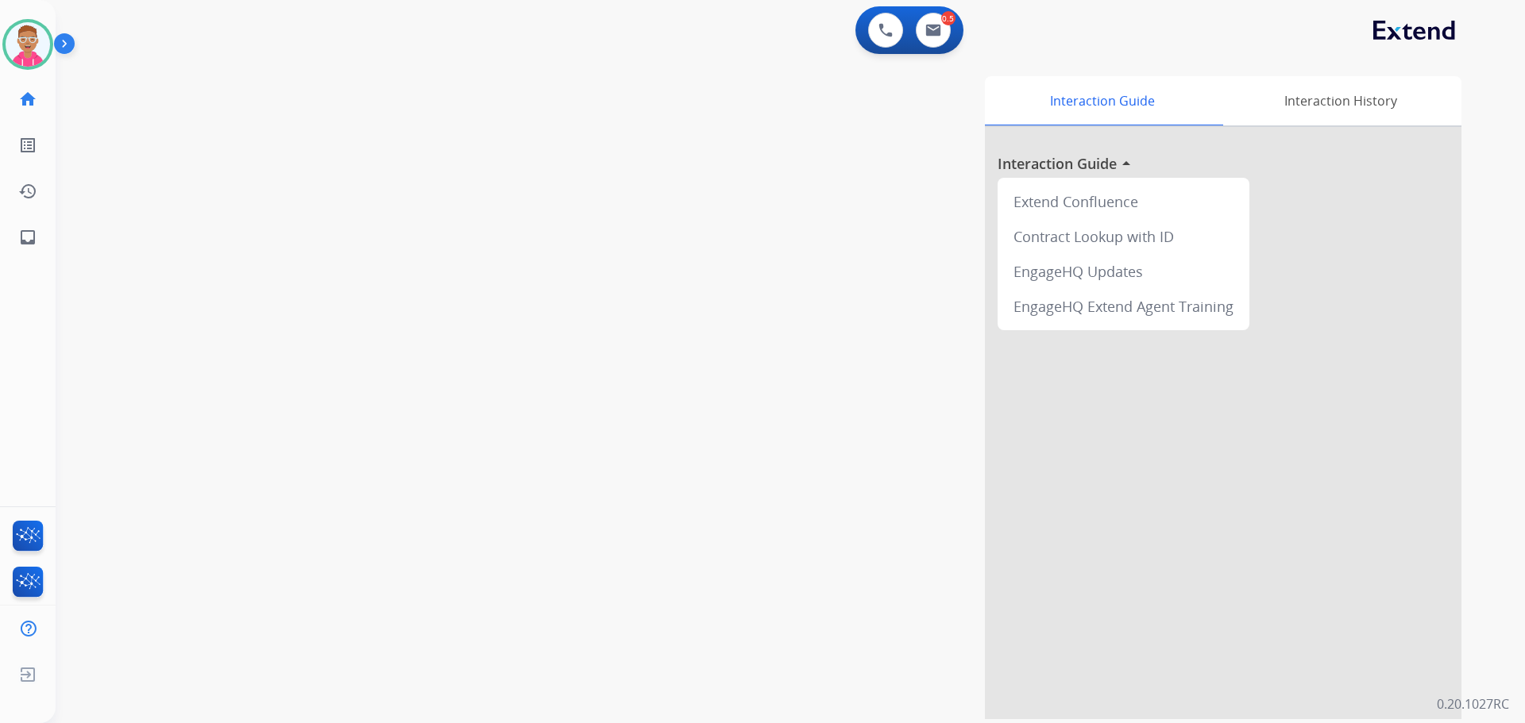
click at [260, 53] on div "0 Voice Interactions 0.5 Email Interactions" at bounding box center [781, 31] width 1412 height 51
click at [928, 31] on img at bounding box center [933, 30] width 16 height 13
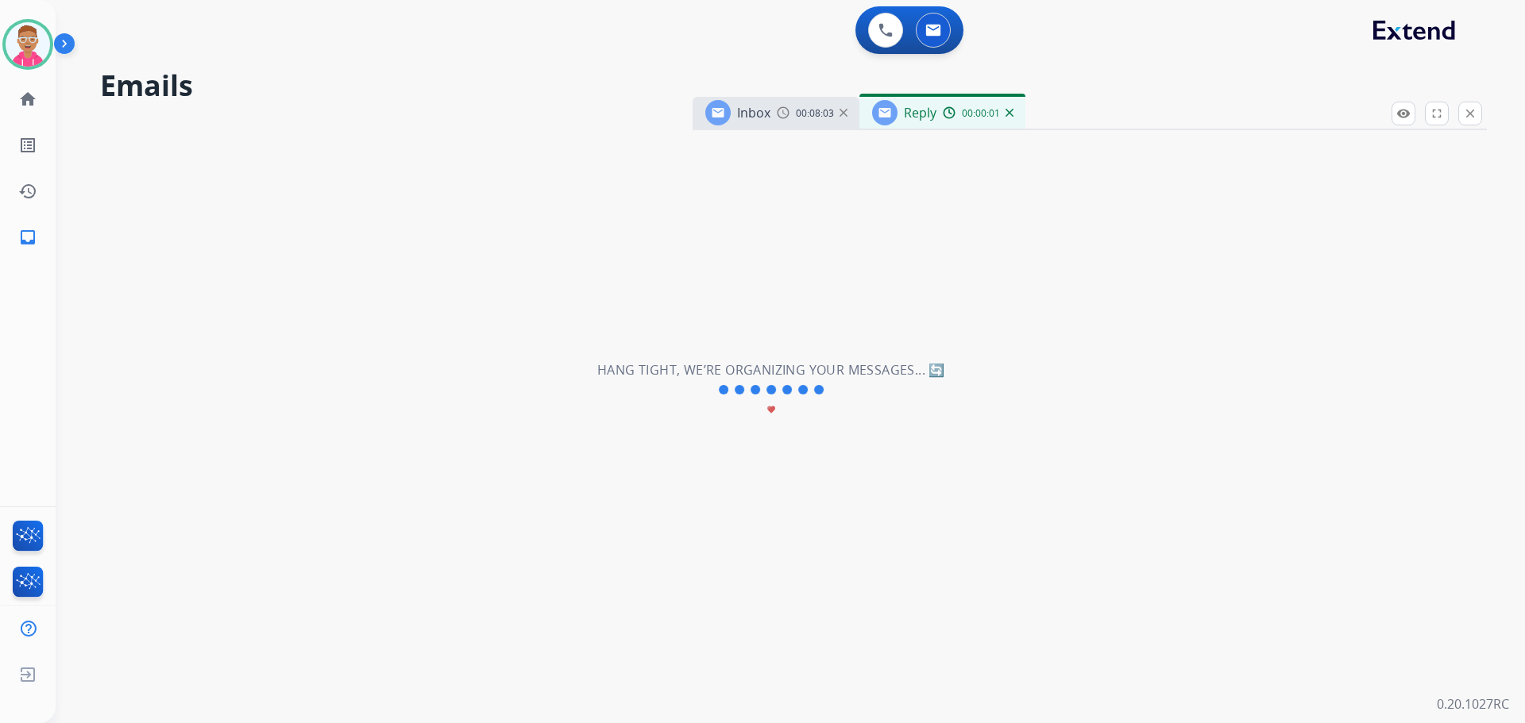
select select "**********"
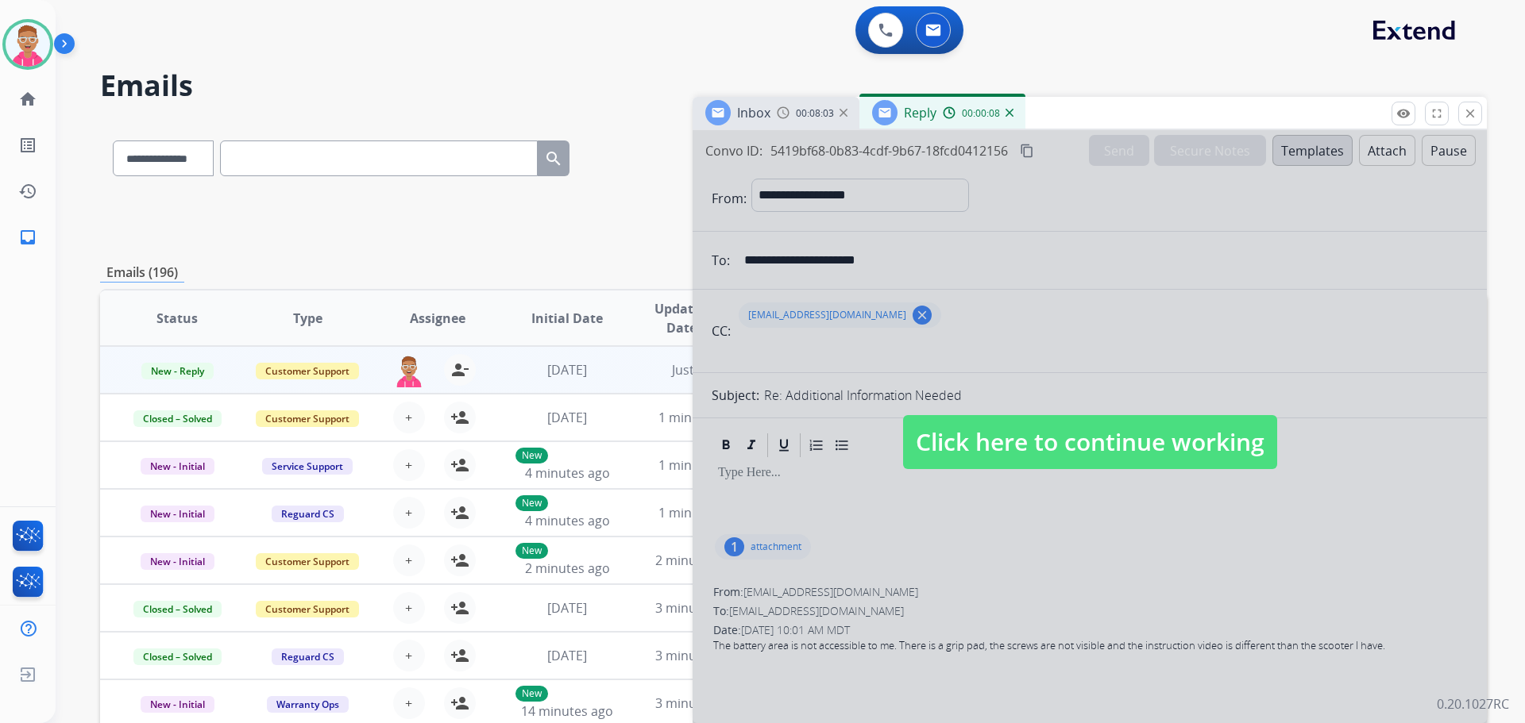
click at [984, 448] on span "Click here to continue working" at bounding box center [1090, 442] width 374 height 54
select select
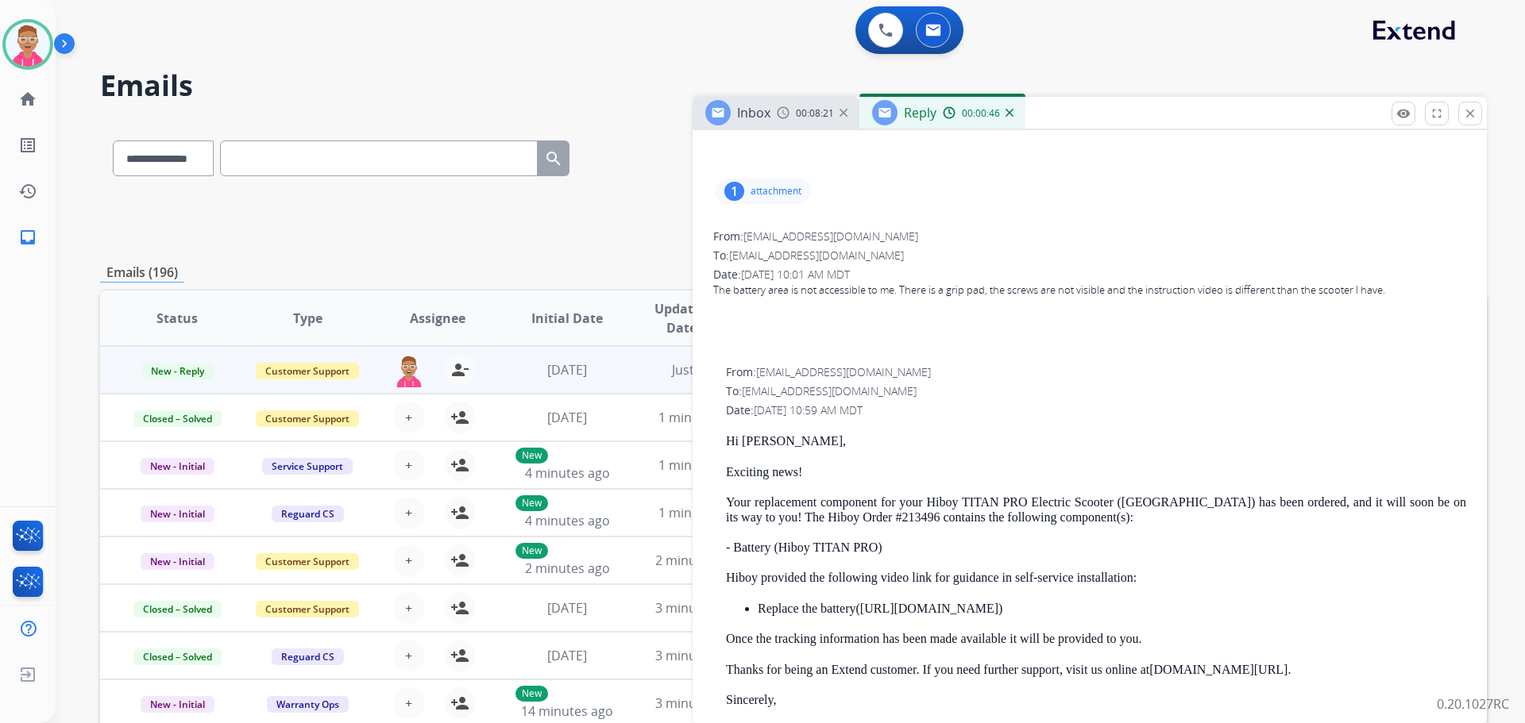
scroll to position [159, 0]
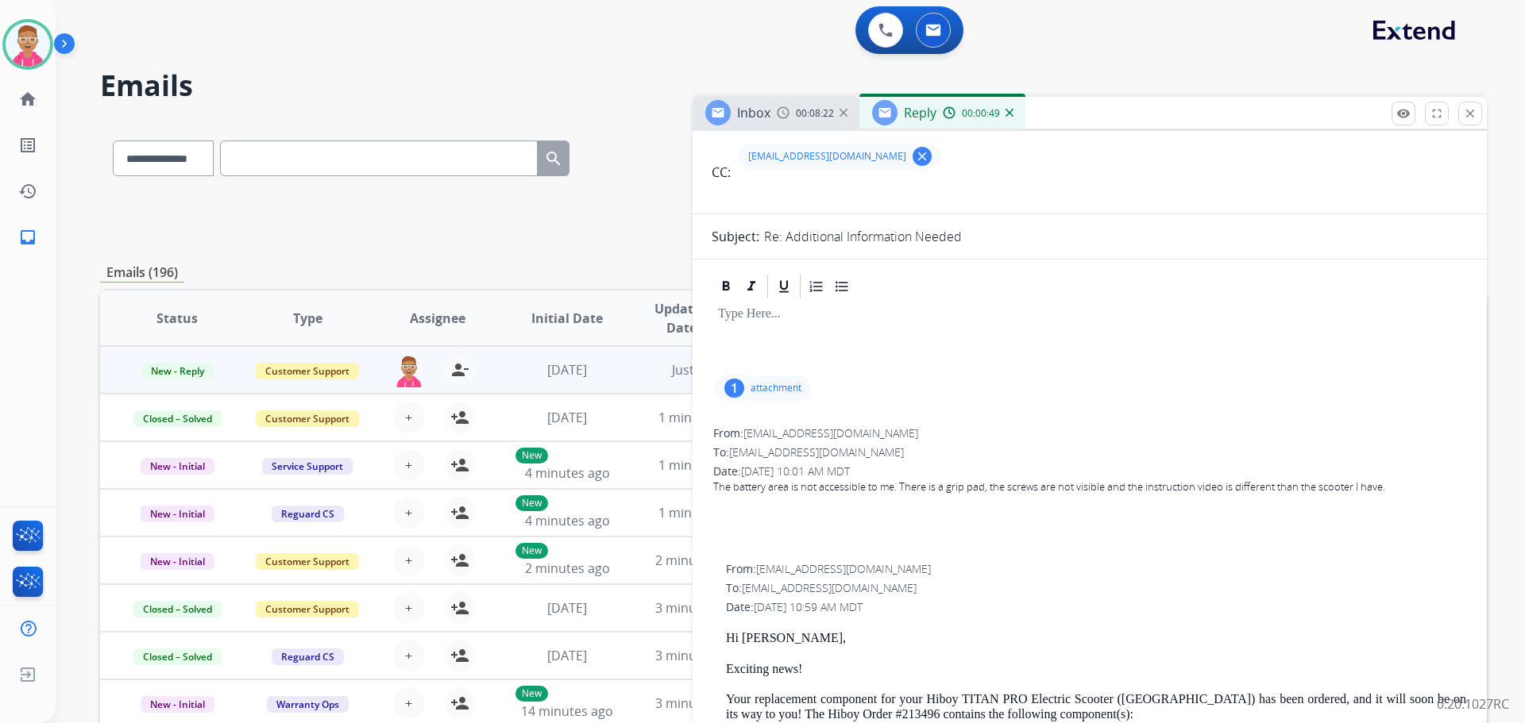
click at [790, 379] on div "1 attachment" at bounding box center [763, 388] width 96 height 25
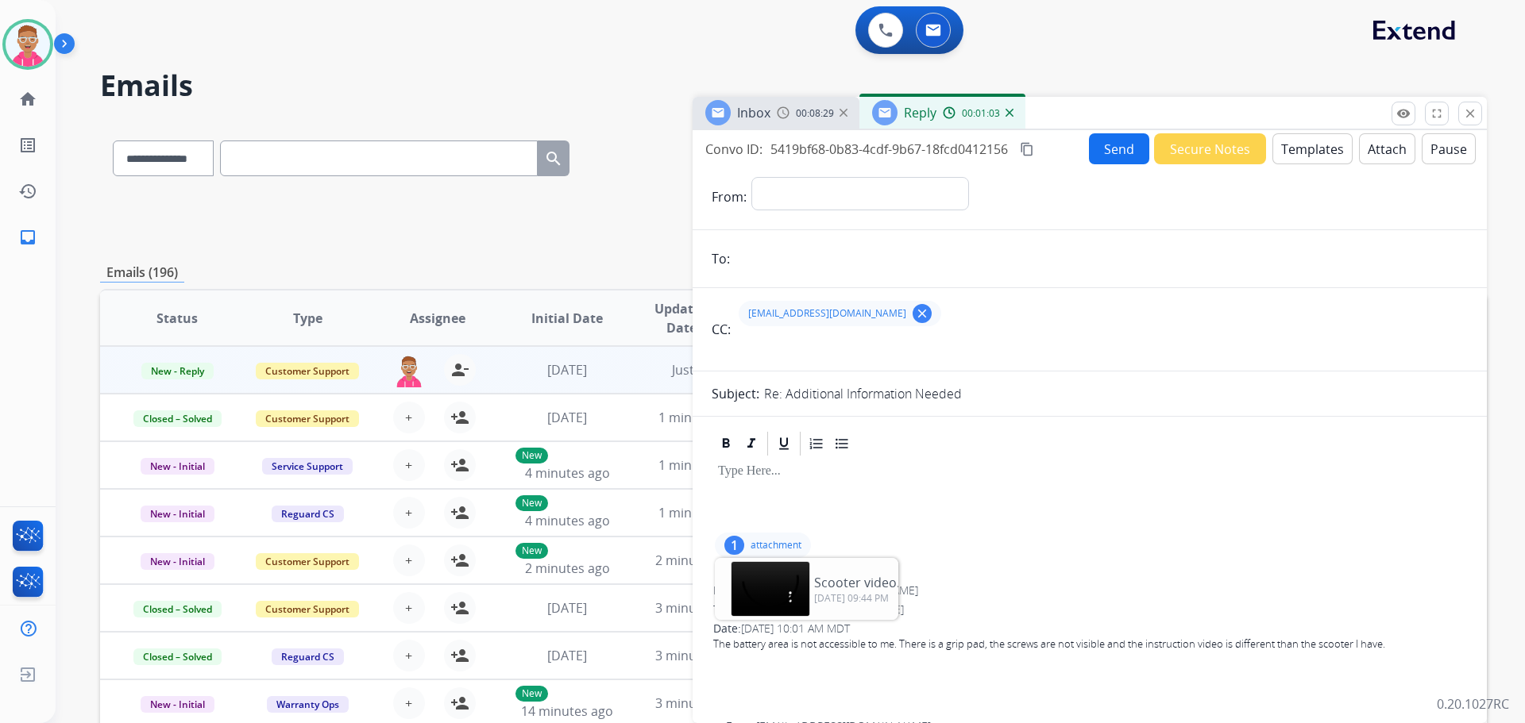
scroll to position [0, 0]
click at [806, 190] on select "**********" at bounding box center [859, 195] width 216 height 32
select select "**********"
click at [751, 179] on select "**********" at bounding box center [859, 195] width 216 height 32
click at [774, 258] on input "email" at bounding box center [1101, 261] width 733 height 32
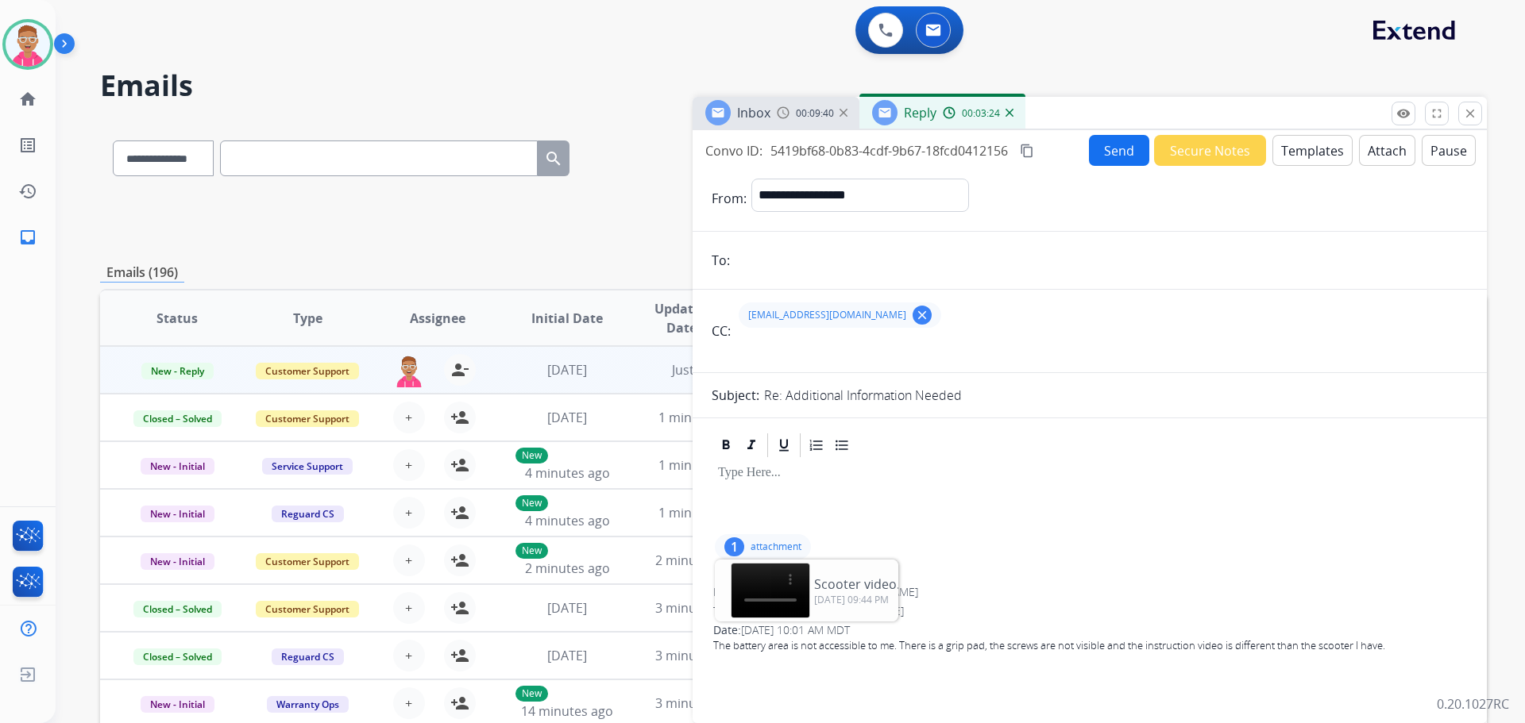
click at [1291, 489] on div at bounding box center [1090, 495] width 756 height 71
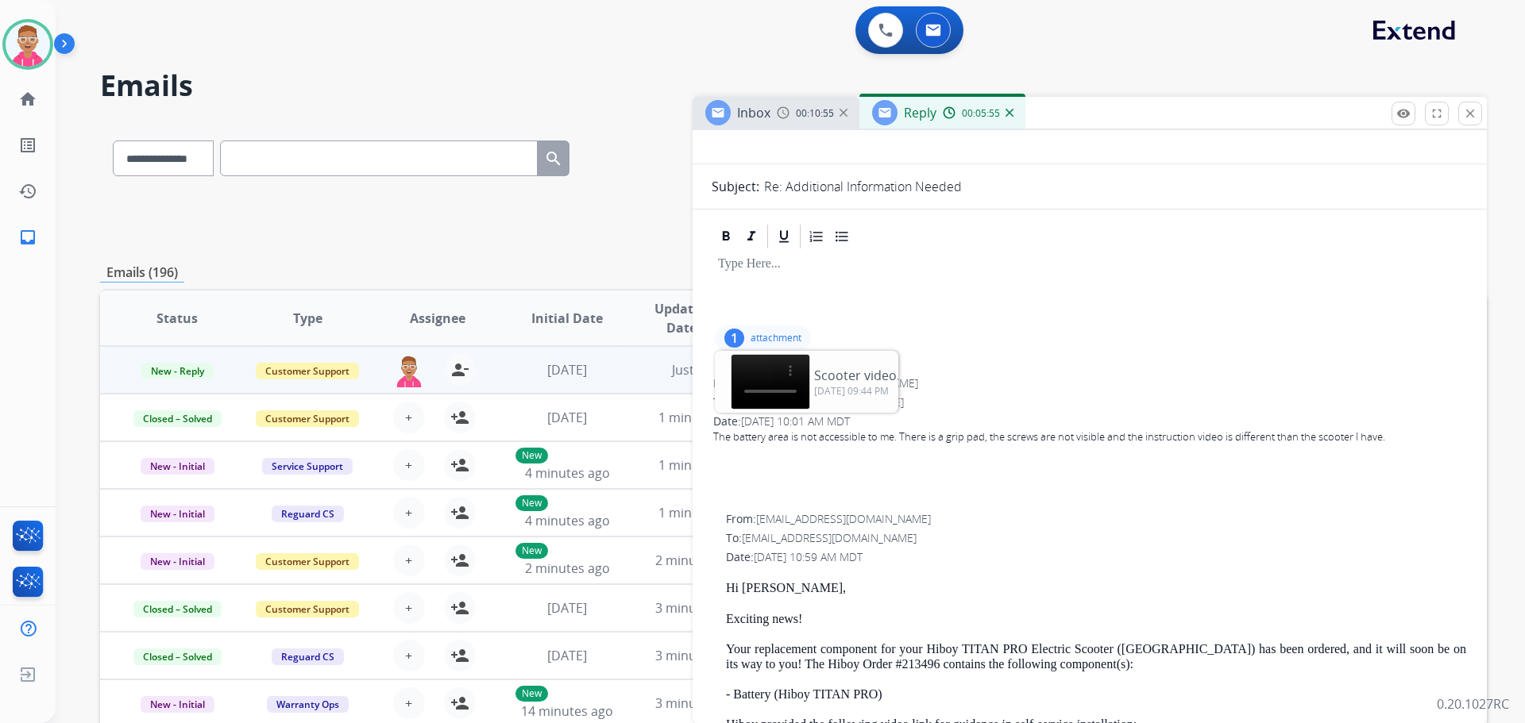
scroll to position [238, 0]
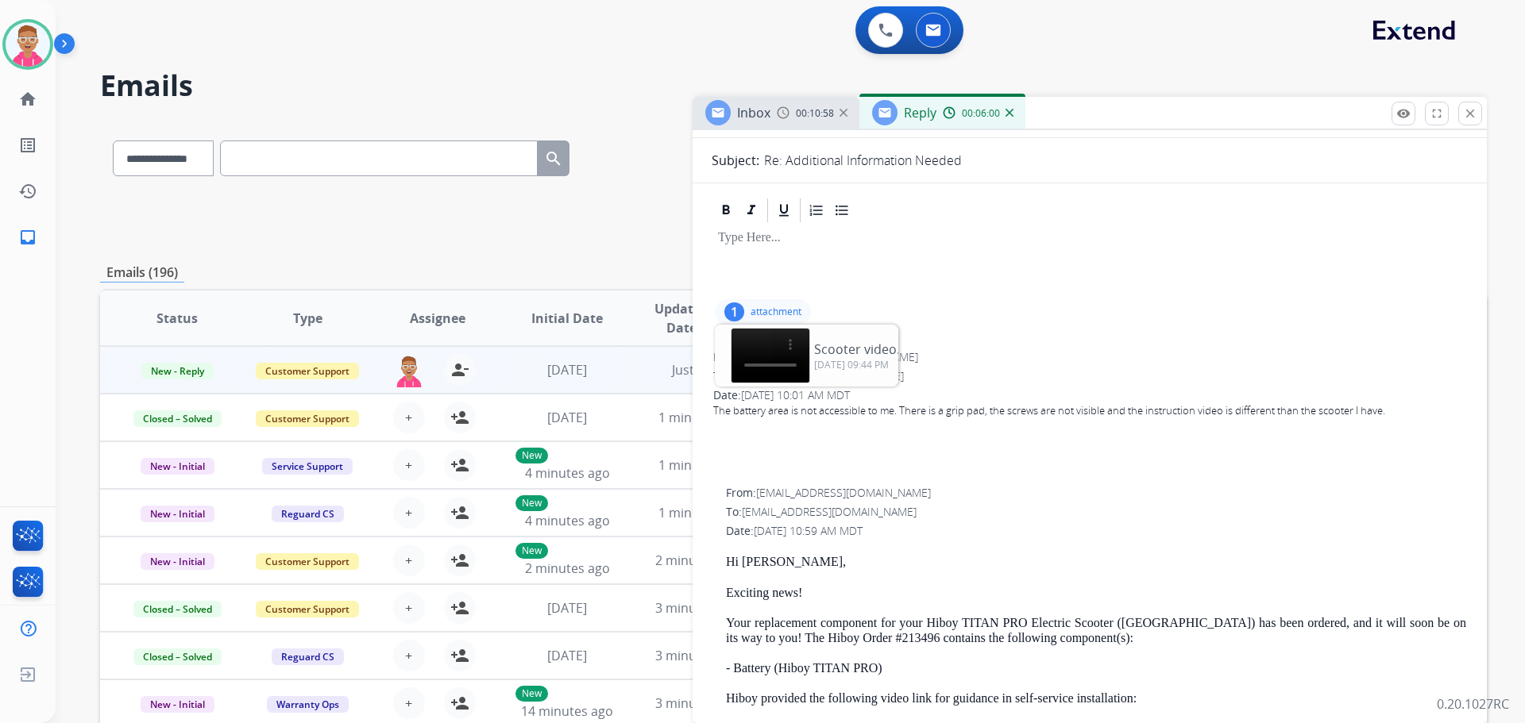
click at [745, 513] on span "[EMAIL_ADDRESS][DOMAIN_NAME]" at bounding box center [829, 511] width 175 height 15
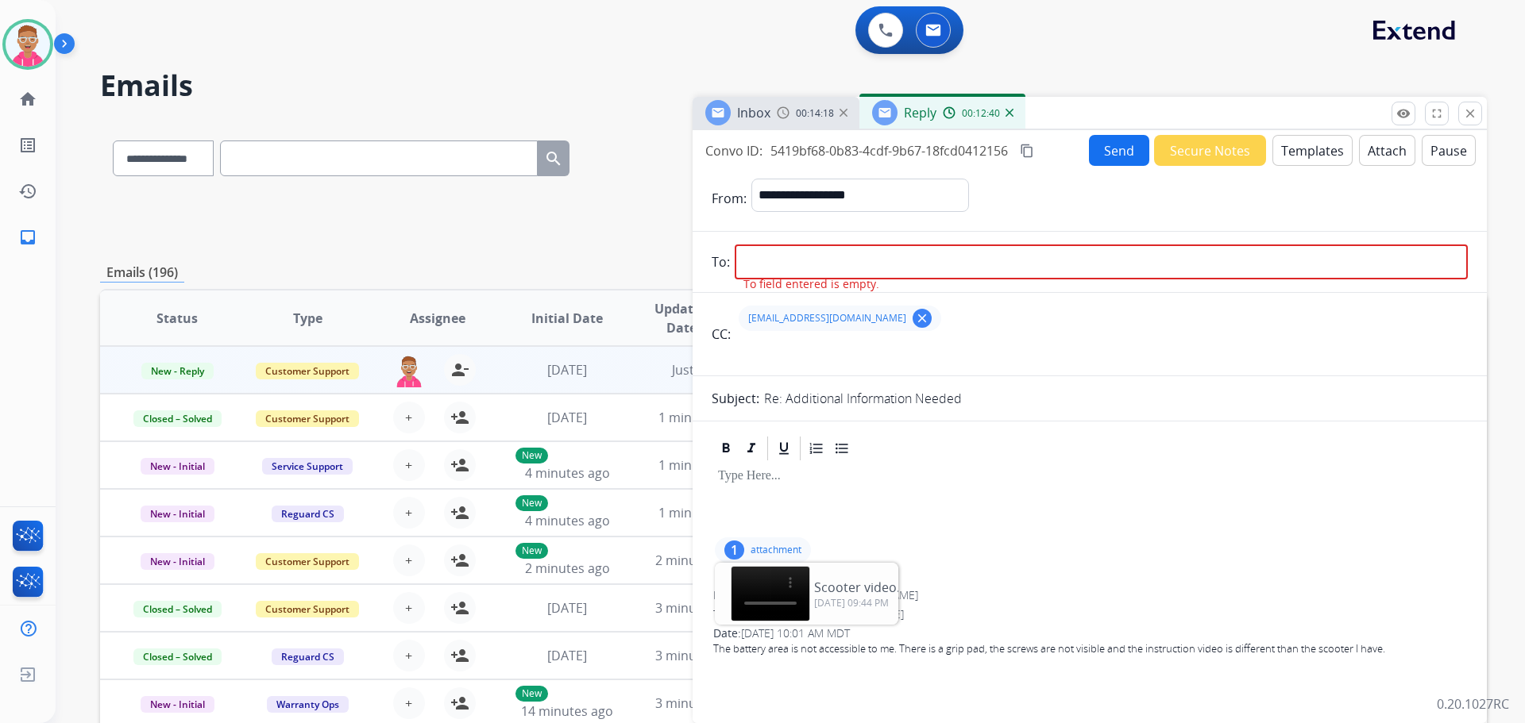
click at [805, 259] on input "email" at bounding box center [1101, 262] width 733 height 35
paste input "**********"
type input "**********"
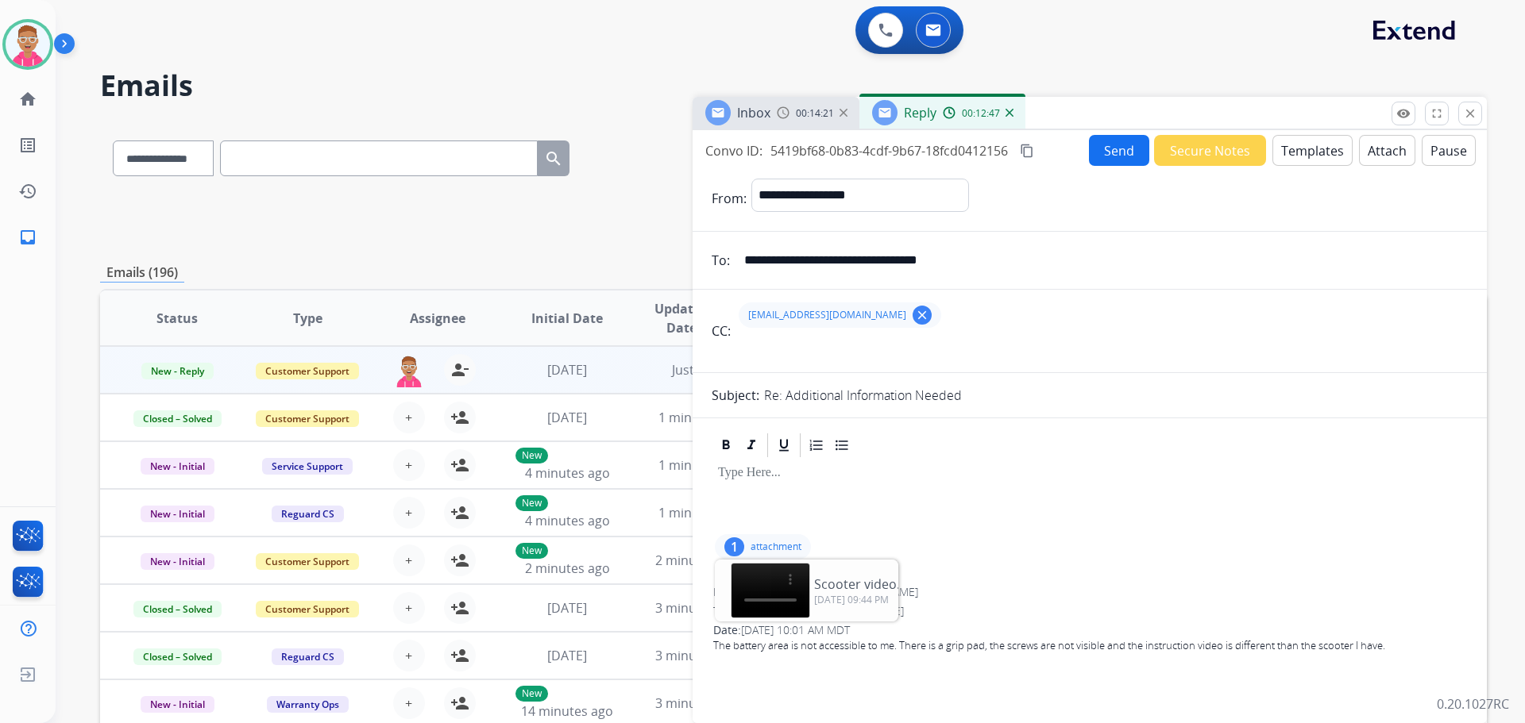
drag, startPoint x: 946, startPoint y: 261, endPoint x: 735, endPoint y: 256, distance: 210.5
click at [735, 256] on input "**********" at bounding box center [1101, 261] width 733 height 32
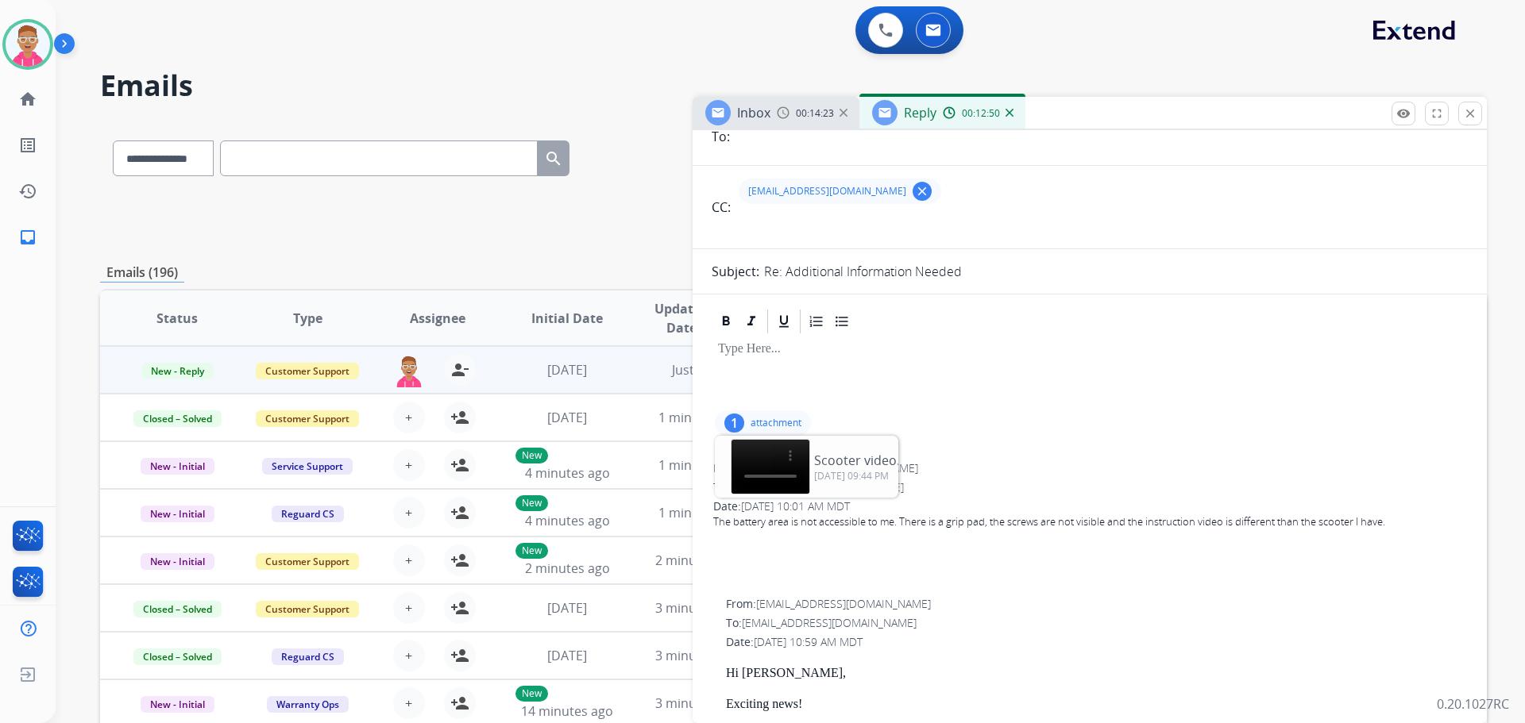
scroll to position [159, 0]
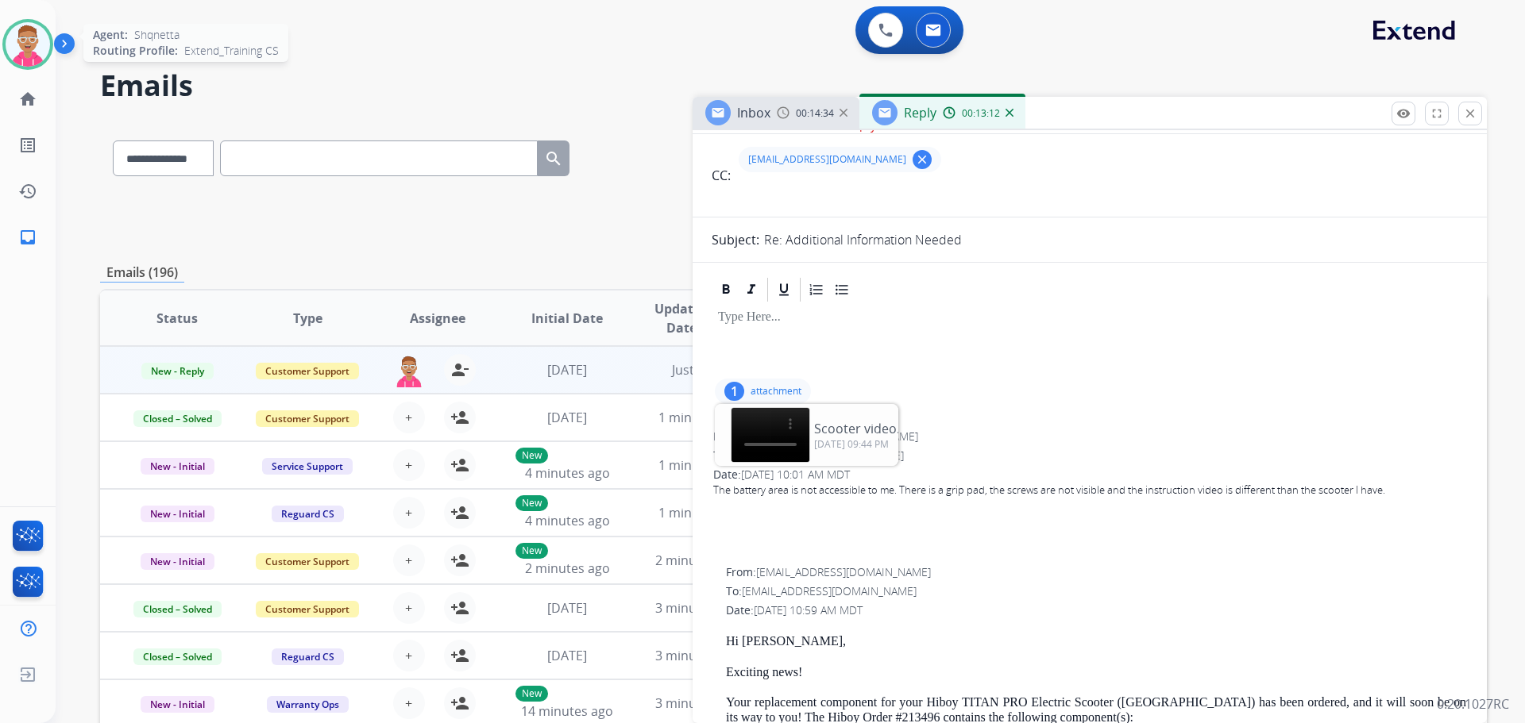
click at [22, 41] on img at bounding box center [28, 44] width 44 height 44
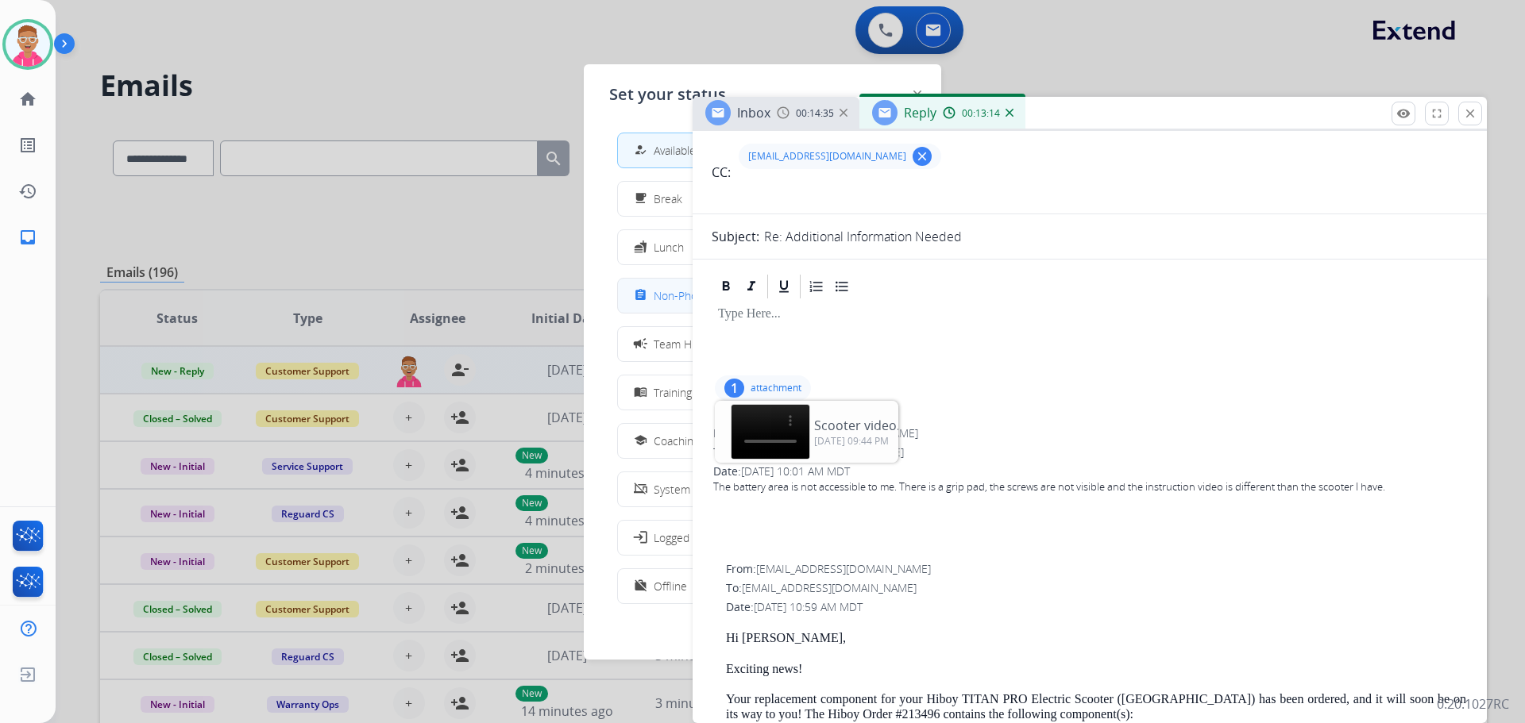
drag, startPoint x: 664, startPoint y: 296, endPoint x: 700, endPoint y: 285, distance: 37.4
click at [666, 283] on button "assignment Non-Phone Queue" at bounding box center [762, 296] width 289 height 34
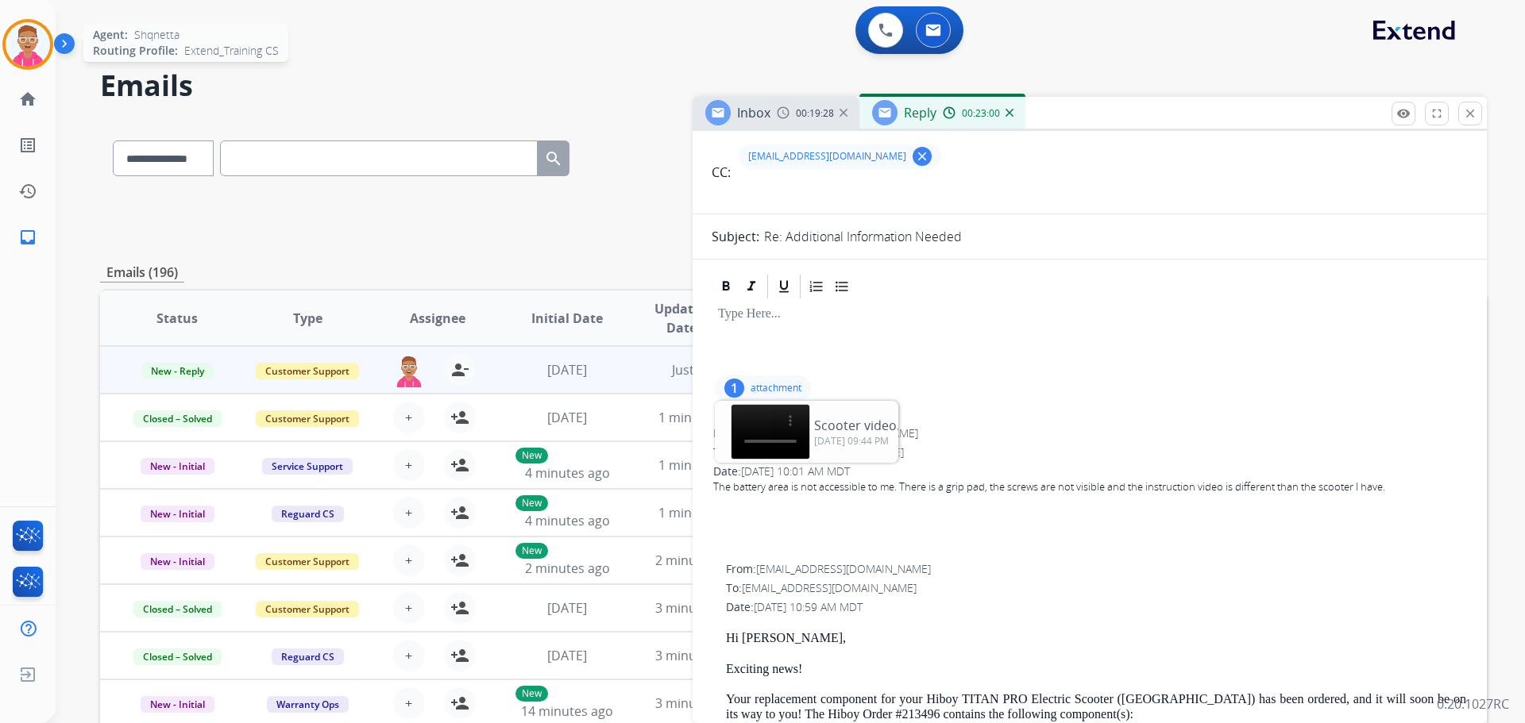
click at [34, 40] on img at bounding box center [28, 44] width 44 height 44
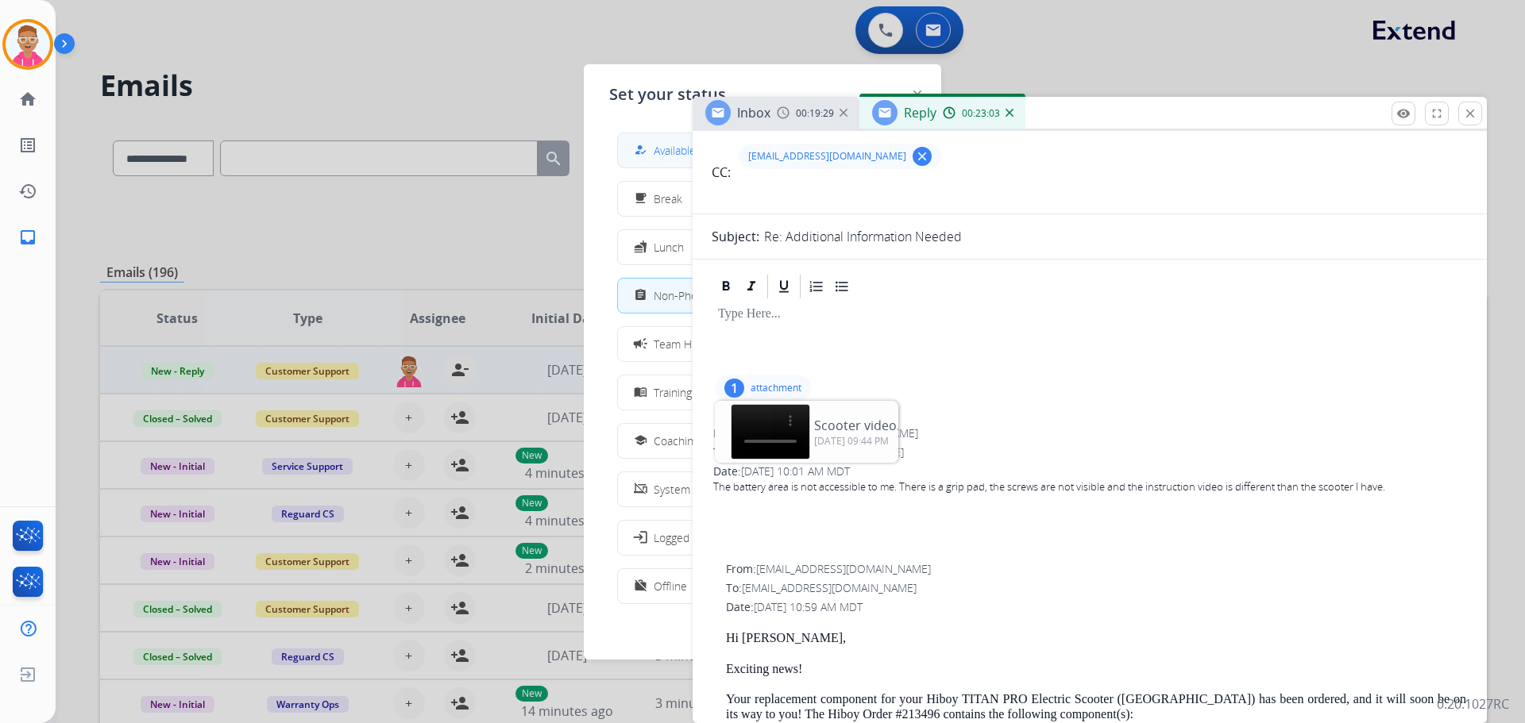
click at [664, 152] on span "Available" at bounding box center [675, 150] width 42 height 17
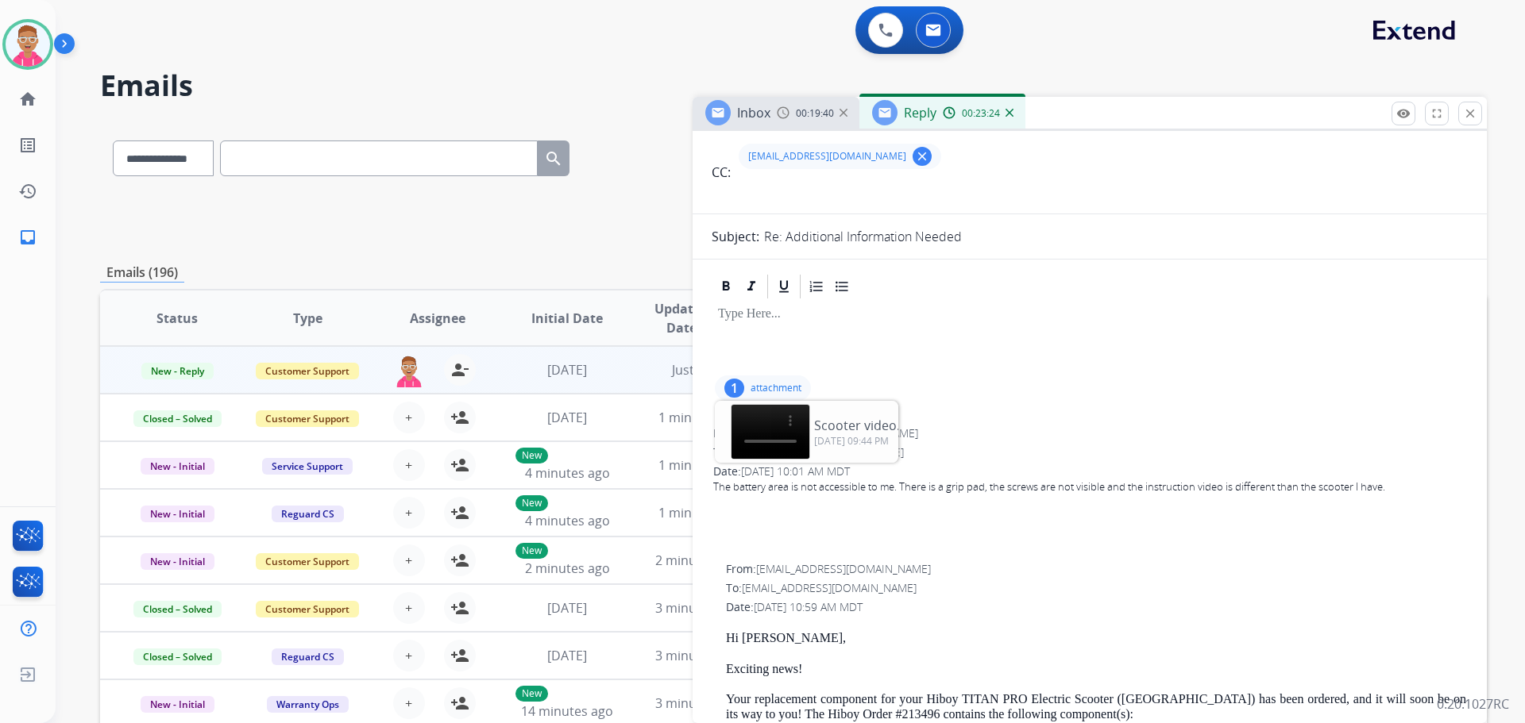
click at [1162, 320] on p at bounding box center [1089, 314] width 743 height 14
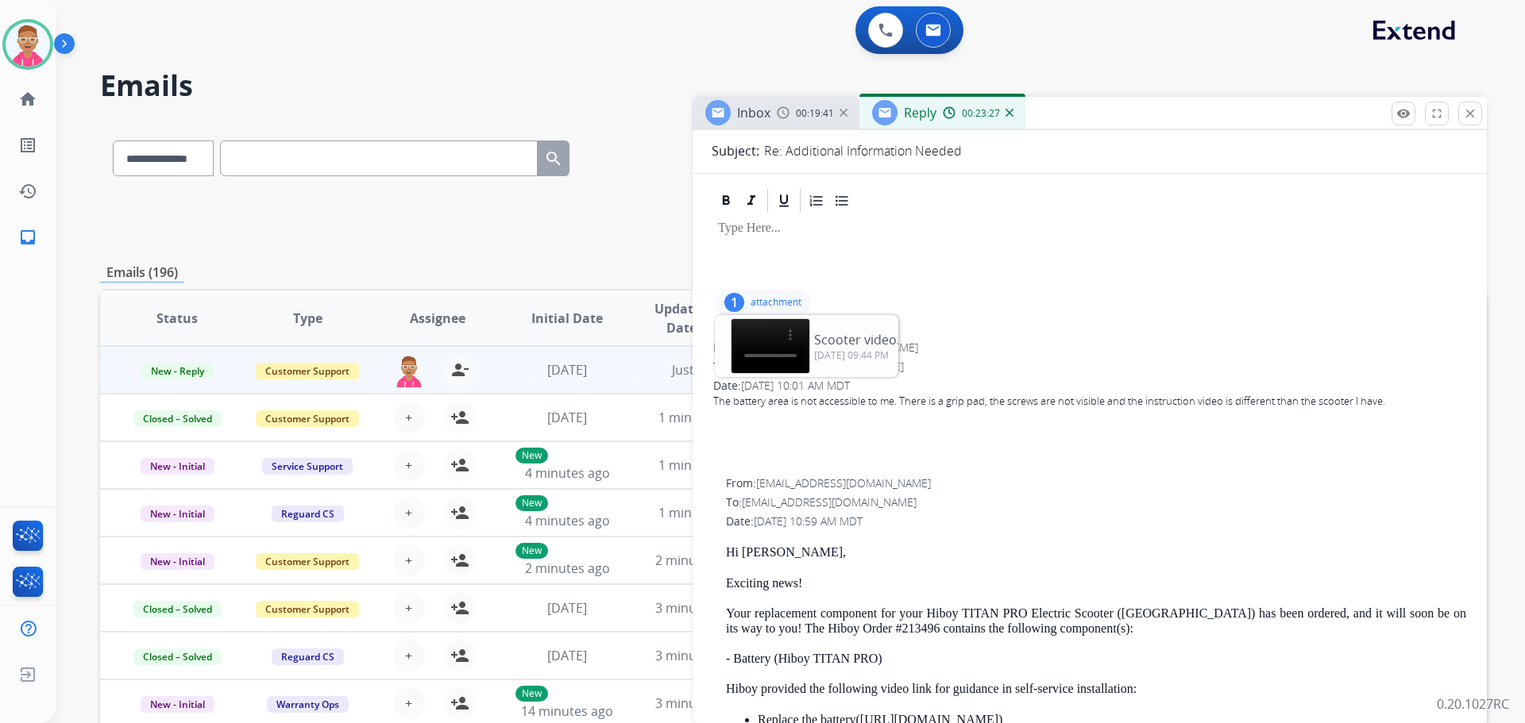
scroll to position [480, 0]
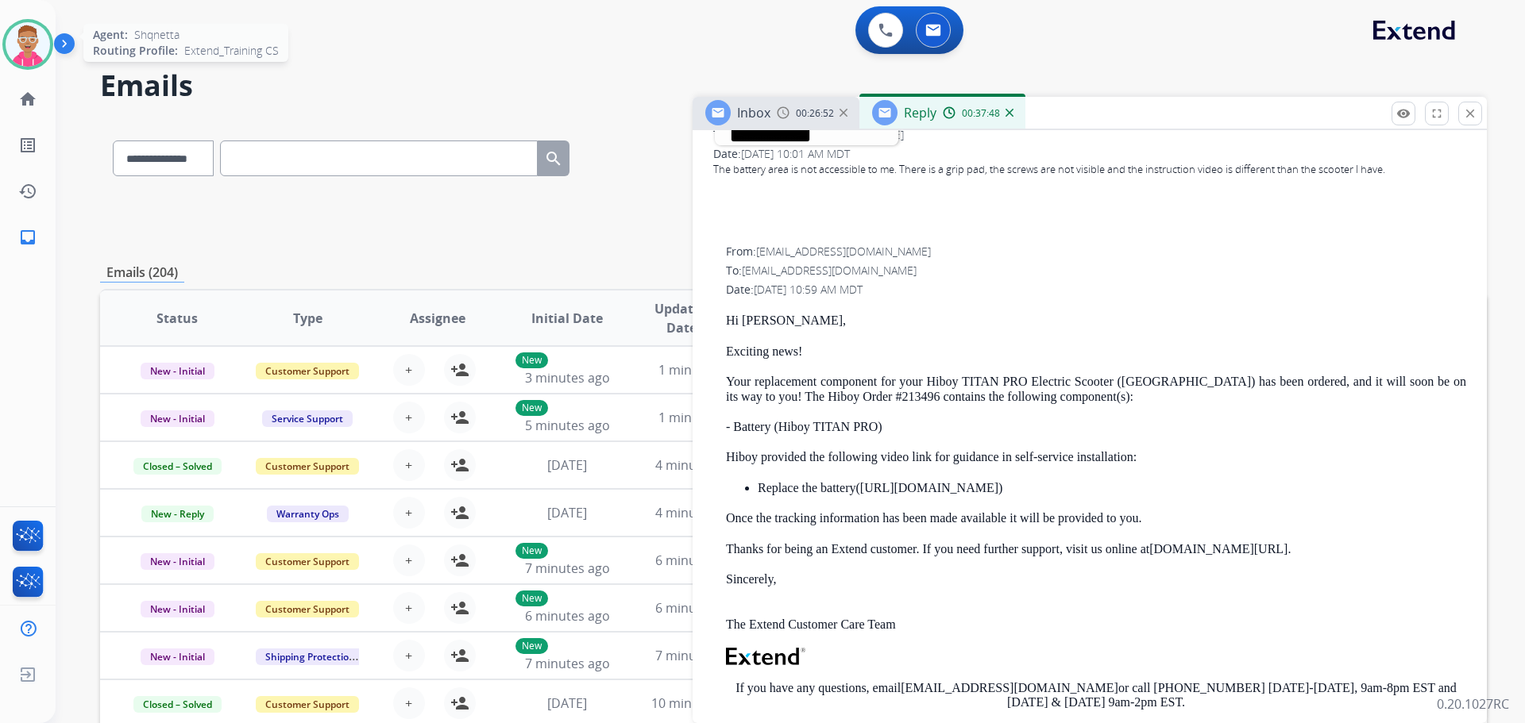
click at [33, 48] on img at bounding box center [28, 44] width 44 height 44
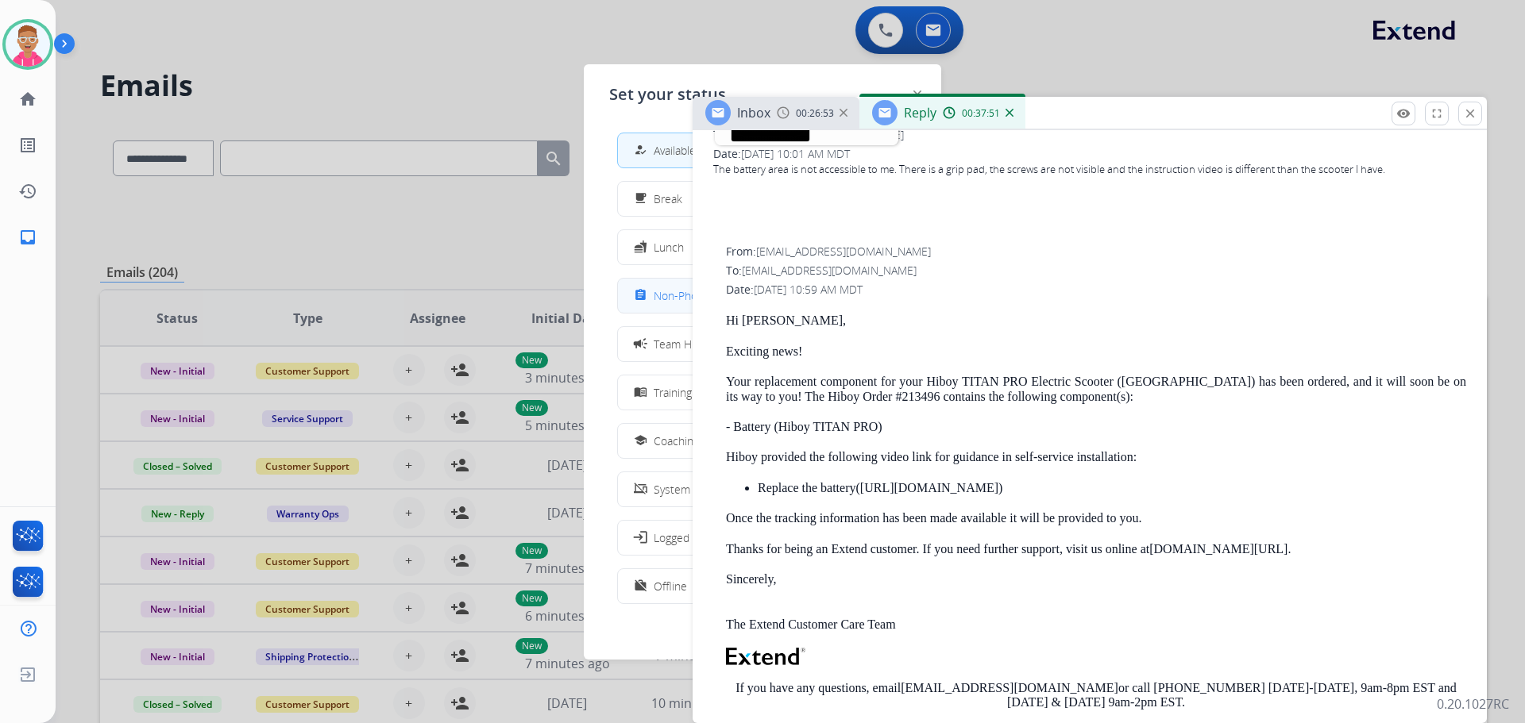
click at [673, 303] on span "Non-Phone Queue" at bounding box center [701, 295] width 94 height 17
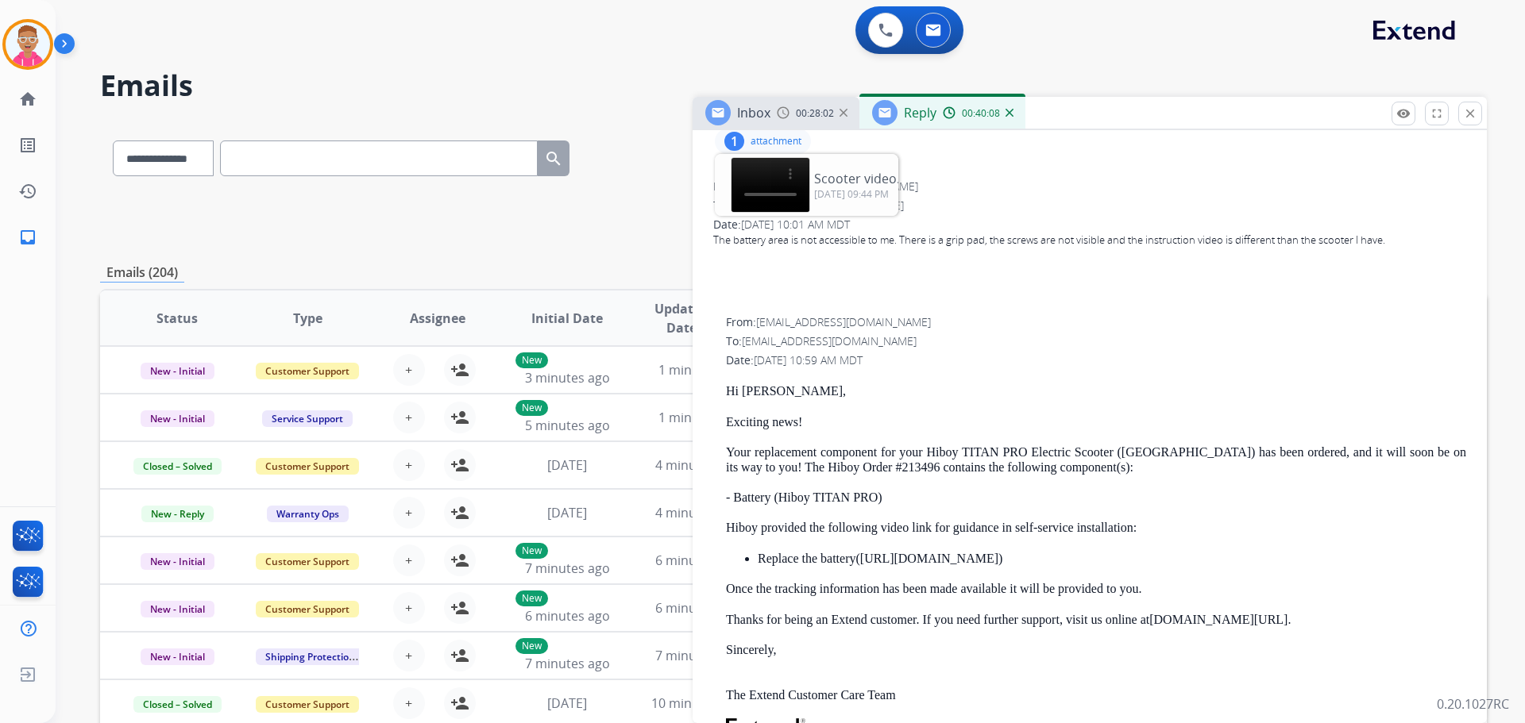
scroll to position [162, 0]
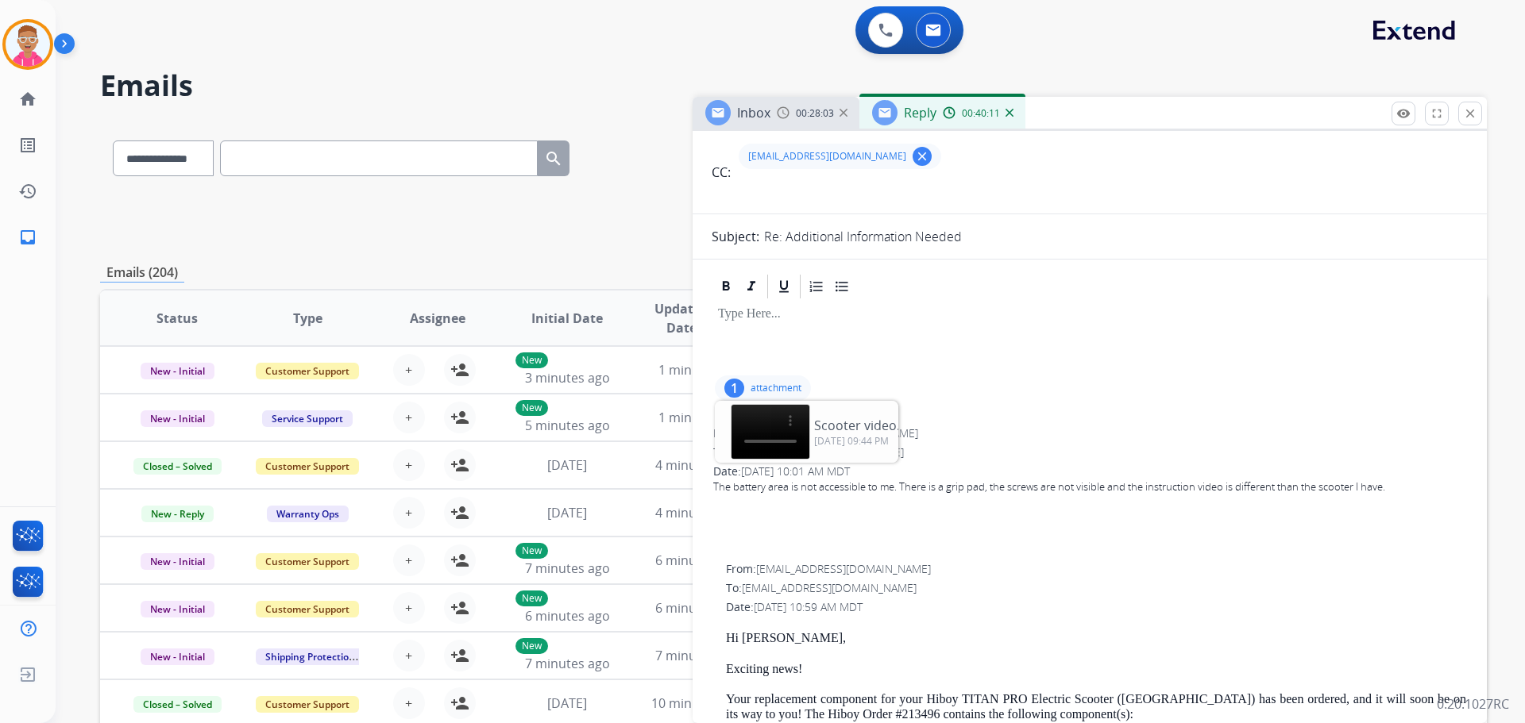
click at [847, 377] on div "1 attachment Scooter video.MOV download 09/22/2025, 09:44 PM" at bounding box center [1090, 388] width 756 height 38
click at [939, 365] on div at bounding box center [1090, 336] width 756 height 71
click at [735, 384] on div "1" at bounding box center [734, 388] width 20 height 19
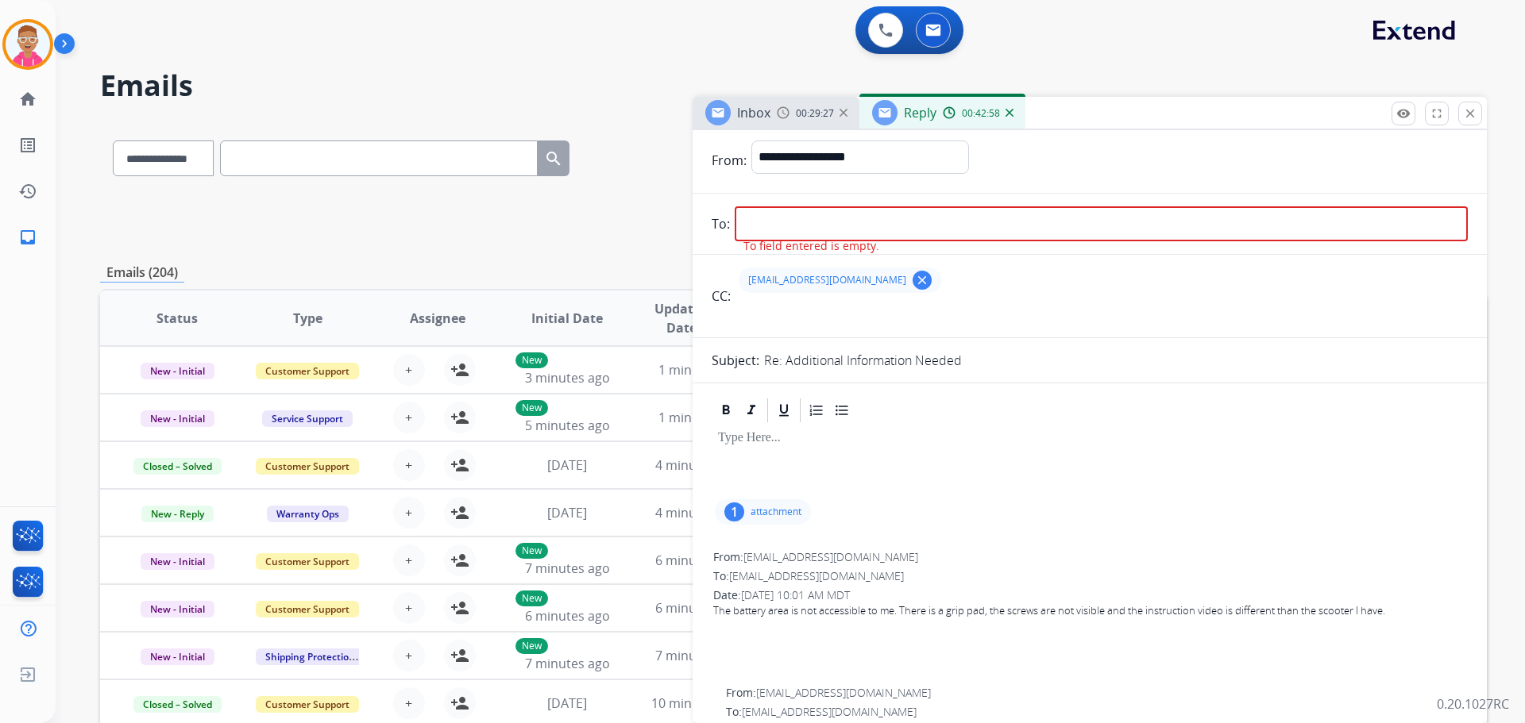
scroll to position [3, 0]
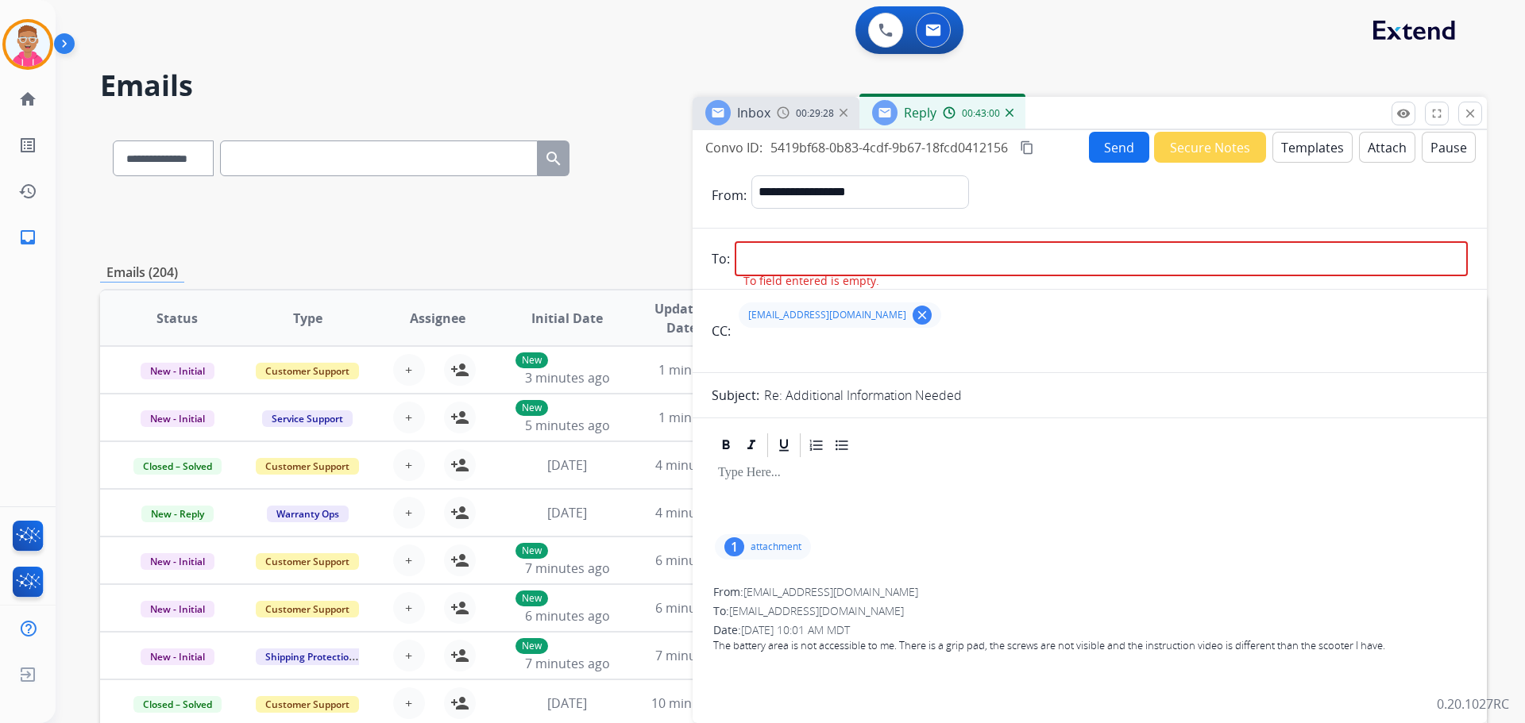
click at [790, 260] on input "email" at bounding box center [1101, 258] width 733 height 35
click at [755, 251] on input "email" at bounding box center [1101, 258] width 733 height 35
click at [781, 249] on input "email" at bounding box center [1101, 258] width 733 height 35
click at [1179, 351] on input "text" at bounding box center [1101, 350] width 732 height 32
click at [769, 262] on input "email" at bounding box center [1101, 258] width 733 height 35
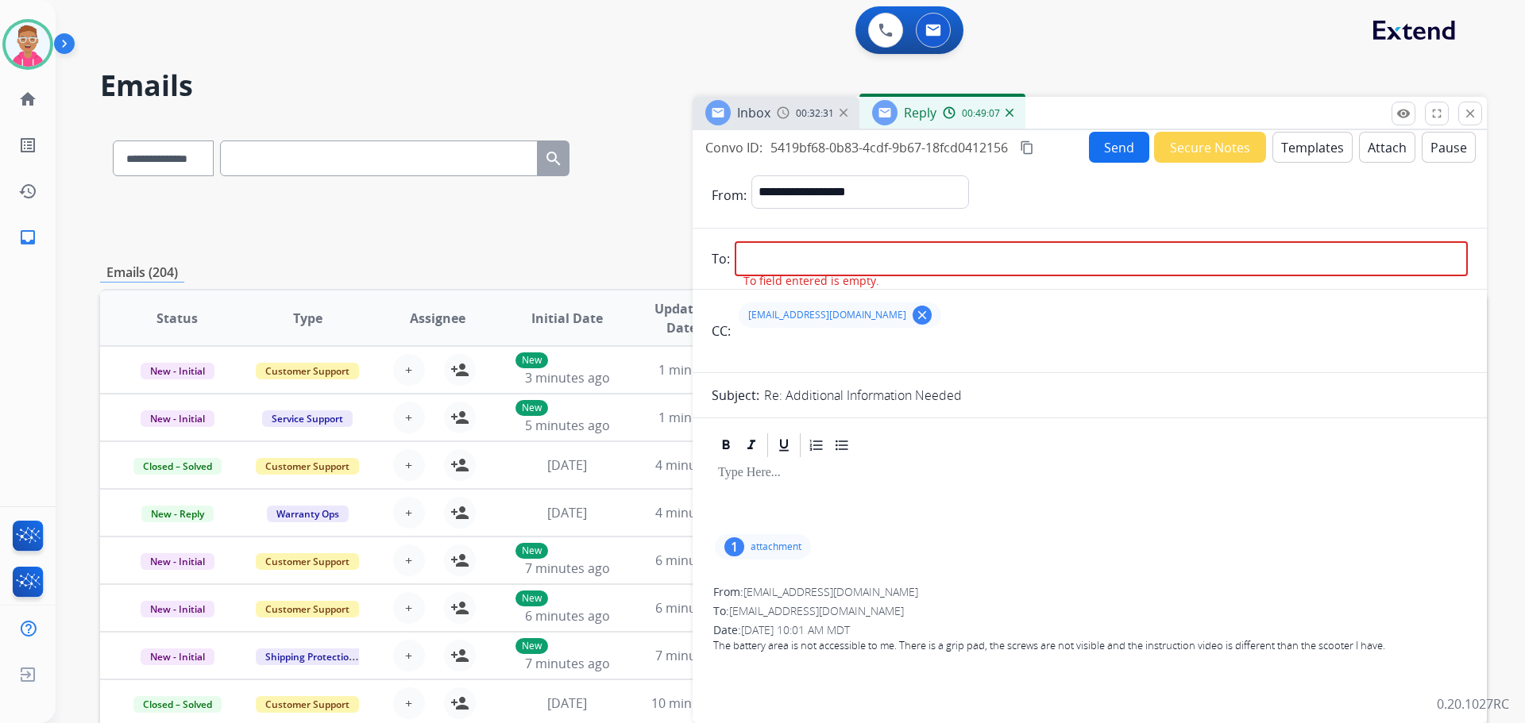
click at [1217, 341] on input "text" at bounding box center [1101, 350] width 732 height 32
click at [832, 264] on input "email" at bounding box center [1101, 258] width 733 height 35
click at [915, 311] on mat-icon "clear" at bounding box center [922, 315] width 14 height 14
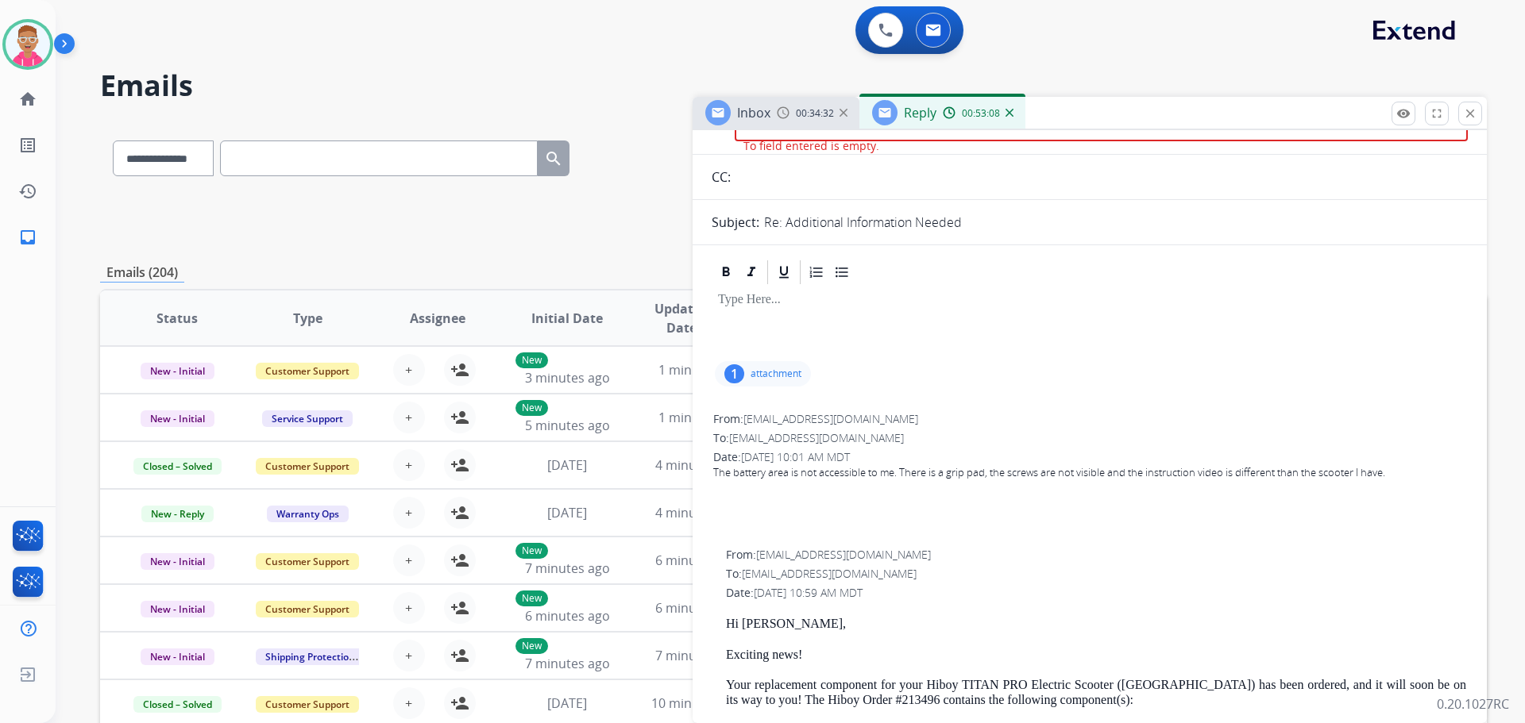
scroll to position [83, 0]
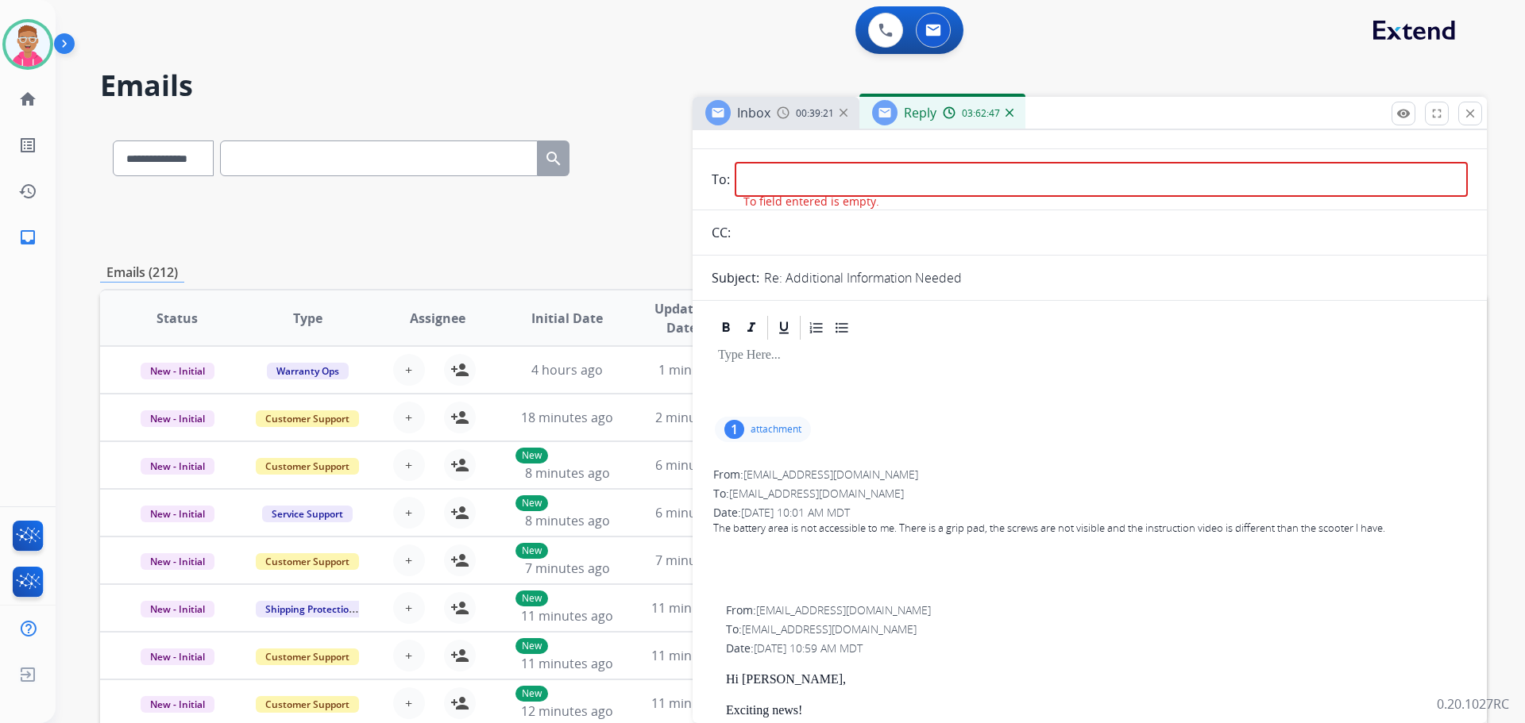
click at [798, 183] on input "email" at bounding box center [1101, 179] width 733 height 35
click at [750, 470] on span "[EMAIL_ADDRESS][DOMAIN_NAME]" at bounding box center [830, 474] width 175 height 15
drag, startPoint x: 746, startPoint y: 477, endPoint x: 888, endPoint y: 477, distance: 141.4
click at [888, 477] on div "From: jberhowrivera@yahoo.com" at bounding box center [1089, 475] width 753 height 16
copy span "[EMAIL_ADDRESS][DOMAIN_NAME]"
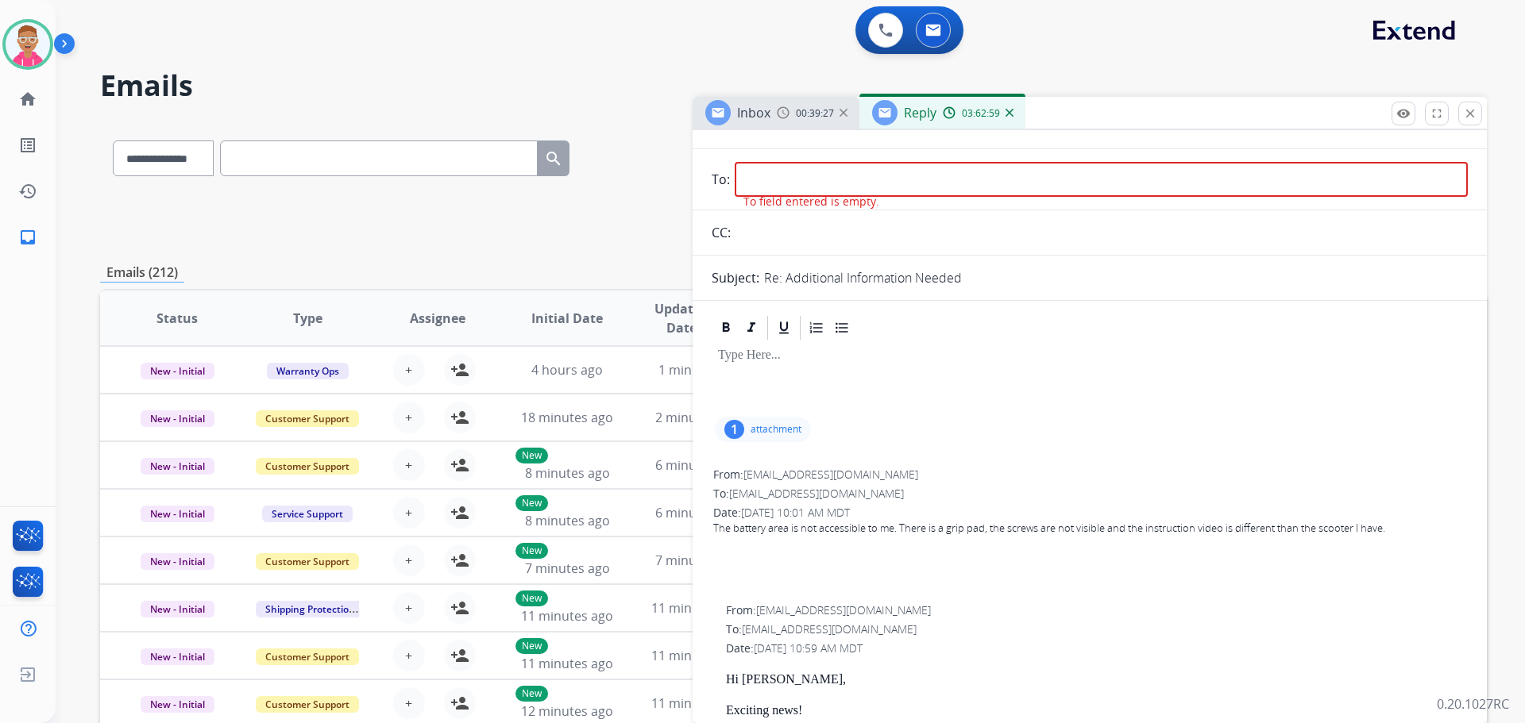
click at [764, 175] on input "email" at bounding box center [1101, 179] width 733 height 35
paste input "**********"
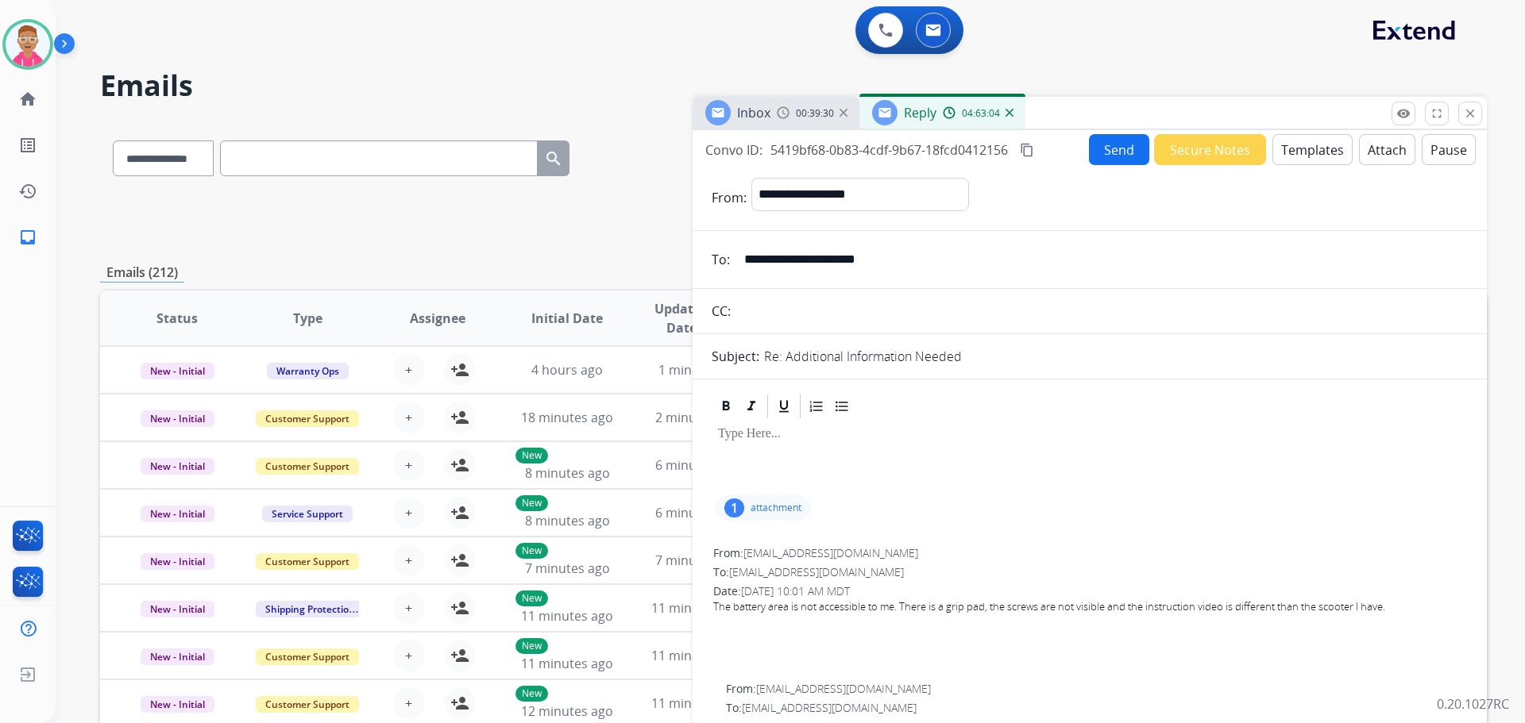
scroll to position [0, 0]
type input "**********"
click at [1105, 153] on button "Send" at bounding box center [1119, 150] width 60 height 31
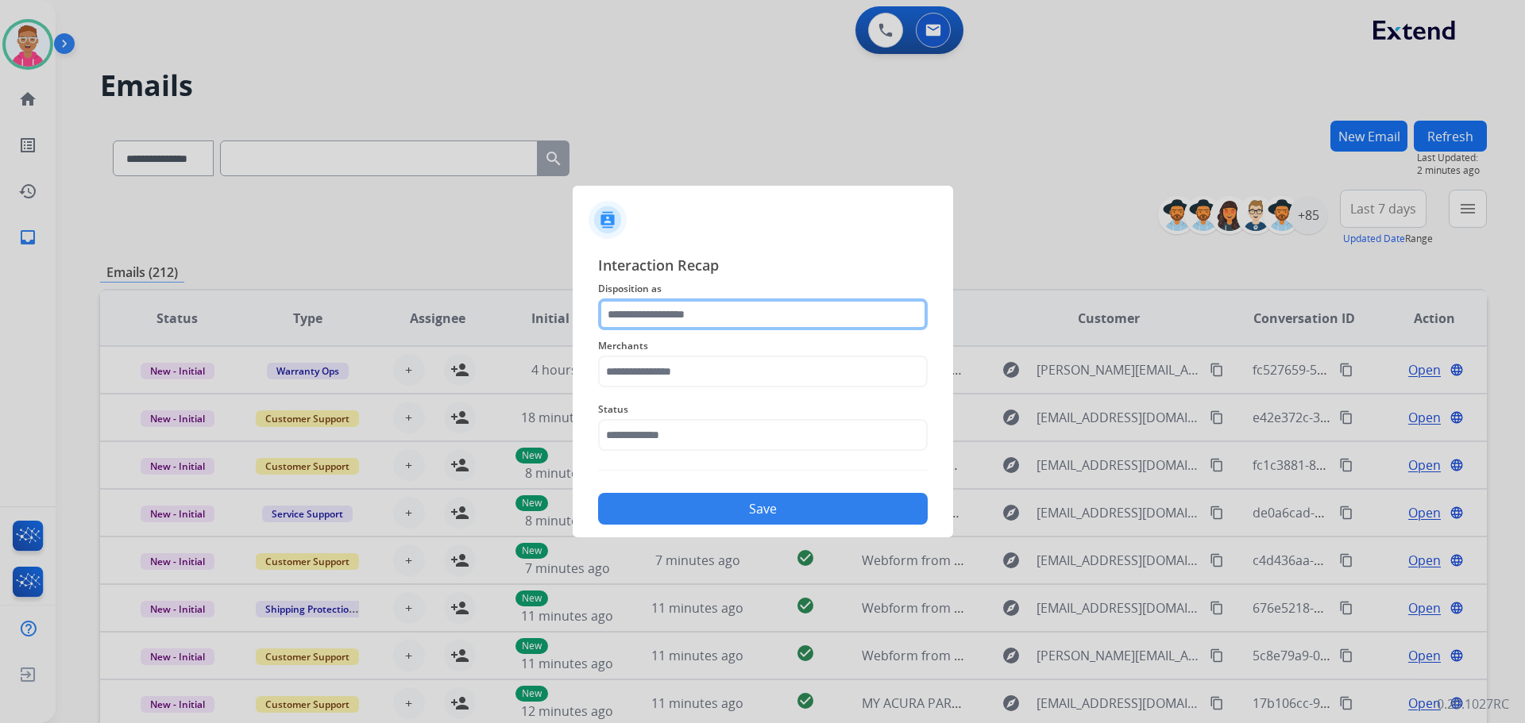
click at [659, 318] on input "text" at bounding box center [763, 315] width 330 height 32
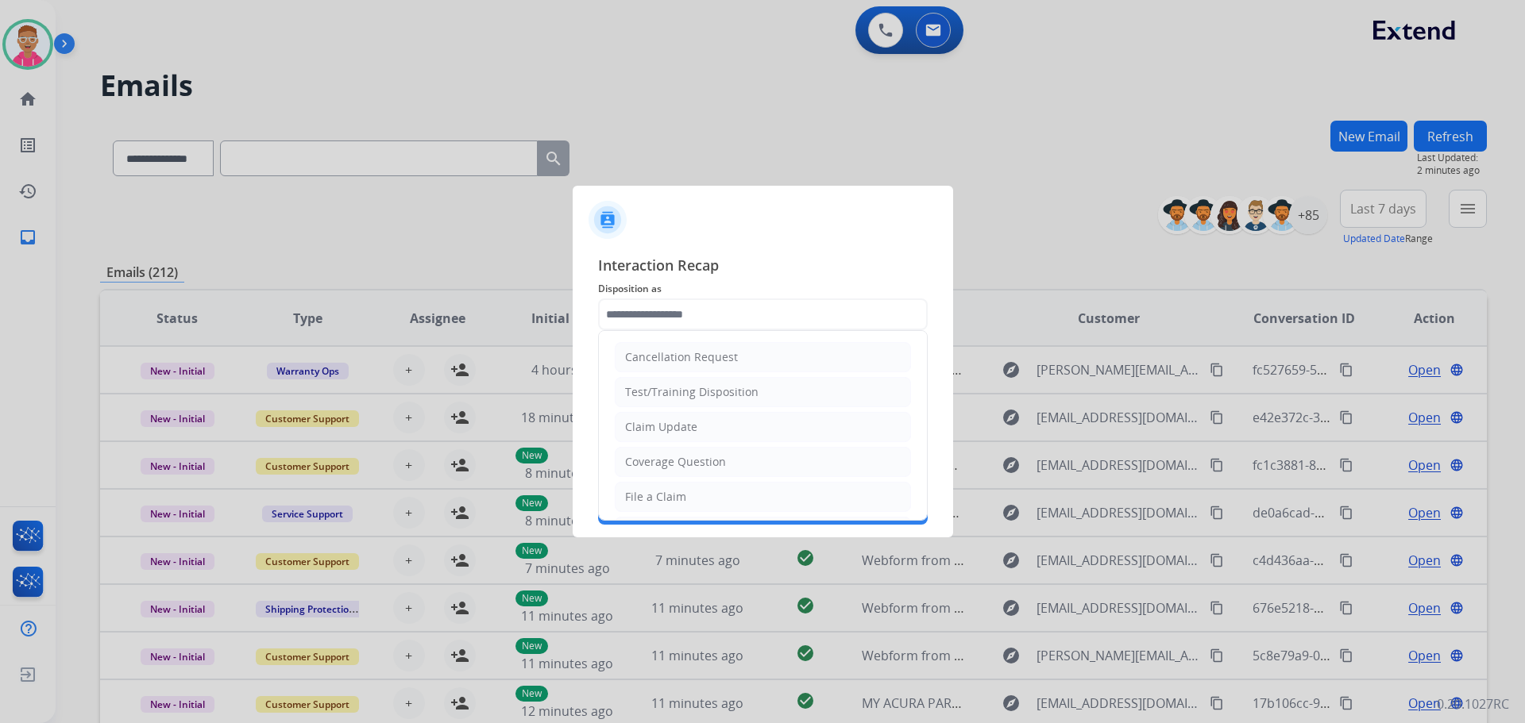
click at [785, 205] on div at bounding box center [763, 214] width 380 height 56
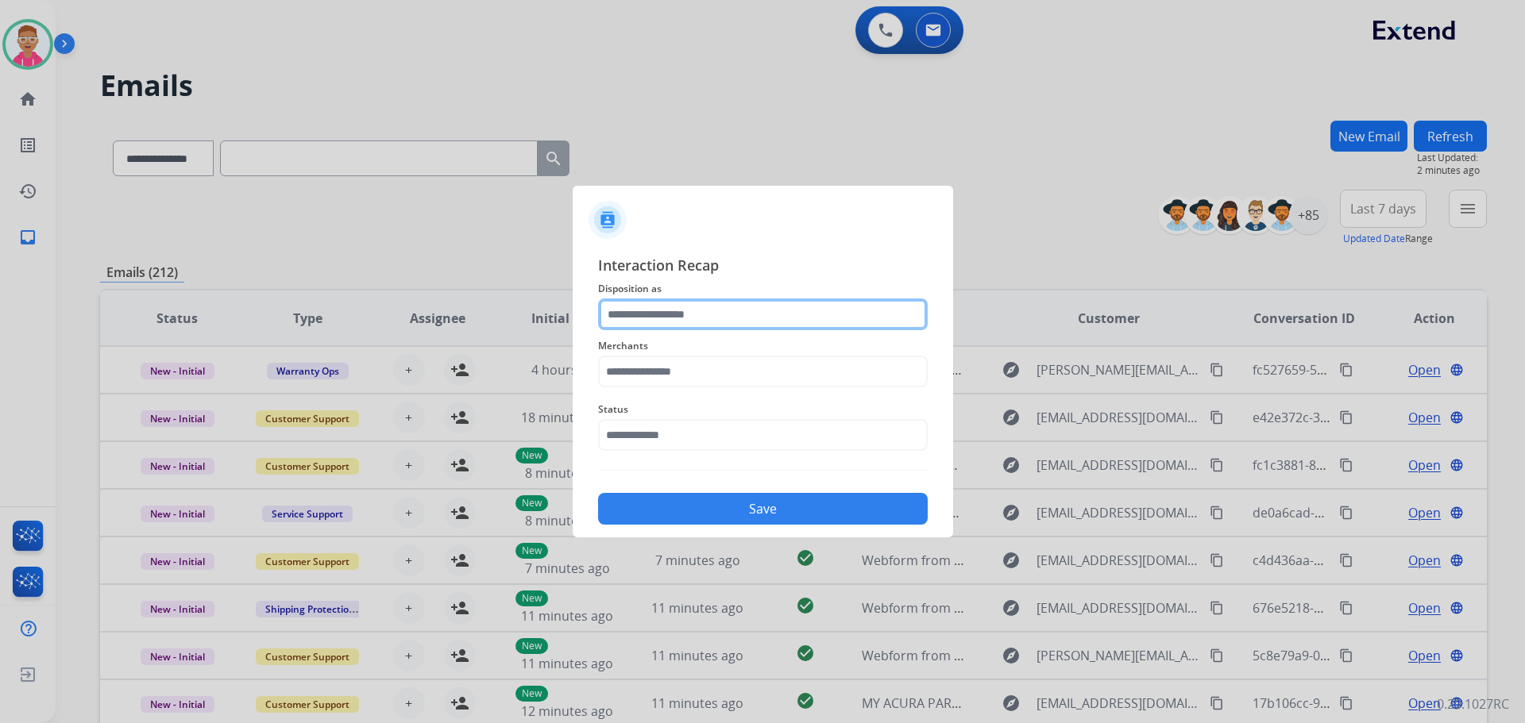
click at [664, 316] on input "text" at bounding box center [763, 315] width 330 height 32
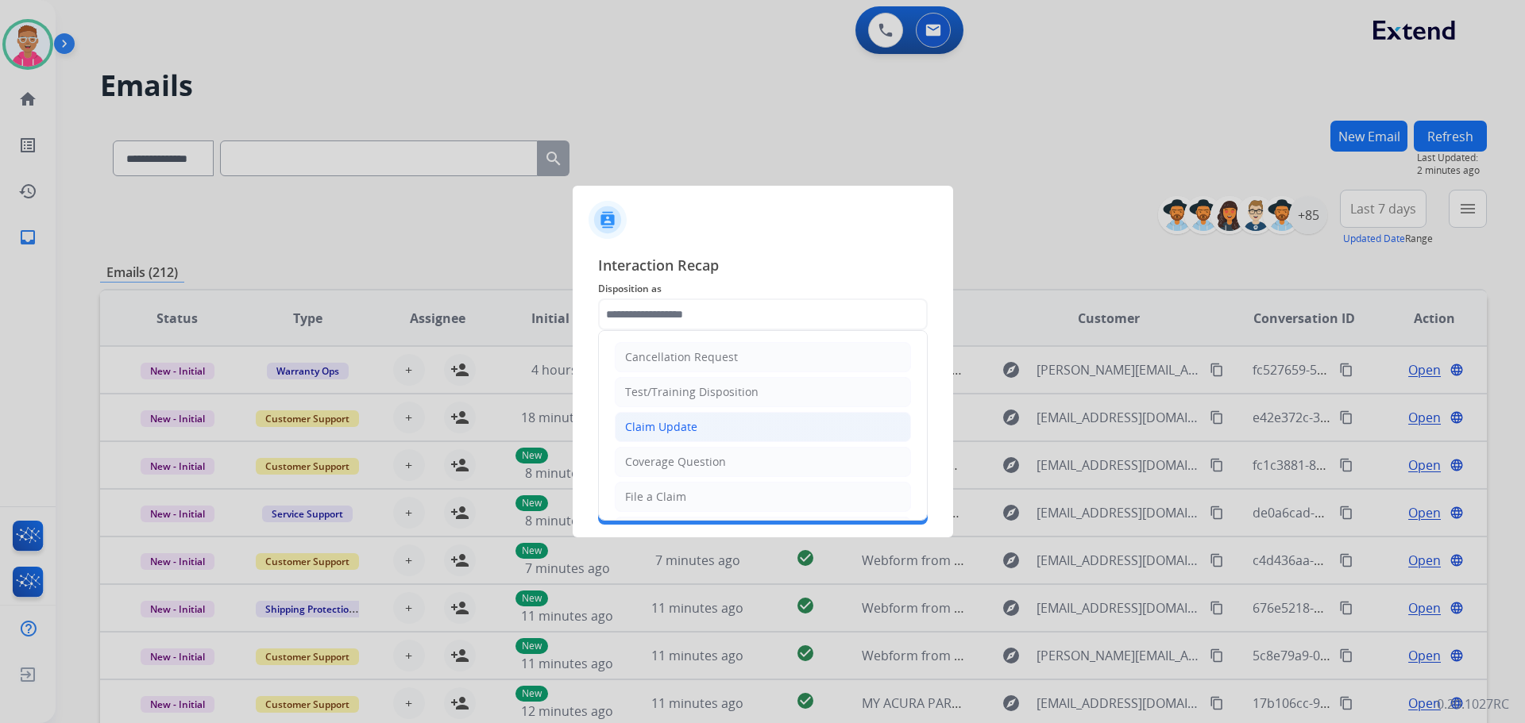
click at [675, 422] on div "Claim Update" at bounding box center [661, 427] width 72 height 16
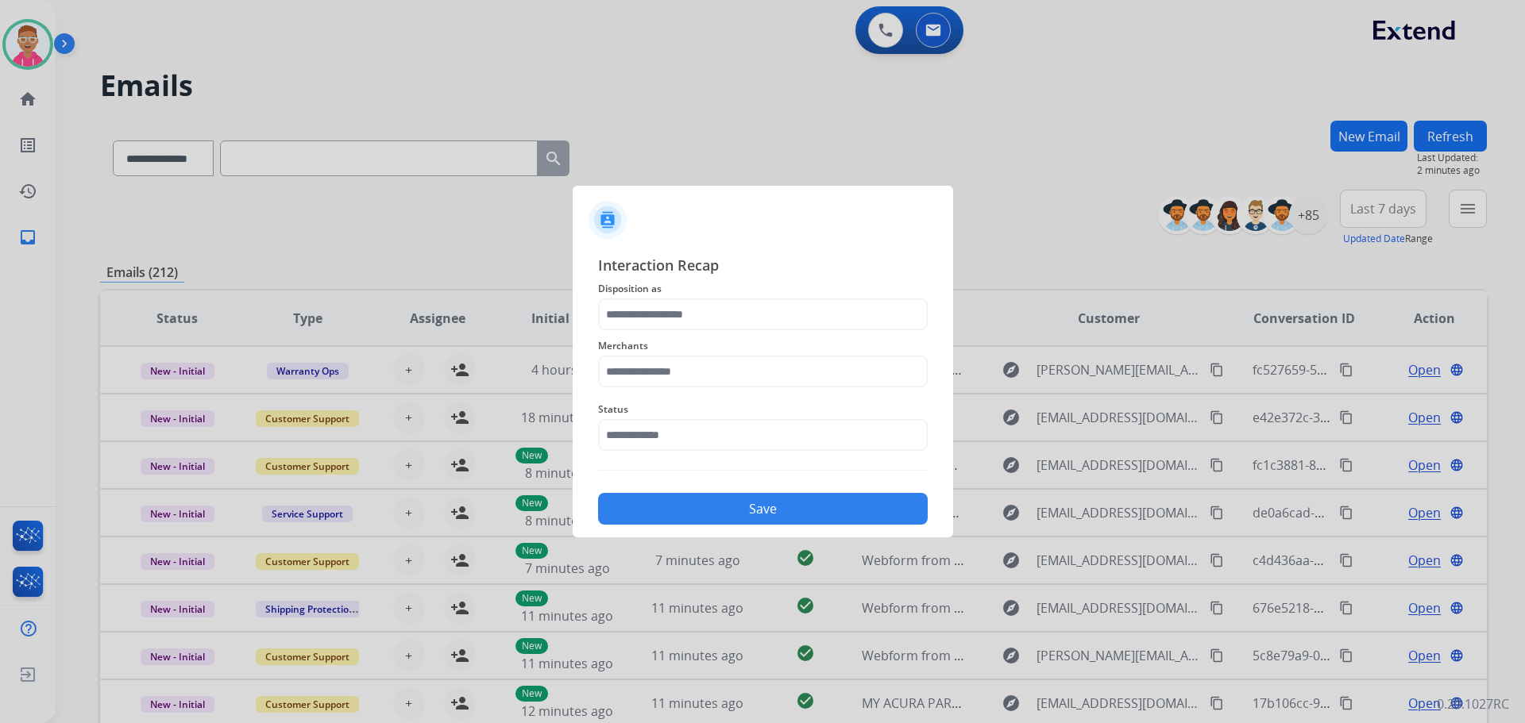
type input "**********"
click at [666, 361] on input "text" at bounding box center [763, 372] width 330 height 32
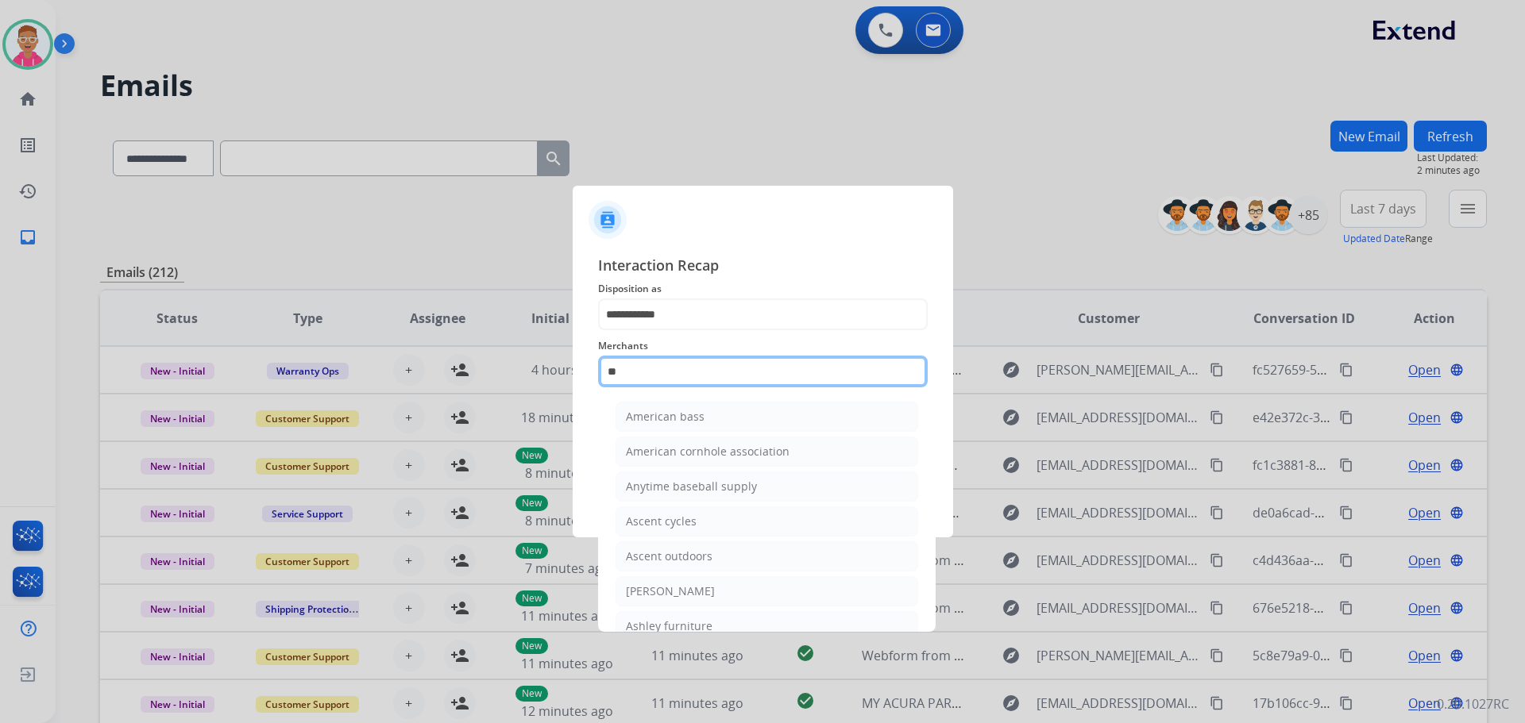
type input "***"
select select "**********"
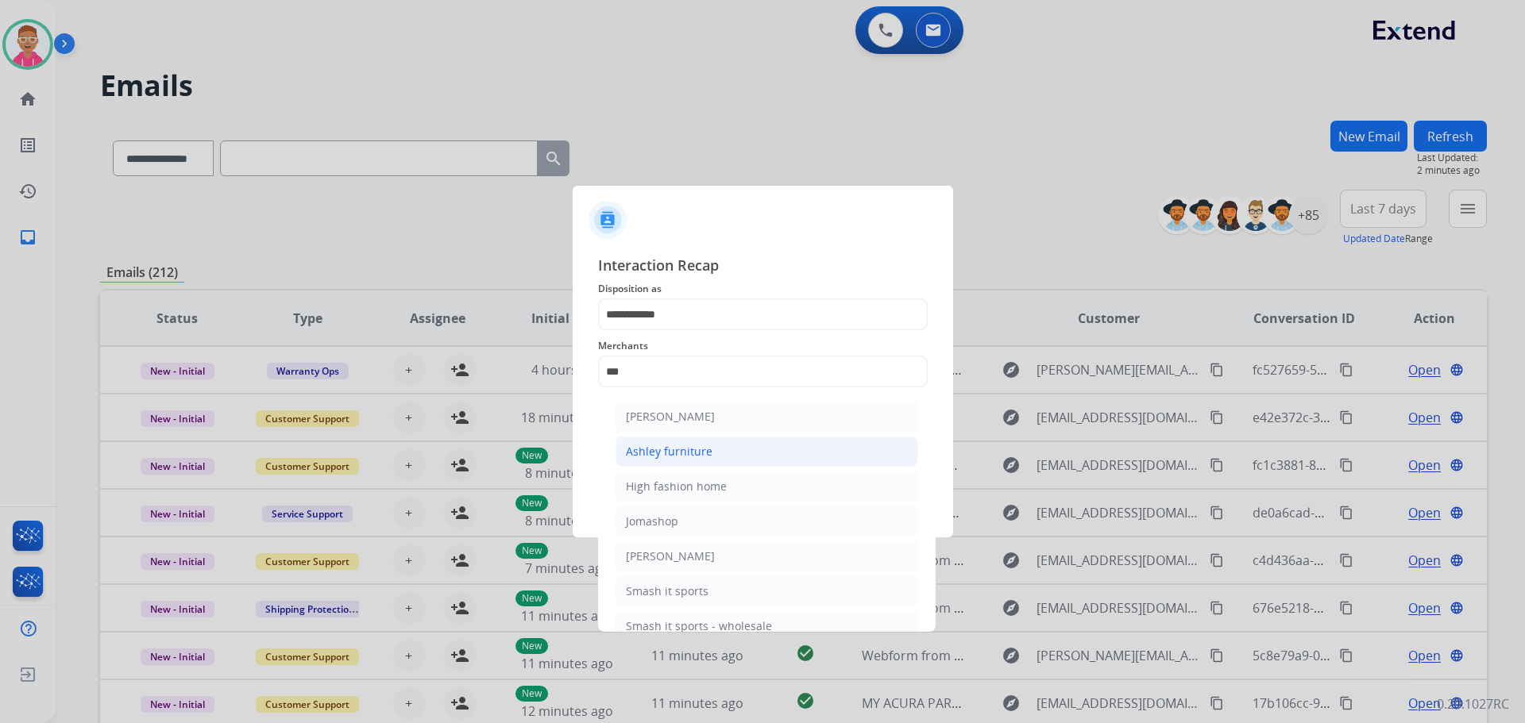
click at [705, 449] on div "Ashley furniture" at bounding box center [669, 452] width 87 height 16
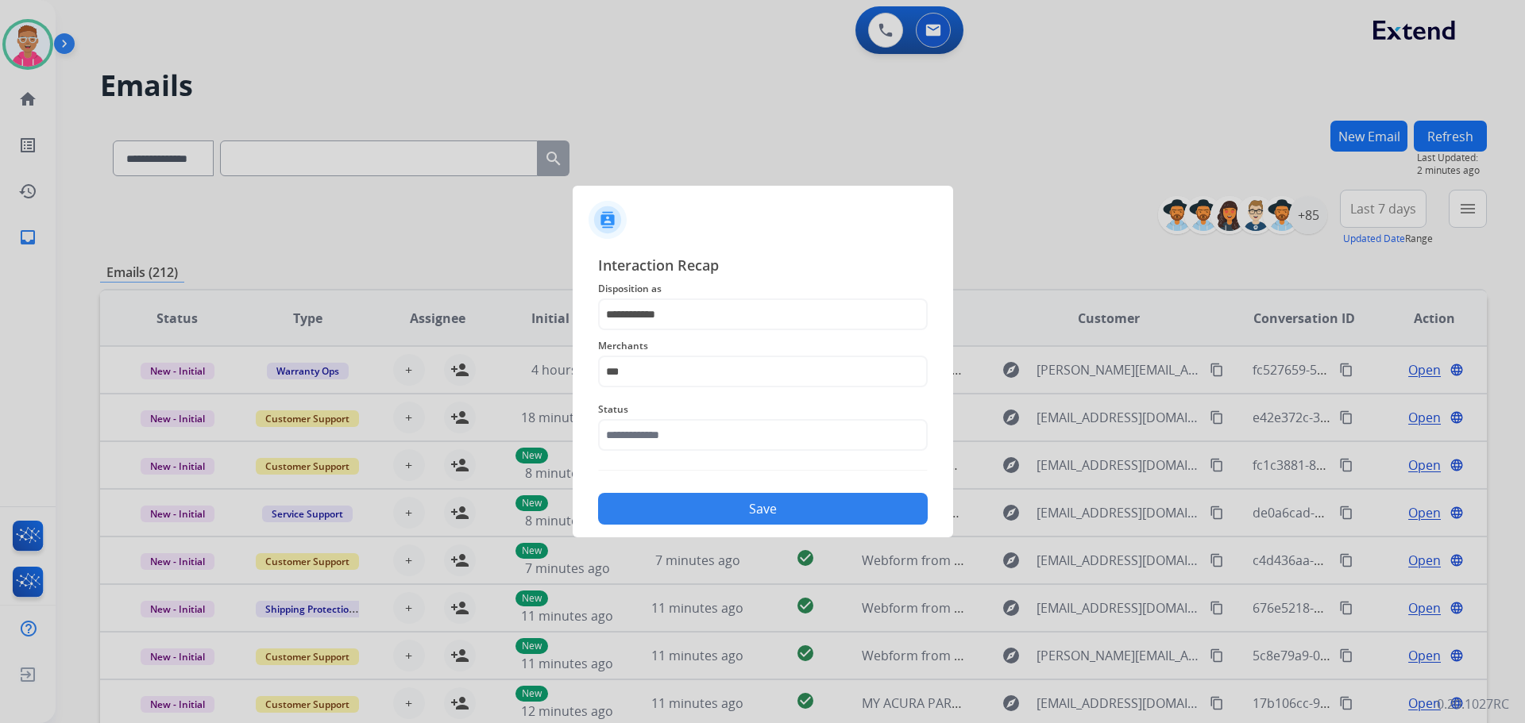
type input "**********"
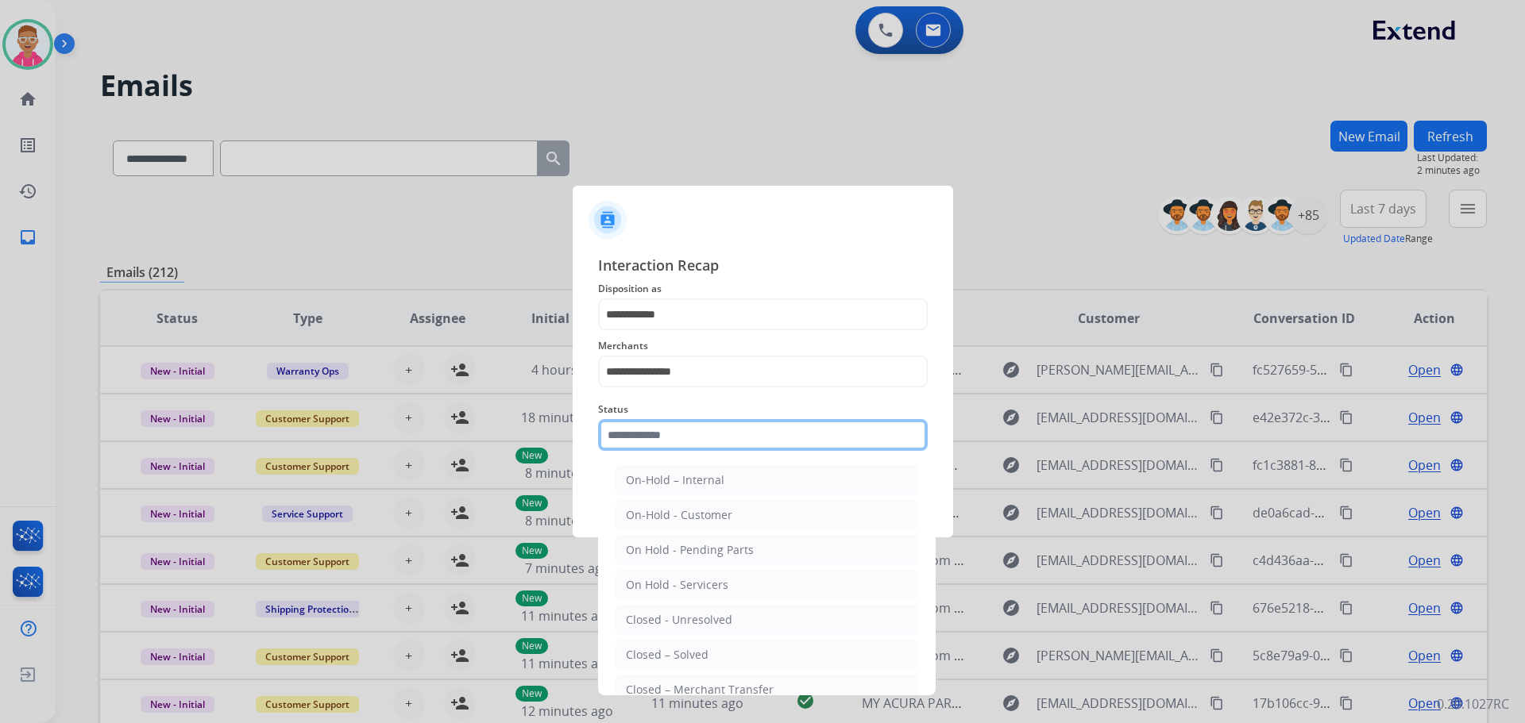
click at [700, 443] on input "text" at bounding box center [763, 435] width 330 height 32
click at [696, 651] on div "Closed – Solved" at bounding box center [667, 655] width 83 height 16
type input "**********"
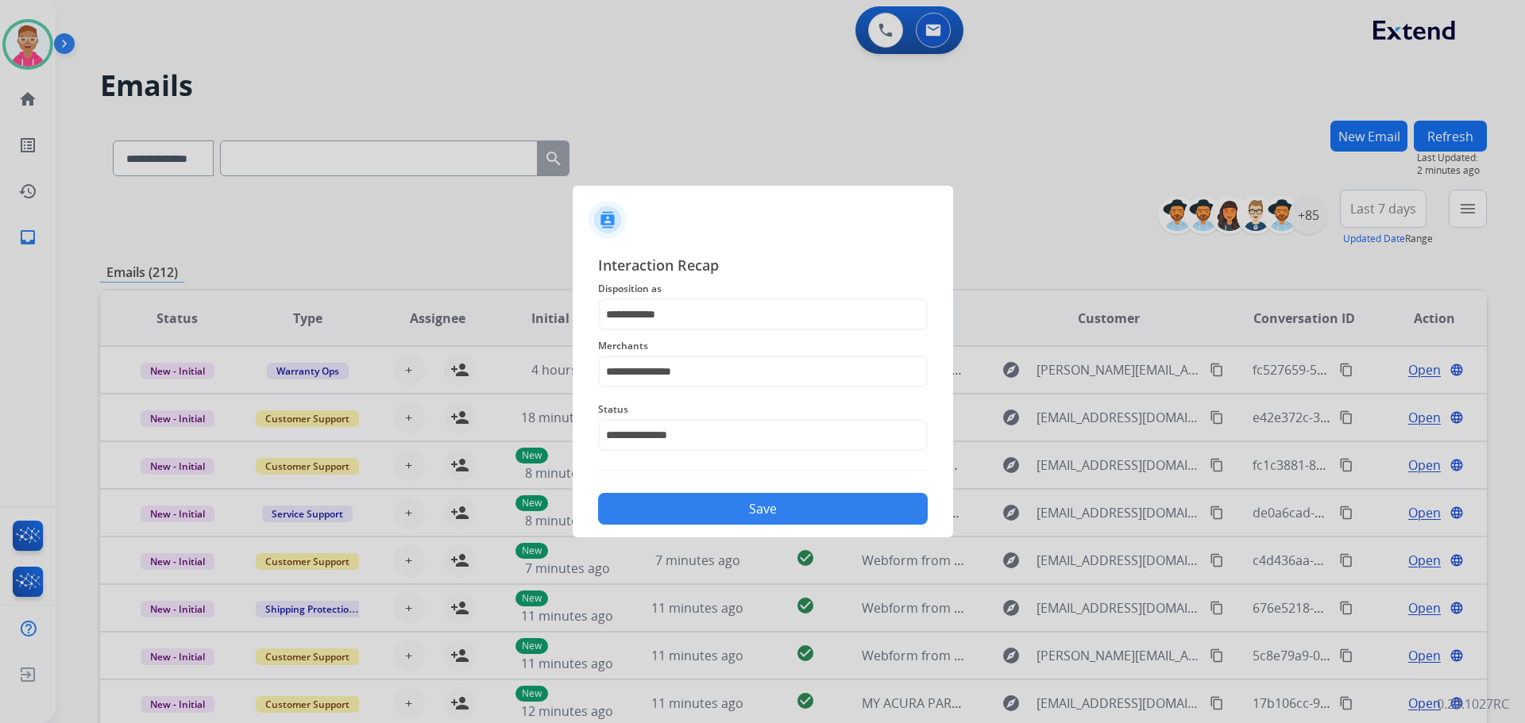
click at [711, 520] on button "Save" at bounding box center [763, 509] width 330 height 32
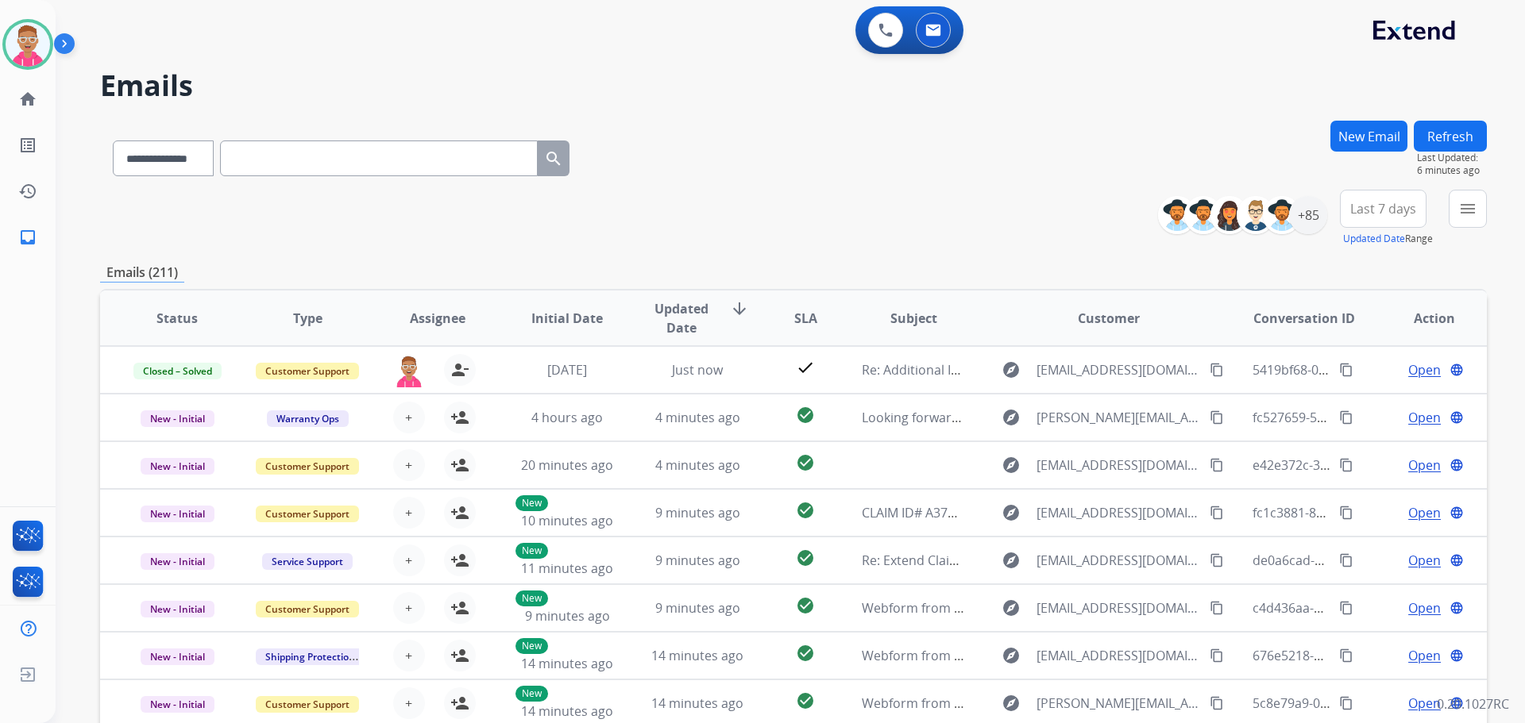
click at [197, 34] on div "0 Voice Interactions 0 Email Interactions" at bounding box center [781, 31] width 1412 height 51
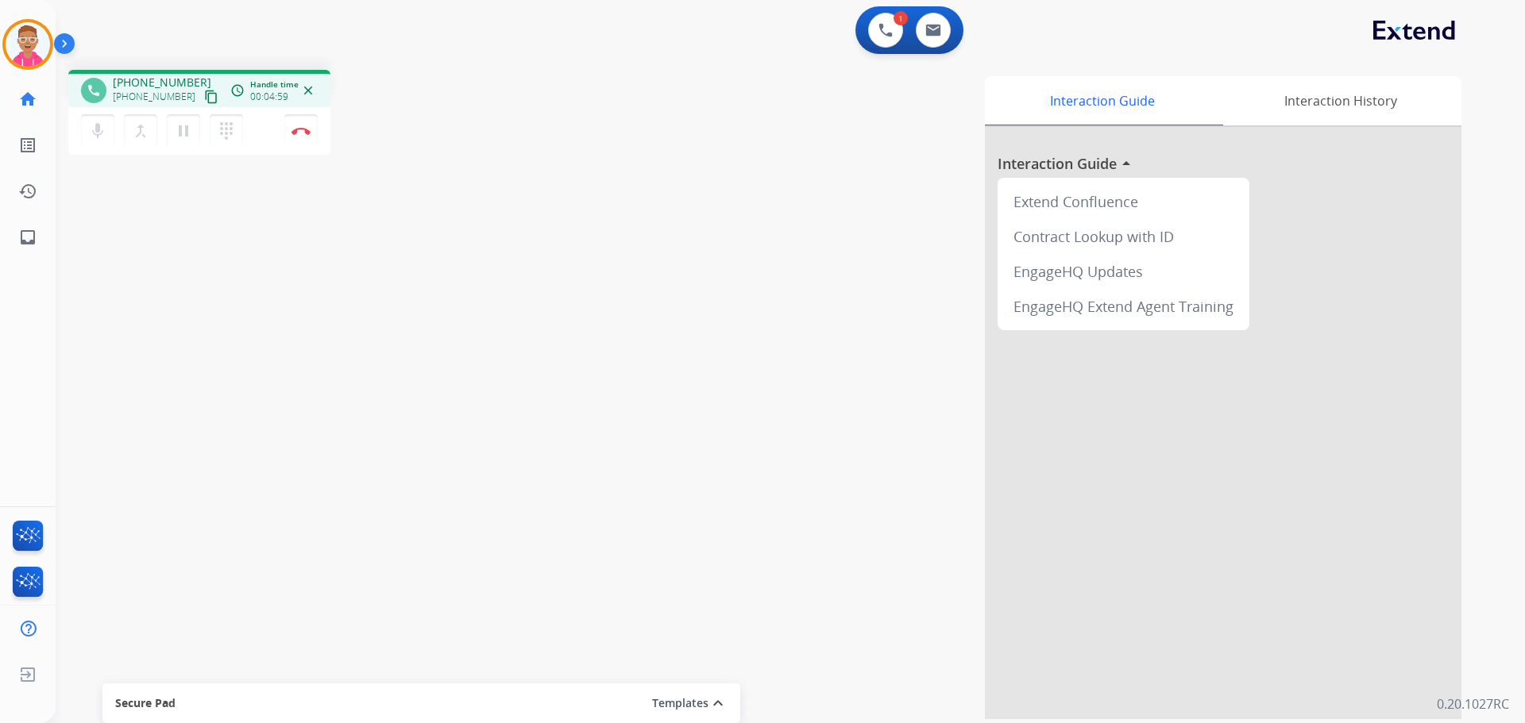
click at [204, 97] on mat-icon "content_copy" at bounding box center [211, 97] width 14 height 14
click at [204, 91] on mat-icon "content_copy" at bounding box center [211, 97] width 14 height 14
drag, startPoint x: 750, startPoint y: 2, endPoint x: 749, endPoint y: 14, distance: 11.9
click at [750, 4] on app-navbar "1 Voice Interactions 0 Email Interactions" at bounding box center [771, 28] width 1431 height 57
click at [105, 18] on div "1 Voice Interactions 0 Email Interactions" at bounding box center [781, 31] width 1412 height 51
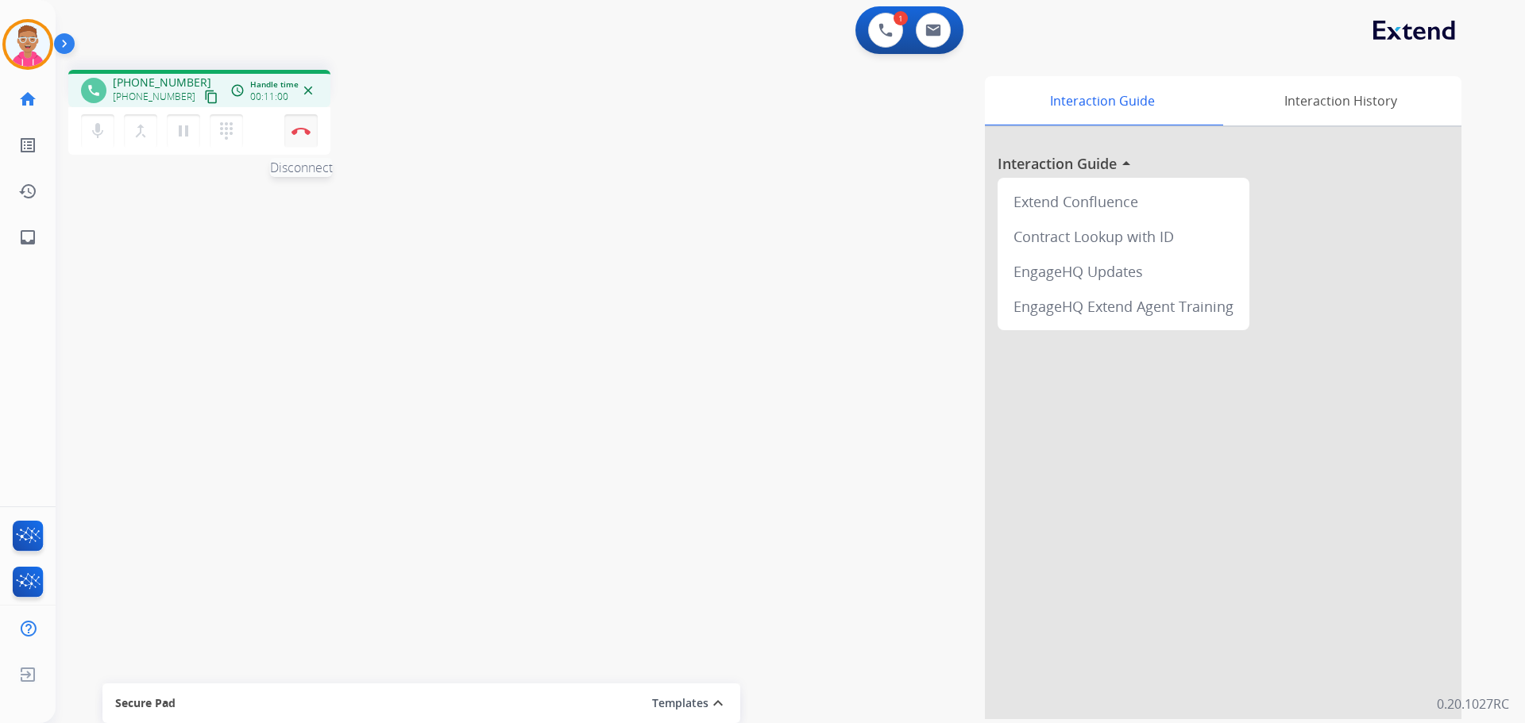
click at [298, 127] on img at bounding box center [300, 131] width 19 height 8
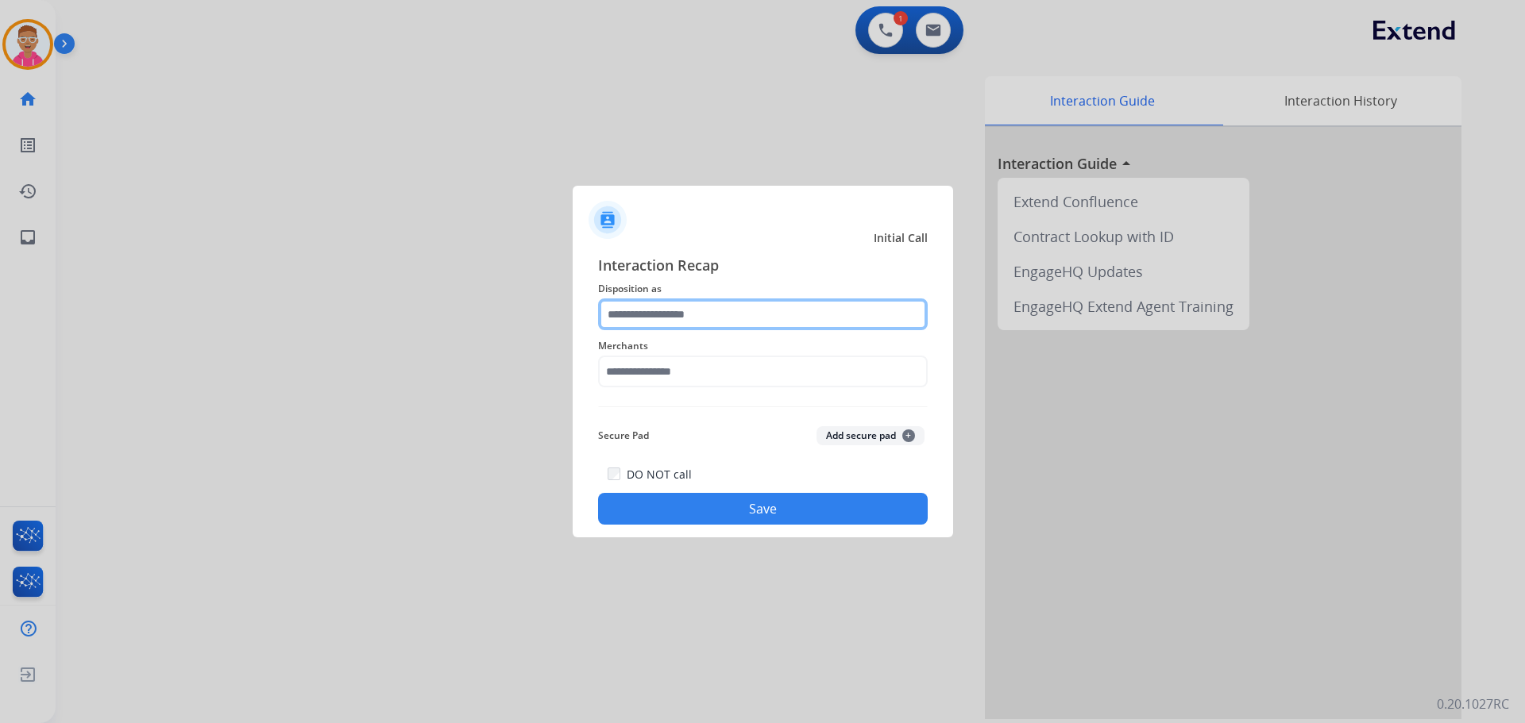
click at [747, 311] on input "text" at bounding box center [763, 315] width 330 height 32
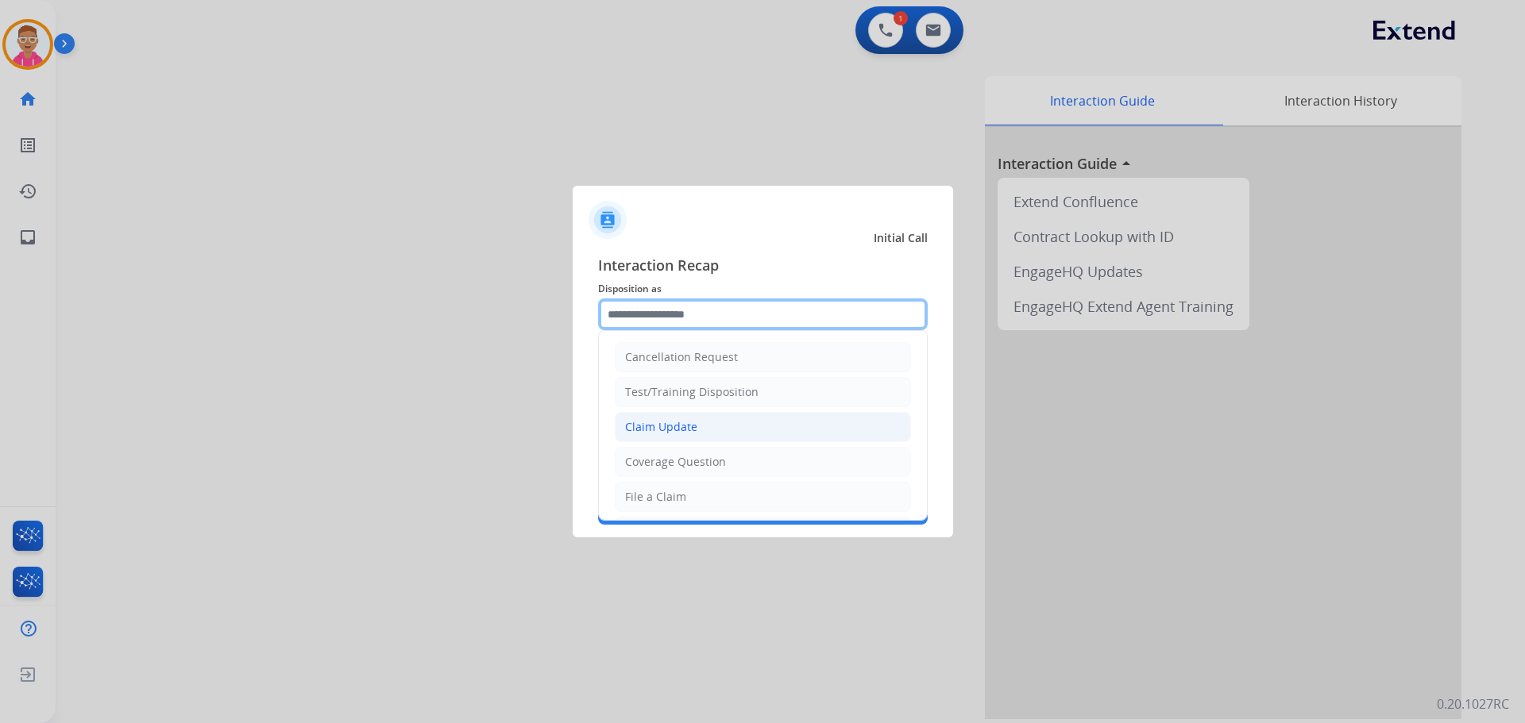
scroll to position [79, 0]
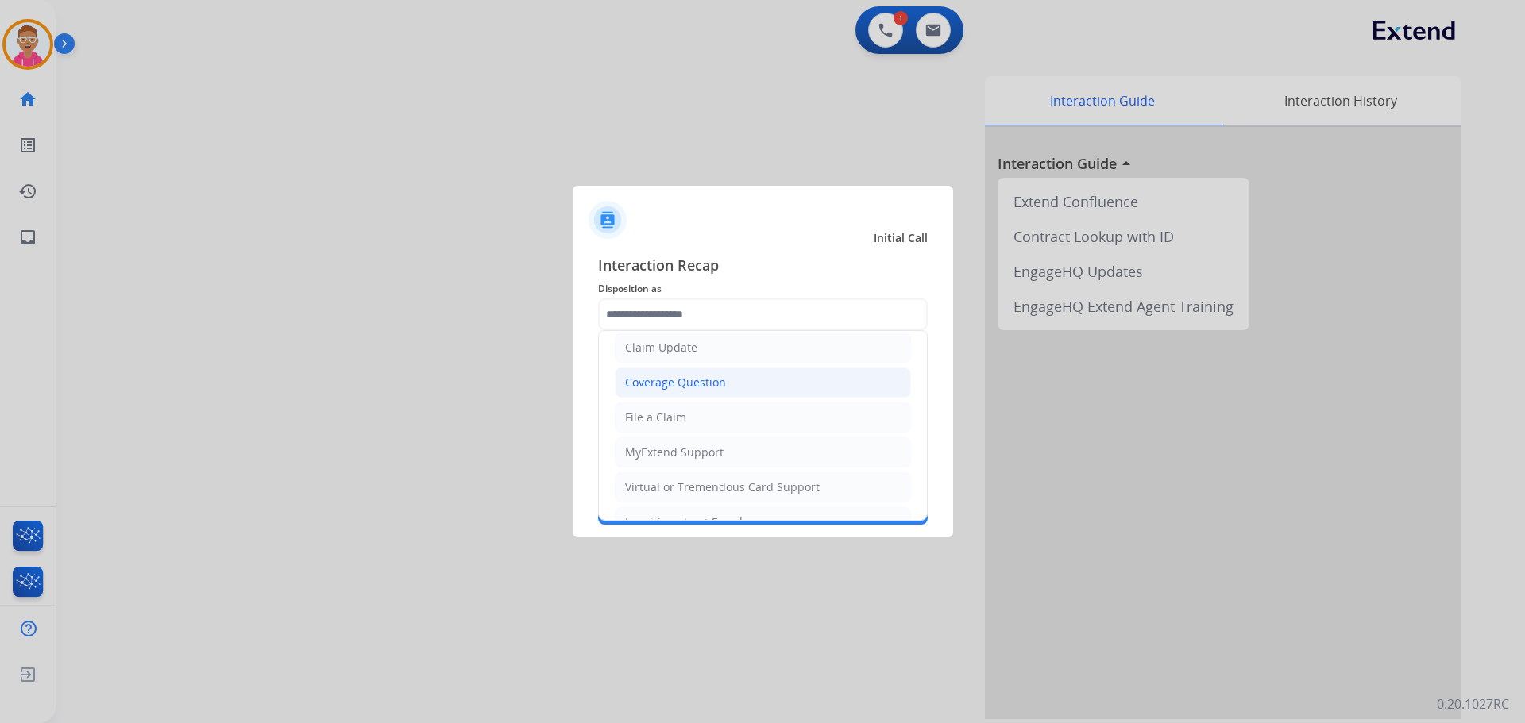
click at [687, 388] on div "Coverage Question" at bounding box center [675, 383] width 101 height 16
type input "**********"
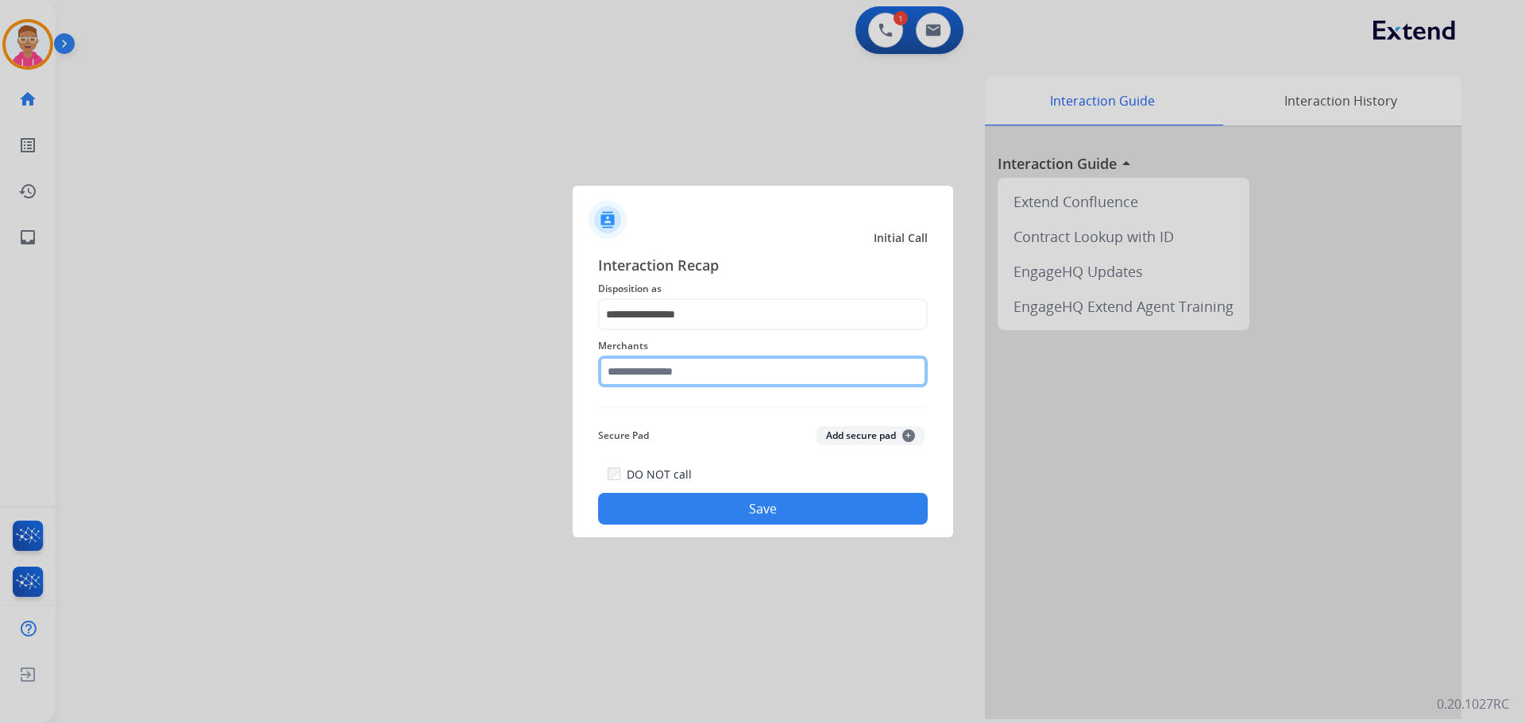
click at [683, 377] on input "text" at bounding box center [763, 372] width 330 height 32
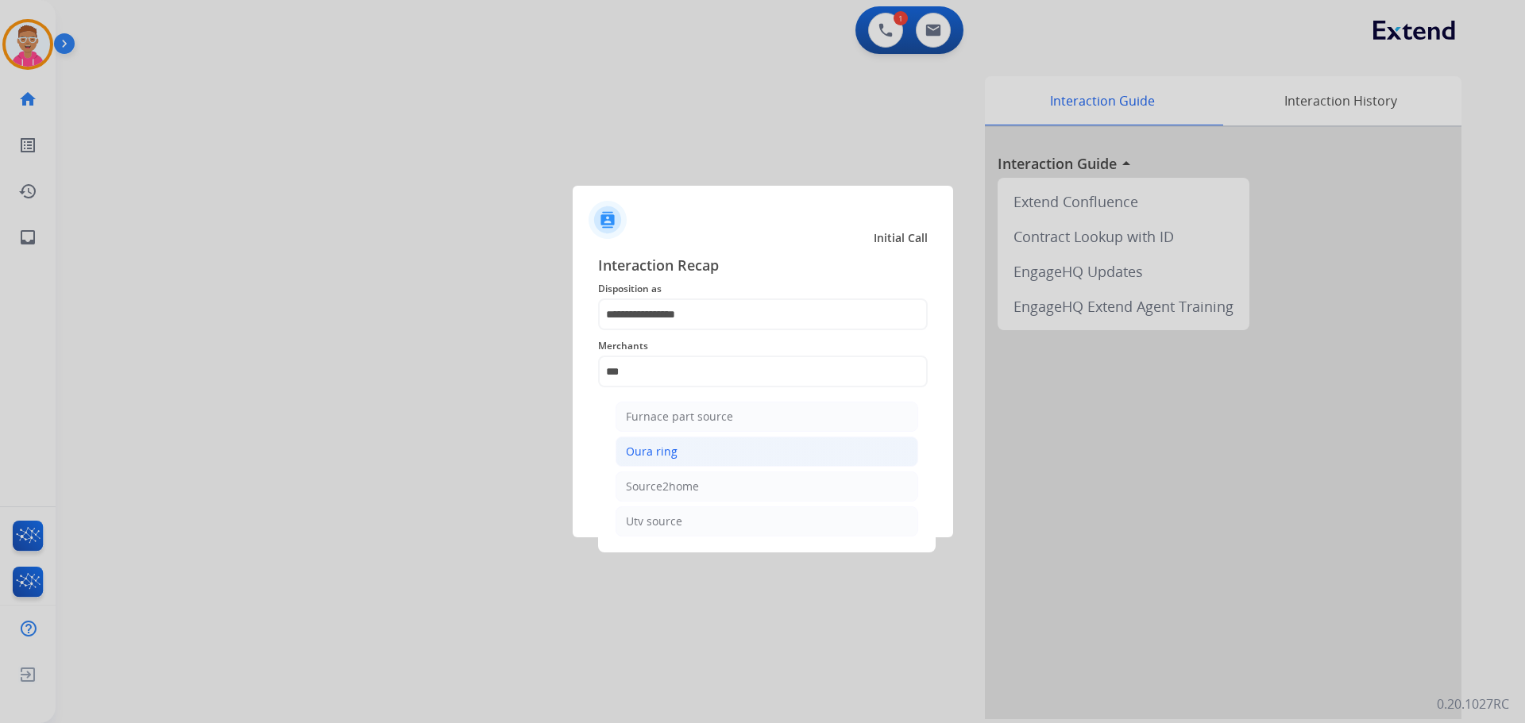
click at [694, 448] on li "Oura ring" at bounding box center [766, 452] width 303 height 30
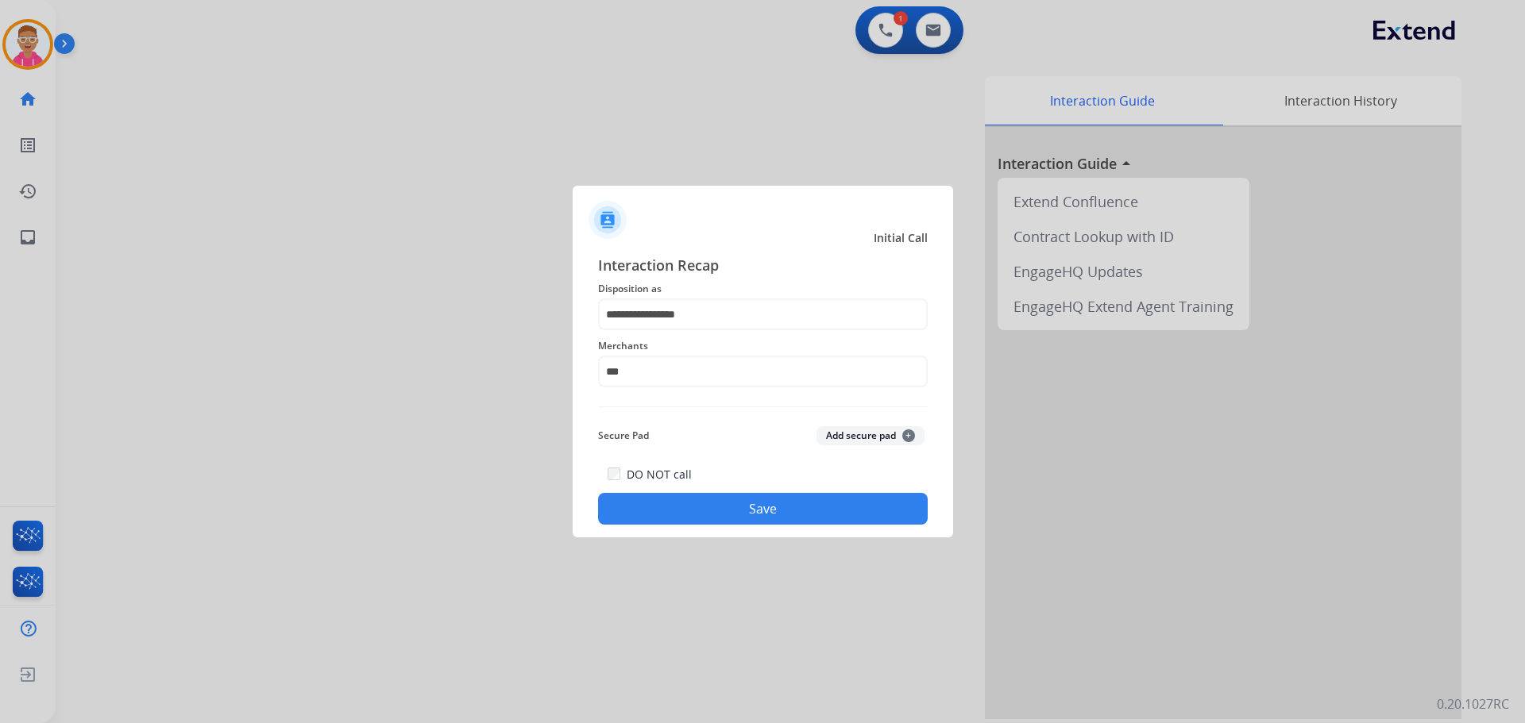
type input "*********"
click at [701, 510] on button "Save" at bounding box center [763, 509] width 330 height 32
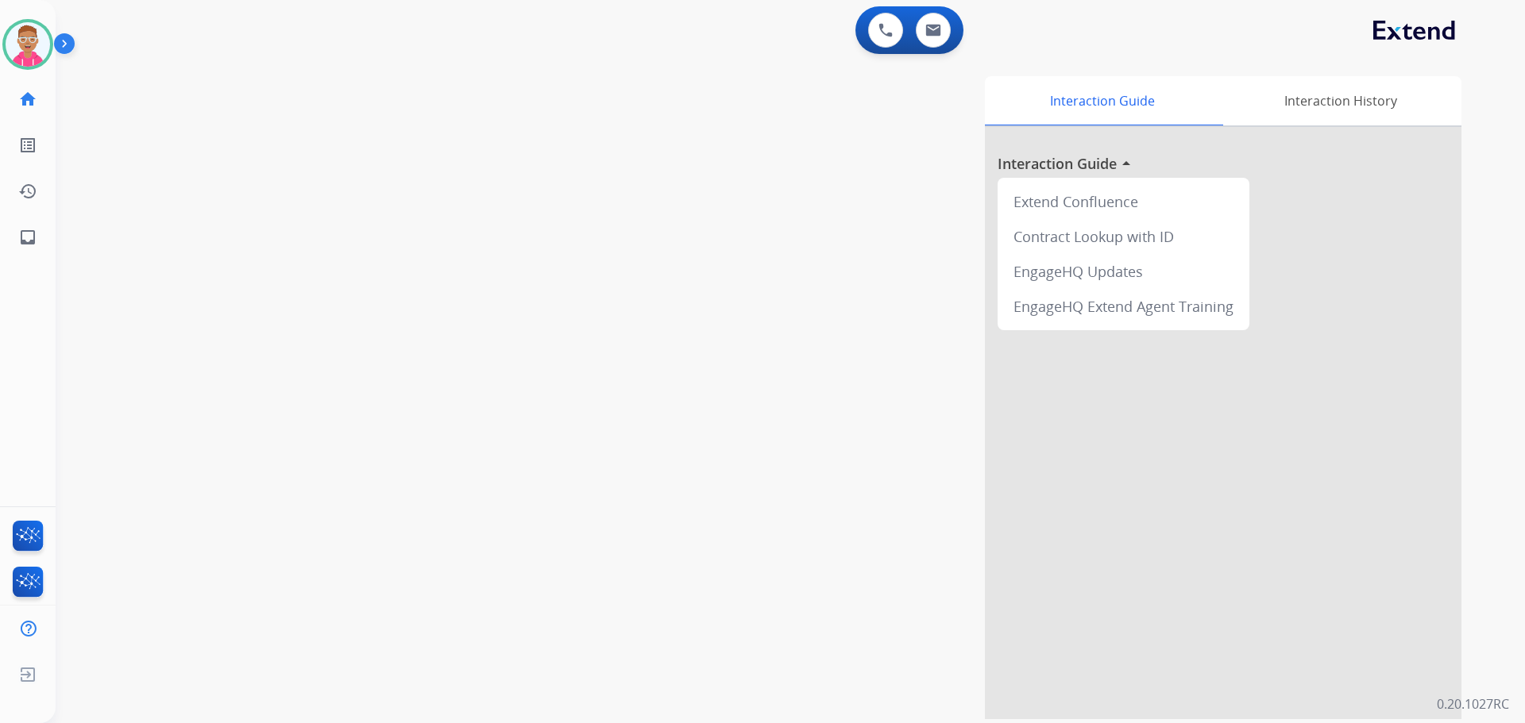
click at [288, 342] on div "swap_horiz Break voice bridge close_fullscreen Connect 3-Way Call merge_type Se…" at bounding box center [771, 388] width 1431 height 662
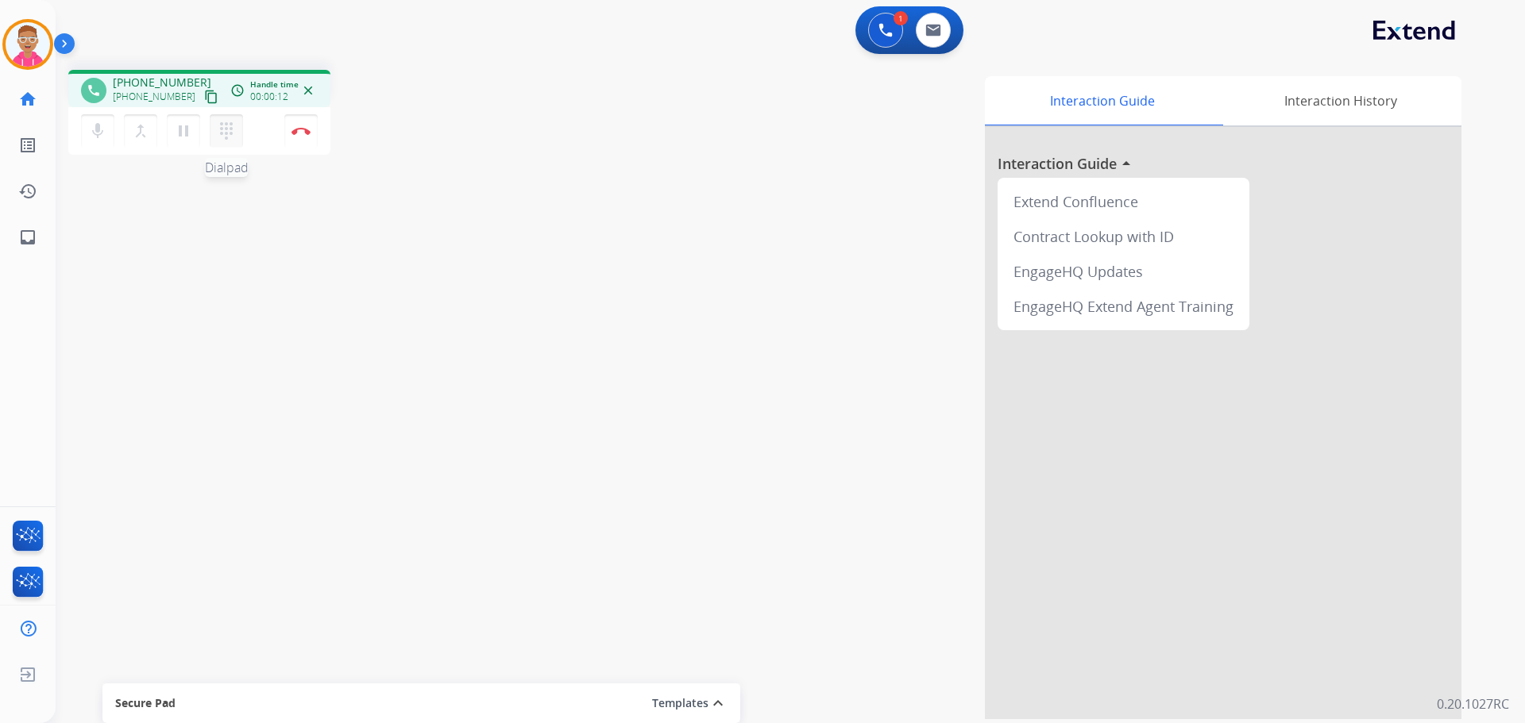
click at [222, 139] on mat-icon "dialpad" at bounding box center [226, 131] width 19 height 19
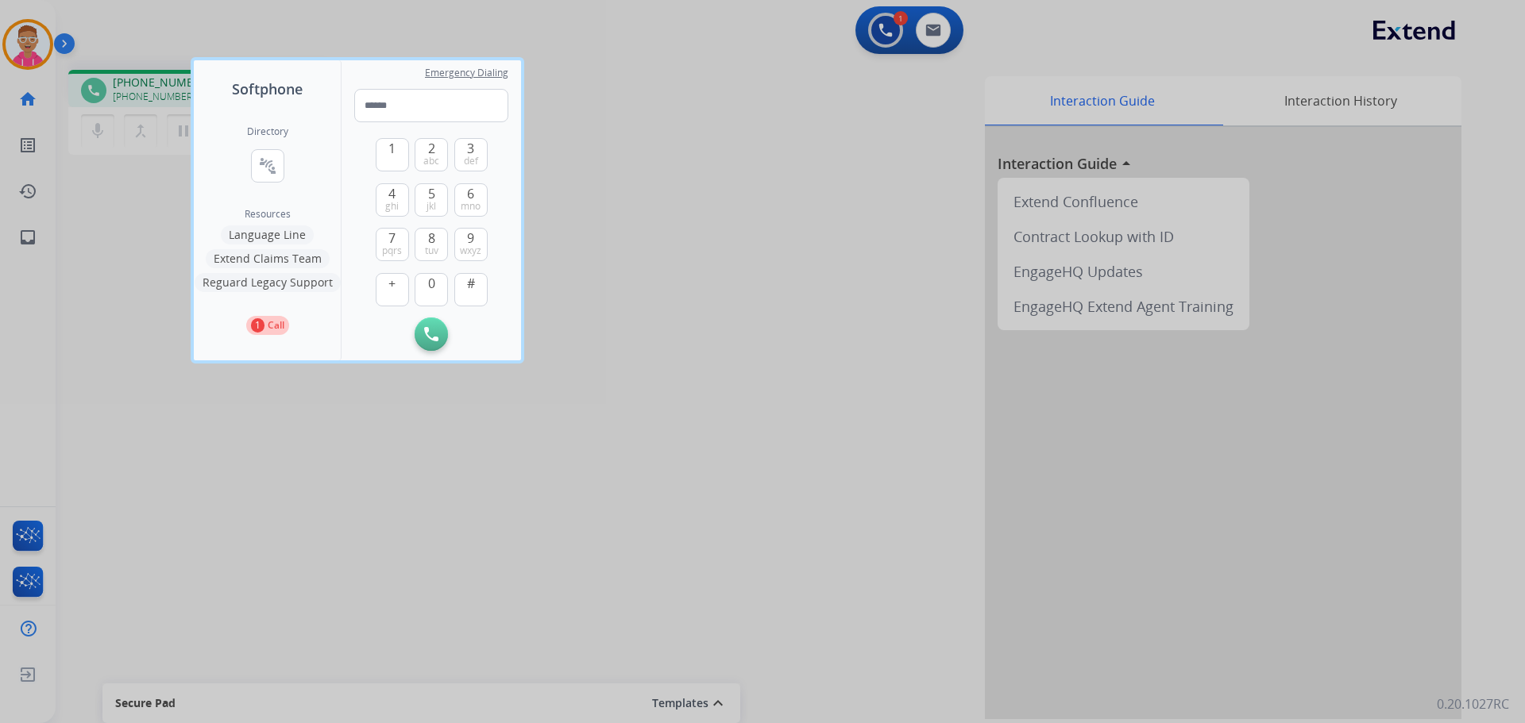
click at [269, 235] on button "Language Line" at bounding box center [267, 235] width 93 height 19
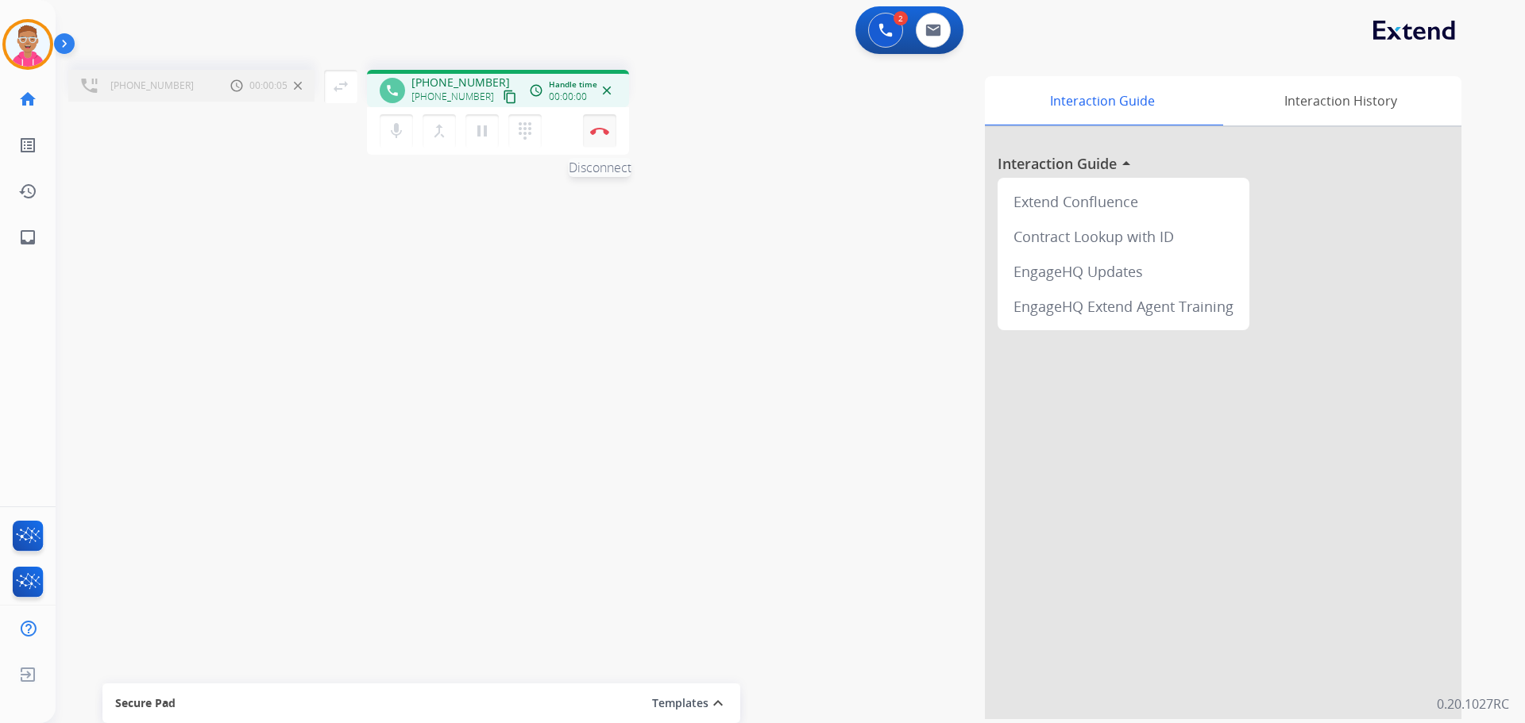
click at [598, 137] on button "Disconnect" at bounding box center [599, 130] width 33 height 33
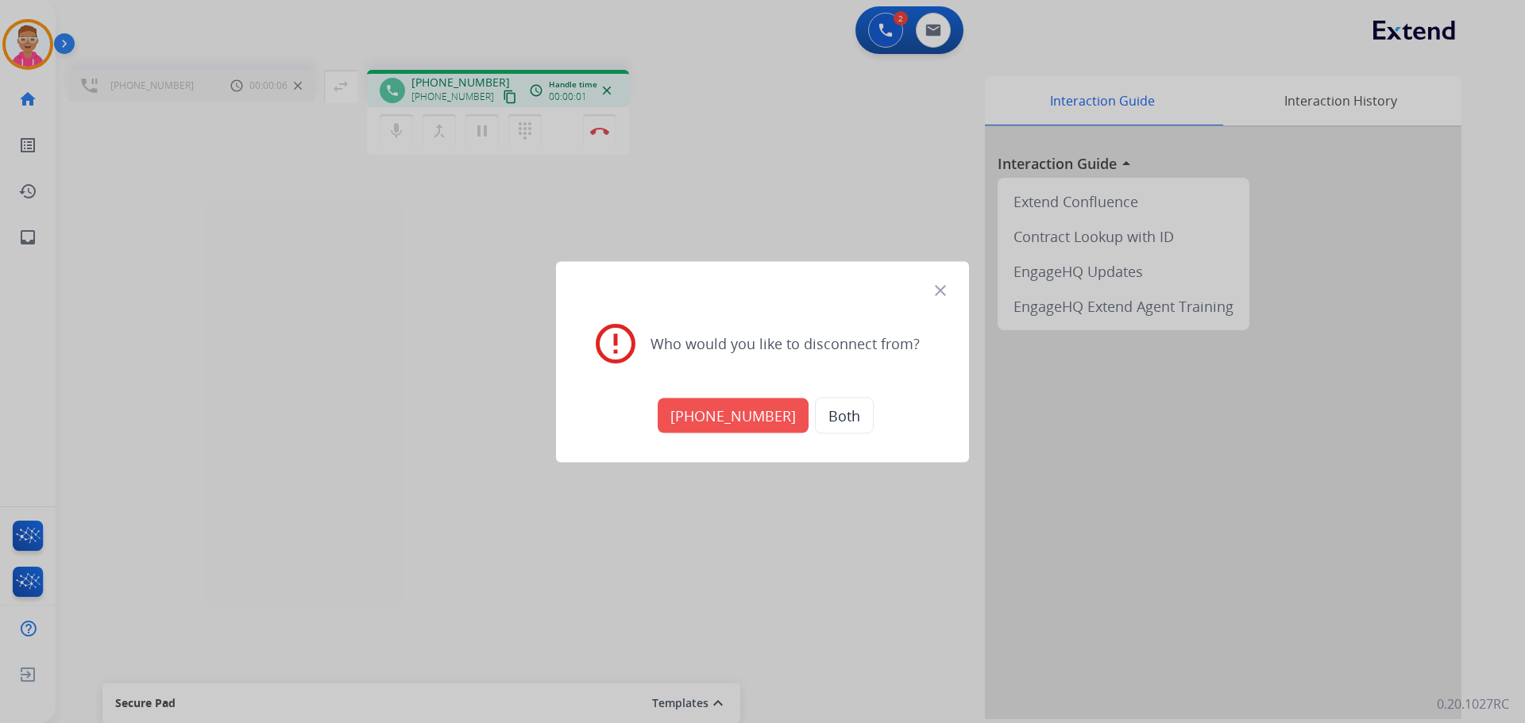
click at [821, 426] on button "Both" at bounding box center [844, 415] width 59 height 37
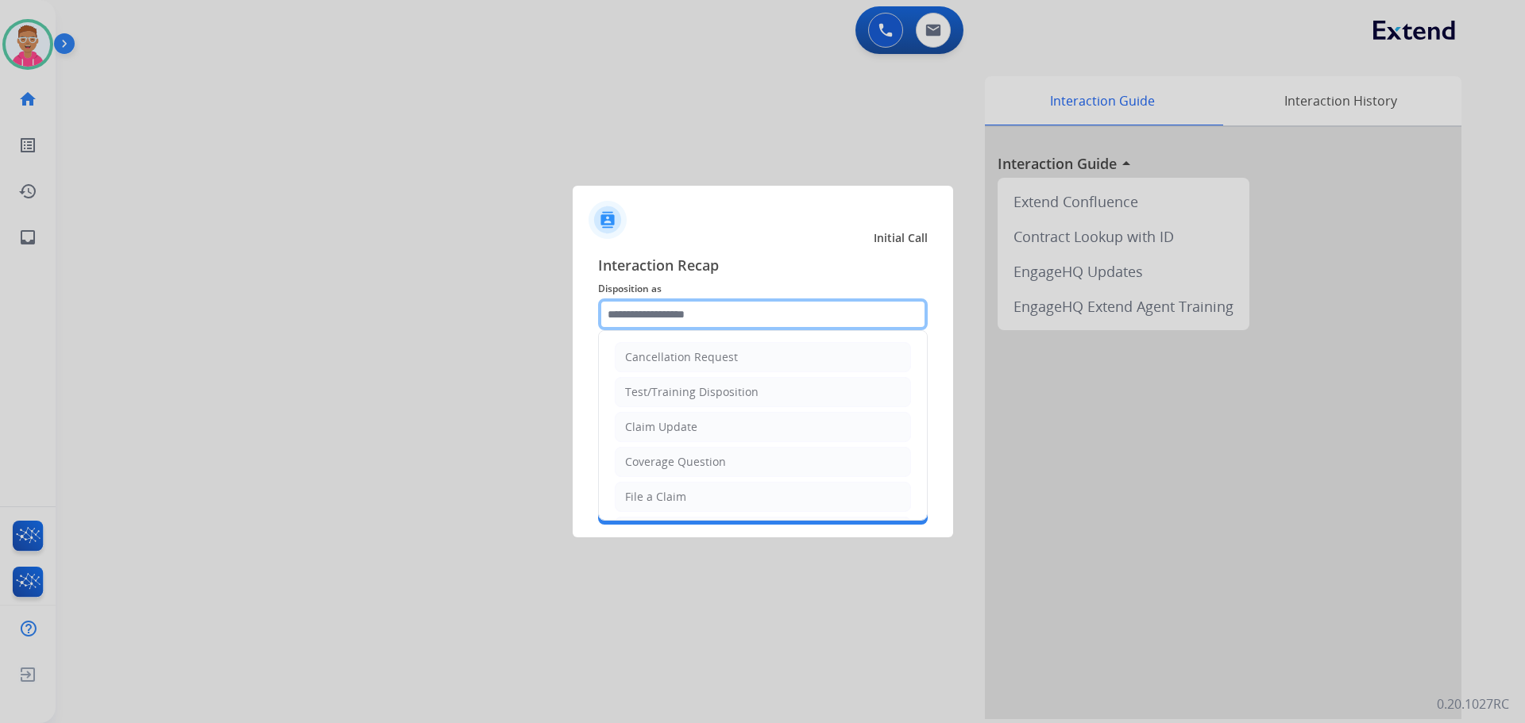
click at [656, 306] on input "text" at bounding box center [763, 315] width 330 height 32
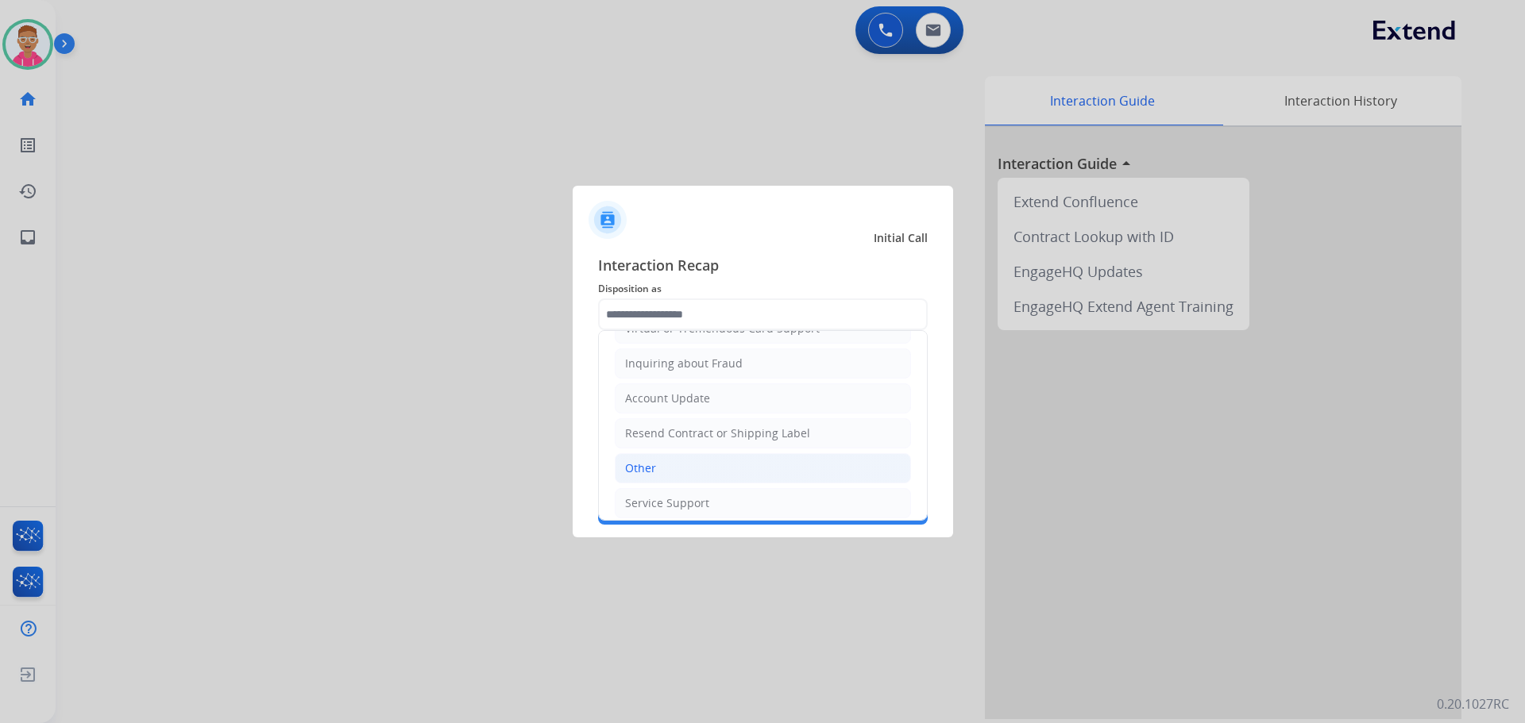
click at [713, 477] on li "Other" at bounding box center [763, 468] width 296 height 30
type input "*****"
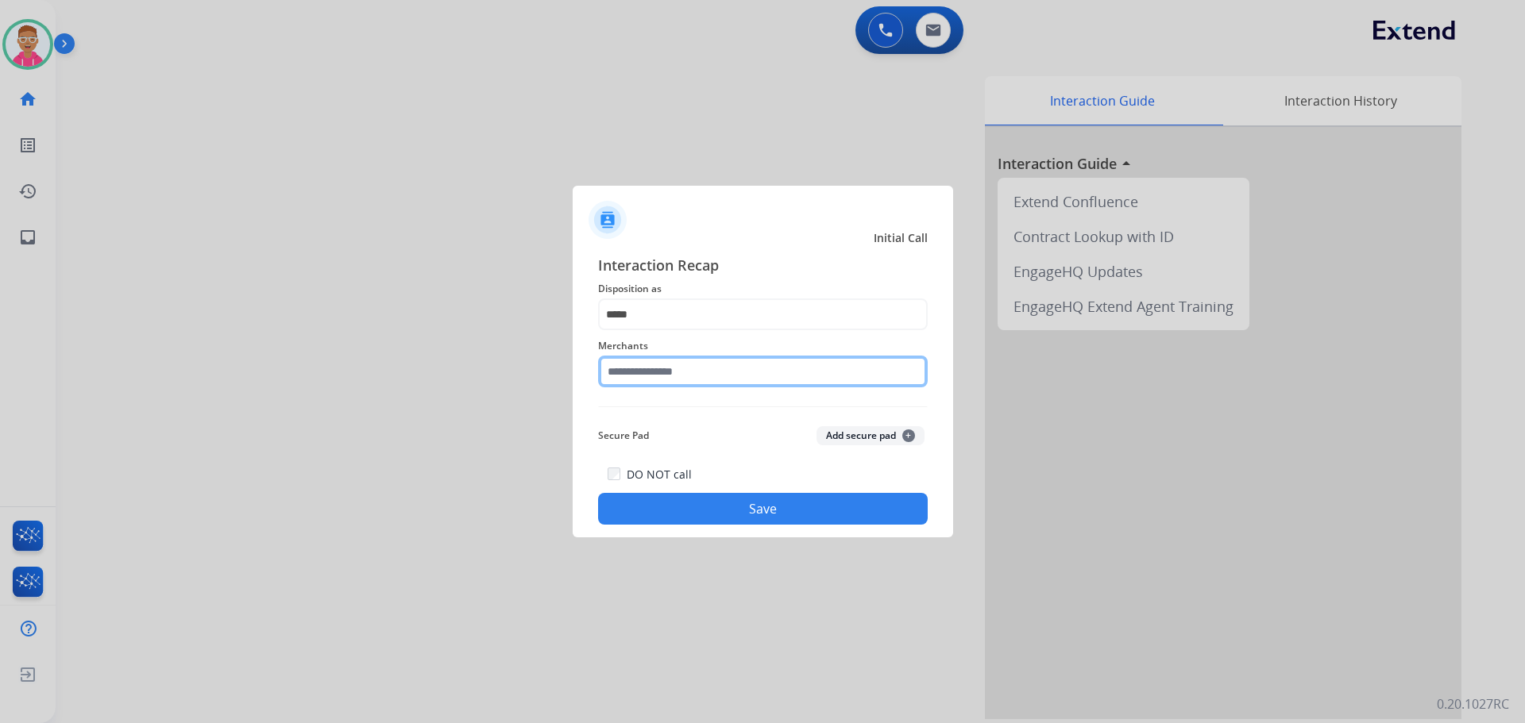
click at [664, 380] on input "text" at bounding box center [763, 372] width 330 height 32
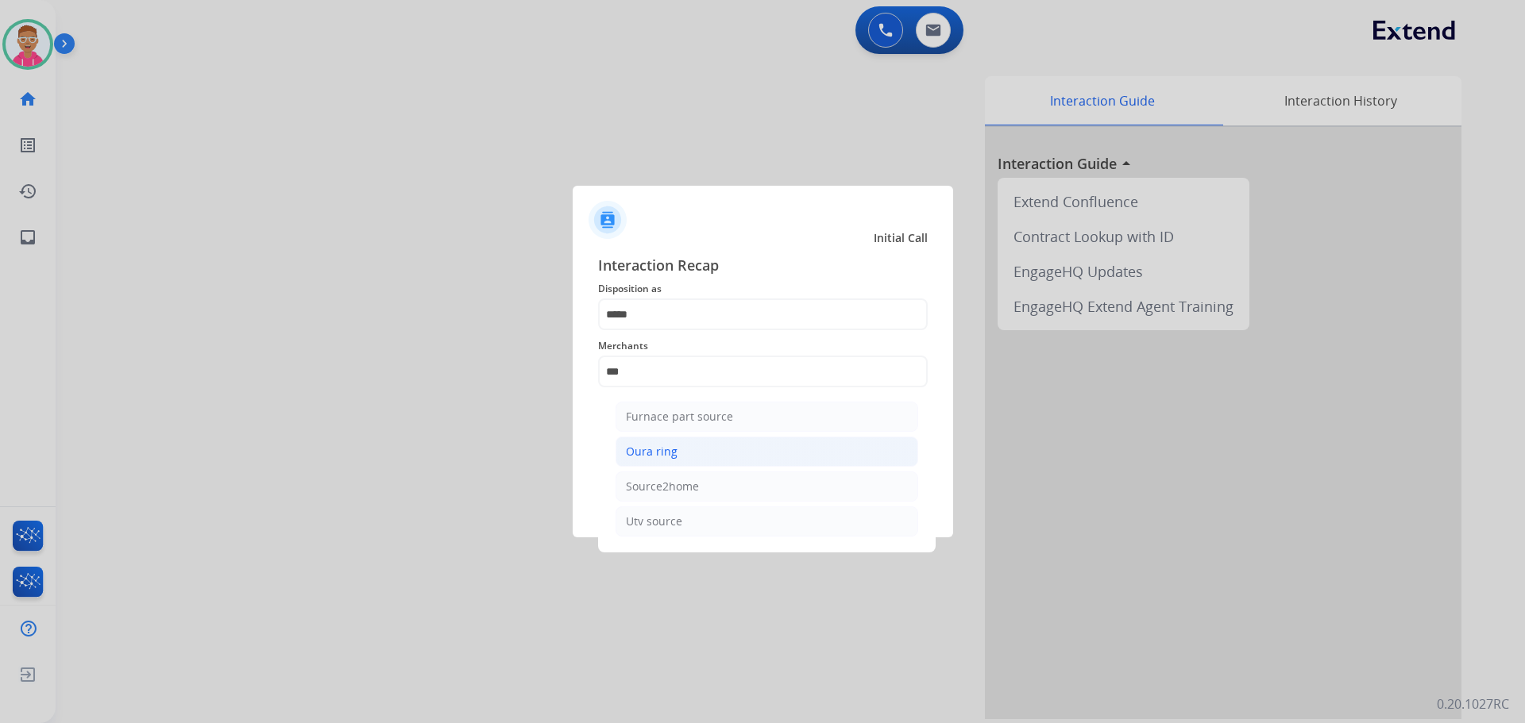
click at [681, 462] on li "Oura ring" at bounding box center [766, 452] width 303 height 30
type input "*********"
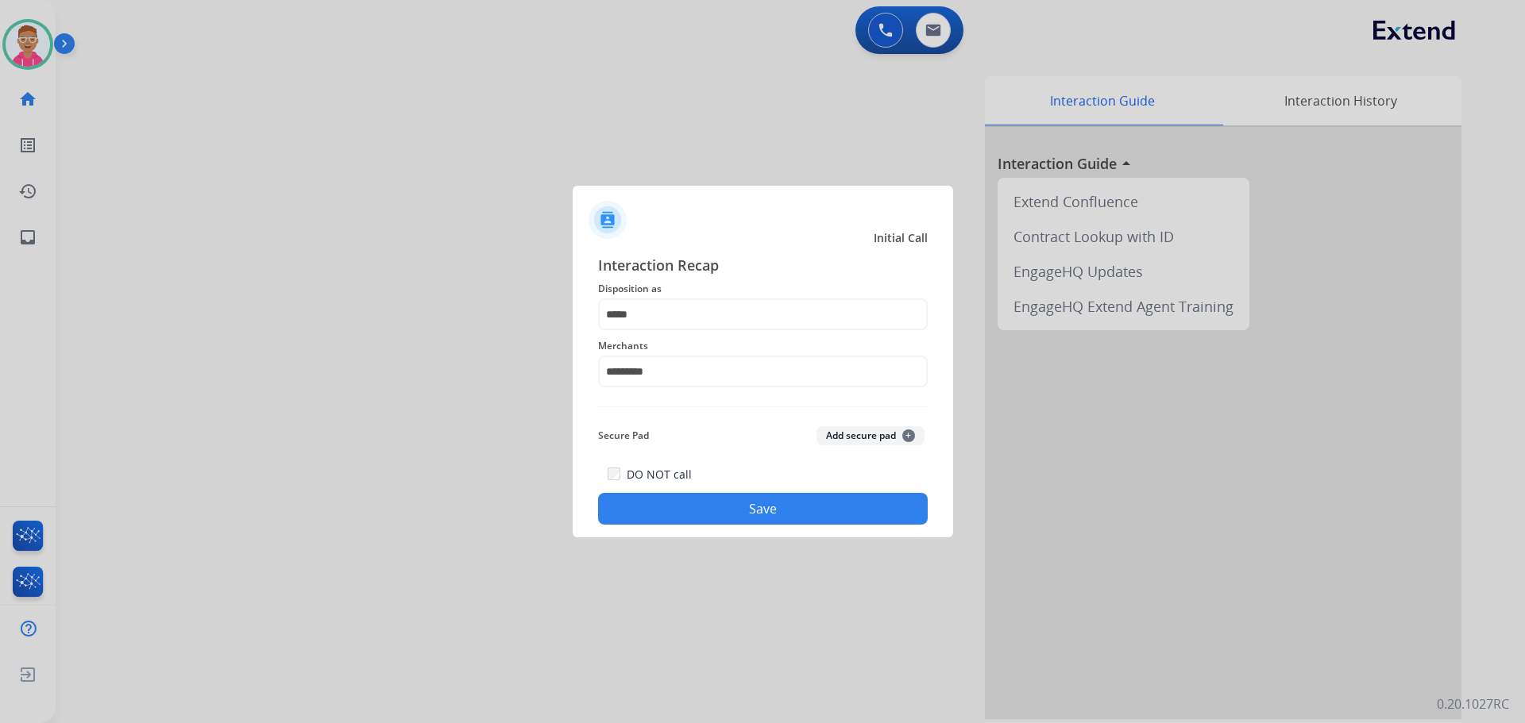
click at [678, 509] on button "Save" at bounding box center [763, 509] width 330 height 32
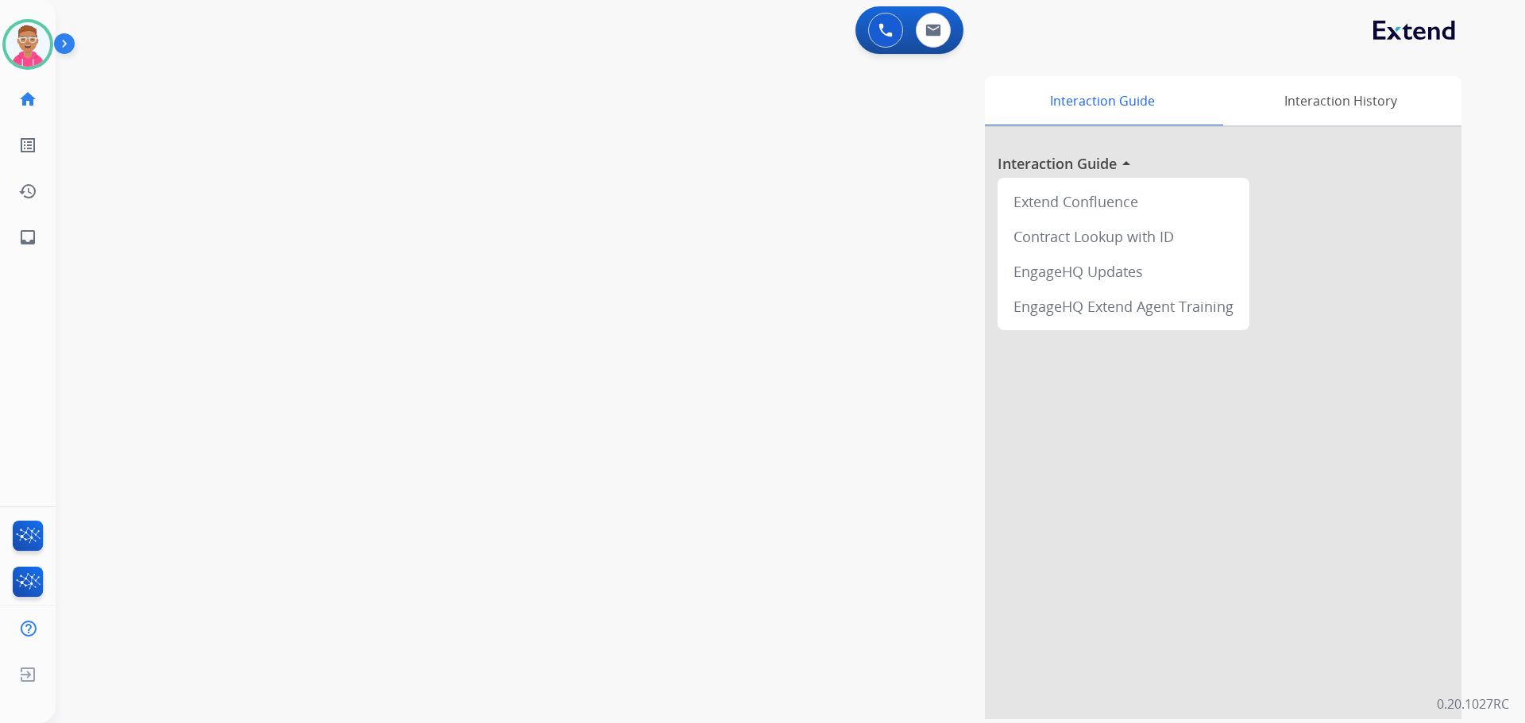
click at [1202, 35] on div "0 Voice Interactions 0 Email Interactions" at bounding box center [781, 31] width 1412 height 51
click at [927, 32] on img at bounding box center [933, 30] width 16 height 13
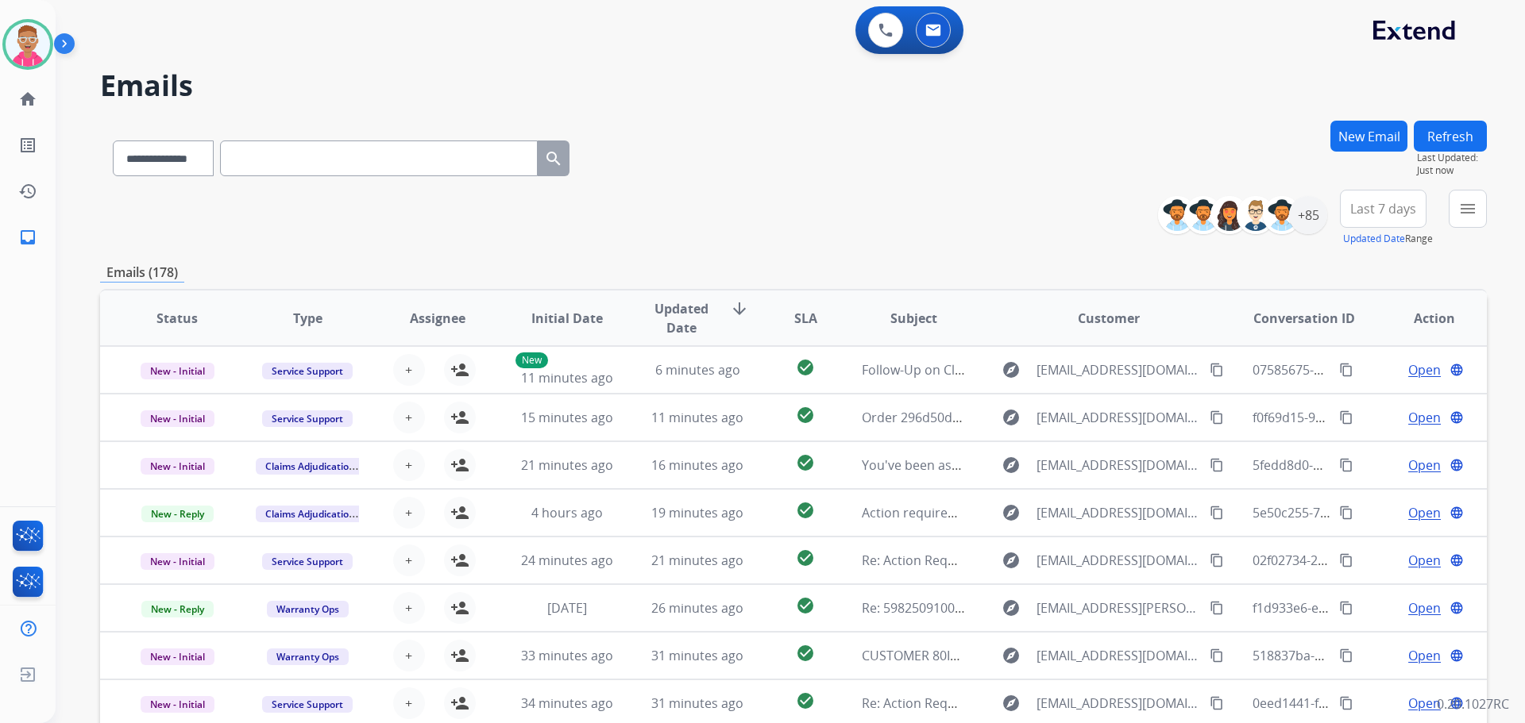
click at [673, 200] on div "**********" at bounding box center [793, 218] width 1387 height 57
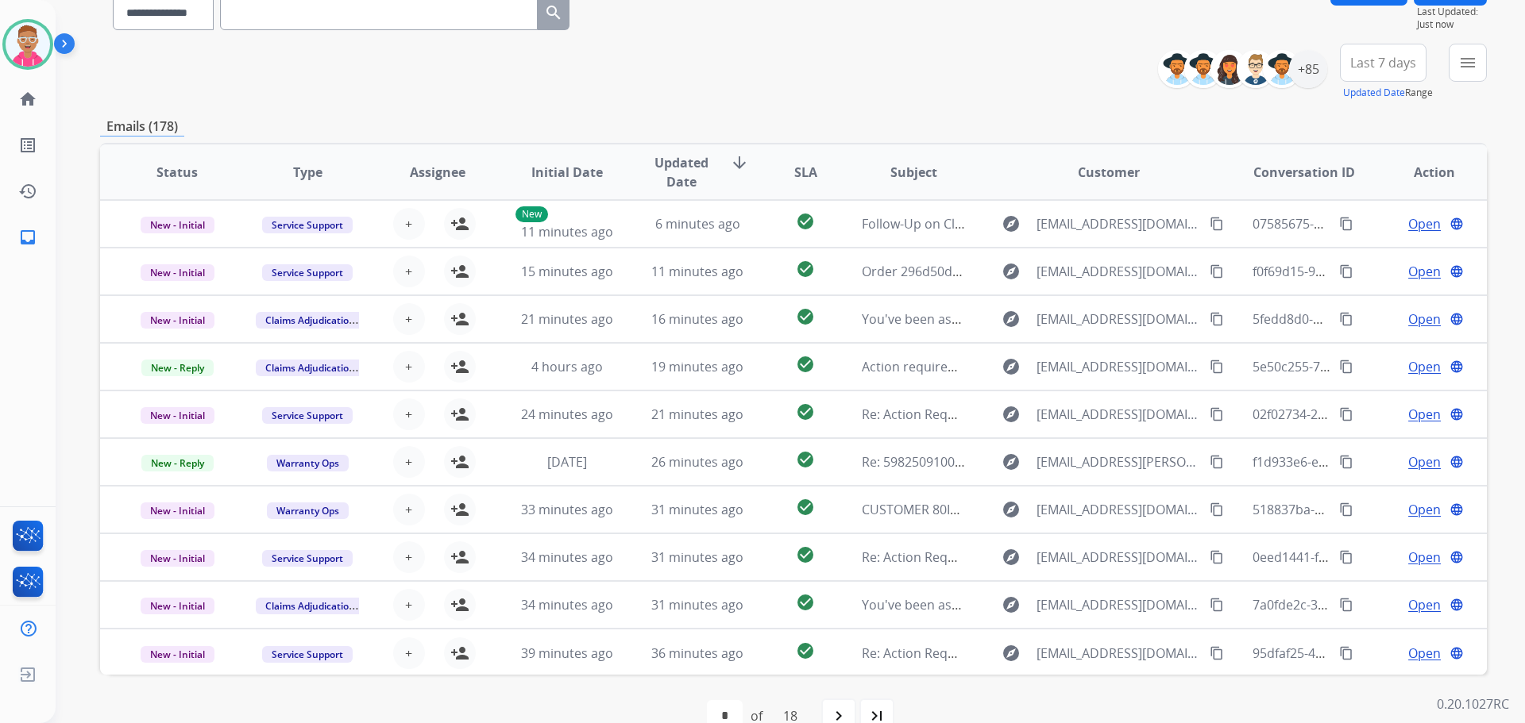
scroll to position [145, 0]
click at [883, 708] on div "last_page" at bounding box center [876, 717] width 35 height 35
select select "**"
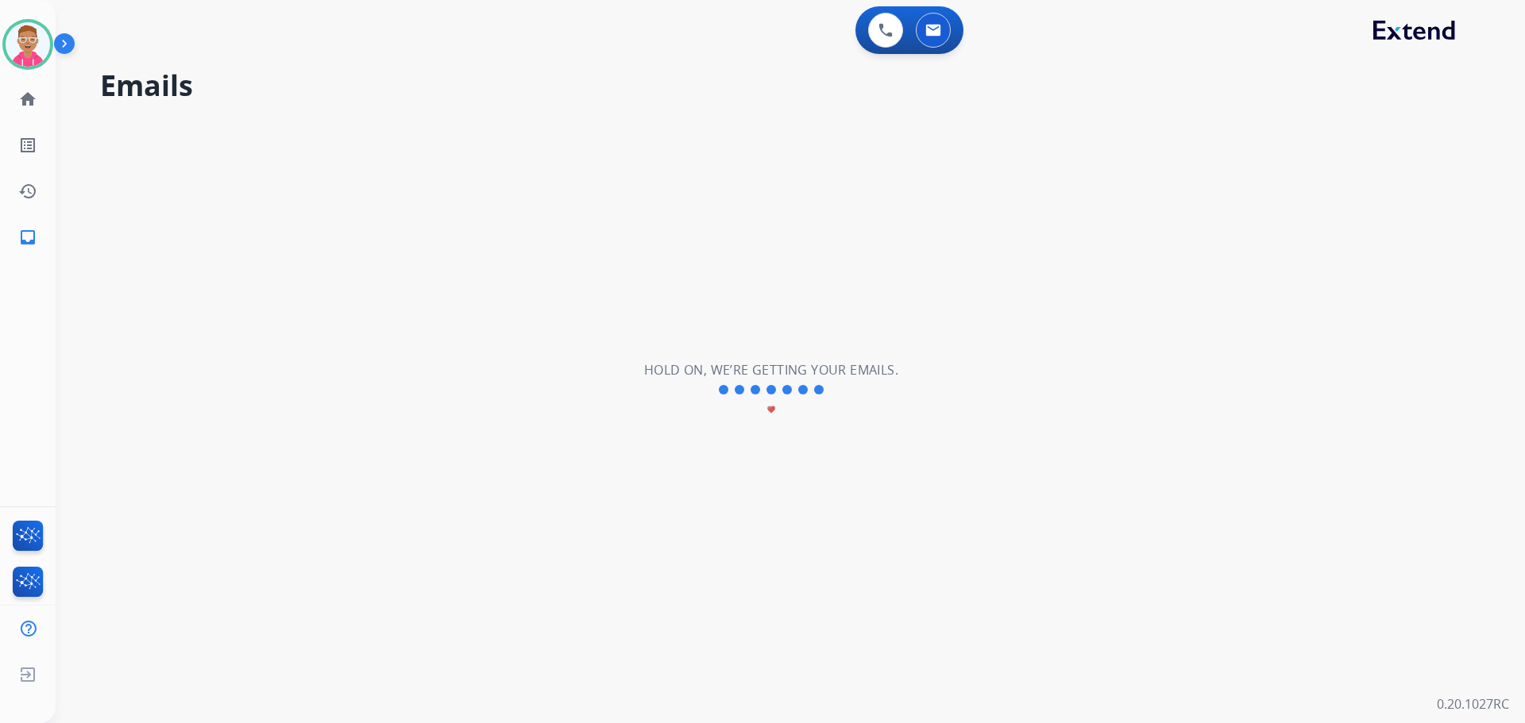
scroll to position [0, 0]
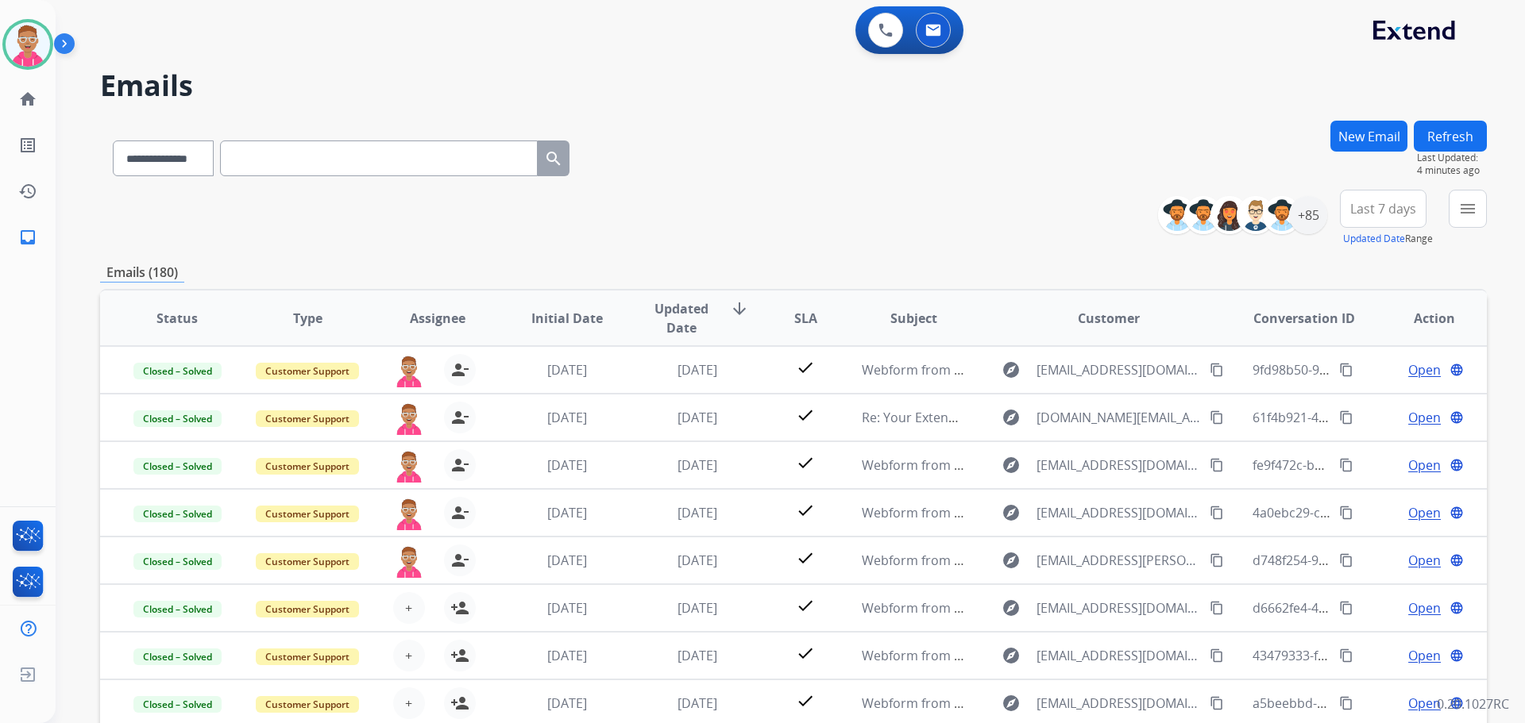
click at [174, 37] on div "0 Voice Interactions 0 Email Interactions" at bounding box center [781, 31] width 1412 height 51
click at [593, 54] on div "0 Voice Interactions 0 Email Interactions" at bounding box center [781, 31] width 1412 height 51
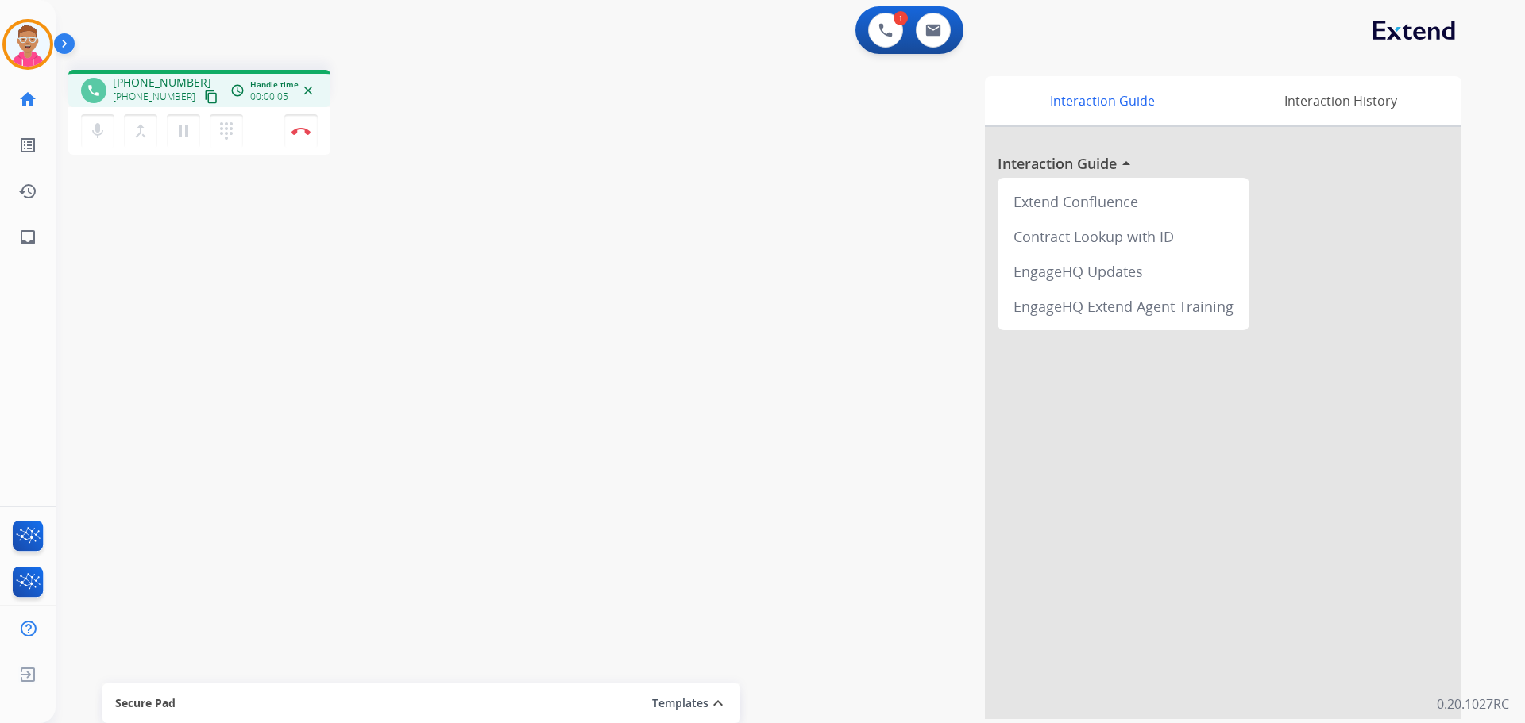
click at [204, 94] on mat-icon "content_copy" at bounding box center [211, 97] width 14 height 14
click at [204, 97] on mat-icon "content_copy" at bounding box center [211, 97] width 14 height 14
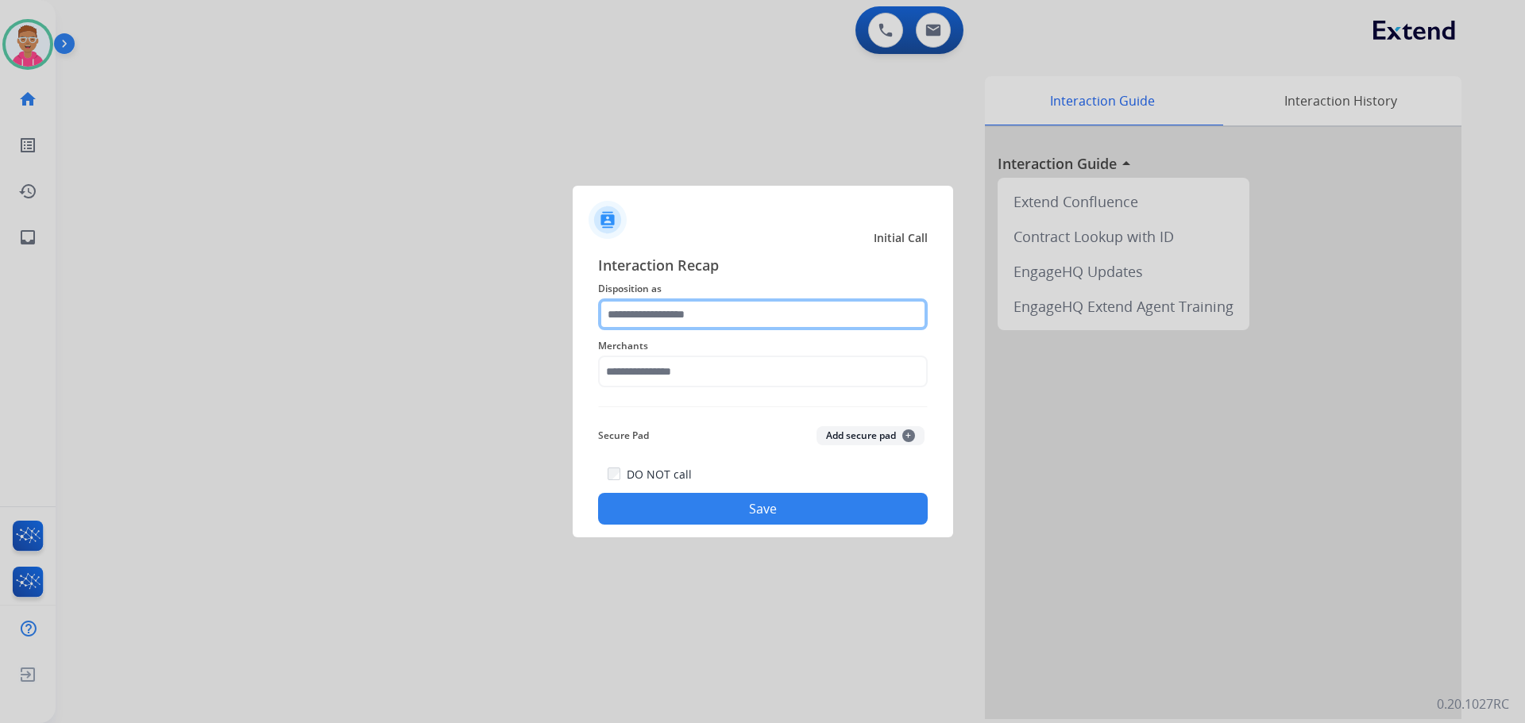
click at [770, 309] on input "text" at bounding box center [763, 315] width 330 height 32
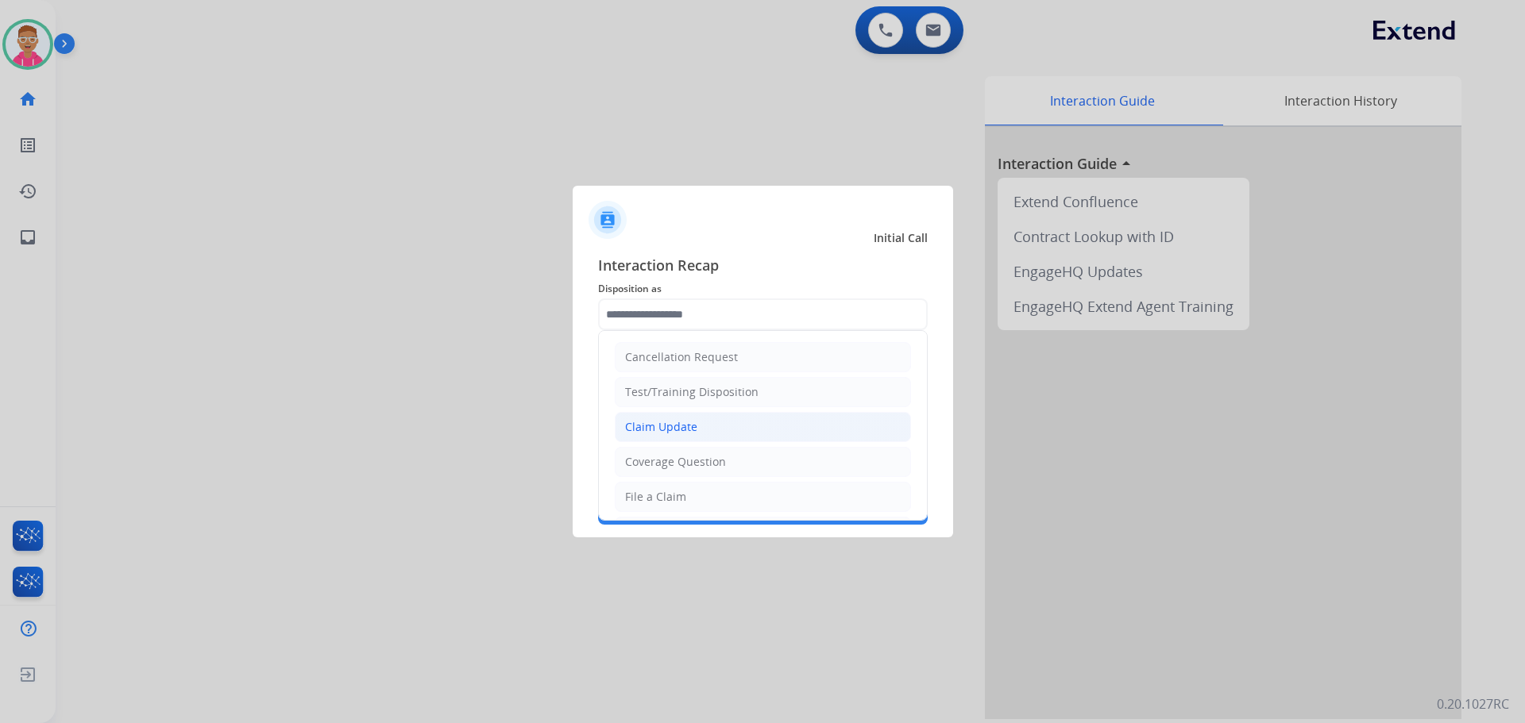
click at [680, 427] on div "Claim Update" at bounding box center [661, 427] width 72 height 16
type input "**********"
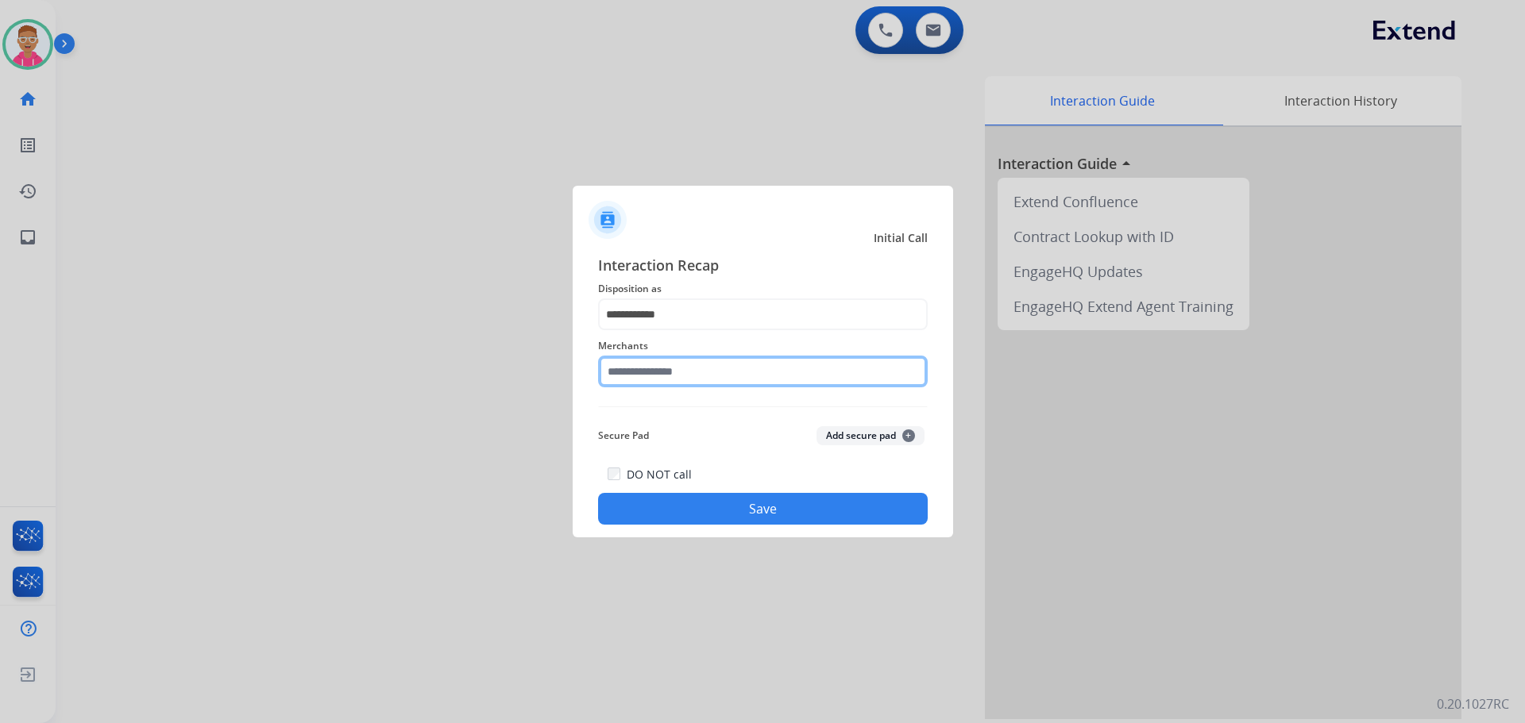
click at [649, 375] on input "text" at bounding box center [763, 372] width 330 height 32
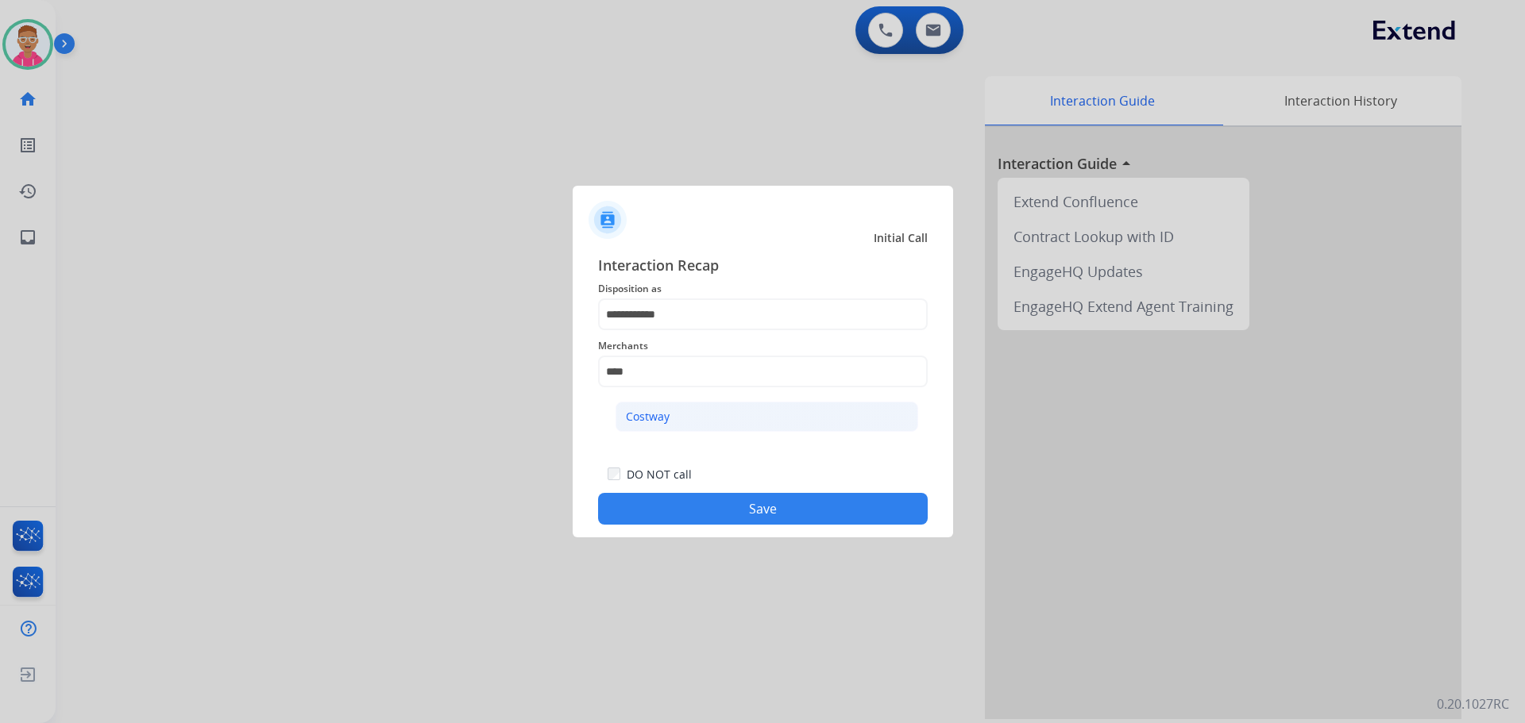
click at [660, 412] on div "Costway" at bounding box center [648, 417] width 44 height 16
type input "*******"
click at [753, 518] on button "Save" at bounding box center [763, 509] width 330 height 32
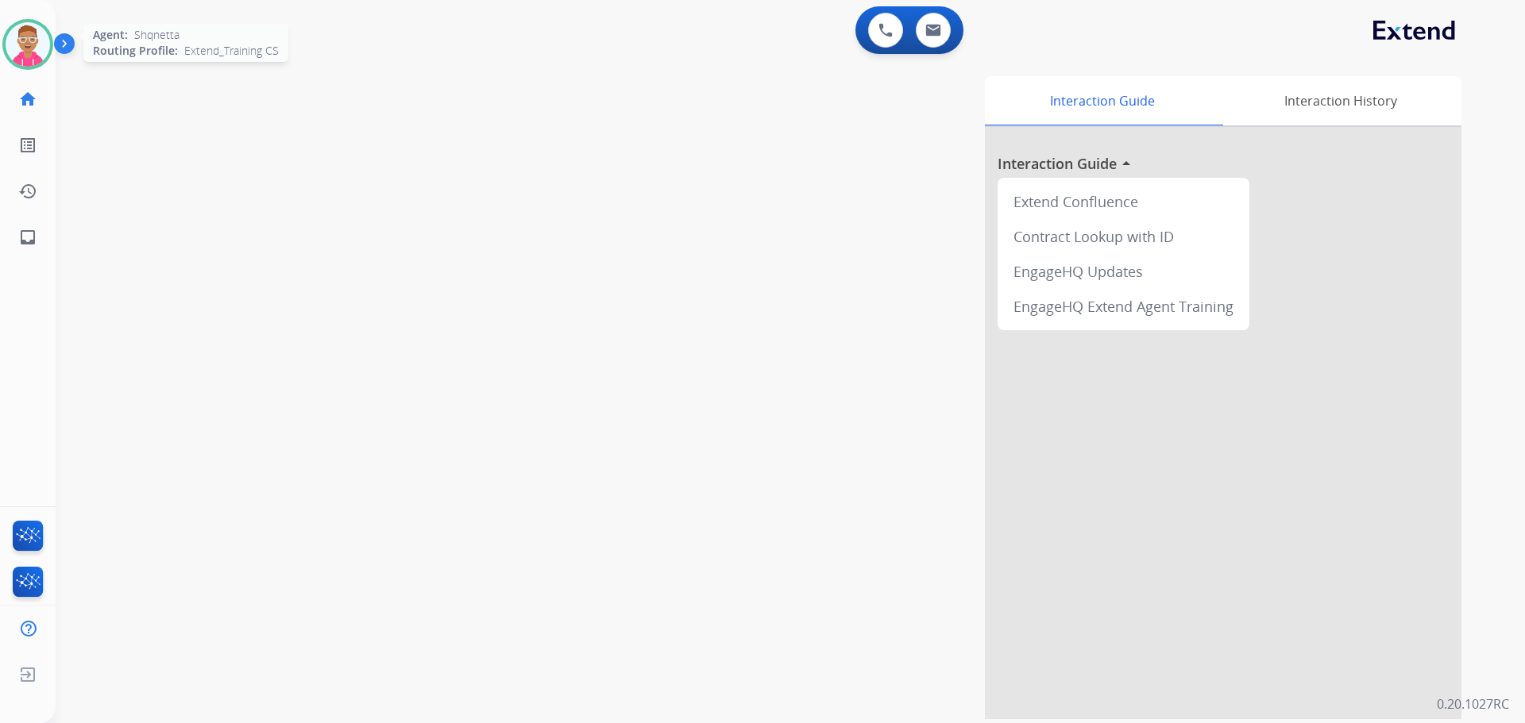
click at [26, 48] on img at bounding box center [28, 44] width 44 height 44
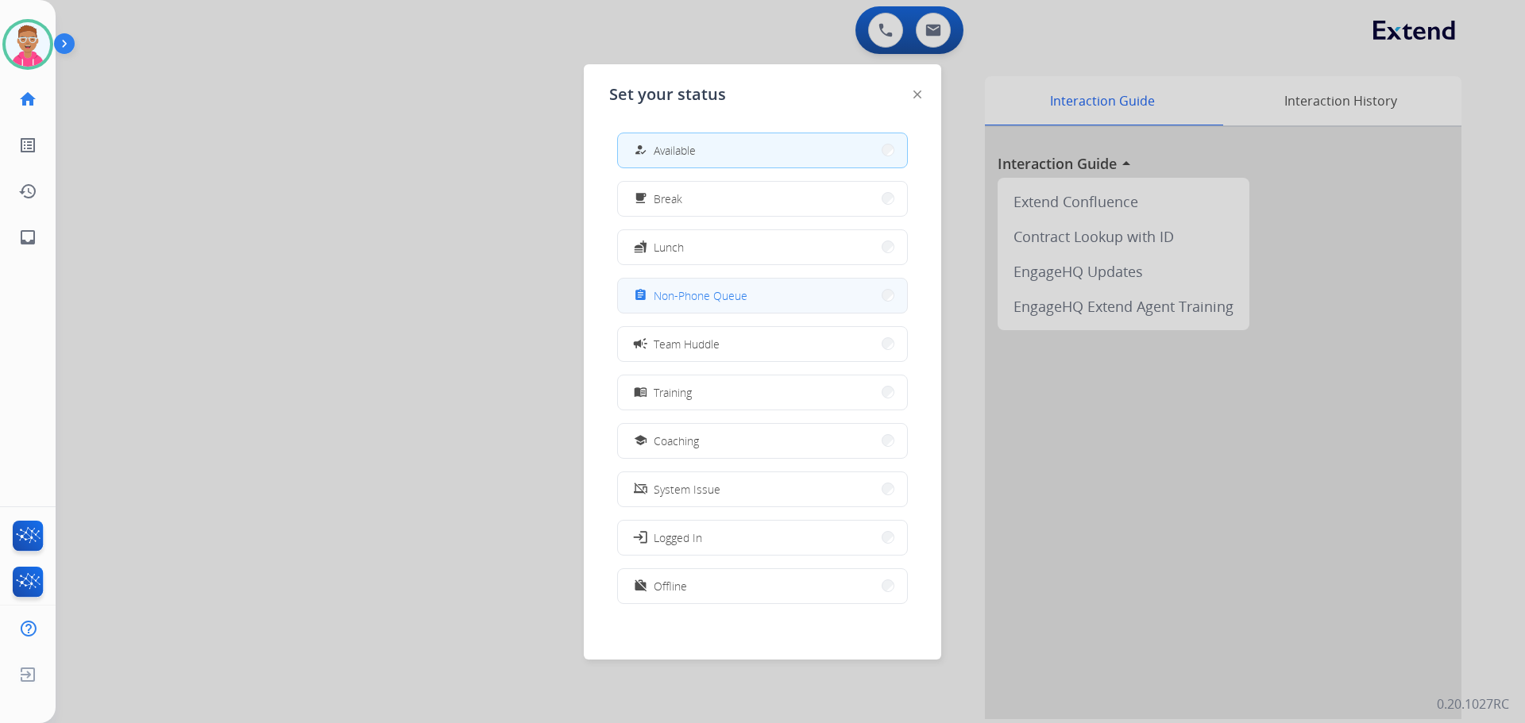
drag, startPoint x: 739, startPoint y: 306, endPoint x: 723, endPoint y: 267, distance: 41.7
click at [739, 304] on button "assignment Non-Phone Queue" at bounding box center [762, 296] width 289 height 34
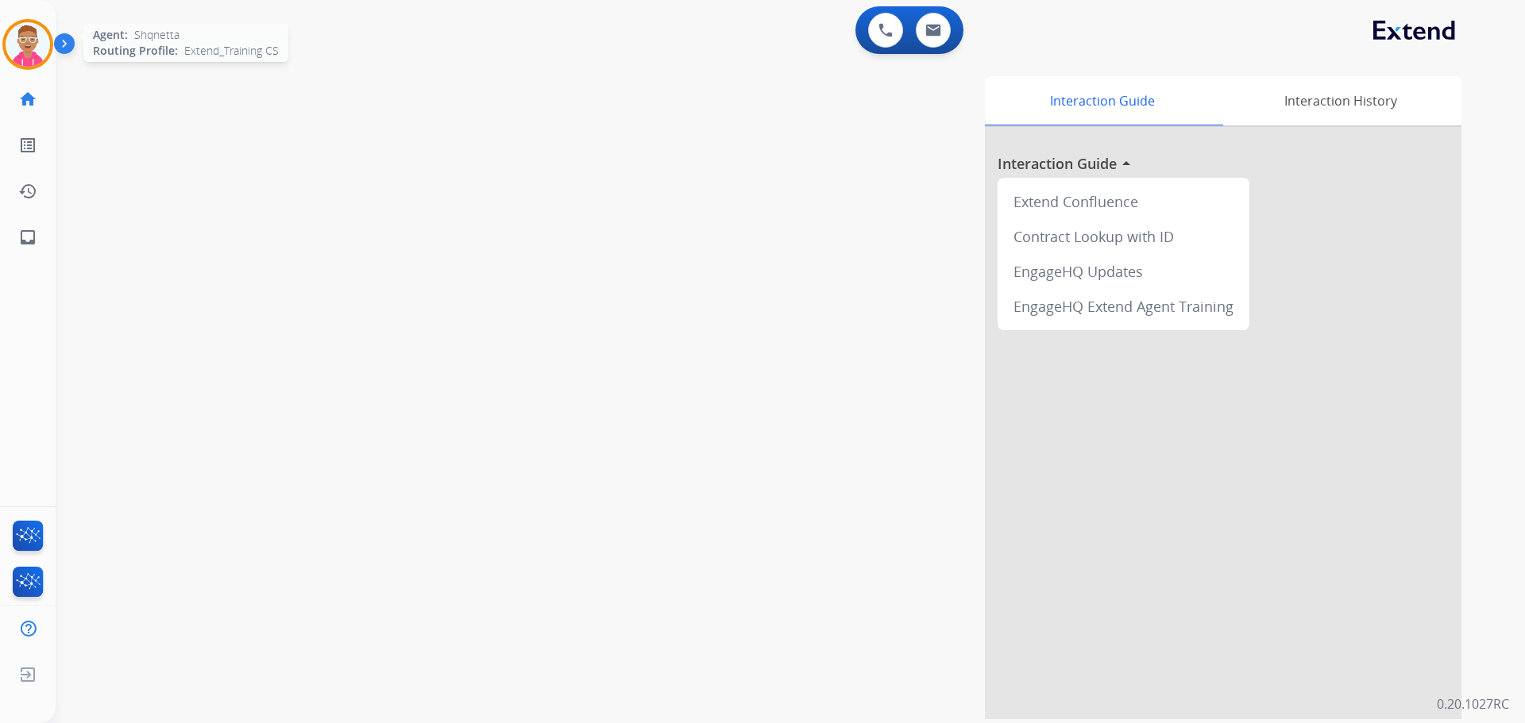
click at [30, 47] on img at bounding box center [28, 44] width 44 height 44
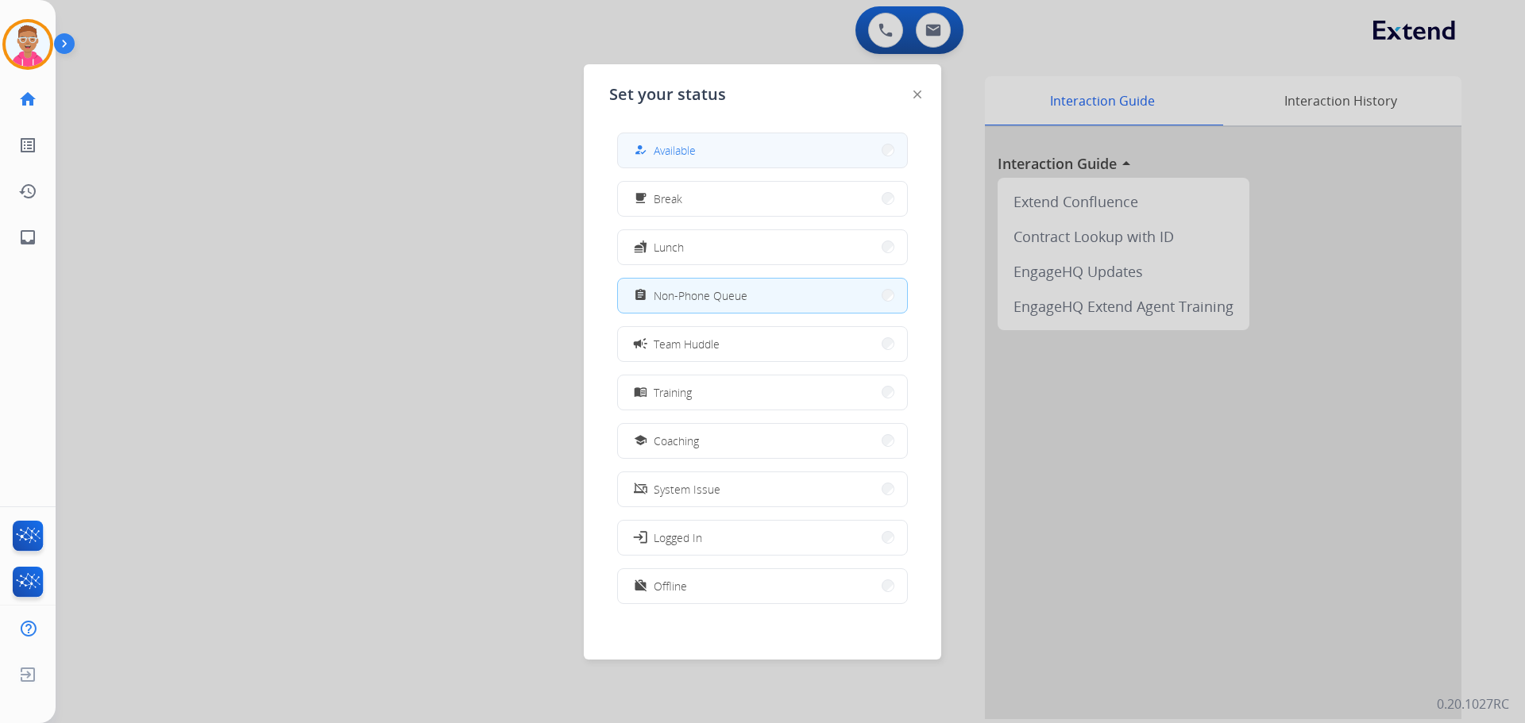
click at [729, 160] on button "how_to_reg Available" at bounding box center [762, 150] width 289 height 34
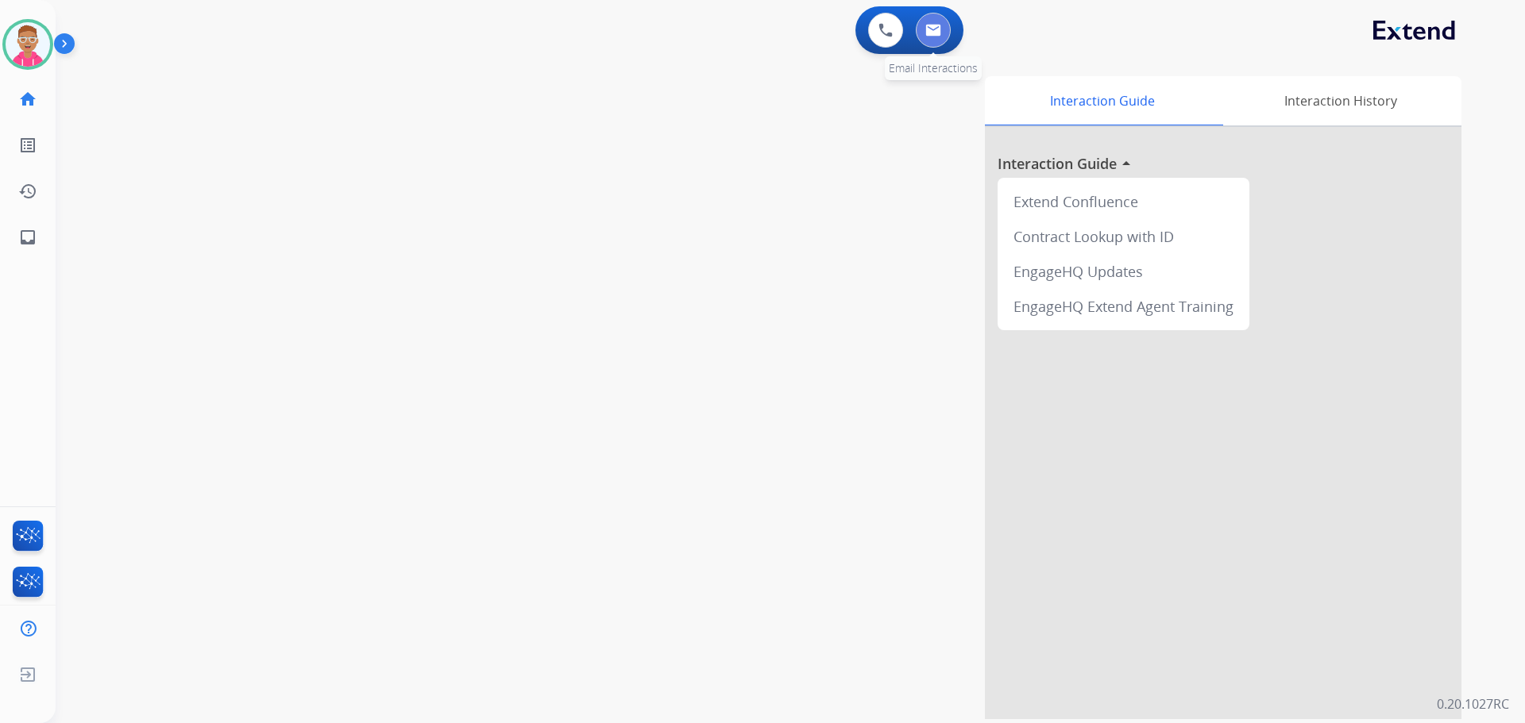
click at [935, 30] on img at bounding box center [933, 30] width 16 height 13
select select "**********"
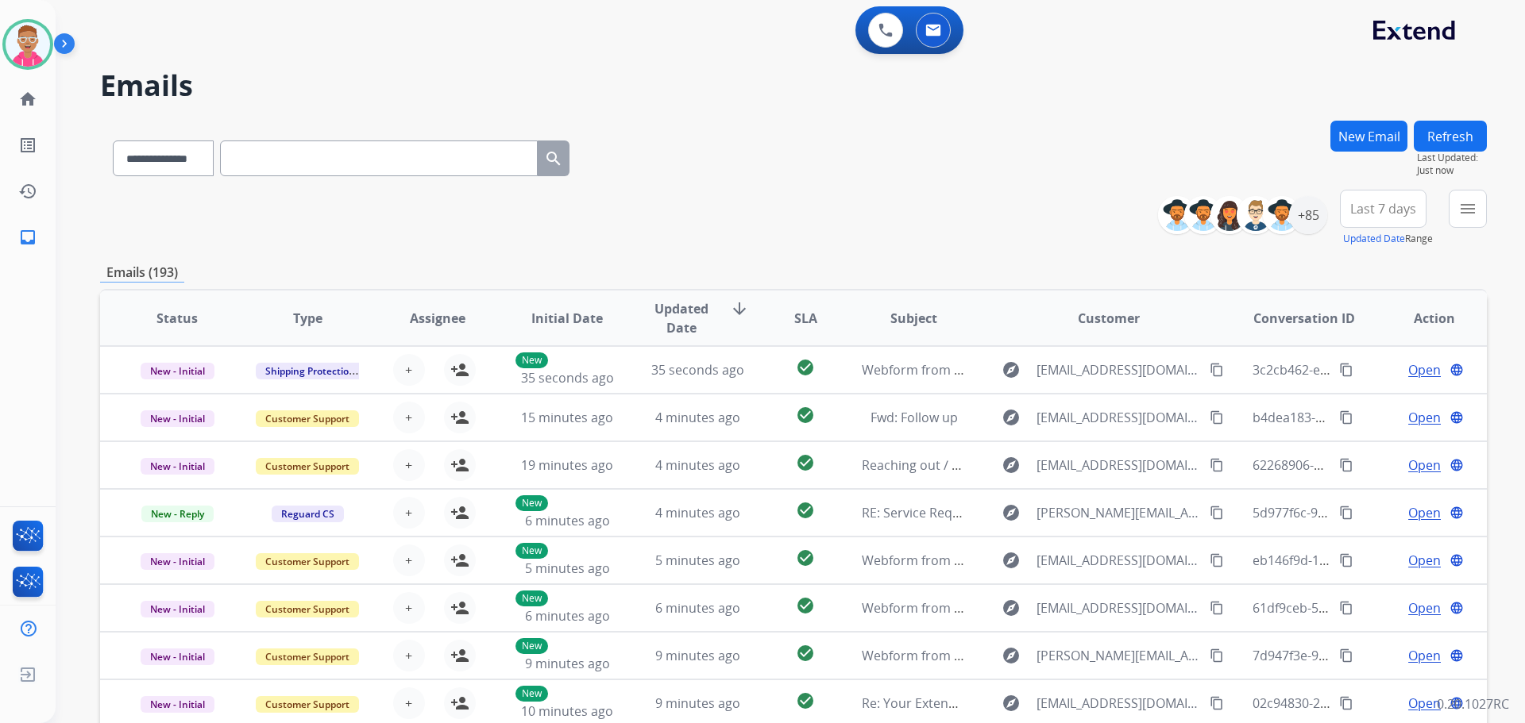
click at [1391, 129] on button "New Email" at bounding box center [1368, 136] width 77 height 31
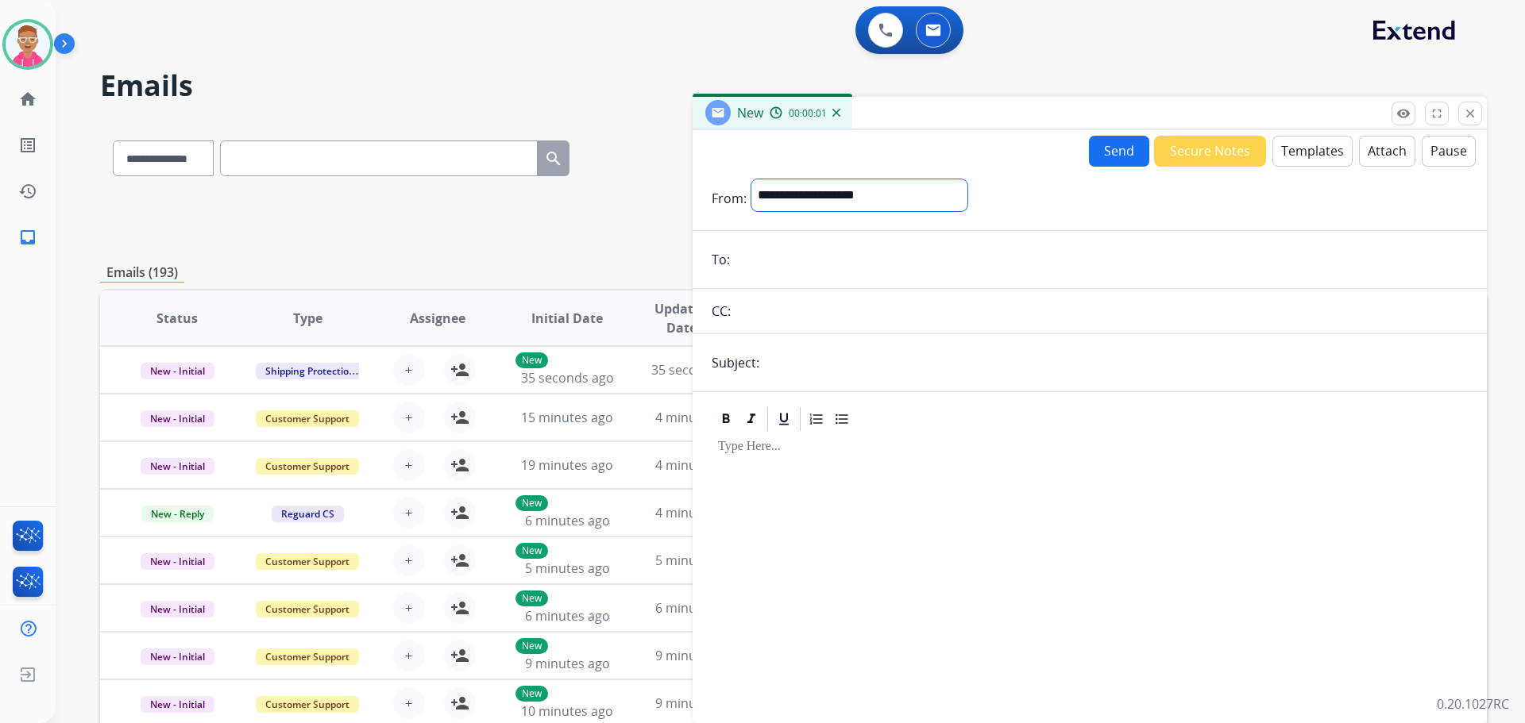
click at [804, 191] on select "**********" at bounding box center [859, 195] width 216 height 32
select select "**********"
click at [751, 179] on select "**********" at bounding box center [859, 195] width 216 height 32
click at [793, 268] on input "email" at bounding box center [1101, 261] width 733 height 32
paste input "**********"
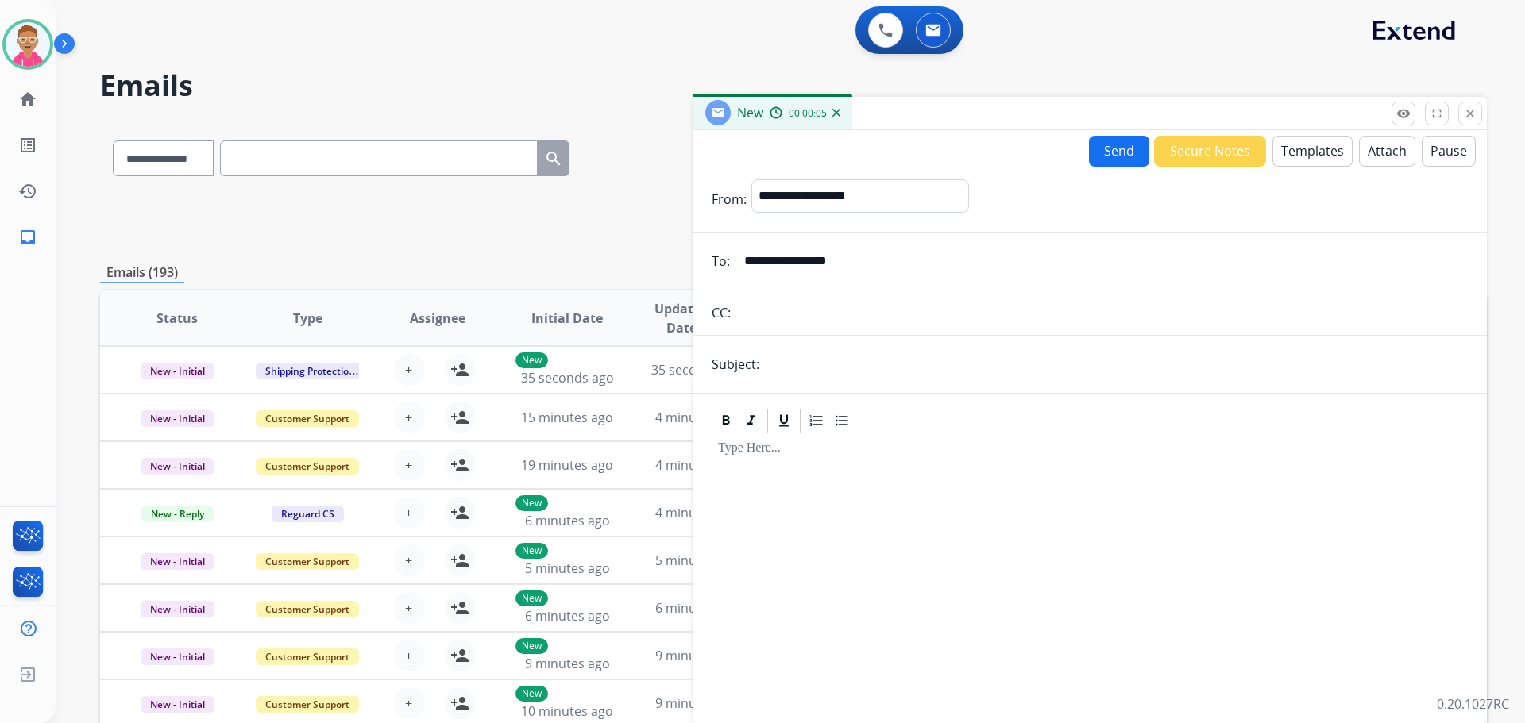
type input "**********"
click at [780, 351] on input "text" at bounding box center [1116, 365] width 704 height 32
type input "**********"
click at [1306, 157] on button "Templates" at bounding box center [1312, 151] width 80 height 31
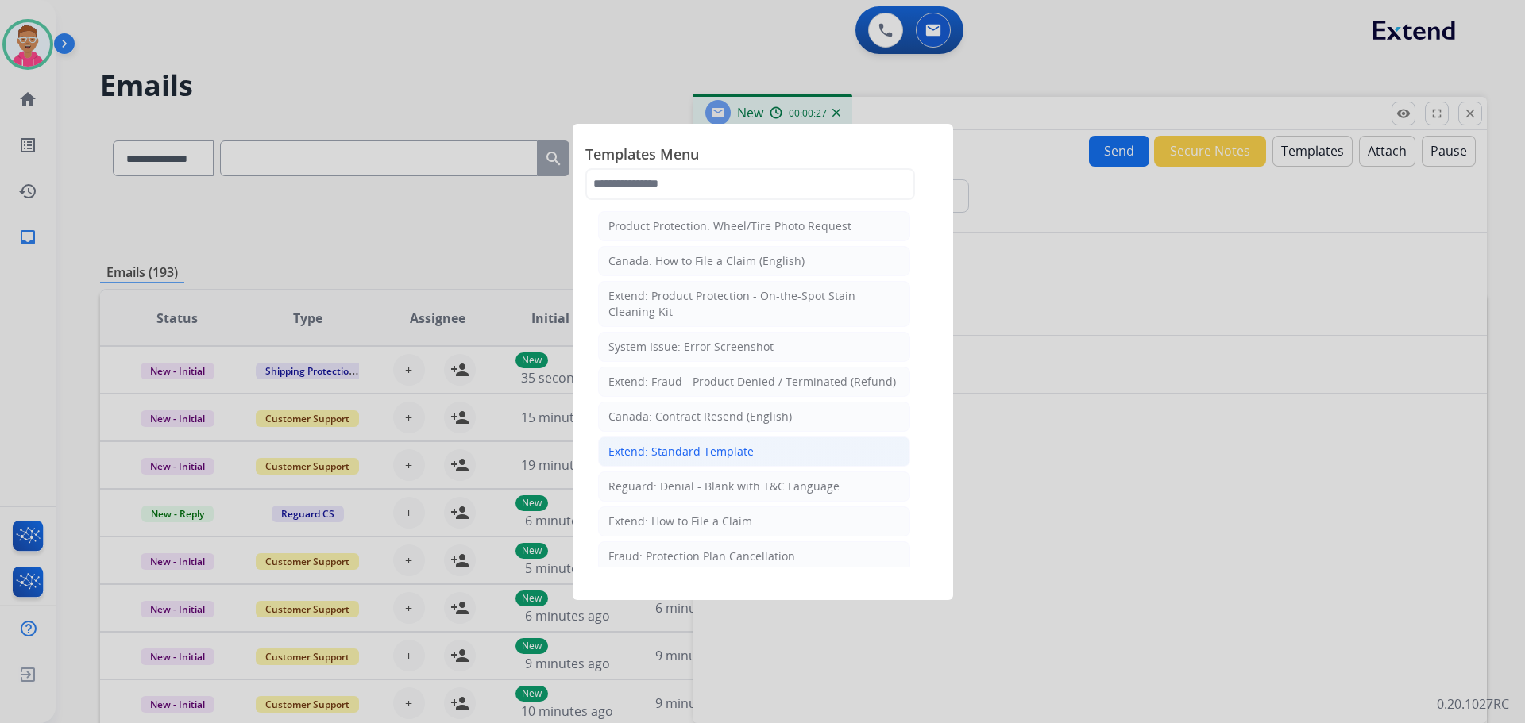
click at [747, 456] on div "Extend: Standard Template" at bounding box center [680, 452] width 145 height 16
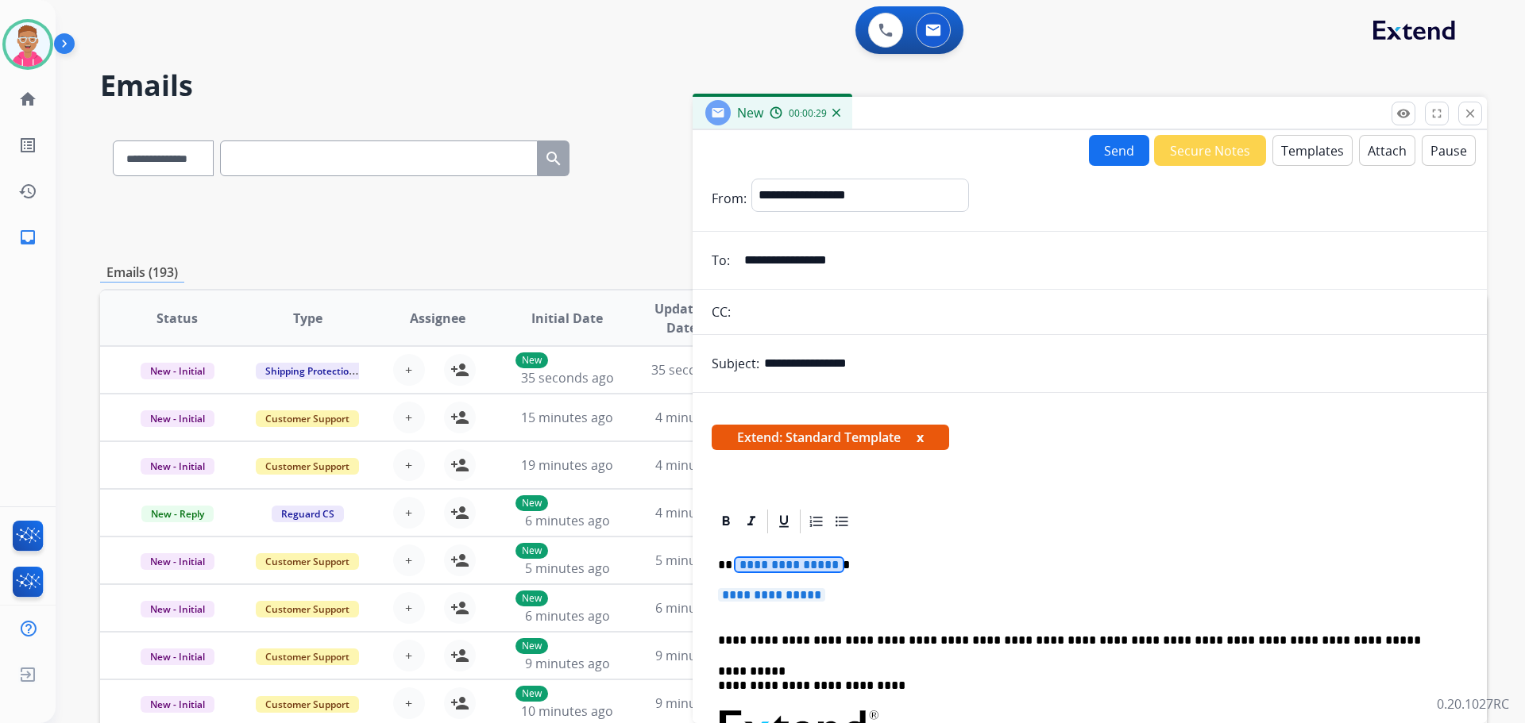
click at [807, 567] on span "**********" at bounding box center [788, 565] width 107 height 14
click at [786, 589] on span "**********" at bounding box center [771, 595] width 107 height 14
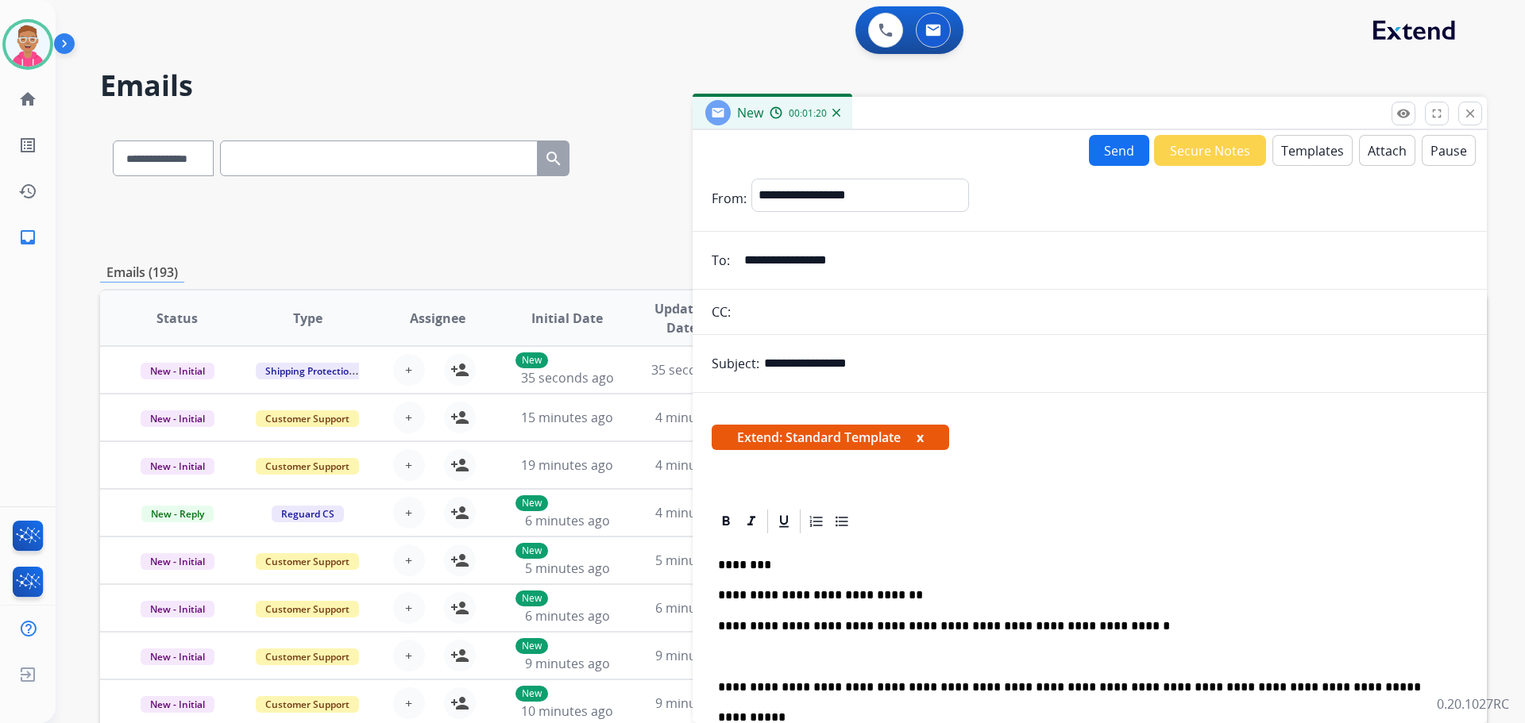
click at [1095, 630] on p "**********" at bounding box center [1083, 626] width 731 height 14
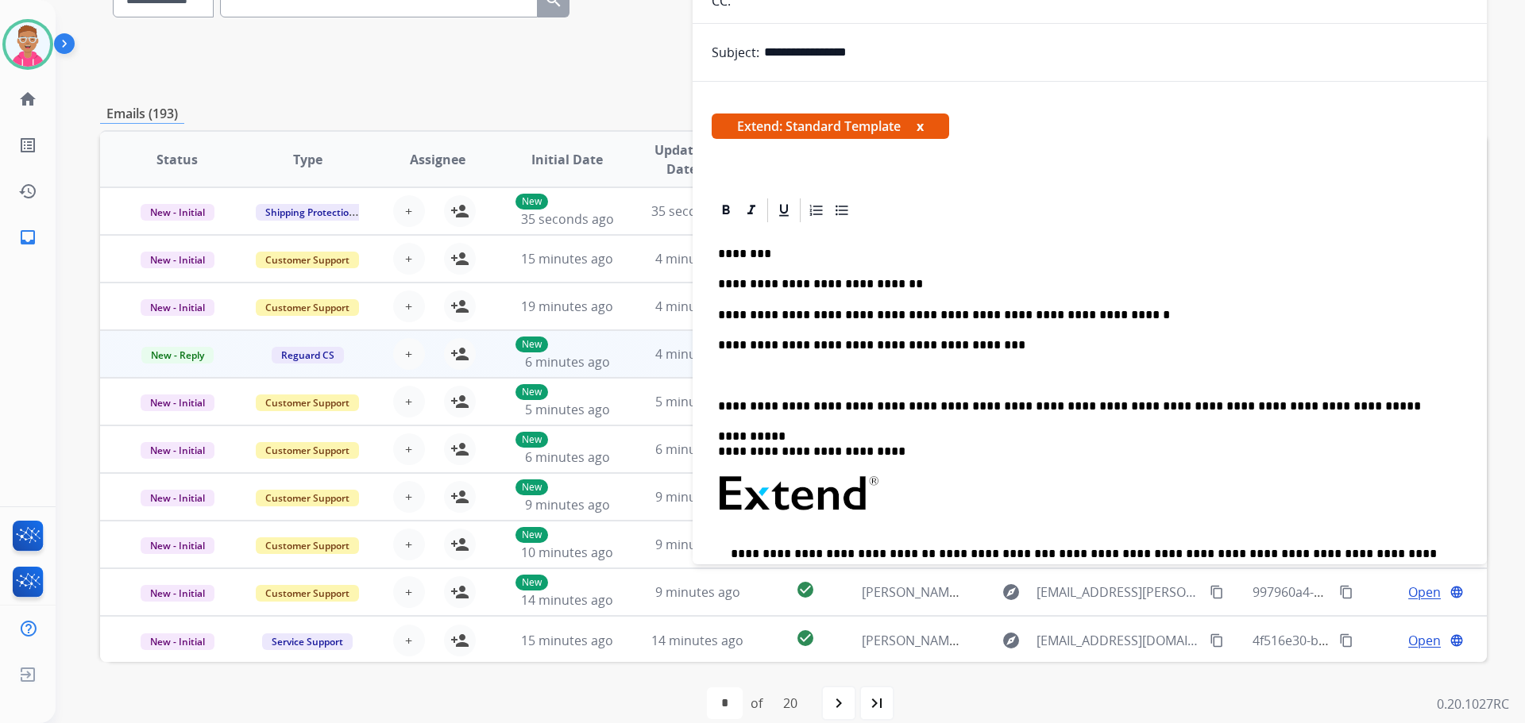
scroll to position [159, 0]
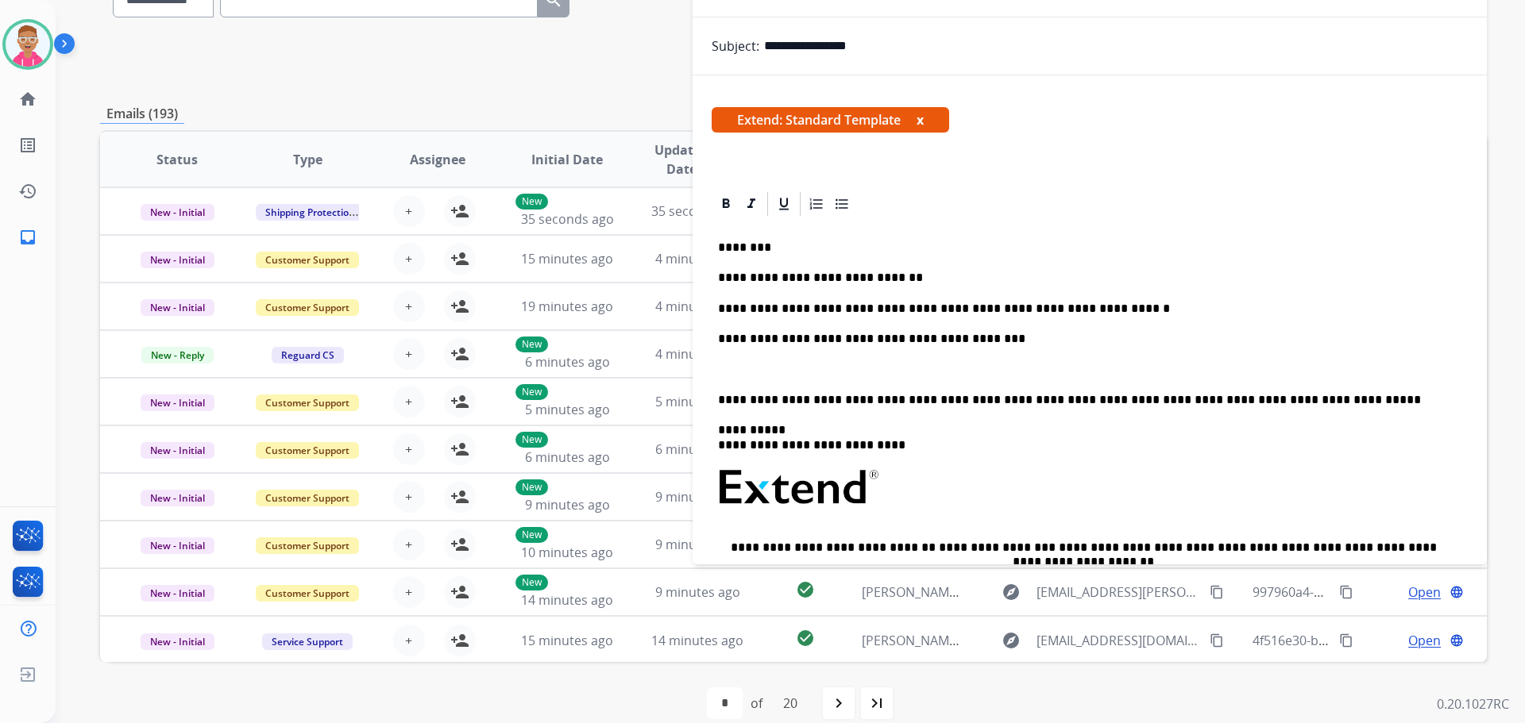
click at [714, 399] on div "**********" at bounding box center [1090, 486] width 756 height 537
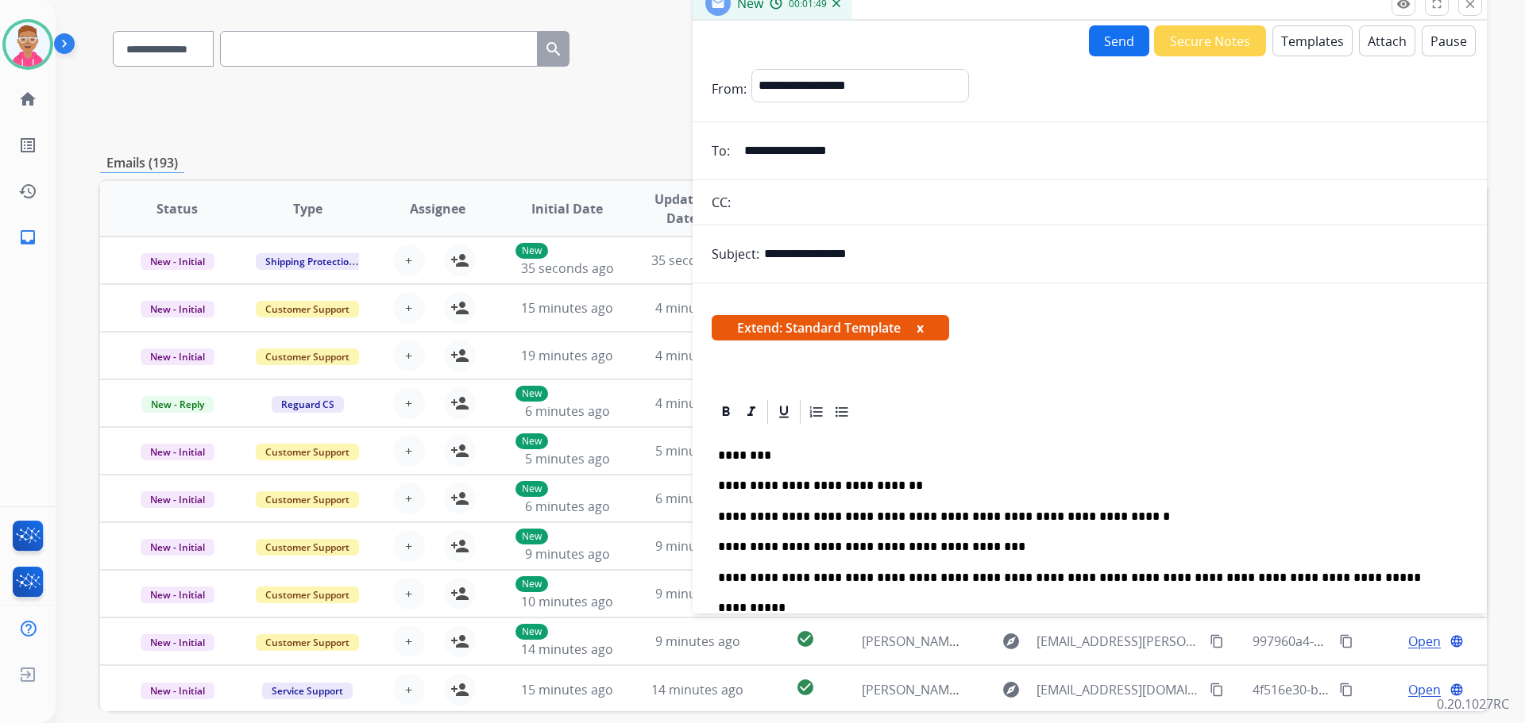
scroll to position [0, 0]
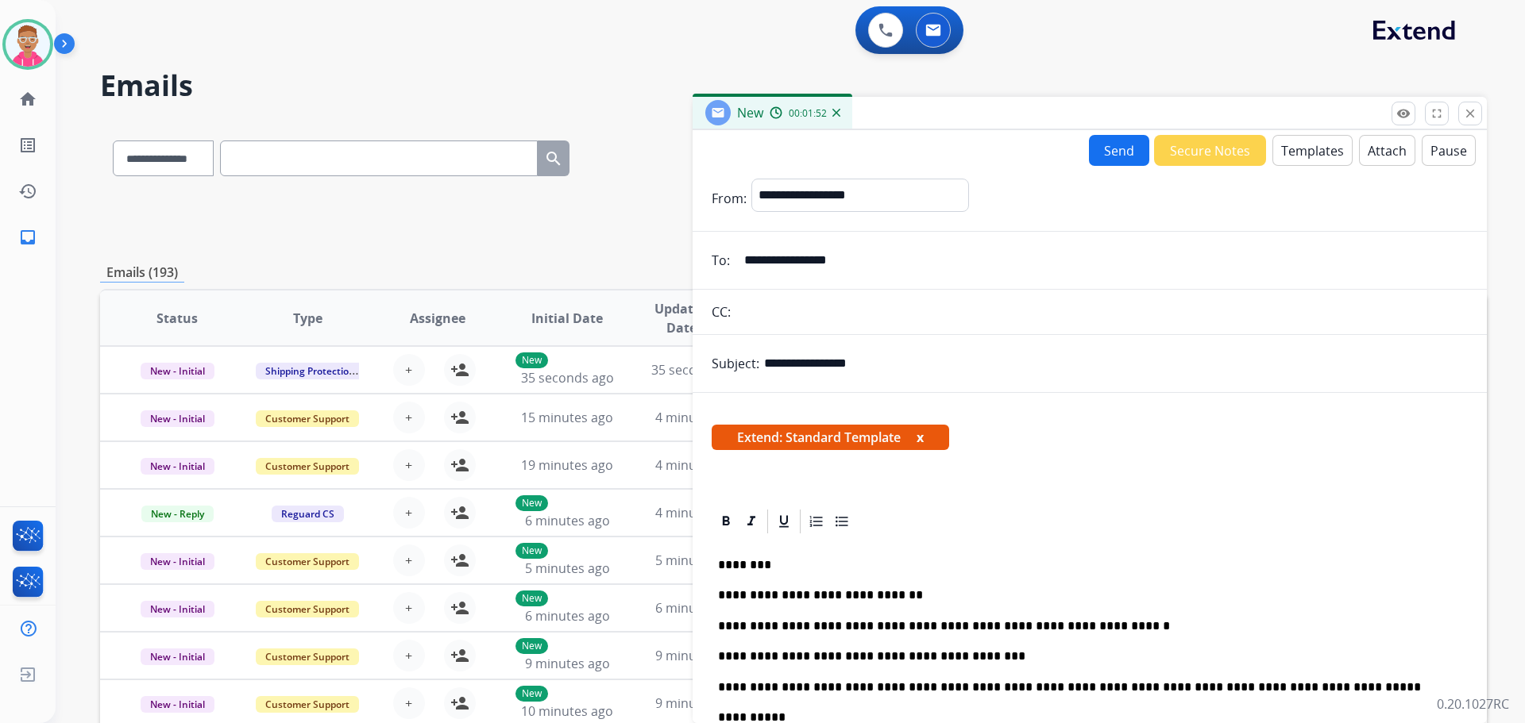
click at [1105, 150] on button "Send" at bounding box center [1119, 150] width 60 height 31
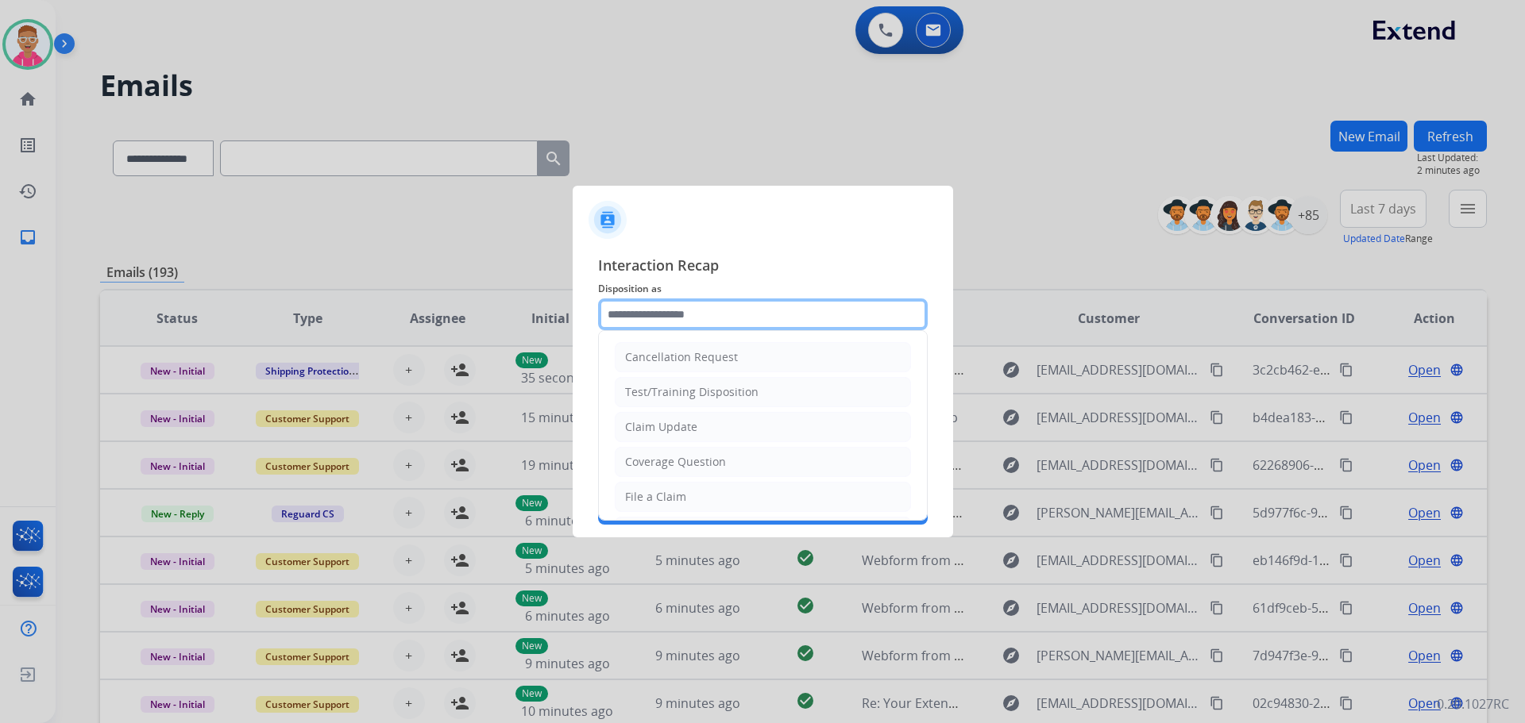
click at [712, 322] on input "text" at bounding box center [763, 315] width 330 height 32
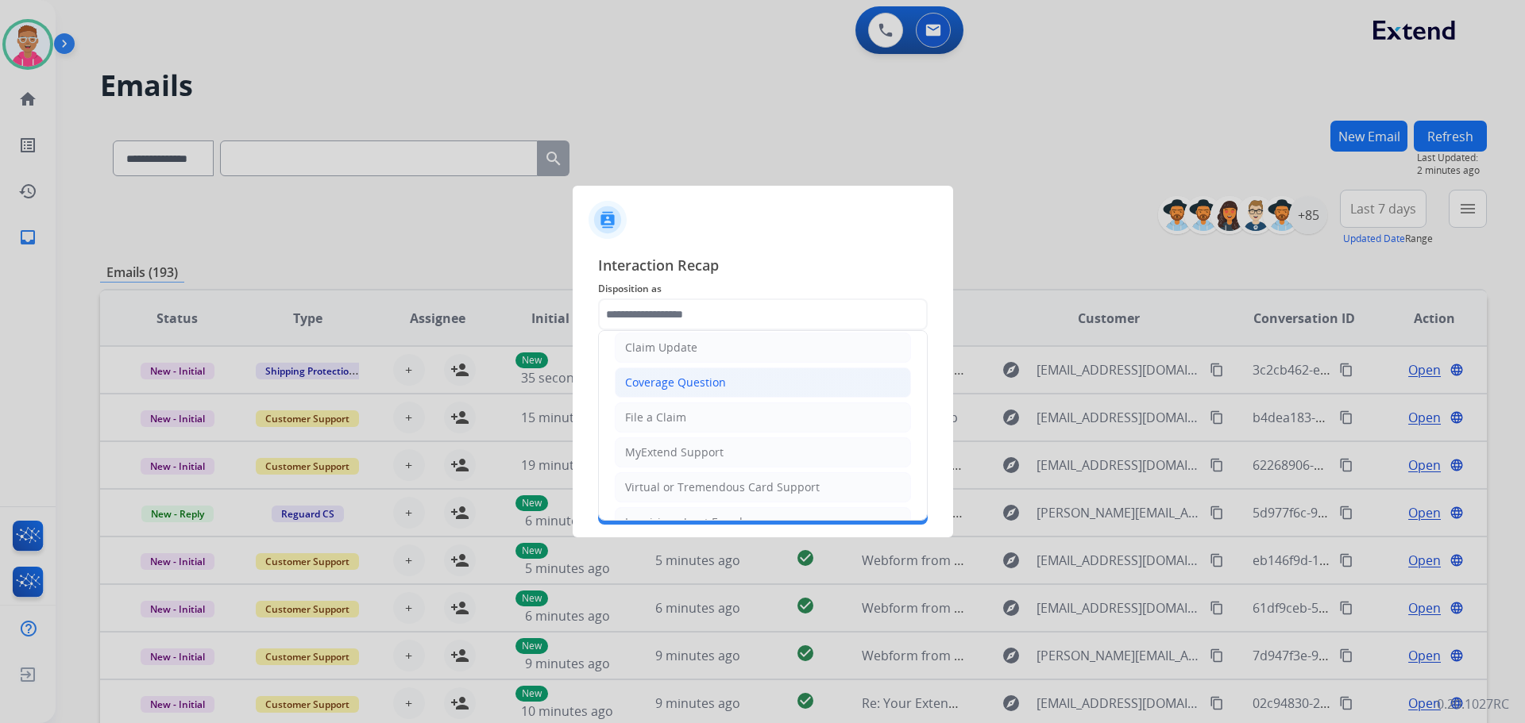
click at [705, 384] on div "Coverage Question" at bounding box center [675, 383] width 101 height 16
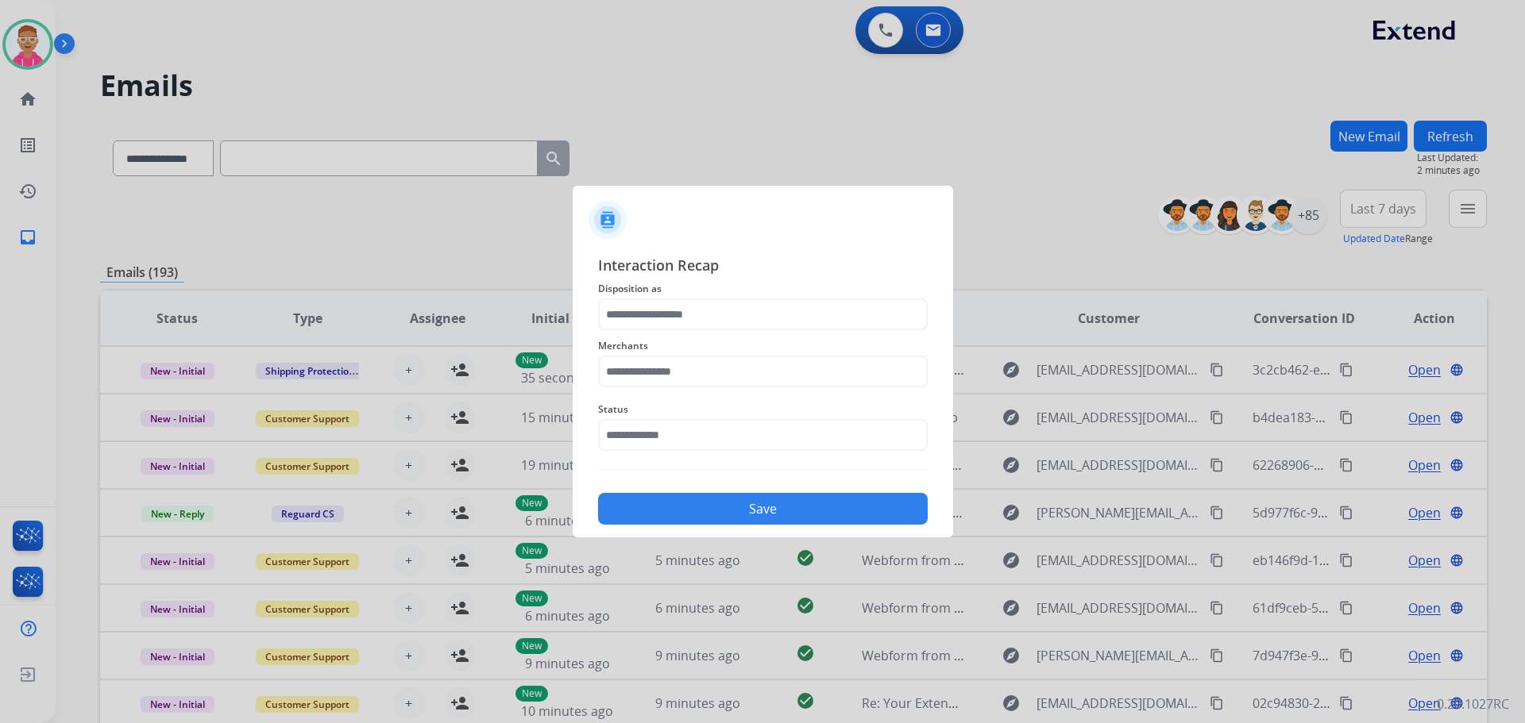
type input "**********"
click at [692, 373] on input "text" at bounding box center [763, 372] width 330 height 32
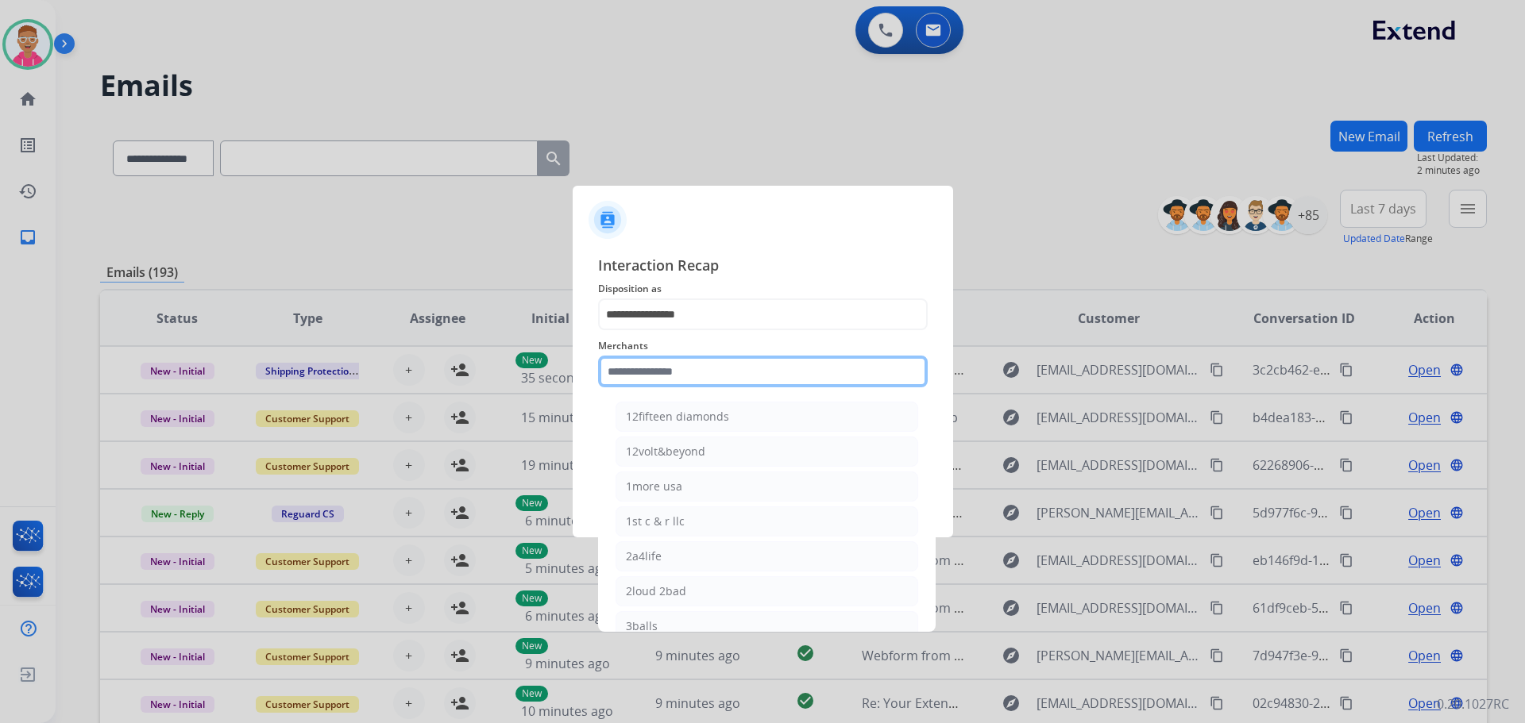
type input "*"
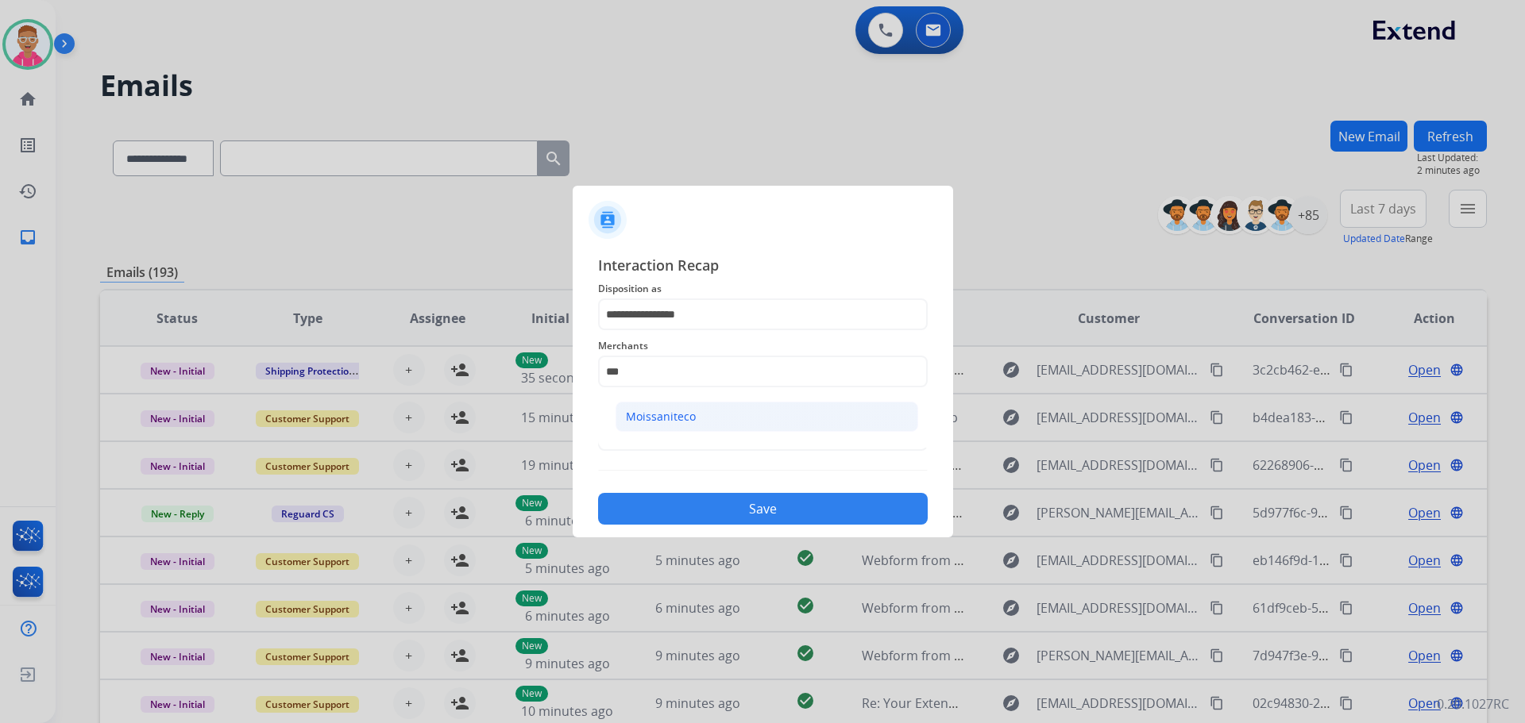
click at [696, 414] on li "Moissaniteco" at bounding box center [766, 417] width 303 height 30
type input "**********"
click at [708, 441] on input "text" at bounding box center [763, 435] width 330 height 32
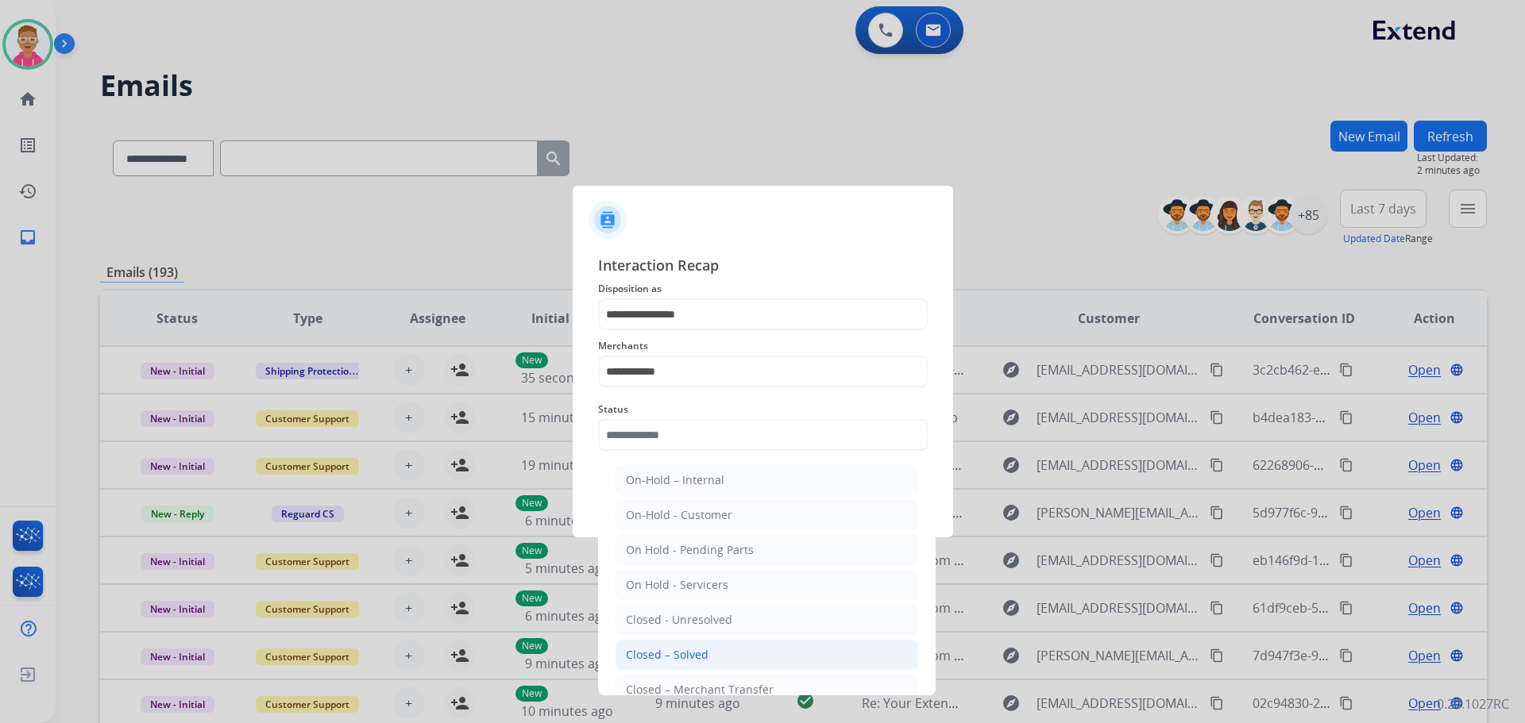
drag, startPoint x: 723, startPoint y: 654, endPoint x: 713, endPoint y: 560, distance: 95.0
click at [722, 654] on li "Closed – Solved" at bounding box center [766, 655] width 303 height 30
type input "**********"
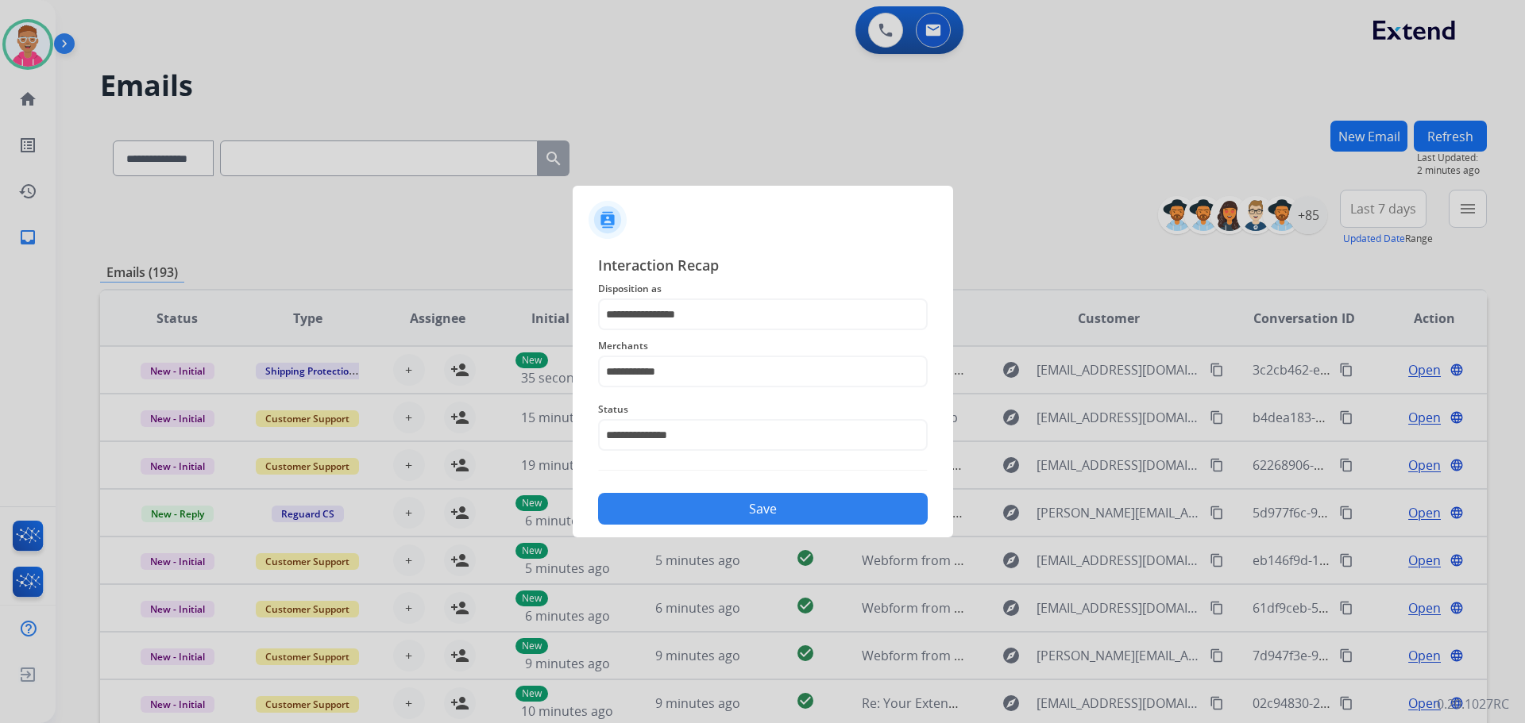
click at [727, 505] on button "Save" at bounding box center [763, 509] width 330 height 32
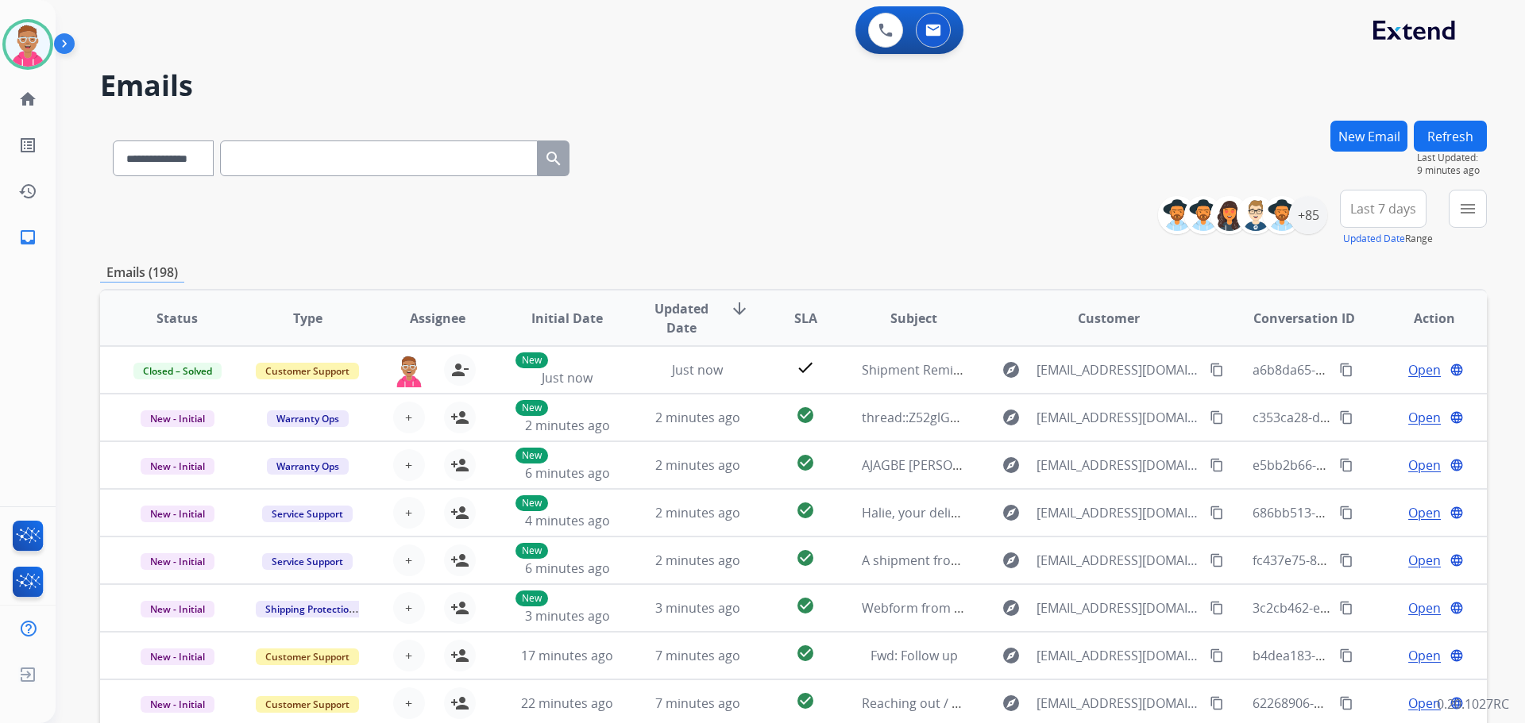
click at [539, 4] on app-navbar "0 Voice Interactions 0 Email Interactions" at bounding box center [771, 28] width 1431 height 57
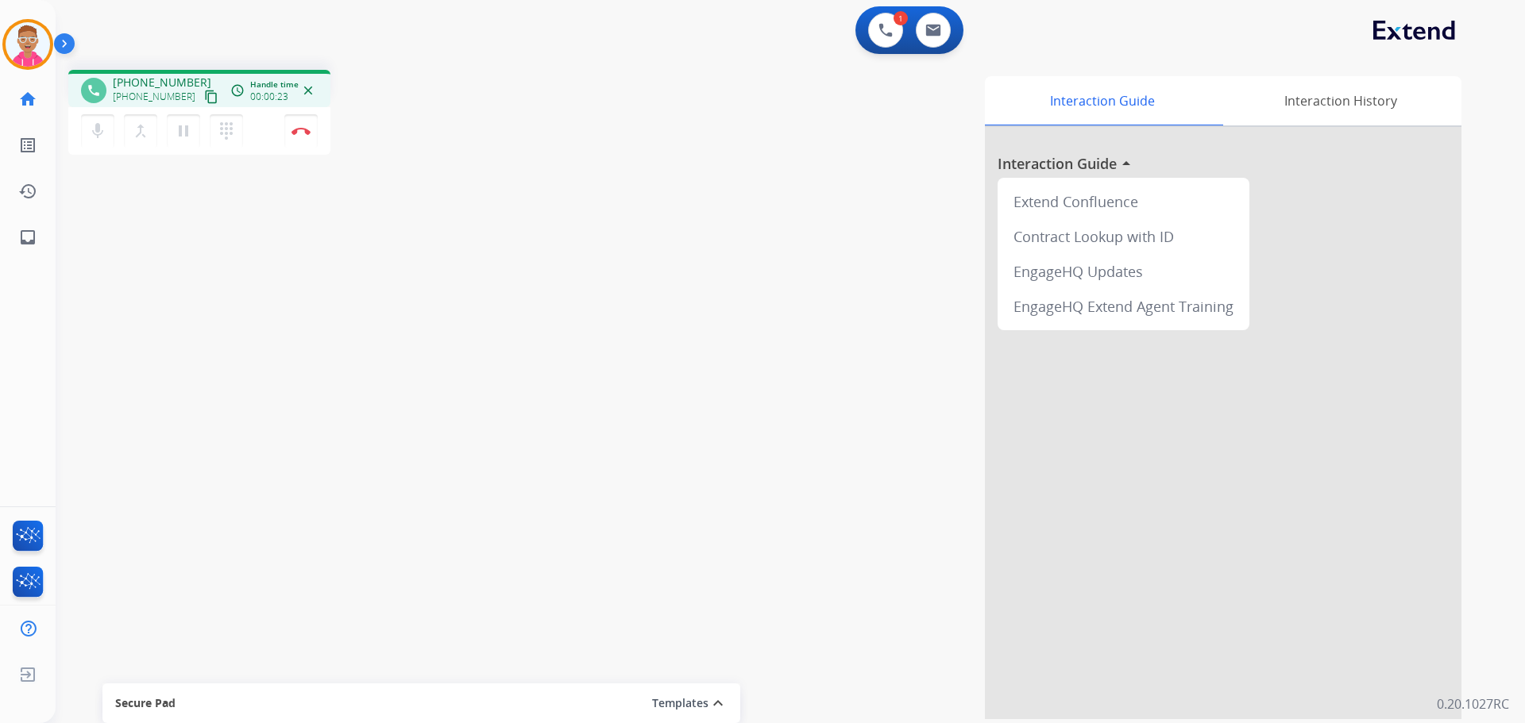
click at [204, 91] on mat-icon "content_copy" at bounding box center [211, 97] width 14 height 14
click at [298, 129] on img at bounding box center [300, 131] width 19 height 8
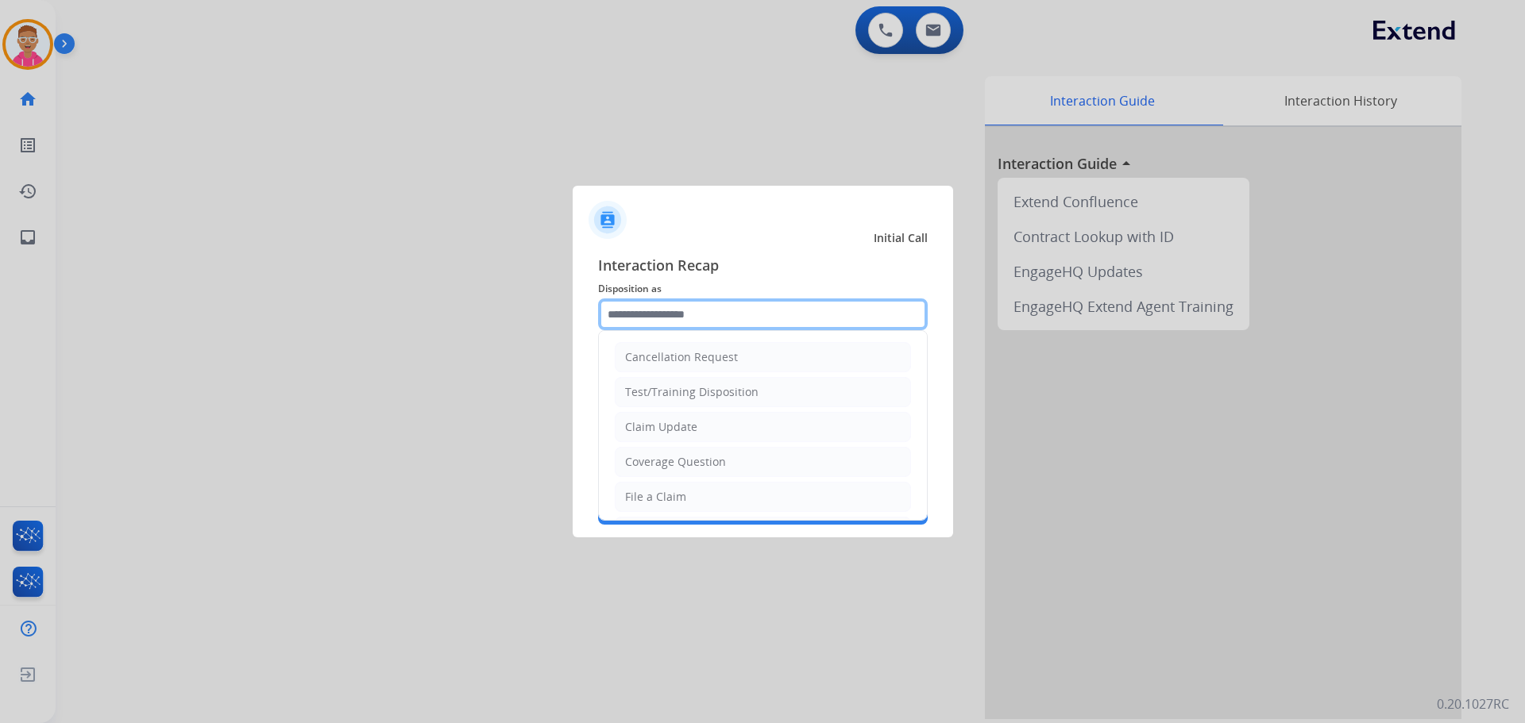
click at [685, 311] on input "text" at bounding box center [763, 315] width 330 height 32
drag, startPoint x: 669, startPoint y: 494, endPoint x: 658, endPoint y: 486, distance: 13.0
click at [667, 496] on div "File a Claim" at bounding box center [655, 497] width 61 height 16
type input "**********"
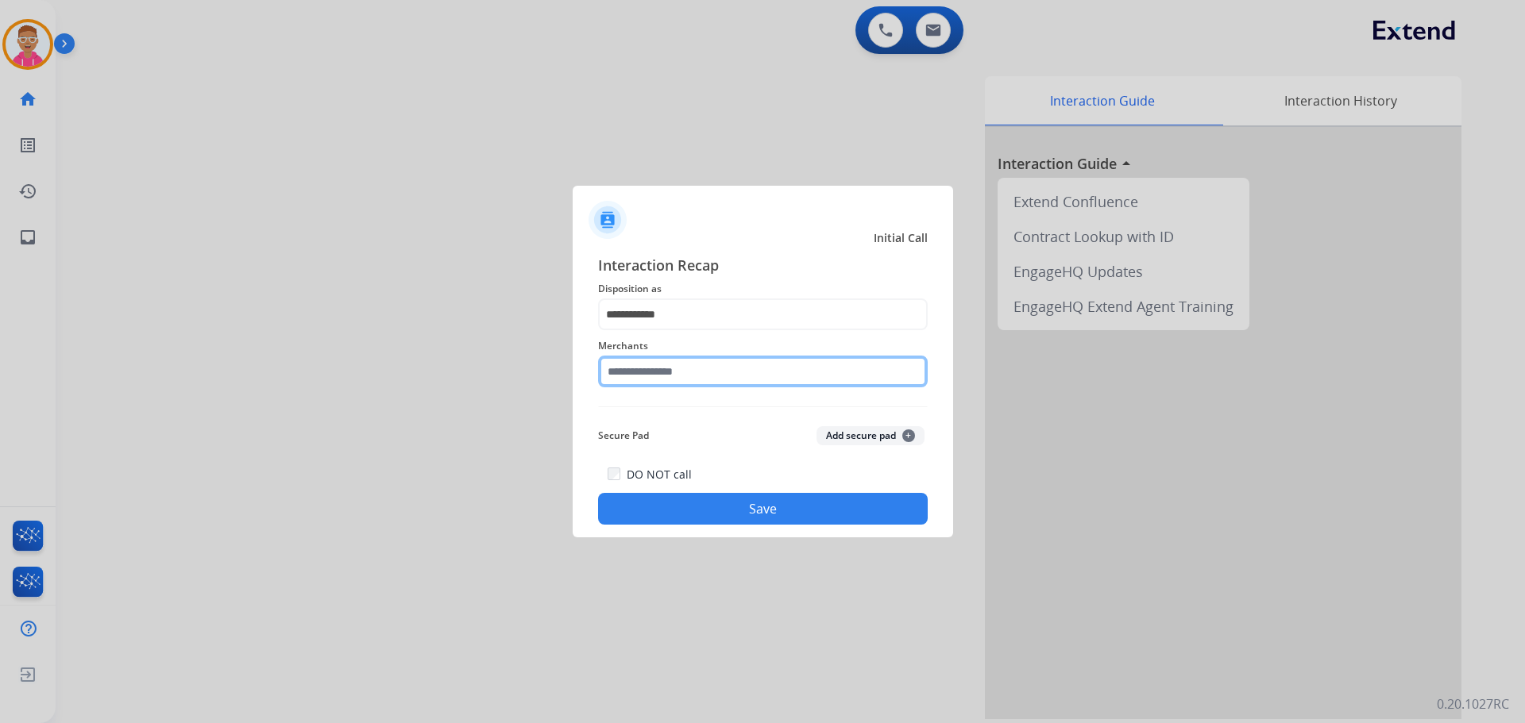
click at [666, 378] on input "text" at bounding box center [763, 372] width 330 height 32
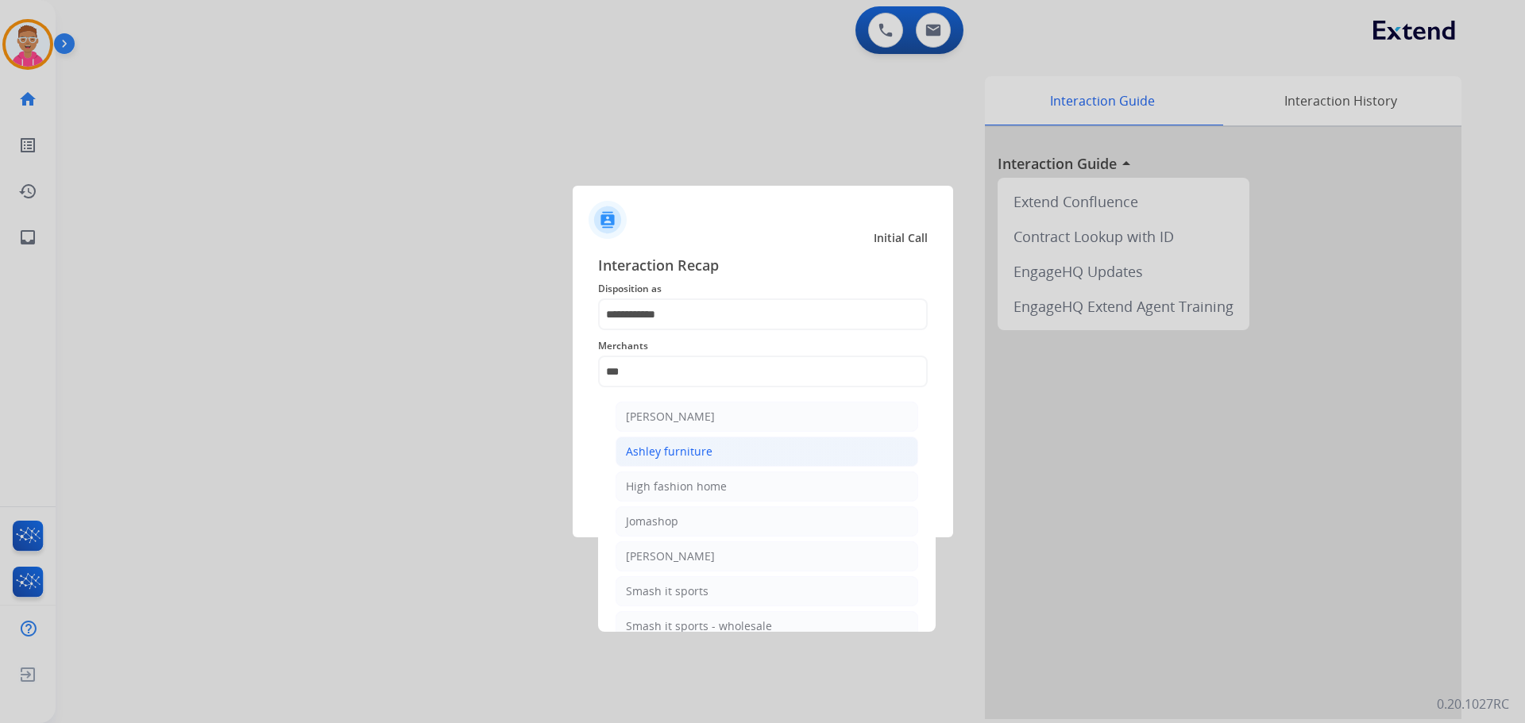
click at [681, 449] on div "Ashley furniture" at bounding box center [669, 452] width 87 height 16
type input "**********"
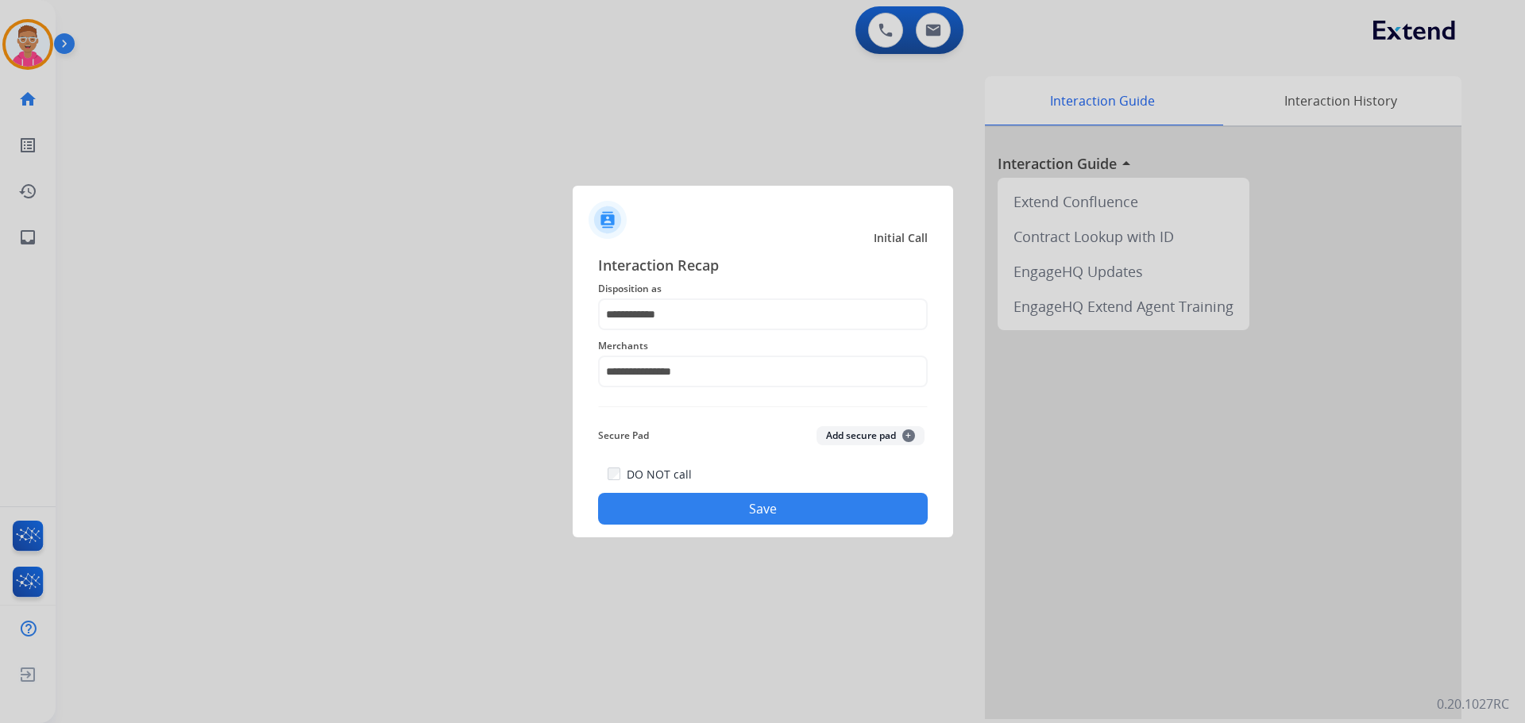
click at [661, 509] on button "Save" at bounding box center [763, 509] width 330 height 32
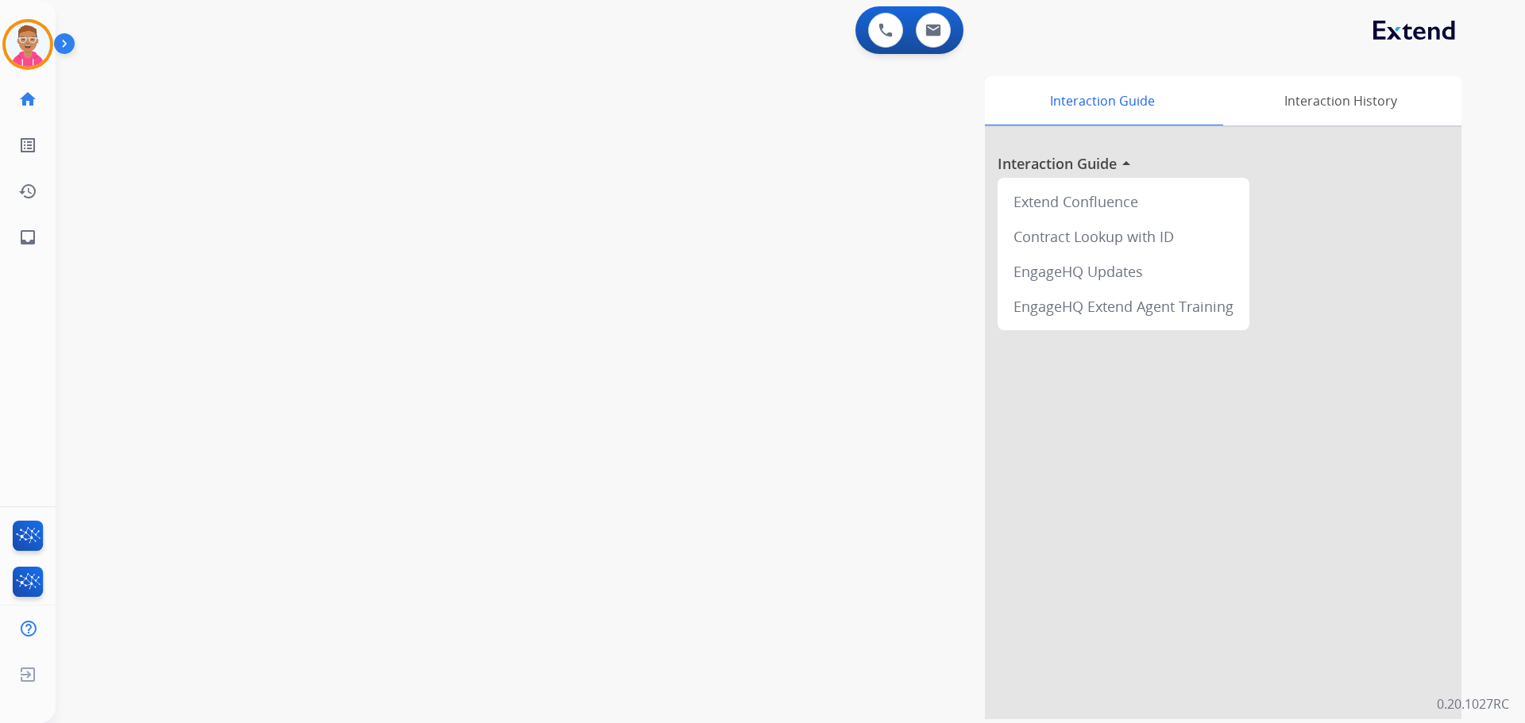
click at [179, 88] on div "swap_horiz Break voice bridge close_fullscreen Connect 3-Way Call merge_type Se…" at bounding box center [771, 388] width 1431 height 662
click at [152, 127] on div "swap_horiz Break voice bridge close_fullscreen Connect 3-Way Call merge_type Se…" at bounding box center [771, 388] width 1431 height 662
click at [276, 187] on div "swap_horiz Break voice bridge close_fullscreen Connect 3-Way Call merge_type Se…" at bounding box center [771, 388] width 1431 height 662
click at [76, 213] on div "swap_horiz Break voice bridge close_fullscreen Connect 3-Way Call merge_type Se…" at bounding box center [771, 388] width 1431 height 662
click at [43, 52] on img at bounding box center [28, 44] width 44 height 44
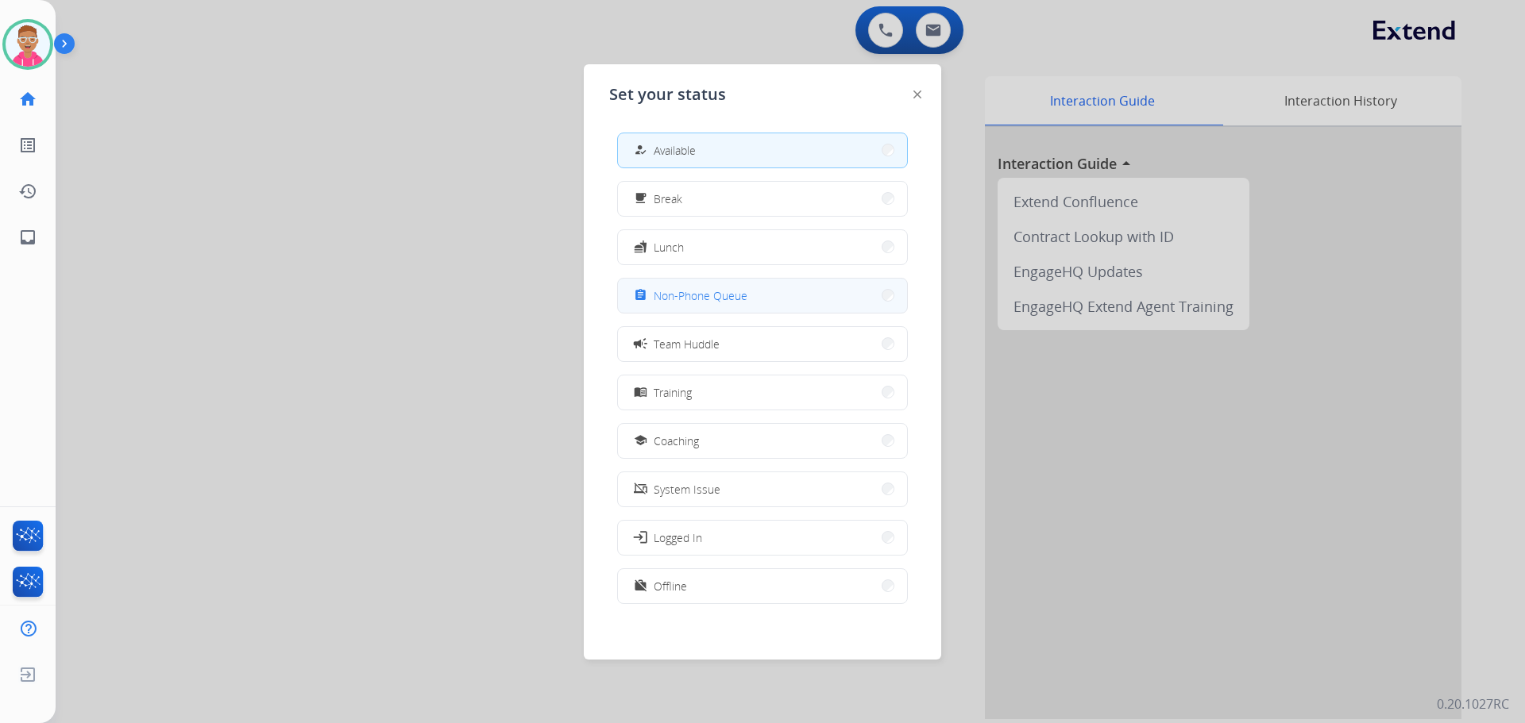
click at [739, 299] on span "Non-Phone Queue" at bounding box center [701, 295] width 94 height 17
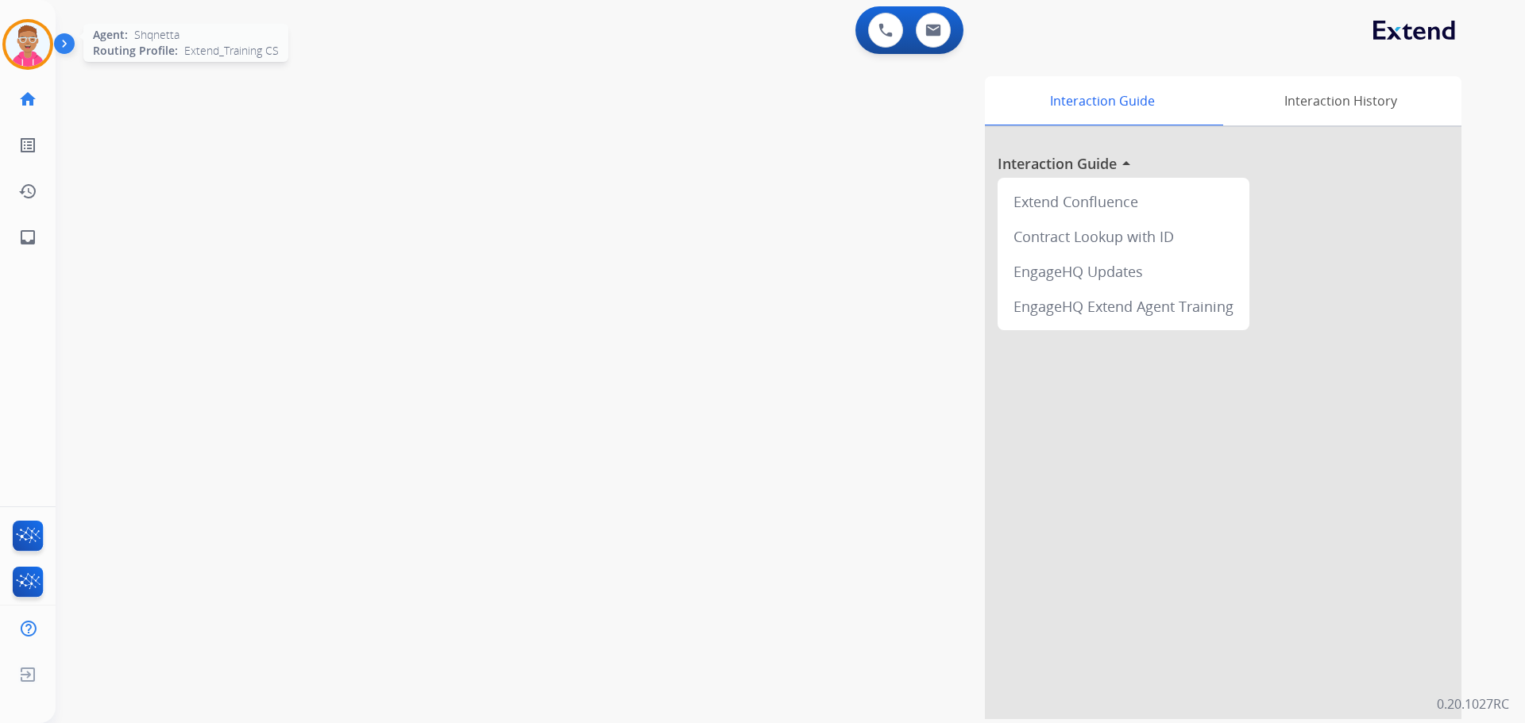
click at [27, 50] on img at bounding box center [28, 44] width 44 height 44
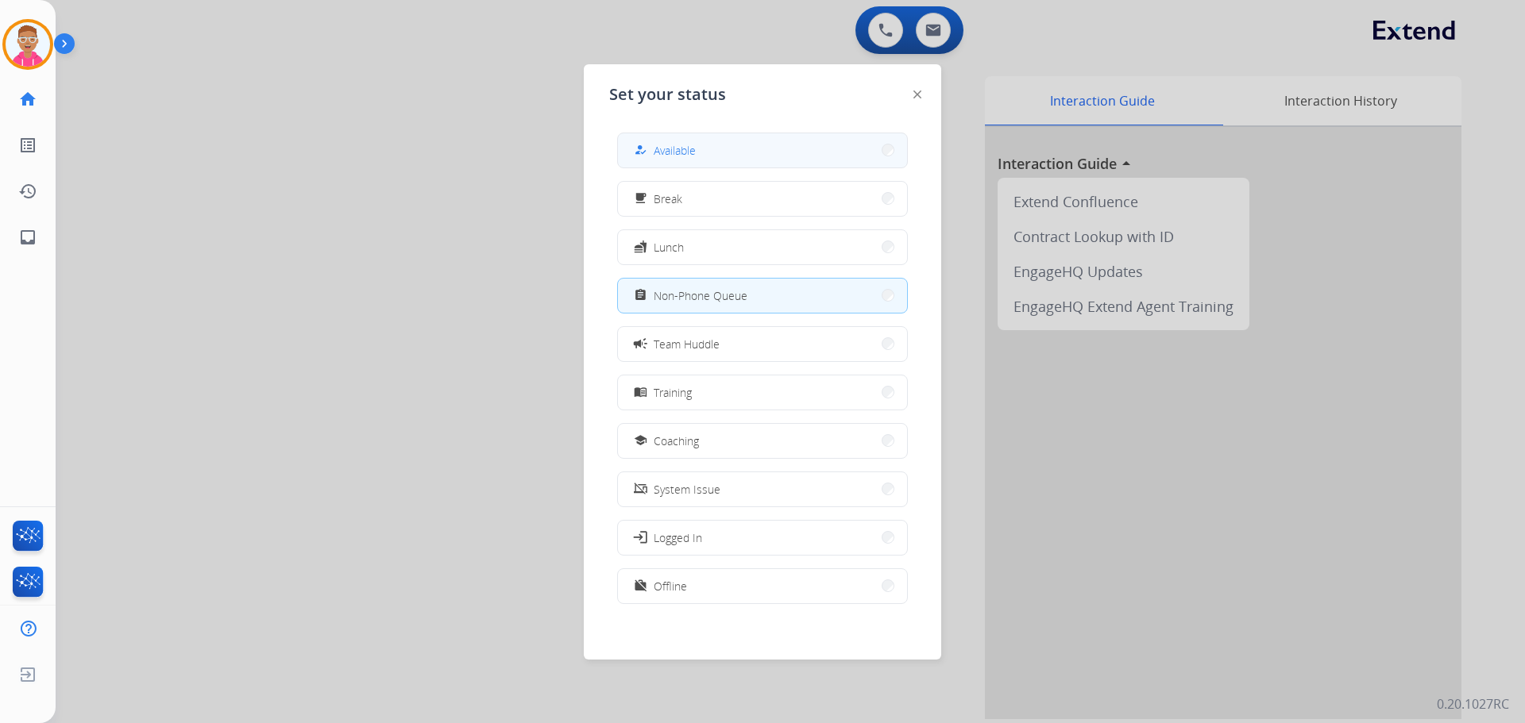
click at [747, 149] on button "how_to_reg Available" at bounding box center [762, 150] width 289 height 34
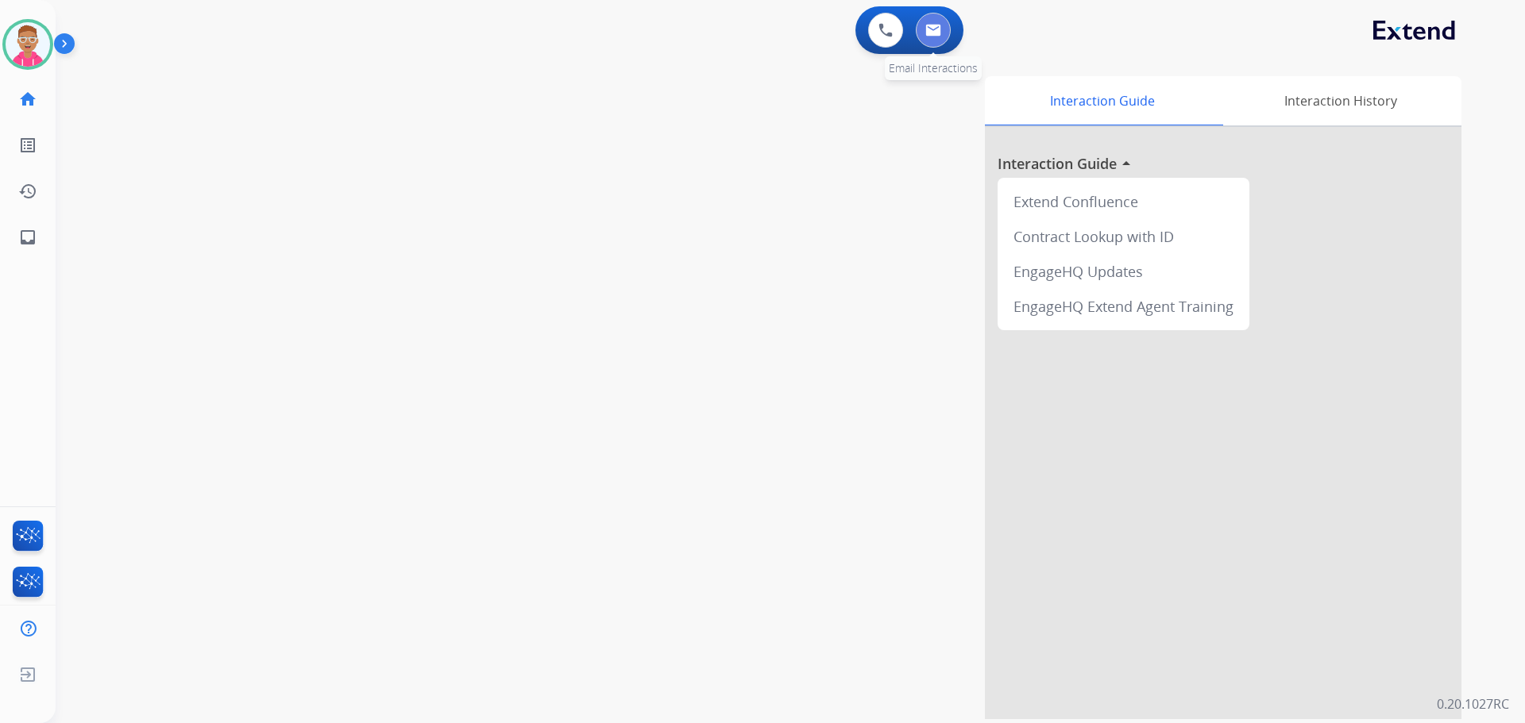
click at [936, 25] on img at bounding box center [933, 30] width 16 height 13
select select "**********"
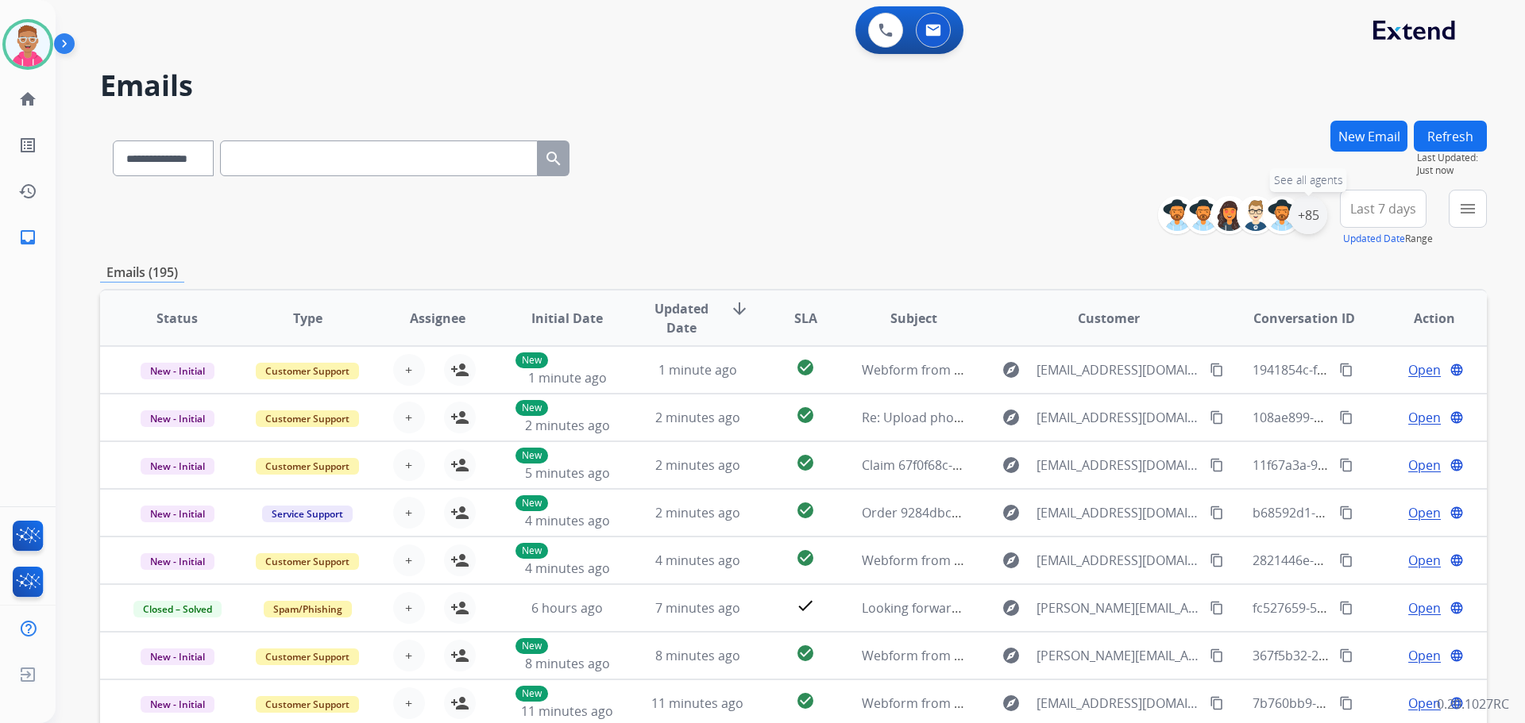
click at [1313, 215] on div "+85" at bounding box center [1308, 215] width 38 height 38
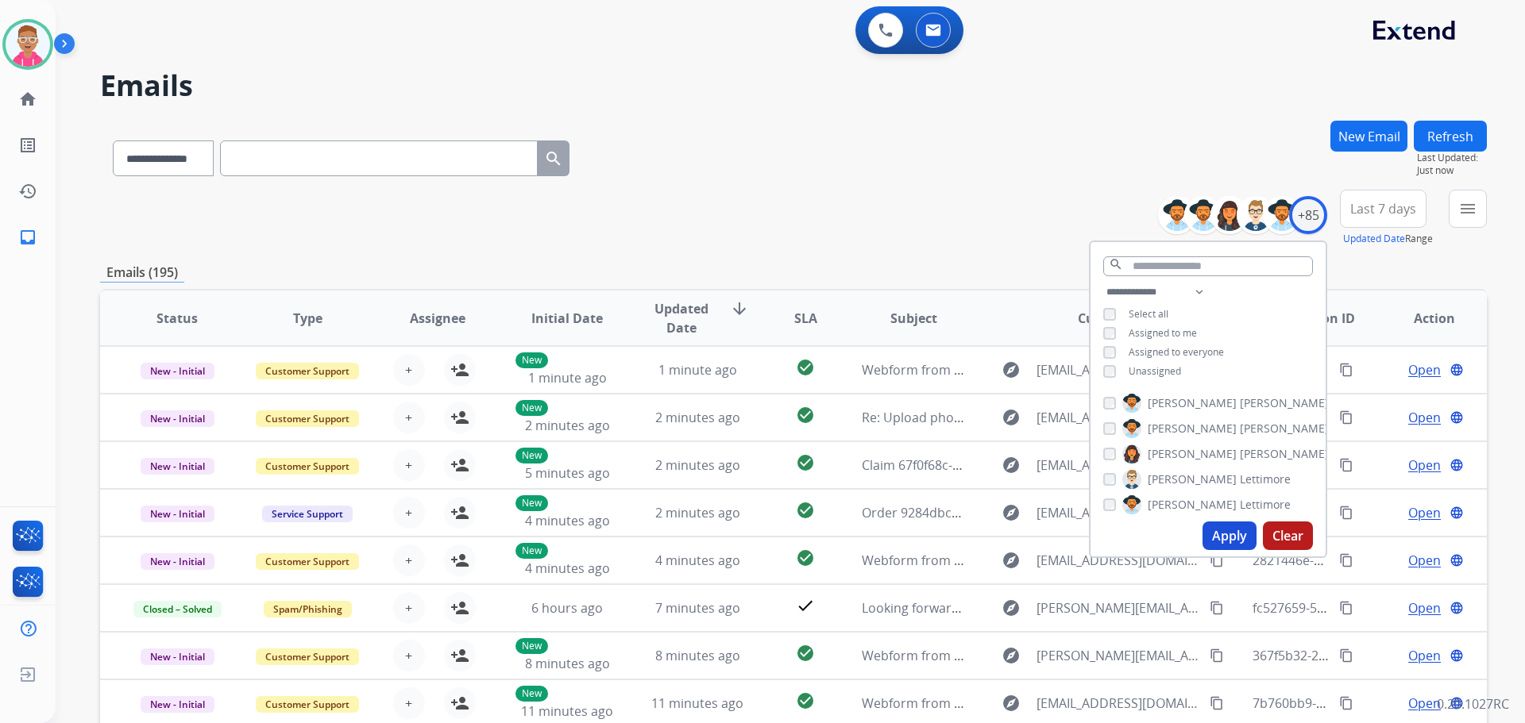
click at [1106, 362] on div "**********" at bounding box center [1207, 334] width 235 height 102
click at [1214, 535] on button "Apply" at bounding box center [1229, 536] width 54 height 29
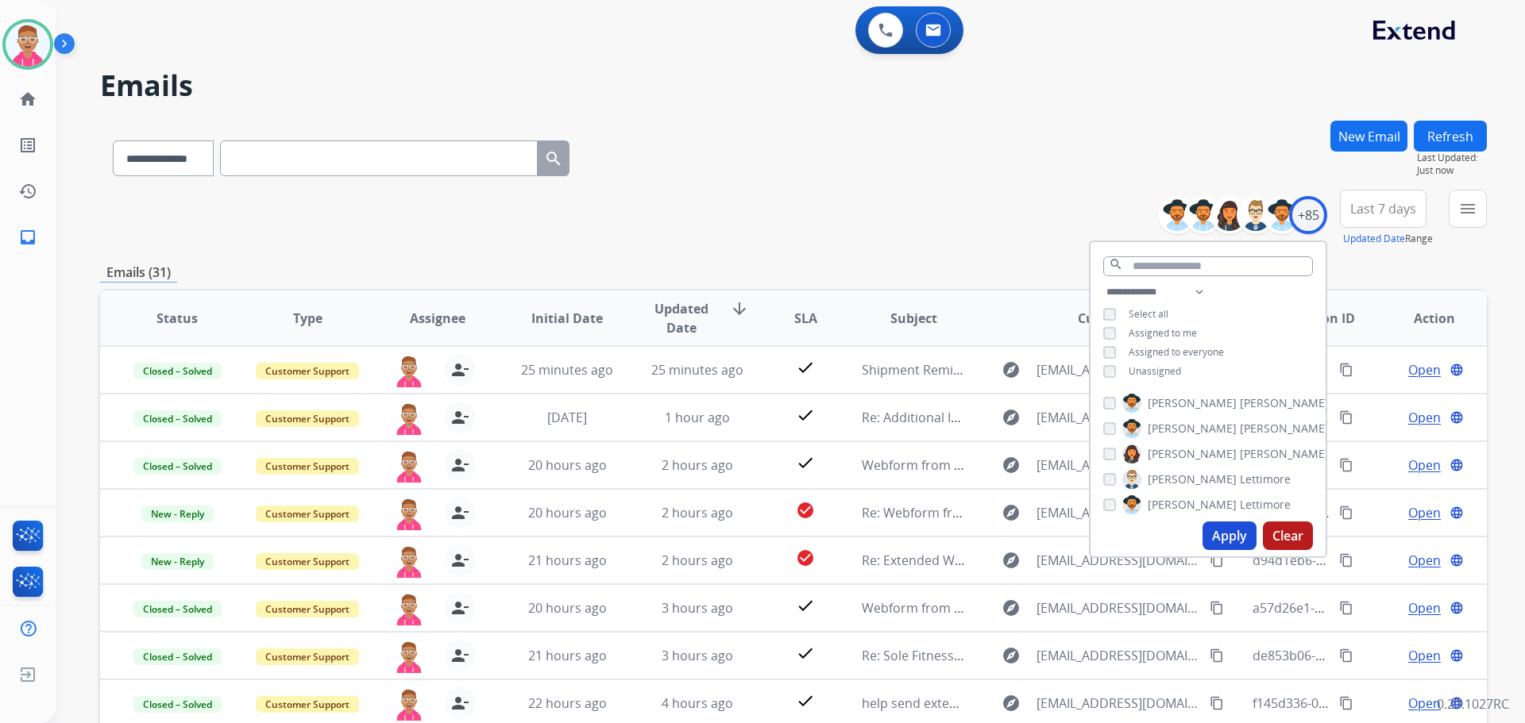
click at [1227, 533] on button "Apply" at bounding box center [1229, 536] width 54 height 29
click at [1475, 211] on mat-icon "menu" at bounding box center [1467, 208] width 19 height 19
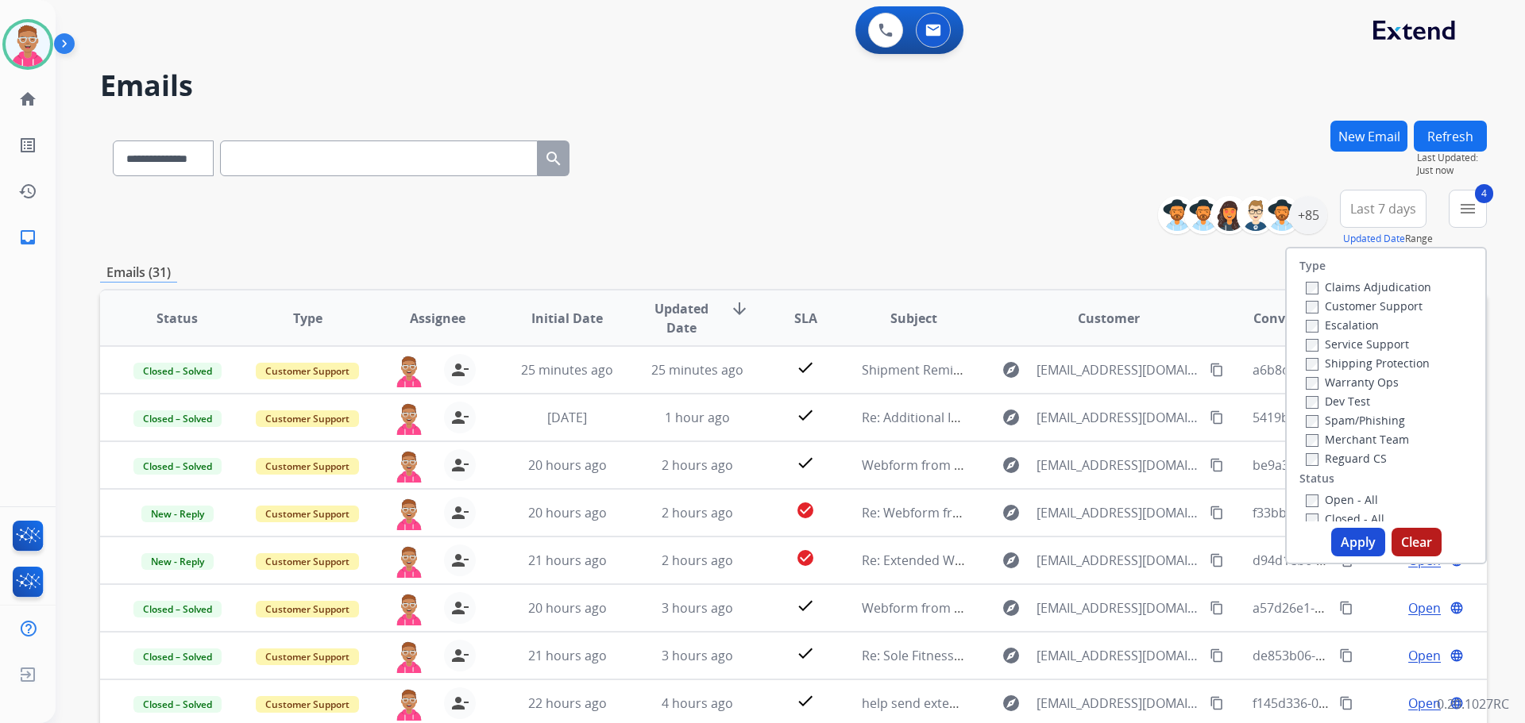
click at [1353, 546] on button "Apply" at bounding box center [1358, 542] width 54 height 29
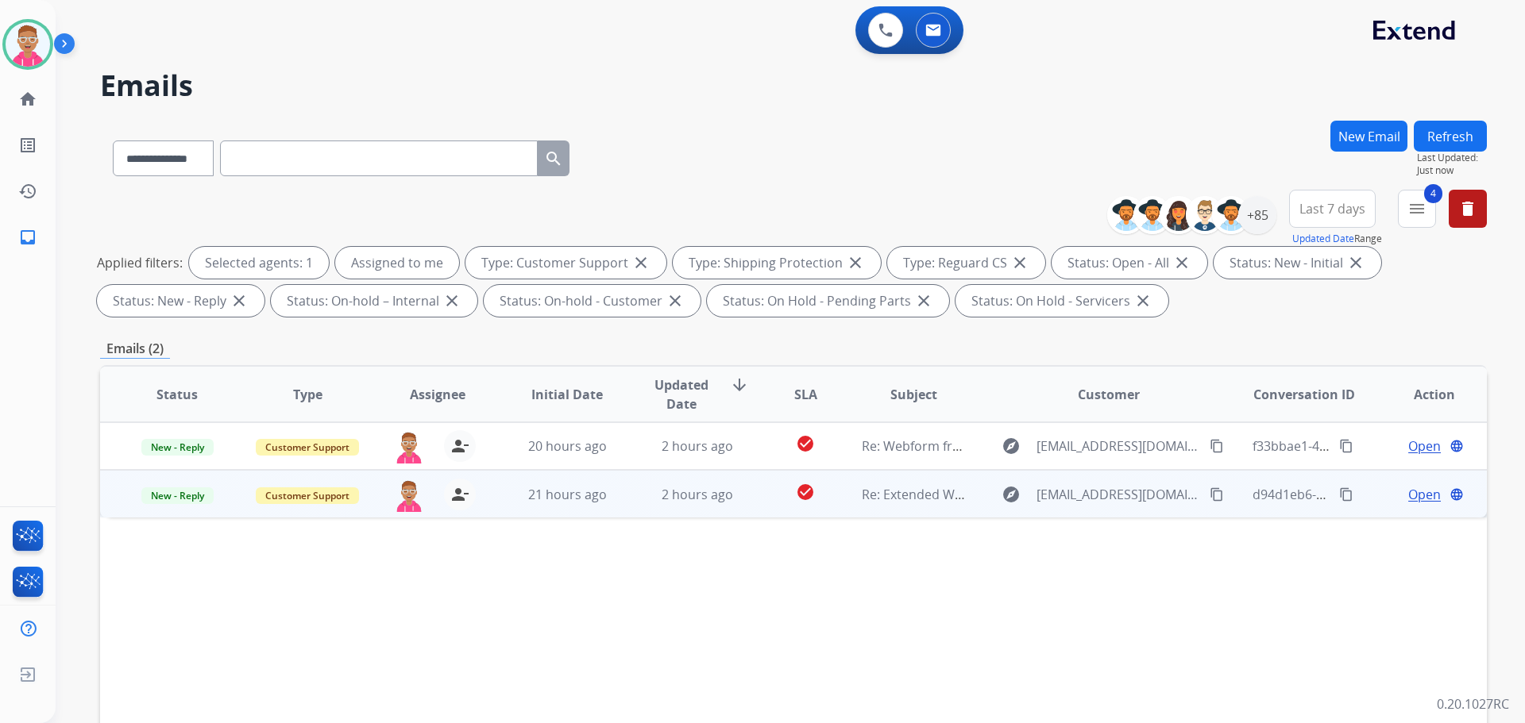
click at [1408, 492] on span "Open" at bounding box center [1424, 494] width 33 height 19
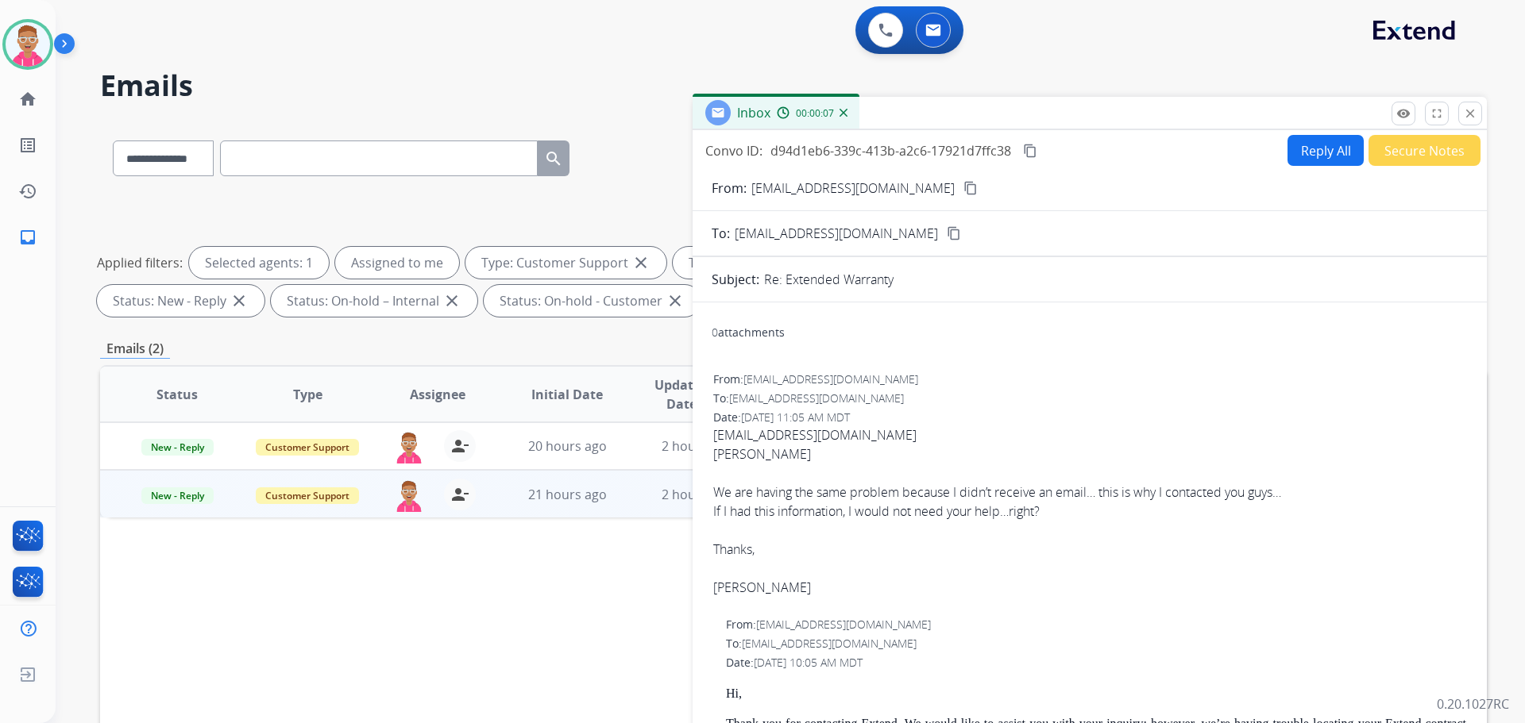
click at [1315, 134] on div "Convo ID: d94d1eb6-339c-413b-a2c6-17921d7ffc38 content_copy Reply All Secure No…" at bounding box center [1089, 454] width 794 height 648
click at [1315, 145] on button "Reply All" at bounding box center [1325, 150] width 76 height 31
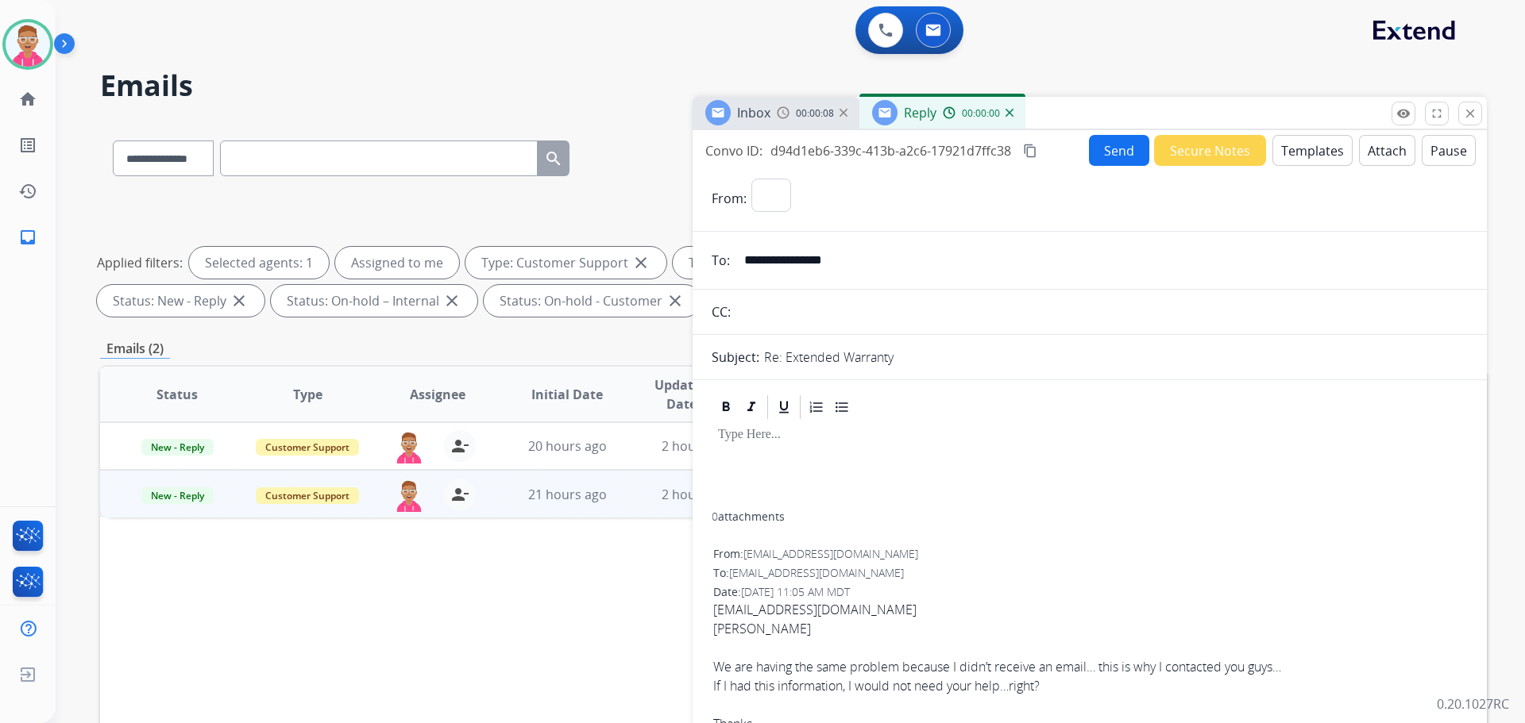
select select "**********"
click at [1283, 153] on button "Templates" at bounding box center [1312, 150] width 80 height 31
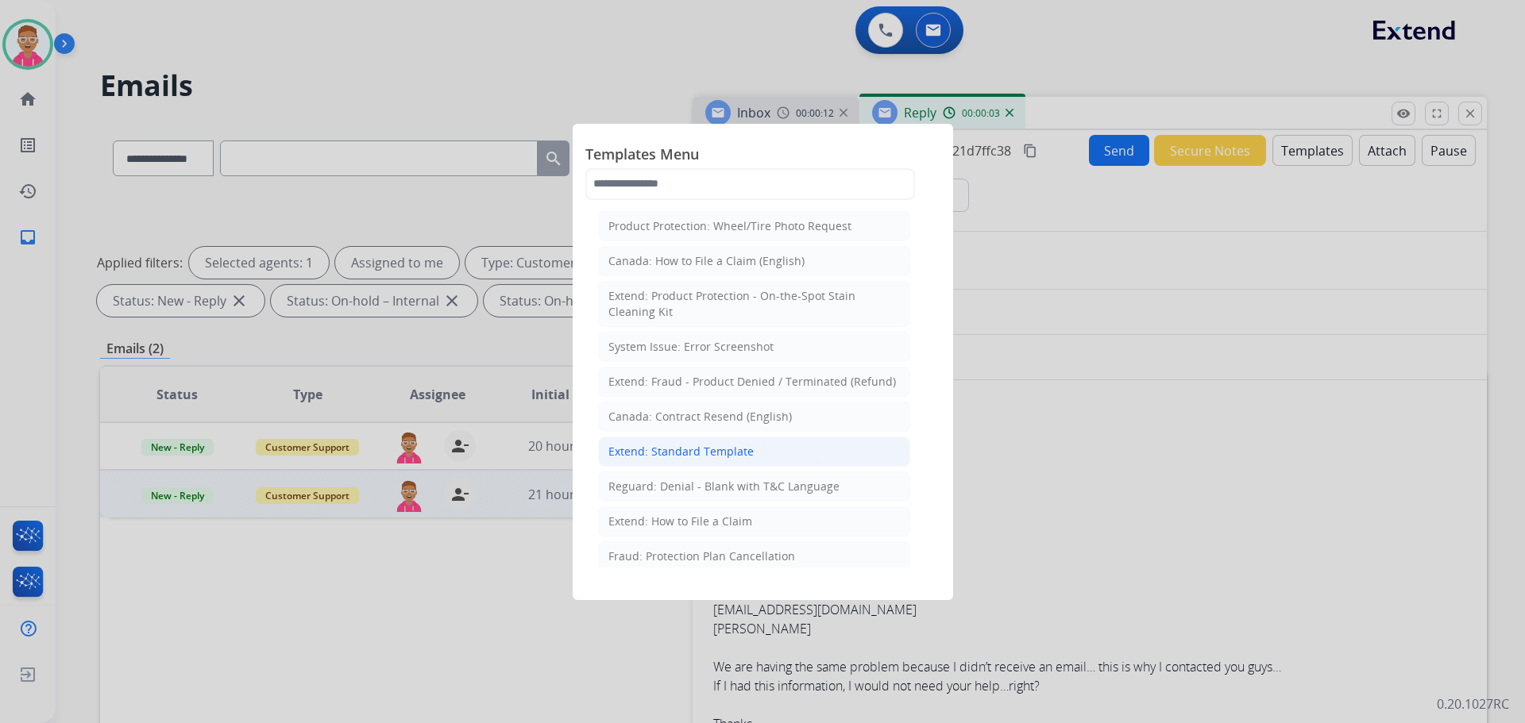
click at [687, 455] on div "Extend: Standard Template" at bounding box center [680, 452] width 145 height 16
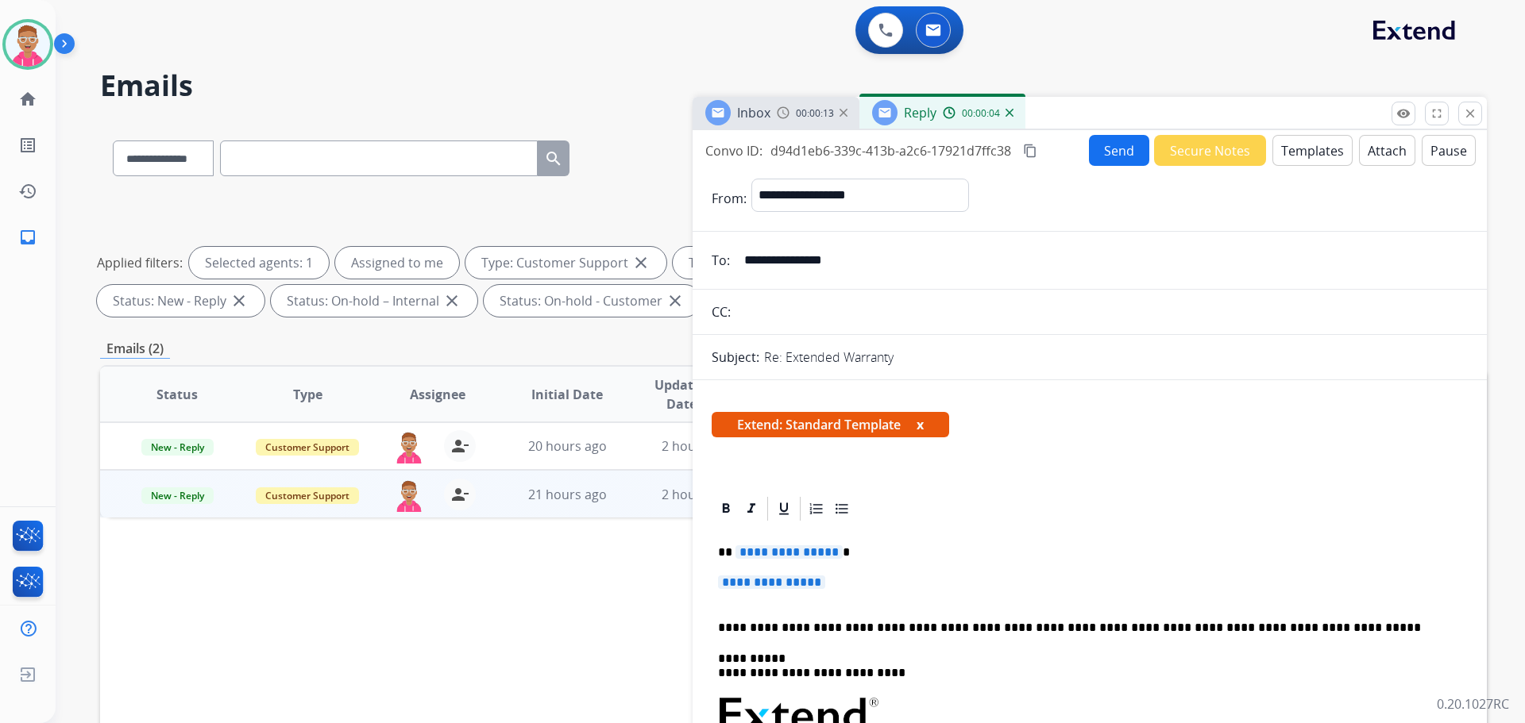
click at [777, 555] on span "**********" at bounding box center [788, 553] width 107 height 14
click at [795, 580] on span "**********" at bounding box center [771, 583] width 107 height 14
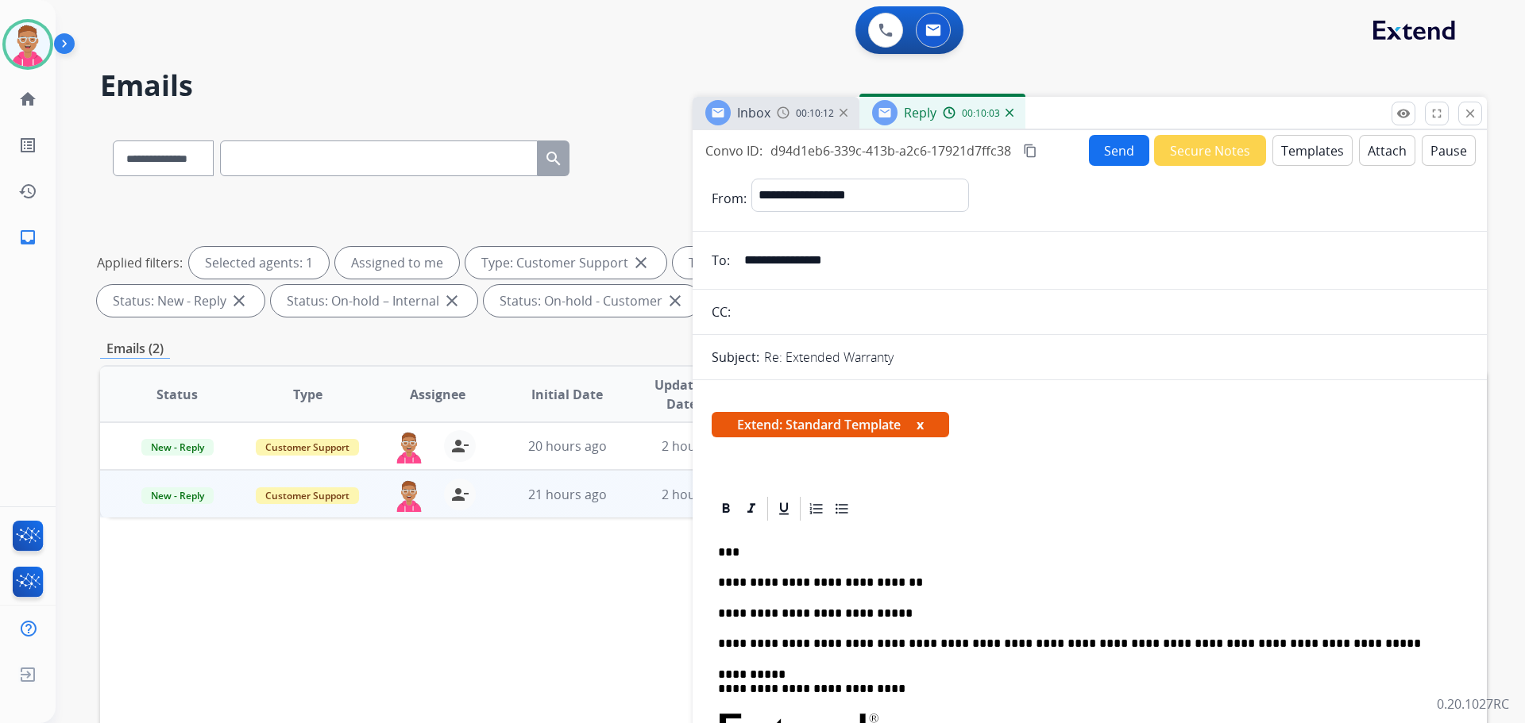
click at [1114, 152] on button "Send" at bounding box center [1119, 150] width 60 height 31
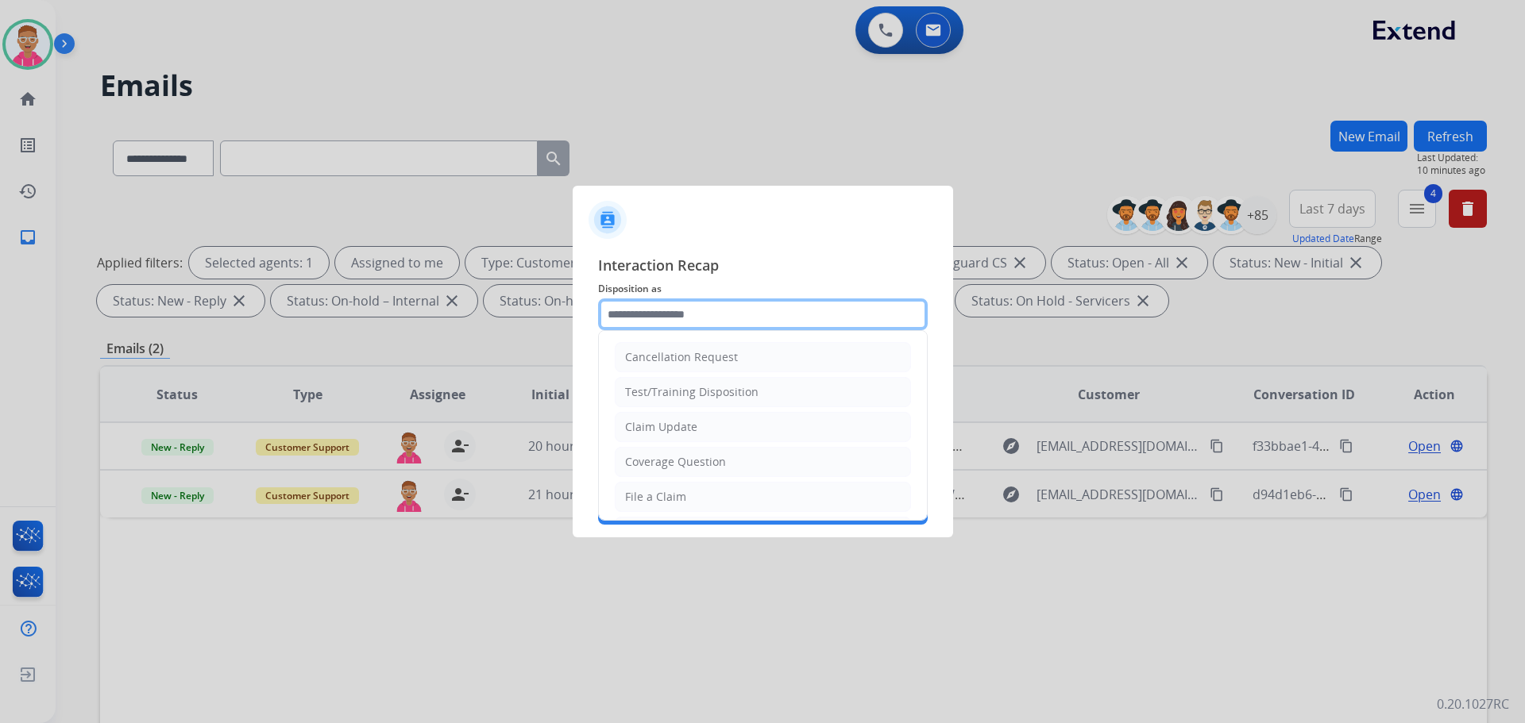
click at [766, 320] on input "text" at bounding box center [763, 315] width 330 height 32
click at [722, 490] on li "File a Claim" at bounding box center [763, 497] width 296 height 30
type input "**********"
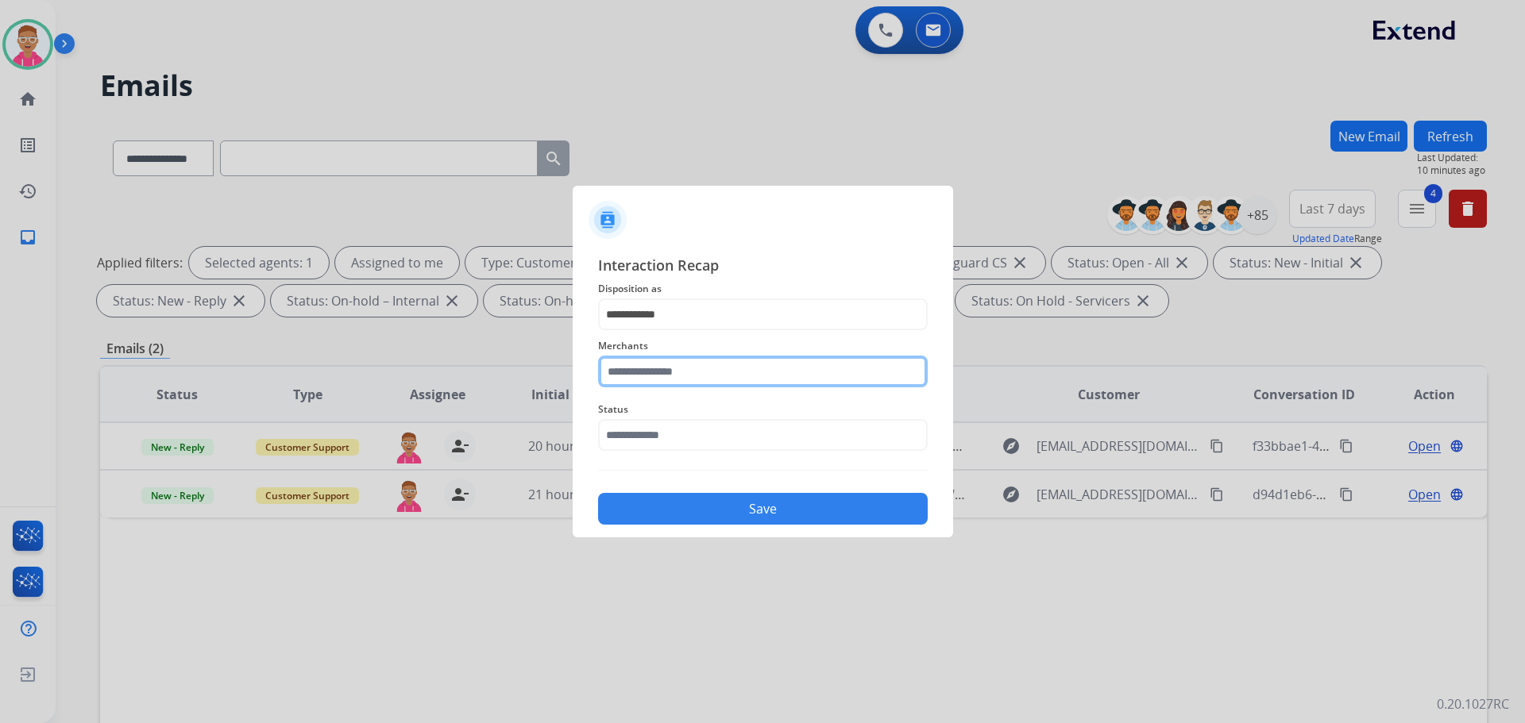
click at [725, 366] on input "text" at bounding box center [763, 372] width 330 height 32
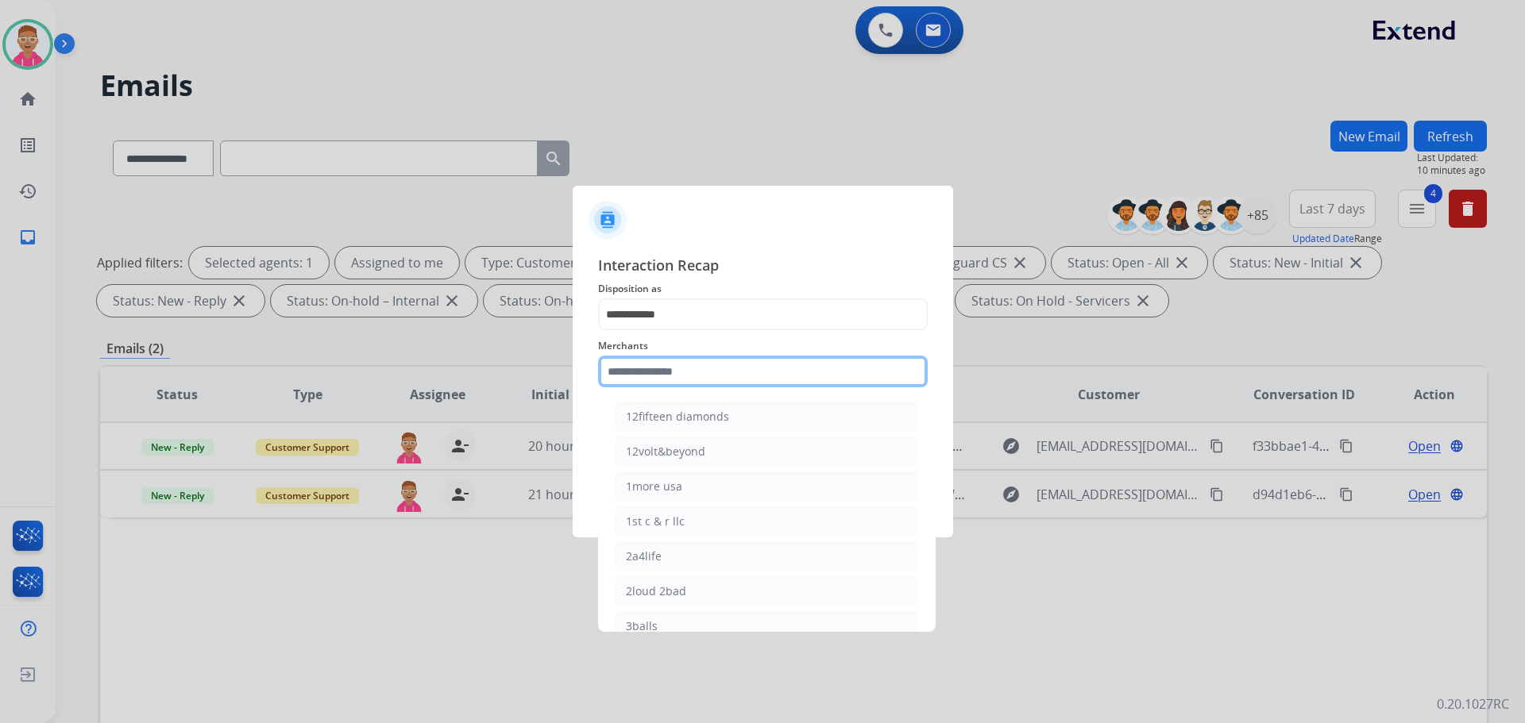
click at [723, 380] on input "text" at bounding box center [763, 372] width 330 height 32
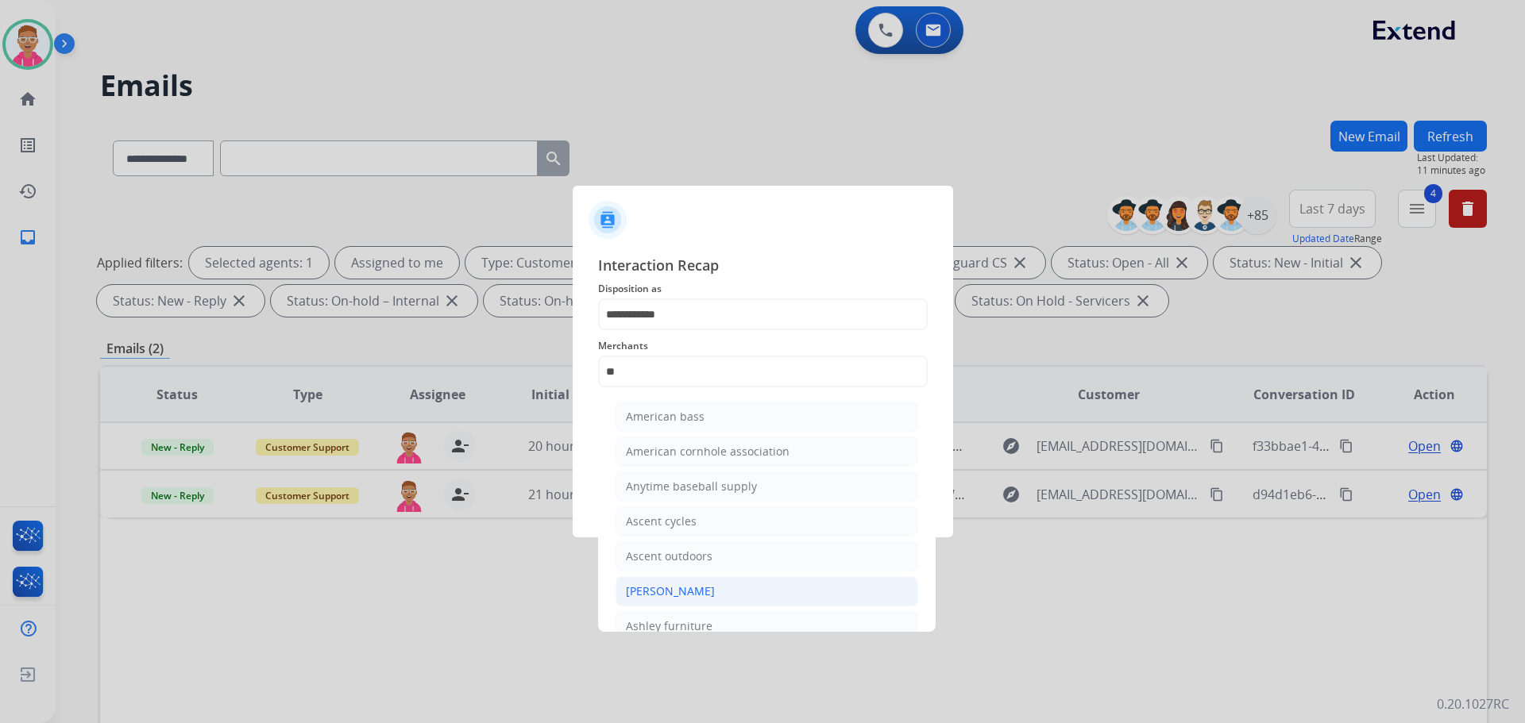
click at [721, 595] on li "[PERSON_NAME]" at bounding box center [766, 592] width 303 height 30
type input "**********"
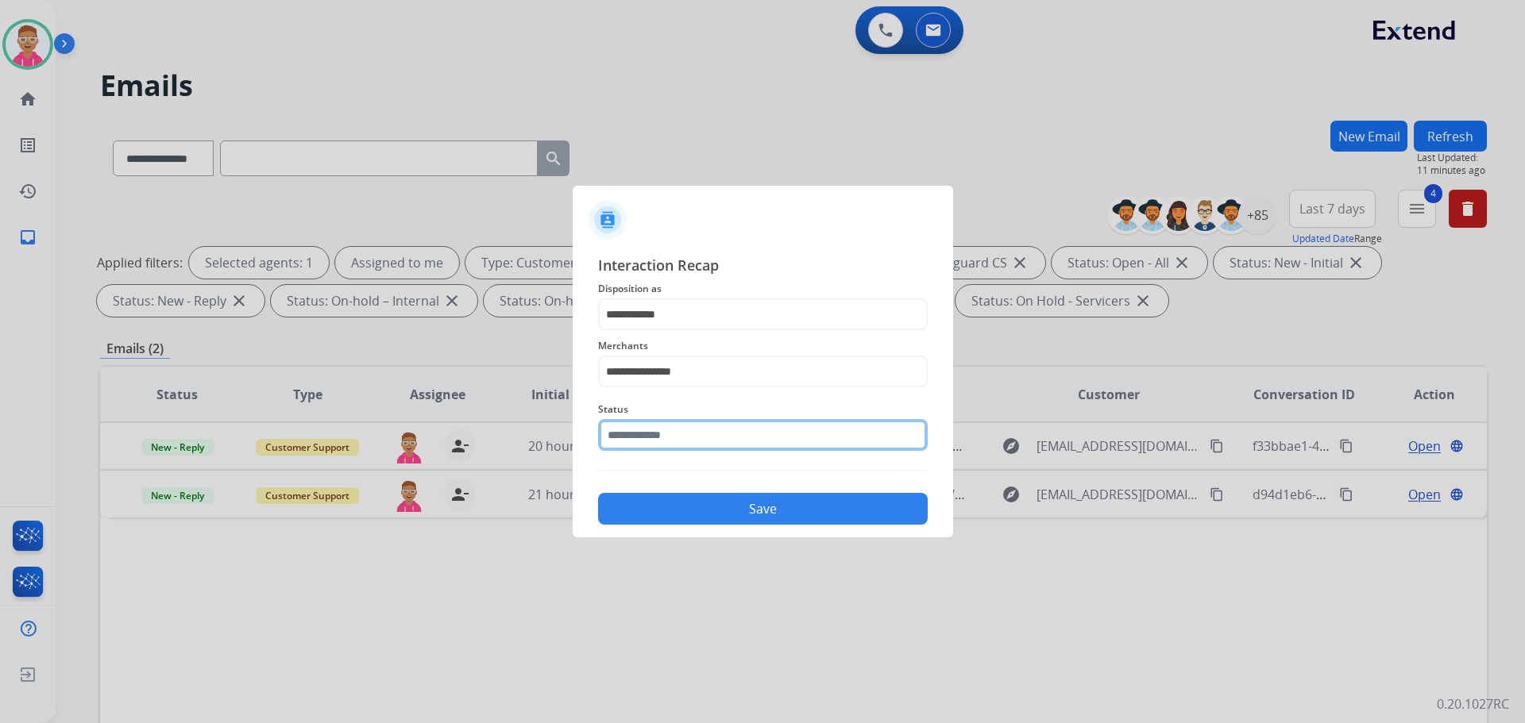
click at [687, 429] on input "text" at bounding box center [763, 435] width 330 height 32
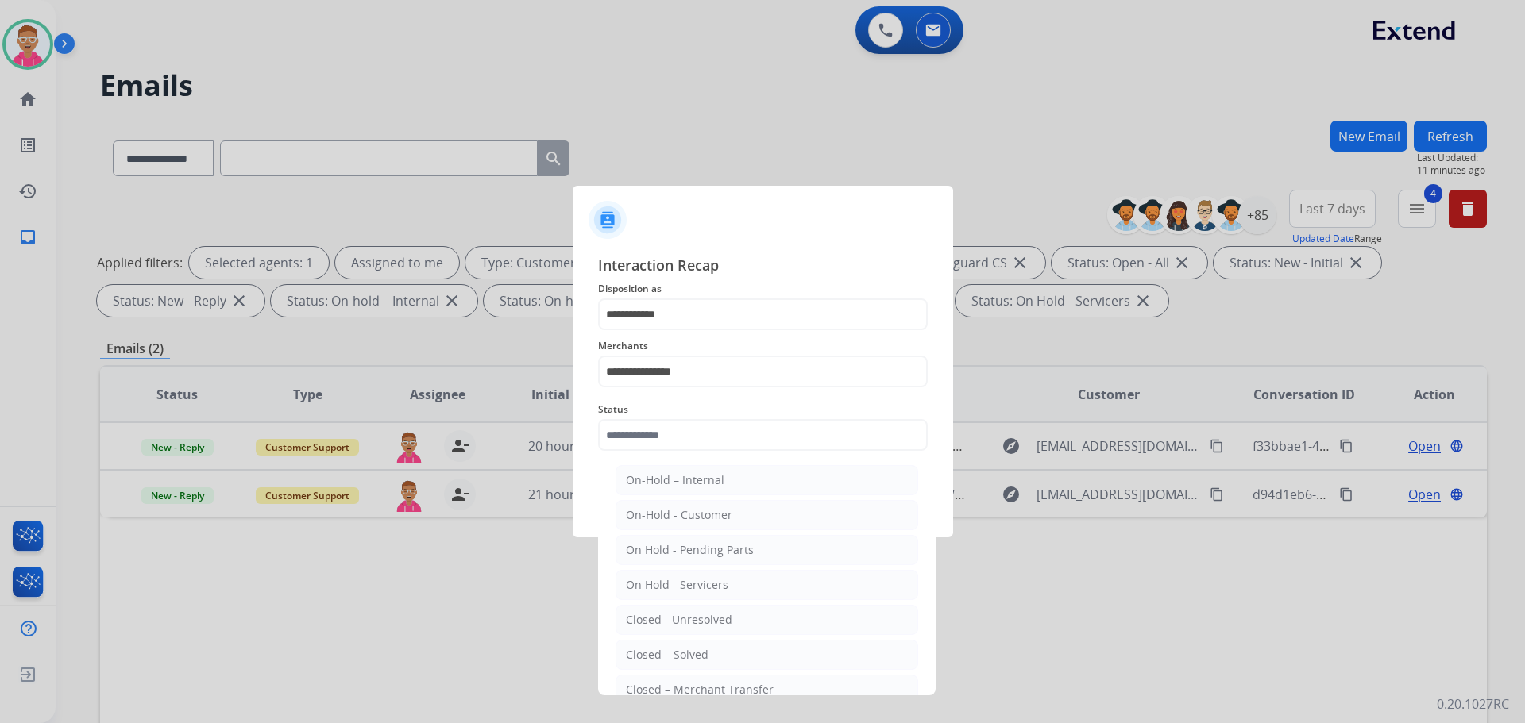
drag, startPoint x: 696, startPoint y: 650, endPoint x: 692, endPoint y: 630, distance: 20.9
click at [695, 649] on div "Closed – Solved" at bounding box center [667, 655] width 83 height 16
type input "**********"
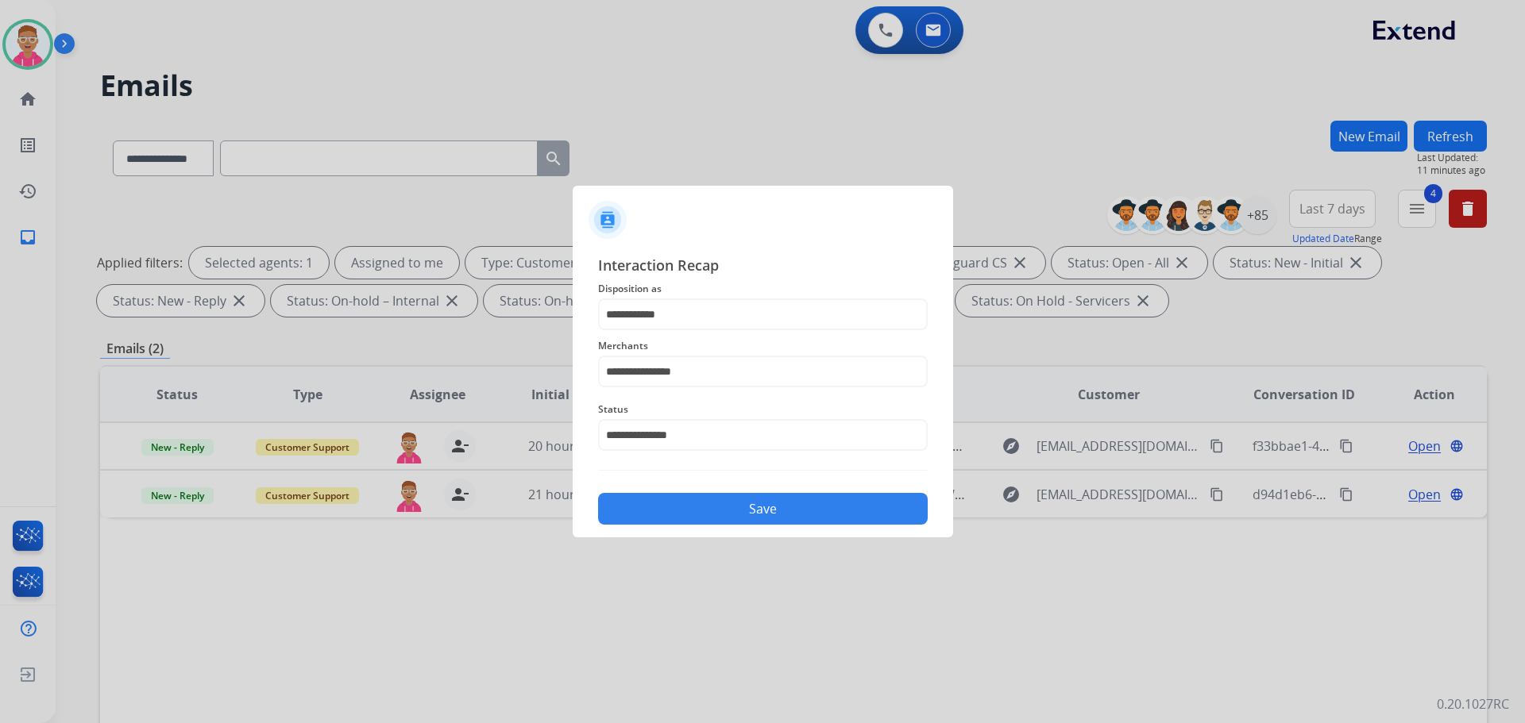
click at [709, 503] on button "Save" at bounding box center [763, 509] width 330 height 32
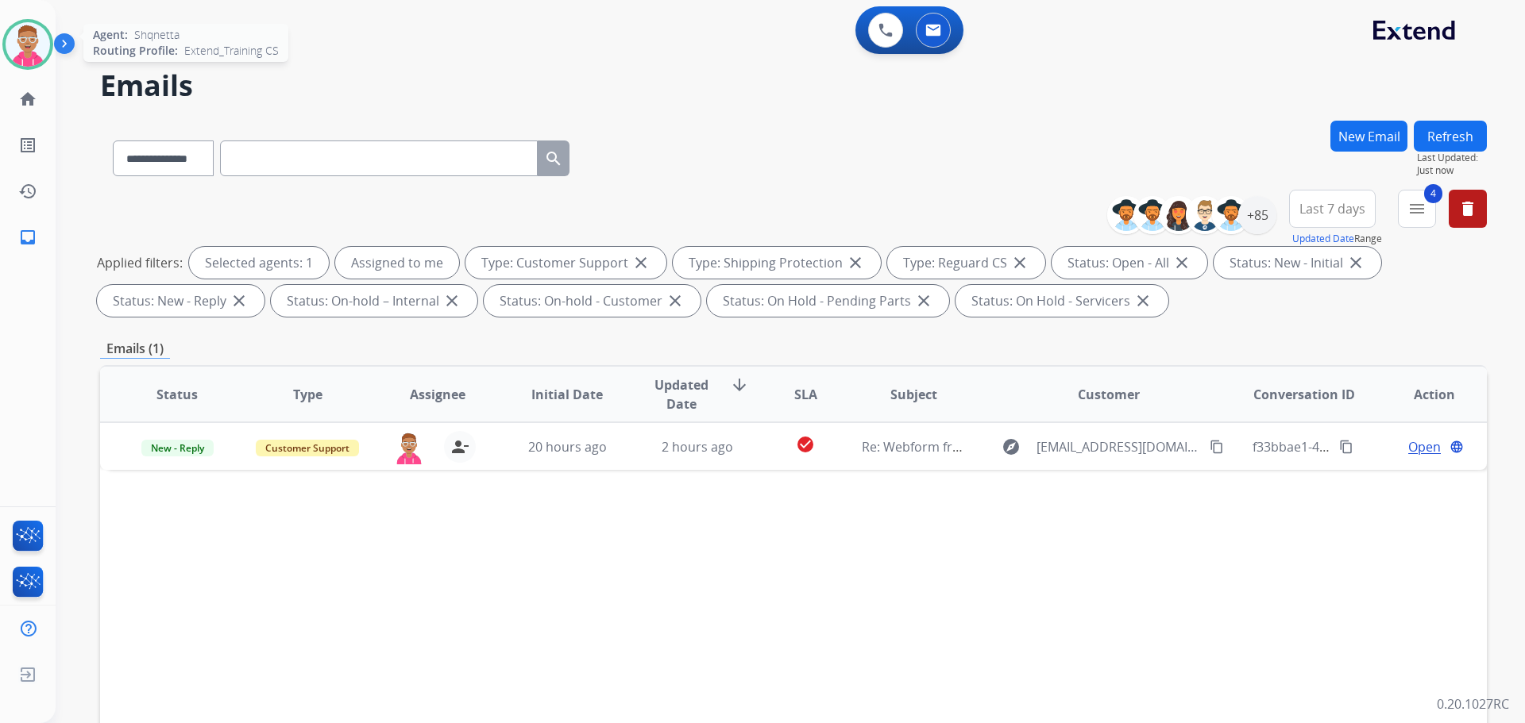
click at [28, 53] on img at bounding box center [28, 44] width 44 height 44
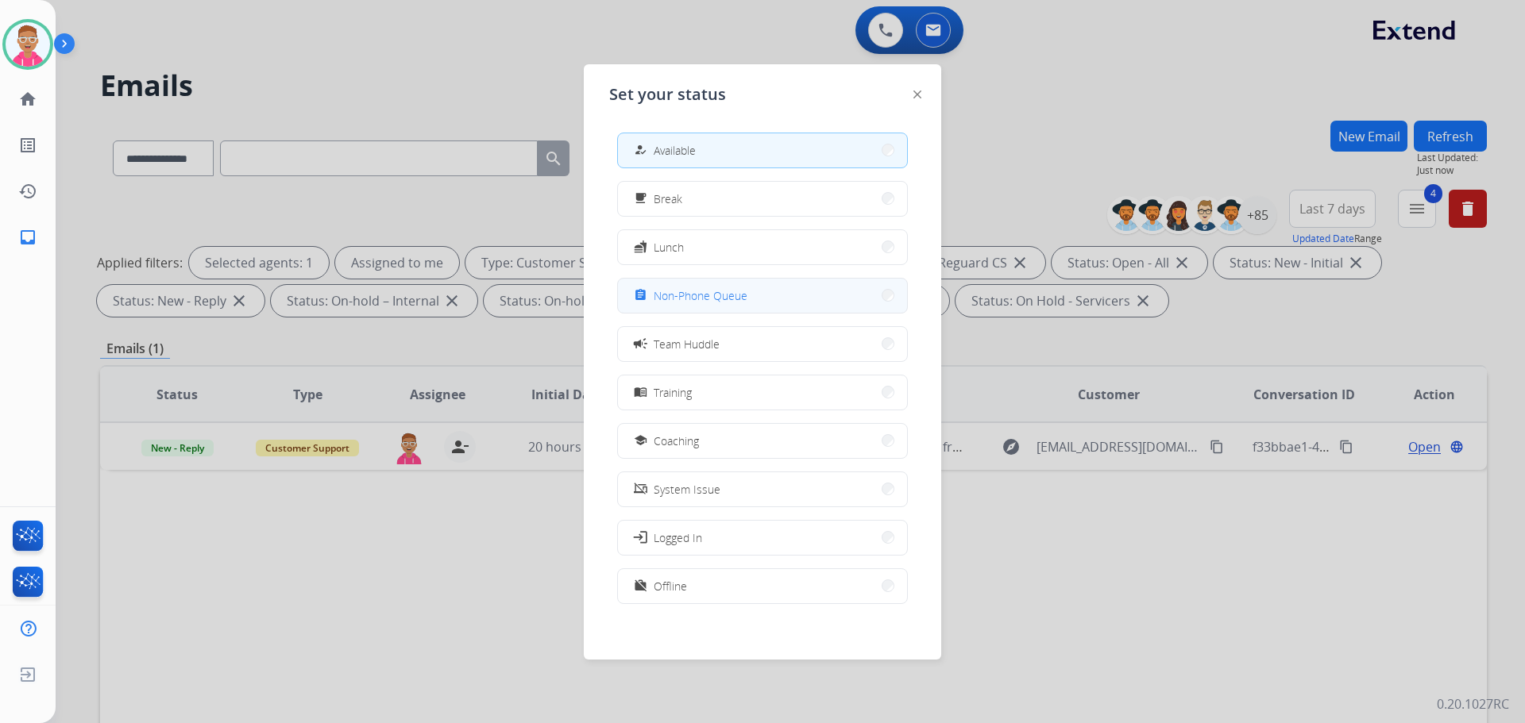
click at [728, 302] on span "Non-Phone Queue" at bounding box center [701, 295] width 94 height 17
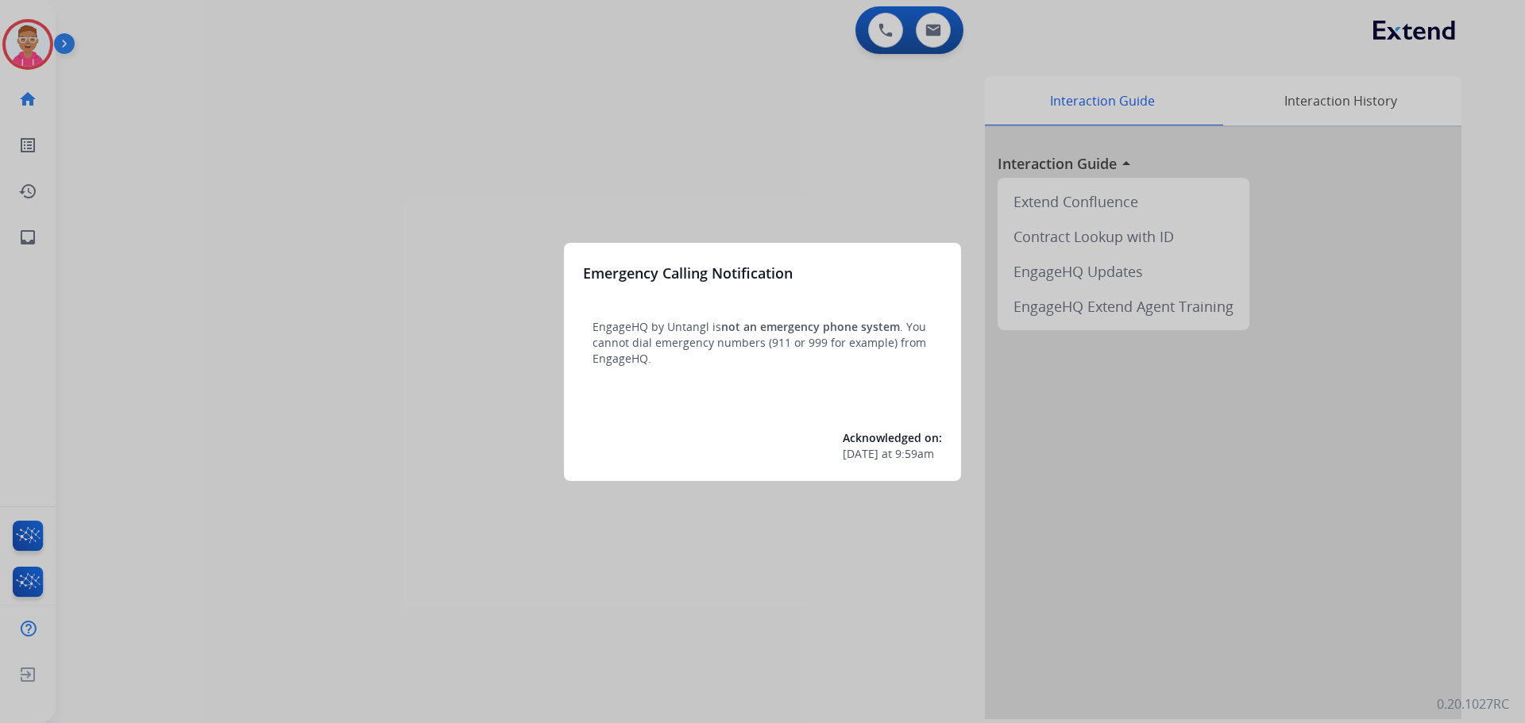
click at [29, 48] on div at bounding box center [762, 361] width 1525 height 723
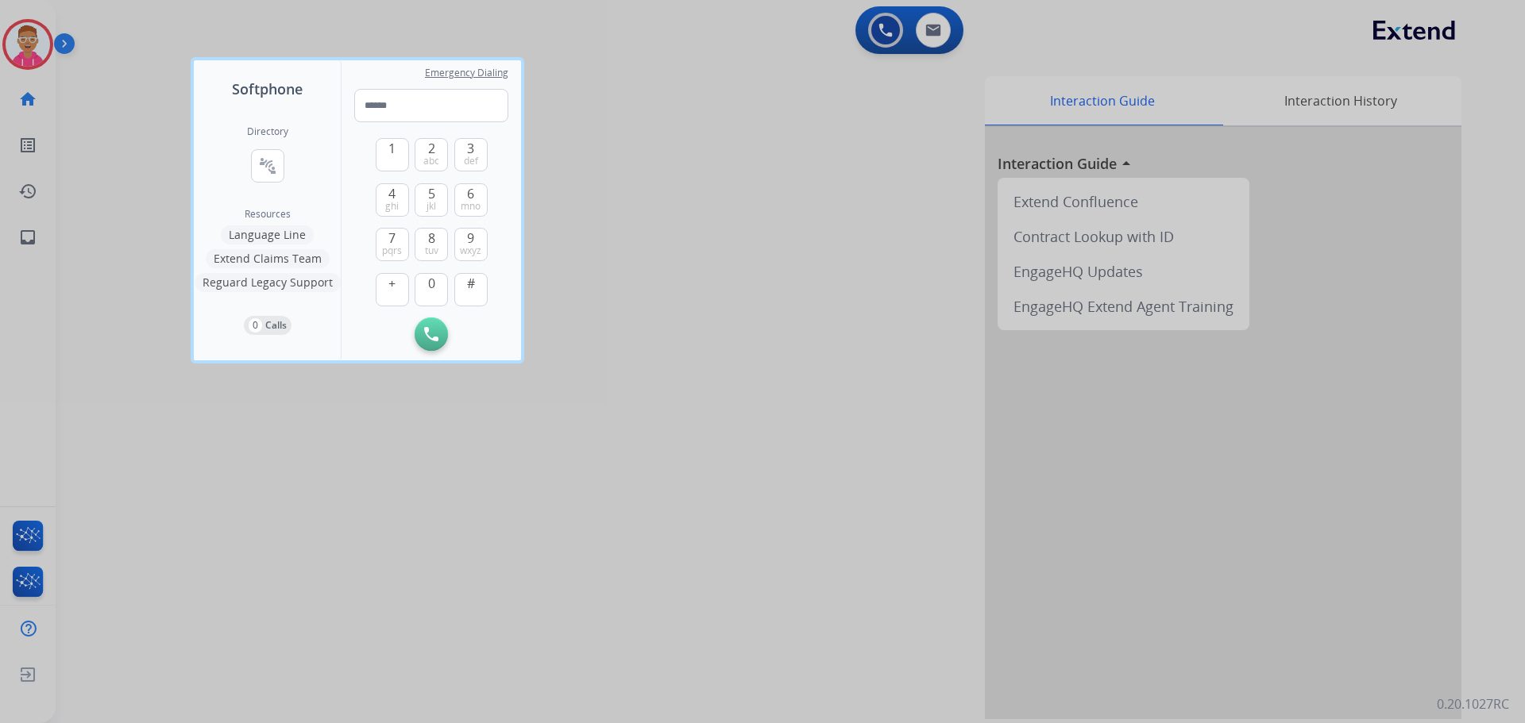
click at [28, 39] on div at bounding box center [762, 361] width 1525 height 723
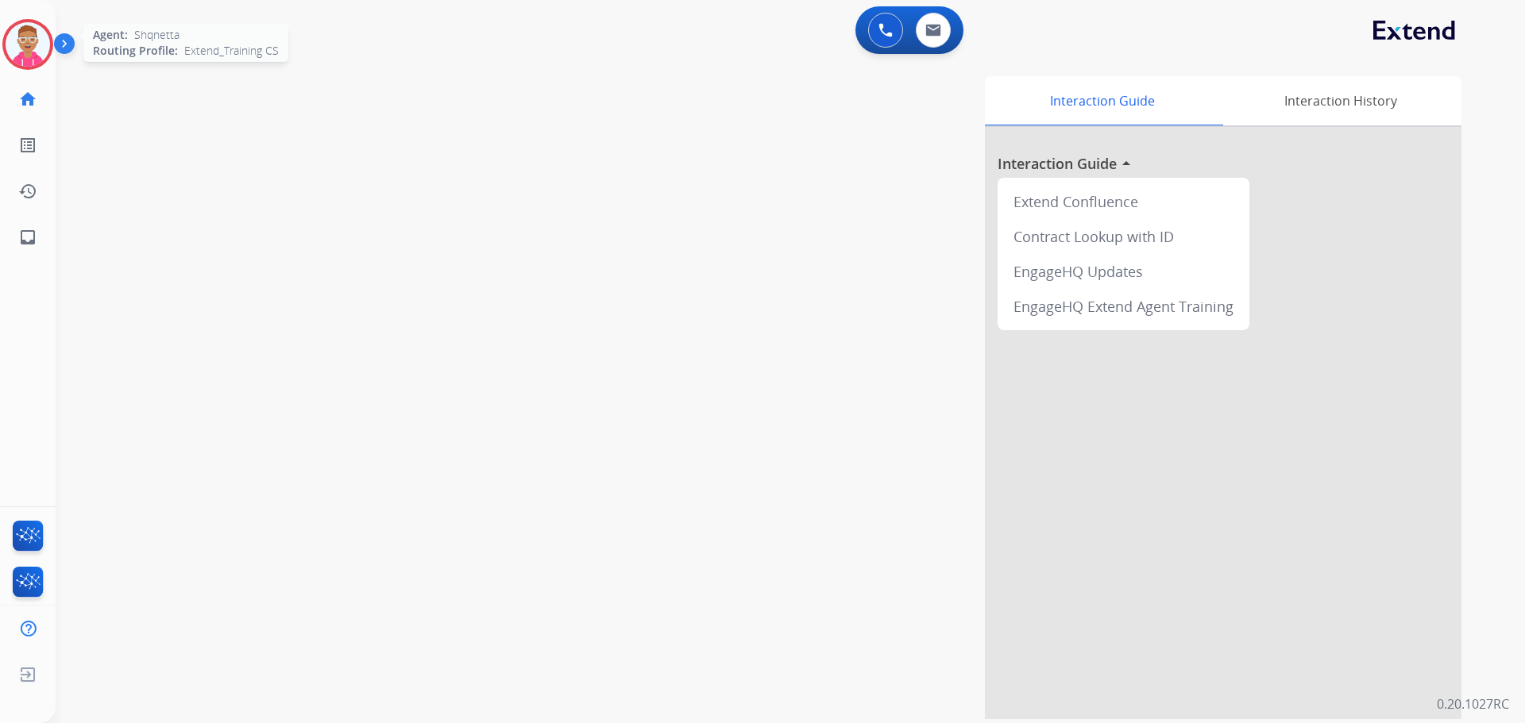
click at [21, 51] on img at bounding box center [28, 44] width 44 height 44
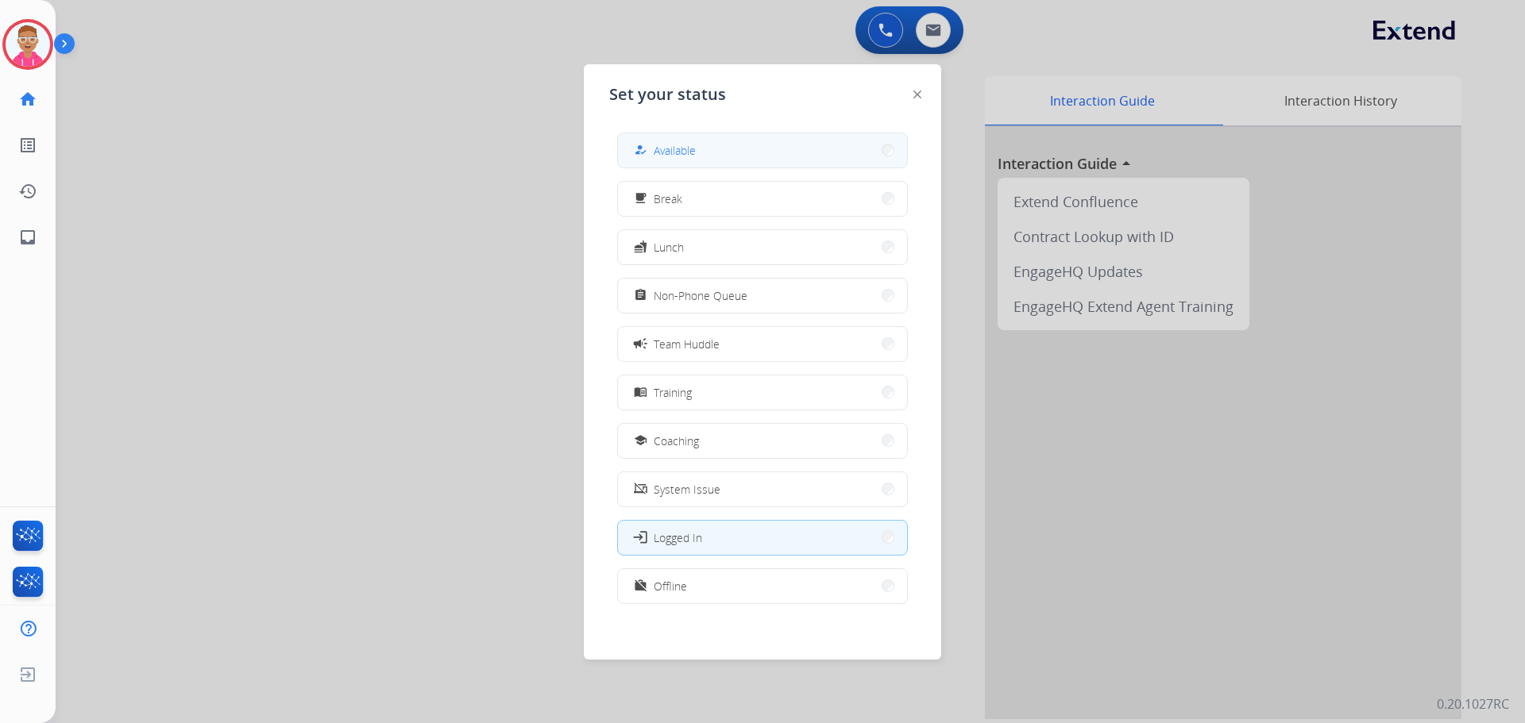
click at [684, 163] on button "how_to_reg Available" at bounding box center [762, 150] width 289 height 34
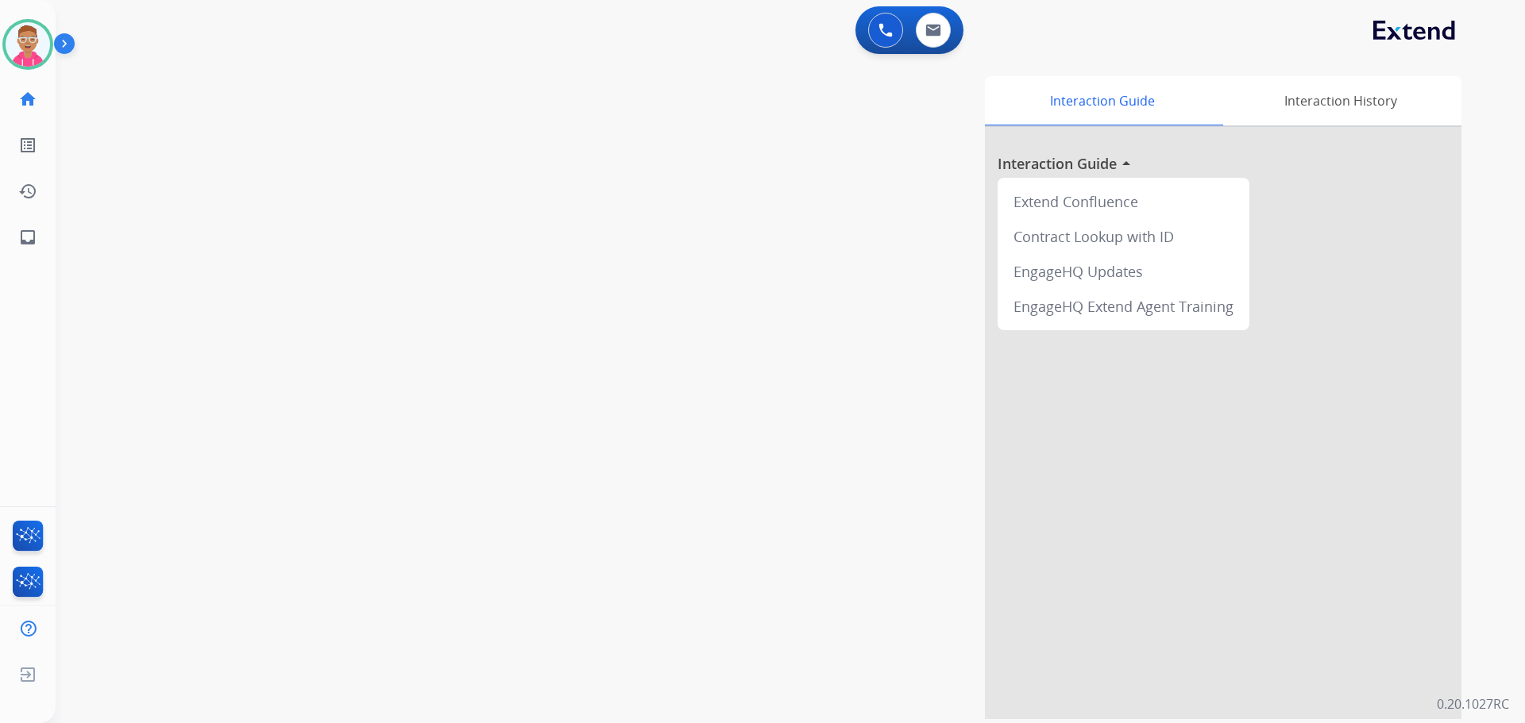
drag, startPoint x: 118, startPoint y: 404, endPoint x: 118, endPoint y: 388, distance: 16.7
click at [118, 395] on div "swap_horiz Break voice bridge close_fullscreen Connect 3-Way Call merge_type Se…" at bounding box center [771, 388] width 1431 height 662
click at [153, 181] on div "swap_horiz Break voice bridge close_fullscreen Connect 3-Way Call merge_type Se…" at bounding box center [771, 388] width 1431 height 662
click at [244, 320] on div "swap_horiz Break voice bridge close_fullscreen Connect 3-Way Call merge_type Se…" at bounding box center [771, 388] width 1431 height 662
click at [410, 183] on div "swap_horiz Break voice bridge close_fullscreen Connect 3-Way Call merge_type Se…" at bounding box center [771, 388] width 1431 height 662
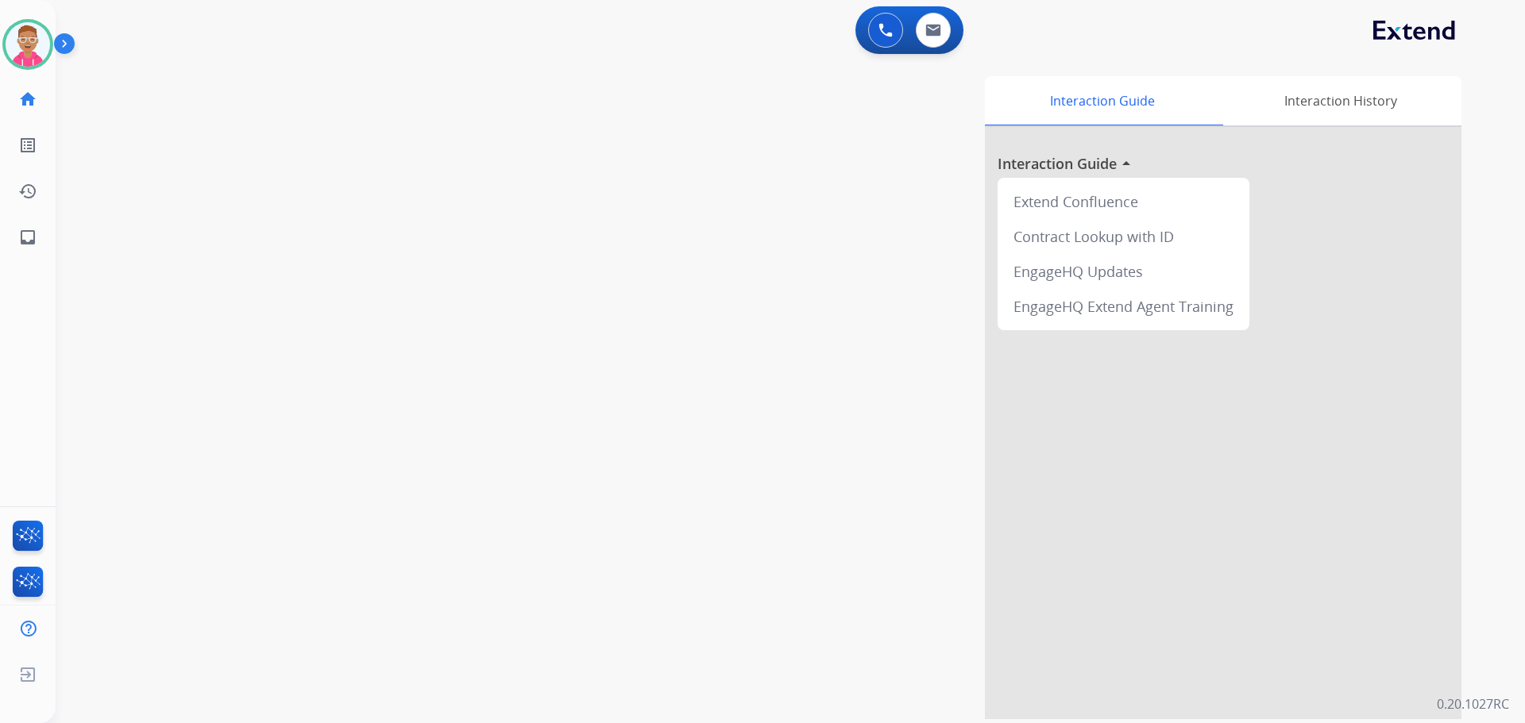
drag, startPoint x: 250, startPoint y: 129, endPoint x: 316, endPoint y: 224, distance: 115.9
click at [250, 138] on div "swap_horiz Break voice bridge close_fullscreen Connect 3-Way Call merge_type Se…" at bounding box center [771, 388] width 1431 height 662
drag, startPoint x: 471, startPoint y: 637, endPoint x: 461, endPoint y: 365, distance: 271.8
click at [497, 662] on div "swap_horiz Break voice bridge close_fullscreen Connect 3-Way Call merge_type Se…" at bounding box center [771, 388] width 1431 height 662
drag, startPoint x: 419, startPoint y: 508, endPoint x: 393, endPoint y: 336, distance: 174.3
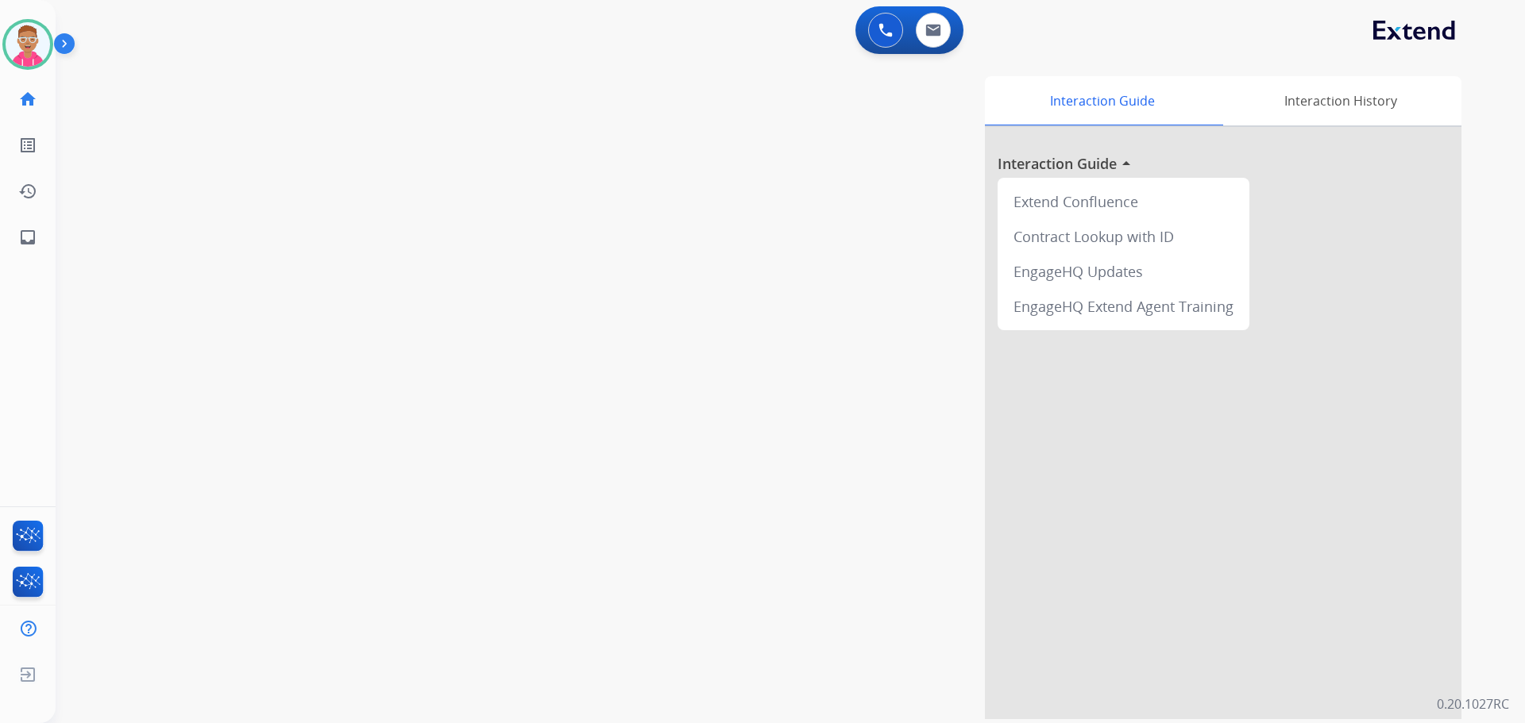
click at [386, 396] on div "swap_horiz Break voice bridge close_fullscreen Connect 3-Way Call merge_type Se…" at bounding box center [771, 388] width 1431 height 662
drag, startPoint x: 386, startPoint y: 226, endPoint x: 125, endPoint y: -96, distance: 414.5
click at [125, 0] on html "Outbound call Quit Outbound call Quit Schedule interaction + Add to my list Cus…" at bounding box center [762, 361] width 1525 height 723
click at [166, 26] on div "0 Voice Interactions 0 Email Interactions" at bounding box center [781, 31] width 1412 height 51
click at [930, 29] on img at bounding box center [933, 30] width 16 height 13
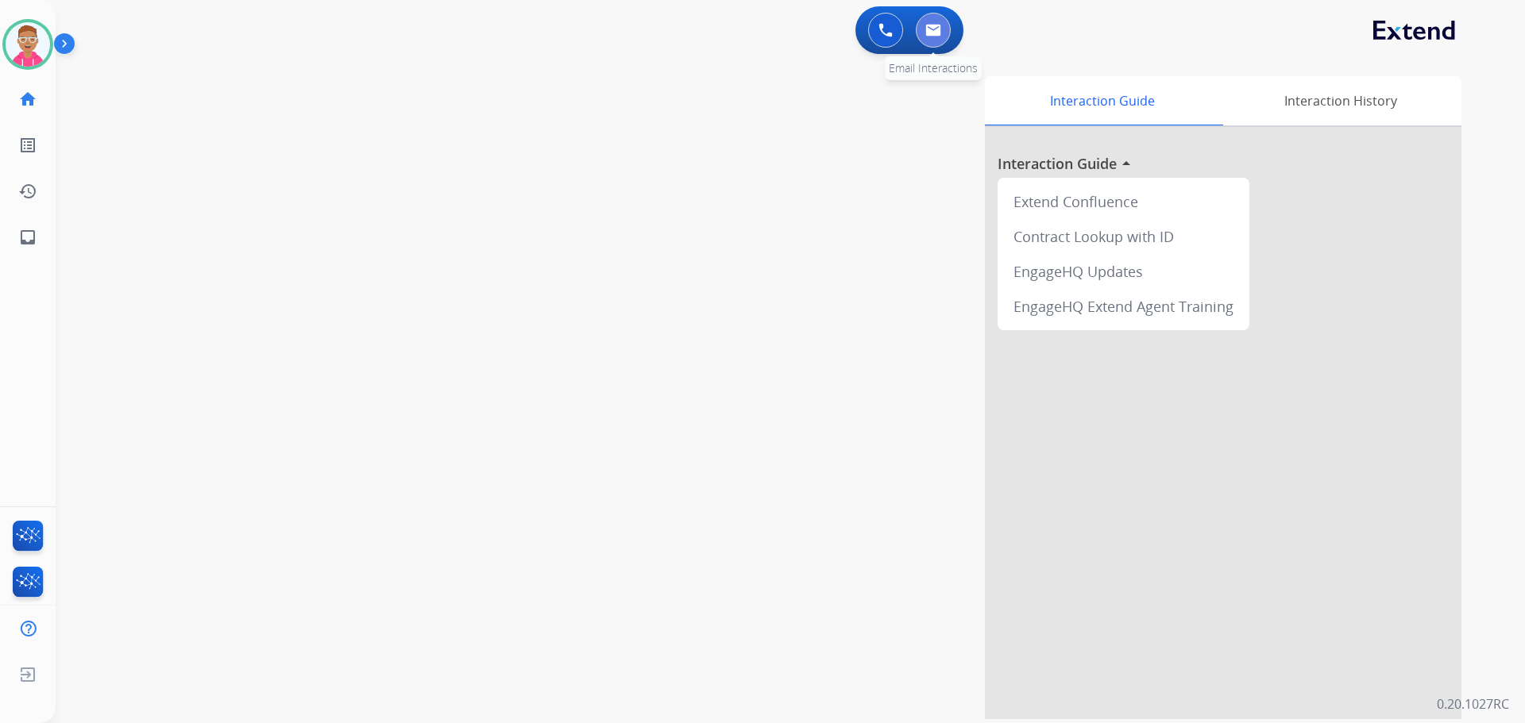
select select "**********"
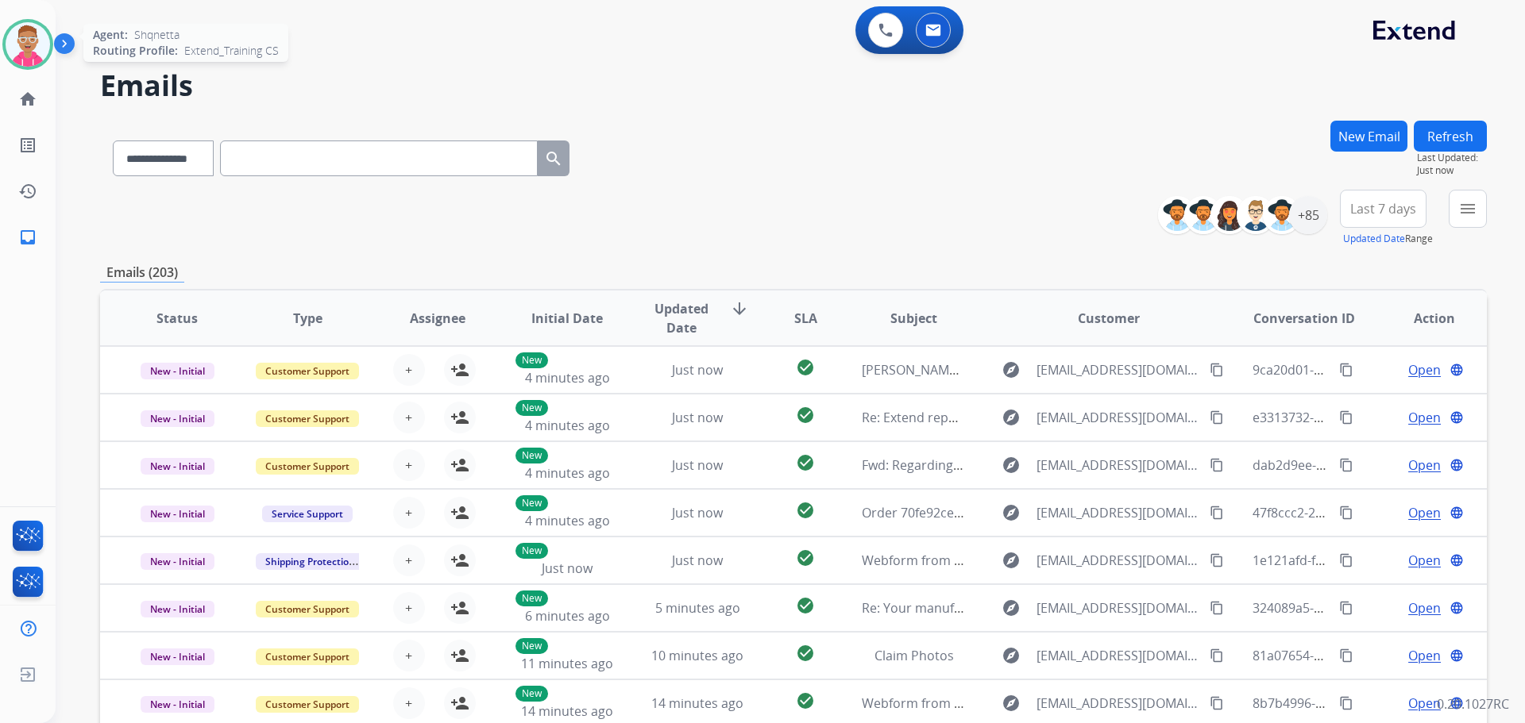
click at [34, 39] on img at bounding box center [28, 44] width 44 height 44
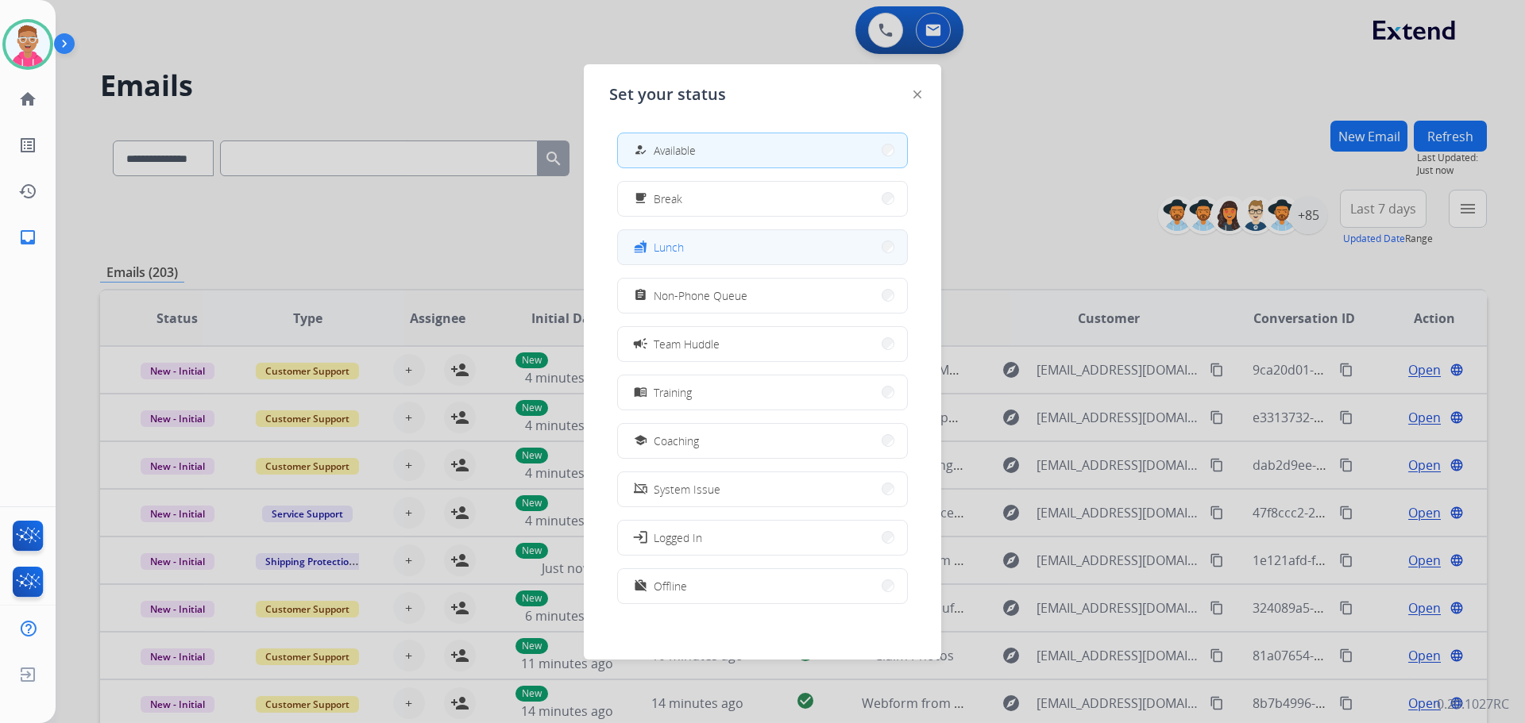
click at [696, 245] on button "fastfood Lunch" at bounding box center [762, 247] width 289 height 34
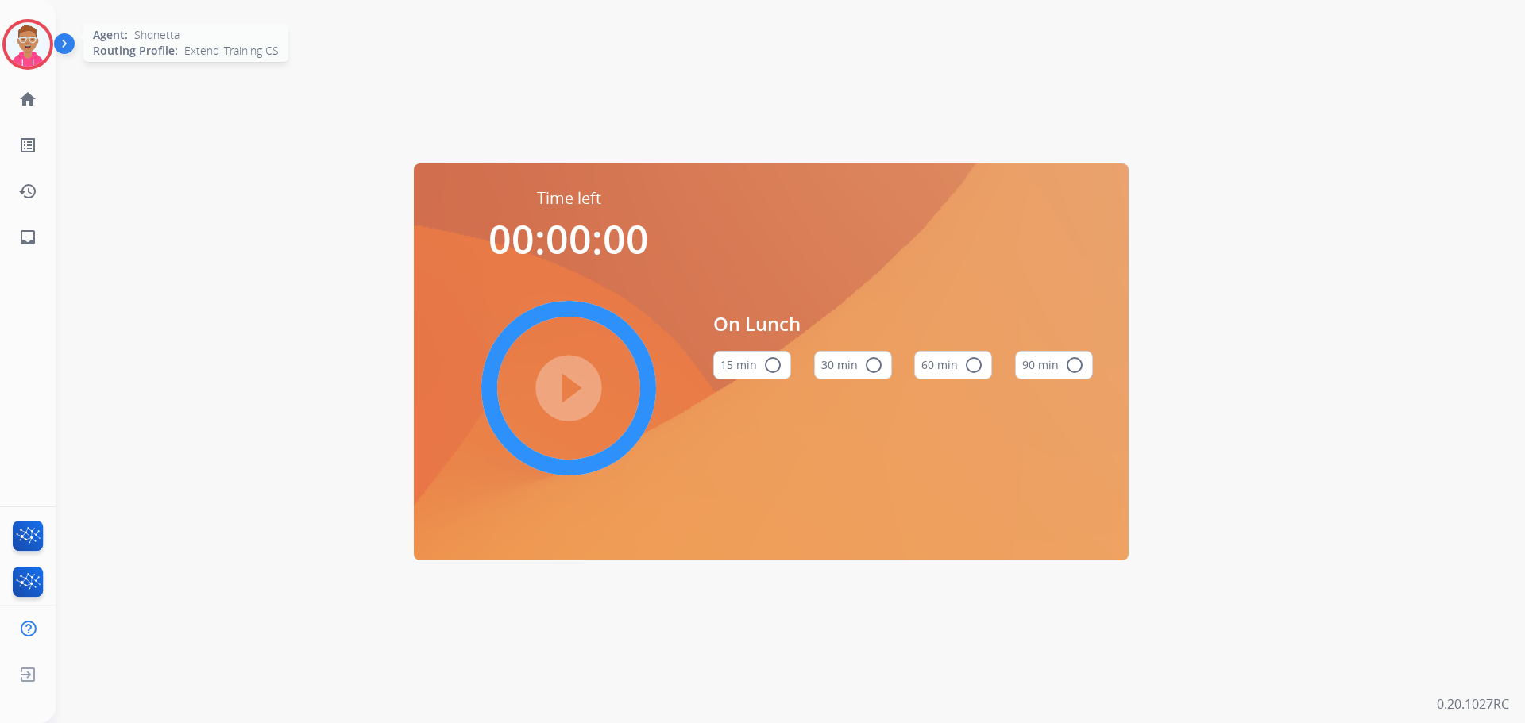
click at [32, 44] on img at bounding box center [28, 44] width 44 height 44
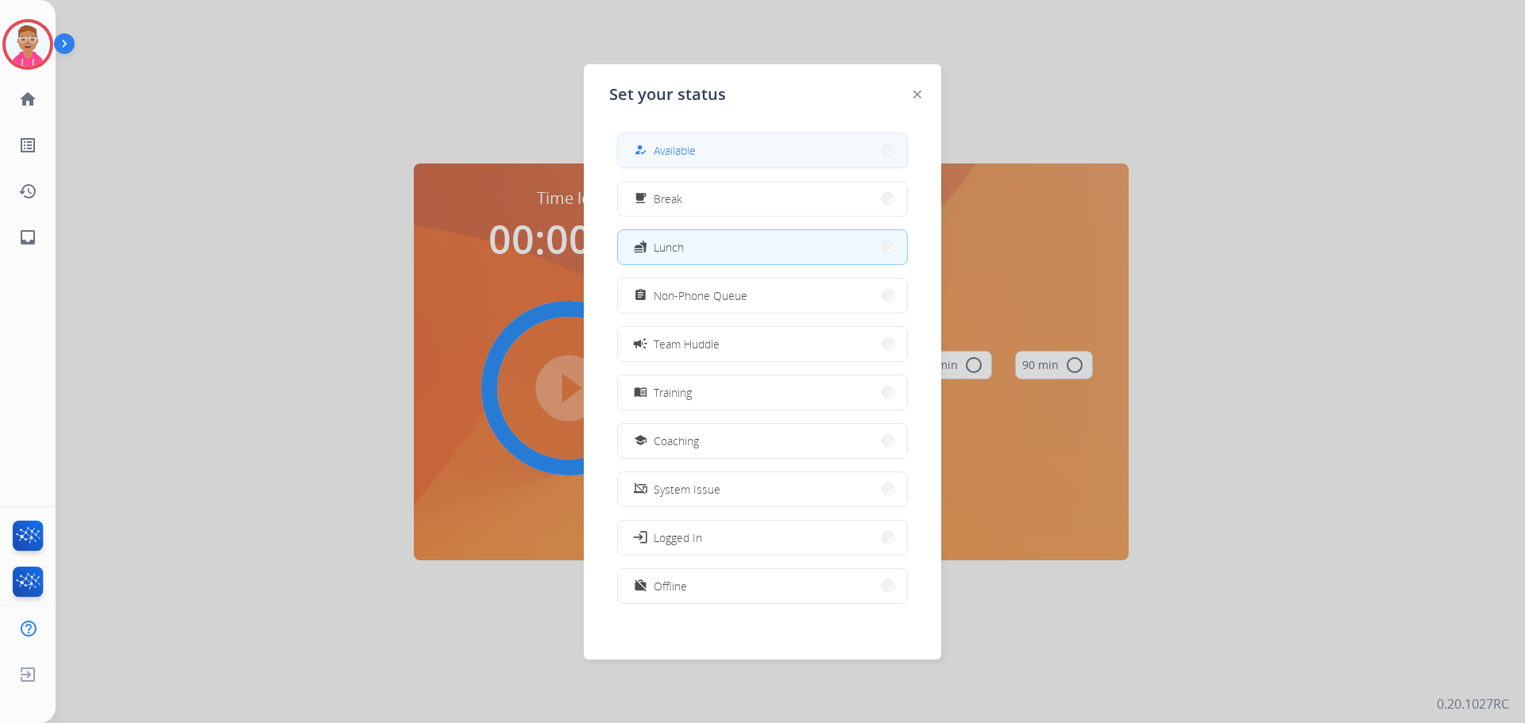
click at [708, 143] on button "how_to_reg Available" at bounding box center [762, 150] width 289 height 34
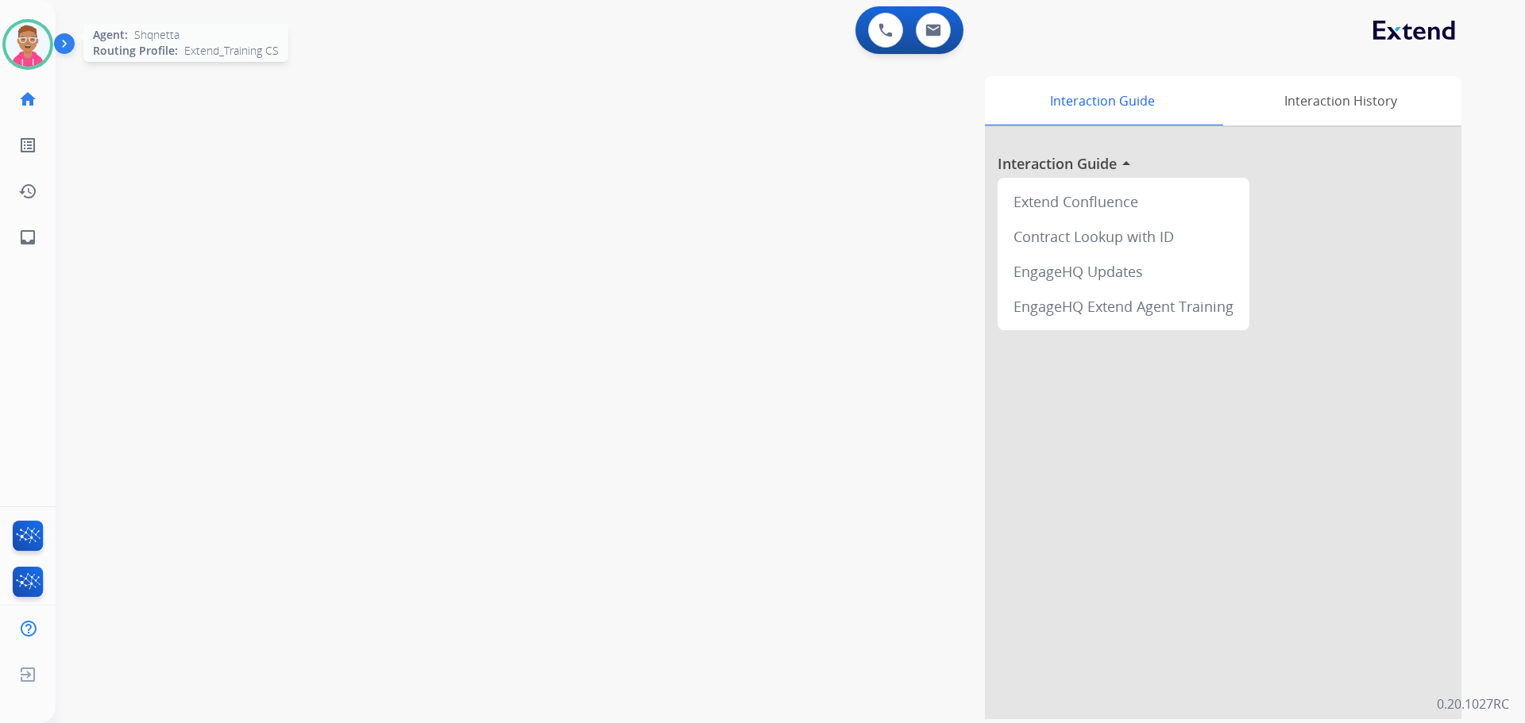
click at [26, 41] on img at bounding box center [28, 44] width 44 height 44
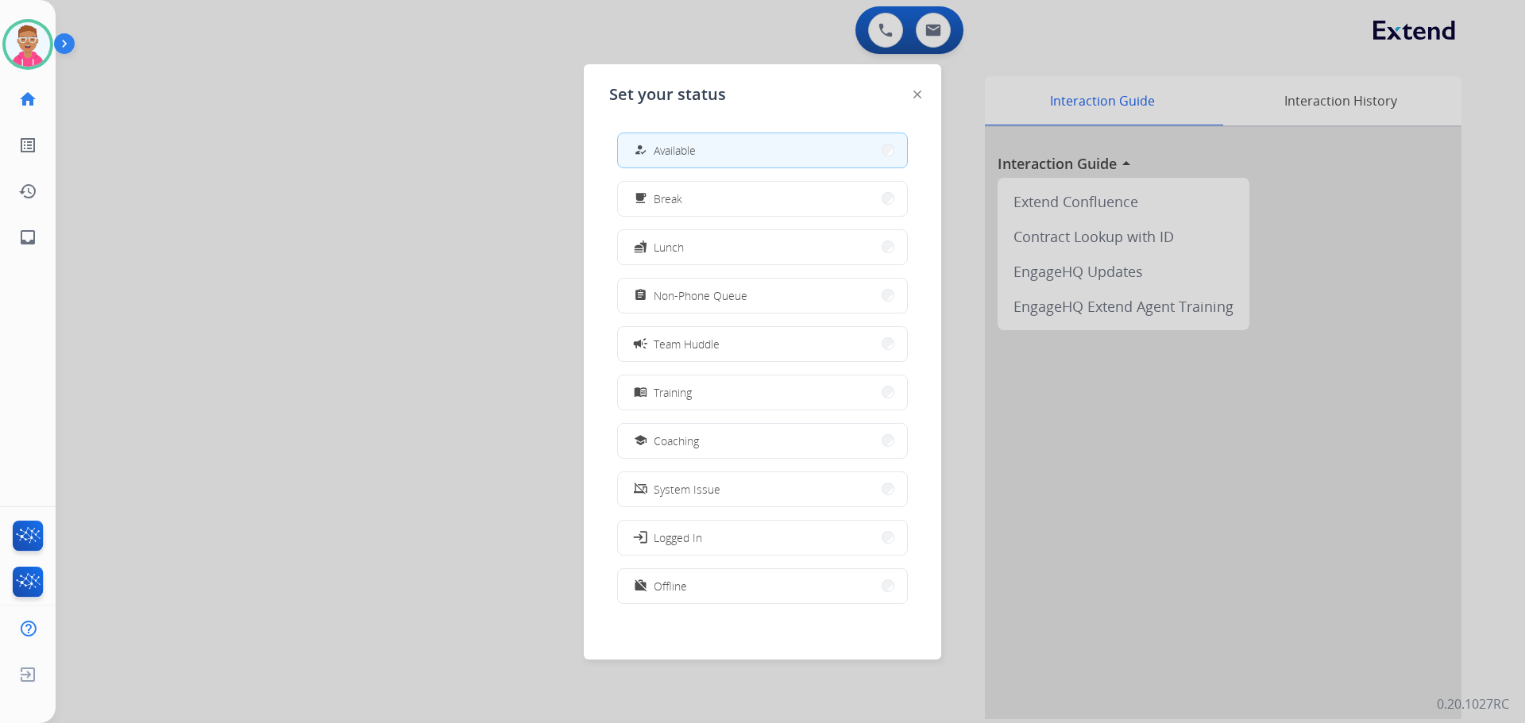
click at [692, 443] on span "Coaching" at bounding box center [676, 441] width 45 height 17
